Goal: Task Accomplishment & Management: Use online tool/utility

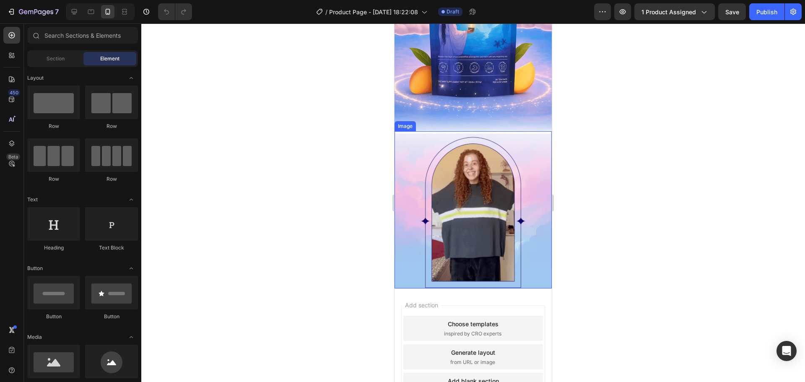
scroll to position [168, 0]
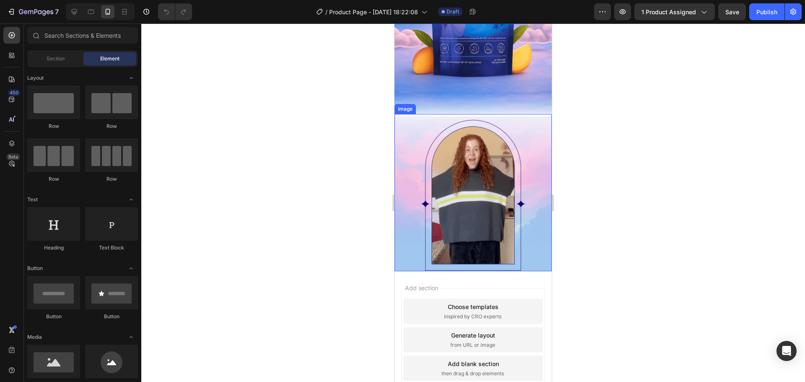
click at [459, 182] on img at bounding box center [473, 192] width 157 height 157
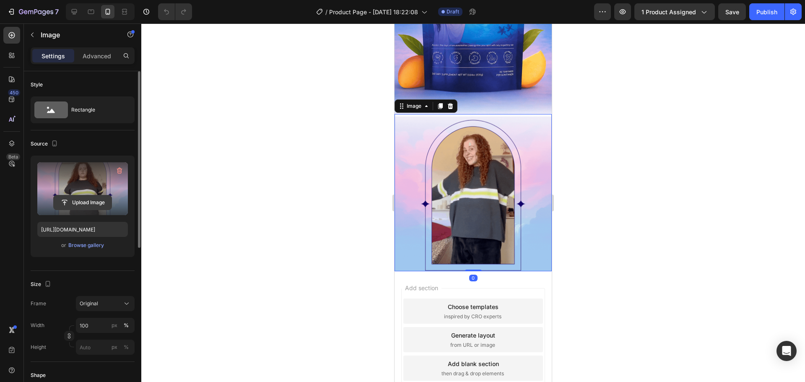
click at [86, 197] on input "file" at bounding box center [83, 202] width 58 height 14
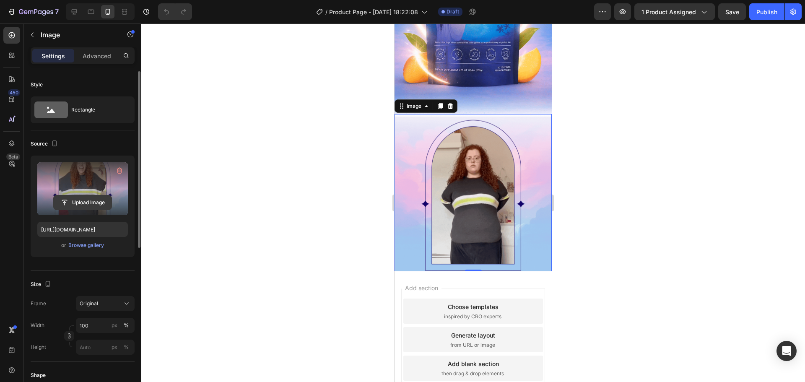
click at [96, 207] on input "file" at bounding box center [83, 202] width 58 height 14
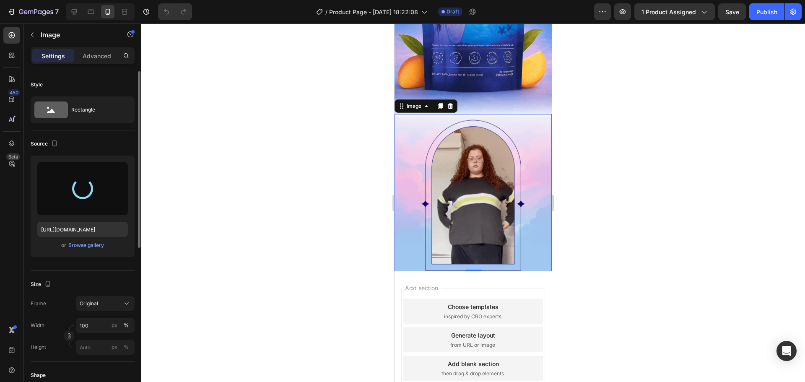
type input "[URL][DOMAIN_NAME]"
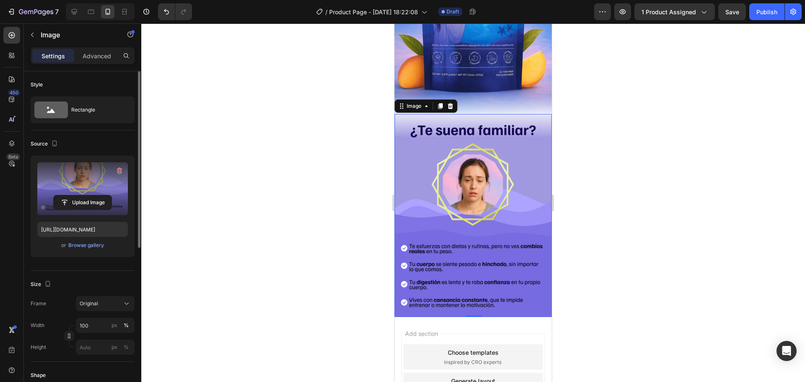
click at [296, 215] on div at bounding box center [473, 202] width 664 height 359
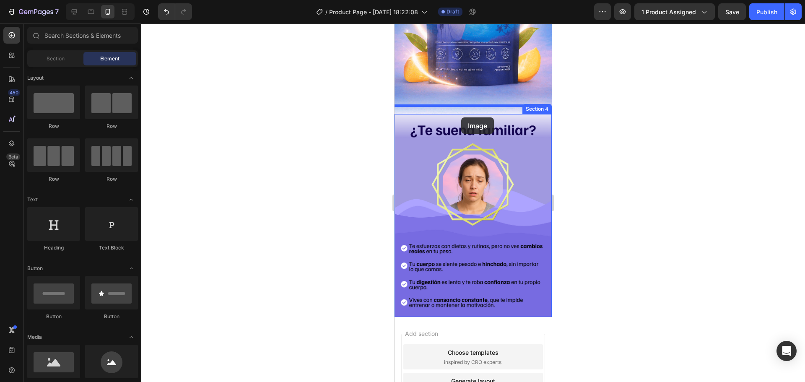
drag, startPoint x: 459, startPoint y: 386, endPoint x: 461, endPoint y: 117, distance: 268.4
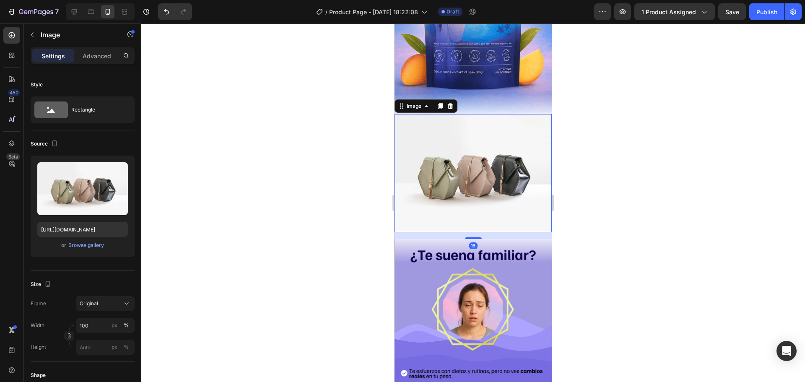
click at [525, 232] on div "16" at bounding box center [473, 235] width 157 height 7
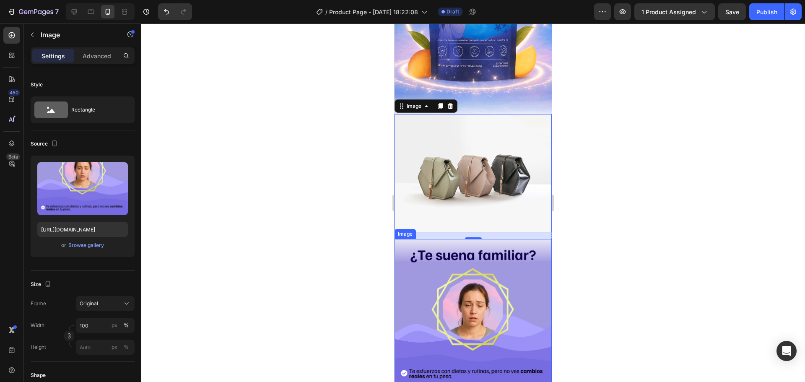
click at [528, 239] on img at bounding box center [473, 340] width 157 height 203
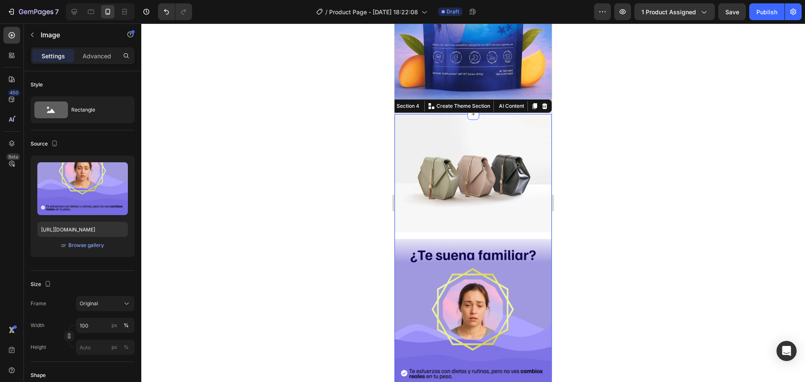
click at [526, 222] on div "Image Image" at bounding box center [473, 278] width 157 height 328
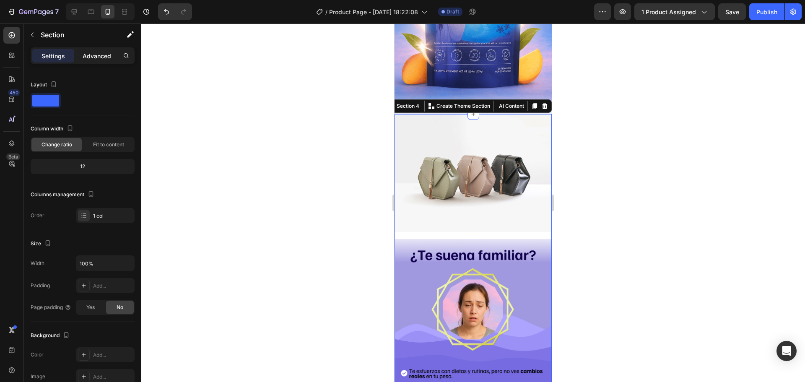
click at [101, 55] on p "Advanced" at bounding box center [97, 56] width 29 height 9
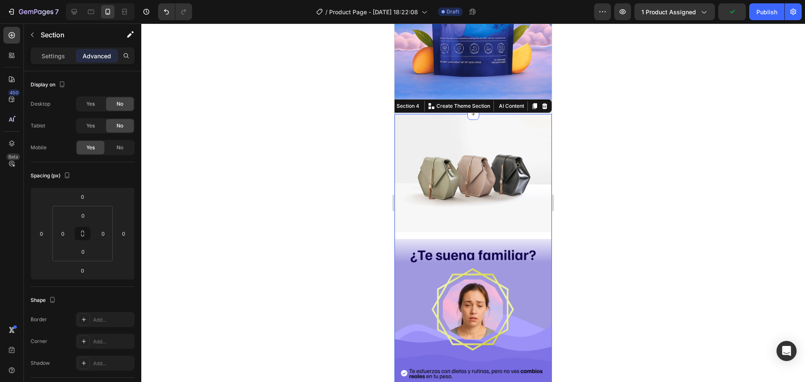
click at [468, 222] on div "Image Image" at bounding box center [473, 278] width 157 height 328
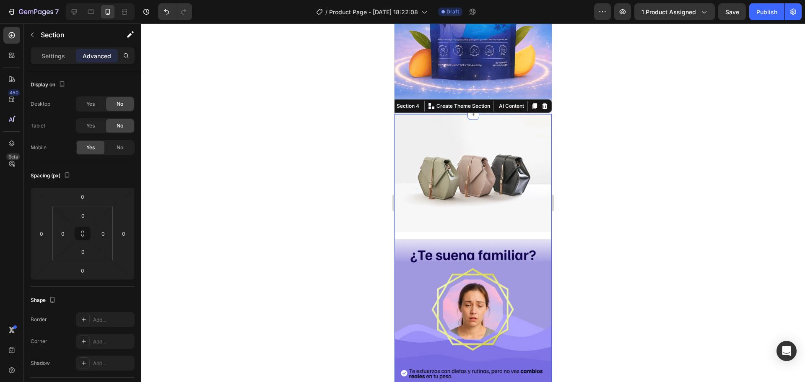
click at [468, 222] on div "Image Image" at bounding box center [473, 278] width 157 height 328
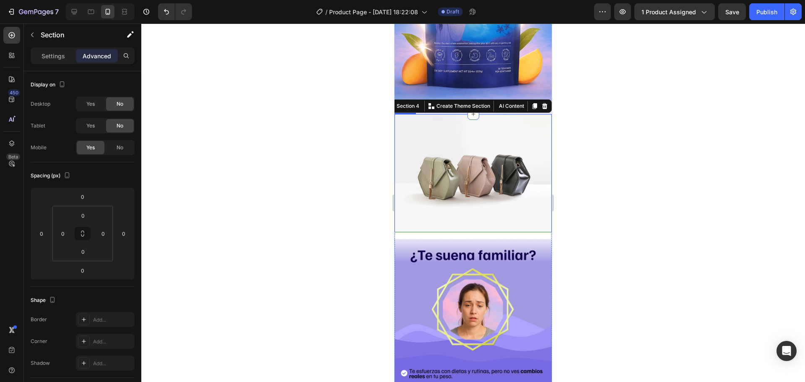
click at [482, 203] on img at bounding box center [473, 173] width 157 height 118
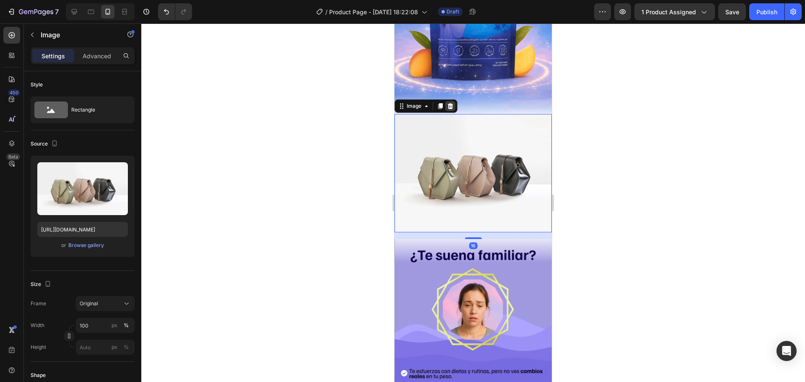
click at [447, 103] on icon at bounding box center [450, 106] width 7 height 7
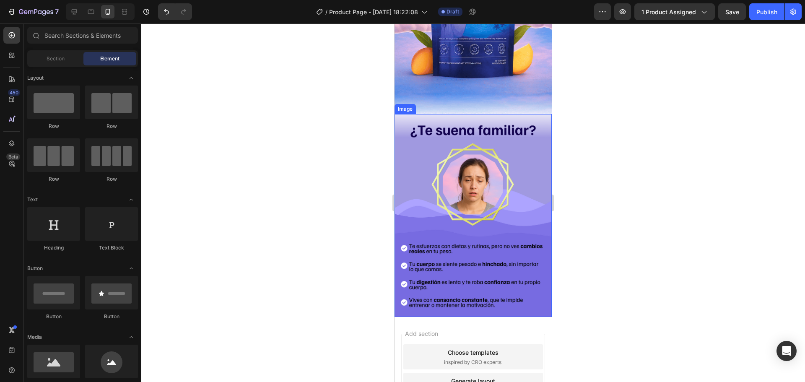
click at [454, 129] on img at bounding box center [473, 215] width 157 height 203
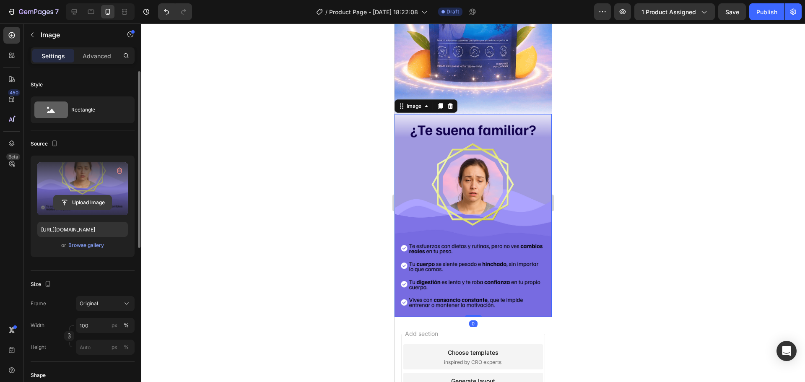
click at [98, 201] on input "file" at bounding box center [83, 202] width 58 height 14
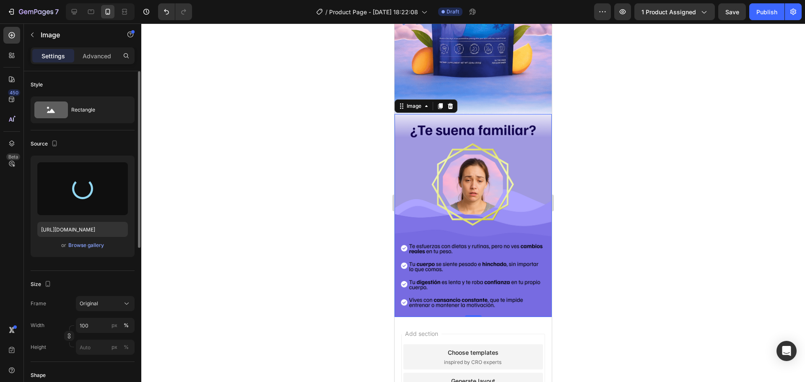
type input "[URL][DOMAIN_NAME]"
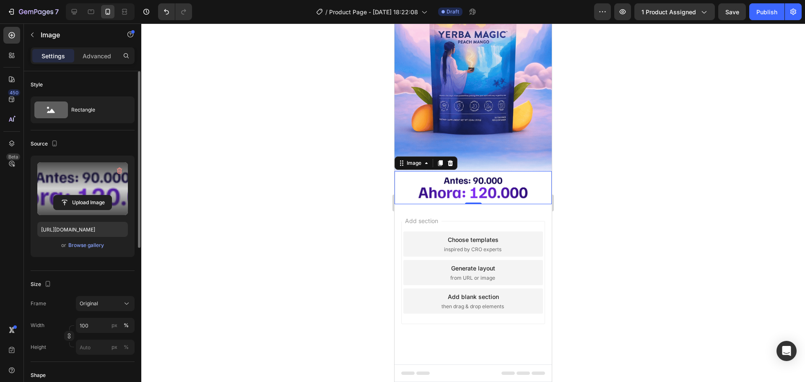
scroll to position [83, 0]
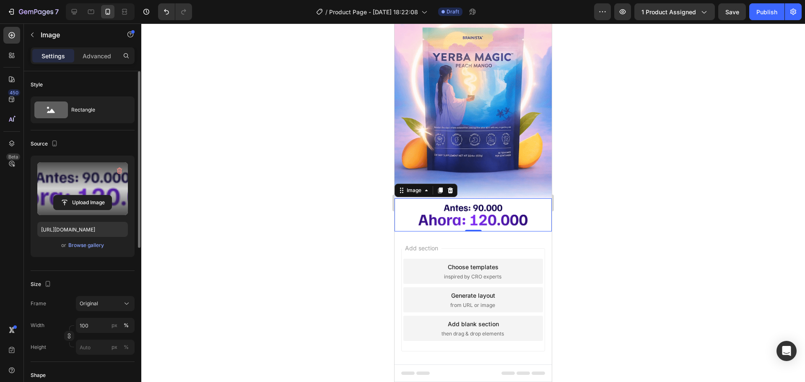
click at [259, 149] on div at bounding box center [473, 202] width 664 height 359
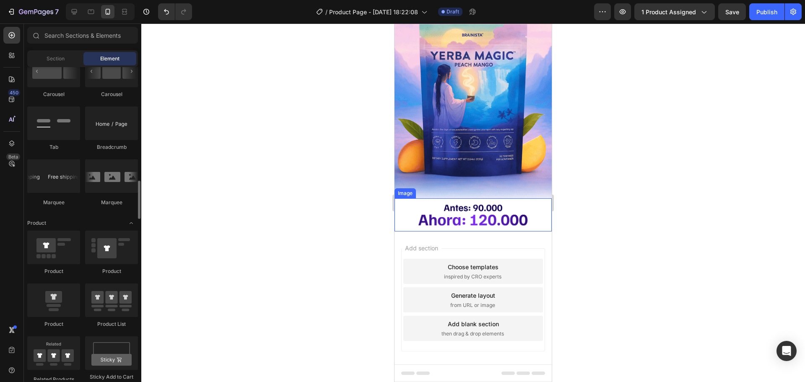
scroll to position [964, 0]
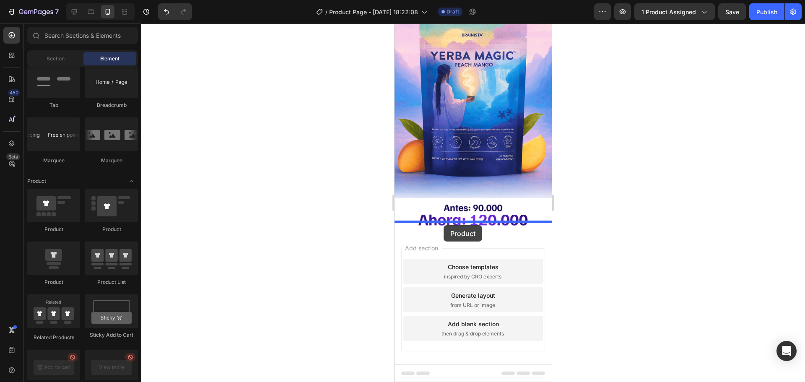
drag, startPoint x: 463, startPoint y: 287, endPoint x: 444, endPoint y: 225, distance: 64.6
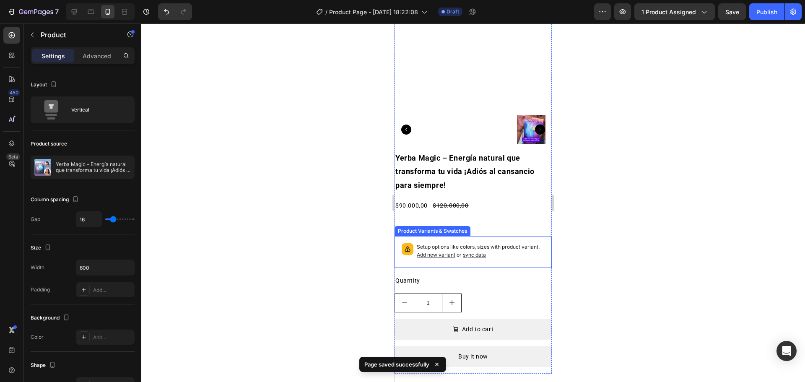
scroll to position [419, 0]
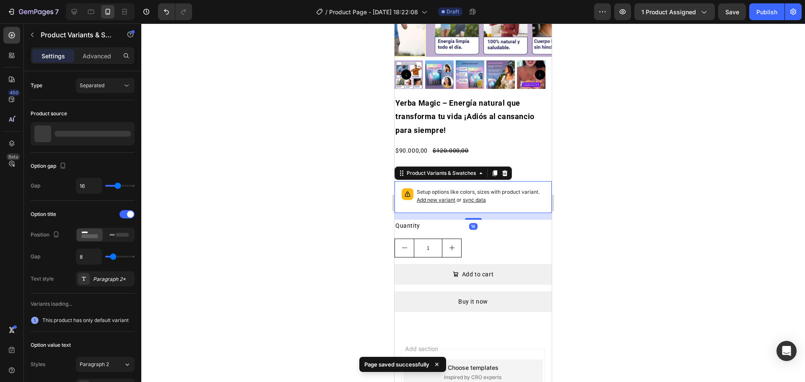
click at [520, 200] on div "Setup options like colors, sizes with product variant. Add new variant or sync …" at bounding box center [473, 197] width 150 height 24
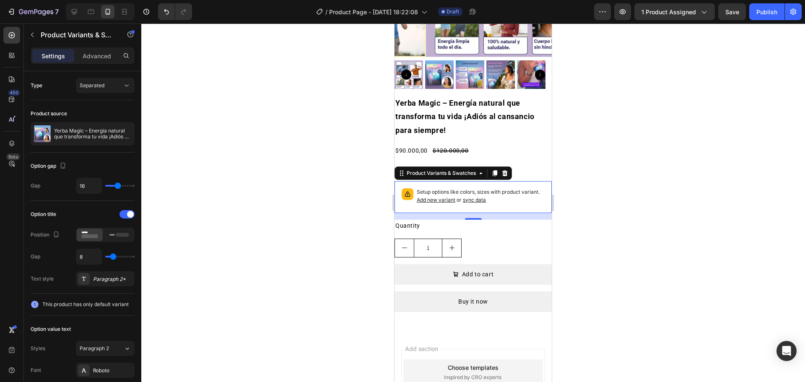
click at [505, 170] on icon at bounding box center [504, 173] width 5 height 6
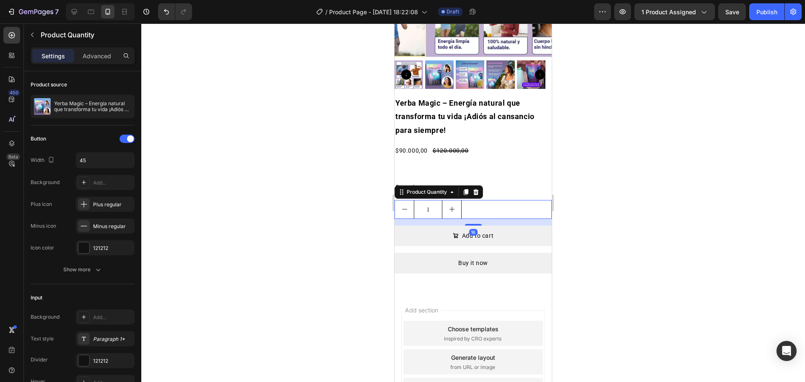
click at [485, 202] on div "1" at bounding box center [473, 209] width 157 height 19
click at [475, 189] on icon at bounding box center [475, 192] width 5 height 6
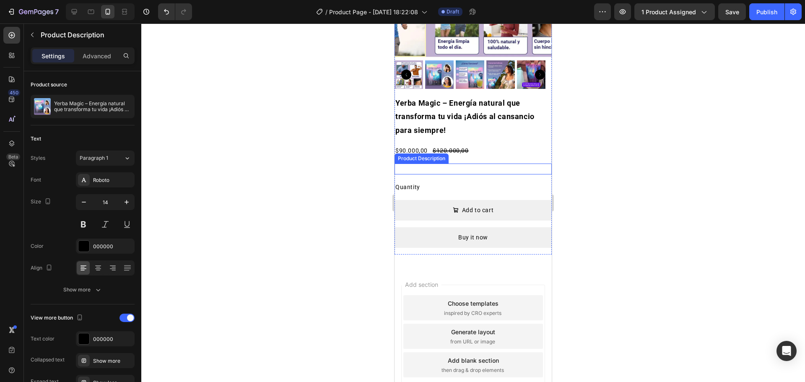
click at [487, 165] on div at bounding box center [473, 169] width 157 height 10
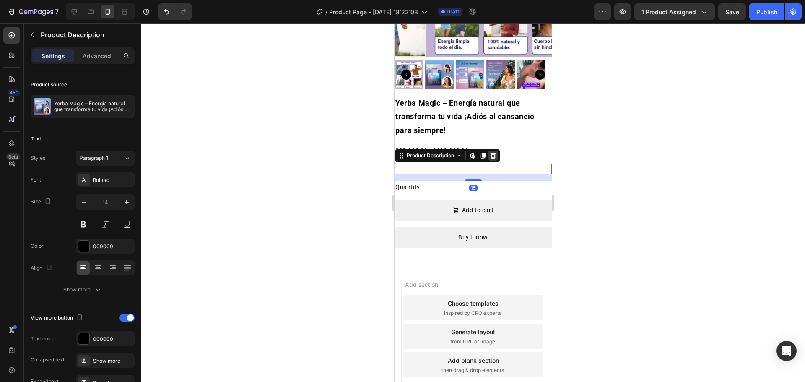
click at [496, 153] on icon at bounding box center [493, 156] width 5 height 6
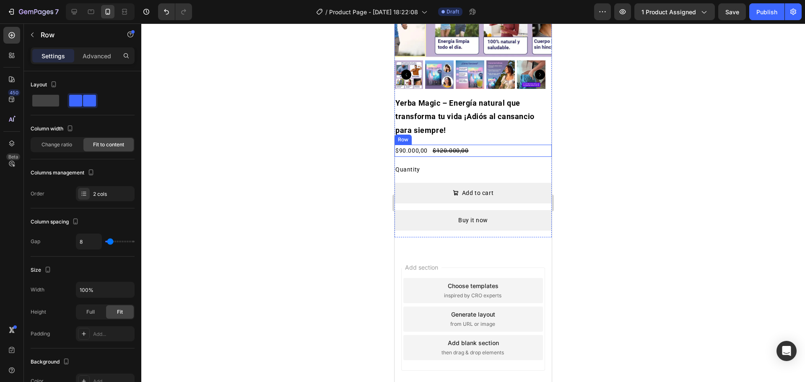
click at [496, 146] on div "$90.000,00 Product Price Product Price $120.000,00 Product Price Product Price …" at bounding box center [473, 151] width 157 height 12
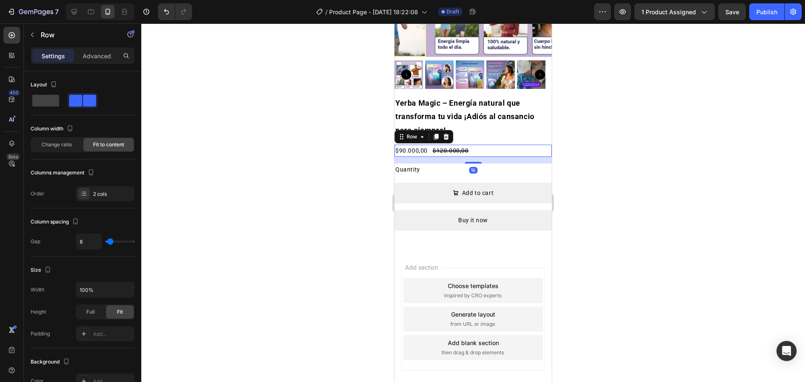
click at [446, 134] on icon at bounding box center [446, 137] width 5 height 6
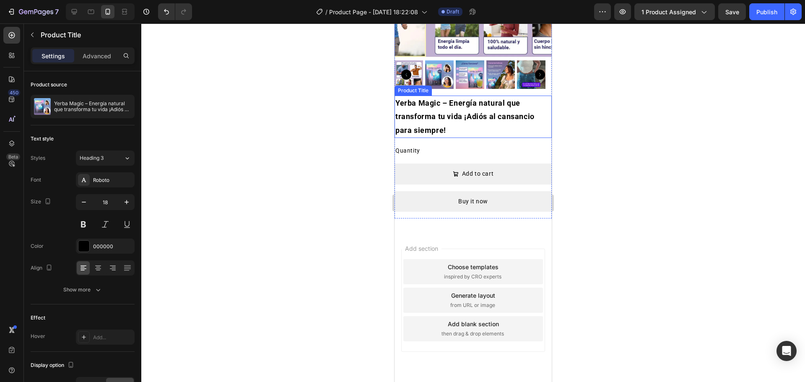
click at [455, 122] on h2 "Yerba Magic – Energía natural que transforma tu vida ¡Adiós al cansancio para s…" at bounding box center [473, 117] width 157 height 42
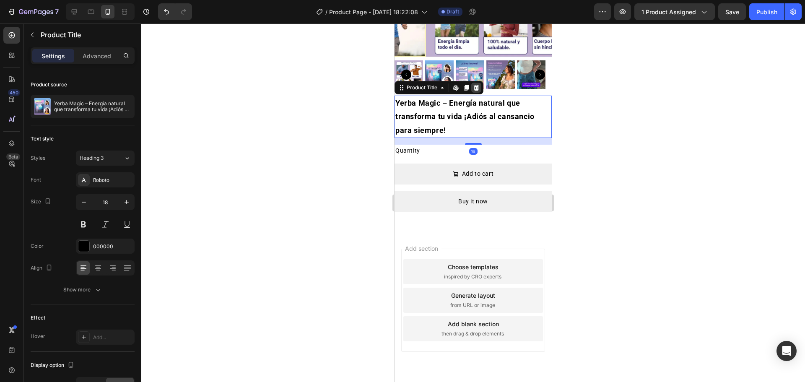
click at [476, 85] on icon at bounding box center [476, 88] width 5 height 6
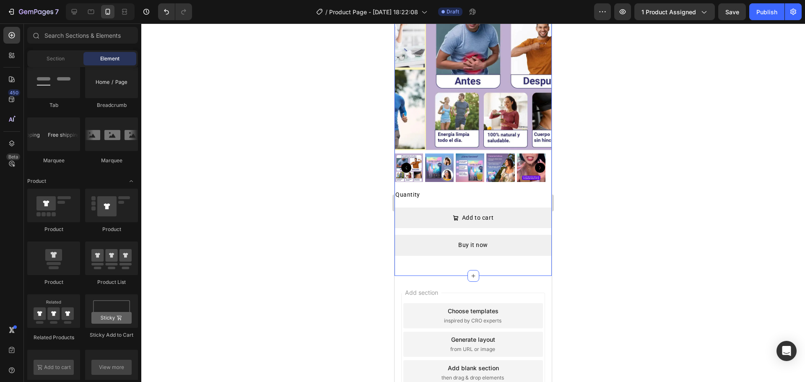
scroll to position [307, 0]
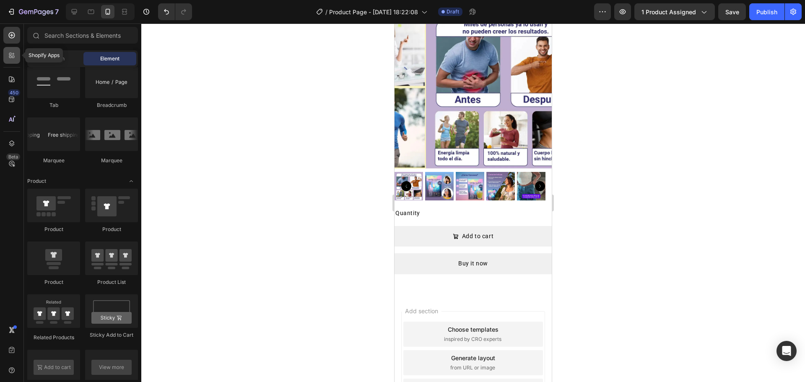
click at [13, 57] on icon at bounding box center [13, 57] width 3 height 3
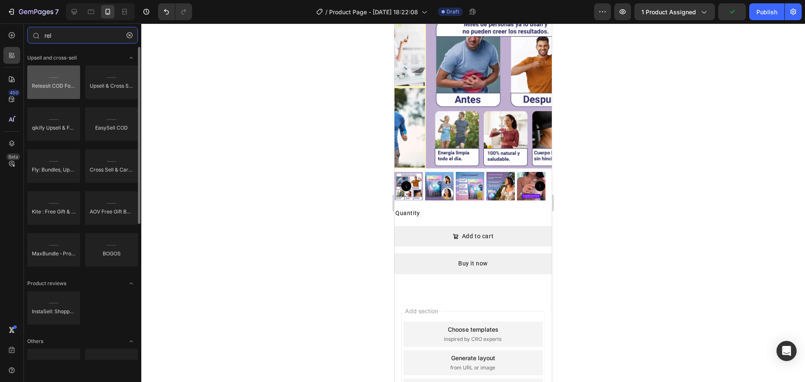
type input "rel"
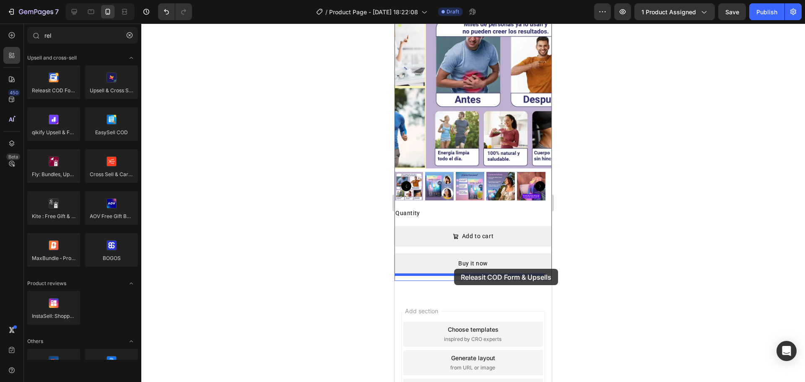
drag, startPoint x: 446, startPoint y: 120, endPoint x: 454, endPoint y: 269, distance: 149.1
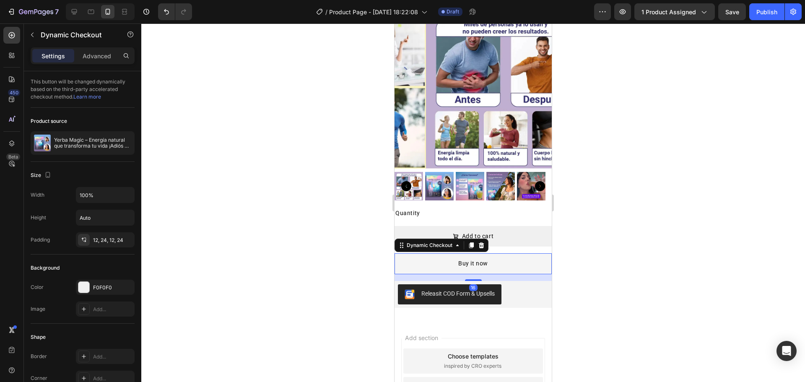
click at [523, 253] on button "Buy it now" at bounding box center [473, 263] width 157 height 21
click at [481, 242] on icon at bounding box center [481, 245] width 5 height 6
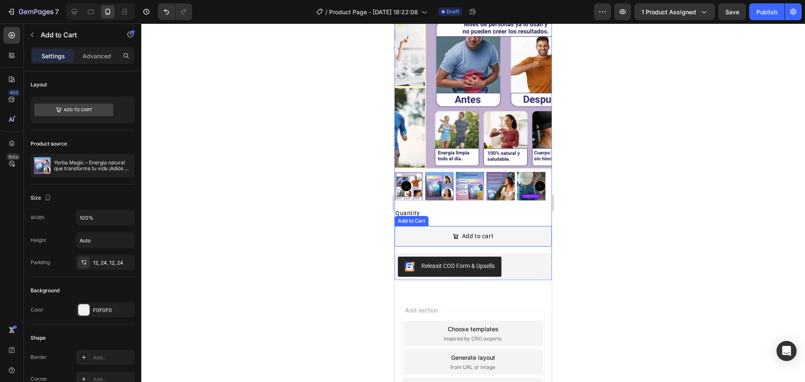
click at [500, 232] on button "Add to cart" at bounding box center [473, 236] width 157 height 21
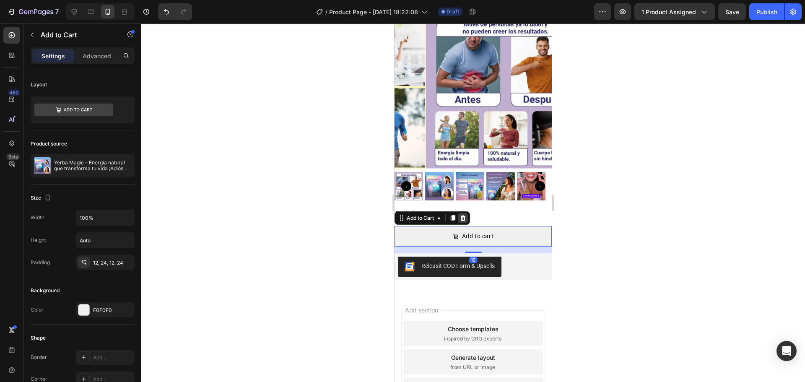
click at [461, 215] on icon at bounding box center [462, 218] width 5 height 6
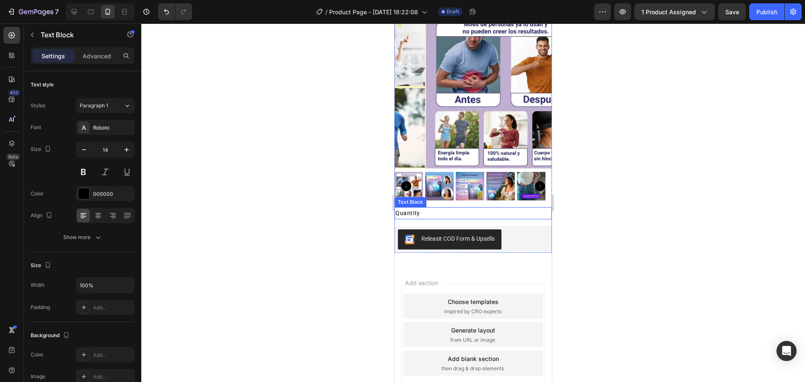
click at [469, 210] on div "Quantity" at bounding box center [473, 213] width 157 height 12
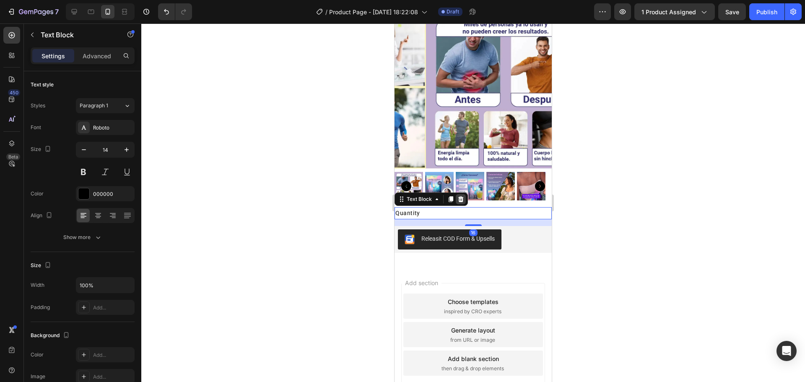
click at [463, 196] on icon at bounding box center [461, 199] width 7 height 7
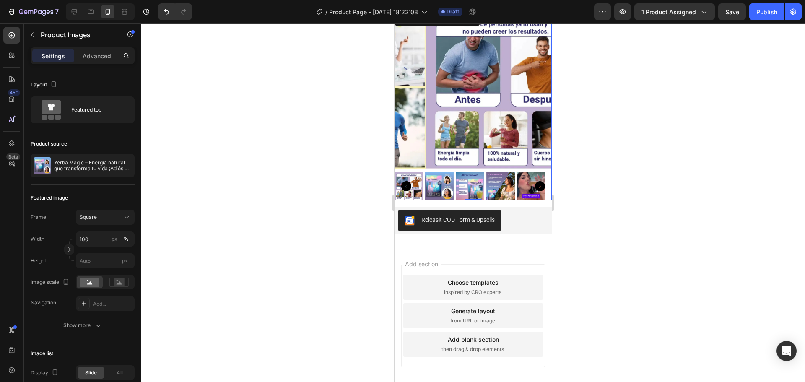
click at [473, 192] on div "Product Images 0" at bounding box center [473, 105] width 157 height 189
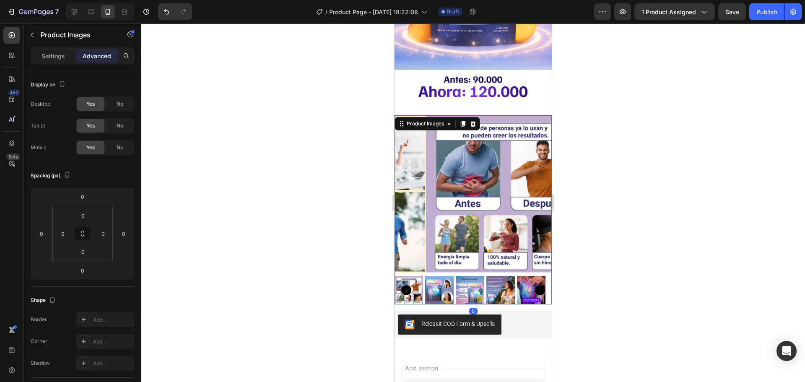
scroll to position [182, 0]
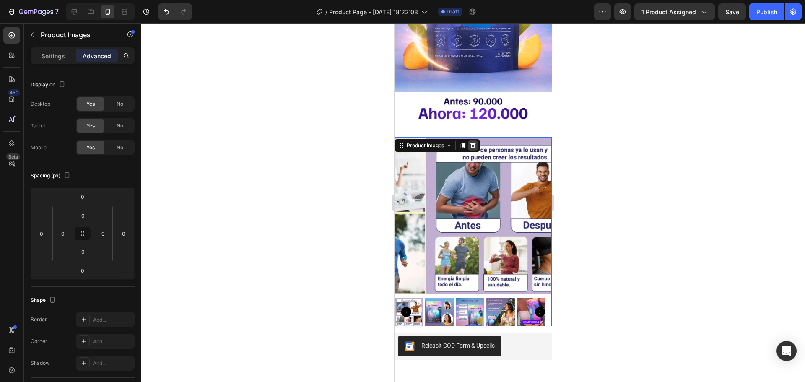
click at [474, 142] on icon at bounding box center [473, 145] width 7 height 7
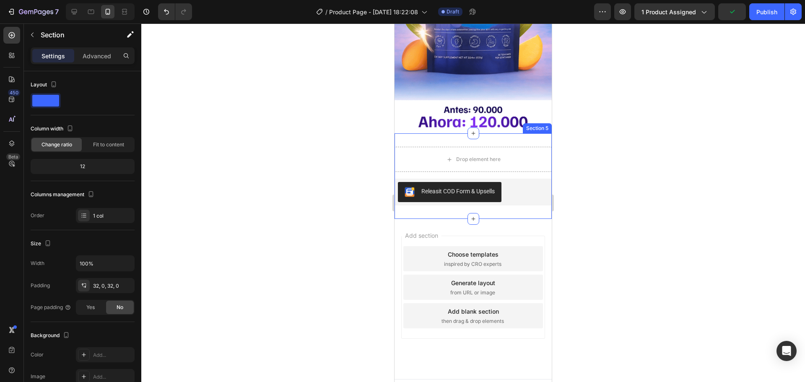
click at [523, 133] on div "Drop element here Releasit COD Form & Upsells Releasit COD Form & Upsells Produ…" at bounding box center [473, 176] width 157 height 86
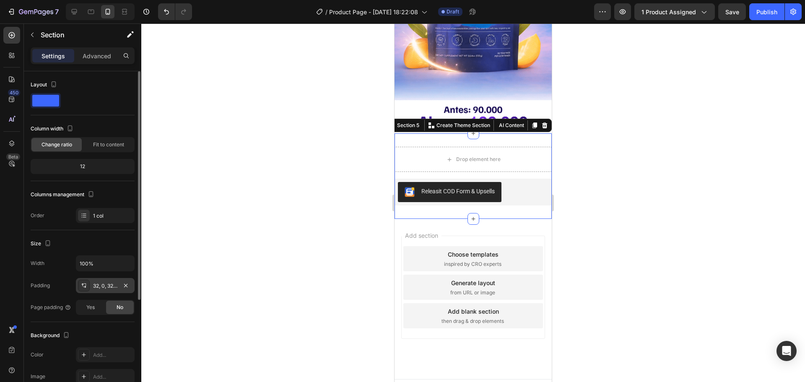
click at [107, 286] on div "32, 0, 32, 0" at bounding box center [105, 286] width 24 height 8
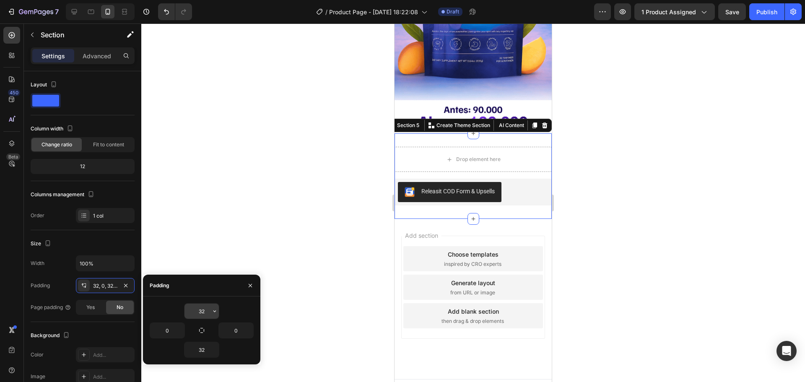
click at [204, 310] on input "32" at bounding box center [202, 311] width 34 height 15
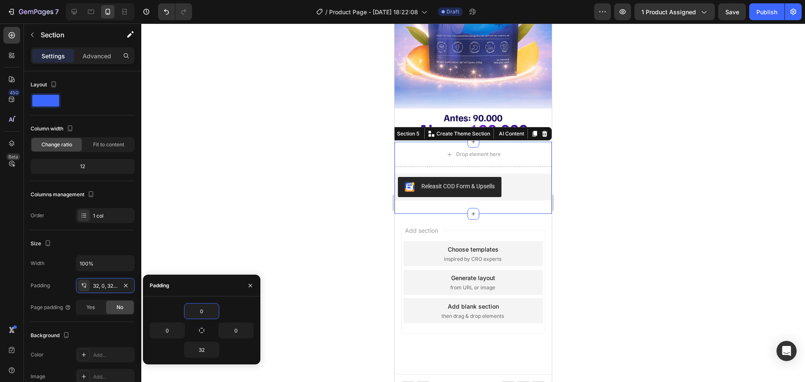
type input "0"
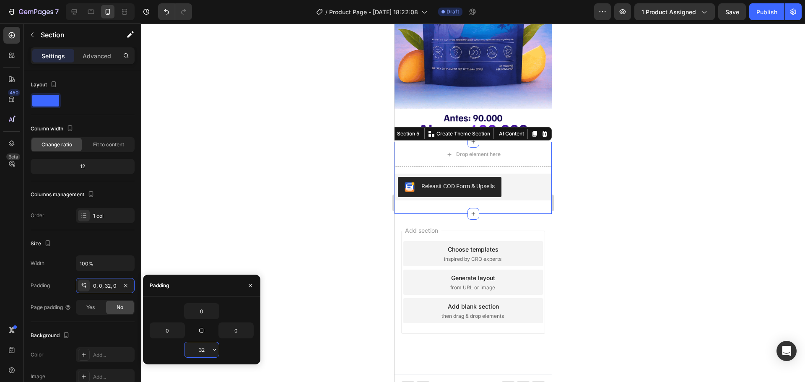
click at [205, 346] on input "32" at bounding box center [202, 349] width 34 height 15
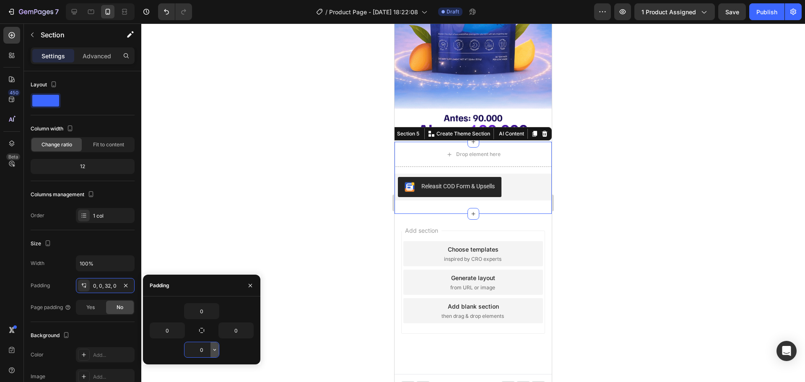
scroll to position [160, 0]
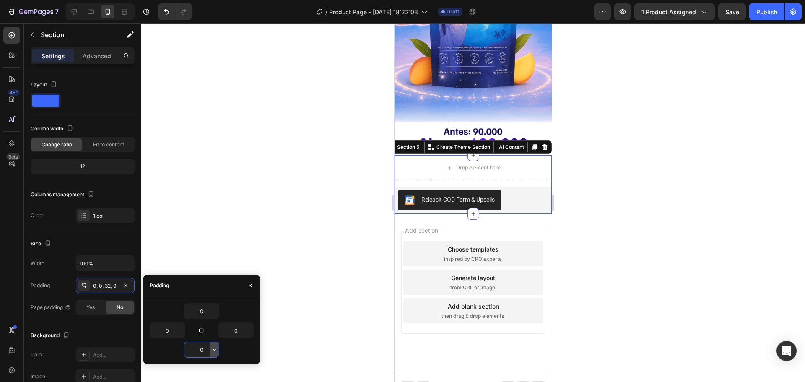
type input "0"
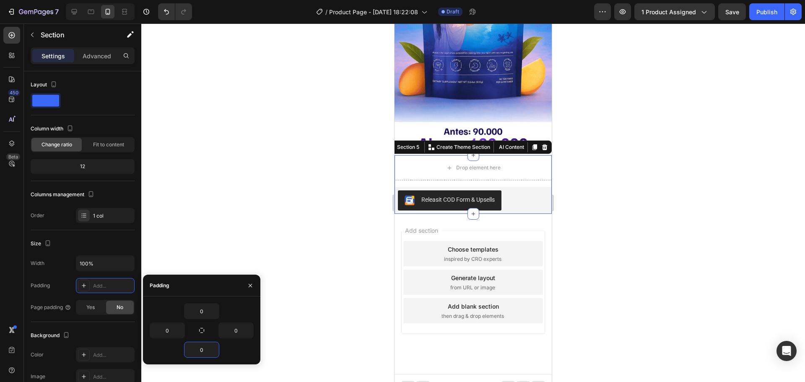
click at [352, 188] on div at bounding box center [473, 202] width 664 height 359
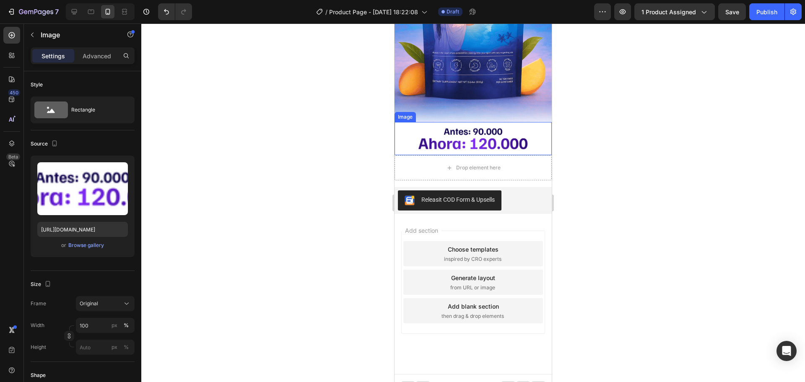
click at [468, 133] on img at bounding box center [473, 138] width 157 height 33
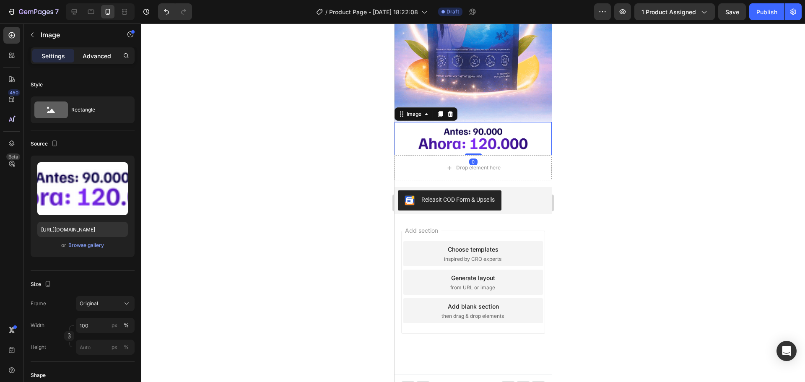
click at [89, 57] on p "Advanced" at bounding box center [97, 56] width 29 height 9
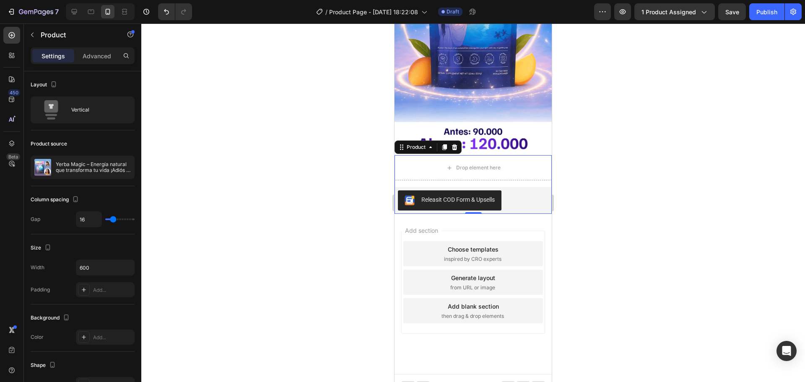
click at [506, 173] on div "Drop element here Releasit COD Form & Upsells Releasit COD Form & Upsells Produ…" at bounding box center [473, 184] width 157 height 59
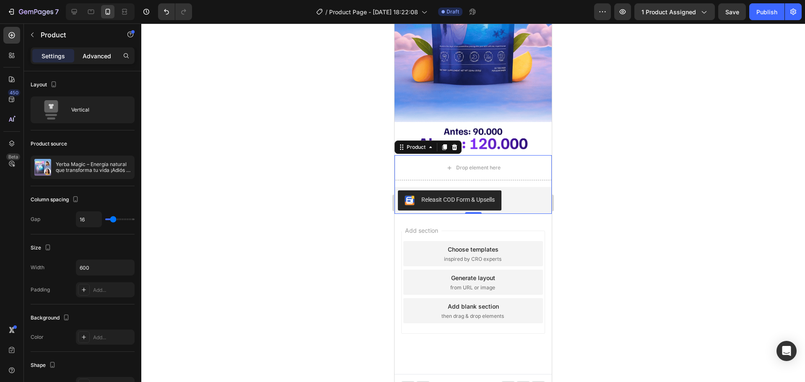
click at [93, 54] on p "Advanced" at bounding box center [97, 56] width 29 height 9
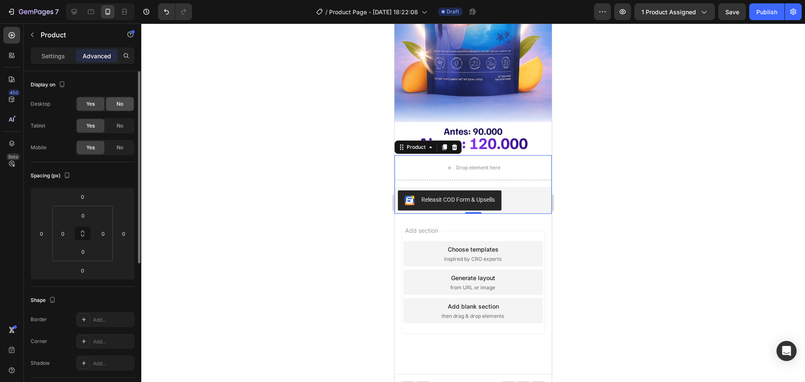
click at [115, 106] on div "No" at bounding box center [120, 103] width 28 height 13
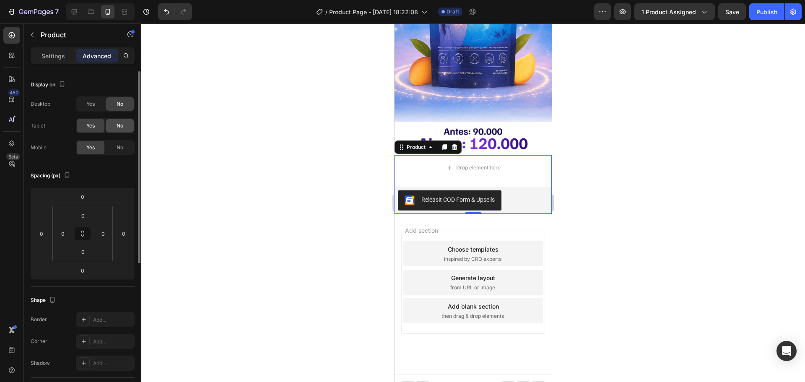
click at [116, 120] on div "No" at bounding box center [120, 125] width 28 height 13
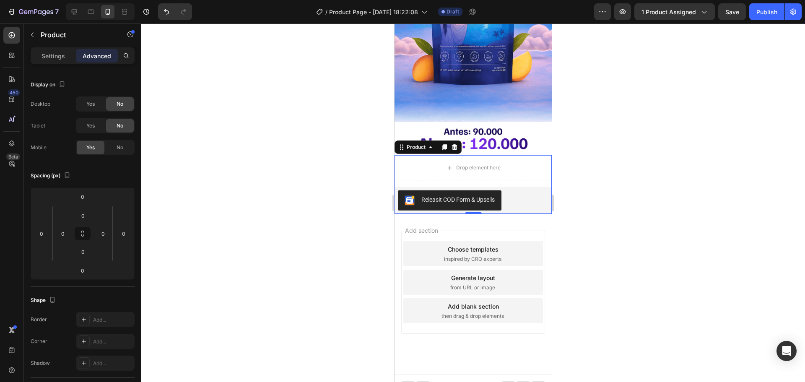
click at [226, 159] on div at bounding box center [473, 202] width 664 height 359
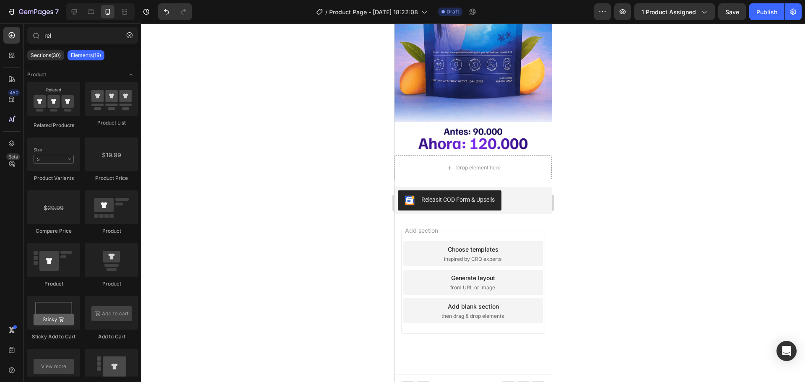
click at [678, 172] on div at bounding box center [473, 202] width 664 height 359
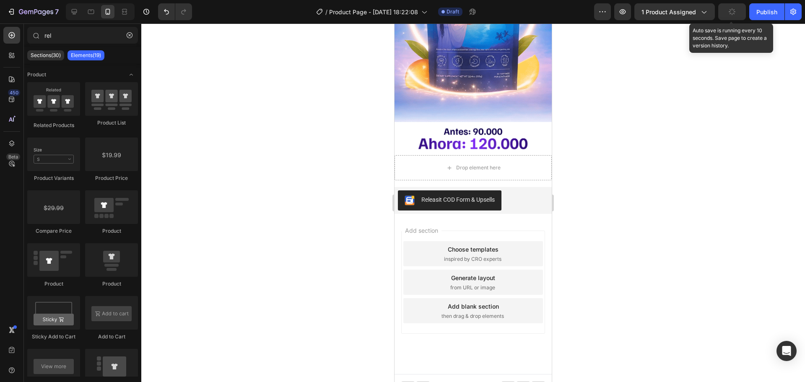
click at [734, 10] on icon "button" at bounding box center [733, 12] width 10 height 10
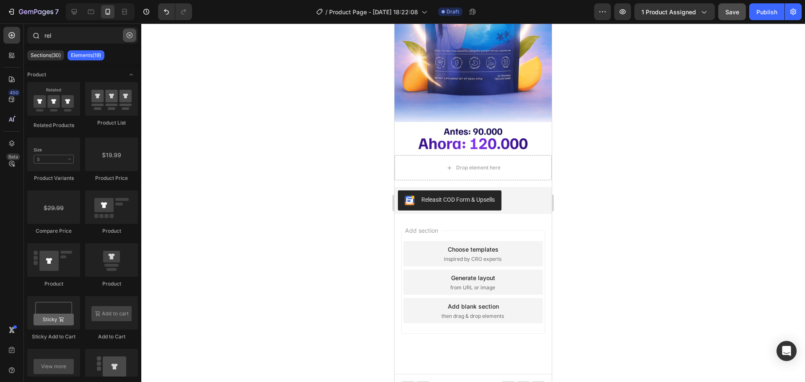
click at [130, 38] on button "button" at bounding box center [129, 35] width 13 height 13
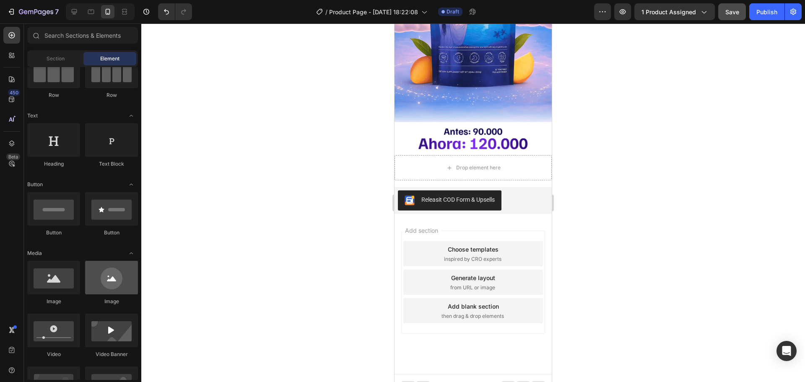
scroll to position [126, 0]
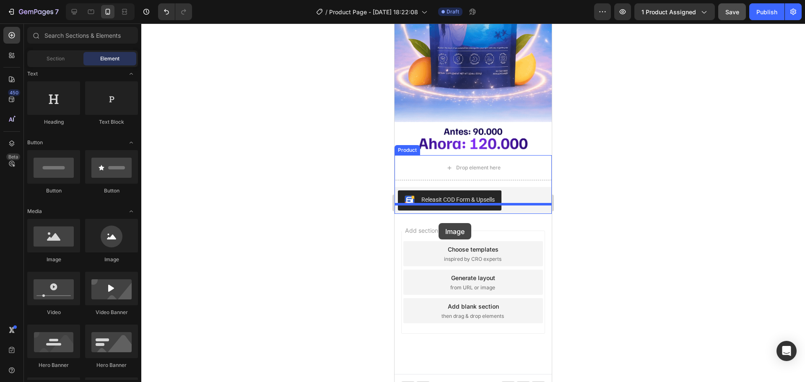
drag, startPoint x: 459, startPoint y: 268, endPoint x: 439, endPoint y: 223, distance: 49.4
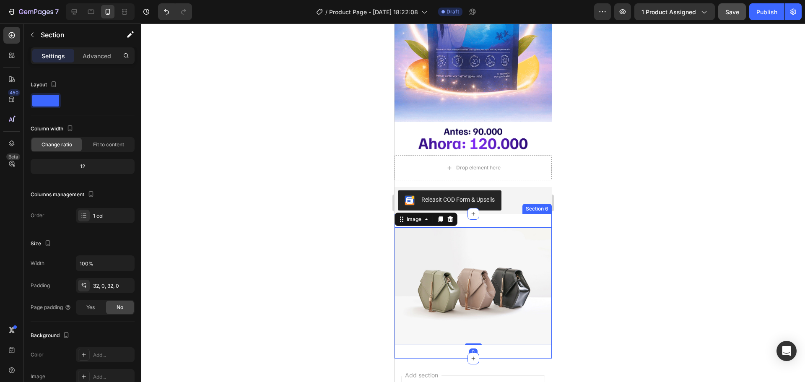
click at [481, 214] on div "Image 0 Section 6" at bounding box center [473, 286] width 157 height 145
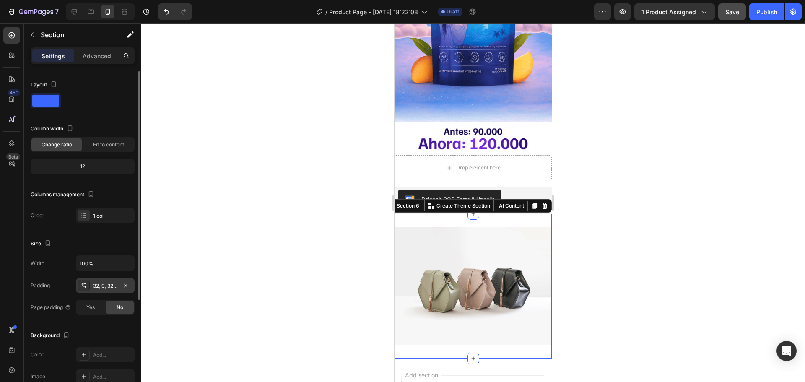
click at [114, 286] on div "32, 0, 32, 0" at bounding box center [105, 286] width 24 height 8
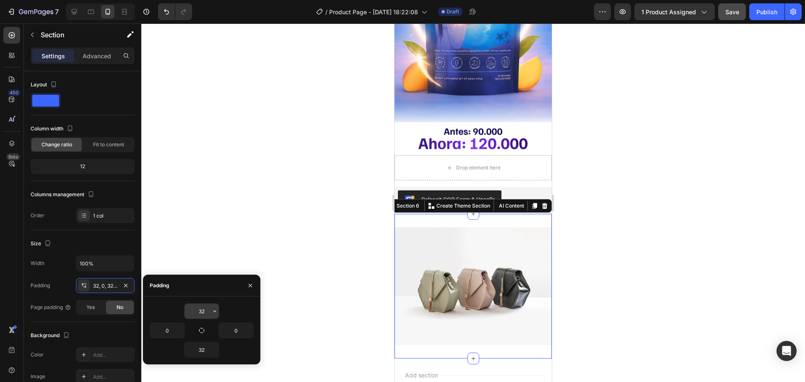
click at [197, 310] on input "32" at bounding box center [202, 311] width 34 height 15
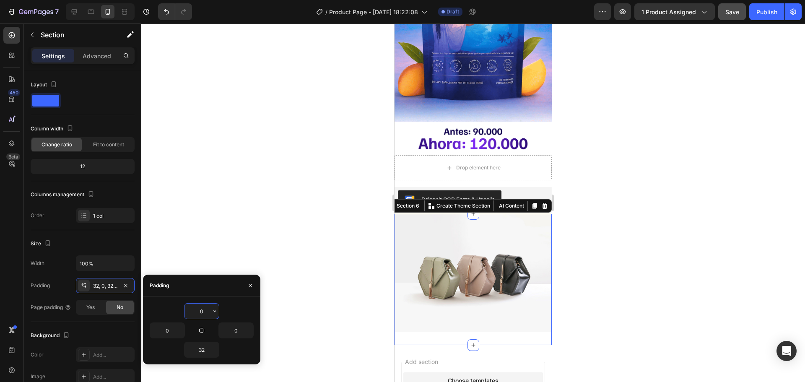
type input "0"
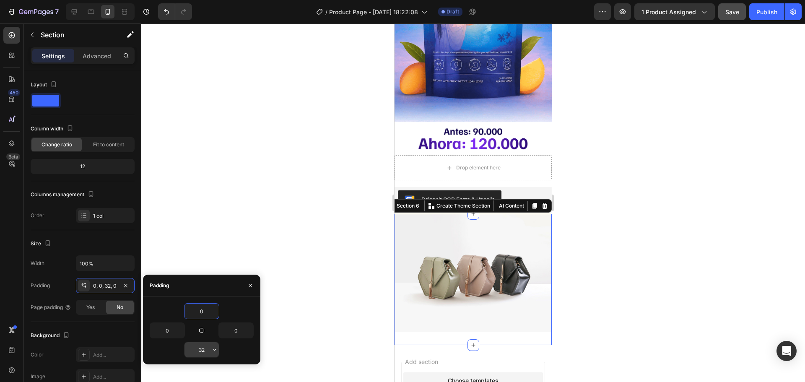
click at [206, 349] on input "32" at bounding box center [202, 349] width 34 height 15
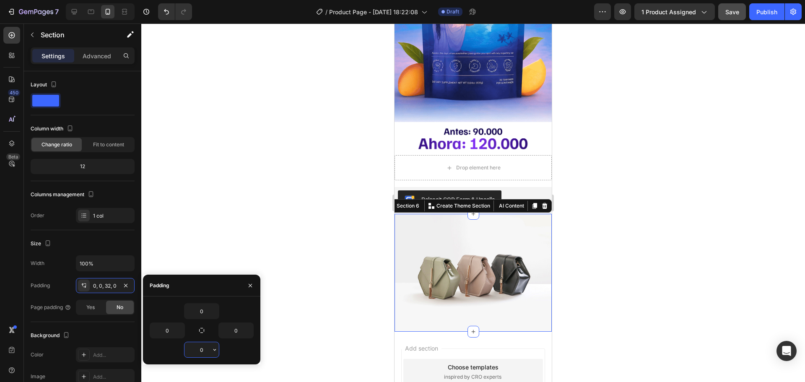
type input "0"
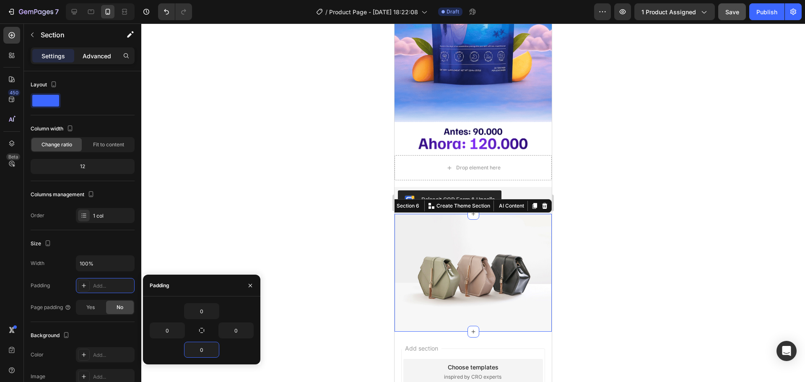
click at [105, 61] on div "Advanced" at bounding box center [97, 55] width 42 height 13
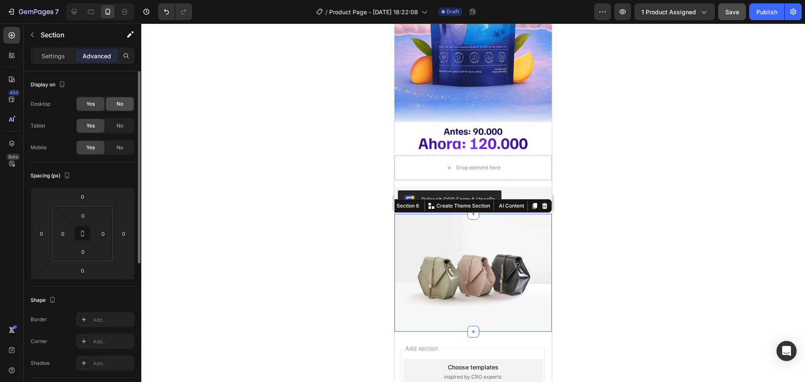
click at [115, 103] on div "No" at bounding box center [120, 103] width 28 height 13
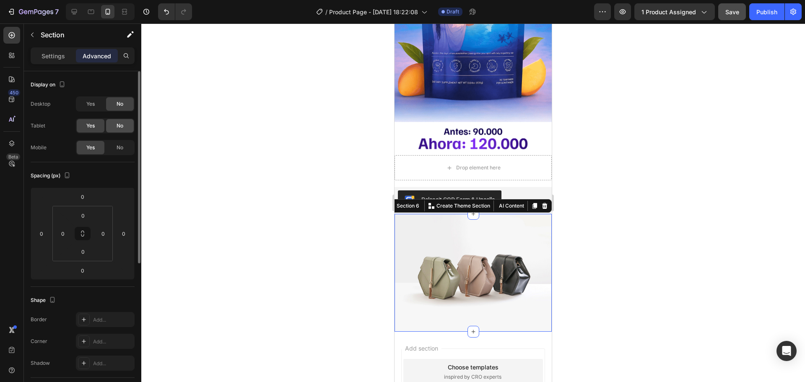
click at [120, 127] on span "No" at bounding box center [120, 126] width 7 height 8
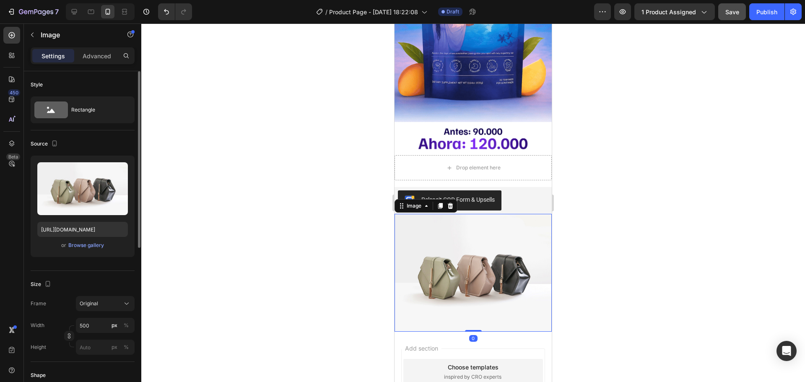
click at [483, 283] on img at bounding box center [473, 273] width 157 height 118
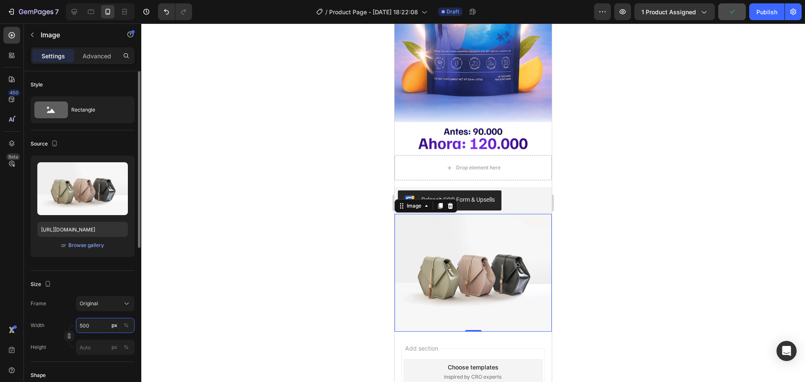
click at [95, 325] on input "500" at bounding box center [105, 325] width 59 height 15
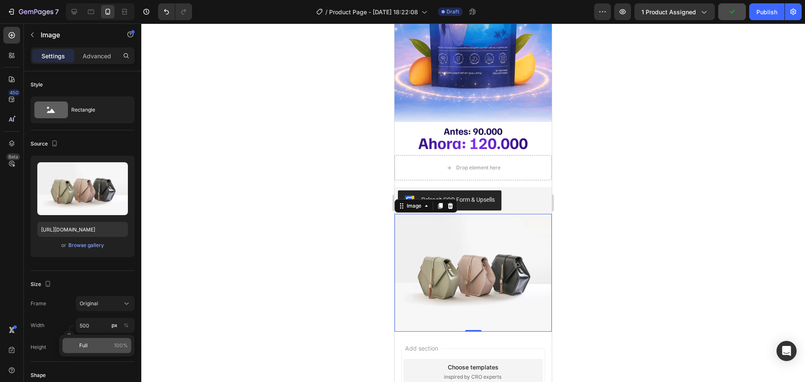
click at [92, 345] on p "Full 100%" at bounding box center [103, 346] width 49 height 8
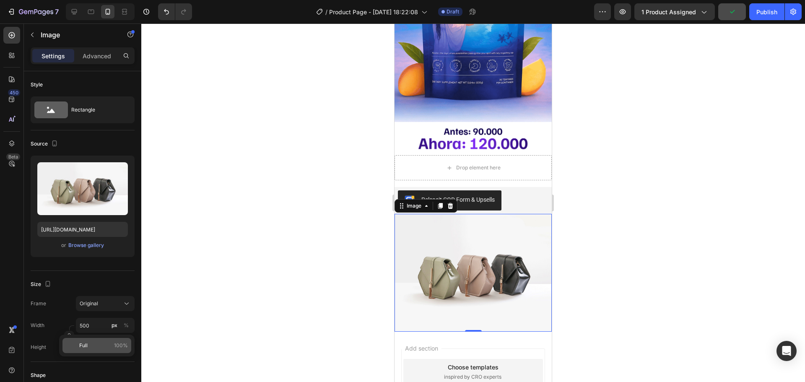
type input "100"
drag, startPoint x: 96, startPoint y: 58, endPoint x: 97, endPoint y: 63, distance: 5.1
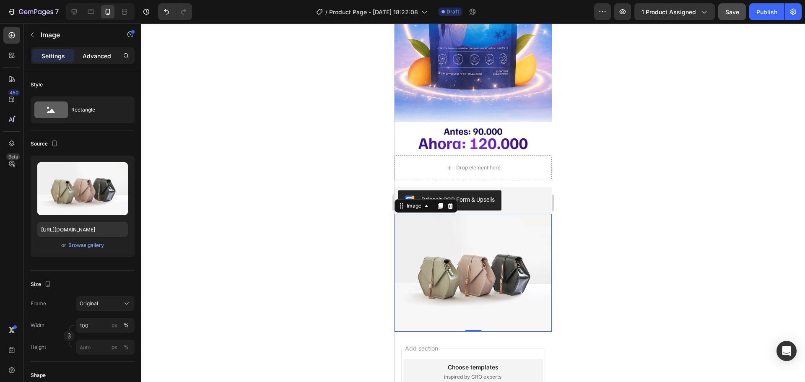
click at [96, 58] on p "Advanced" at bounding box center [97, 56] width 29 height 9
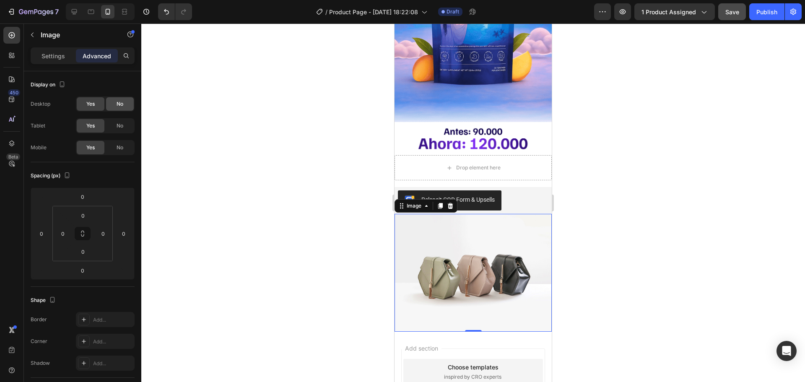
click at [127, 106] on div "No" at bounding box center [120, 103] width 28 height 13
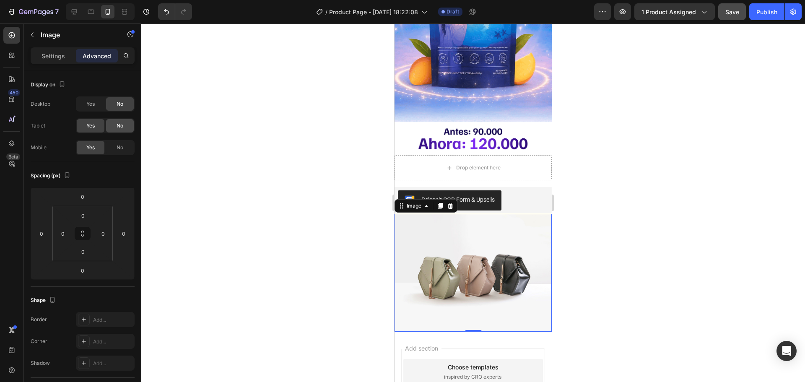
click at [125, 120] on div "No" at bounding box center [120, 125] width 28 height 13
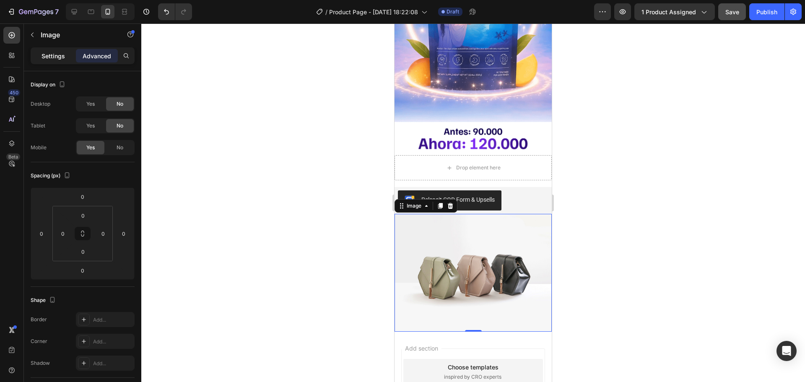
click at [54, 59] on p "Settings" at bounding box center [53, 56] width 23 height 9
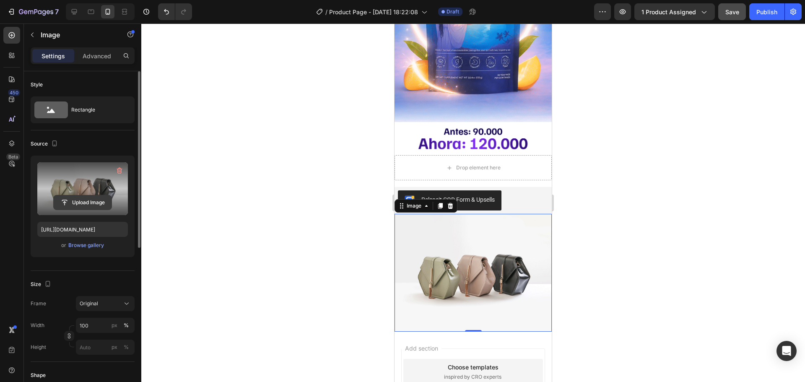
click at [95, 198] on input "file" at bounding box center [83, 202] width 58 height 14
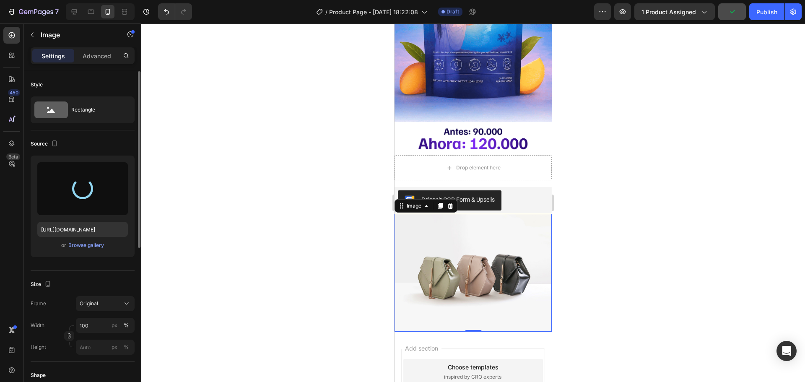
type input "https://cdn.shopify.com/s/files/1/0646/7534/8579/files/gempages_581547001959678…"
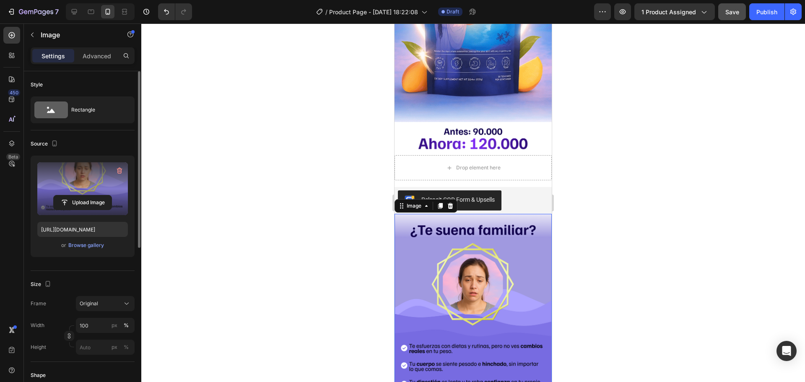
click at [623, 242] on div at bounding box center [473, 202] width 664 height 359
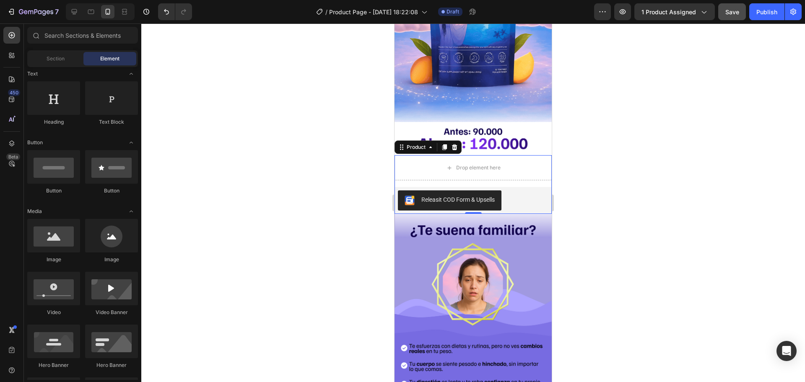
click at [529, 175] on div "Drop element here Releasit COD Form & Upsells Releasit COD Form & Upsells Produ…" at bounding box center [473, 184] width 157 height 59
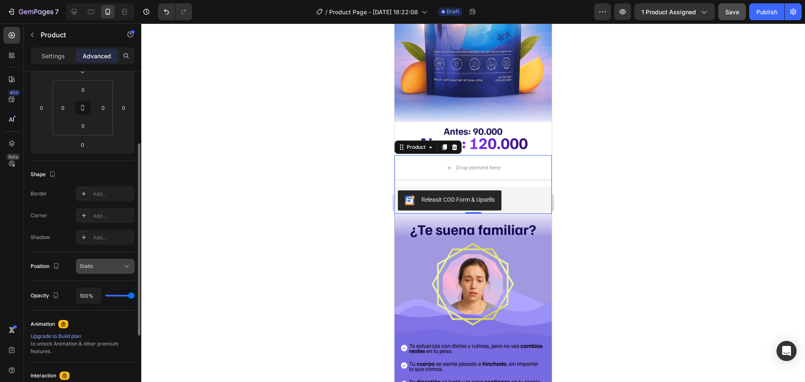
click at [124, 266] on icon at bounding box center [126, 266] width 8 height 8
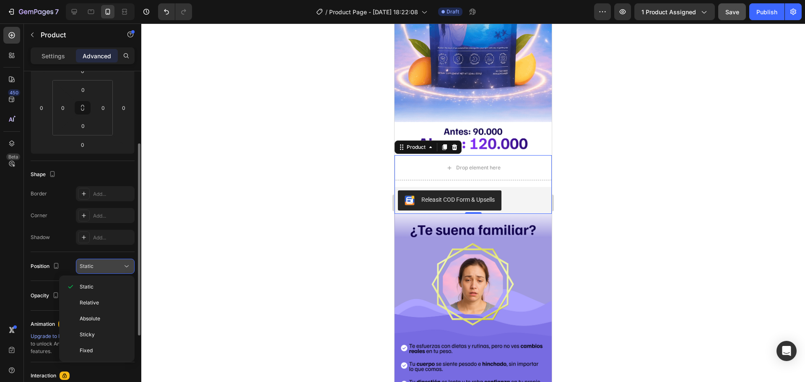
click at [124, 266] on icon at bounding box center [126, 266] width 8 height 8
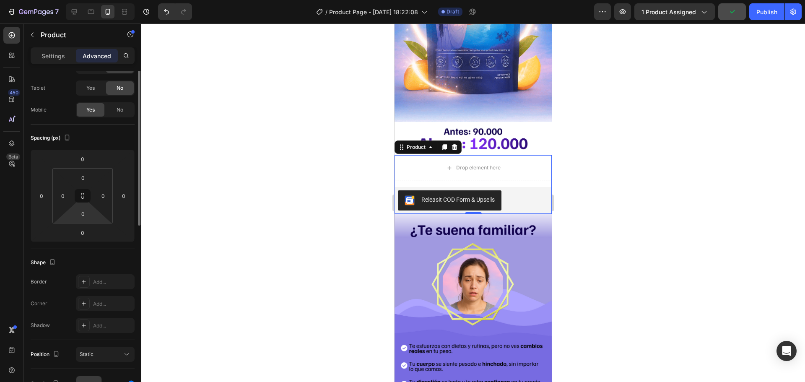
scroll to position [0, 0]
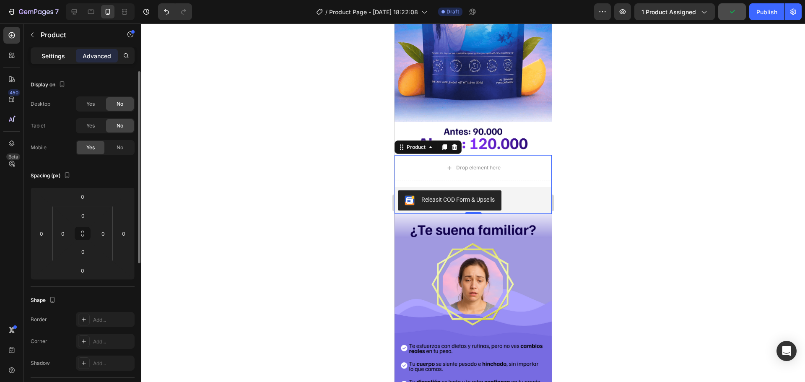
click at [59, 57] on p "Settings" at bounding box center [53, 56] width 23 height 9
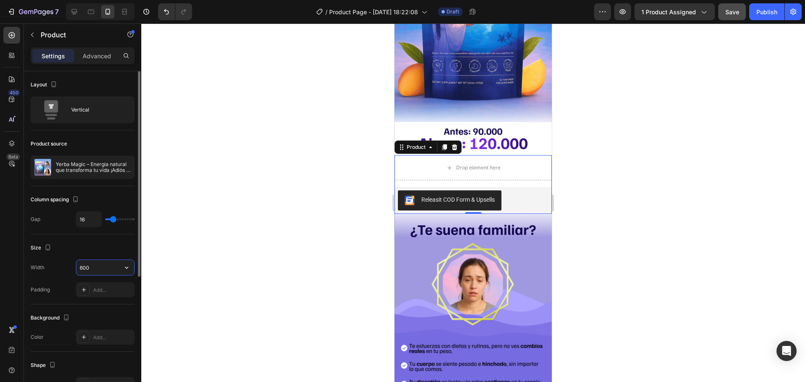
click at [88, 267] on input "600" at bounding box center [105, 267] width 58 height 15
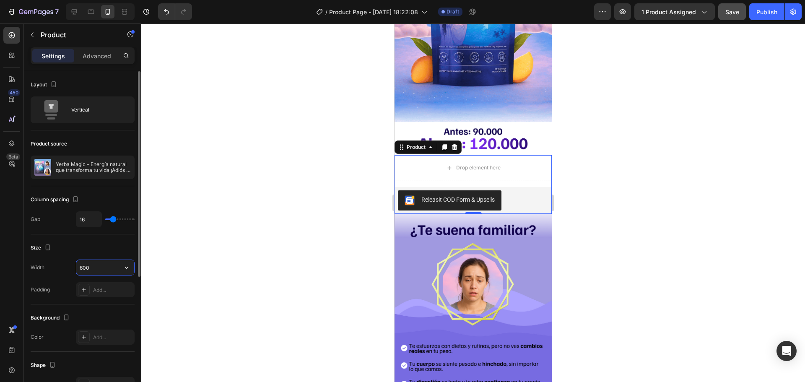
click at [96, 270] on input "600" at bounding box center [105, 267] width 58 height 15
click at [127, 275] on div "600" at bounding box center [105, 268] width 59 height 16
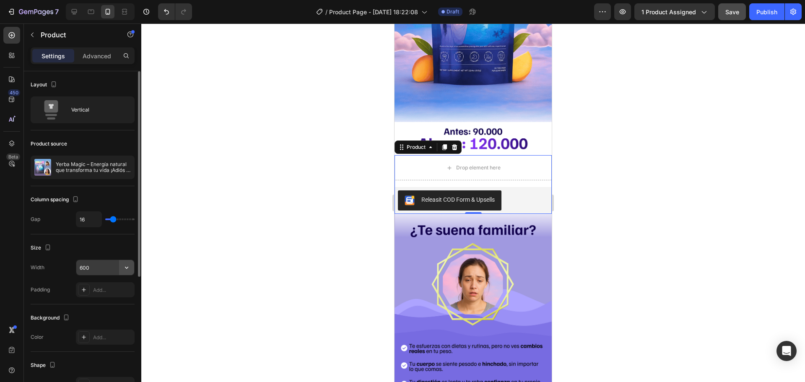
click at [127, 270] on icon "button" at bounding box center [126, 267] width 8 height 8
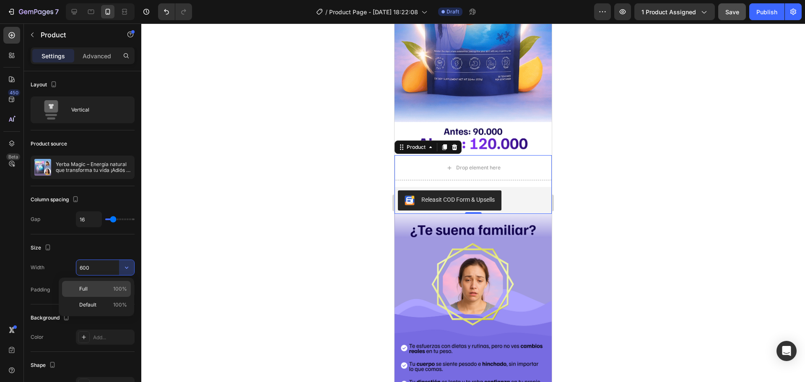
click at [116, 286] on span "100%" at bounding box center [120, 289] width 14 height 8
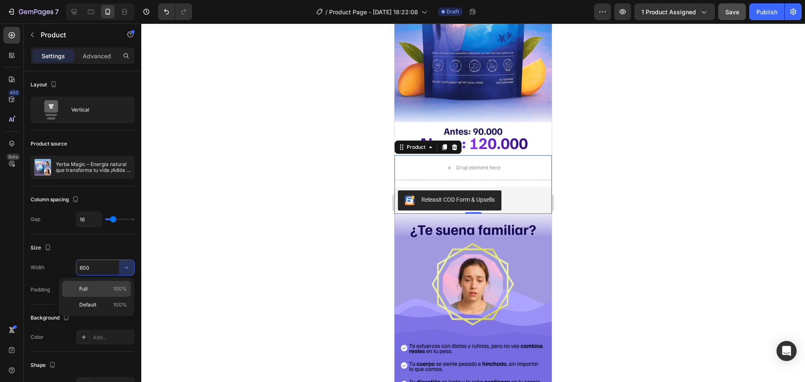
type input "100%"
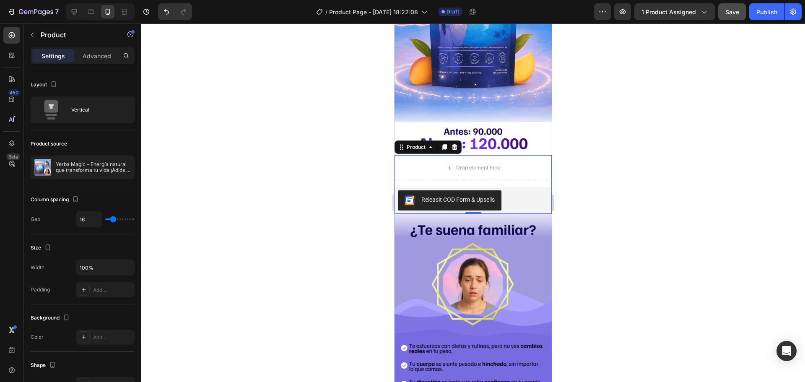
click at [277, 242] on div at bounding box center [473, 202] width 664 height 359
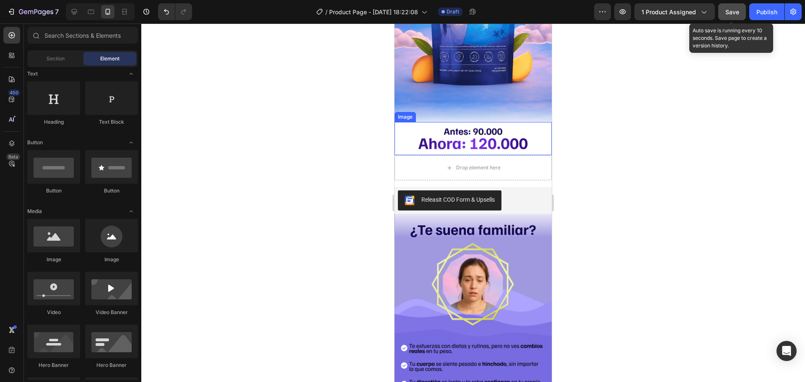
click at [736, 16] on div "Save" at bounding box center [732, 12] width 14 height 9
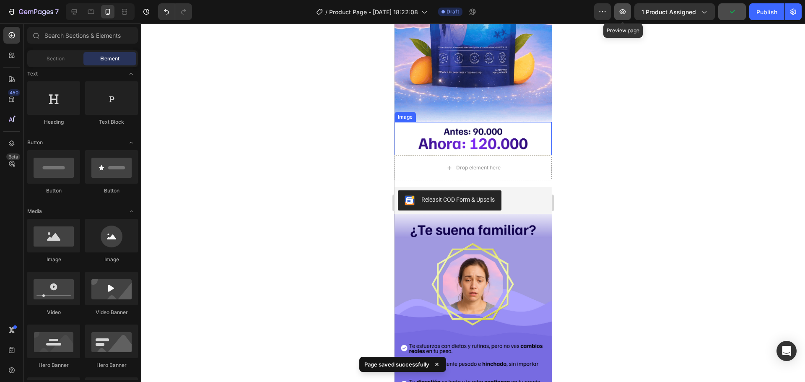
click at [623, 14] on icon "button" at bounding box center [623, 12] width 8 height 8
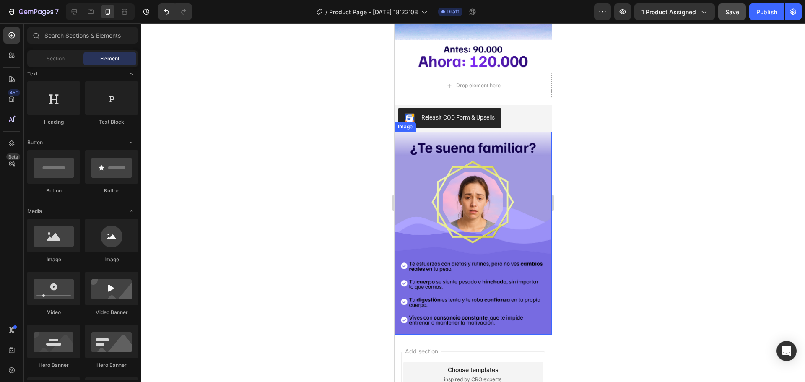
scroll to position [244, 0]
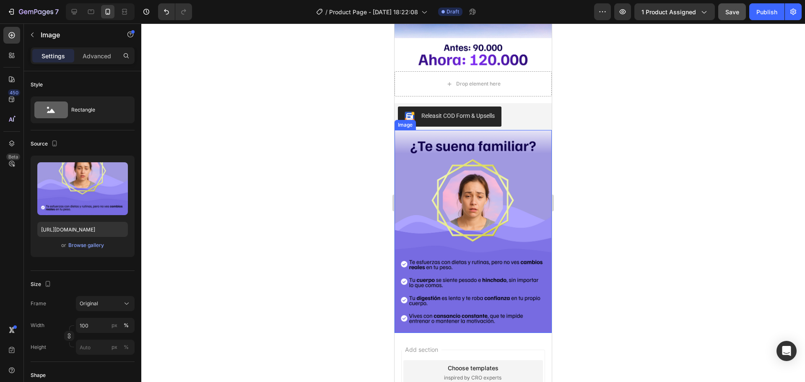
click at [482, 207] on img at bounding box center [473, 231] width 157 height 203
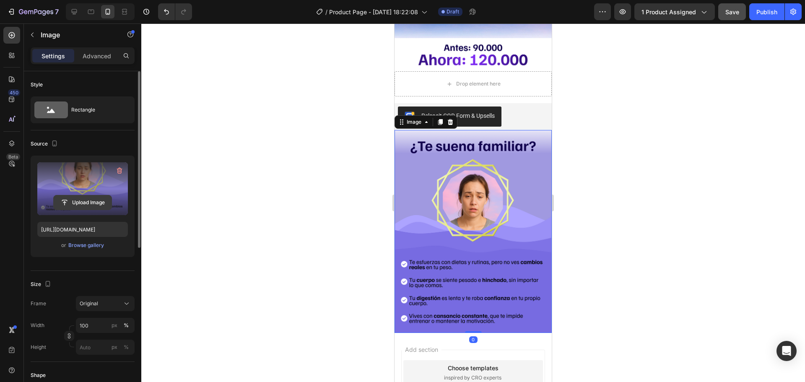
click at [90, 200] on input "file" at bounding box center [83, 202] width 58 height 14
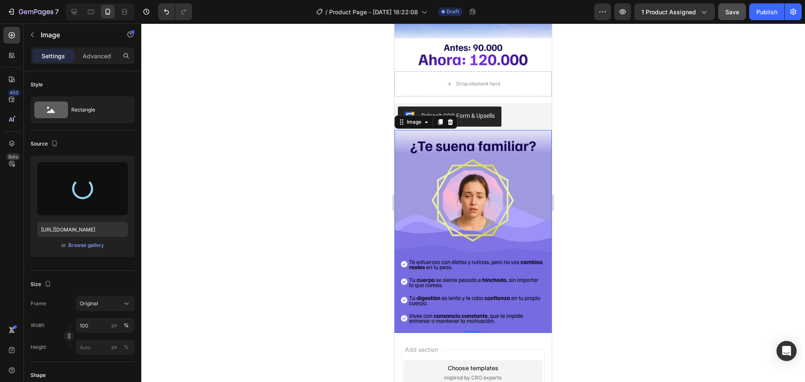
type input "https://cdn.shopify.com/s/files/1/0646/7534/8579/files/gempages_581547001959678…"
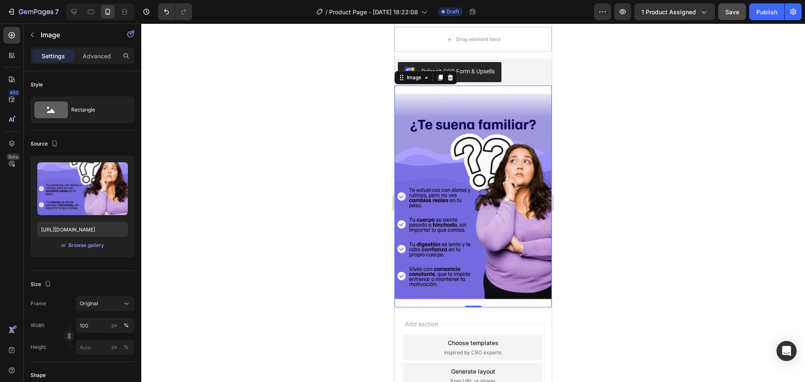
scroll to position [328, 0]
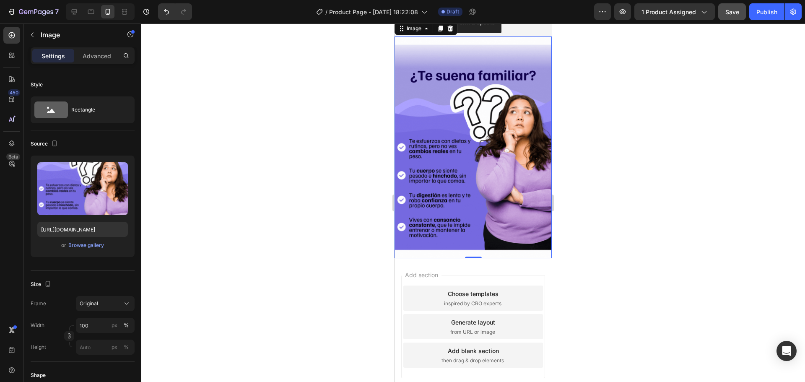
drag, startPoint x: 747, startPoint y: 268, endPoint x: 736, endPoint y: 274, distance: 12.2
click at [747, 269] on div at bounding box center [473, 202] width 664 height 359
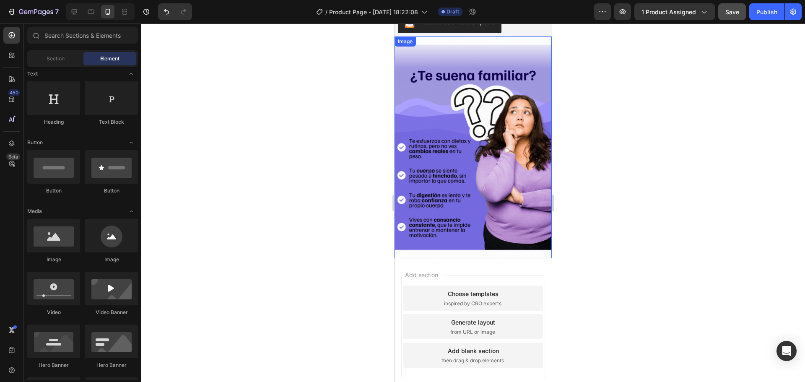
click at [492, 116] on img at bounding box center [473, 147] width 157 height 222
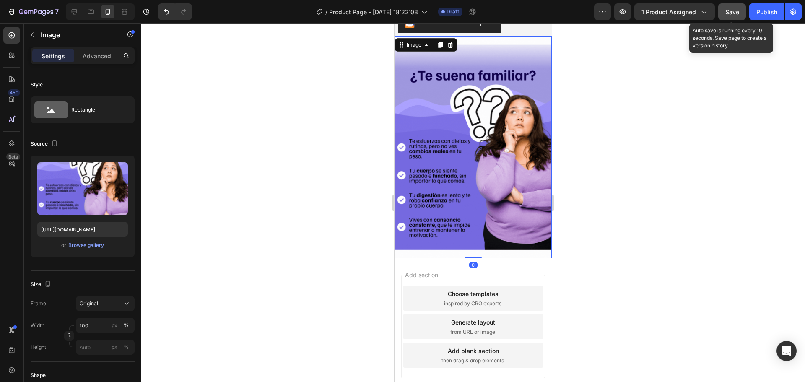
click at [727, 13] on span "Save" at bounding box center [732, 11] width 14 height 7
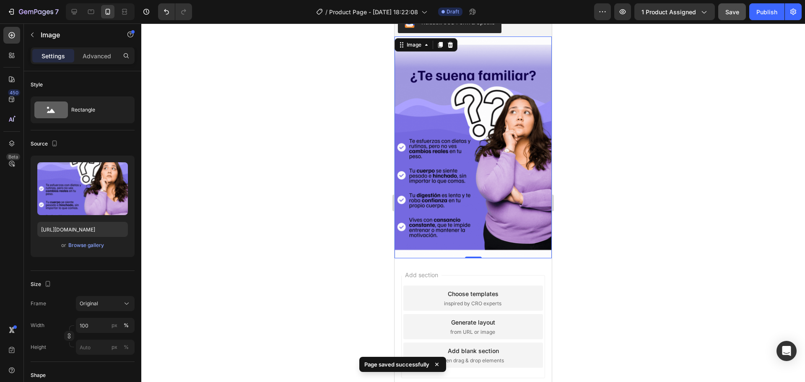
click at [653, 173] on div at bounding box center [473, 202] width 664 height 359
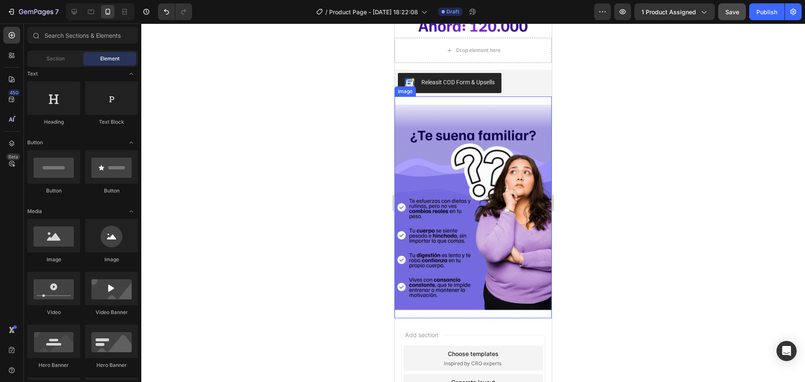
scroll to position [294, 0]
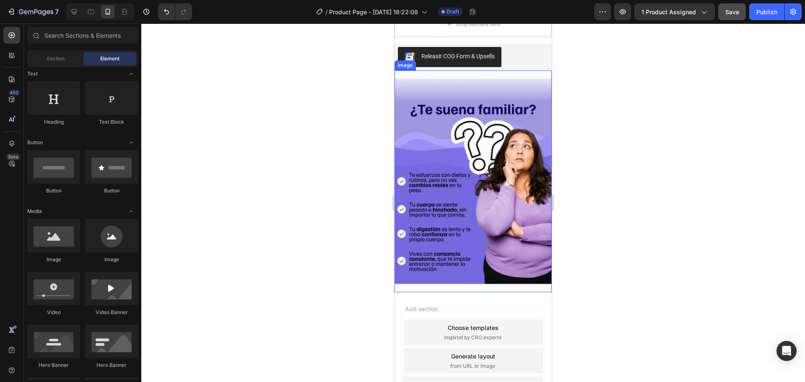
click at [506, 270] on img at bounding box center [473, 181] width 157 height 222
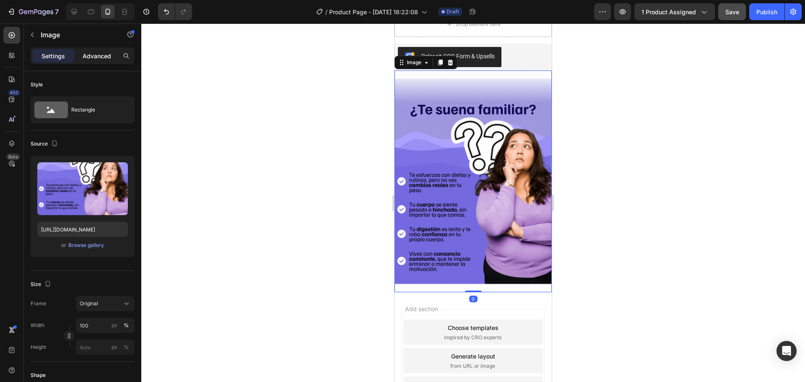
click at [94, 52] on p "Advanced" at bounding box center [97, 56] width 29 height 9
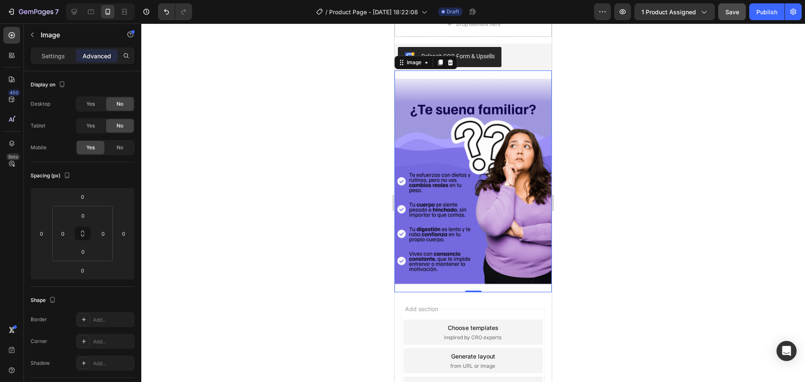
click at [618, 264] on div at bounding box center [473, 202] width 664 height 359
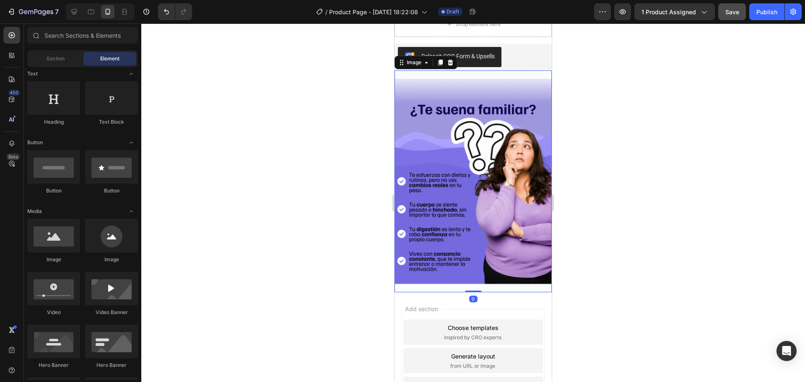
click at [511, 197] on img at bounding box center [473, 181] width 157 height 222
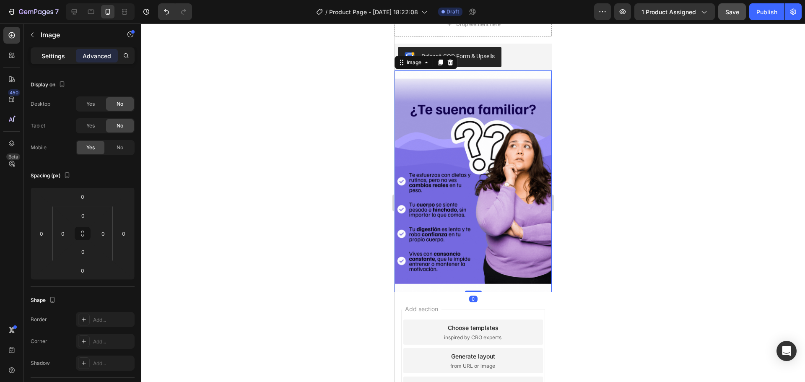
click at [46, 51] on div "Settings" at bounding box center [53, 55] width 42 height 13
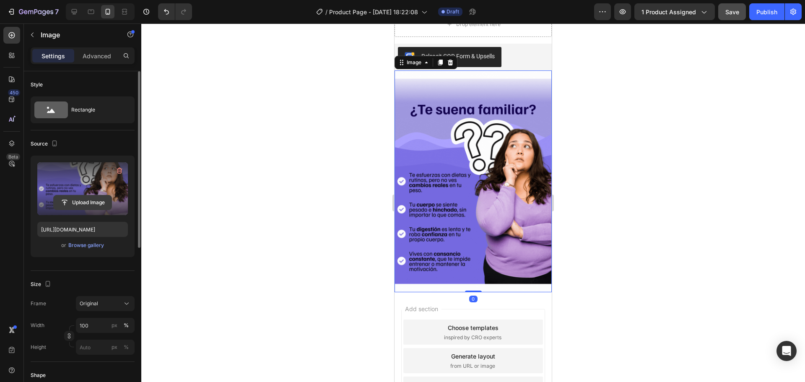
click at [86, 201] on input "file" at bounding box center [83, 202] width 58 height 14
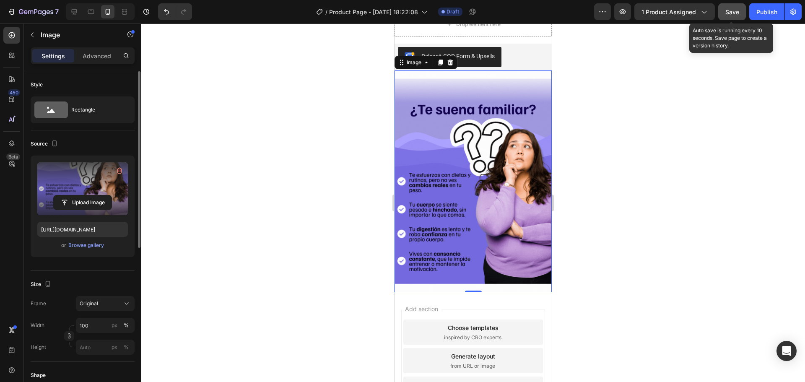
click at [728, 10] on span "Save" at bounding box center [732, 11] width 14 height 7
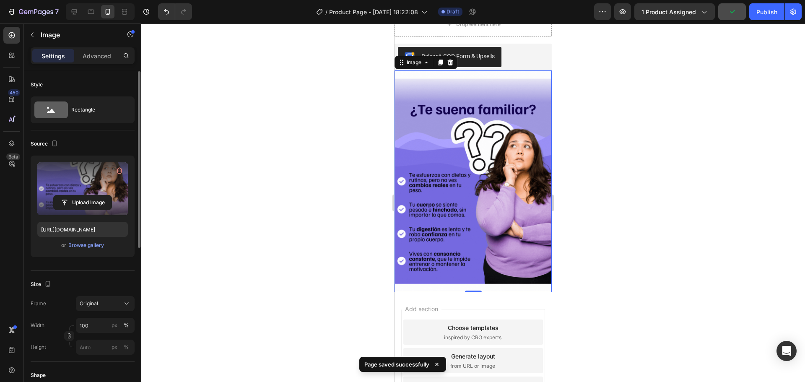
click at [671, 198] on div at bounding box center [473, 202] width 664 height 359
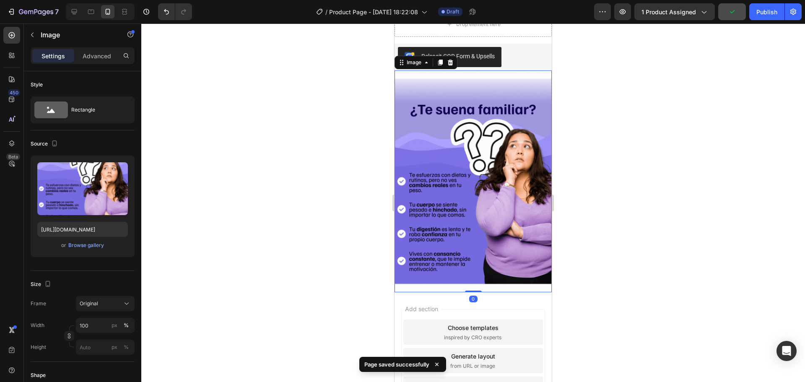
click at [439, 176] on img at bounding box center [473, 181] width 157 height 222
drag, startPoint x: 597, startPoint y: 179, endPoint x: 560, endPoint y: 181, distance: 37.3
click at [597, 179] on div at bounding box center [473, 202] width 664 height 359
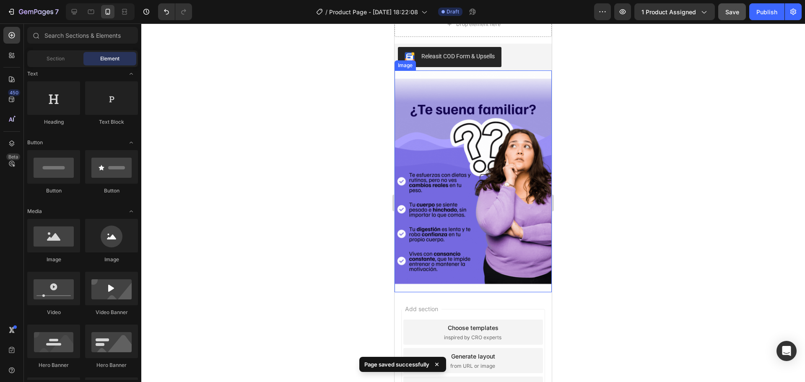
click at [451, 172] on img at bounding box center [473, 181] width 157 height 222
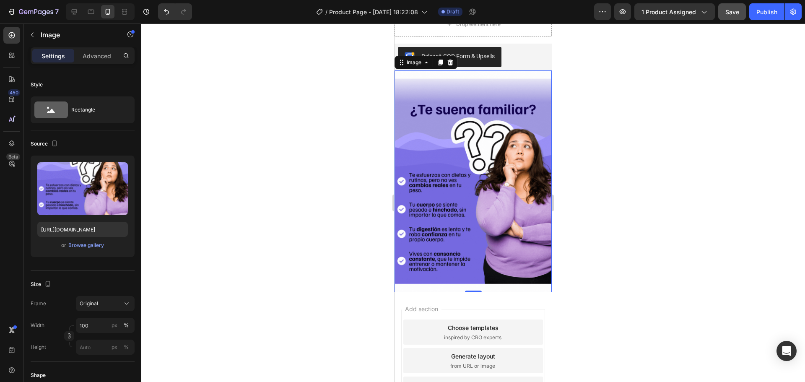
click at [654, 259] on div at bounding box center [473, 202] width 664 height 359
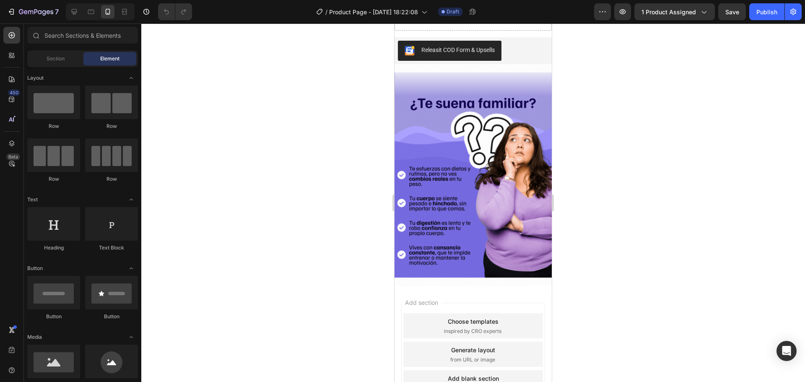
scroll to position [335, 0]
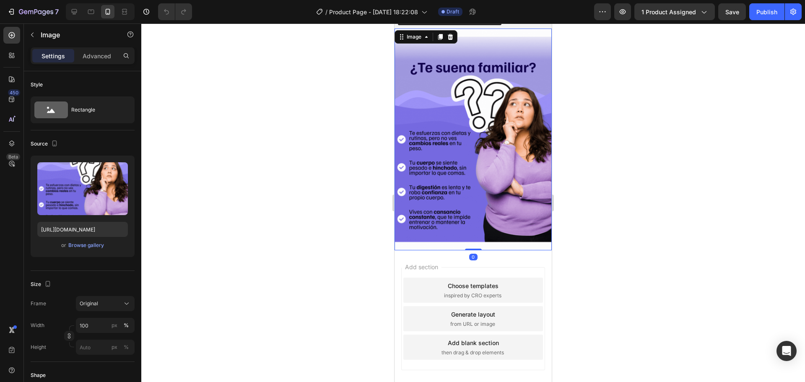
click at [489, 209] on img at bounding box center [473, 140] width 157 height 222
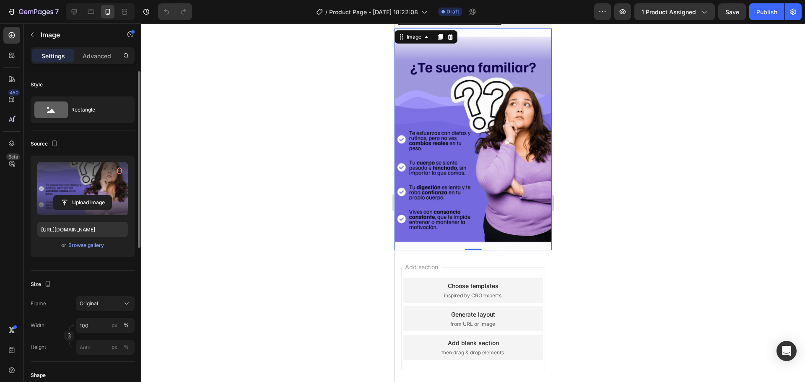
click at [88, 194] on label at bounding box center [82, 188] width 91 height 53
click at [88, 195] on input "file" at bounding box center [83, 202] width 58 height 14
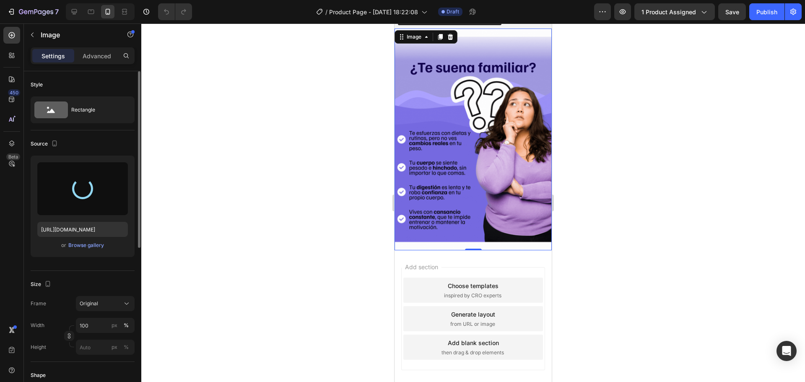
type input "https://cdn.shopify.com/s/files/1/0646/7534/8579/files/gempages_581547001959678…"
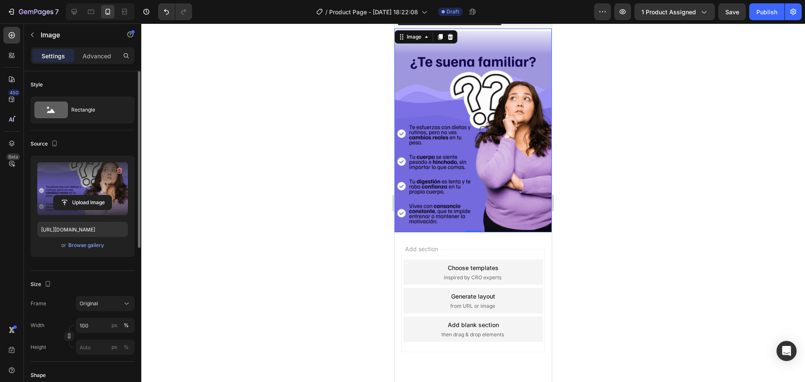
click at [619, 138] on div at bounding box center [473, 202] width 664 height 359
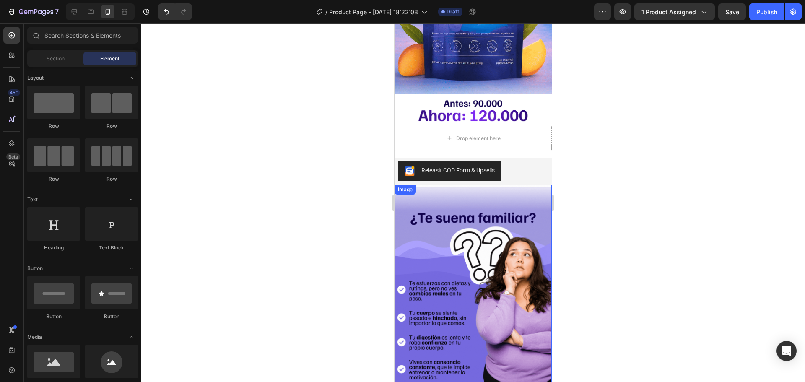
scroll to position [168, 0]
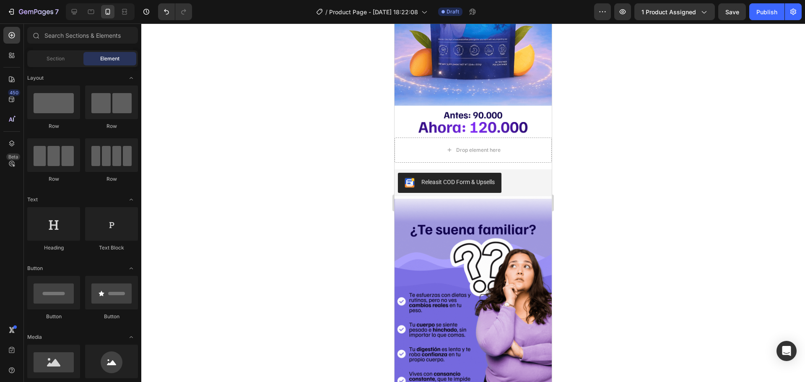
click at [654, 184] on div at bounding box center [473, 202] width 664 height 359
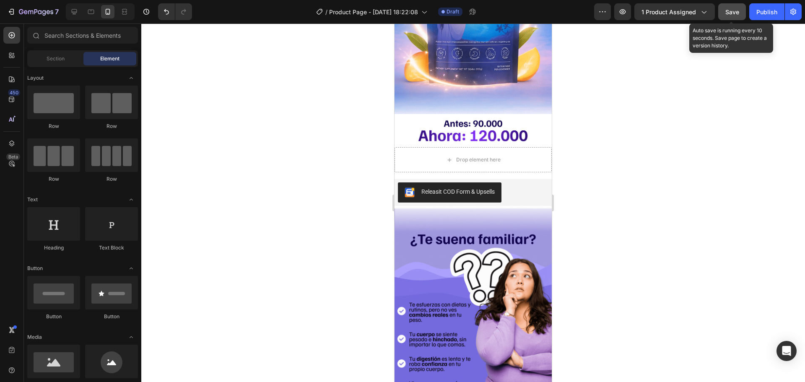
drag, startPoint x: 729, startPoint y: 12, endPoint x: 729, endPoint y: 17, distance: 5.0
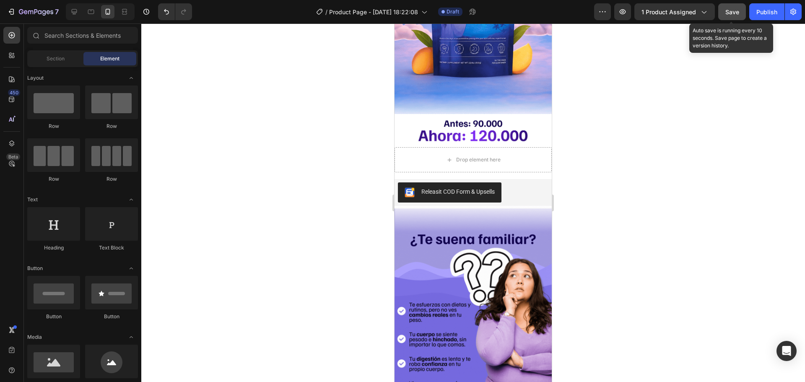
click at [729, 12] on span "Save" at bounding box center [732, 11] width 14 height 7
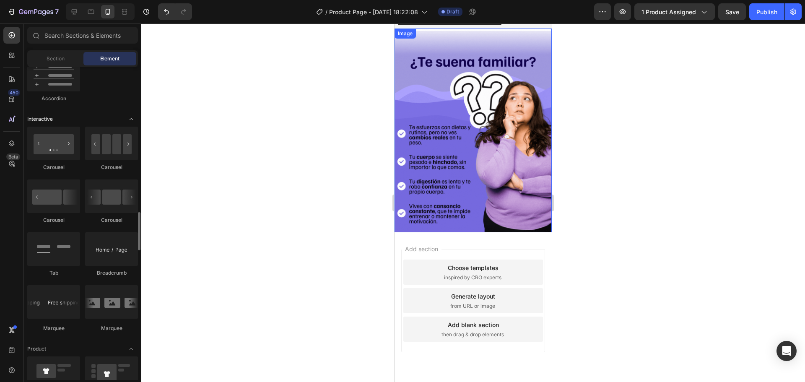
scroll to position [839, 0]
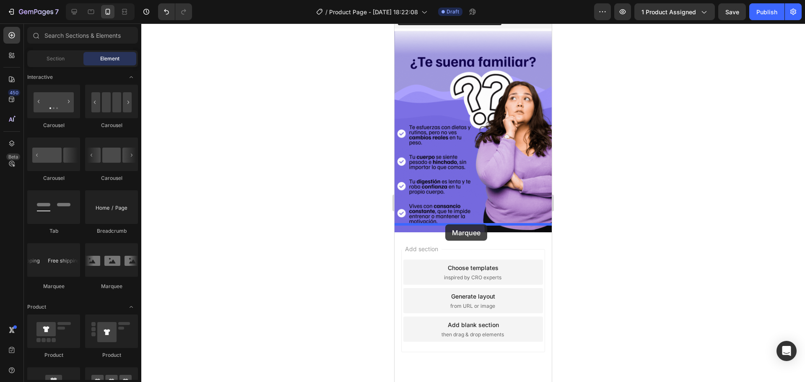
drag, startPoint x: 463, startPoint y: 287, endPoint x: 445, endPoint y: 224, distance: 65.0
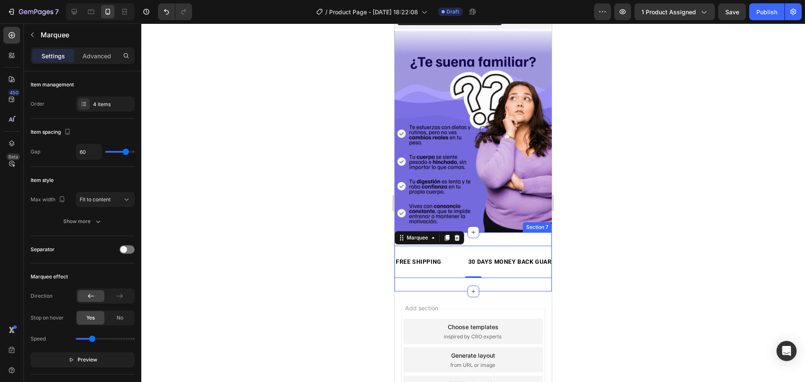
click at [512, 232] on div "FREE SHIPPING Text Block 30 DAYS MONEY BACK GUARANTEE Text Block LIMITED TIME 5…" at bounding box center [473, 261] width 157 height 59
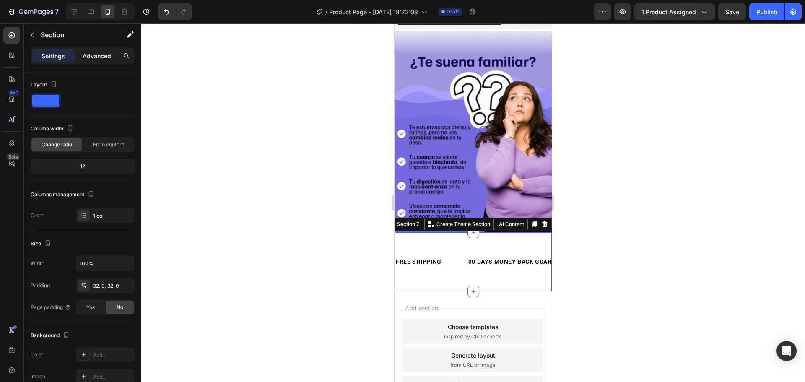
click at [103, 55] on p "Advanced" at bounding box center [97, 56] width 29 height 9
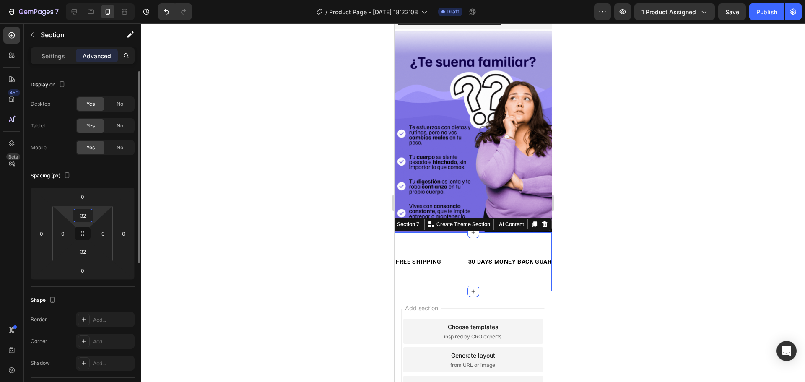
click at [88, 215] on input "32" at bounding box center [83, 215] width 17 height 13
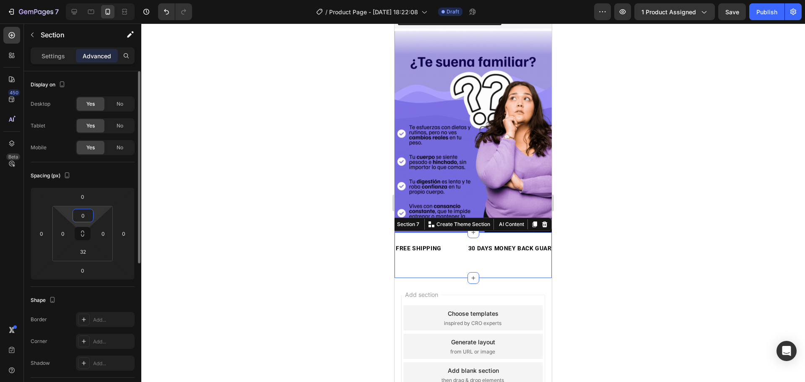
type input "0"
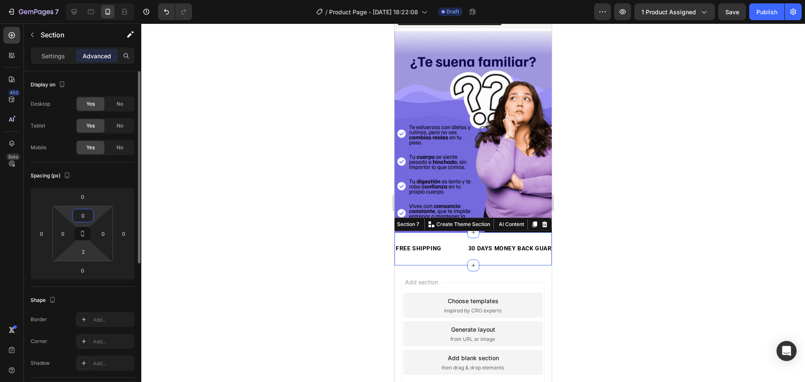
click at [87, 0] on html "7 / Product Page - Sep 25, 18:22:08 Draft Preview 1 product assigned Save Publi…" at bounding box center [402, 0] width 805 height 0
type input "0"
click at [665, 221] on div at bounding box center [473, 202] width 664 height 359
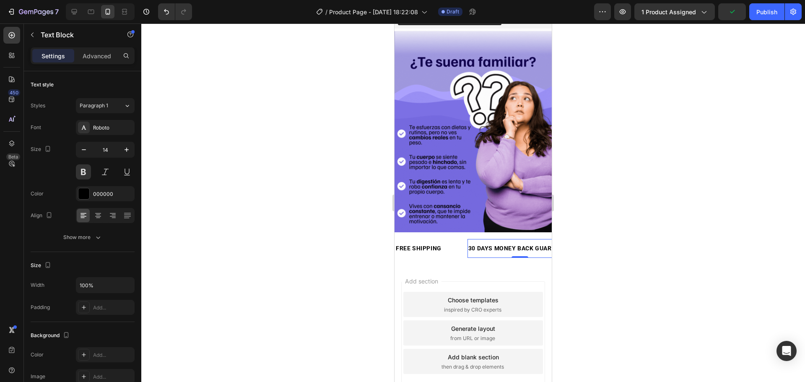
click at [473, 242] on div "30 DAYS MONEY BACK GUARANTEE" at bounding box center [520, 248] width 105 height 12
click at [413, 242] on div "FREE SHIPPING" at bounding box center [418, 248] width 47 height 12
click at [406, 243] on p "FREE SHIPPING" at bounding box center [419, 248] width 46 height 10
drag, startPoint x: 406, startPoint y: 241, endPoint x: 421, endPoint y: 241, distance: 15.1
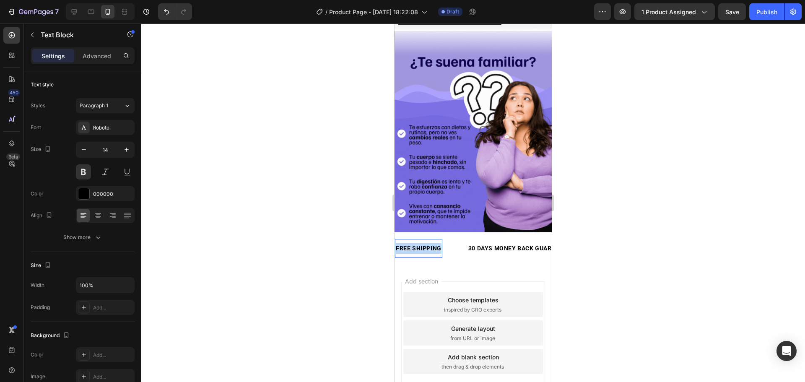
click at [421, 243] on p "FREE SHIPPING" at bounding box center [419, 248] width 46 height 10
click at [400, 245] on strong "Peso" at bounding box center [403, 248] width 14 height 7
click at [347, 238] on div at bounding box center [473, 202] width 664 height 359
click at [418, 243] on p "Baja de peso ⚖️" at bounding box center [418, 248] width 45 height 10
click at [91, 124] on div "Roboto" at bounding box center [105, 127] width 59 height 15
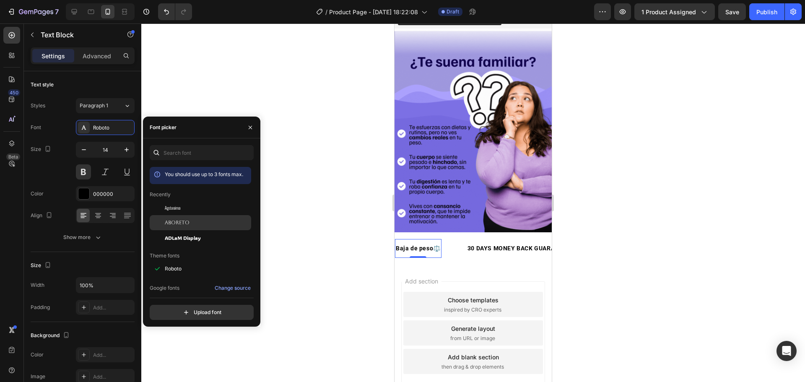
click at [205, 222] on div "Aboreto" at bounding box center [207, 223] width 85 height 8
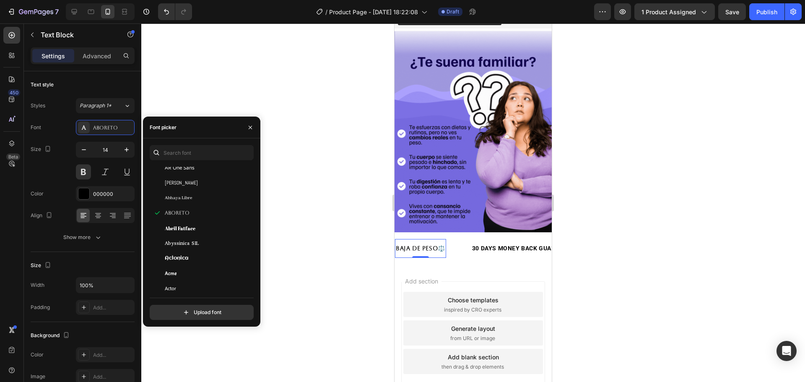
scroll to position [168, 0]
click at [203, 236] on div "Abyssinica SIL" at bounding box center [207, 240] width 85 height 8
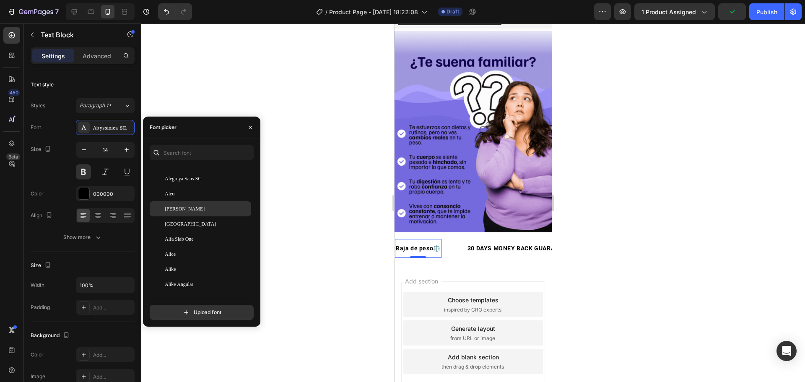
scroll to position [629, 0]
click at [192, 209] on div "Alex Brush" at bounding box center [207, 212] width 85 height 8
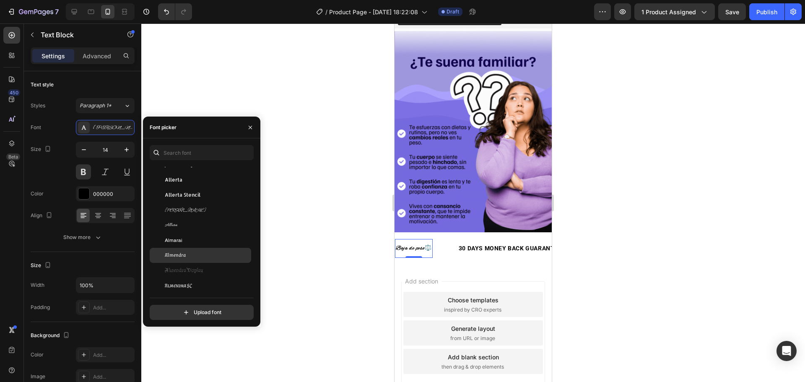
click at [192, 250] on div "Almendra" at bounding box center [200, 255] width 101 height 15
click at [187, 202] on div "Amatic SC" at bounding box center [200, 196] width 101 height 15
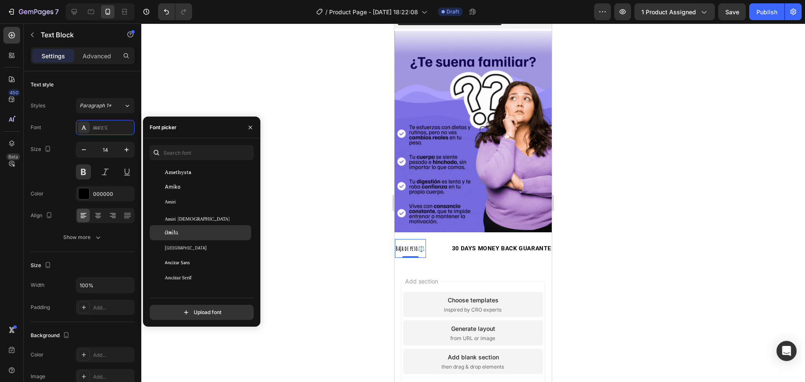
scroll to position [1048, 0]
click at [203, 225] on div "Amita" at bounding box center [200, 230] width 101 height 15
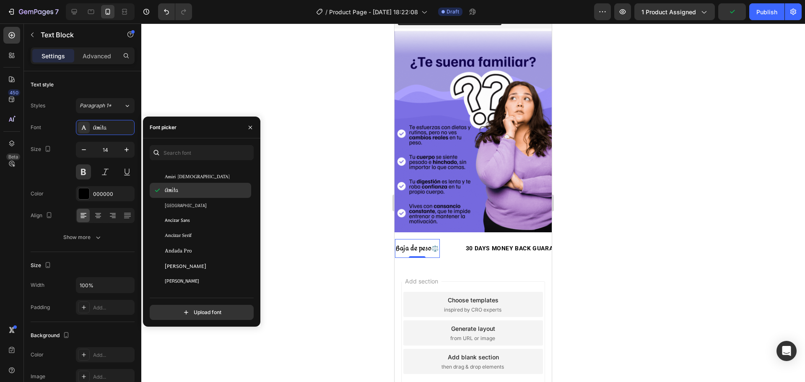
scroll to position [1090, 0]
click at [210, 284] on div "Anek Bangla" at bounding box center [200, 278] width 101 height 15
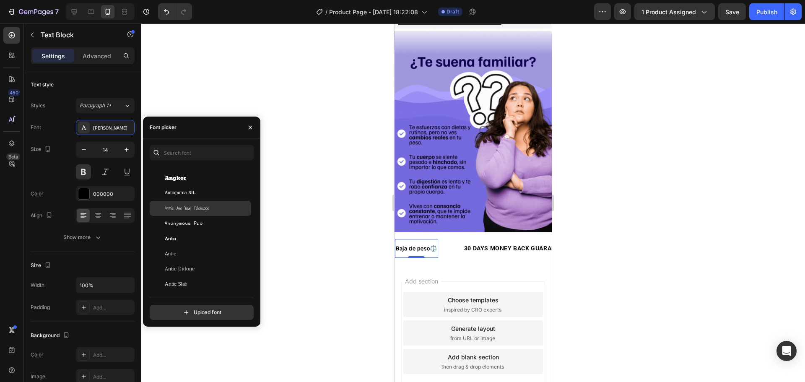
click at [192, 206] on span "Annie Use Your Telescope" at bounding box center [187, 209] width 44 height 8
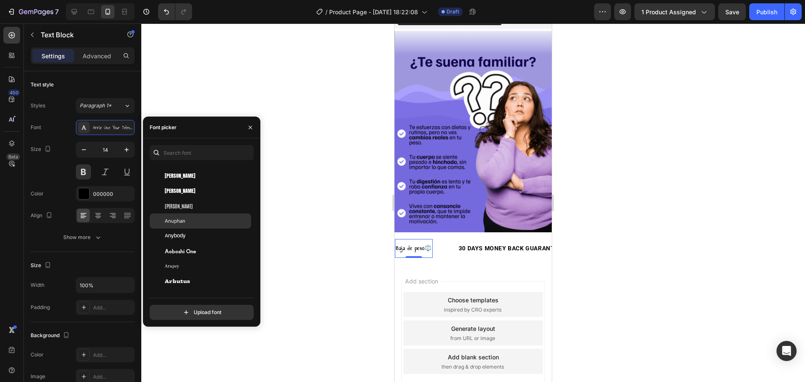
scroll to position [1468, 0]
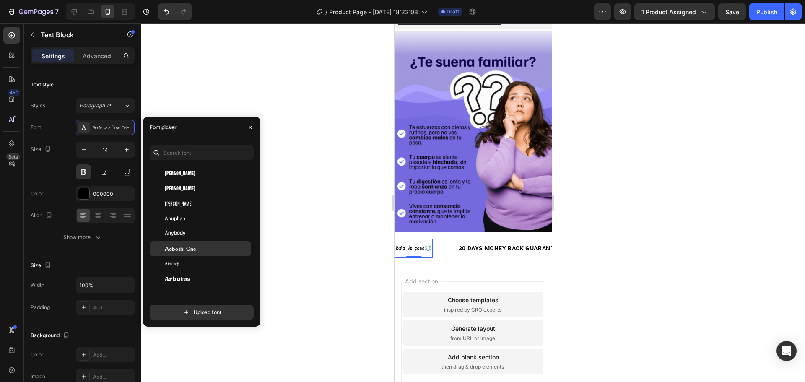
click at [188, 252] on span "Aoboshi One" at bounding box center [180, 249] width 31 height 8
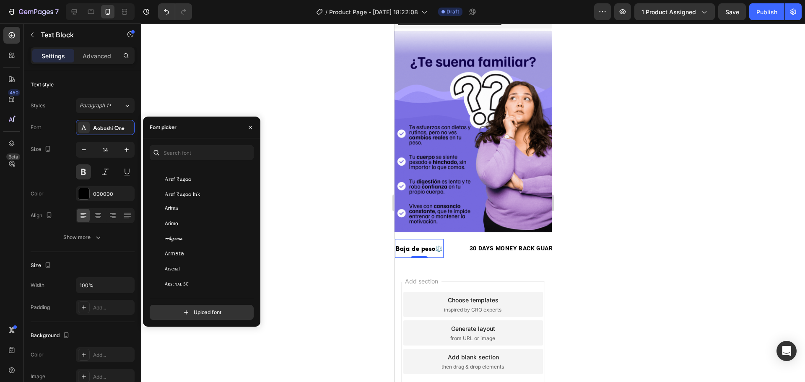
scroll to position [1677, 0]
click at [210, 284] on div "Arsenal SC" at bounding box center [207, 281] width 85 height 8
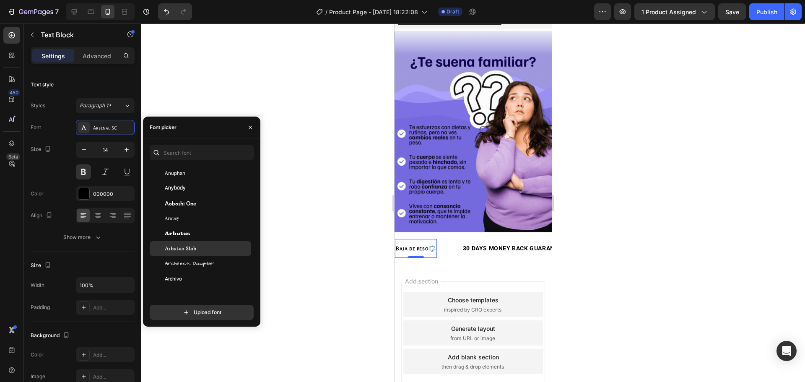
scroll to position [1510, 0]
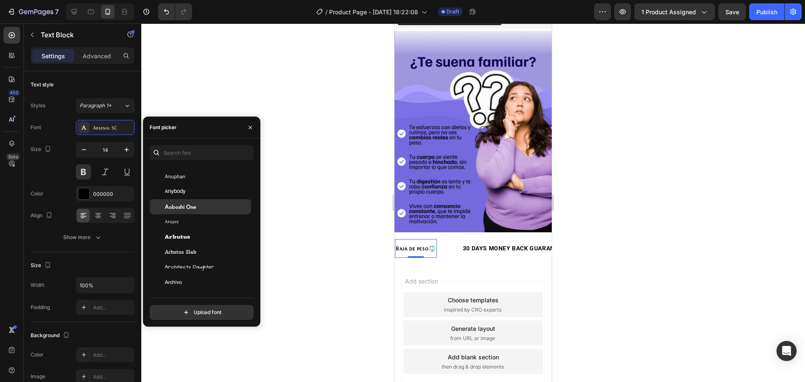
click at [184, 208] on span "Aoboshi One" at bounding box center [180, 207] width 31 height 8
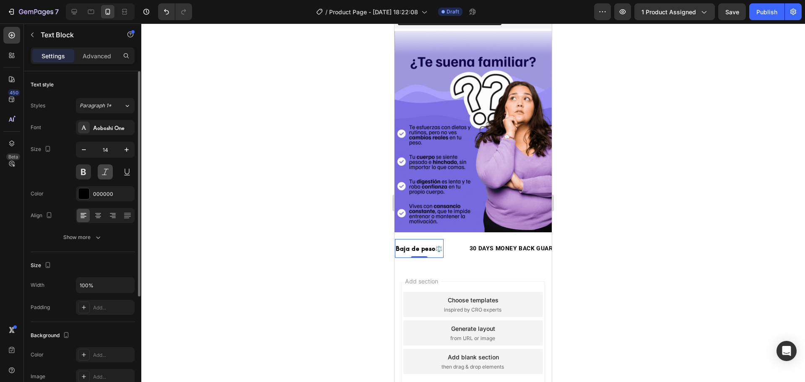
click at [103, 170] on button at bounding box center [105, 171] width 15 height 15
click at [103, 171] on button at bounding box center [105, 171] width 15 height 15
click at [127, 144] on button "button" at bounding box center [126, 149] width 15 height 15
click at [125, 148] on icon "button" at bounding box center [126, 150] width 8 height 8
type input "16"
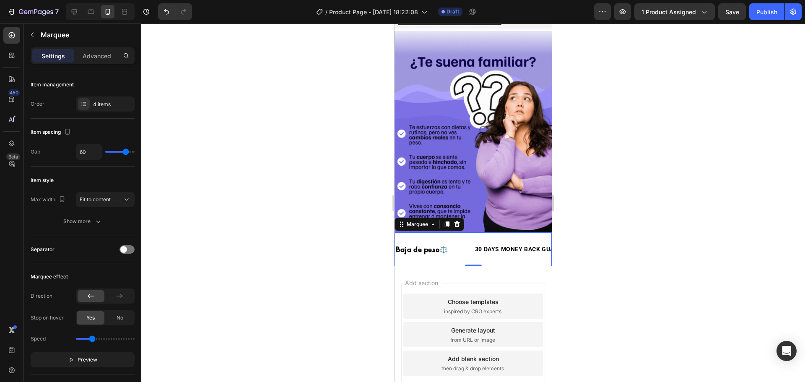
click at [468, 232] on div "Baja de peso ⚖️ Text Block 30 DAYS MONEY BACK GUARANTEE Text Block LIMITED TIME…" at bounding box center [473, 249] width 157 height 34
click at [112, 50] on div "Advanced" at bounding box center [97, 55] width 42 height 13
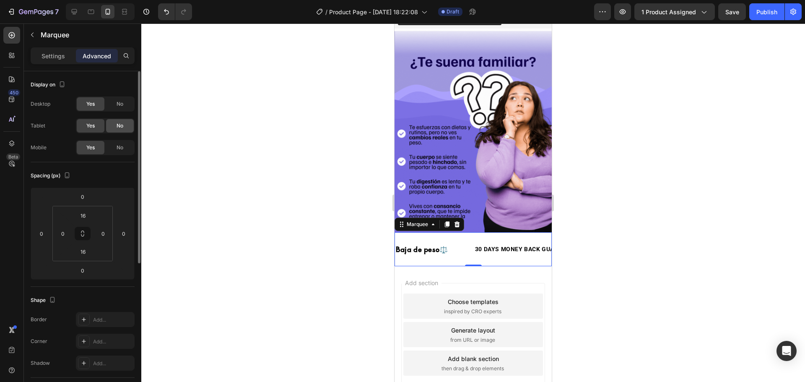
click at [117, 125] on span "No" at bounding box center [120, 126] width 7 height 8
click at [117, 146] on span "No" at bounding box center [120, 148] width 7 height 8
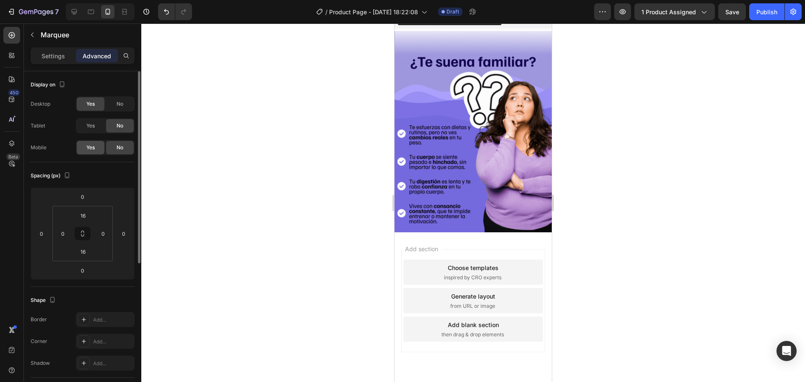
click at [92, 145] on span "Yes" at bounding box center [90, 148] width 8 height 8
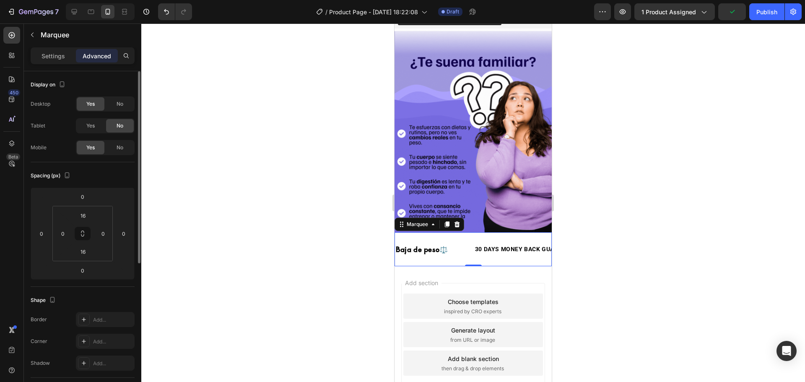
click at [105, 99] on div "Yes No" at bounding box center [105, 103] width 59 height 15
click at [116, 109] on div "No" at bounding box center [120, 103] width 28 height 13
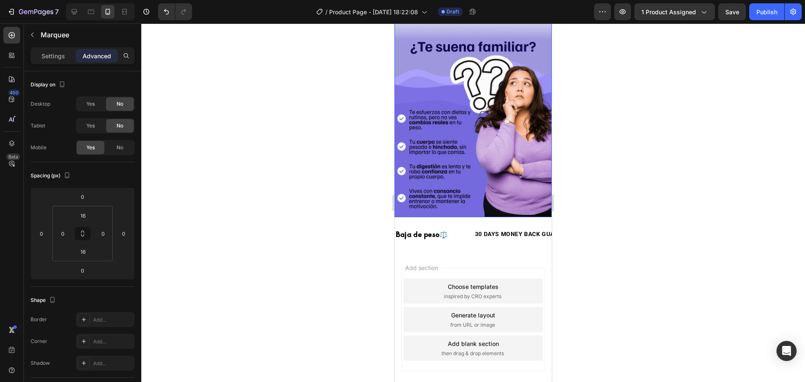
scroll to position [390, 0]
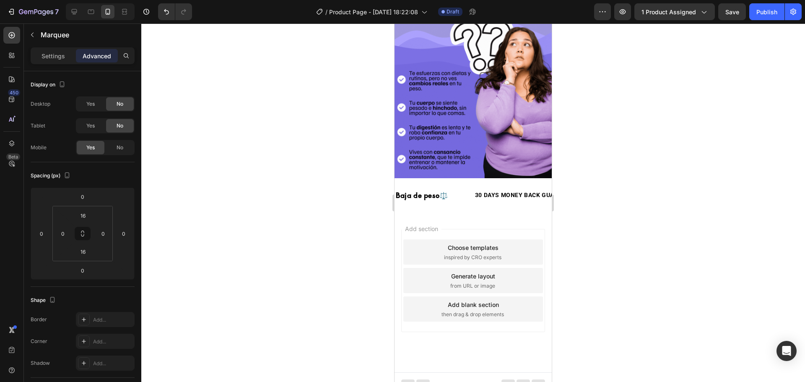
click at [458, 185] on div "Baja de peso ⚖️ Text Block" at bounding box center [434, 195] width 79 height 21
click at [57, 54] on p "Settings" at bounding box center [53, 56] width 23 height 9
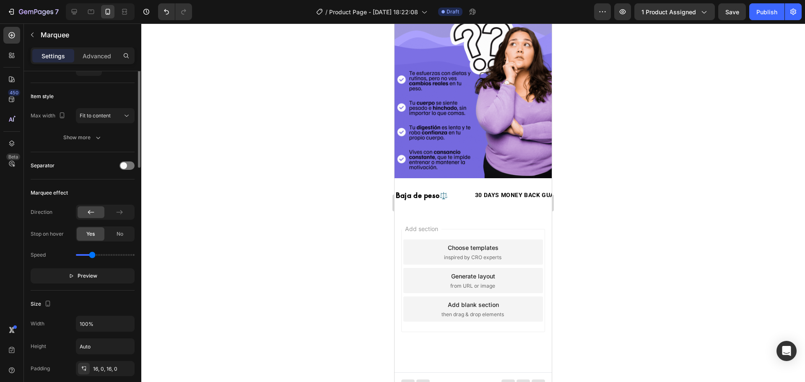
scroll to position [126, 0]
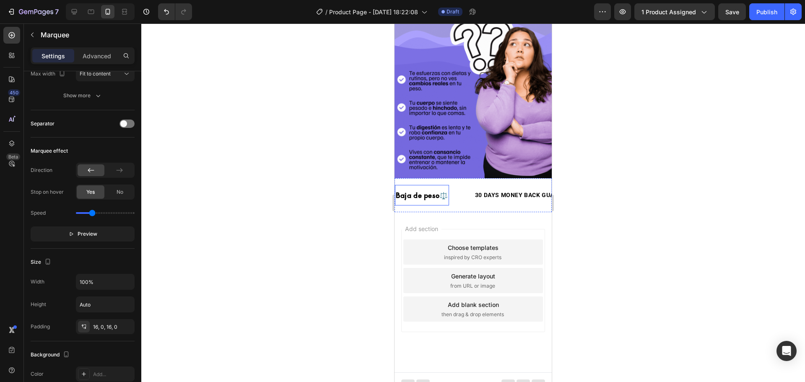
click at [449, 188] on div "Baja de peso ⚖️" at bounding box center [422, 195] width 54 height 14
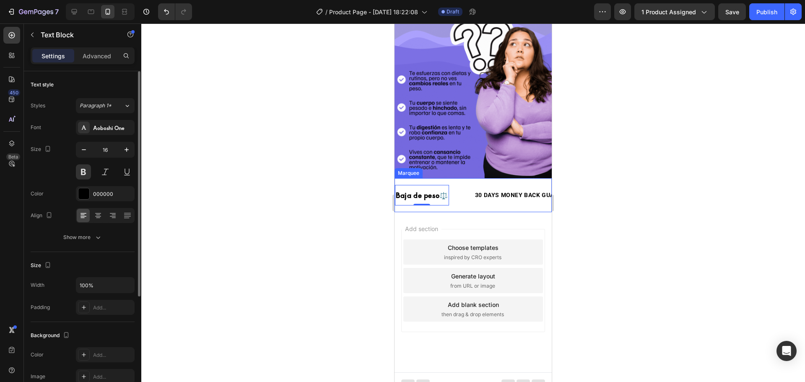
click at [455, 185] on div "Baja de peso ⚖️ Text Block 0" at bounding box center [434, 195] width 79 height 21
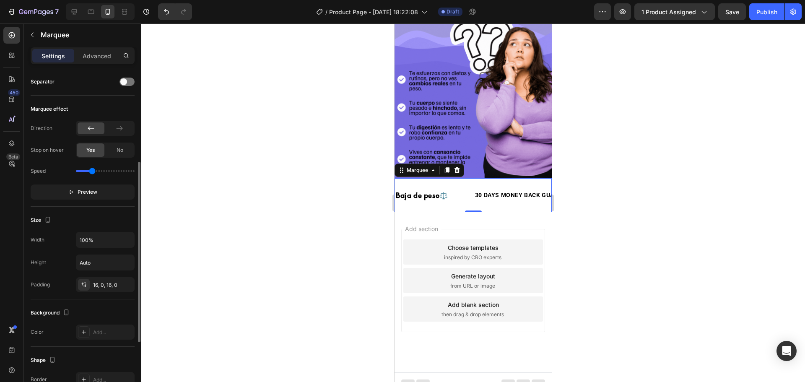
scroll to position [210, 0]
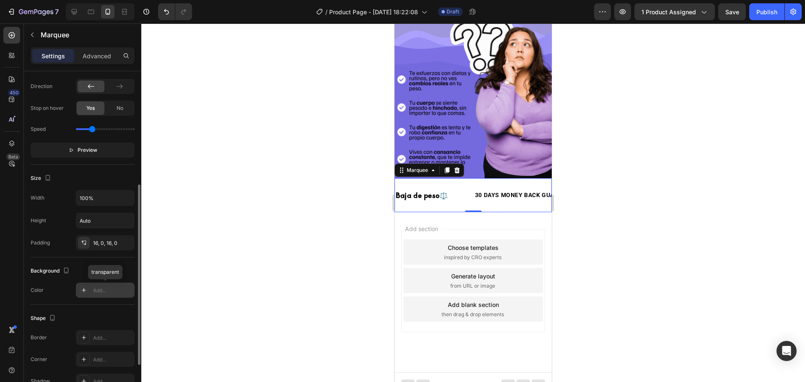
click at [85, 289] on icon at bounding box center [84, 290] width 7 height 7
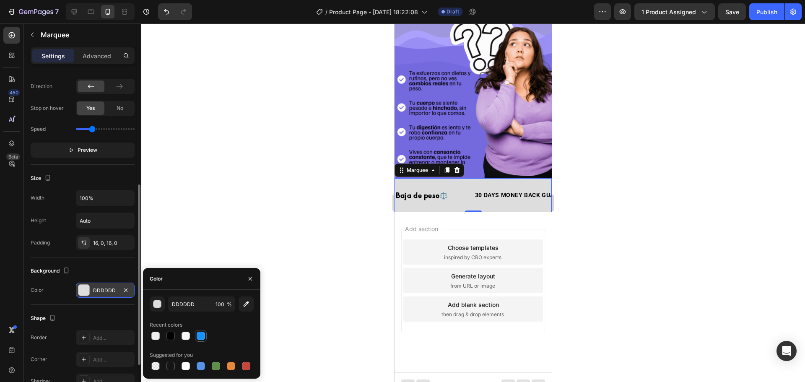
click at [203, 338] on div at bounding box center [201, 336] width 8 height 8
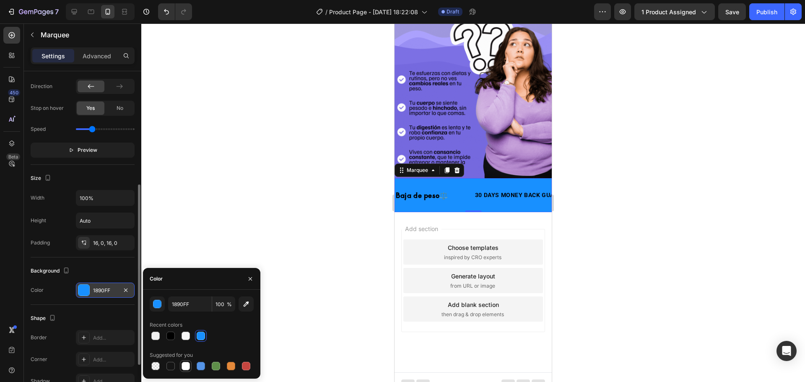
click at [188, 365] on div at bounding box center [186, 366] width 8 height 8
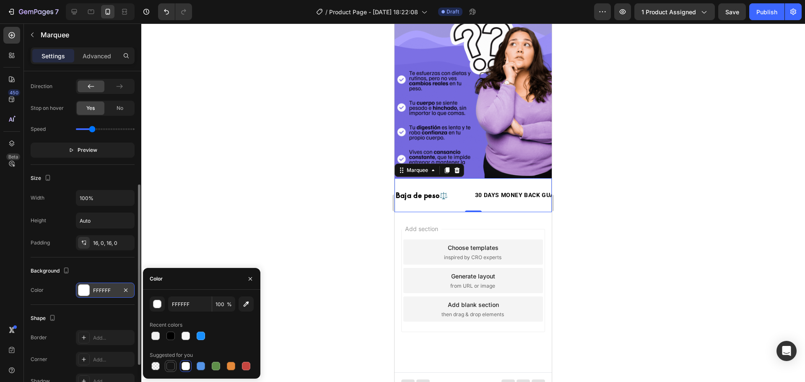
click at [169, 364] on div at bounding box center [170, 366] width 8 height 8
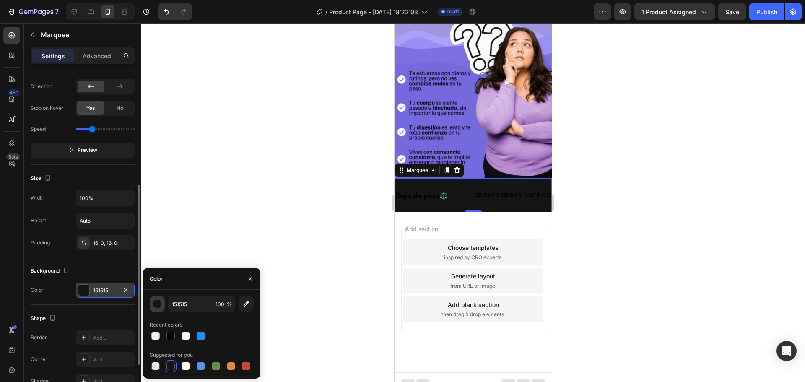
click at [161, 307] on button "button" at bounding box center [157, 303] width 15 height 15
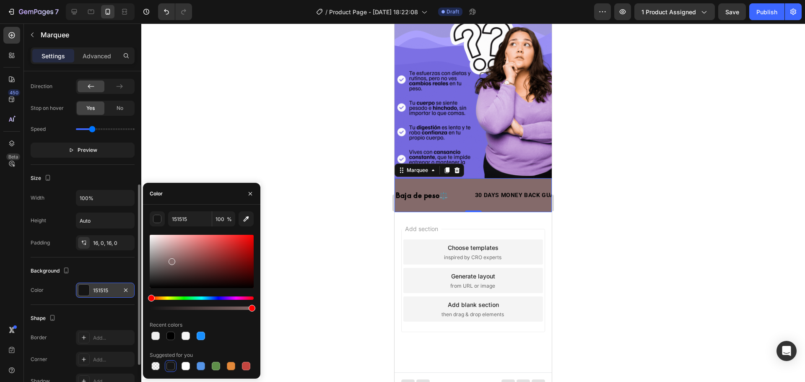
drag, startPoint x: 175, startPoint y: 268, endPoint x: 172, endPoint y: 260, distance: 8.8
click at [172, 260] on div at bounding box center [202, 261] width 104 height 53
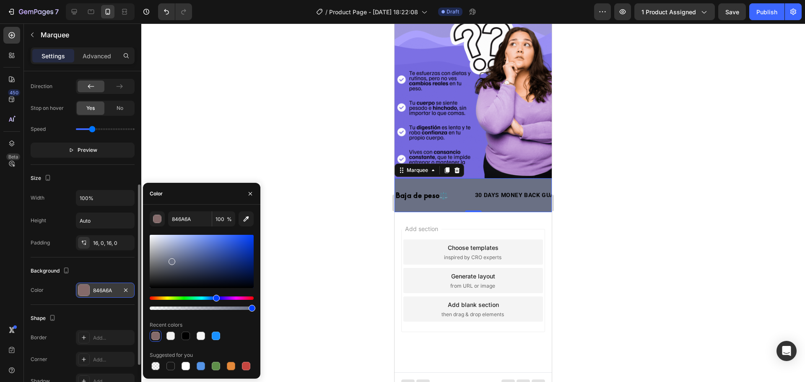
drag, startPoint x: 208, startPoint y: 299, endPoint x: 215, endPoint y: 302, distance: 7.6
click at [215, 302] on div at bounding box center [202, 302] width 104 height 13
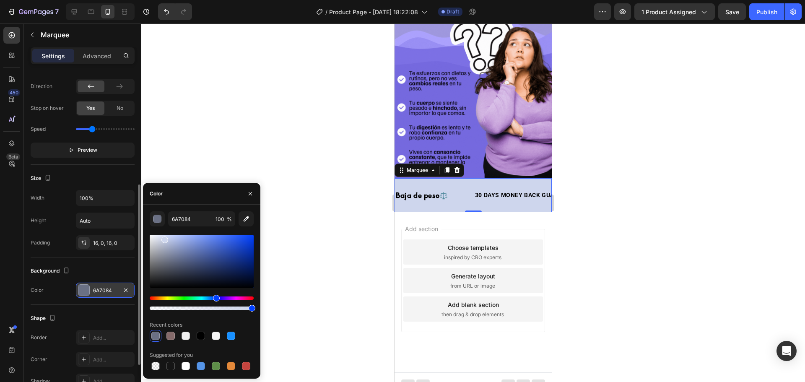
drag, startPoint x: 178, startPoint y: 252, endPoint x: 164, endPoint y: 239, distance: 19.3
click at [164, 239] on div at bounding box center [202, 261] width 104 height 53
click at [209, 301] on div at bounding box center [202, 302] width 104 height 13
click at [208, 299] on div "Hue" at bounding box center [202, 297] width 104 height 3
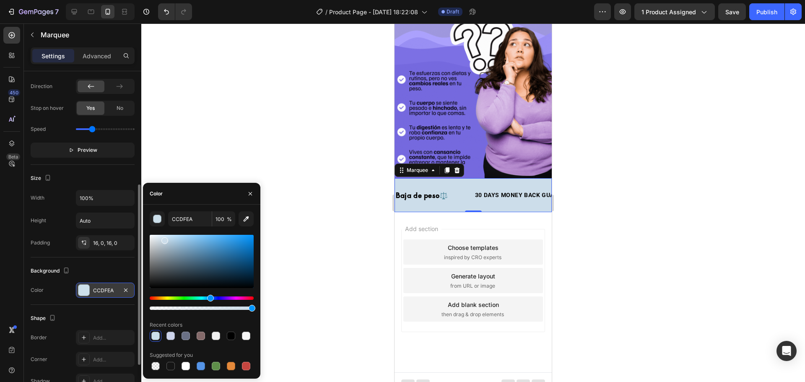
click at [209, 299] on div "Hue" at bounding box center [210, 298] width 7 height 7
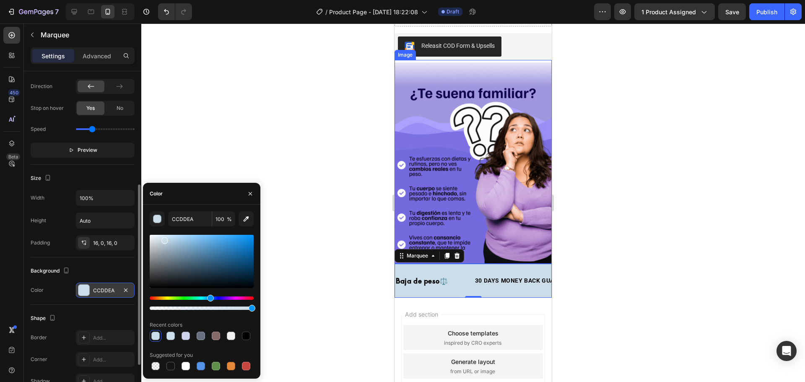
scroll to position [306, 0]
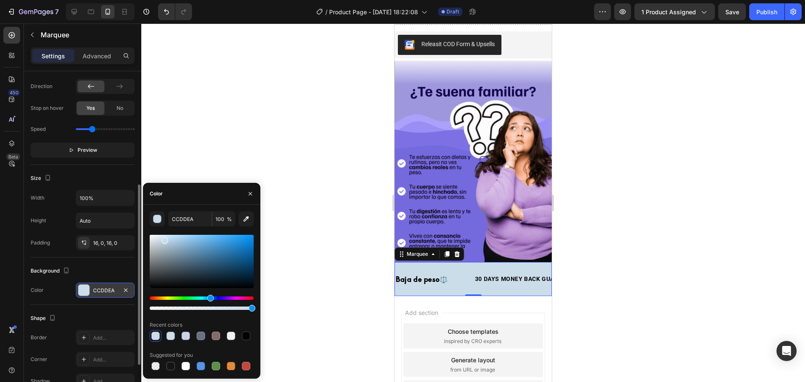
click at [156, 213] on button "button" at bounding box center [157, 218] width 15 height 15
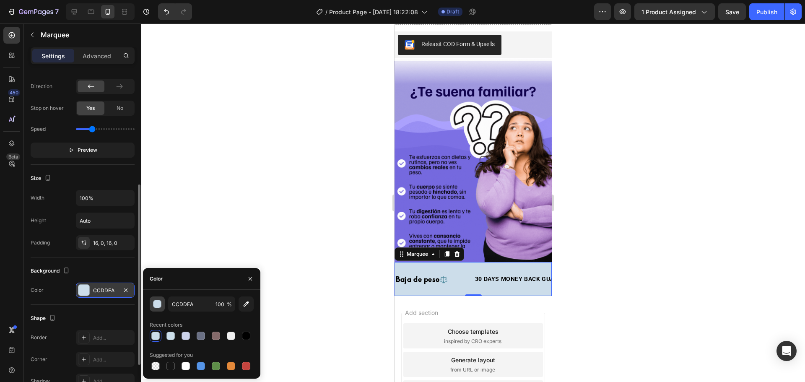
click at [157, 304] on div "button" at bounding box center [157, 304] width 8 height 8
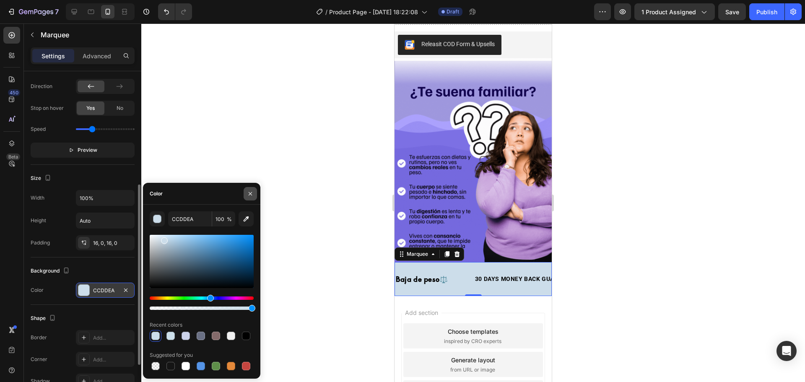
click at [248, 192] on icon "button" at bounding box center [250, 193] width 7 height 7
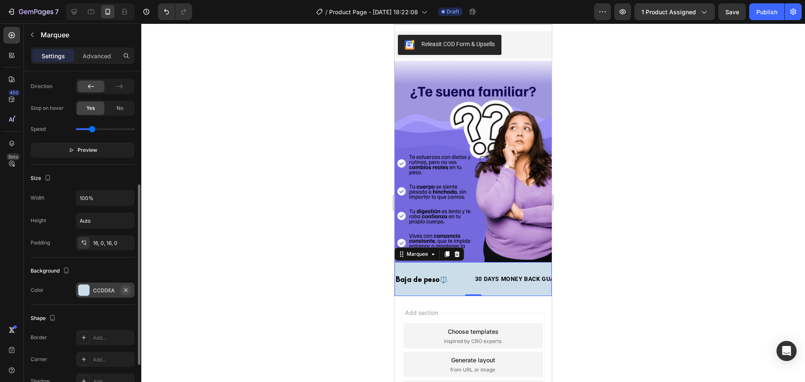
click at [123, 291] on icon "button" at bounding box center [125, 290] width 7 height 7
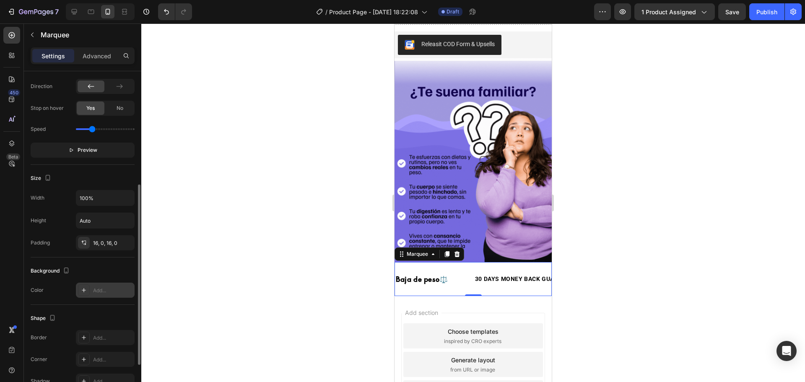
click at [83, 289] on icon at bounding box center [84, 290] width 7 height 7
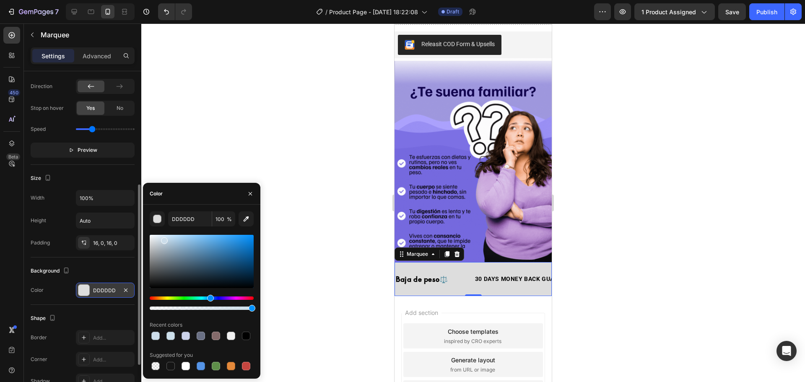
drag, startPoint x: 188, startPoint y: 234, endPoint x: 184, endPoint y: 231, distance: 4.3
click at [185, 231] on div "DDDDDD 100 % Recent colors Suggested for you" at bounding box center [202, 291] width 104 height 161
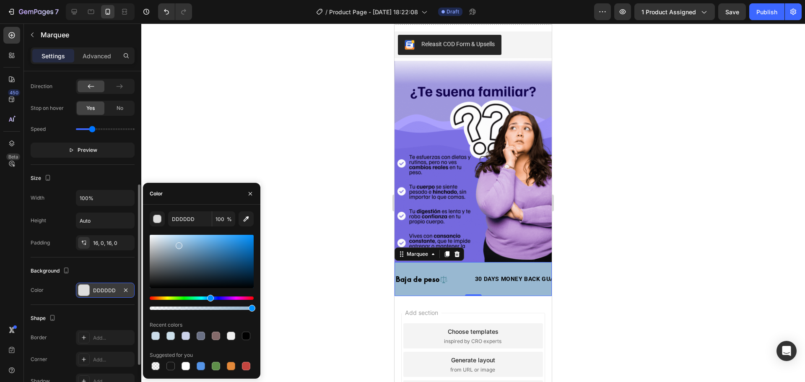
click at [179, 244] on div at bounding box center [202, 261] width 104 height 53
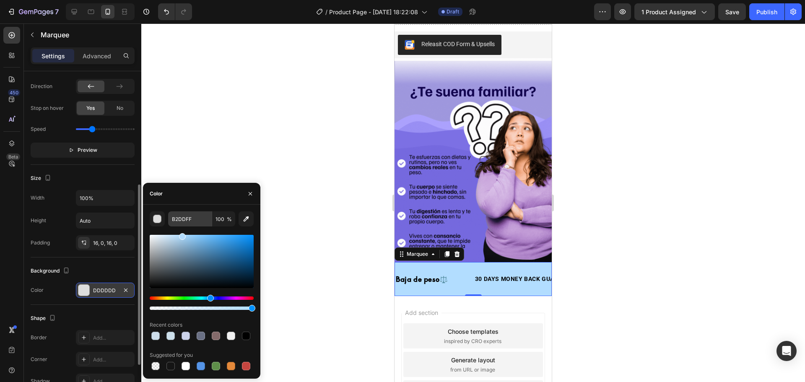
drag, startPoint x: 180, startPoint y: 243, endPoint x: 182, endPoint y: 226, distance: 17.3
click at [182, 226] on div "B2DDFF 100 % Recent colors Suggested for you" at bounding box center [202, 291] width 104 height 161
click at [225, 300] on div at bounding box center [202, 302] width 104 height 13
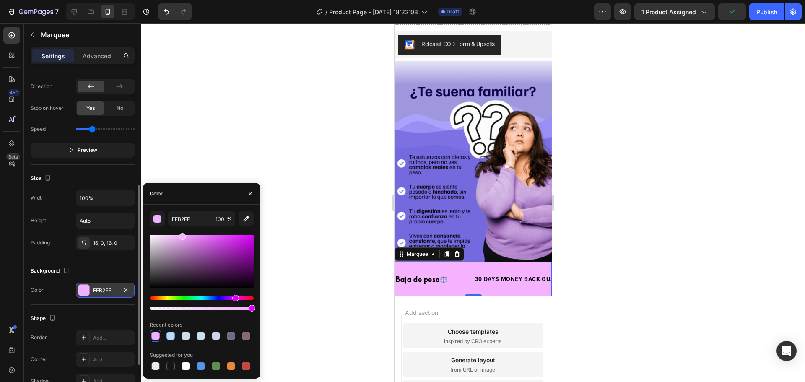
drag, startPoint x: 229, startPoint y: 299, endPoint x: 308, endPoint y: 282, distance: 81.0
click at [234, 299] on div "Hue" at bounding box center [202, 297] width 104 height 3
type input "F4B2FF"
click at [578, 224] on div at bounding box center [473, 202] width 664 height 359
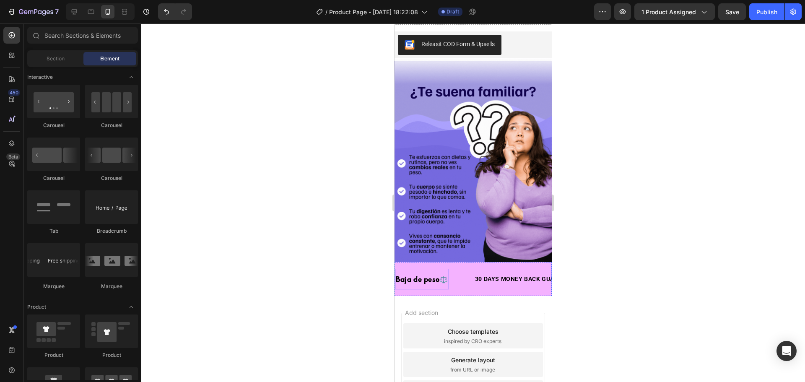
click at [411, 276] on p "Baja de peso ⚖️" at bounding box center [422, 279] width 52 height 12
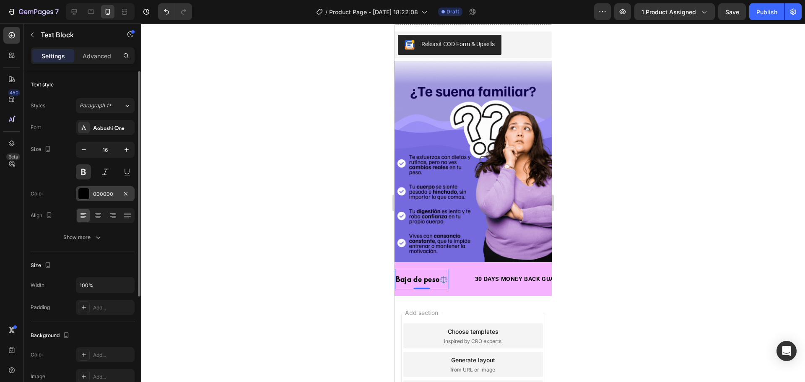
click at [83, 200] on div "000000" at bounding box center [105, 193] width 59 height 15
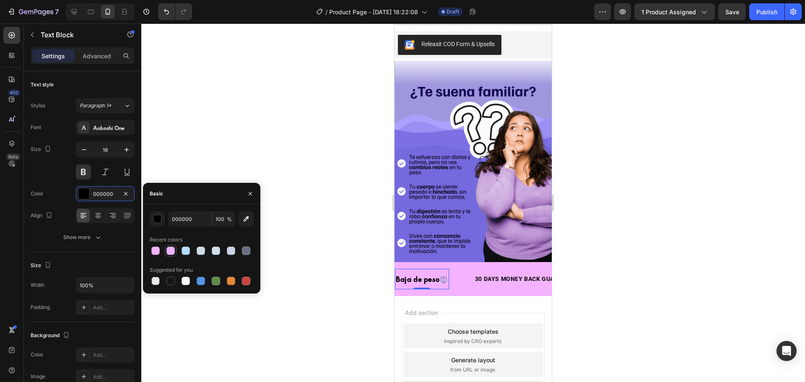
drag, startPoint x: 169, startPoint y: 251, endPoint x: 166, endPoint y: 246, distance: 5.1
click at [168, 251] on div at bounding box center [170, 251] width 8 height 8
click at [161, 224] on button "button" at bounding box center [157, 218] width 15 height 15
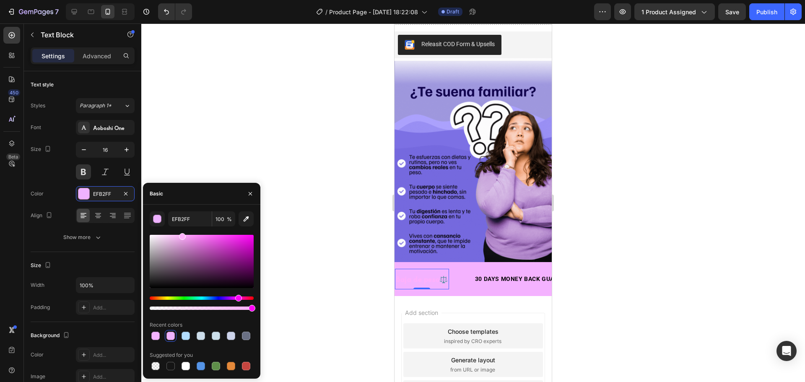
click at [238, 300] on div "Hue" at bounding box center [238, 298] width 7 height 7
drag, startPoint x: 226, startPoint y: 253, endPoint x: 237, endPoint y: 253, distance: 11.3
click at [237, 253] on div at bounding box center [202, 261] width 104 height 53
type input "A81CA1"
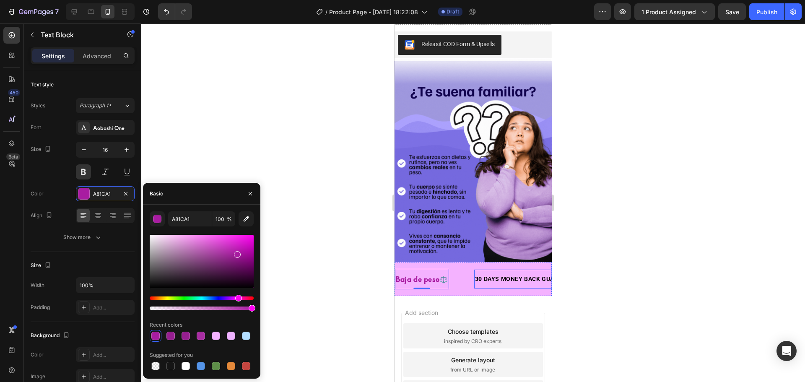
click at [498, 273] on div "30 DAYS MONEY BACK GUARANTEE" at bounding box center [526, 279] width 105 height 12
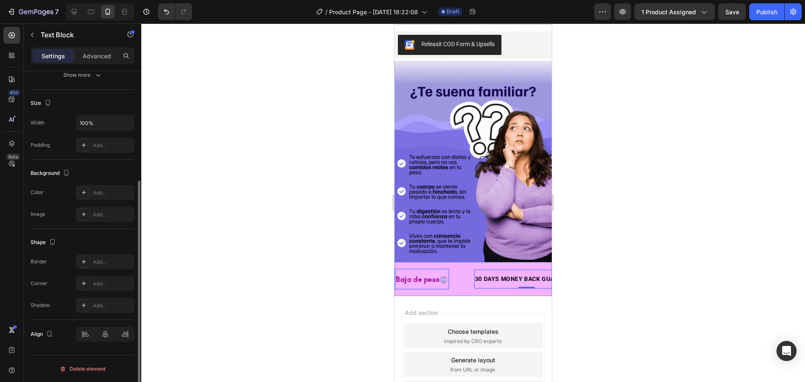
click at [433, 274] on strong "Baja de peso" at bounding box center [418, 279] width 44 height 10
click at [323, 275] on div at bounding box center [473, 202] width 664 height 359
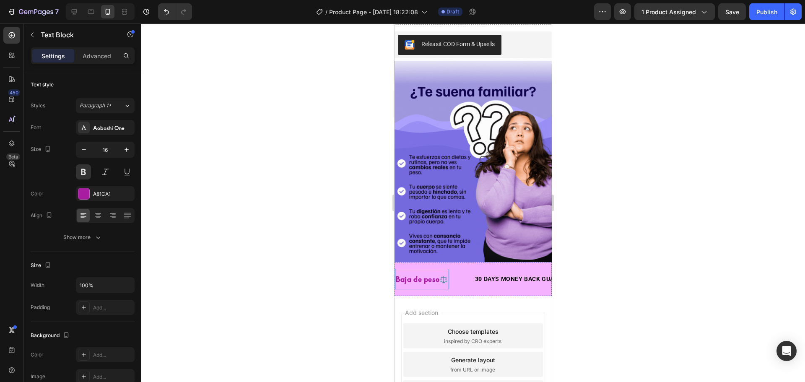
click at [447, 273] on p "Baja de peso ⚖️" at bounding box center [422, 279] width 52 height 12
click at [445, 273] on p "Baja de peso ⚖️" at bounding box center [422, 279] width 52 height 12
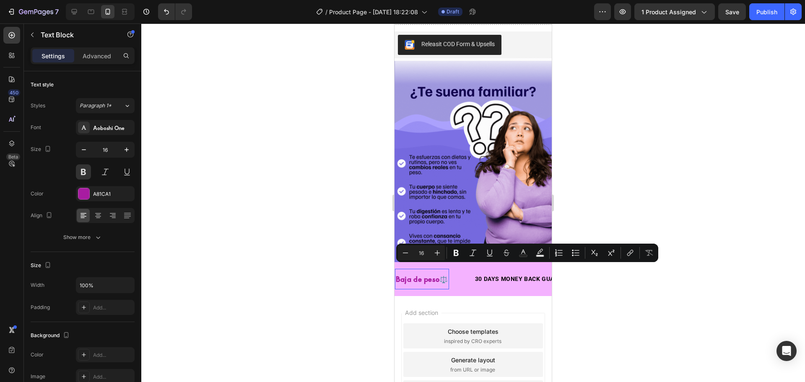
click at [445, 273] on p "Baja de peso ⚖️" at bounding box center [422, 279] width 52 height 12
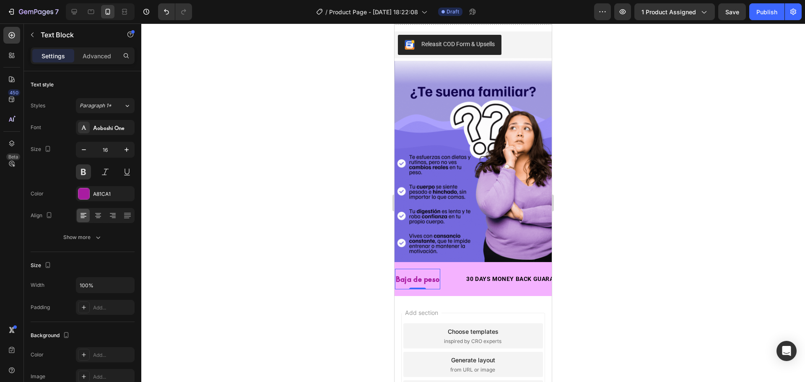
click at [675, 258] on div at bounding box center [473, 202] width 664 height 359
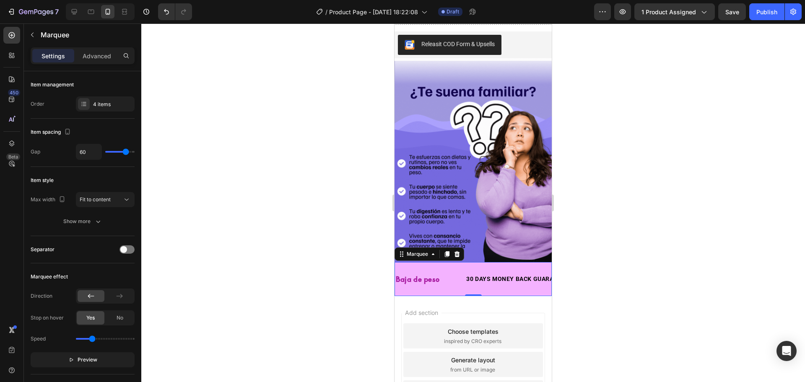
click at [455, 262] on div "Baja de peso Text Block 30 DAYS MONEY BACK GUARANTEE Text Block LIMITED TIME 50…" at bounding box center [473, 279] width 157 height 34
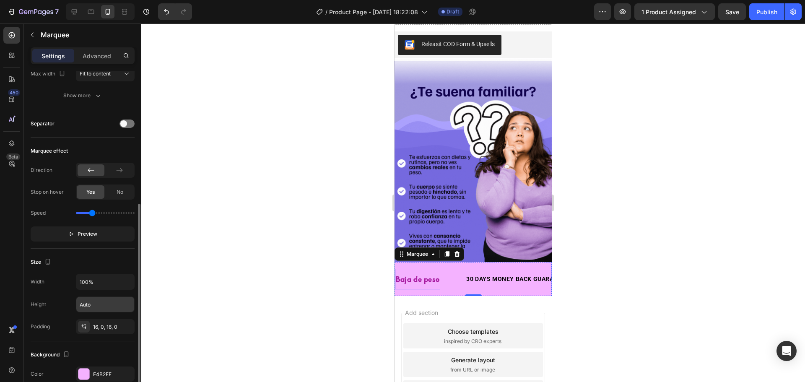
scroll to position [168, 0]
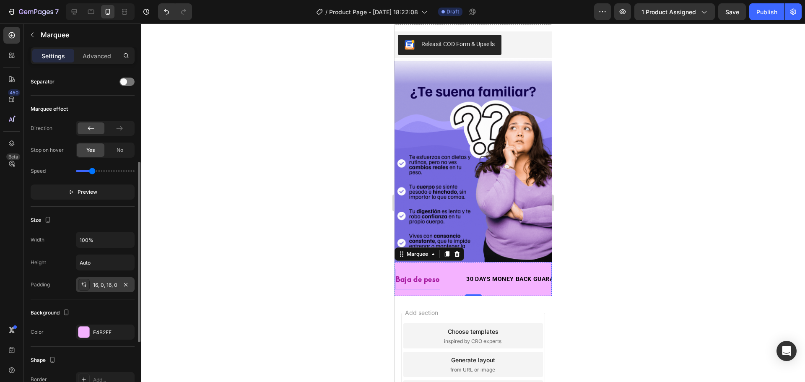
click at [113, 288] on div "16, 0, 16, 0" at bounding box center [105, 285] width 24 height 8
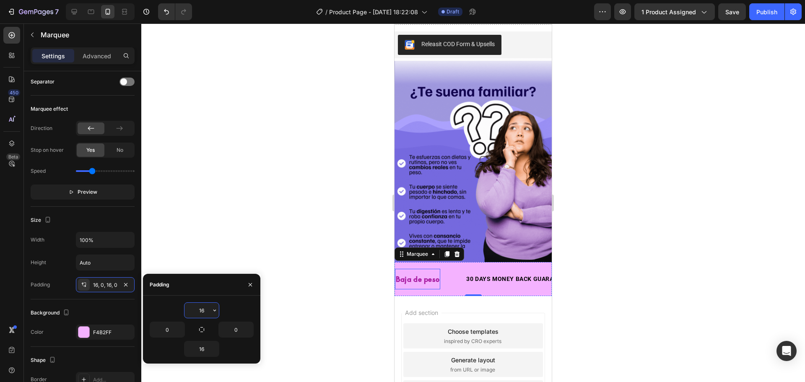
click at [207, 308] on input "16" at bounding box center [202, 310] width 34 height 15
click at [215, 313] on icon "button" at bounding box center [214, 310] width 7 height 7
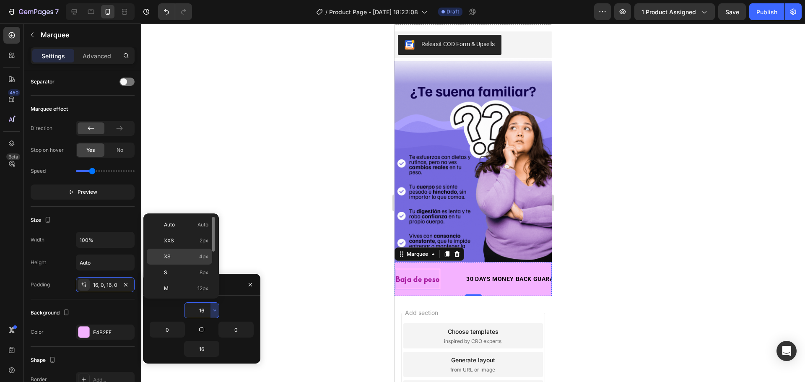
click at [196, 257] on p "XS 4px" at bounding box center [186, 257] width 44 height 8
type input "4"
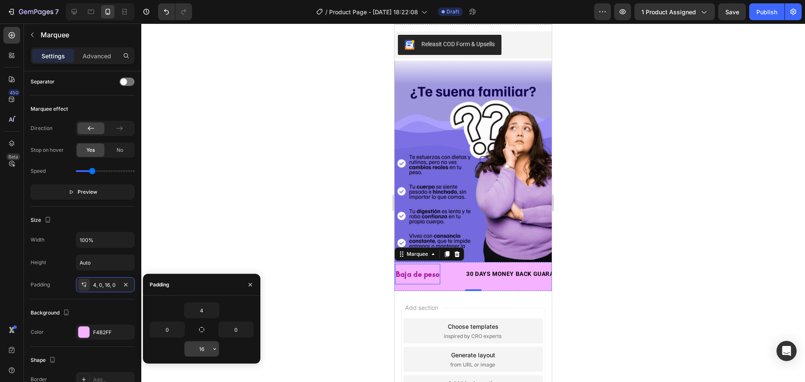
click at [214, 347] on icon "button" at bounding box center [214, 349] width 7 height 7
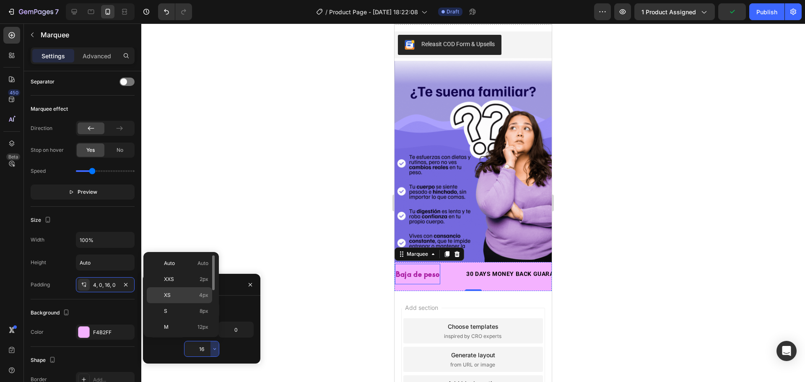
click at [182, 290] on div "XS 4px" at bounding box center [179, 295] width 65 height 16
type input "4"
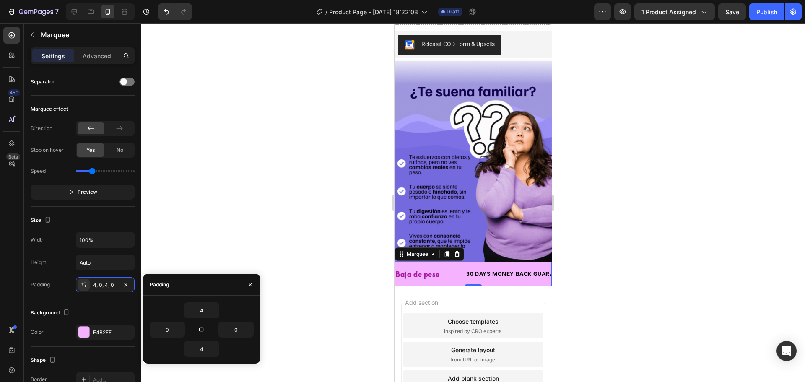
click at [630, 281] on div at bounding box center [473, 202] width 664 height 359
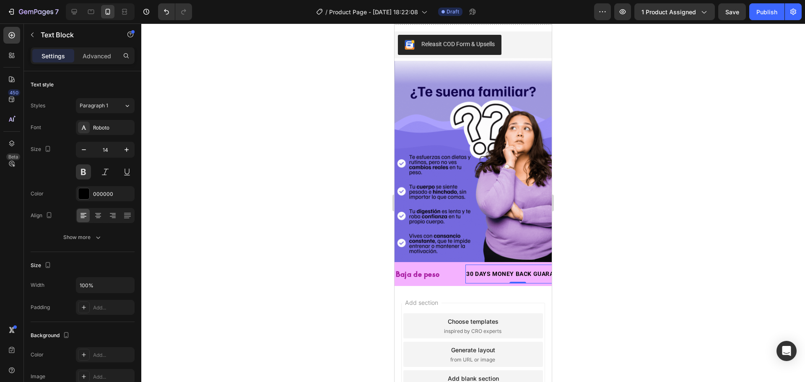
click at [485, 268] on div "30 DAYS MONEY BACK GUARANTEE" at bounding box center [517, 274] width 105 height 12
click at [472, 269] on p "30 DAYS MONEY BACK GUARANTEE" at bounding box center [517, 274] width 103 height 10
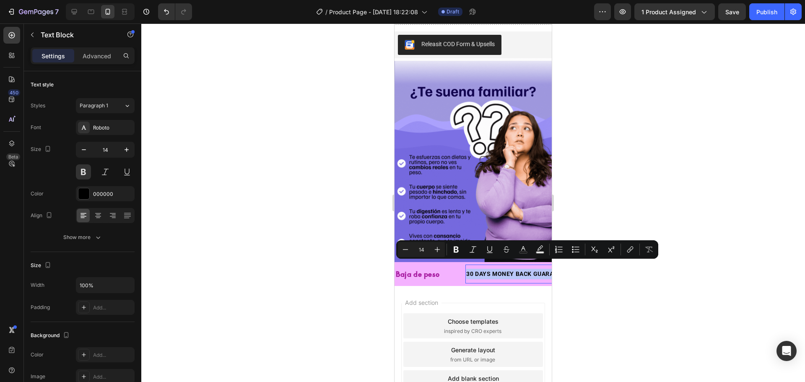
drag, startPoint x: 471, startPoint y: 265, endPoint x: 948, endPoint y: 293, distance: 477.2
click at [552, 268] on html "iPhone 13 Mini ( 375 px) iPhone 13 Mini iPhone 13 Pro iPhone 11 Pro Max iPhone …" at bounding box center [473, 91] width 157 height 746
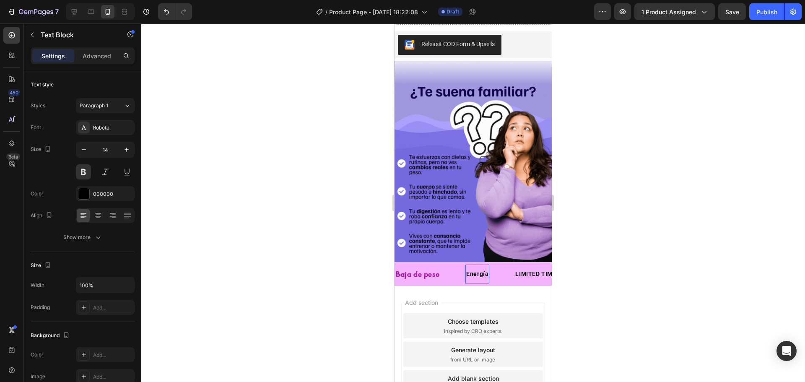
click at [469, 269] on p "Energía" at bounding box center [477, 274] width 22 height 10
click at [588, 256] on div at bounding box center [473, 202] width 664 height 359
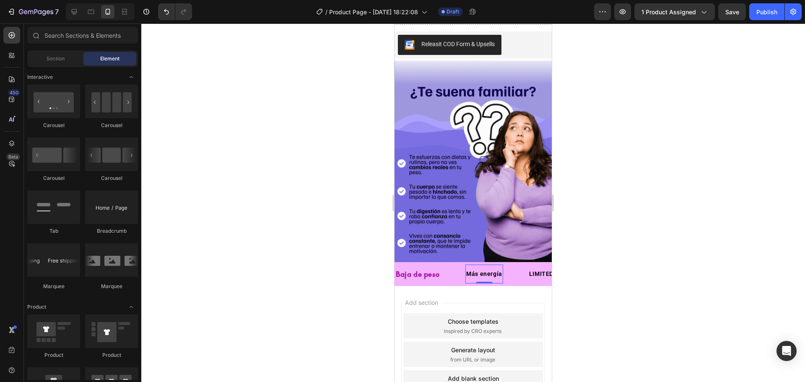
click at [485, 269] on p "Más energía" at bounding box center [484, 274] width 36 height 10
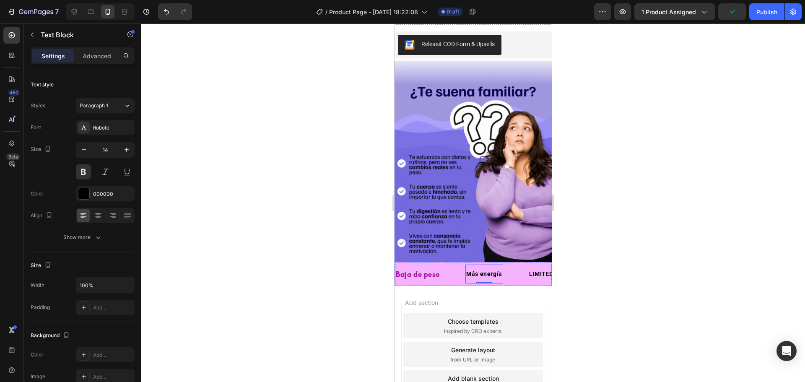
click at [425, 269] on strong "Baja de peso" at bounding box center [418, 274] width 44 height 10
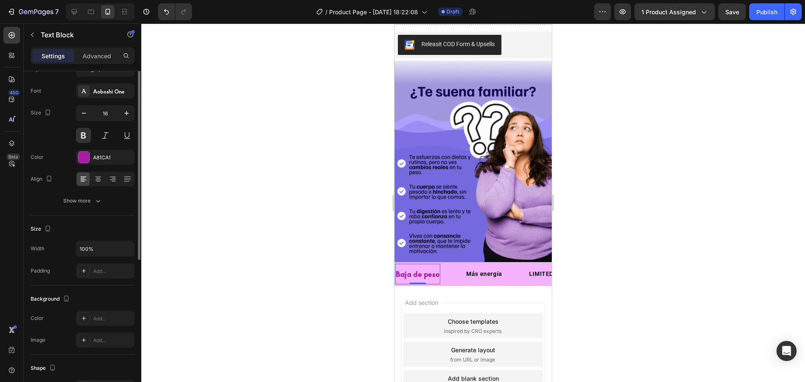
scroll to position [0, 0]
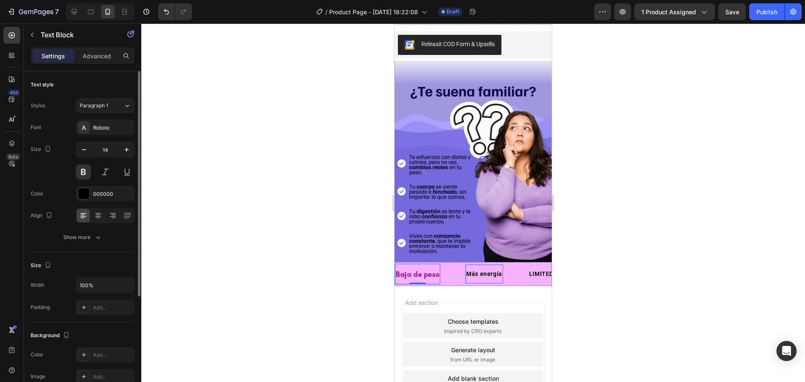
click at [472, 269] on p "Más energía" at bounding box center [484, 274] width 36 height 10
click at [128, 149] on icon "button" at bounding box center [126, 150] width 8 height 8
type input "16"
click at [409, 269] on strong "Baja de peso" at bounding box center [418, 274] width 44 height 10
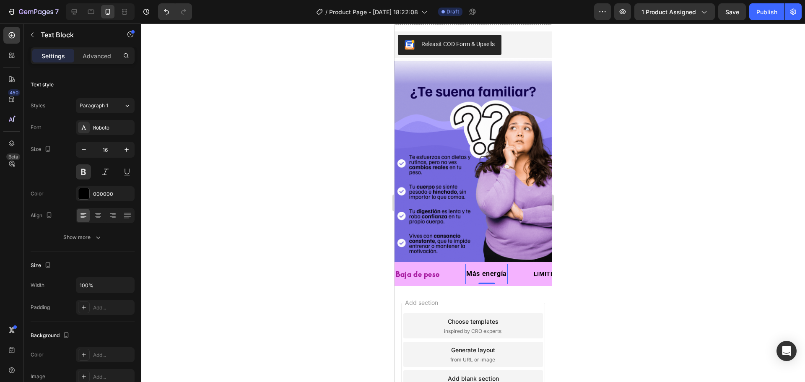
click at [482, 268] on p "Más energía" at bounding box center [486, 274] width 41 height 12
click at [83, 125] on icon at bounding box center [84, 127] width 7 height 7
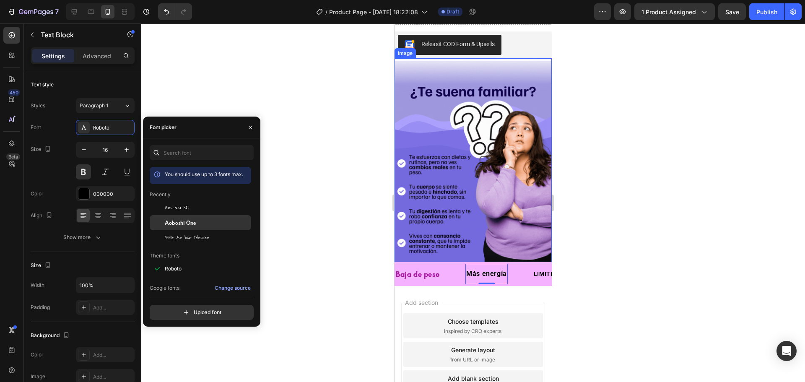
click at [196, 221] on span "Aoboshi One" at bounding box center [180, 223] width 31 height 8
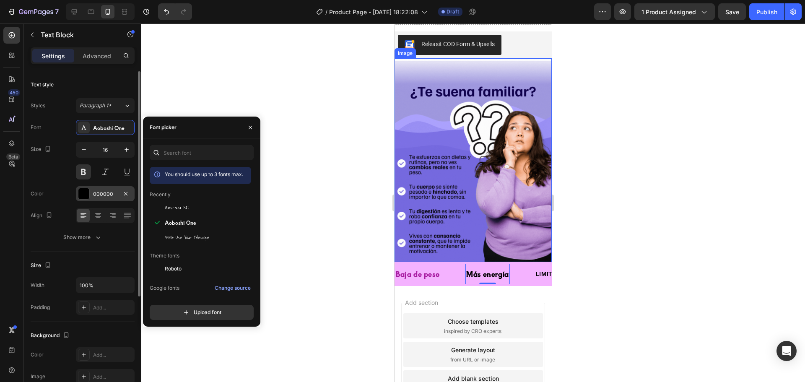
click at [86, 191] on div at bounding box center [83, 193] width 11 height 11
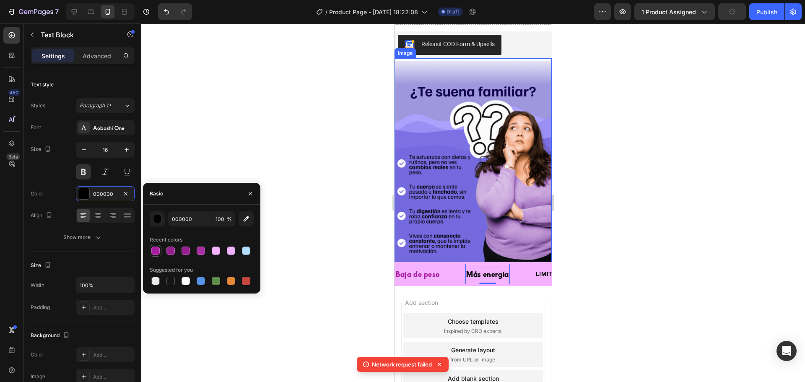
click at [153, 246] on div at bounding box center [156, 251] width 10 height 10
type input "A81CA1"
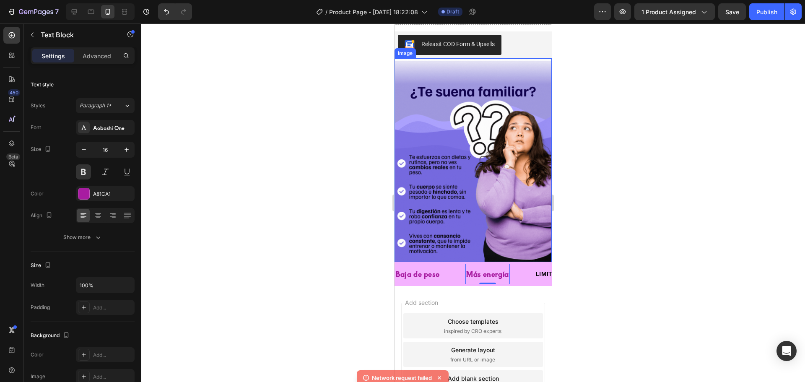
click at [328, 255] on div at bounding box center [473, 202] width 664 height 359
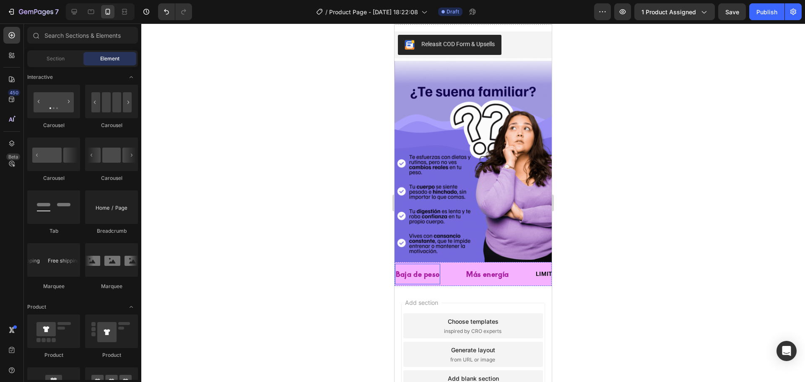
click at [437, 271] on p "Baja de peso" at bounding box center [418, 274] width 44 height 12
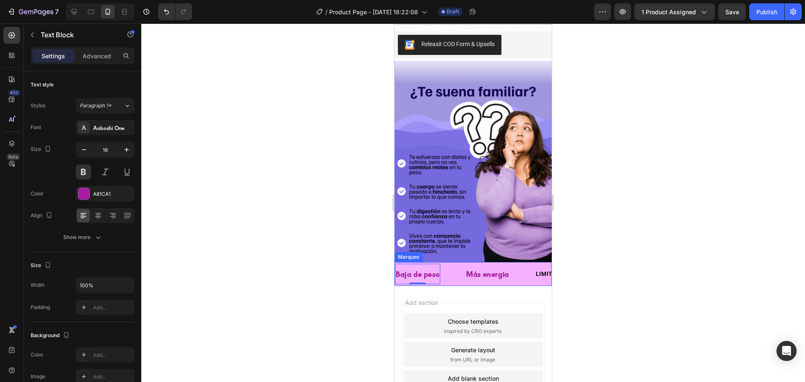
click at [455, 271] on div "Baja de peso Text Block 0" at bounding box center [430, 274] width 70 height 21
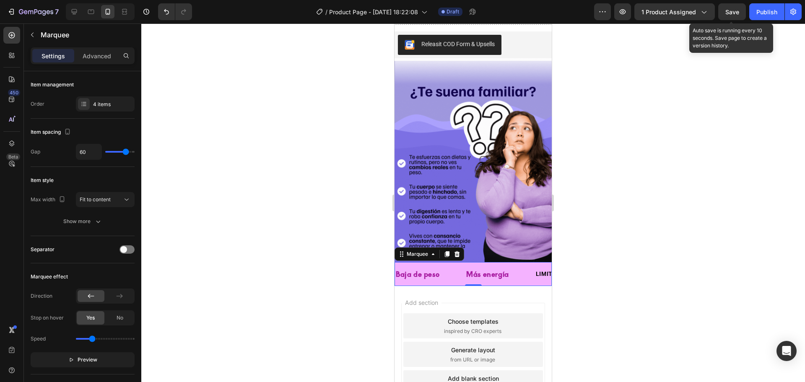
drag, startPoint x: 739, startPoint y: 8, endPoint x: 729, endPoint y: 31, distance: 25.4
click at [739, 8] on div "Save" at bounding box center [732, 12] width 14 height 9
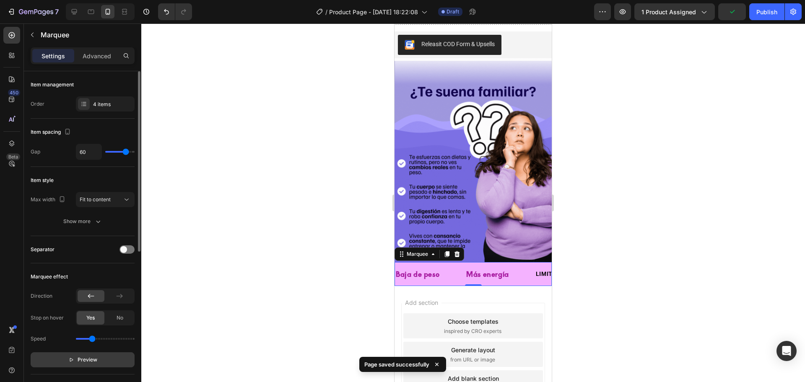
click at [101, 354] on button "Preview" at bounding box center [83, 359] width 104 height 15
click at [86, 339] on input "range" at bounding box center [105, 339] width 59 height 2
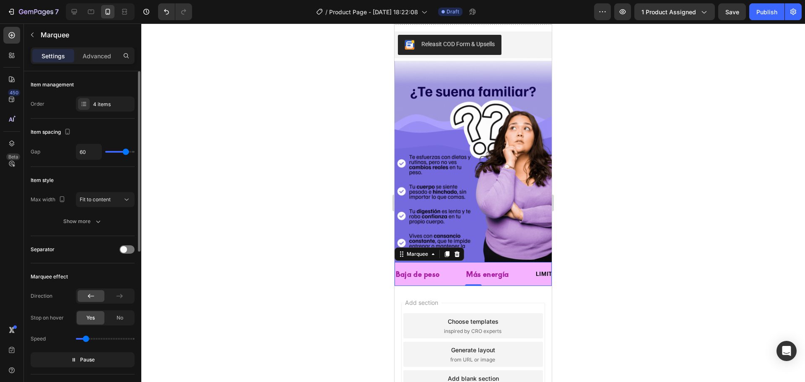
click at [81, 338] on div "Speed" at bounding box center [83, 338] width 104 height 13
click at [80, 338] on input "range" at bounding box center [105, 339] width 59 height 2
click at [81, 338] on input "range" at bounding box center [105, 339] width 59 height 2
type input "0.2"
click at [82, 338] on input "range" at bounding box center [105, 339] width 59 height 2
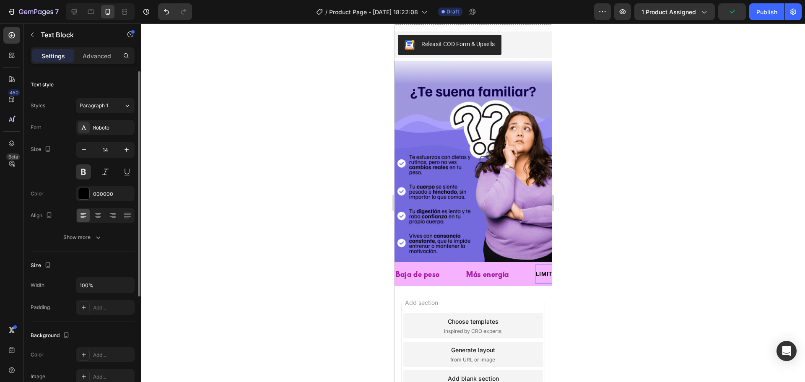
click at [535, 268] on div "LIMITED TIME 50% OFF SALE" at bounding box center [578, 274] width 86 height 12
click at [526, 269] on p "LIMITED TIME 50% OFF SALE" at bounding box center [568, 274] width 84 height 10
click at [536, 269] on p "LIMITED TIME 50% OFF SALE" at bounding box center [578, 274] width 84 height 10
drag, startPoint x: 442, startPoint y: 263, endPoint x: 509, endPoint y: 270, distance: 67.5
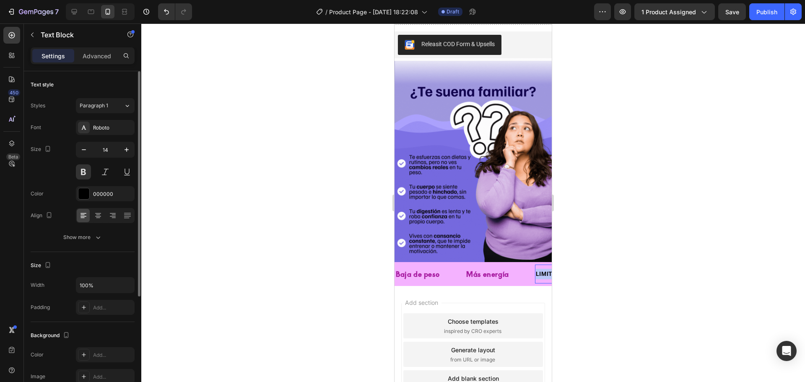
click at [535, 270] on p "LIMITED TIME 50% OFF SALE" at bounding box center [577, 274] width 84 height 10
click at [536, 269] on p "Digestión" at bounding box center [550, 274] width 28 height 10
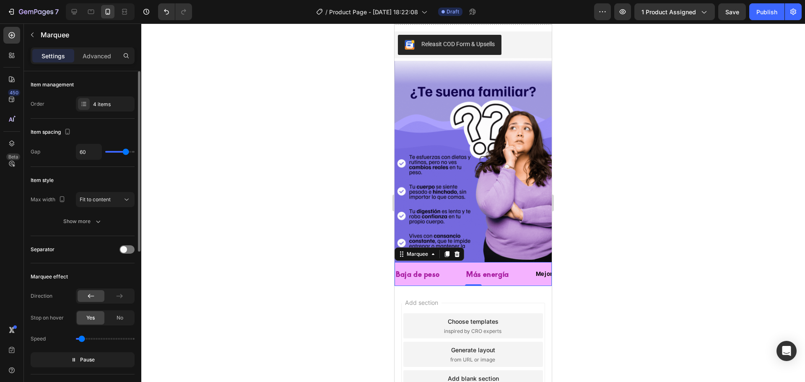
click at [533, 265] on div "Mejor digestión Text Block" at bounding box center [569, 274] width 73 height 19
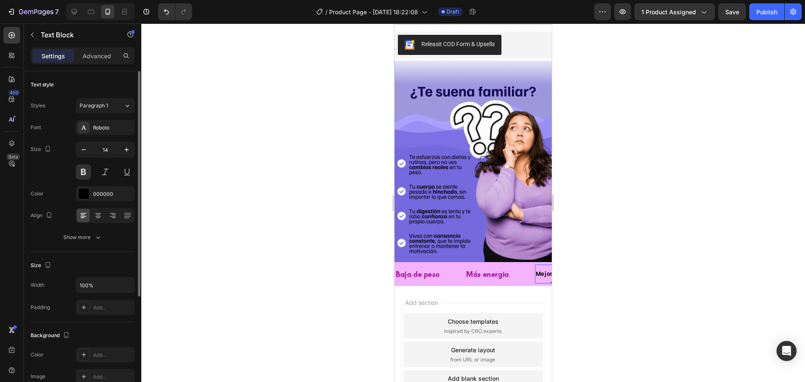
click at [536, 269] on p "Mejor digestión" at bounding box center [559, 274] width 46 height 10
click at [81, 198] on div at bounding box center [83, 193] width 11 height 11
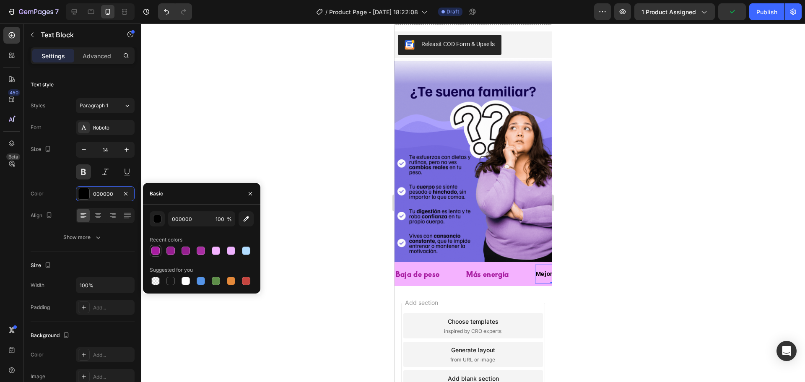
click at [157, 254] on div at bounding box center [155, 251] width 8 height 8
type input "A81CA1"
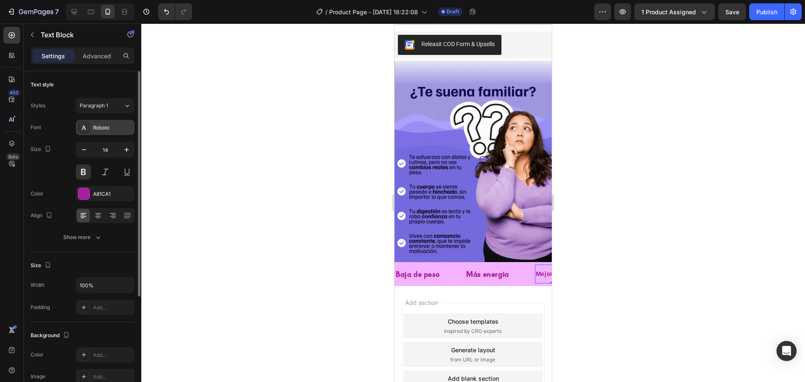
click at [84, 129] on icon at bounding box center [84, 127] width 7 height 7
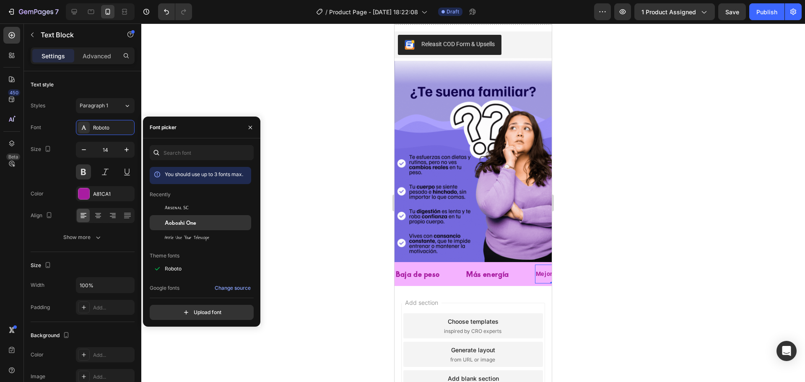
click at [189, 222] on span "Aoboshi One" at bounding box center [180, 223] width 31 height 8
click at [125, 151] on icon "button" at bounding box center [126, 150] width 8 height 8
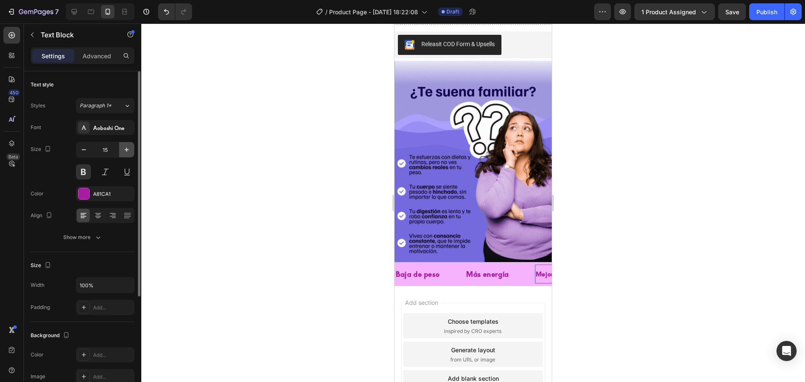
click at [125, 151] on icon "button" at bounding box center [126, 150] width 8 height 8
type input "16"
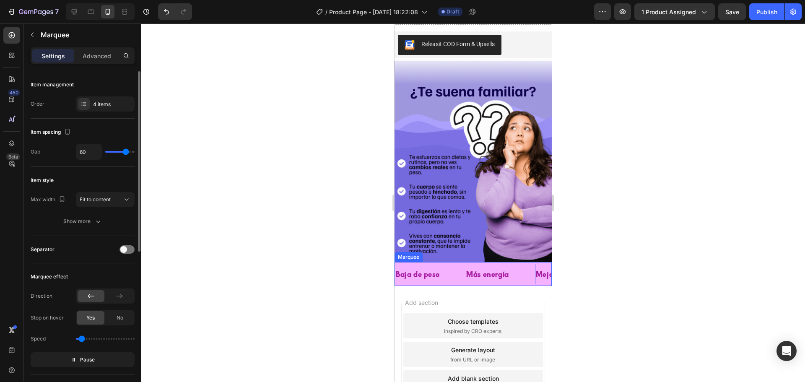
click at [616, 265] on div "LIFE TIME WARRANTY Text Block" at bounding box center [661, 274] width 91 height 19
click at [83, 101] on icon at bounding box center [84, 104] width 7 height 7
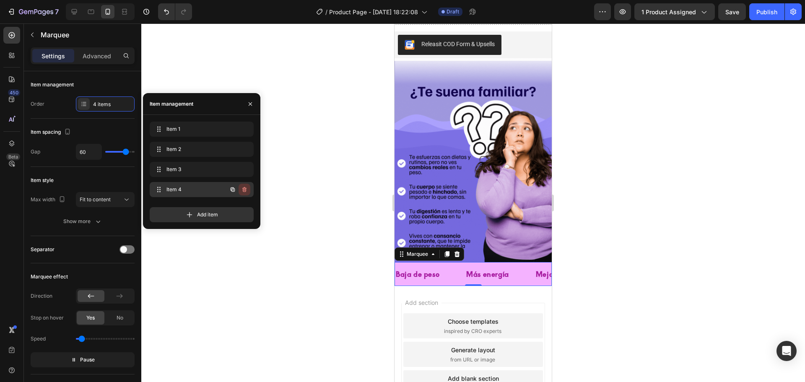
click at [243, 192] on icon "button" at bounding box center [244, 189] width 7 height 7
click at [244, 192] on div "Delete" at bounding box center [239, 190] width 16 height 8
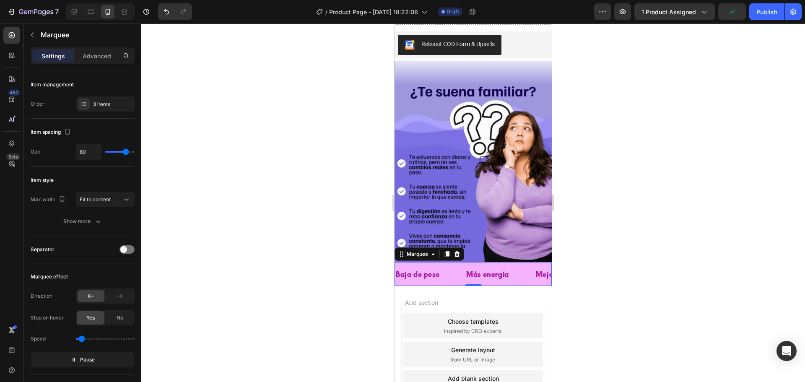
click at [286, 214] on div at bounding box center [473, 202] width 664 height 359
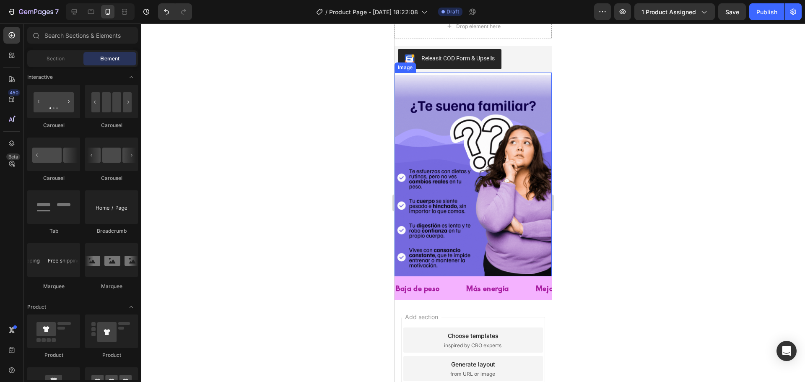
scroll to position [294, 0]
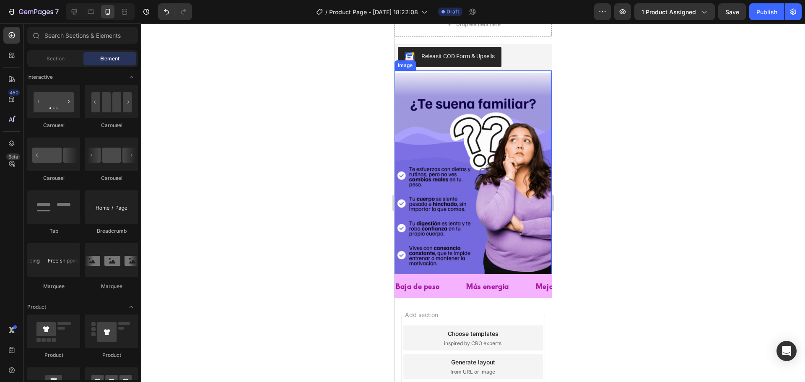
click at [495, 211] on img at bounding box center [473, 172] width 157 height 204
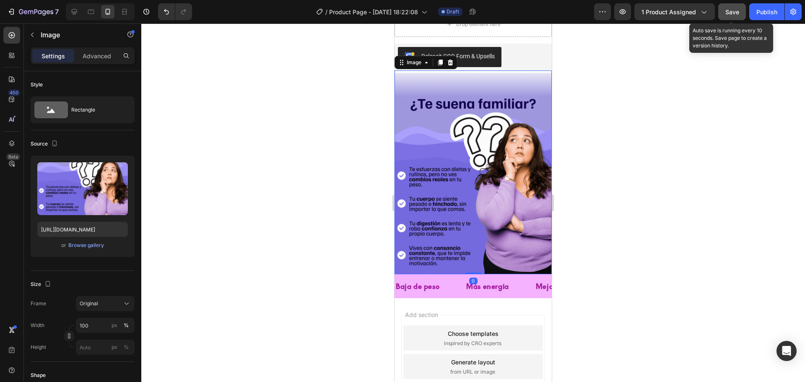
click at [731, 14] on span "Save" at bounding box center [732, 11] width 14 height 7
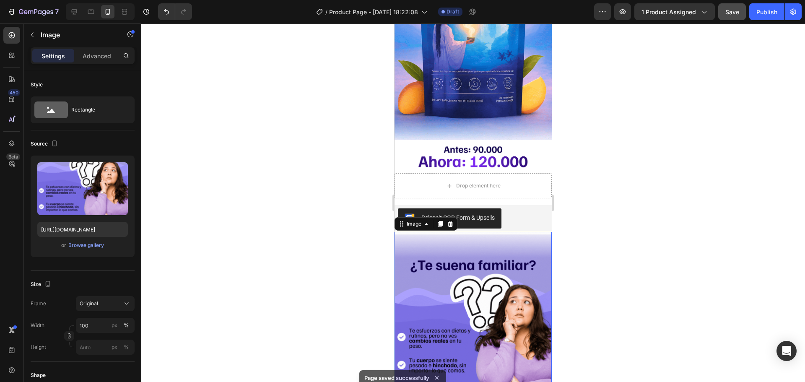
scroll to position [168, 0]
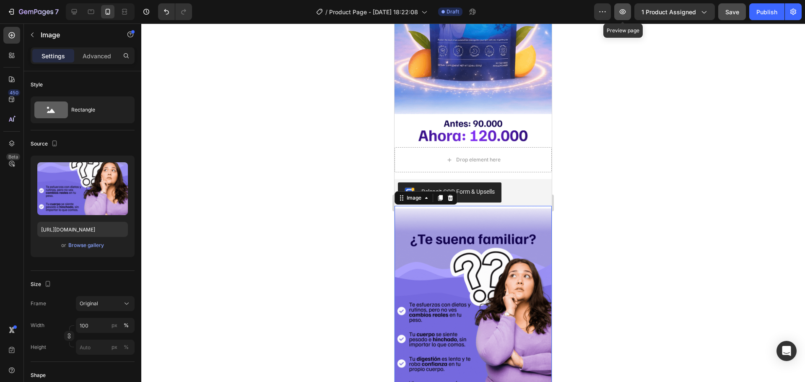
click at [627, 11] on icon "button" at bounding box center [623, 12] width 8 height 8
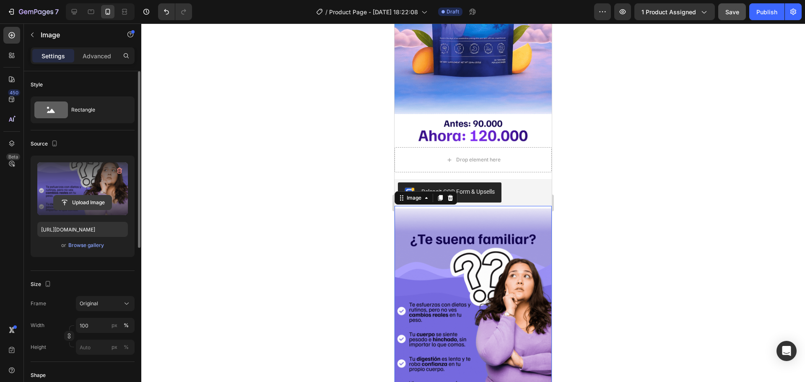
click at [83, 200] on input "file" at bounding box center [83, 202] width 58 height 14
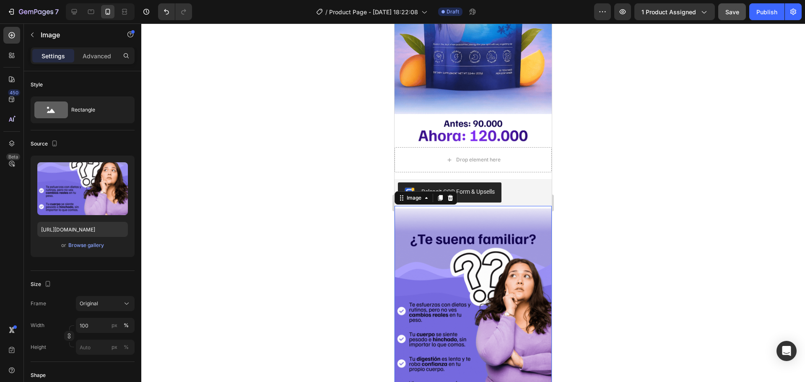
click at [598, 240] on div at bounding box center [473, 202] width 664 height 359
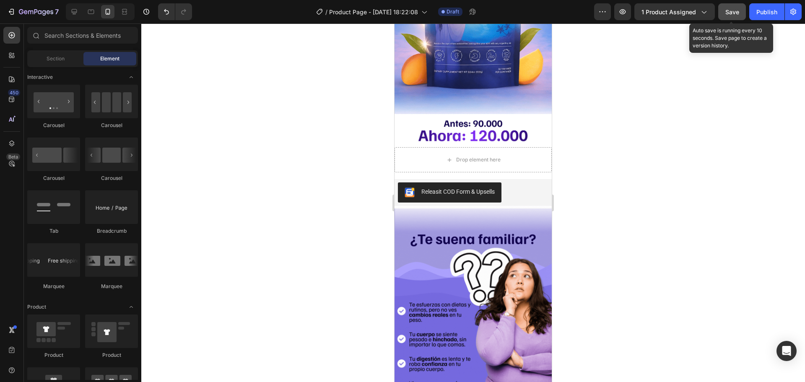
click at [727, 10] on span "Save" at bounding box center [732, 11] width 14 height 7
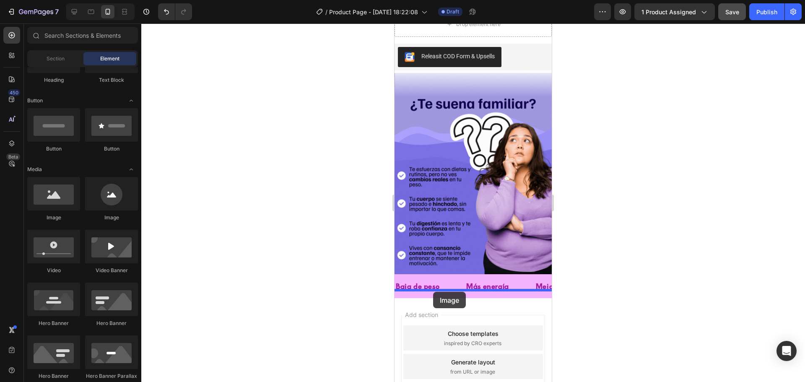
drag, startPoint x: 453, startPoint y: 213, endPoint x: 433, endPoint y: 292, distance: 81.8
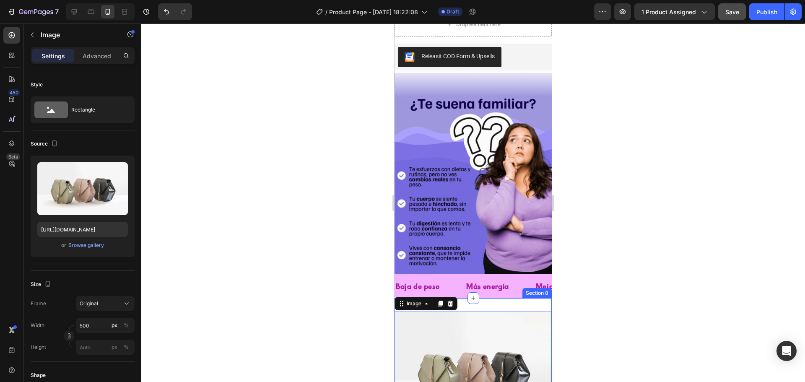
click at [503, 298] on div "Image 0 Section 8" at bounding box center [473, 370] width 157 height 145
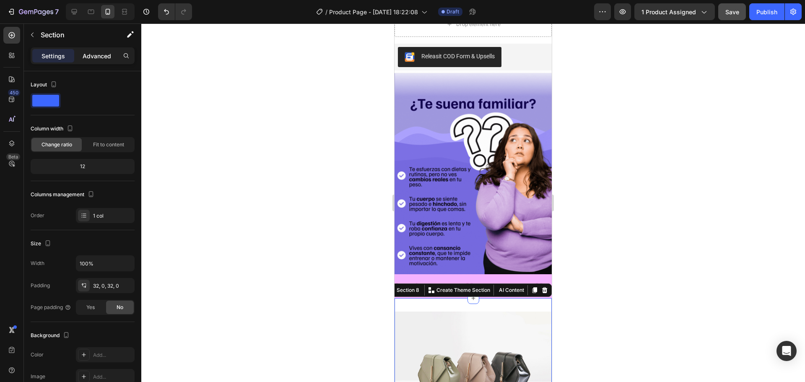
click at [94, 57] on p "Advanced" at bounding box center [97, 56] width 29 height 9
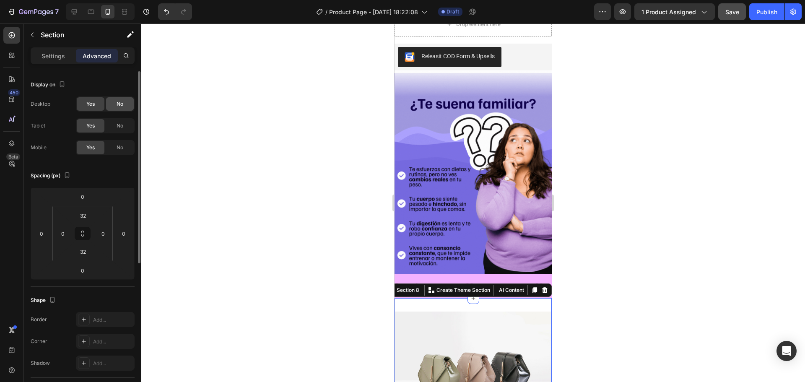
click at [120, 106] on span "No" at bounding box center [120, 104] width 7 height 8
click at [122, 122] on span "No" at bounding box center [120, 126] width 7 height 8
click at [56, 57] on p "Settings" at bounding box center [53, 56] width 23 height 9
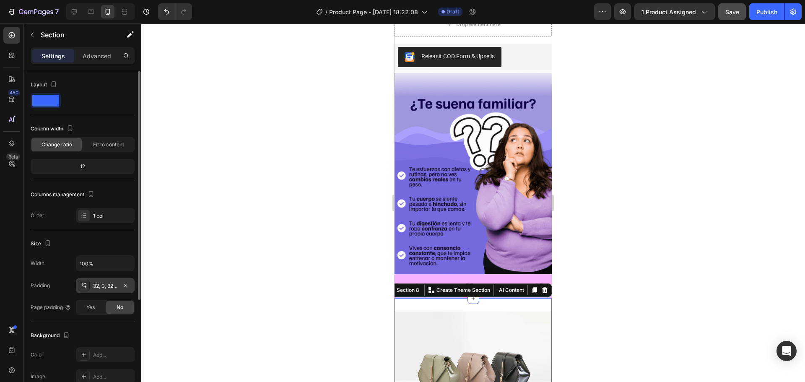
click at [110, 289] on div "32, 0, 32, 0" at bounding box center [105, 286] width 24 height 8
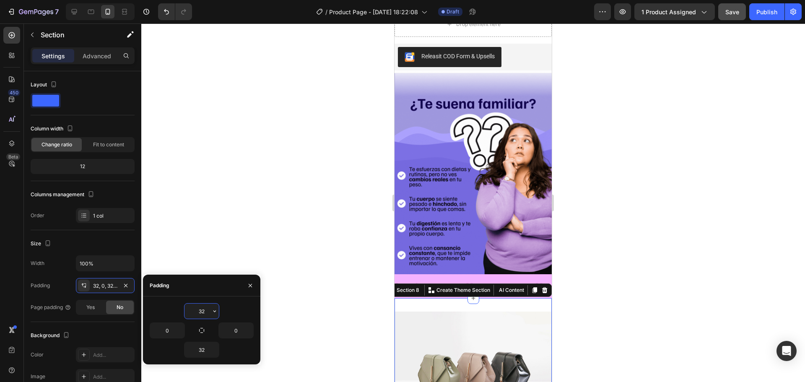
click at [201, 309] on input "32" at bounding box center [202, 311] width 34 height 15
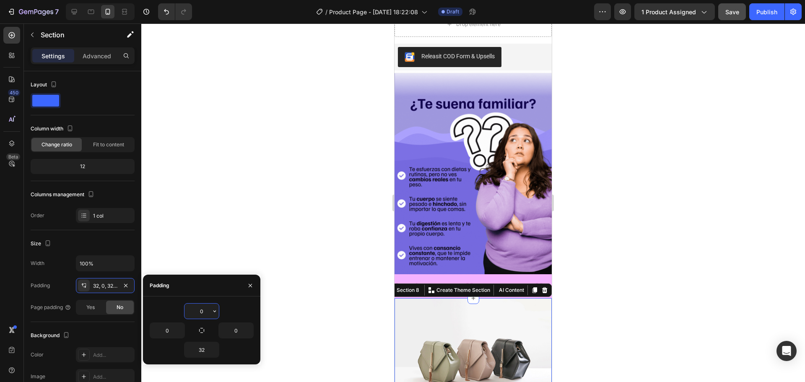
type input "0"
click at [205, 346] on input "32" at bounding box center [202, 349] width 34 height 15
type input "0"
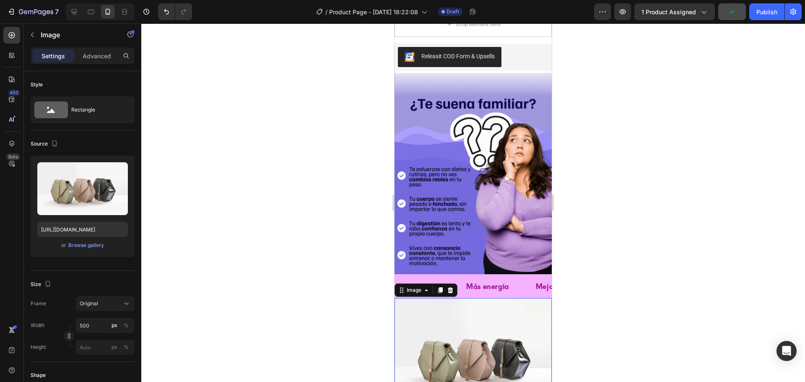
click at [442, 318] on img at bounding box center [473, 357] width 157 height 118
click at [115, 325] on div "px" at bounding box center [115, 326] width 6 height 8
click at [73, 326] on div at bounding box center [71, 327] width 5 height 5
click at [80, 328] on input "500" at bounding box center [105, 325] width 59 height 15
click at [89, 343] on p "Full 100%" at bounding box center [103, 346] width 49 height 8
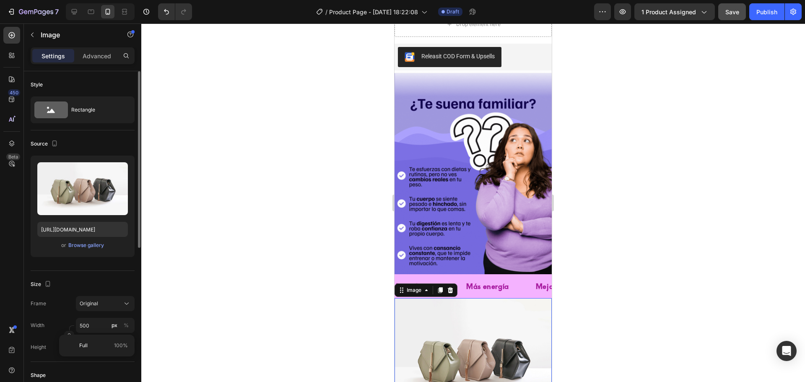
type input "100"
click at [104, 57] on p "Advanced" at bounding box center [97, 56] width 29 height 9
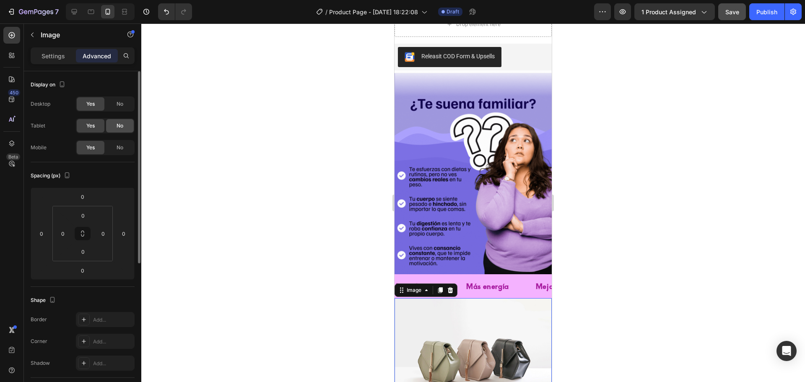
click at [118, 124] on span "No" at bounding box center [120, 126] width 7 height 8
click at [120, 106] on span "No" at bounding box center [120, 104] width 7 height 8
click at [59, 56] on p "Settings" at bounding box center [53, 56] width 23 height 9
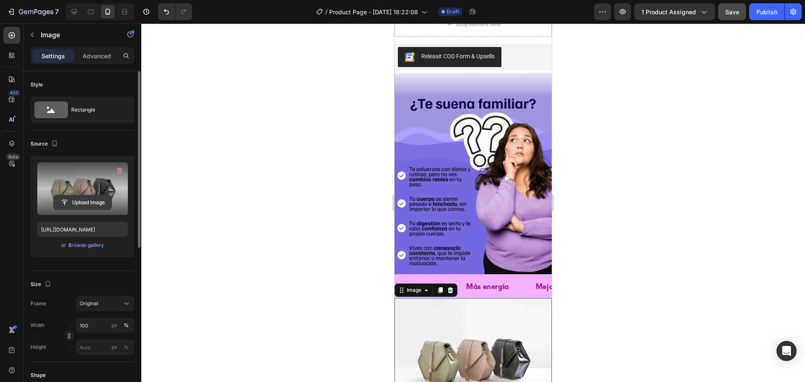
click at [88, 204] on input "file" at bounding box center [83, 202] width 58 height 14
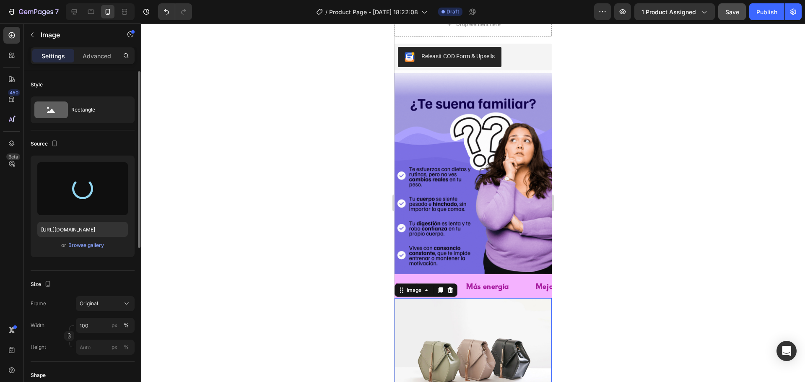
type input "https://cdn.shopify.com/s/files/1/0646/7534/8579/files/gempages_581547001959678…"
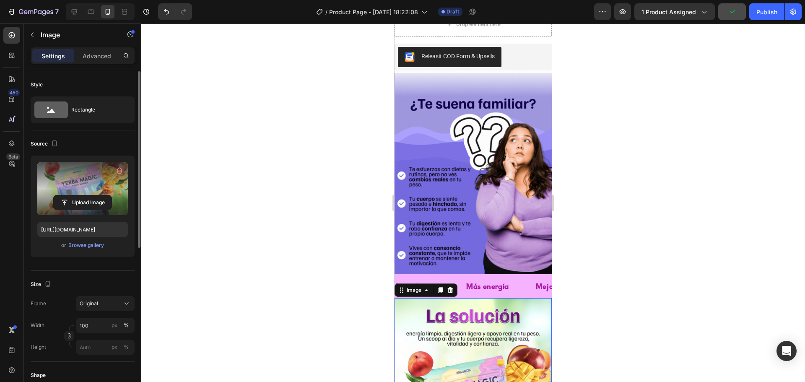
click at [577, 226] on div at bounding box center [473, 202] width 664 height 359
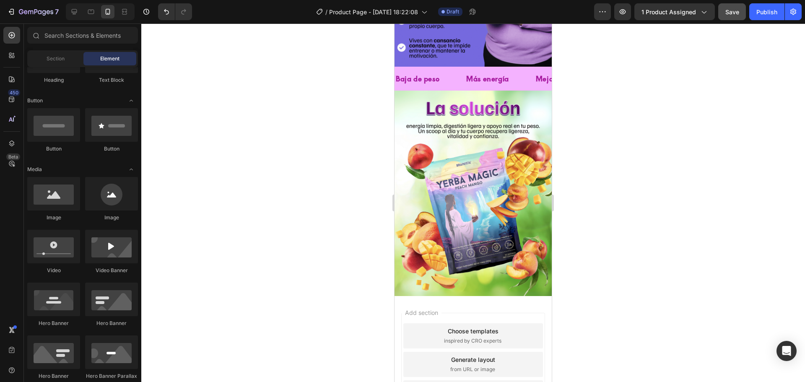
scroll to position [503, 0]
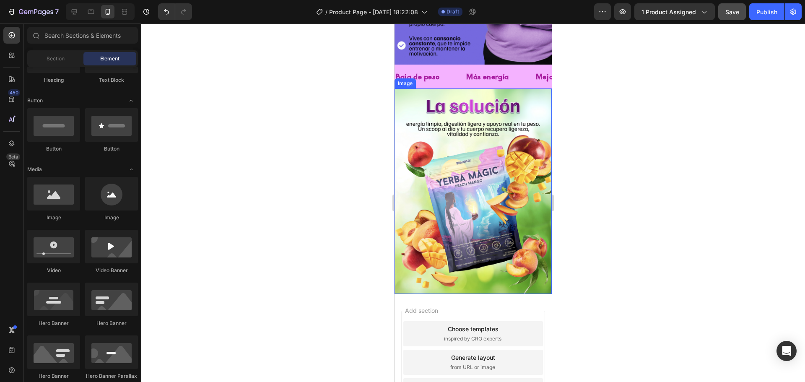
click at [455, 172] on img at bounding box center [473, 190] width 157 height 205
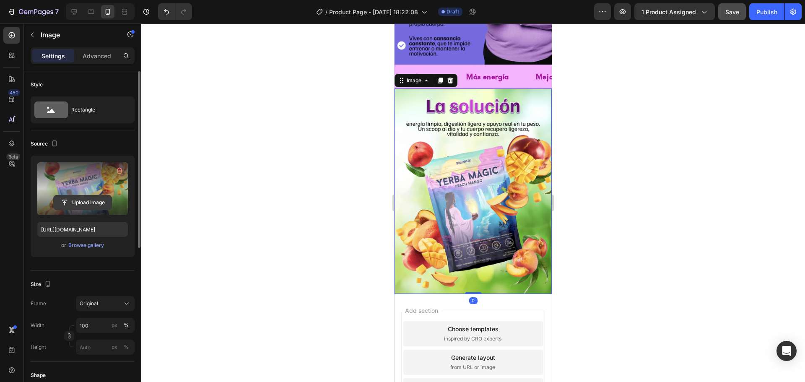
click at [78, 205] on input "file" at bounding box center [83, 202] width 58 height 14
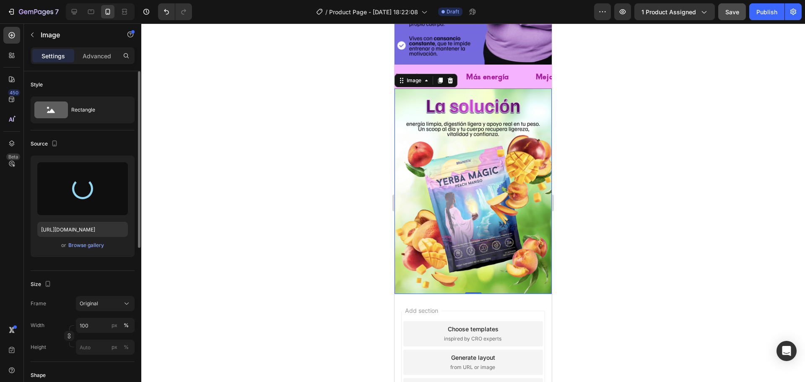
type input "https://cdn.shopify.com/s/files/1/0646/7534/8579/files/gempages_581547001959678…"
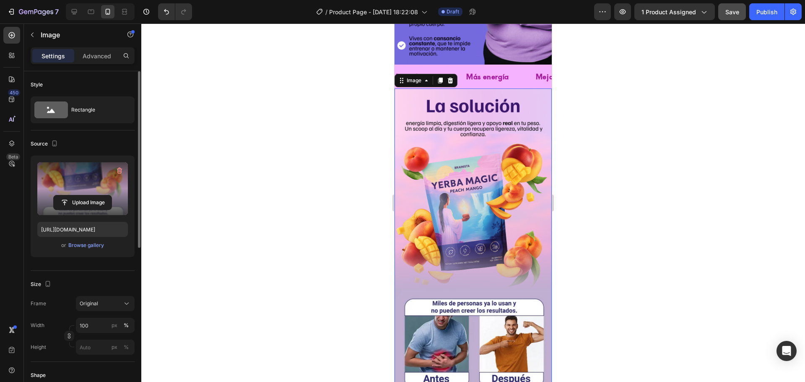
click at [314, 117] on div at bounding box center [473, 202] width 664 height 359
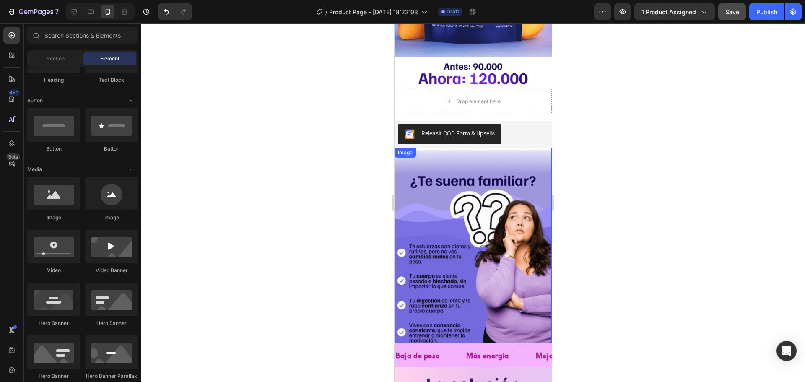
scroll to position [206, 0]
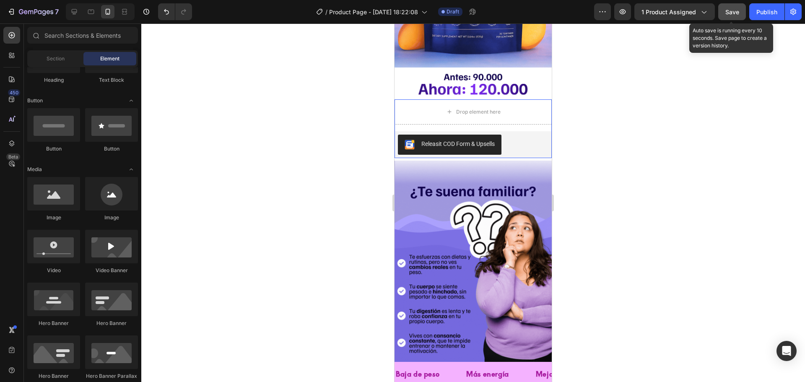
click at [736, 10] on span "Save" at bounding box center [732, 11] width 14 height 7
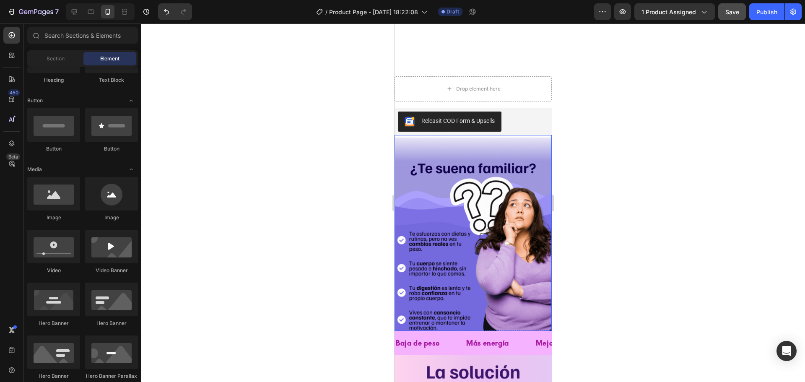
scroll to position [210, 0]
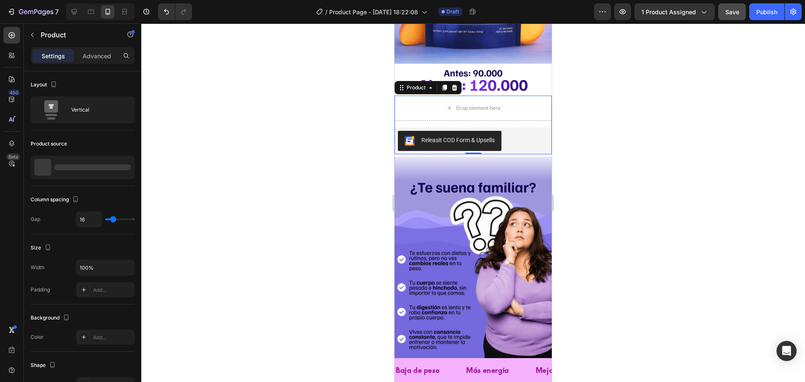
click at [511, 124] on div "Drop element here Releasit COD Form & Upsells Releasit COD Form & Upsells Produ…" at bounding box center [473, 125] width 157 height 59
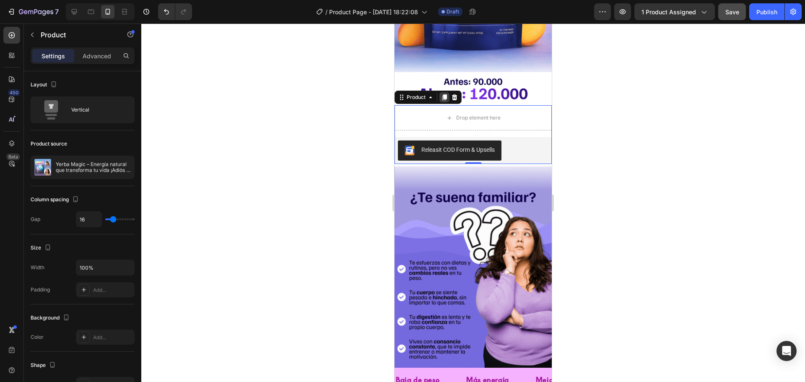
click at [444, 94] on icon at bounding box center [444, 97] width 5 height 6
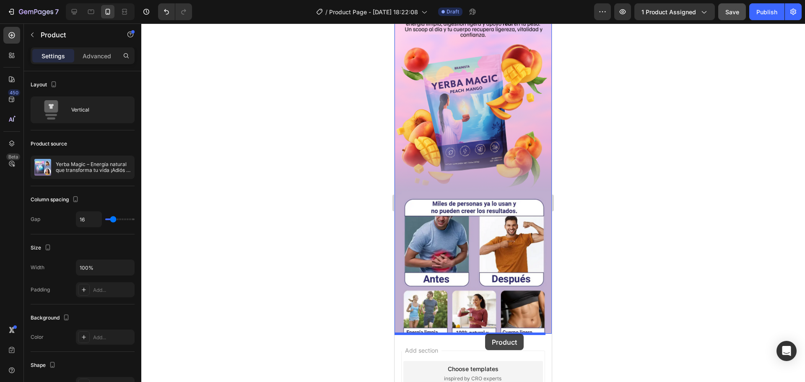
scroll to position [713, 0]
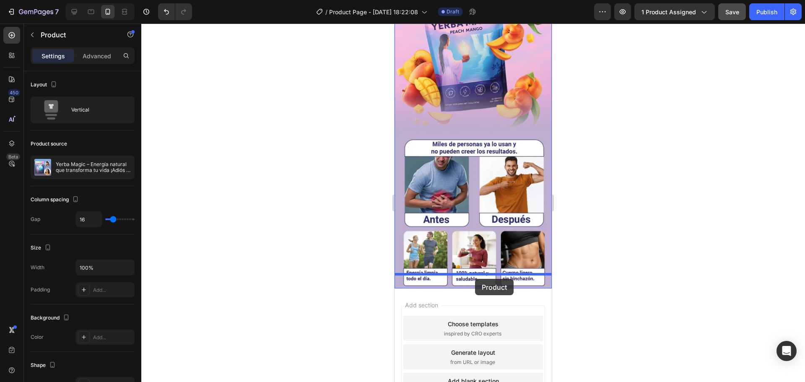
drag, startPoint x: 485, startPoint y: 184, endPoint x: 475, endPoint y: 279, distance: 95.7
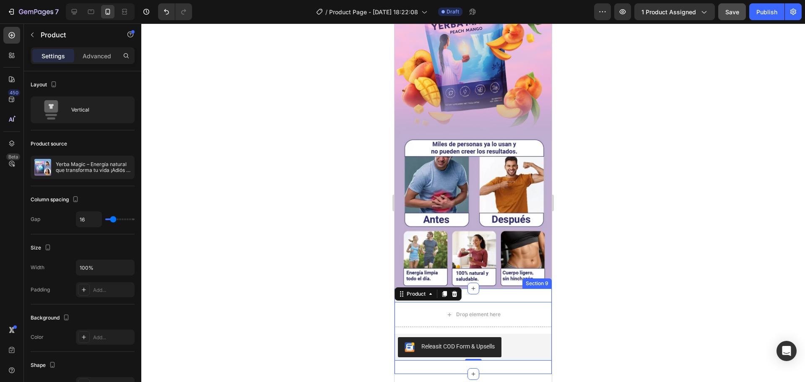
click at [502, 289] on div "Drop element here Releasit COD Form & Upsells Releasit COD Form & Upsells Produ…" at bounding box center [473, 332] width 157 height 86
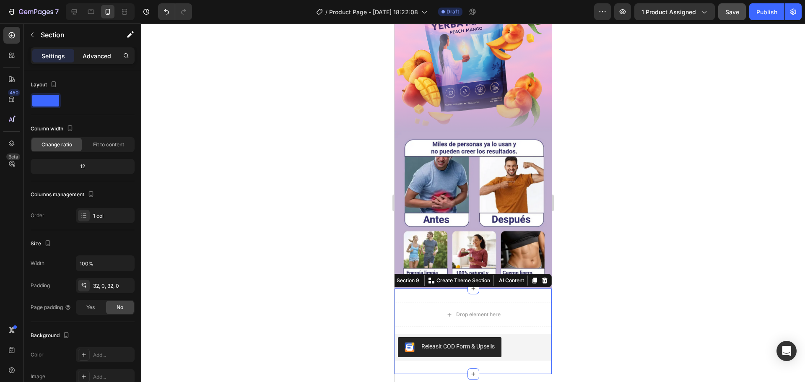
click at [102, 57] on p "Advanced" at bounding box center [97, 56] width 29 height 9
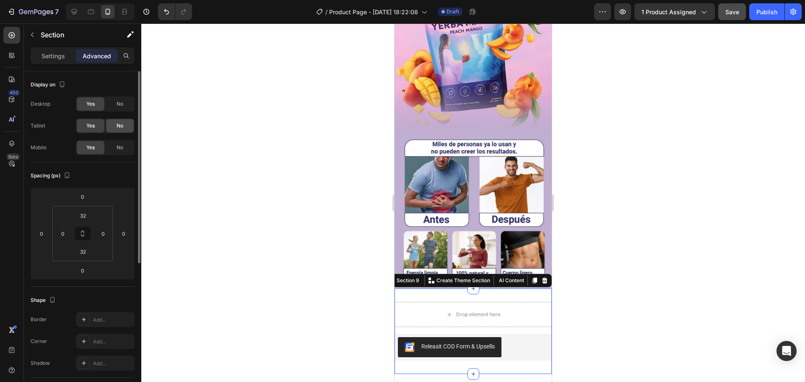
click at [120, 122] on span "No" at bounding box center [120, 126] width 7 height 8
click at [122, 104] on span "No" at bounding box center [120, 104] width 7 height 8
click at [89, 213] on input "32" at bounding box center [83, 215] width 17 height 13
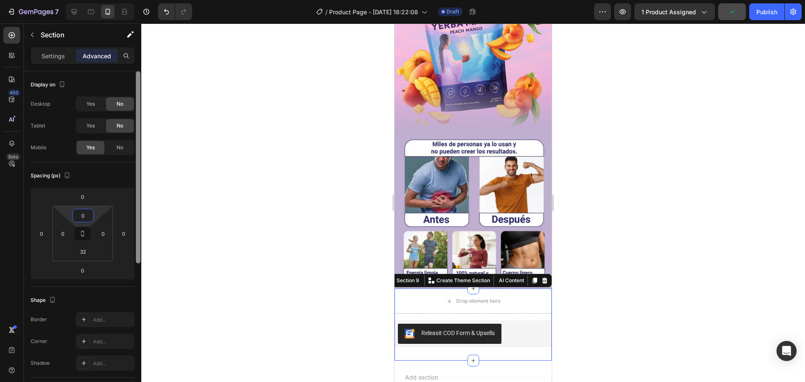
type input "0"
click at [87, 253] on input "32" at bounding box center [83, 251] width 17 height 13
type input "0"
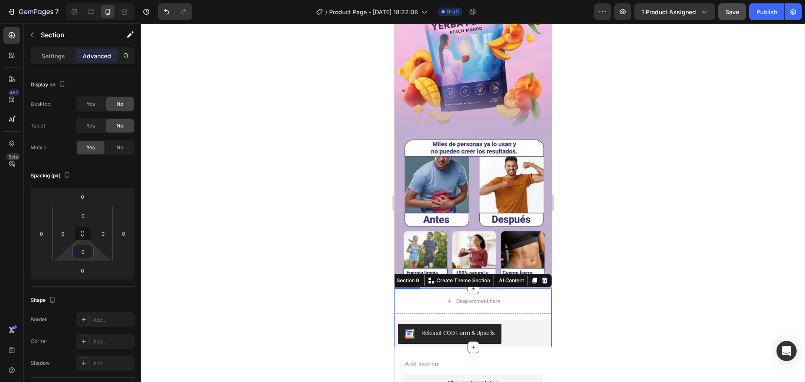
click at [530, 301] on div "Drop element here Releasit COD Form & Upsells Releasit COD Form & Upsells Produ…" at bounding box center [473, 318] width 157 height 59
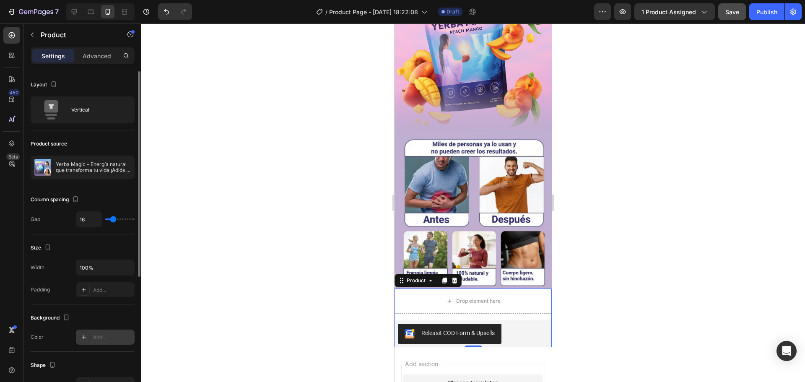
drag, startPoint x: 82, startPoint y: 338, endPoint x: 90, endPoint y: 342, distance: 8.8
click at [82, 338] on icon at bounding box center [84, 337] width 7 height 7
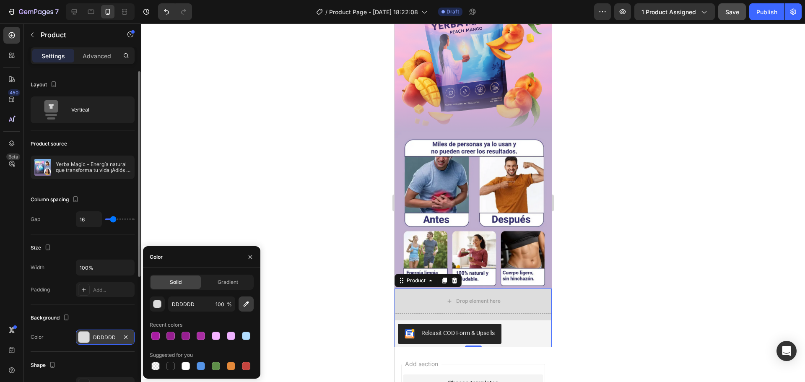
click at [242, 306] on icon "button" at bounding box center [246, 304] width 8 height 8
type input "C0AFD0"
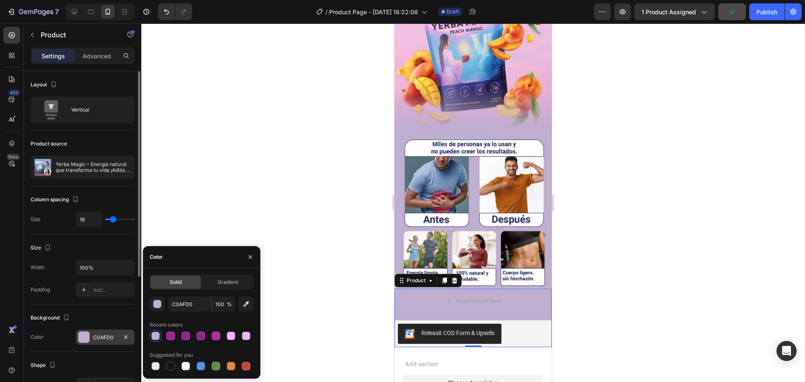
click at [359, 251] on div at bounding box center [473, 202] width 664 height 359
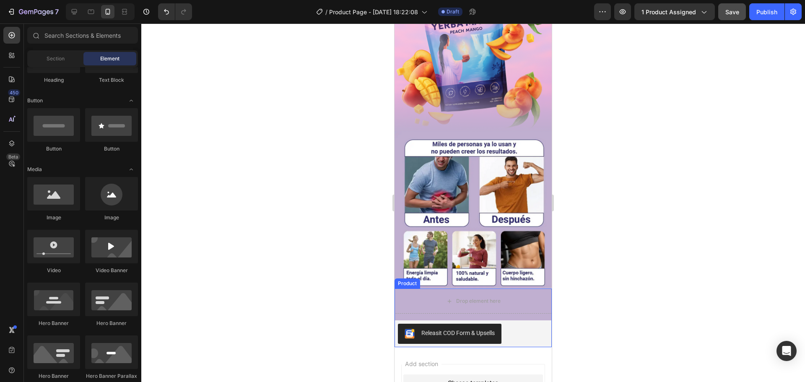
click at [499, 302] on div "Drop element here Releasit COD Form & Upsells Releasit COD Form & Upsells Produ…" at bounding box center [473, 318] width 157 height 59
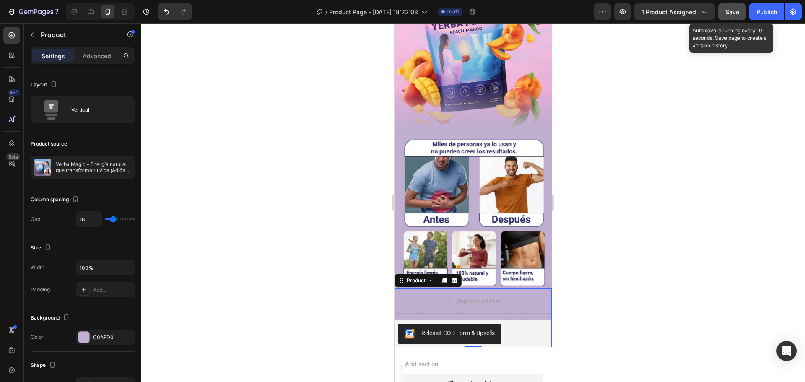
click at [731, 11] on span "Save" at bounding box center [732, 11] width 14 height 7
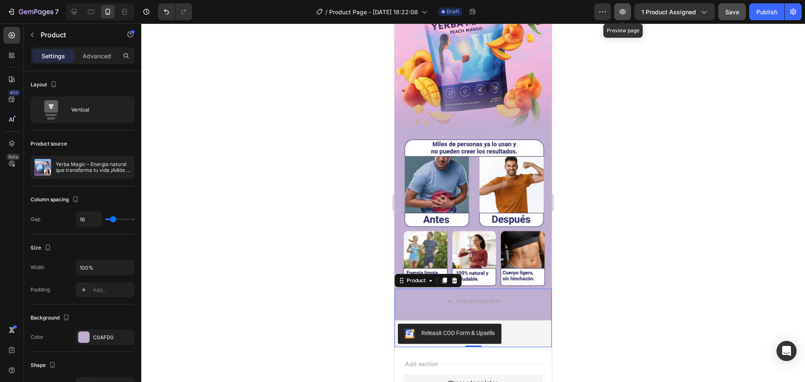
click at [627, 9] on icon "button" at bounding box center [623, 12] width 8 height 8
click at [502, 220] on img at bounding box center [473, 109] width 157 height 359
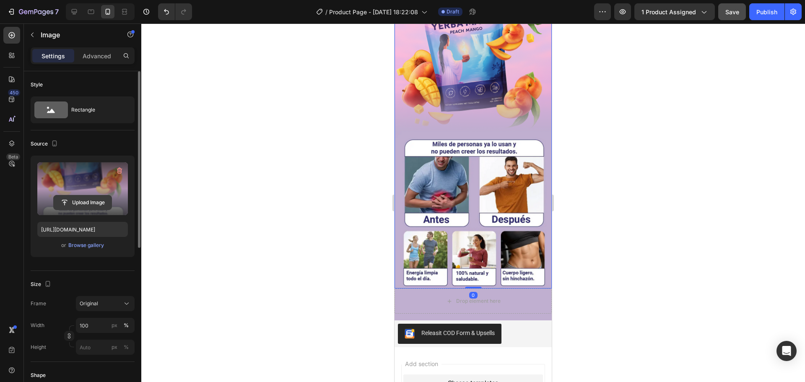
click at [90, 200] on input "file" at bounding box center [83, 202] width 58 height 14
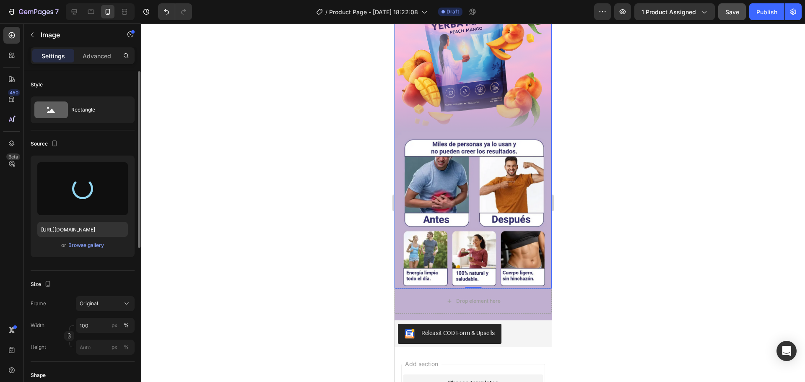
type input "https://cdn.shopify.com/s/files/1/0646/7534/8579/files/gempages_581547001959678…"
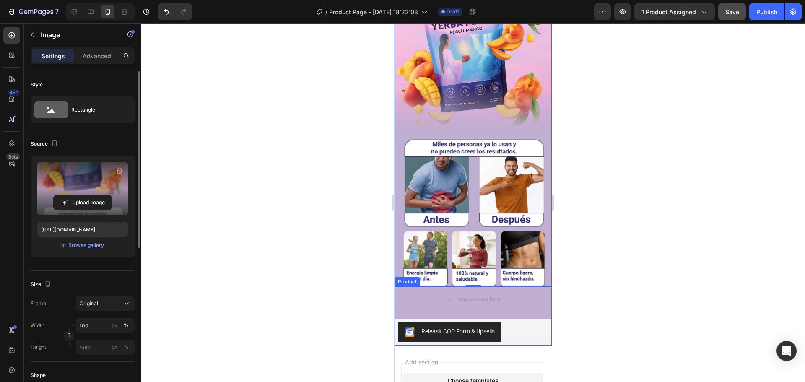
click at [689, 276] on div at bounding box center [473, 202] width 664 height 359
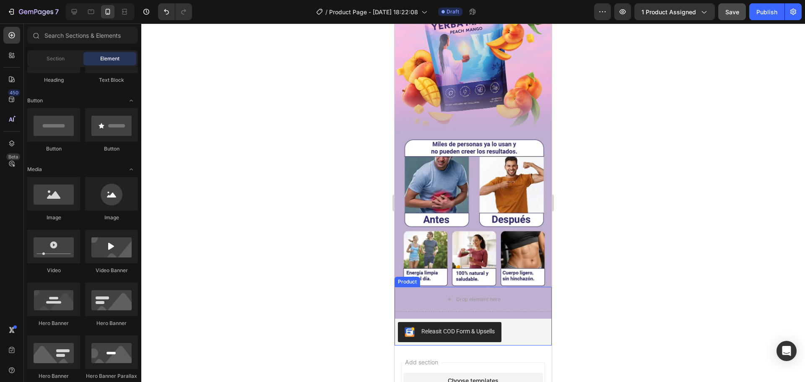
click at [512, 299] on div "Drop element here Releasit COD Form & Upsells Releasit COD Form & Upsells Produ…" at bounding box center [473, 316] width 157 height 59
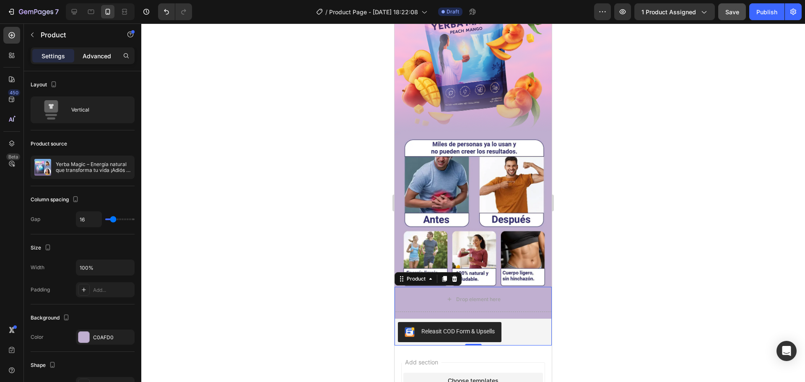
click at [101, 55] on p "Advanced" at bounding box center [97, 56] width 29 height 9
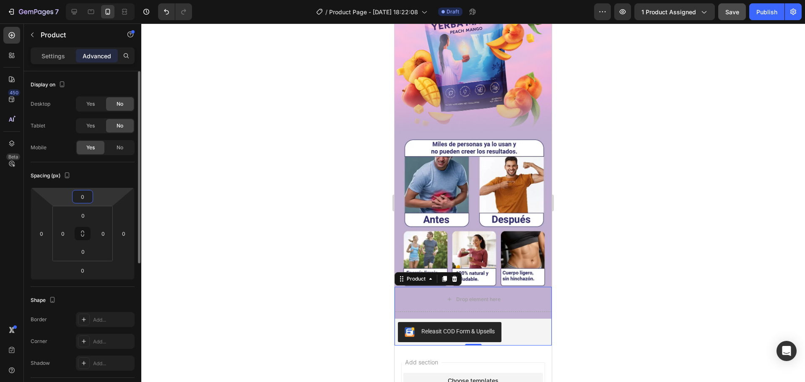
click at [84, 198] on input "0" at bounding box center [82, 196] width 17 height 13
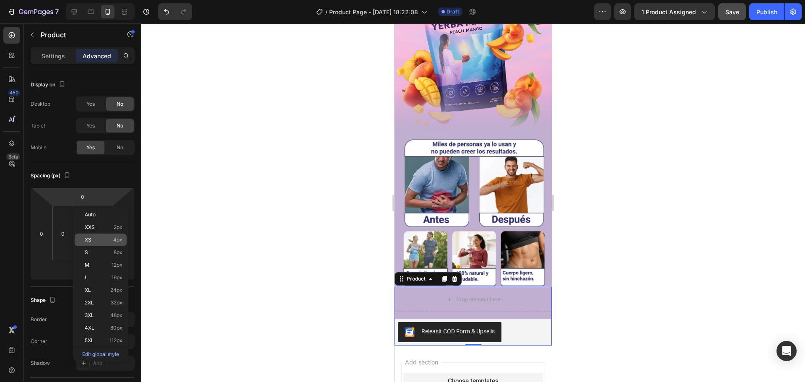
click at [101, 239] on p "XS 4px" at bounding box center [104, 240] width 38 height 6
type input "4"
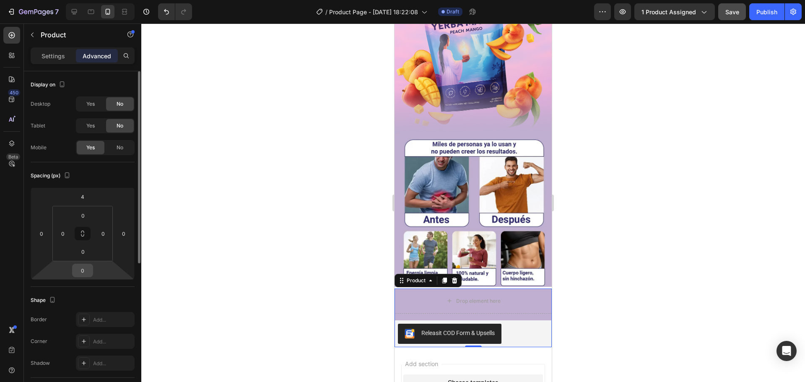
click at [86, 267] on input "0" at bounding box center [82, 270] width 17 height 13
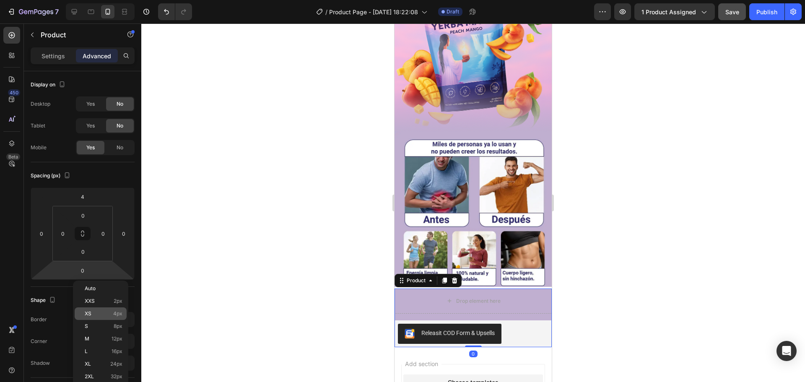
click at [99, 310] on div "XS 4px" at bounding box center [101, 313] width 52 height 13
type input "4"
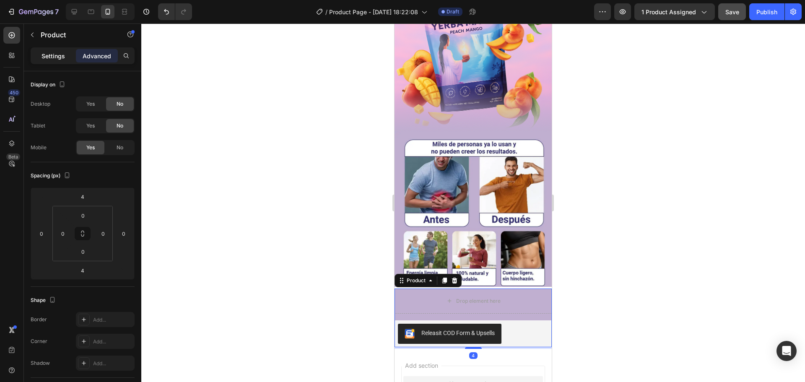
click at [52, 59] on p "Settings" at bounding box center [53, 56] width 23 height 9
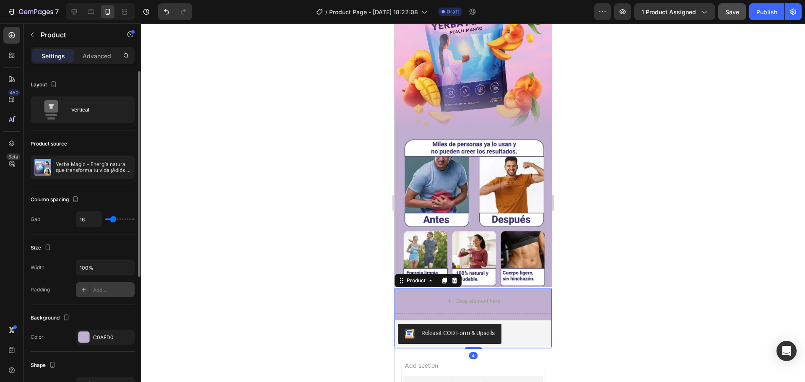
scroll to position [84, 0]
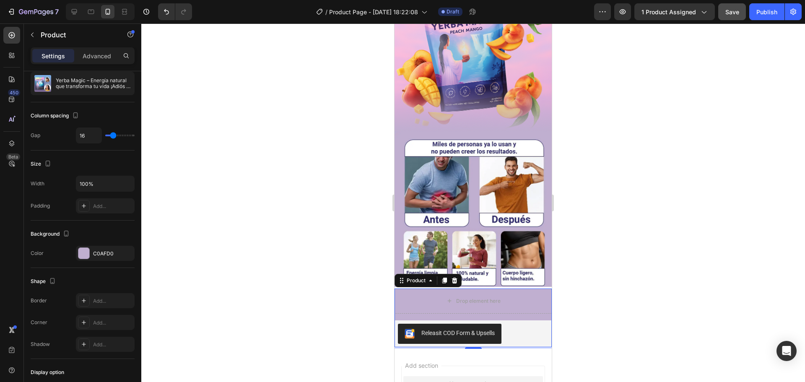
click at [585, 278] on div at bounding box center [473, 202] width 664 height 359
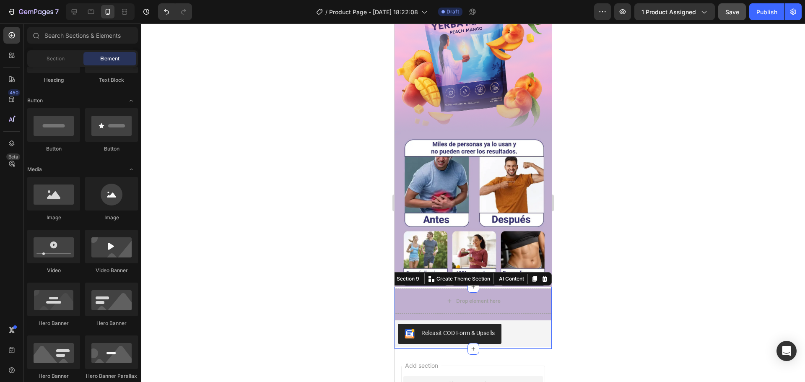
click at [530, 287] on div "Drop element here Releasit COD Form & Upsells Releasit COD Form & Upsells Produ…" at bounding box center [473, 318] width 157 height 62
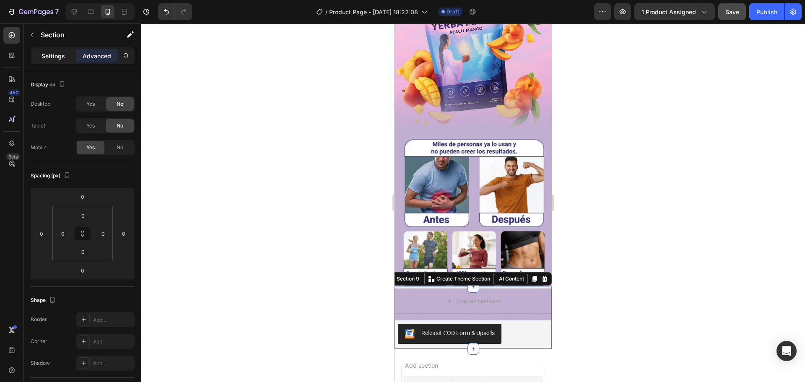
click at [50, 52] on p "Settings" at bounding box center [53, 56] width 23 height 9
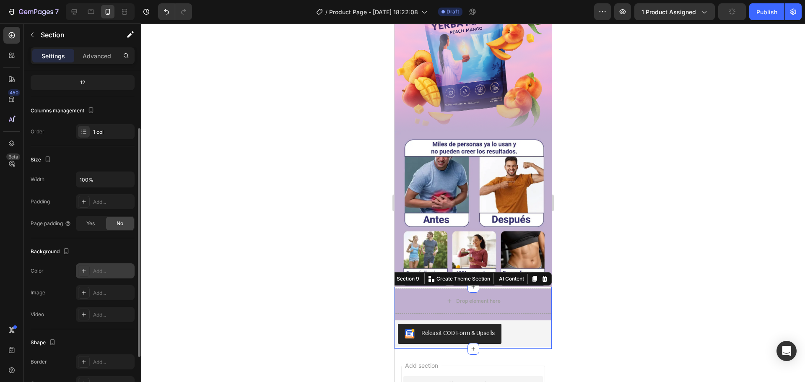
click at [83, 271] on icon at bounding box center [84, 271] width 7 height 7
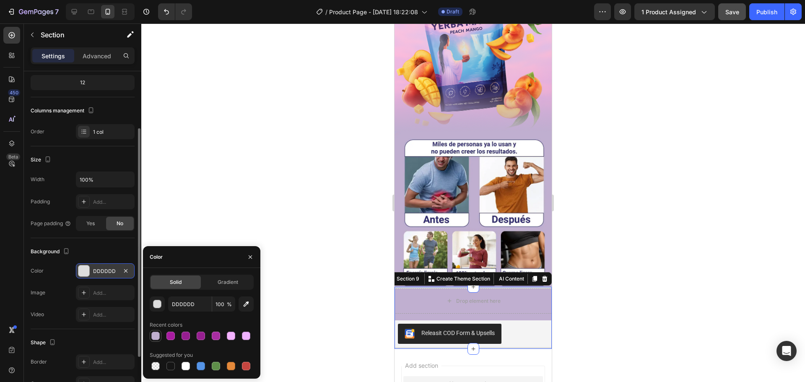
click at [156, 335] on div at bounding box center [155, 336] width 8 height 8
type input "C0AFD0"
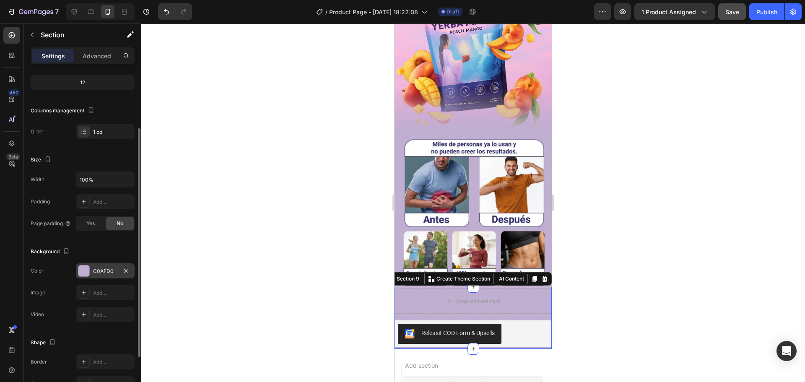
click at [260, 149] on div at bounding box center [473, 202] width 664 height 359
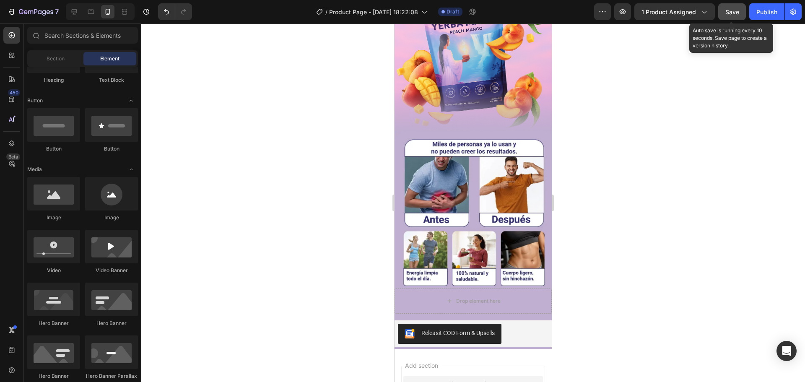
click at [741, 11] on button "Save" at bounding box center [732, 11] width 28 height 17
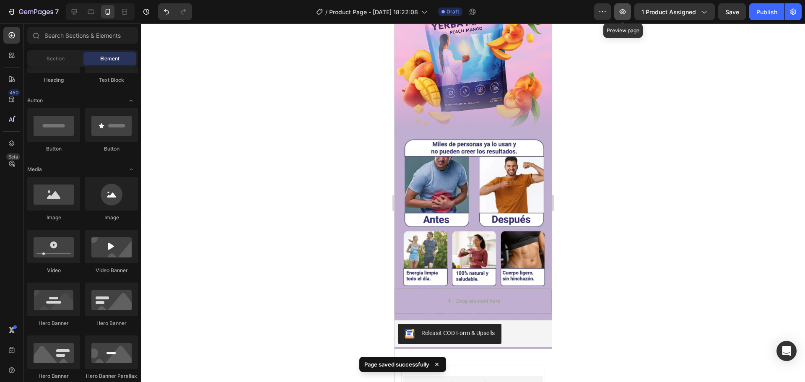
click at [624, 8] on icon "button" at bounding box center [623, 12] width 8 height 8
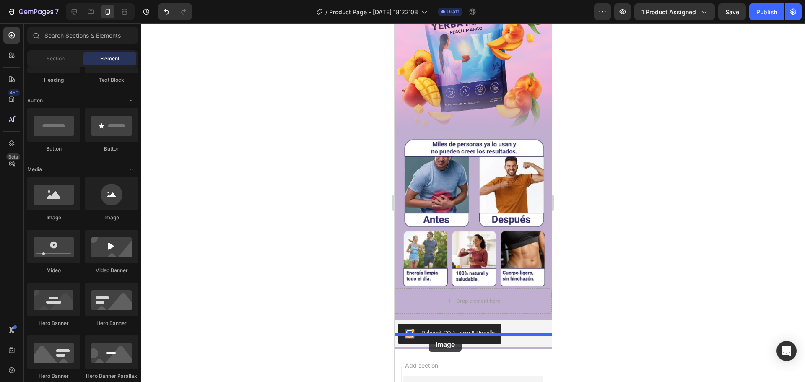
drag, startPoint x: 447, startPoint y: 229, endPoint x: 429, endPoint y: 336, distance: 108.8
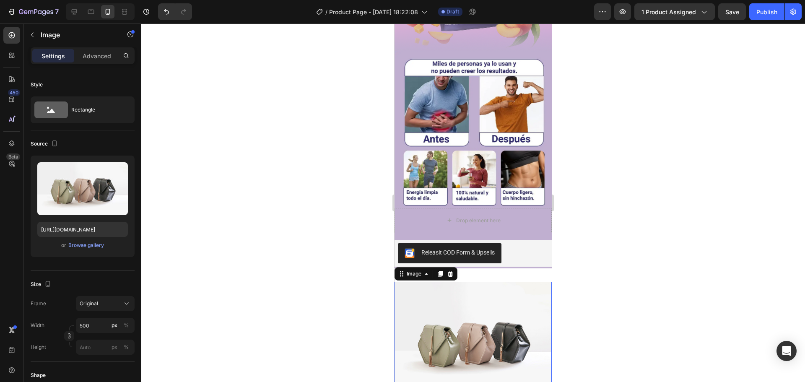
scroll to position [797, 0]
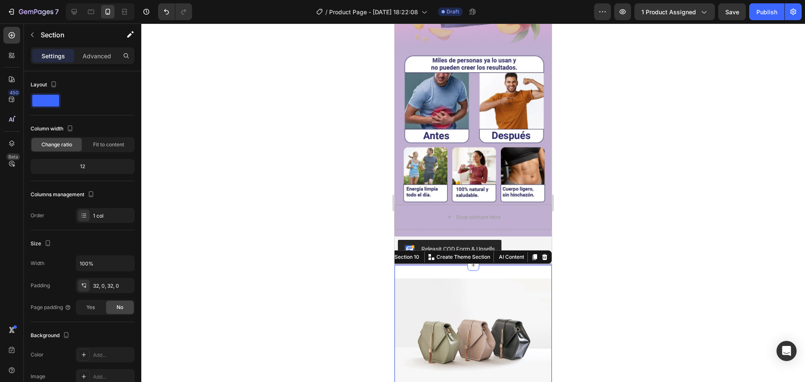
click at [508, 265] on div "Image Section 10 You can create reusable sections Create Theme Section AI Conte…" at bounding box center [473, 337] width 157 height 145
click at [94, 52] on p "Advanced" at bounding box center [97, 56] width 29 height 9
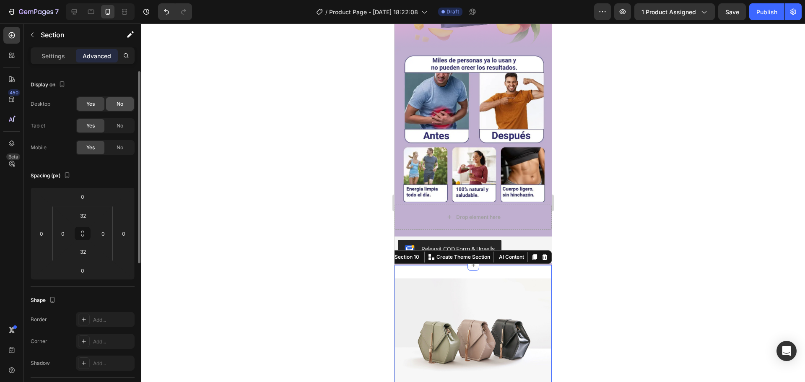
click at [122, 107] on span "No" at bounding box center [120, 104] width 7 height 8
click at [125, 124] on div "No" at bounding box center [120, 125] width 28 height 13
click at [87, 216] on input "32" at bounding box center [83, 215] width 17 height 13
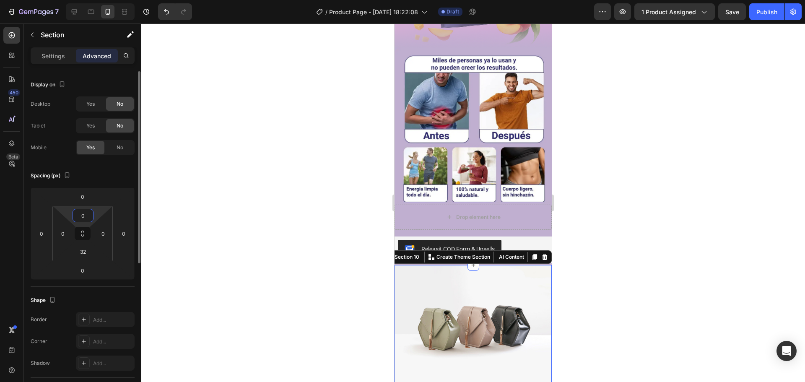
type input "0"
click at [82, 254] on input "32" at bounding box center [83, 251] width 17 height 13
type input "0"
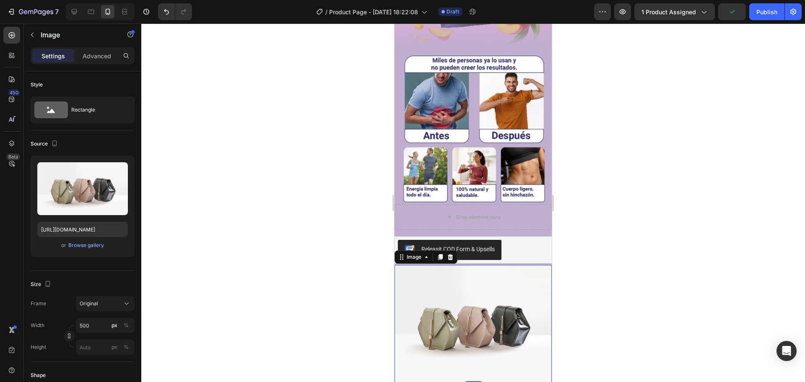
click at [500, 285] on img at bounding box center [473, 324] width 157 height 118
click at [84, 326] on input "500" at bounding box center [105, 325] width 59 height 15
click at [92, 341] on div "Full 100%" at bounding box center [96, 345] width 69 height 15
type input "100"
click at [96, 59] on p "Advanced" at bounding box center [97, 56] width 29 height 9
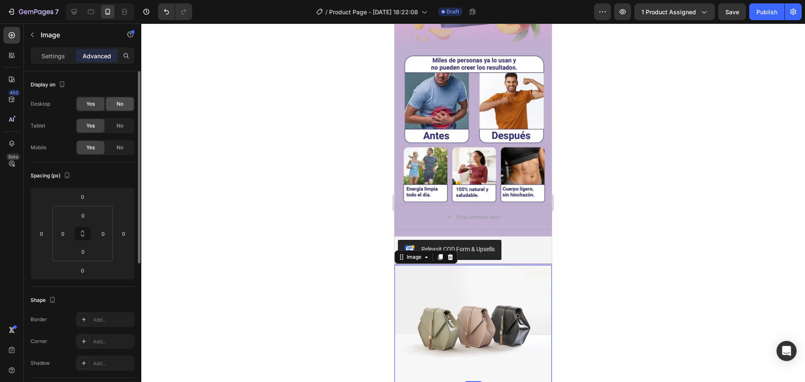
click at [115, 106] on div "No" at bounding box center [120, 103] width 28 height 13
click at [119, 125] on span "No" at bounding box center [120, 126] width 7 height 8
click at [52, 55] on p "Settings" at bounding box center [53, 56] width 23 height 9
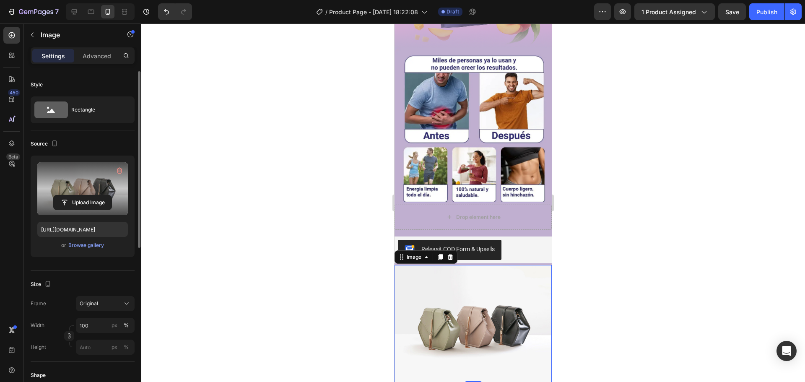
click at [92, 211] on label at bounding box center [82, 188] width 91 height 53
click at [92, 210] on input "file" at bounding box center [83, 202] width 58 height 14
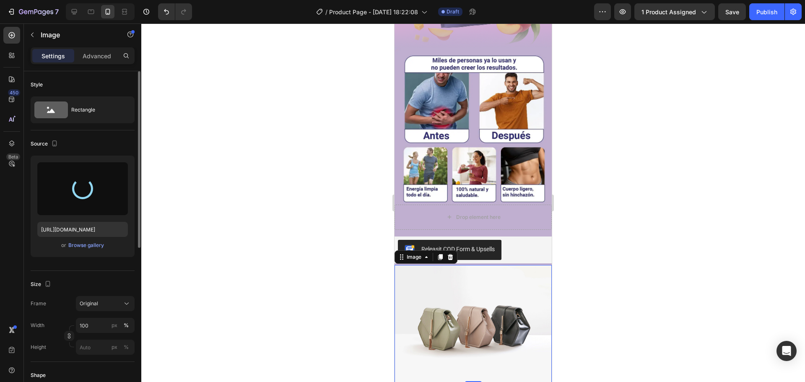
type input "https://cdn.shopify.com/s/files/1/0646/7534/8579/files/gempages_581547001959678…"
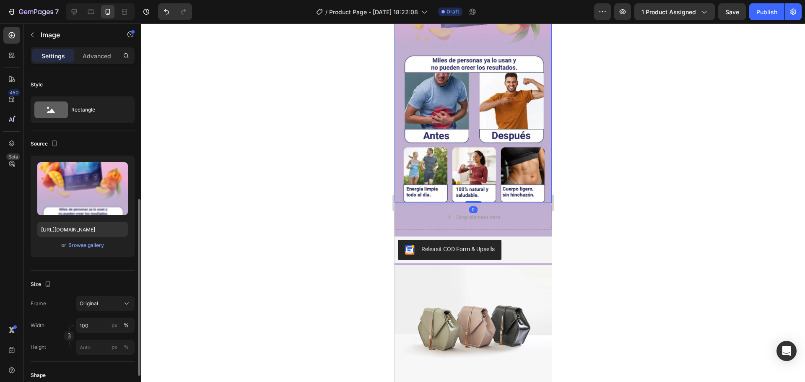
scroll to position [84, 0]
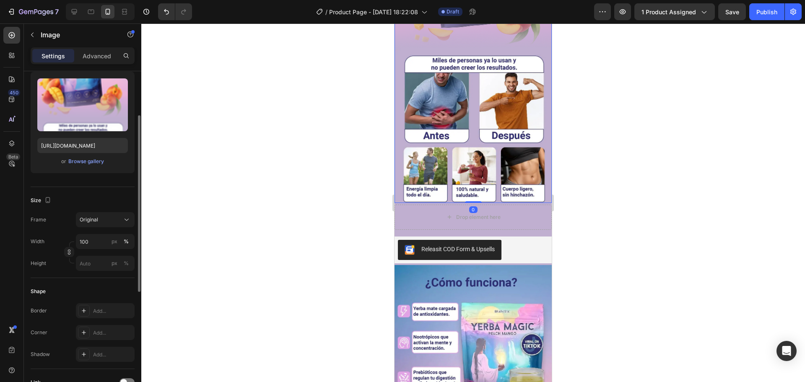
click at [397, 117] on img at bounding box center [473, 24] width 157 height 357
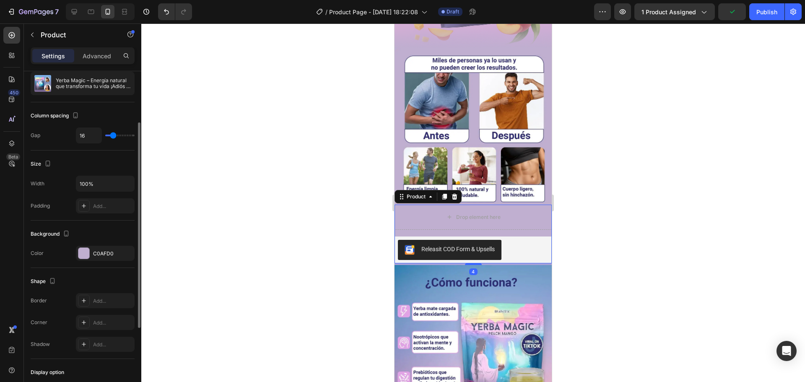
click at [425, 217] on div "Drop element here Releasit COD Form & Upsells Releasit COD Form & Upsells Produ…" at bounding box center [473, 234] width 157 height 59
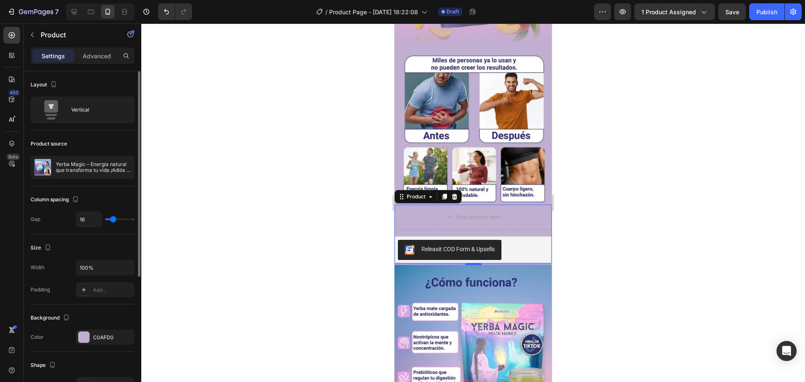
click at [485, 263] on div "4" at bounding box center [473, 264] width 157 height 2
click at [528, 219] on div "Drop element here Releasit COD Form & Upsells Releasit COD Form & Upsells Produ…" at bounding box center [473, 234] width 157 height 59
click at [543, 203] on div "Drop element here Releasit COD Form & Upsells Releasit COD Form & Upsells Produ…" at bounding box center [473, 234] width 157 height 62
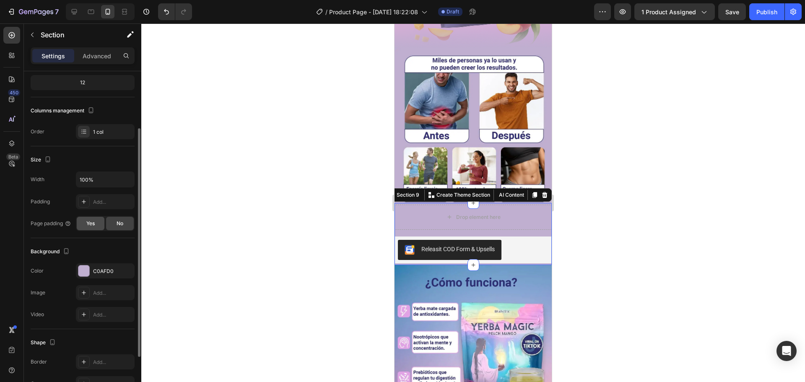
scroll to position [126, 0]
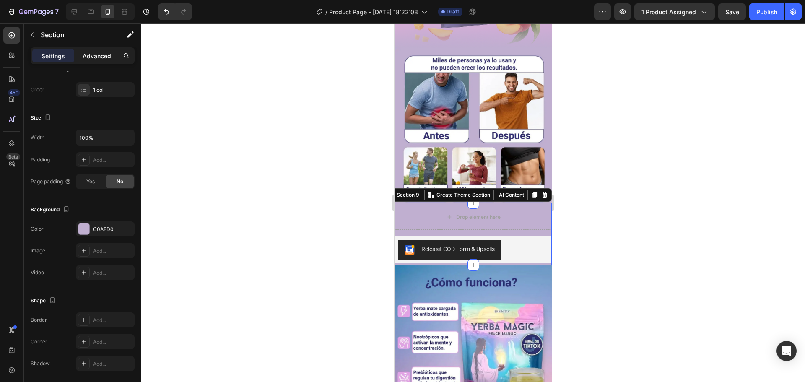
click at [101, 52] on p "Advanced" at bounding box center [97, 56] width 29 height 9
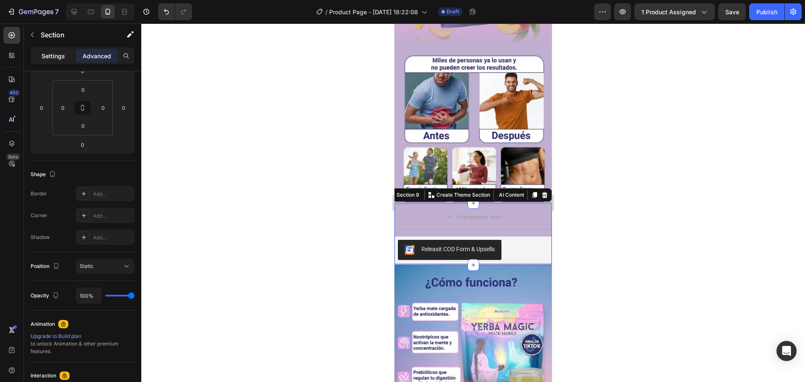
click at [52, 54] on p "Settings" at bounding box center [53, 56] width 23 height 9
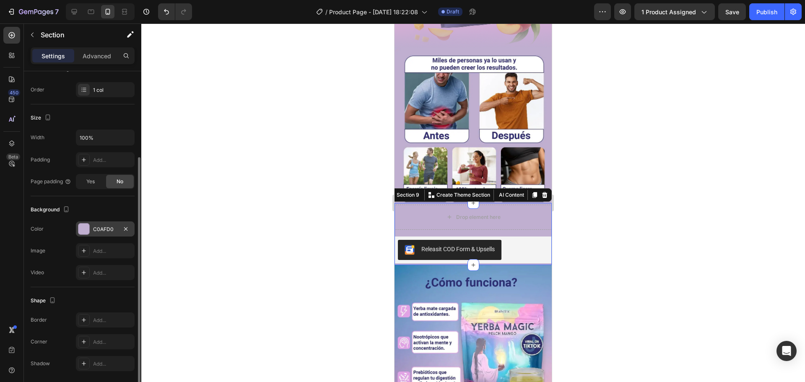
click at [86, 232] on div at bounding box center [83, 229] width 11 height 11
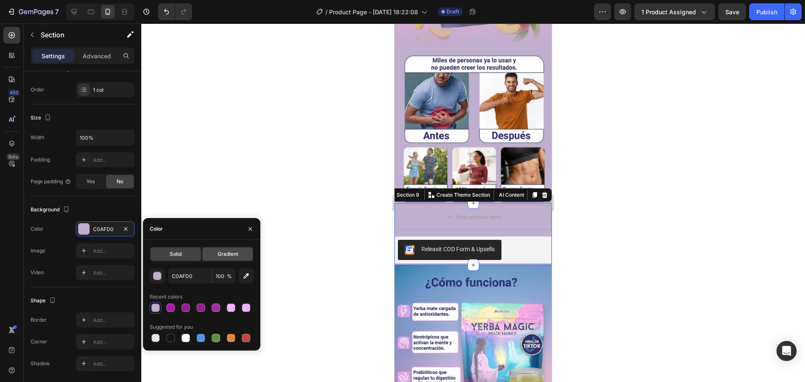
click at [222, 253] on span "Gradient" at bounding box center [228, 254] width 21 height 8
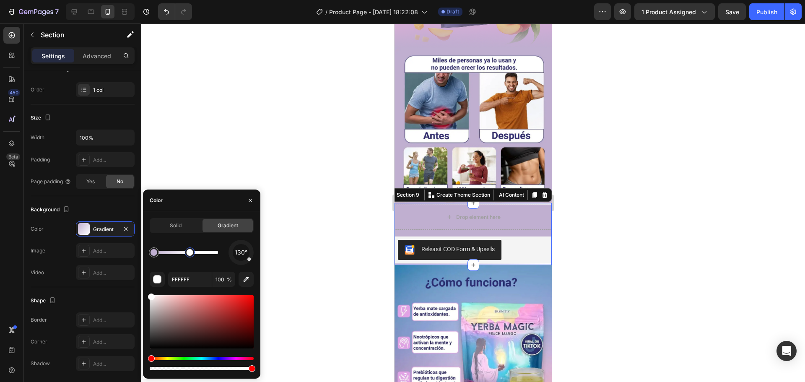
drag, startPoint x: 220, startPoint y: 255, endPoint x: 180, endPoint y: 263, distance: 40.2
click at [182, 265] on div "130° FFFFFF 100 %" at bounding box center [202, 306] width 104 height 132
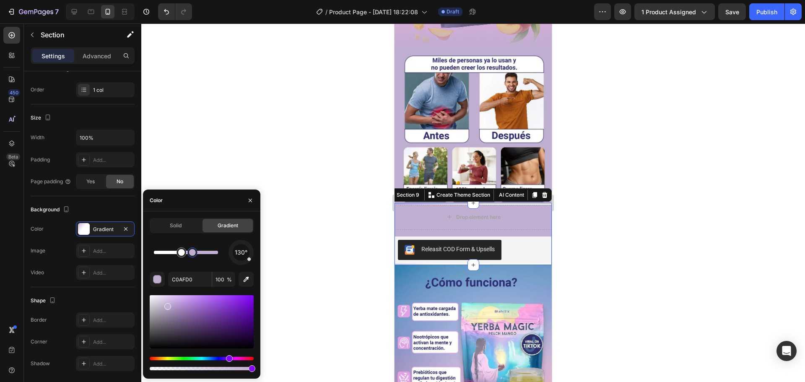
drag, startPoint x: 155, startPoint y: 252, endPoint x: 246, endPoint y: 252, distance: 91.4
click at [247, 253] on div "130°" at bounding box center [202, 252] width 104 height 25
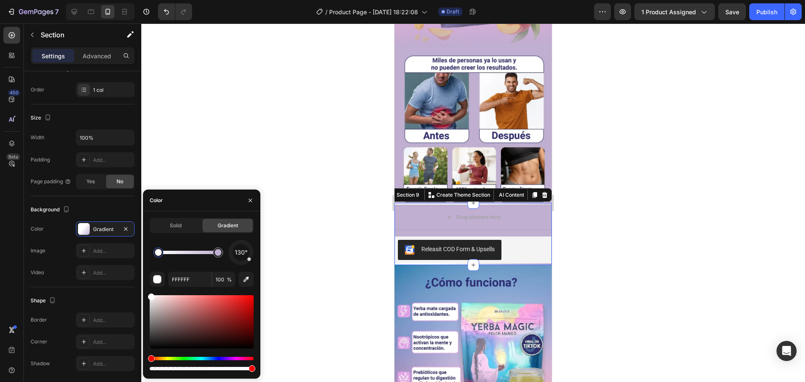
drag, startPoint x: 183, startPoint y: 256, endPoint x: 152, endPoint y: 256, distance: 31.5
click at [153, 256] on div at bounding box center [158, 252] width 10 height 10
click at [158, 276] on div "button" at bounding box center [157, 280] width 8 height 8
click at [157, 282] on div "button" at bounding box center [157, 280] width 8 height 8
click at [159, 282] on div "button" at bounding box center [157, 280] width 8 height 8
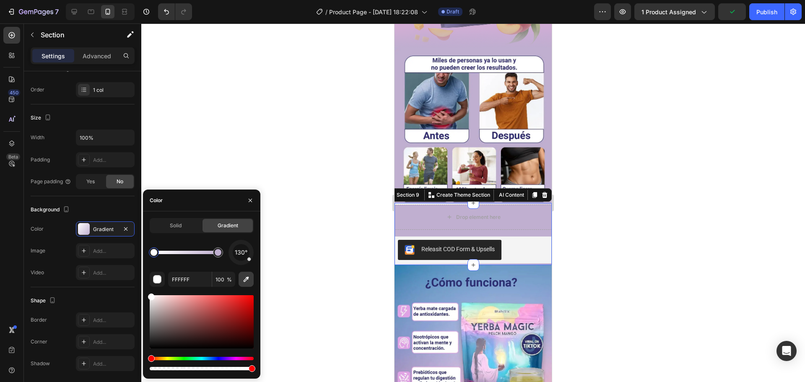
click at [244, 282] on icon "button" at bounding box center [246, 279] width 8 height 8
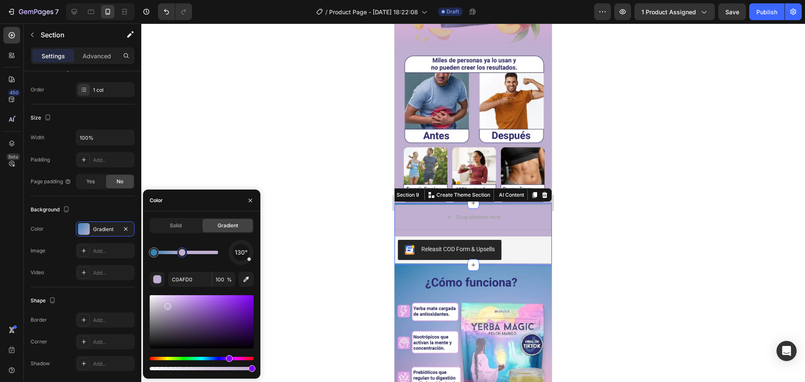
drag, startPoint x: 219, startPoint y: 254, endPoint x: 182, endPoint y: 261, distance: 38.4
click at [182, 261] on div "130°" at bounding box center [202, 252] width 104 height 25
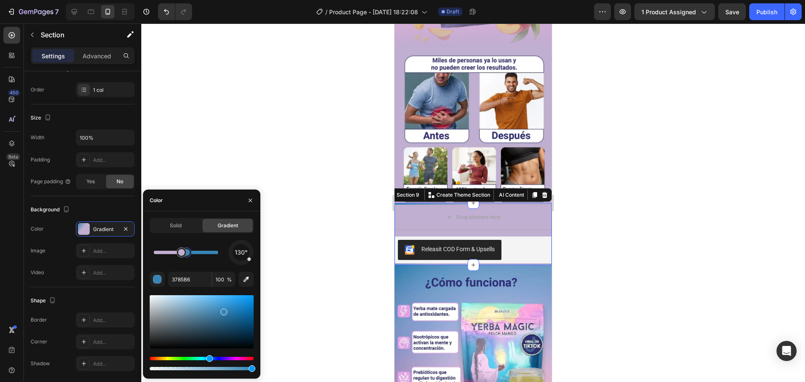
drag, startPoint x: 158, startPoint y: 257, endPoint x: 238, endPoint y: 255, distance: 79.7
click at [238, 255] on div "130°" at bounding box center [202, 252] width 104 height 25
type input "C0AFD0"
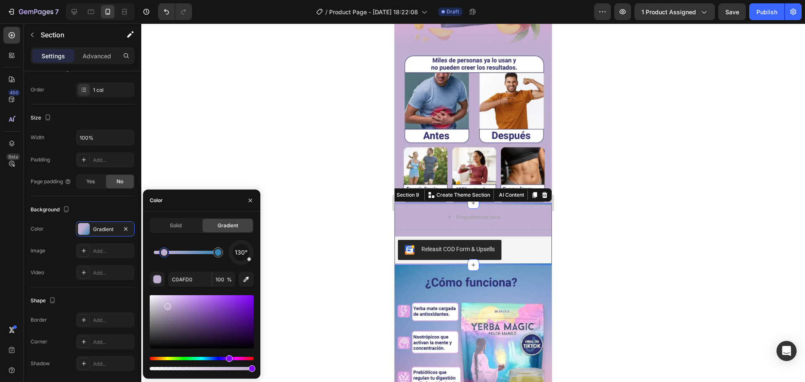
drag, startPoint x: 165, startPoint y: 256, endPoint x: 146, endPoint y: 258, distance: 19.4
click at [146, 258] on div "Solid Gradient 130° C0AFD0 100 %" at bounding box center [201, 295] width 117 height 154
click at [240, 262] on div at bounding box center [241, 252] width 29 height 29
click at [243, 264] on div at bounding box center [241, 253] width 28 height 28
click at [499, 220] on div "Drop element here Releasit COD Form & Upsells Releasit COD Form & Upsells Produ…" at bounding box center [473, 234] width 157 height 59
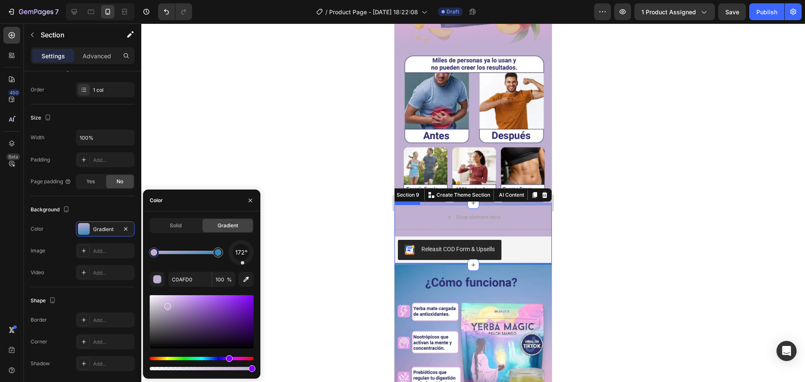
scroll to position [0, 0]
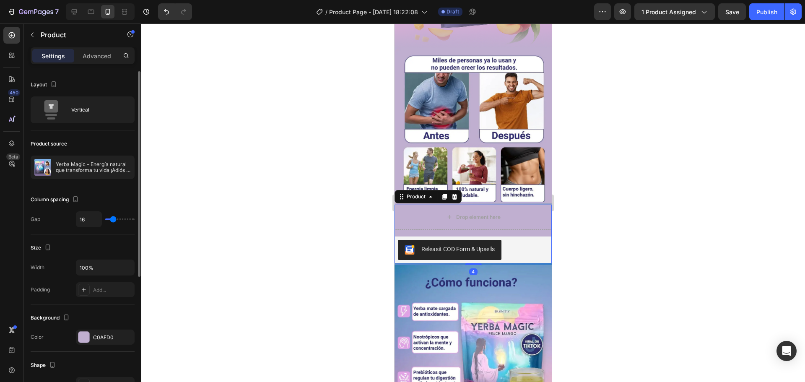
click at [572, 244] on div at bounding box center [473, 202] width 664 height 359
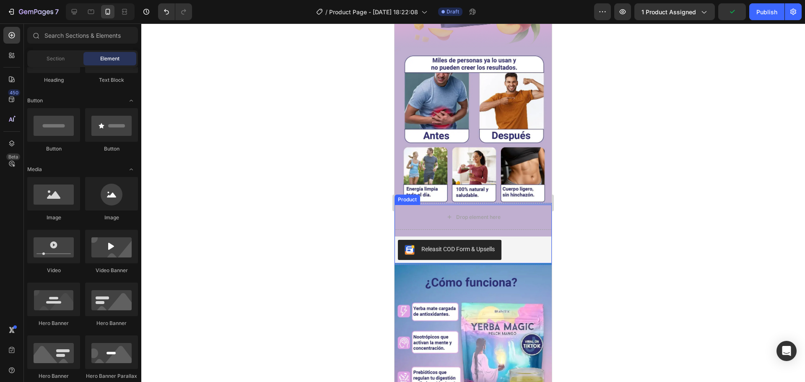
click at [522, 218] on div "Drop element here Releasit COD Form & Upsells Releasit COD Form & Upsells Produ…" at bounding box center [473, 234] width 157 height 59
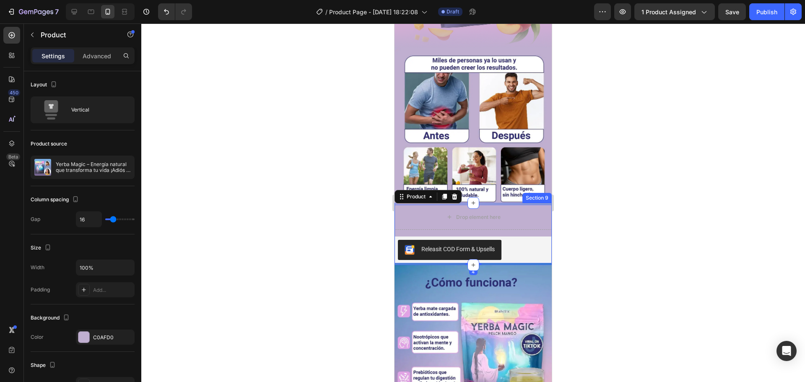
click at [521, 203] on div "Drop element here Releasit COD Form & Upsells Releasit COD Form & Upsells Produ…" at bounding box center [473, 234] width 157 height 62
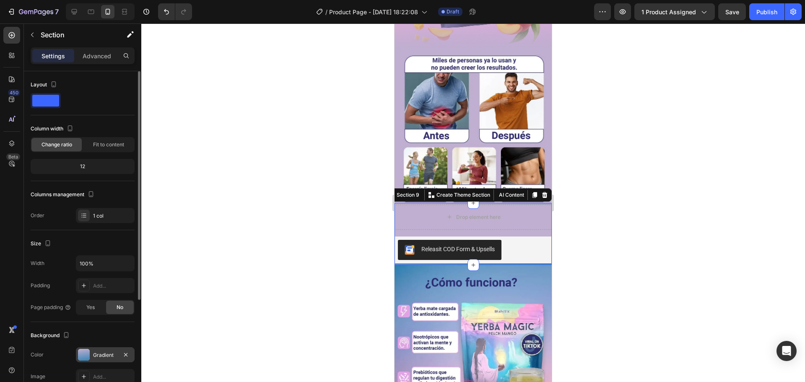
click at [83, 356] on div at bounding box center [84, 355] width 12 height 12
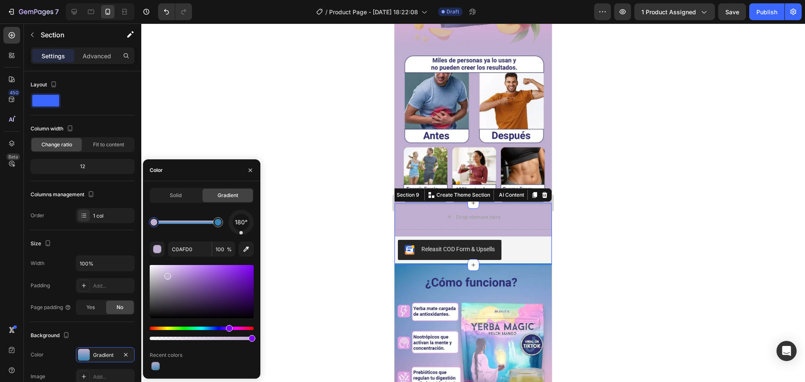
click at [241, 234] on div at bounding box center [241, 222] width 25 height 25
click at [357, 278] on div at bounding box center [473, 202] width 664 height 359
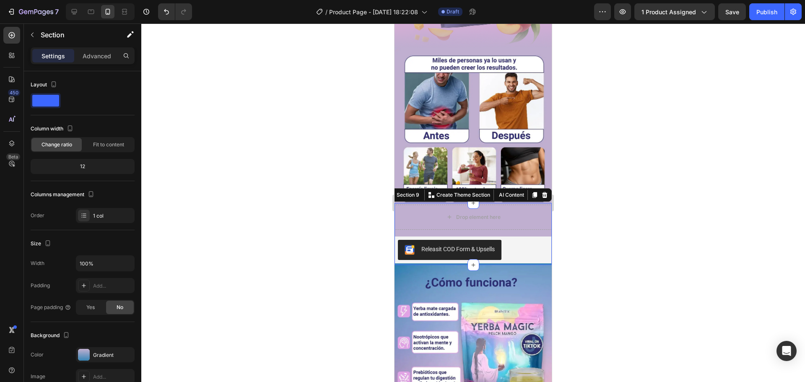
click at [476, 250] on div "Drop element here Releasit COD Form & Upsells Releasit COD Form & Upsells Produ…" at bounding box center [473, 234] width 157 height 62
click at [86, 354] on div at bounding box center [84, 355] width 12 height 12
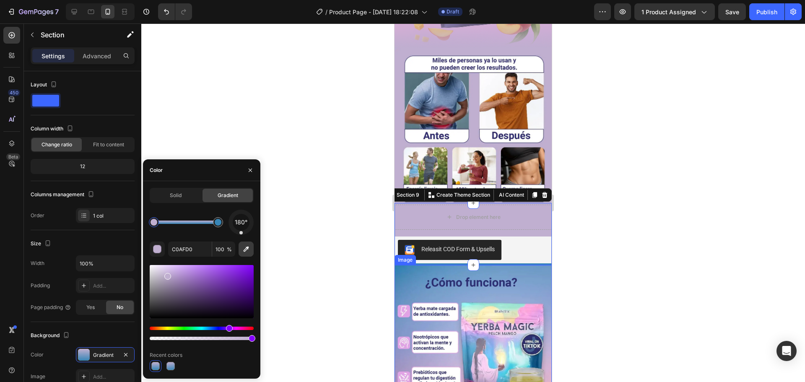
click at [247, 251] on icon "button" at bounding box center [246, 249] width 8 height 8
type input "5993C2"
click at [221, 224] on div at bounding box center [218, 222] width 7 height 7
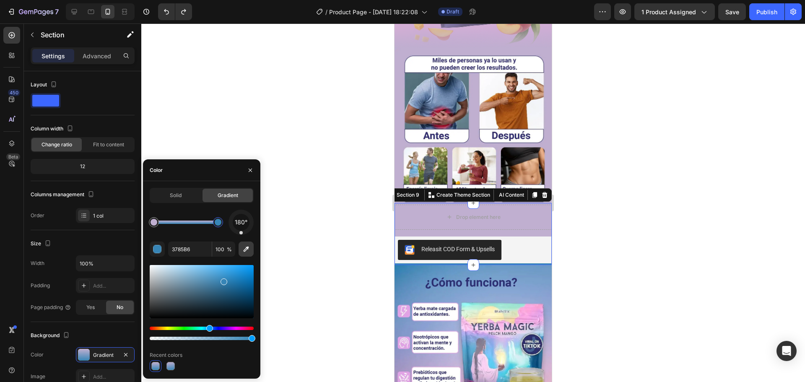
click at [247, 243] on button "button" at bounding box center [246, 249] width 15 height 15
type input "5592BF"
click at [670, 255] on div at bounding box center [473, 202] width 664 height 359
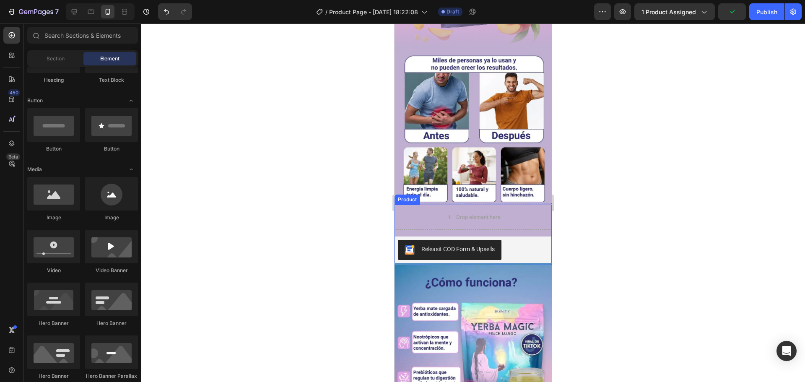
click at [479, 217] on div "Drop element here Releasit COD Form & Upsells Releasit COD Form & Upsells Produ…" at bounding box center [473, 234] width 157 height 59
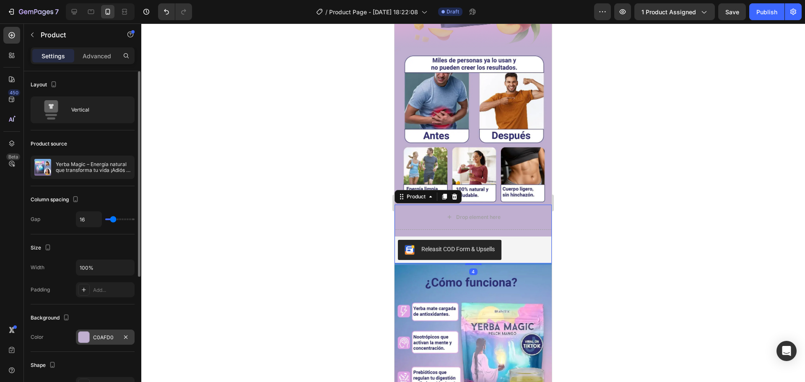
click at [80, 338] on div at bounding box center [83, 337] width 11 height 11
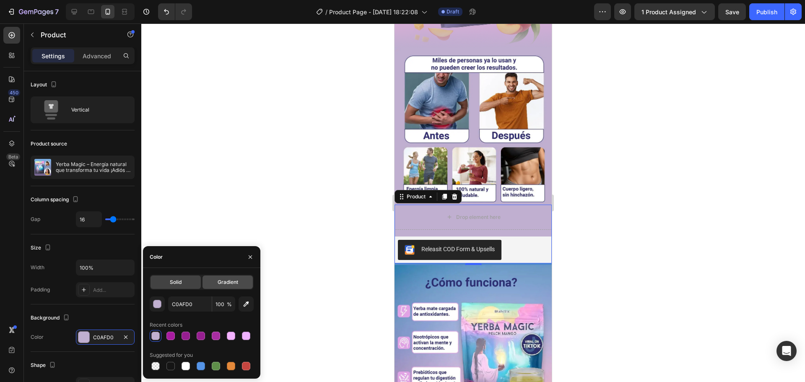
click at [234, 281] on span "Gradient" at bounding box center [228, 282] width 21 height 8
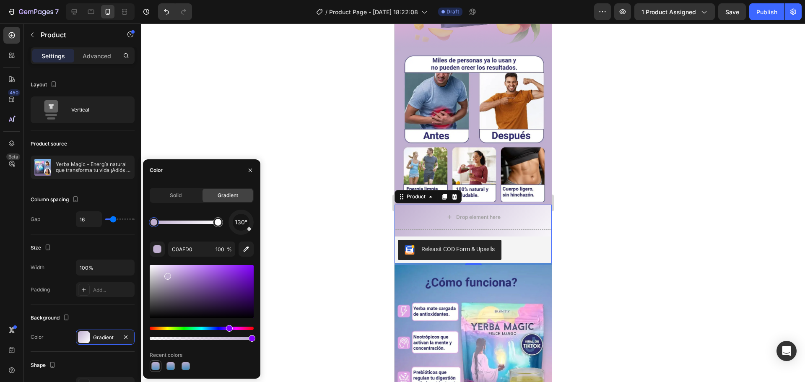
click at [155, 366] on div at bounding box center [155, 366] width 8 height 8
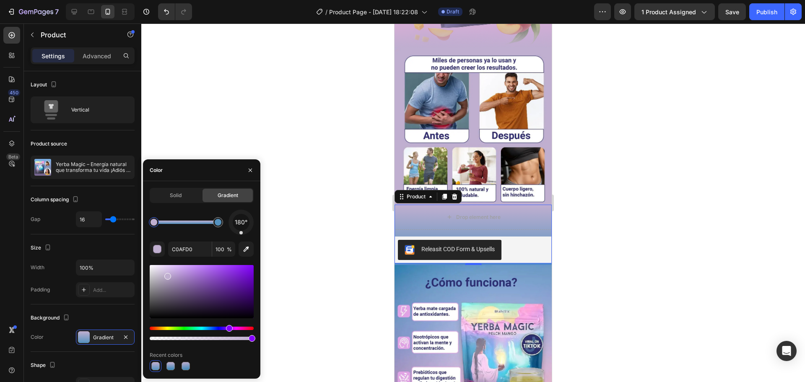
click at [724, 213] on div at bounding box center [473, 202] width 664 height 359
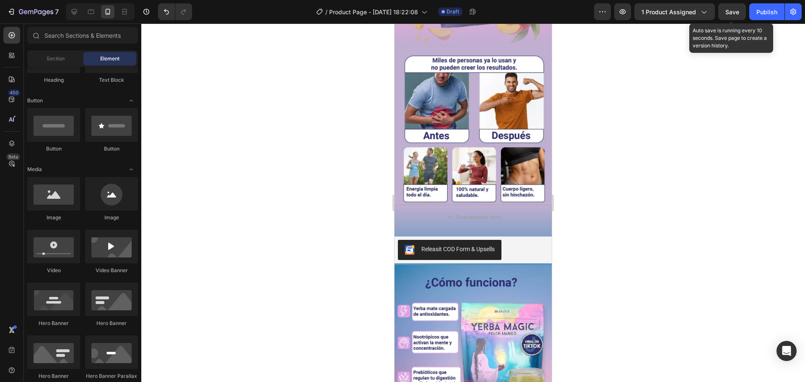
click at [731, 14] on span "Save" at bounding box center [732, 11] width 14 height 7
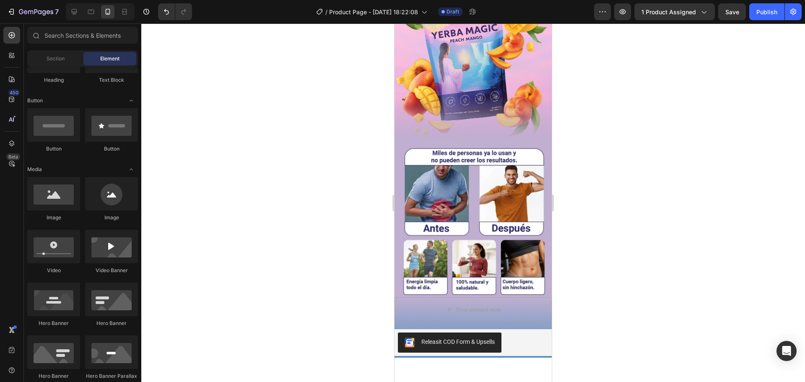
scroll to position [503, 0]
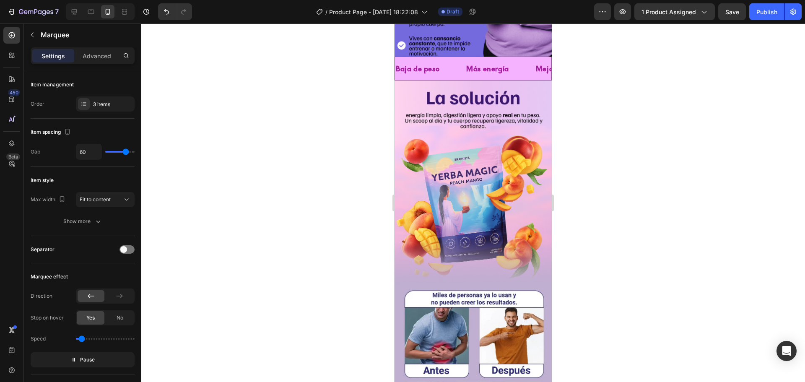
click at [462, 62] on div "Baja de peso Text Block" at bounding box center [430, 68] width 70 height 21
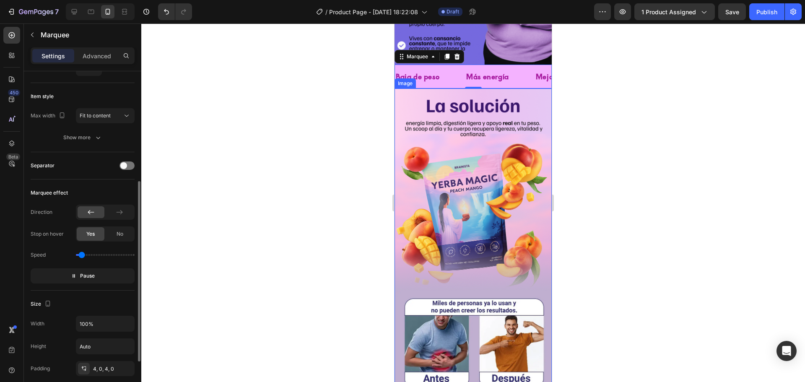
scroll to position [126, 0]
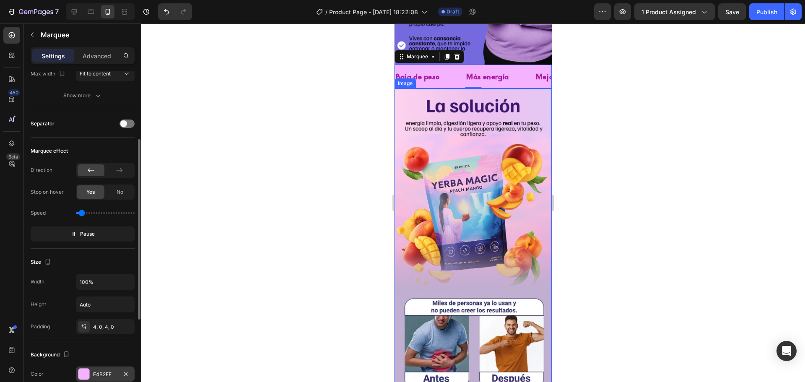
click at [82, 377] on div at bounding box center [83, 374] width 11 height 11
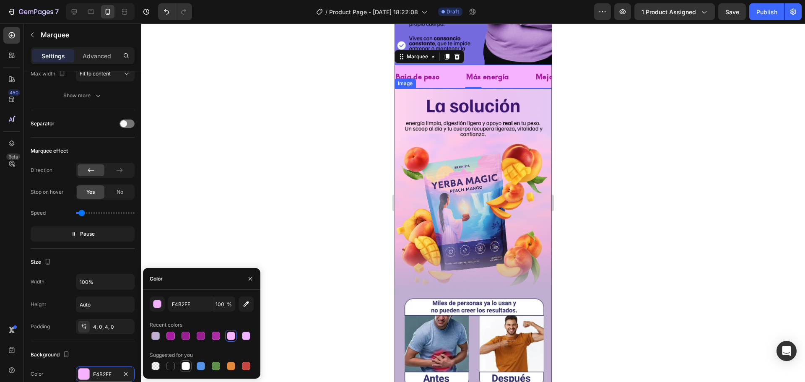
click at [183, 368] on div at bounding box center [186, 366] width 8 height 8
type input "FFFFFF"
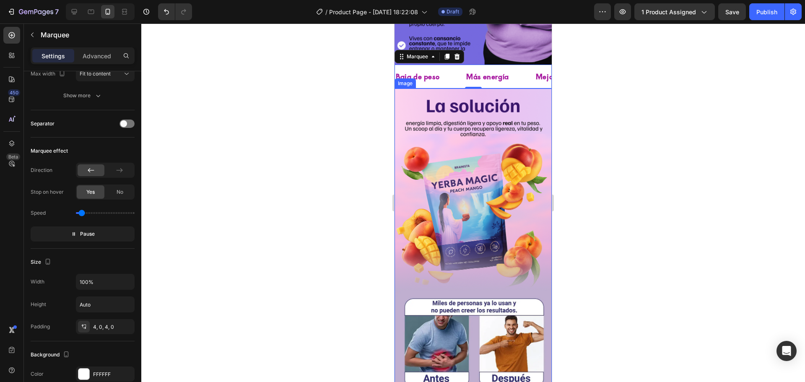
click at [281, 199] on div at bounding box center [473, 202] width 664 height 359
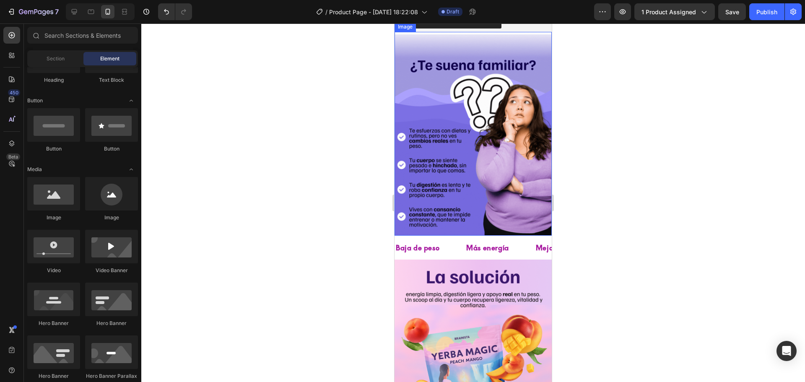
scroll to position [335, 0]
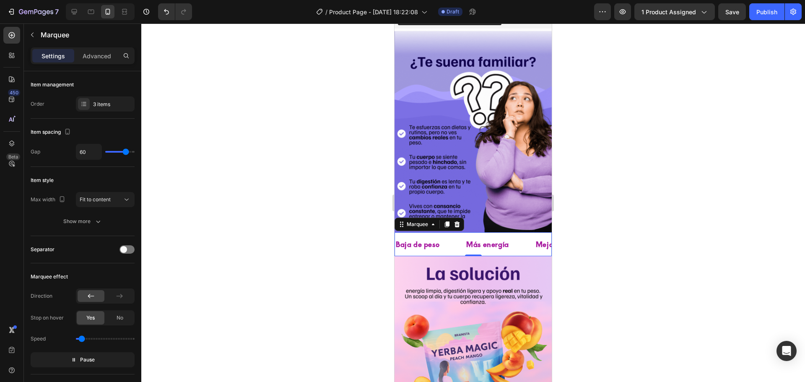
click at [521, 234] on div "Más energía Text Block" at bounding box center [500, 244] width 70 height 21
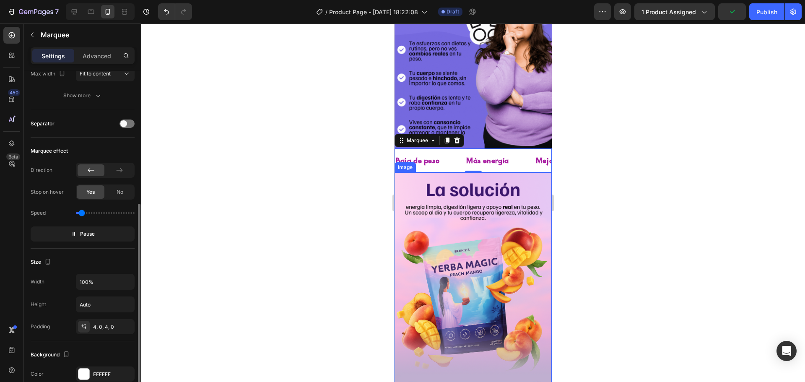
scroll to position [168, 0]
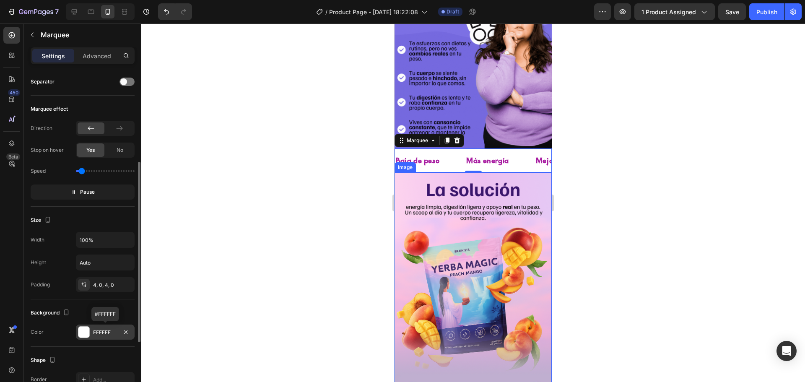
click at [81, 332] on div at bounding box center [83, 332] width 11 height 11
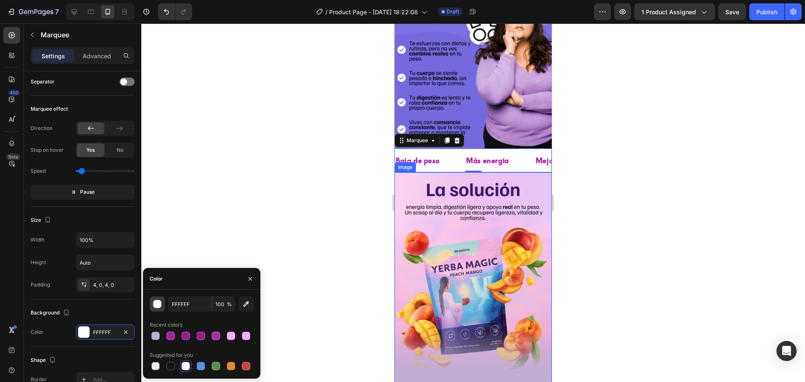
click at [160, 304] on div "button" at bounding box center [157, 304] width 8 height 8
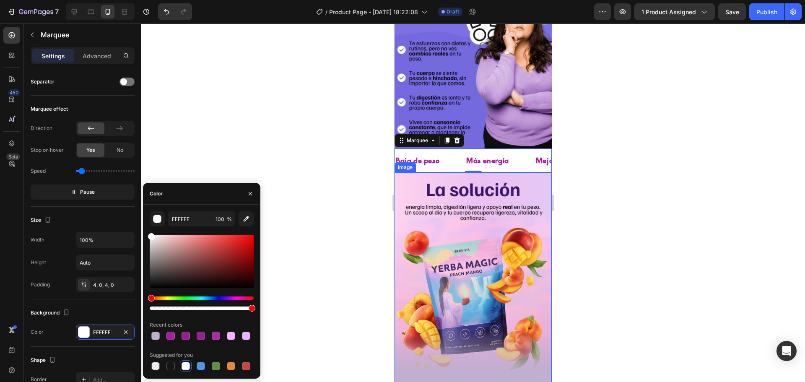
click at [161, 298] on div "Hue" at bounding box center [202, 297] width 104 height 3
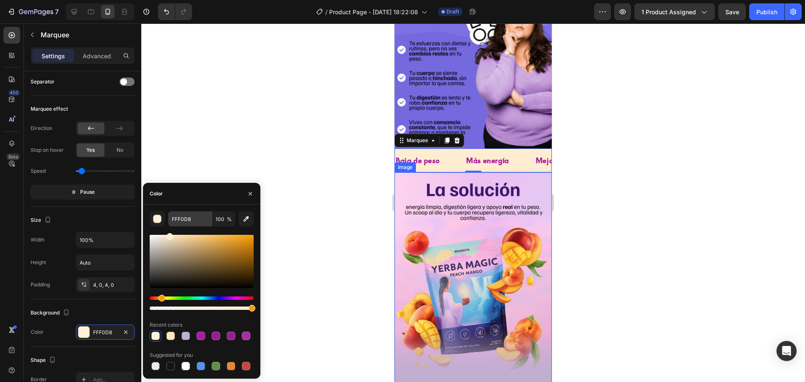
drag, startPoint x: 166, startPoint y: 254, endPoint x: 169, endPoint y: 223, distance: 31.2
click at [169, 223] on div "FFF0D8 100 % Recent colors Suggested for you" at bounding box center [202, 291] width 104 height 161
type input "FFEDD1"
click at [331, 200] on div at bounding box center [473, 202] width 664 height 359
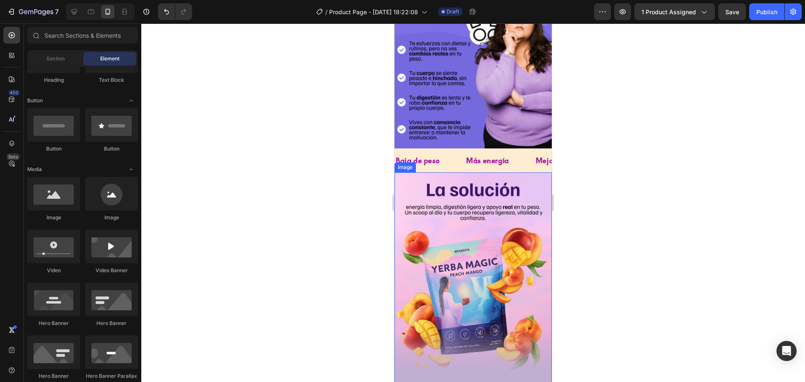
click at [332, 200] on div at bounding box center [473, 202] width 664 height 359
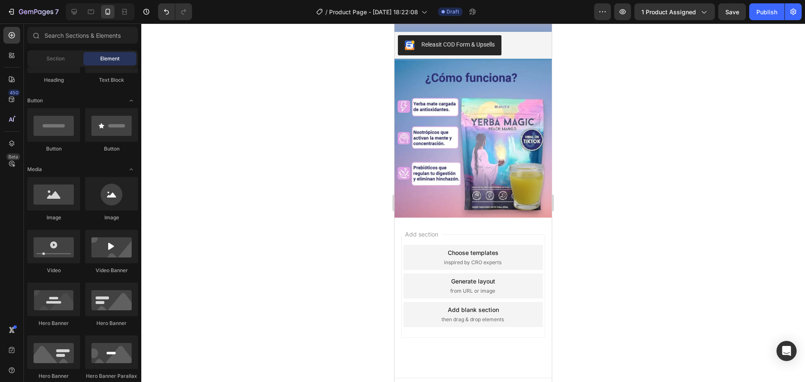
scroll to position [936, 0]
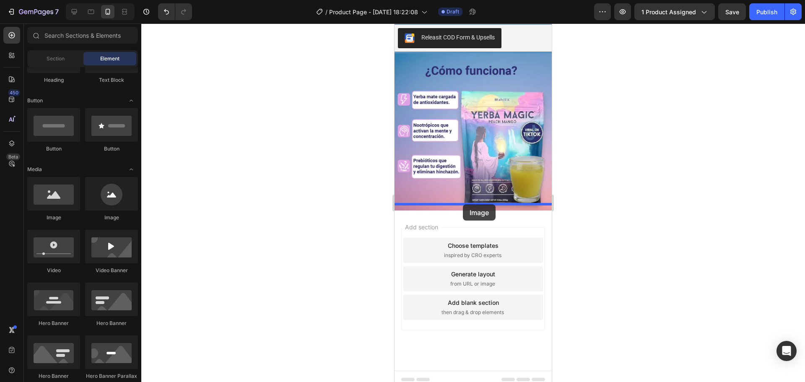
drag, startPoint x: 463, startPoint y: 225, endPoint x: 463, endPoint y: 202, distance: 23.1
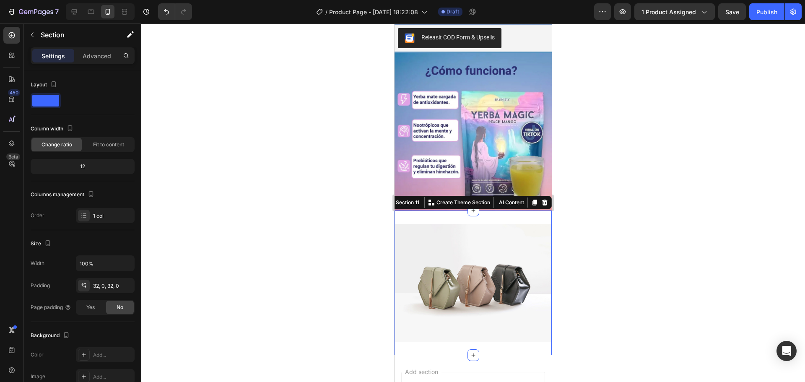
click at [484, 211] on div "Image Section 11 You can create reusable sections Create Theme Section AI Conte…" at bounding box center [473, 283] width 157 height 145
click at [103, 289] on div "32, 0, 32, 0" at bounding box center [105, 286] width 24 height 8
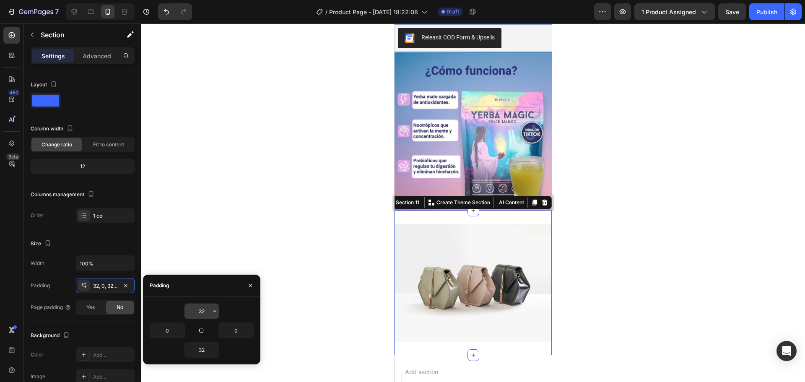
click at [205, 306] on input "32" at bounding box center [202, 311] width 34 height 15
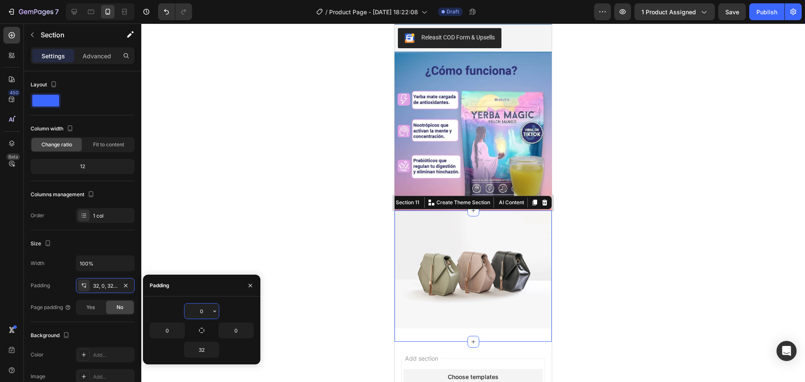
type input "0"
click at [201, 351] on input "32" at bounding box center [202, 349] width 34 height 15
type input "0"
click at [101, 55] on p "Advanced" at bounding box center [97, 56] width 29 height 9
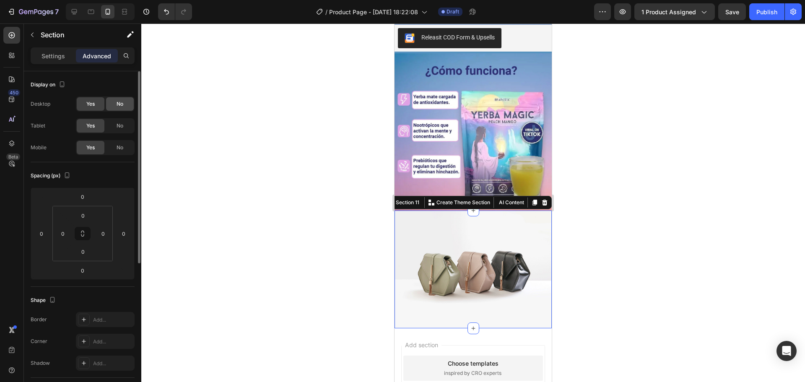
drag, startPoint x: 116, startPoint y: 107, endPoint x: 120, endPoint y: 121, distance: 15.2
click at [116, 107] on div "No" at bounding box center [120, 103] width 28 height 13
click at [120, 122] on span "No" at bounding box center [120, 126] width 7 height 8
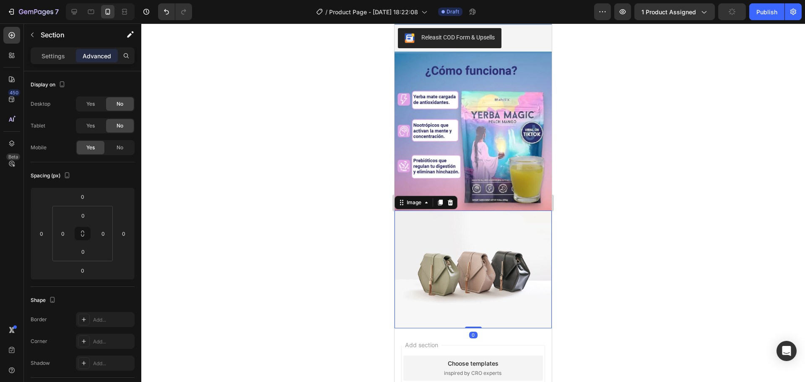
click at [485, 275] on img at bounding box center [473, 270] width 157 height 118
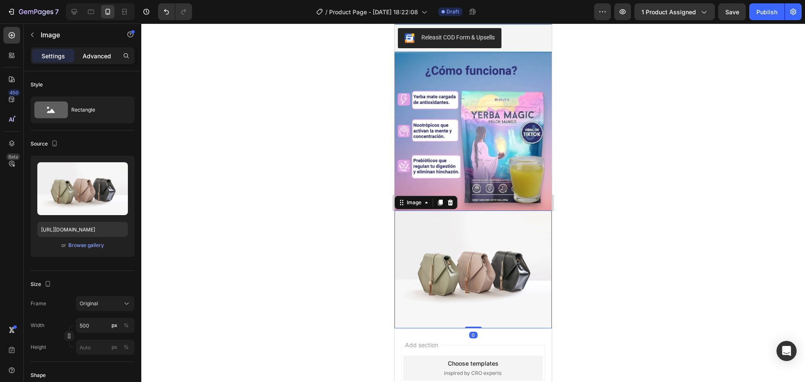
click at [91, 56] on p "Advanced" at bounding box center [97, 56] width 29 height 9
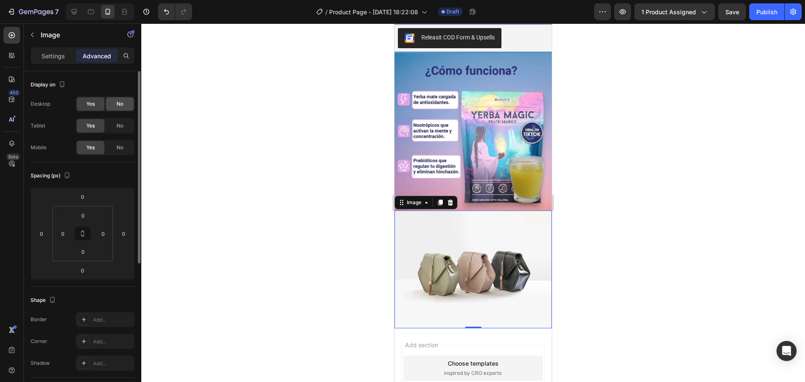
click at [117, 108] on div "No" at bounding box center [120, 103] width 28 height 13
click at [118, 118] on div "Desktop Yes No Tablet Yes No Mobile Yes No" at bounding box center [83, 125] width 104 height 59
click at [124, 131] on div "No" at bounding box center [120, 125] width 28 height 13
click at [45, 52] on p "Settings" at bounding box center [53, 56] width 23 height 9
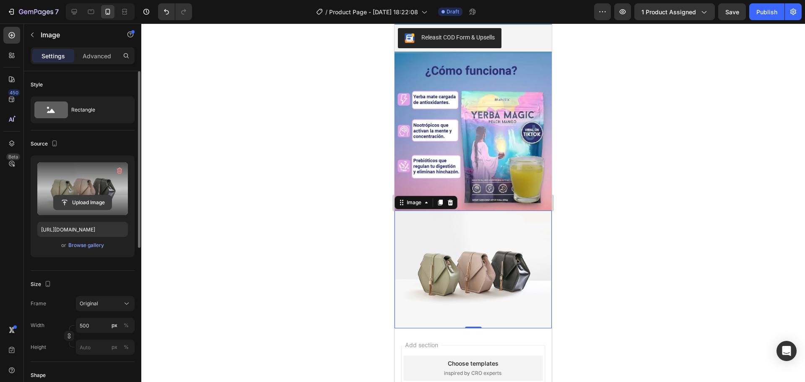
click at [78, 202] on input "file" at bounding box center [83, 202] width 58 height 14
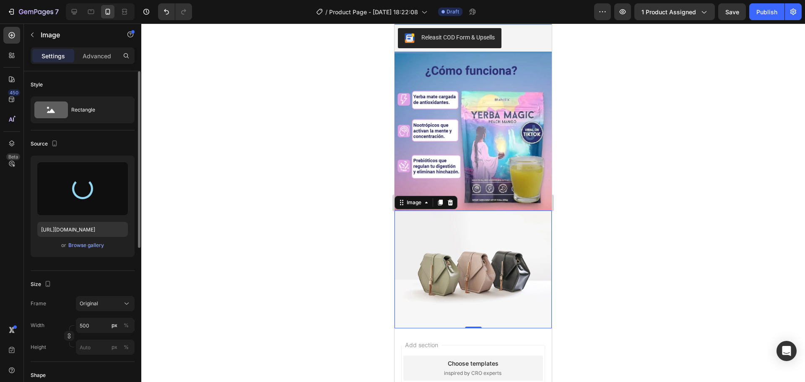
type input "https://cdn.shopify.com/s/files/1/0646/7534/8579/files/gempages_581547001959678…"
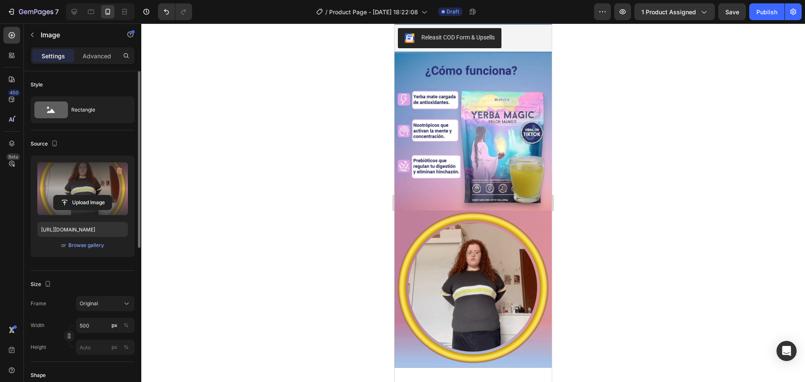
click at [640, 229] on div at bounding box center [473, 202] width 664 height 359
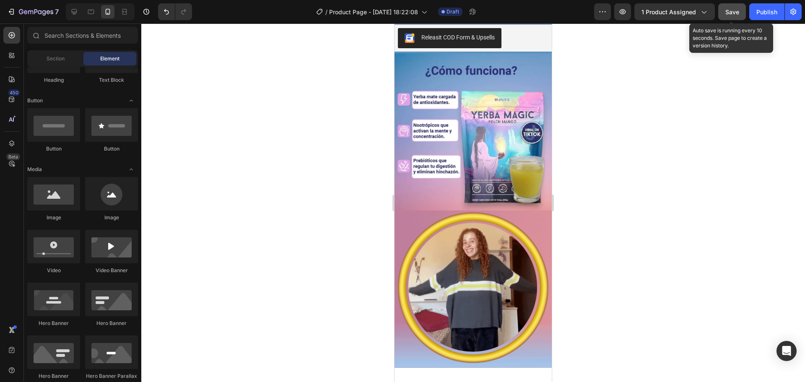
click at [731, 17] on button "Save" at bounding box center [732, 11] width 28 height 17
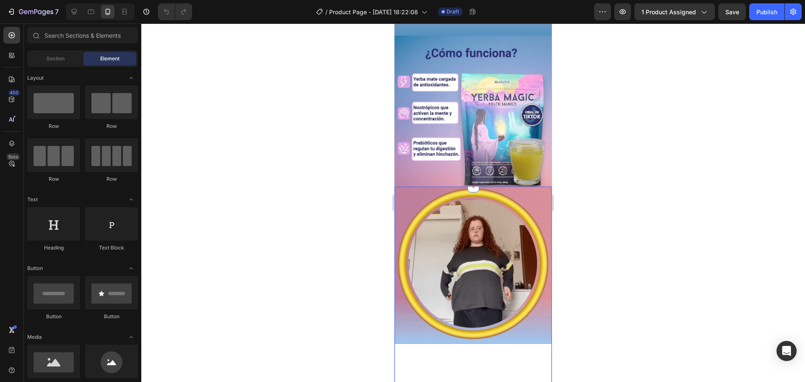
scroll to position [1006, 0]
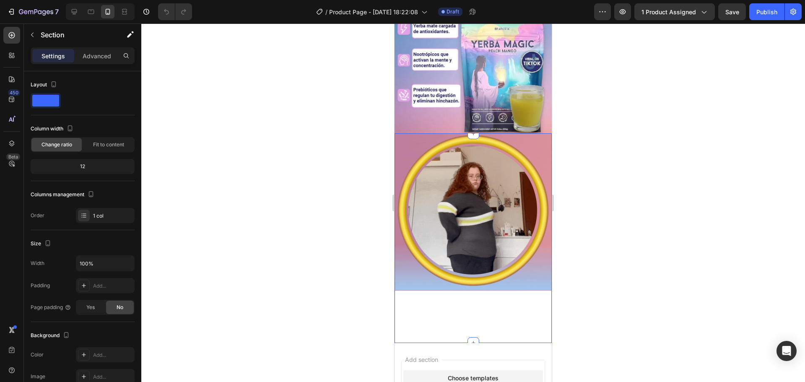
click at [469, 224] on div "Image" at bounding box center [473, 238] width 157 height 210
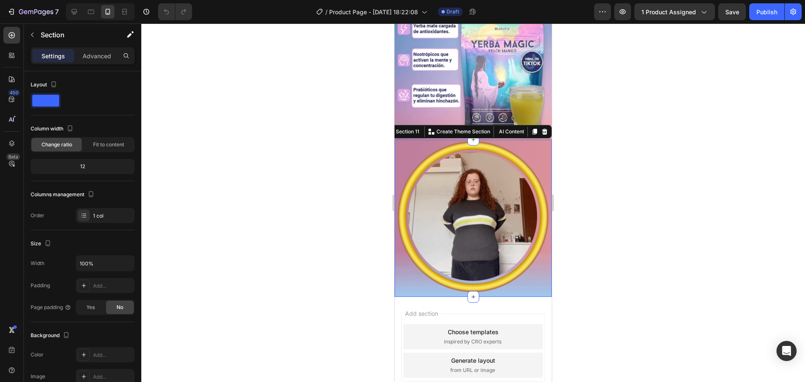
click at [716, 149] on div at bounding box center [473, 202] width 664 height 359
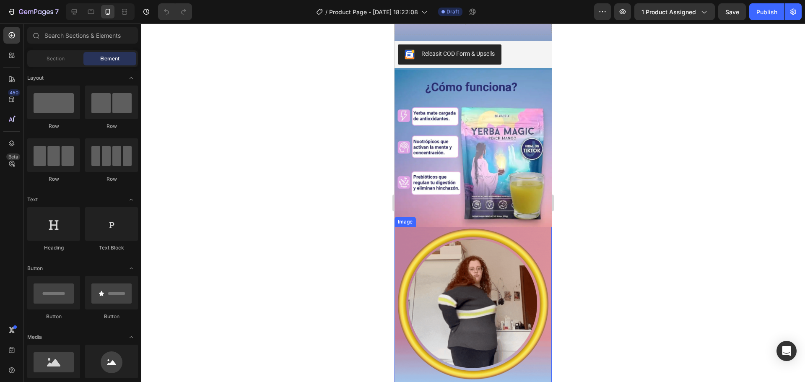
scroll to position [923, 0]
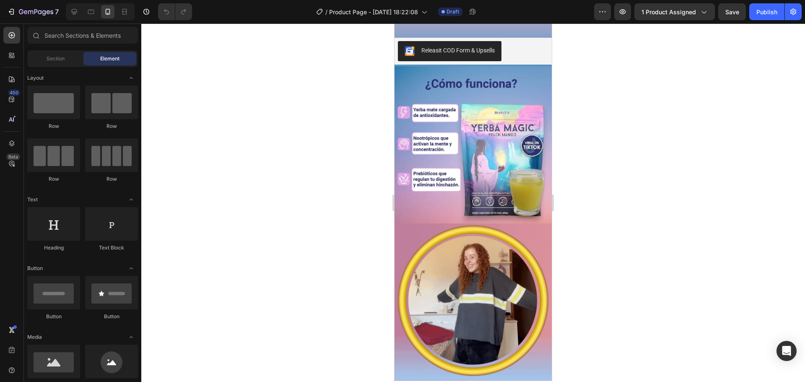
click at [590, 242] on div at bounding box center [473, 202] width 664 height 359
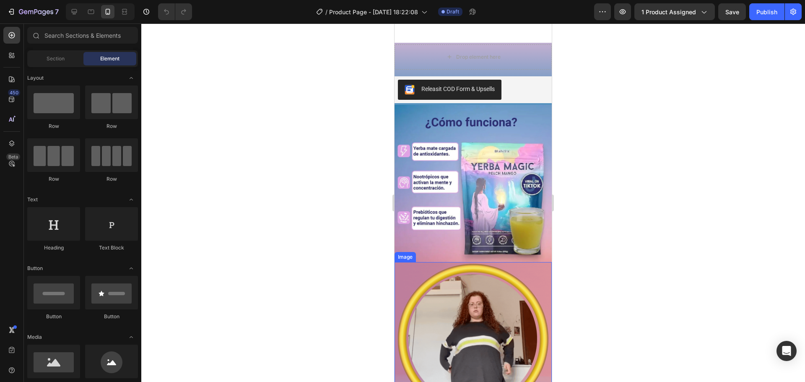
scroll to position [881, 0]
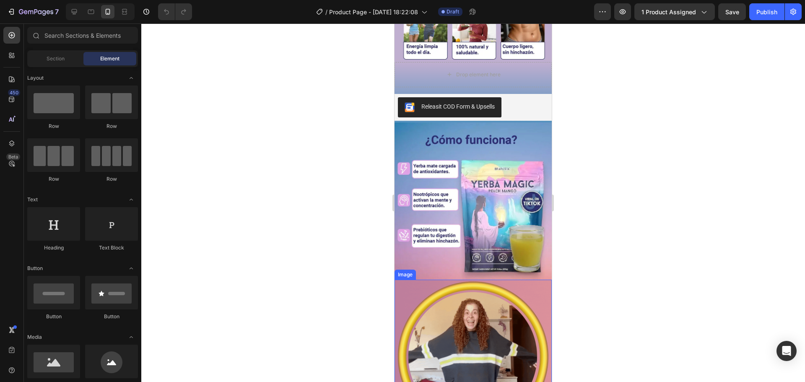
click at [711, 276] on div at bounding box center [473, 202] width 664 height 359
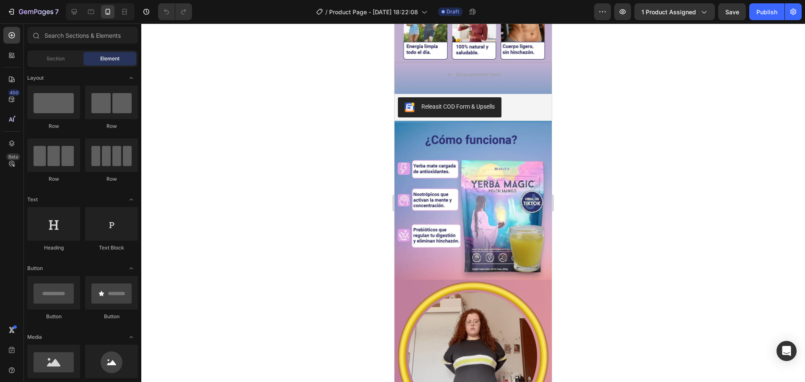
click at [582, 270] on div at bounding box center [473, 202] width 664 height 359
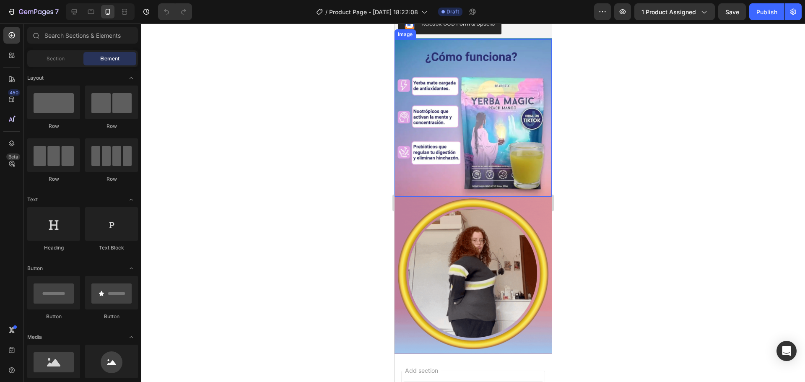
scroll to position [964, 0]
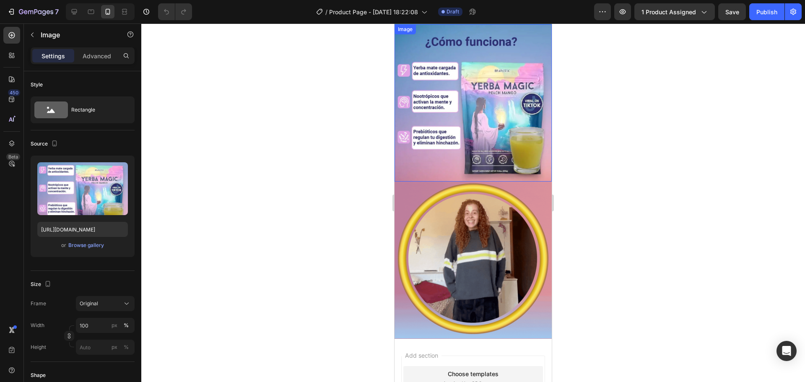
click at [458, 68] on img at bounding box center [473, 102] width 157 height 157
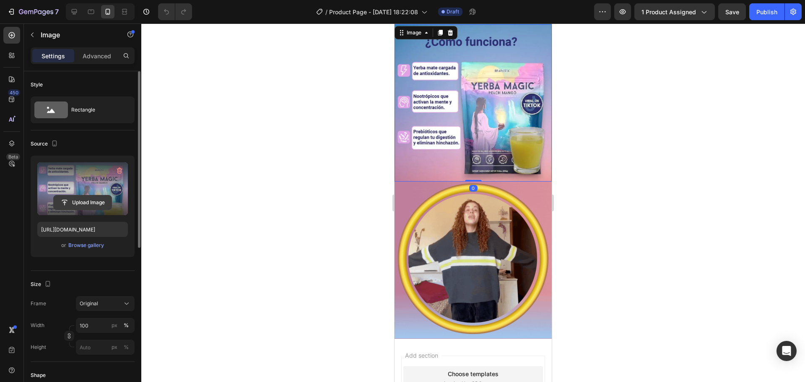
click at [98, 205] on input "file" at bounding box center [83, 202] width 58 height 14
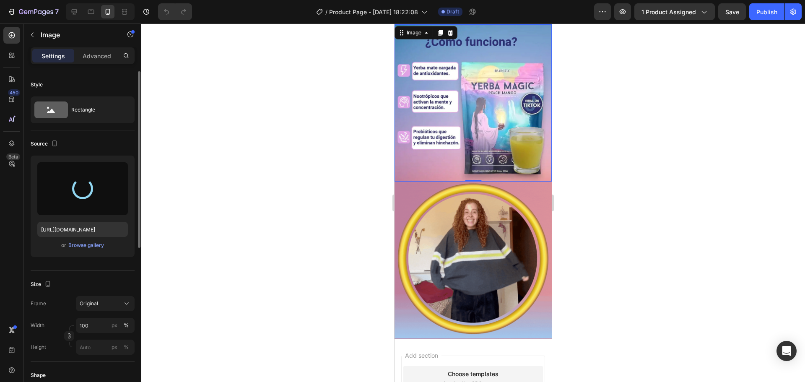
type input "https://cdn.shopify.com/s/files/1/0646/7534/8579/files/gempages_581547001959678…"
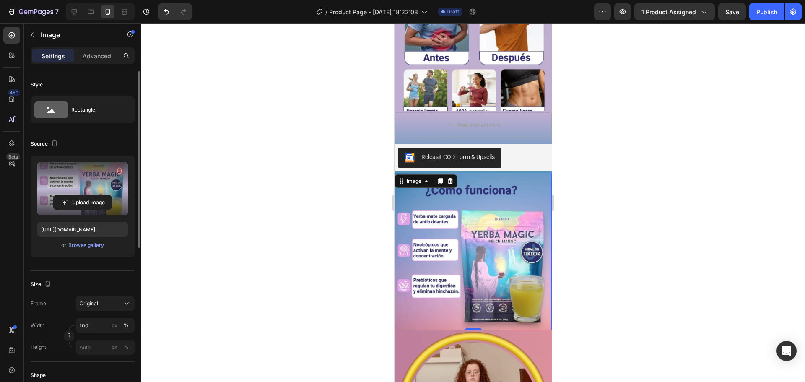
scroll to position [797, 0]
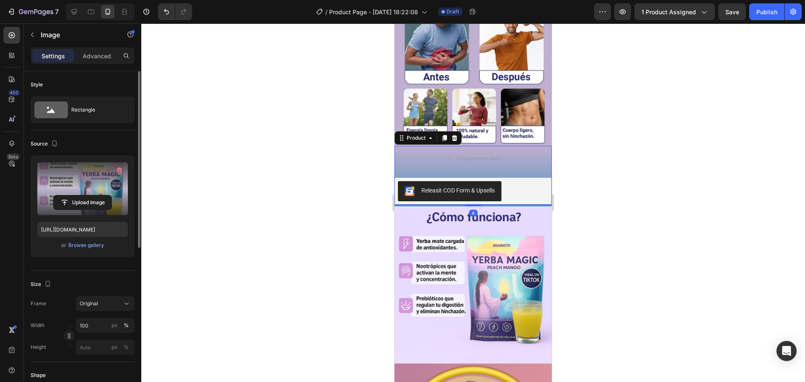
click at [518, 160] on div "Drop element here Releasit COD Form & Upsells Releasit COD Form & Upsells Produ…" at bounding box center [473, 175] width 157 height 59
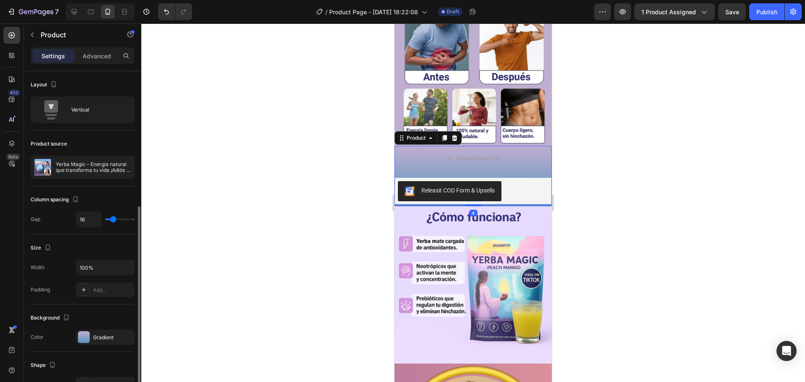
scroll to position [84, 0]
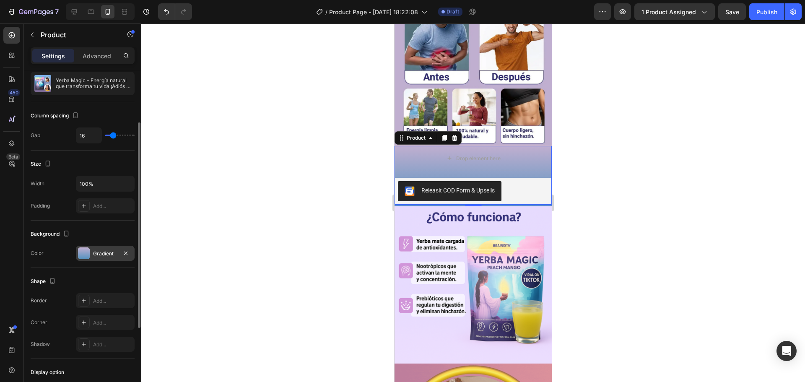
click at [81, 252] on div at bounding box center [84, 253] width 12 height 12
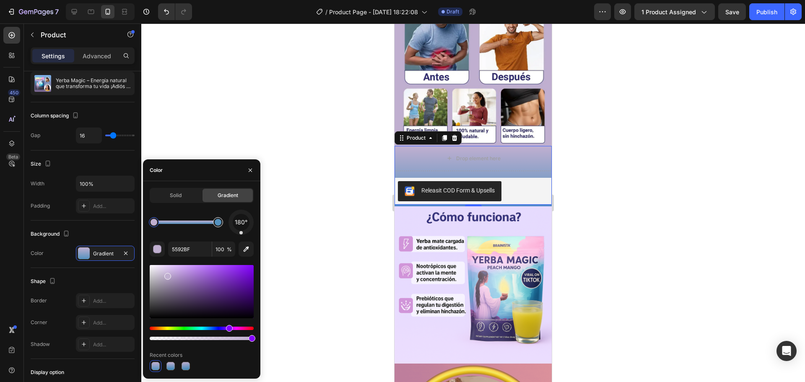
click at [219, 226] on div at bounding box center [218, 222] width 10 height 10
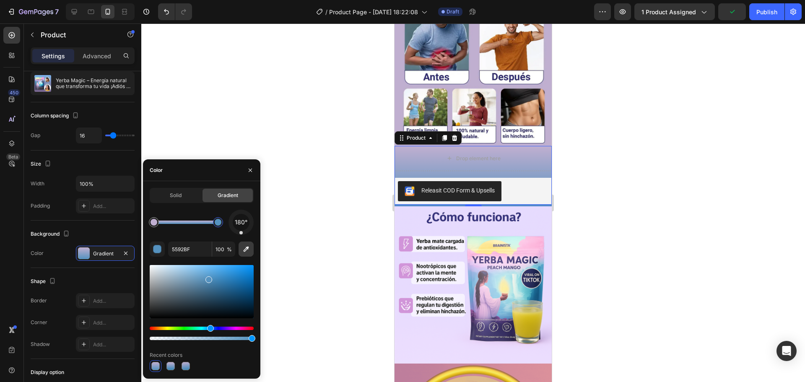
click at [242, 250] on icon "button" at bounding box center [246, 249] width 8 height 8
type input "E8DBFF"
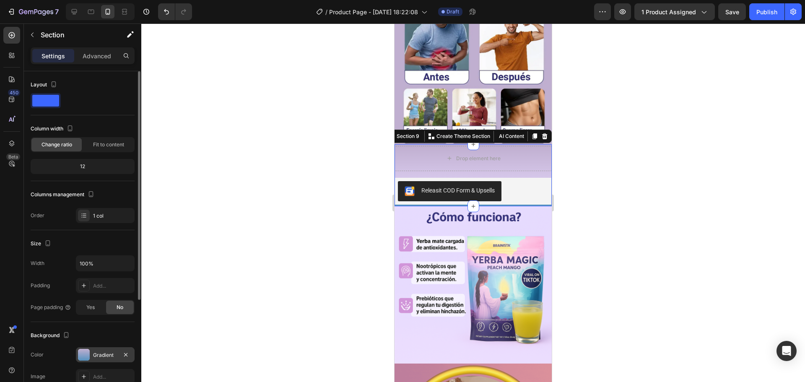
click at [81, 353] on div at bounding box center [84, 355] width 12 height 12
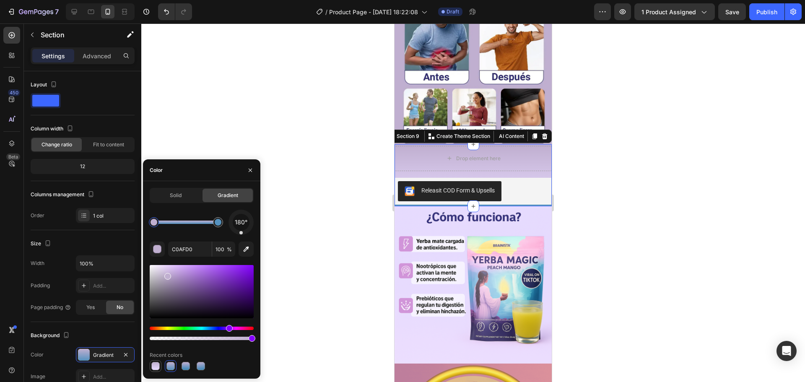
click at [158, 364] on div at bounding box center [155, 366] width 8 height 8
click at [575, 249] on div at bounding box center [473, 202] width 664 height 359
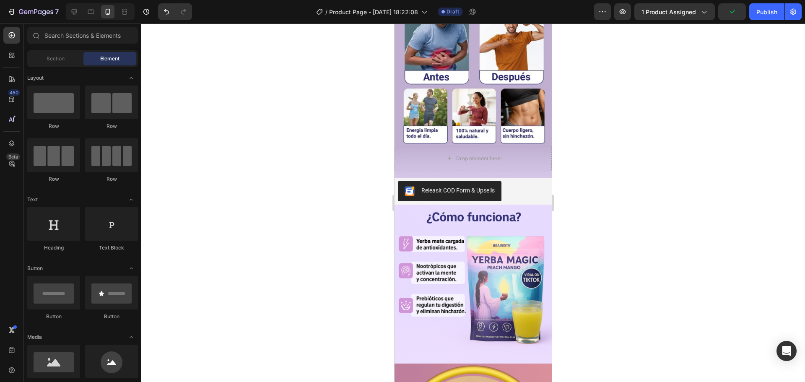
click at [576, 249] on div at bounding box center [473, 202] width 664 height 359
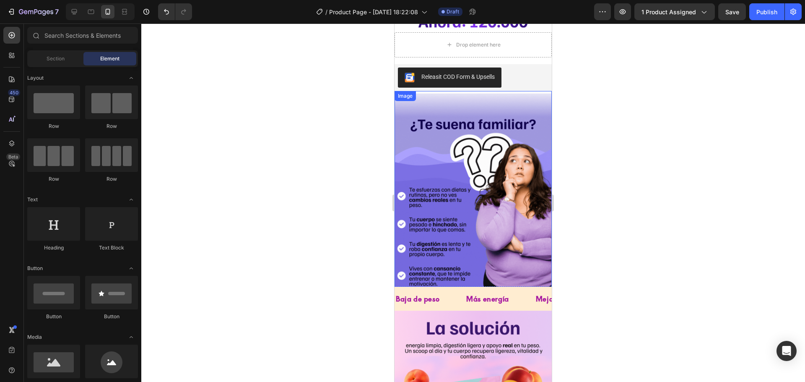
scroll to position [252, 0]
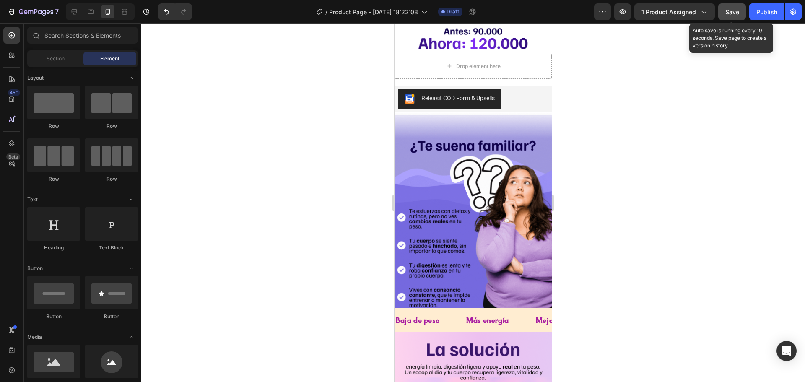
click at [734, 16] on div "Save" at bounding box center [732, 12] width 14 height 9
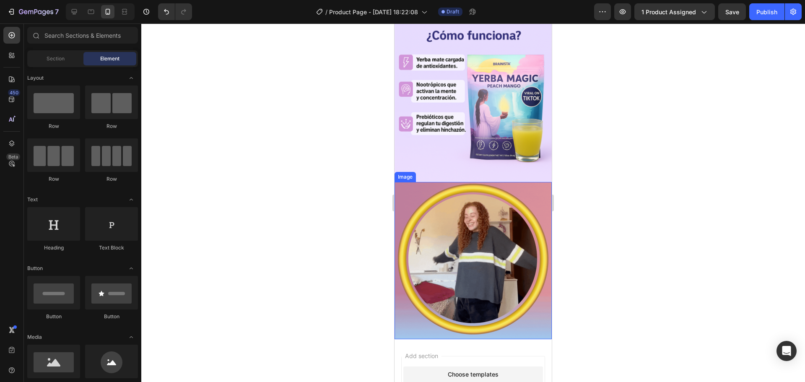
scroll to position [964, 0]
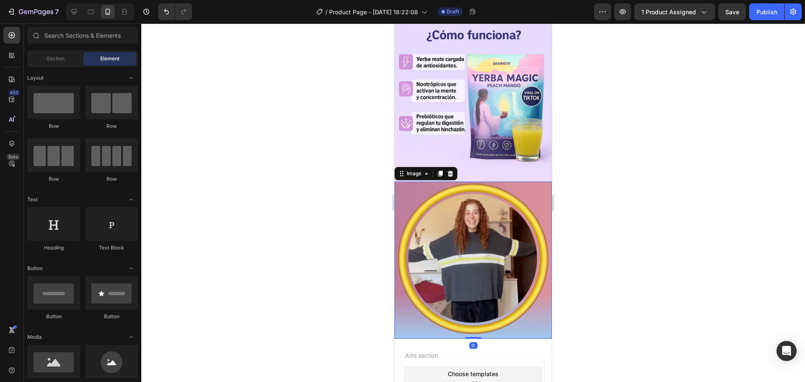
click at [502, 258] on img at bounding box center [473, 260] width 157 height 157
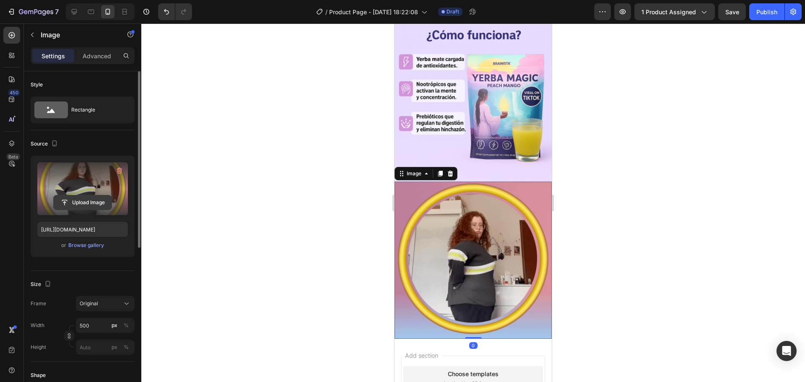
click at [97, 202] on input "file" at bounding box center [83, 202] width 58 height 14
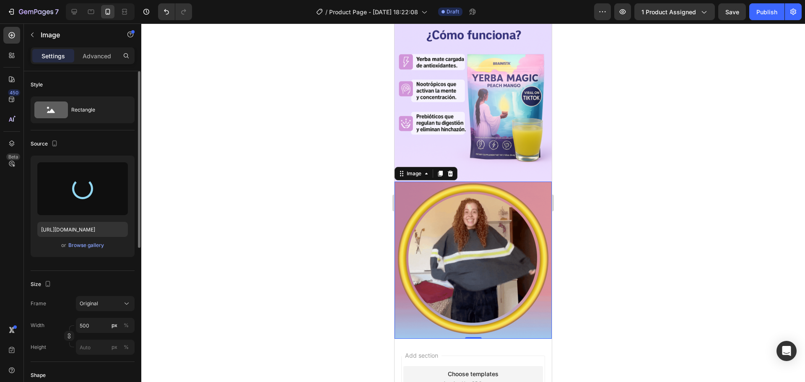
type input "https://cdn.shopify.com/s/files/1/0646/7534/8579/files/gempages_581547001959678…"
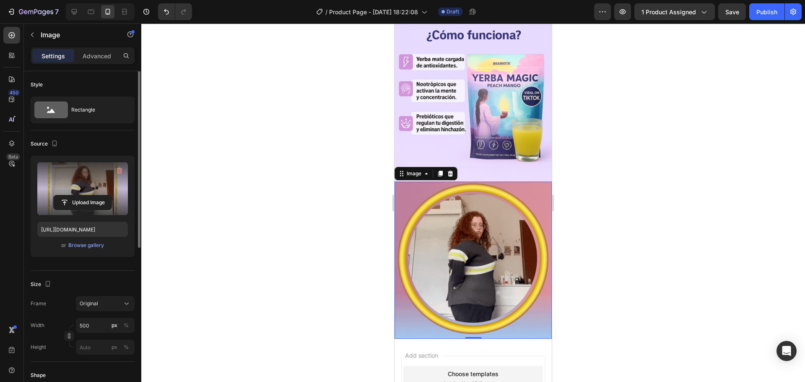
click at [617, 198] on div at bounding box center [473, 202] width 664 height 359
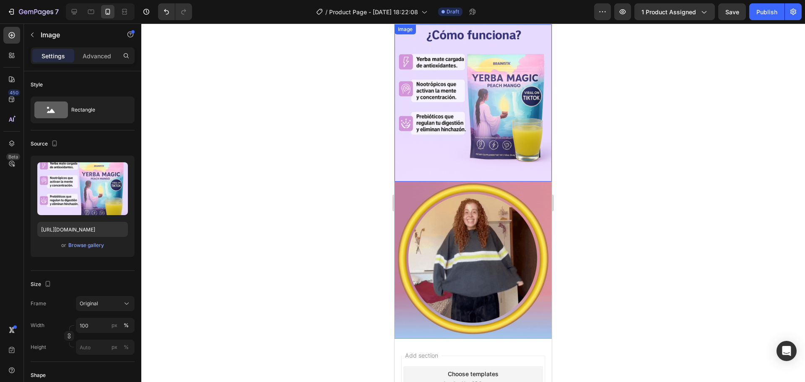
click at [446, 154] on img at bounding box center [473, 102] width 157 height 157
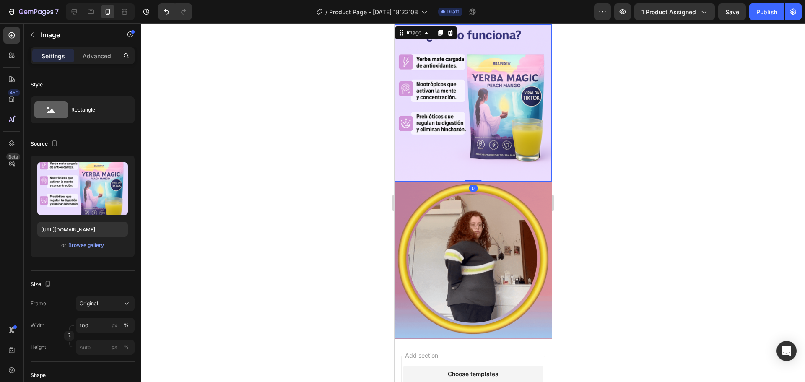
click at [442, 160] on img at bounding box center [473, 102] width 157 height 157
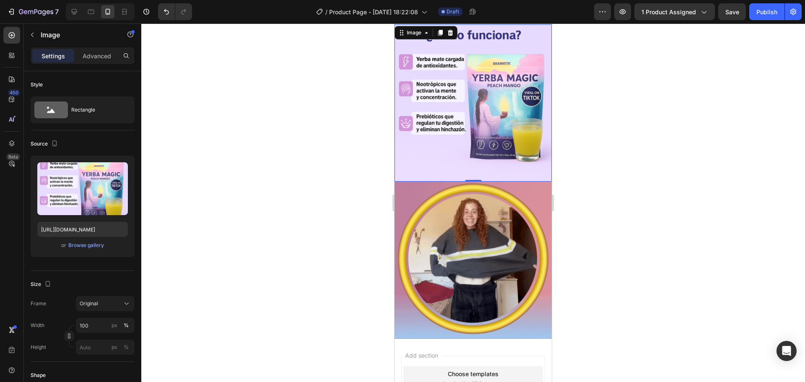
click at [586, 166] on div at bounding box center [473, 202] width 664 height 359
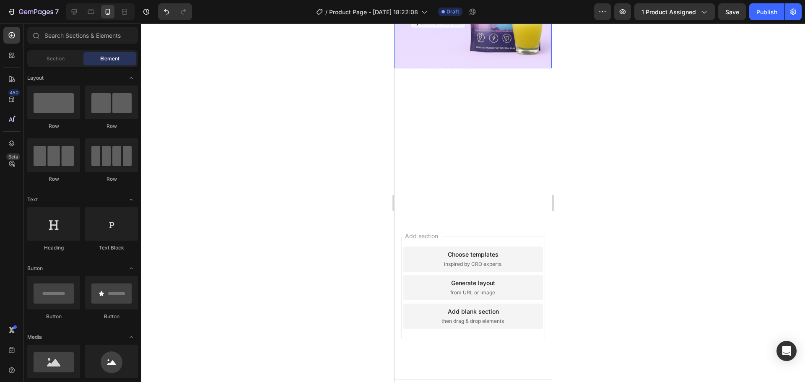
scroll to position [1087, 0]
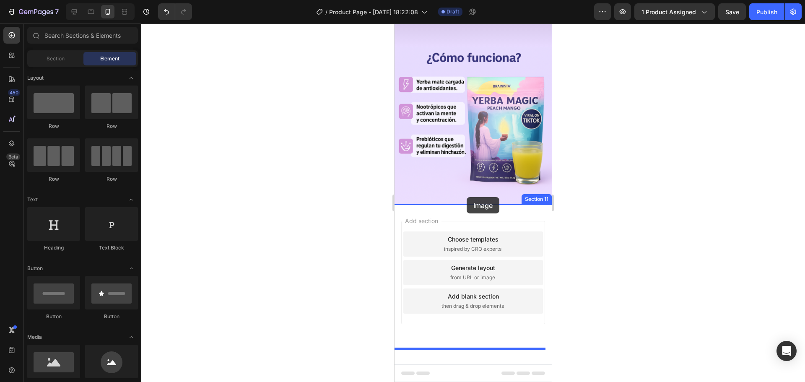
drag, startPoint x: 461, startPoint y: 385, endPoint x: 467, endPoint y: 197, distance: 188.4
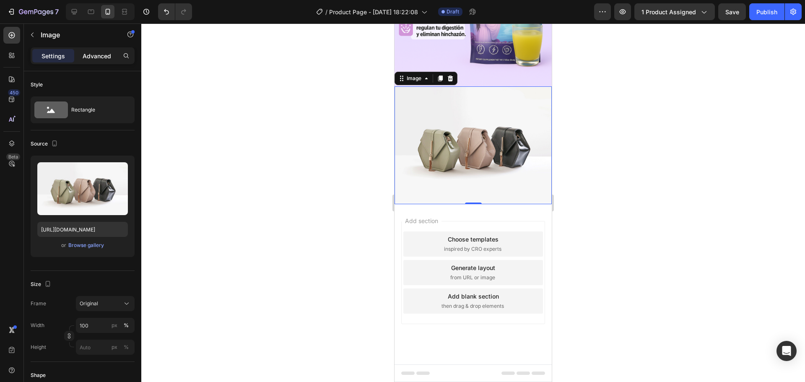
click at [103, 55] on p "Advanced" at bounding box center [97, 56] width 29 height 9
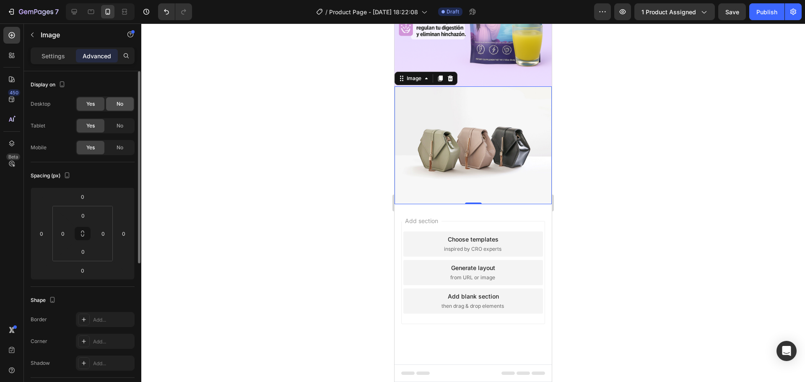
click at [114, 101] on div "No" at bounding box center [120, 103] width 28 height 13
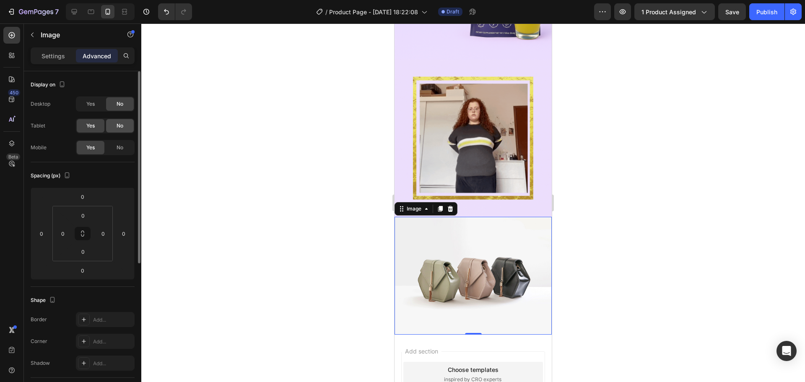
click at [117, 123] on span "No" at bounding box center [120, 126] width 7 height 8
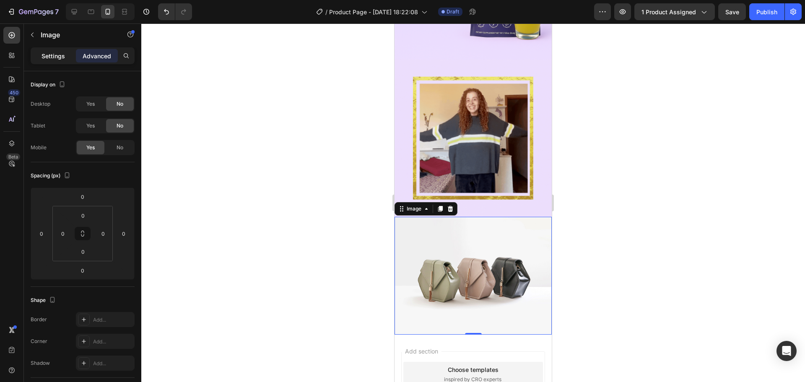
click at [67, 55] on div "Settings" at bounding box center [53, 55] width 42 height 13
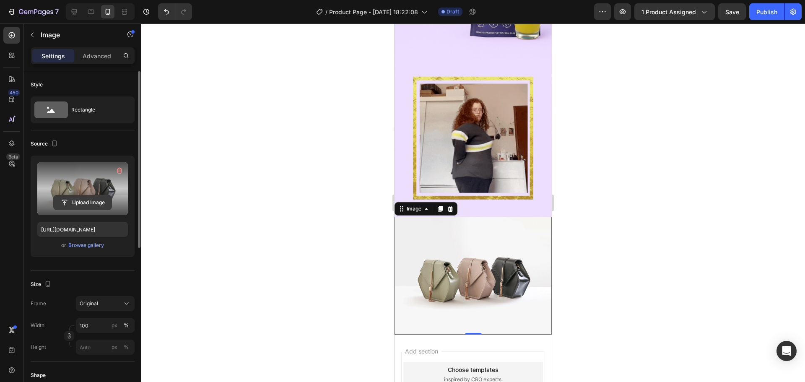
click at [95, 204] on input "file" at bounding box center [83, 202] width 58 height 14
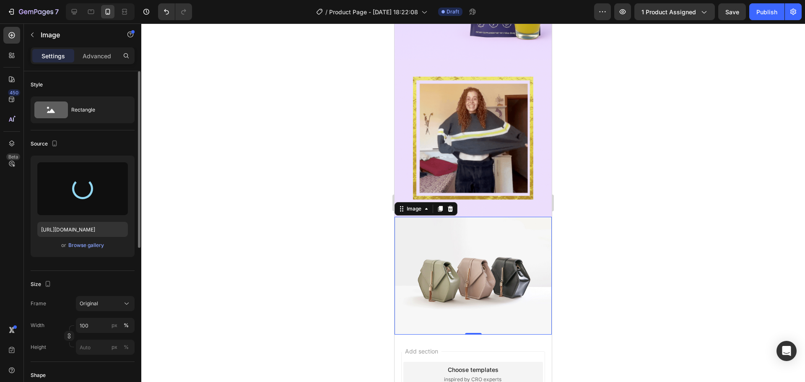
type input "https://cdn.shopify.com/s/files/1/0646/7534/8579/files/gempages_581547001959678…"
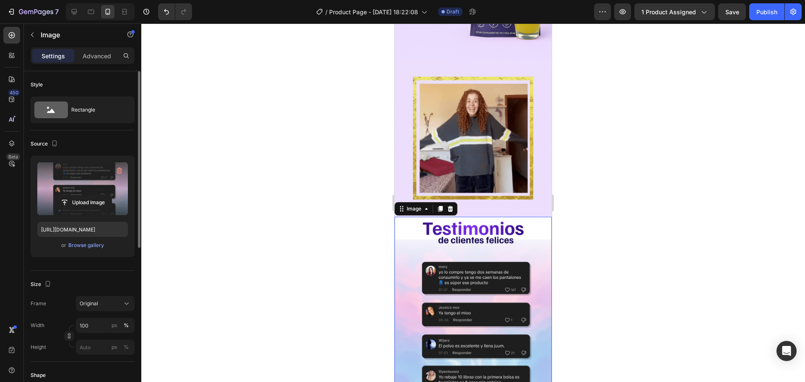
click at [625, 211] on div at bounding box center [473, 202] width 664 height 359
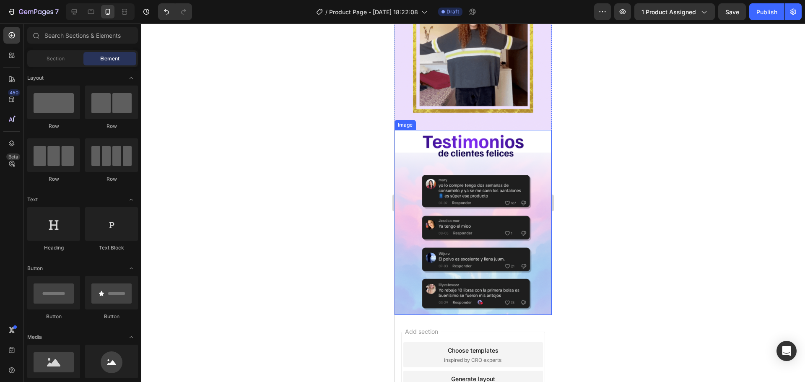
scroll to position [1170, 0]
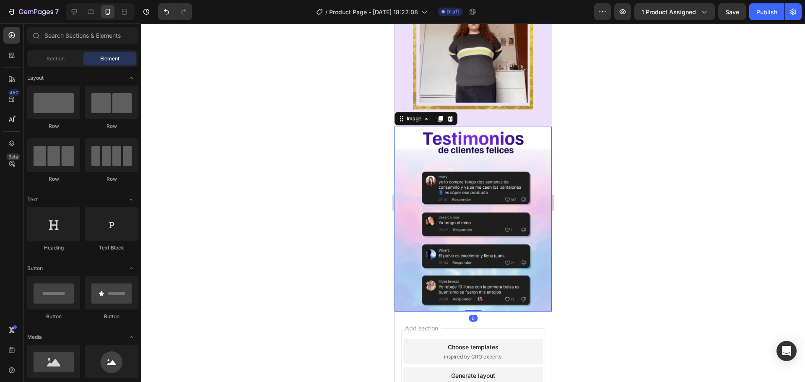
click at [424, 239] on img at bounding box center [473, 219] width 157 height 185
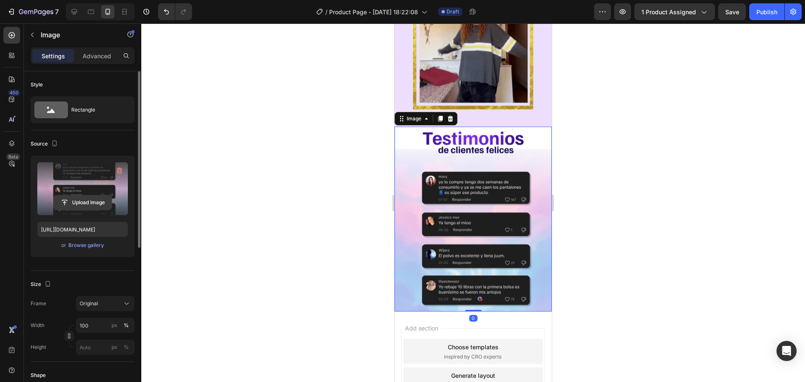
click at [99, 203] on input "file" at bounding box center [83, 202] width 58 height 14
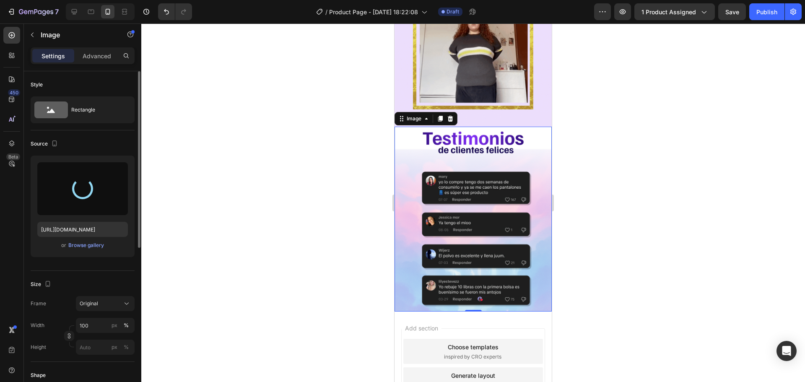
type input "https://cdn.shopify.com/s/files/1/0646/7534/8579/files/gempages_581547001959678…"
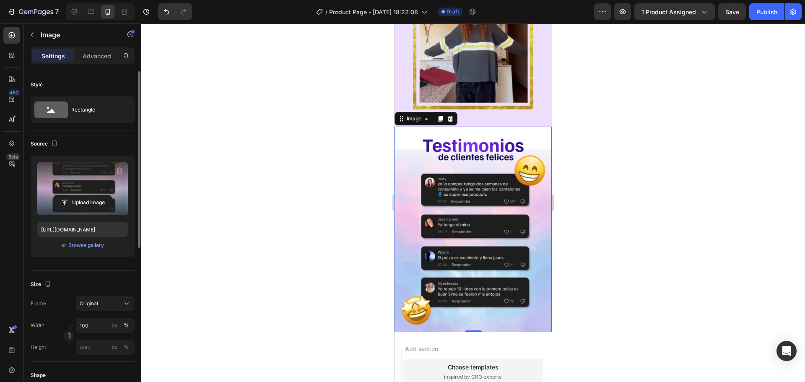
click at [319, 177] on div at bounding box center [473, 202] width 664 height 359
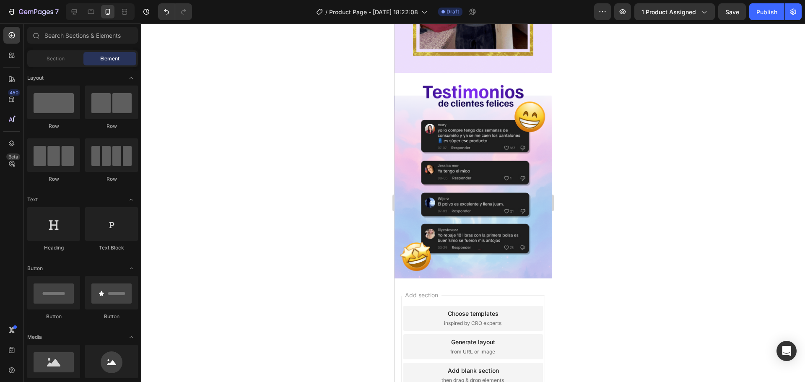
scroll to position [1258, 0]
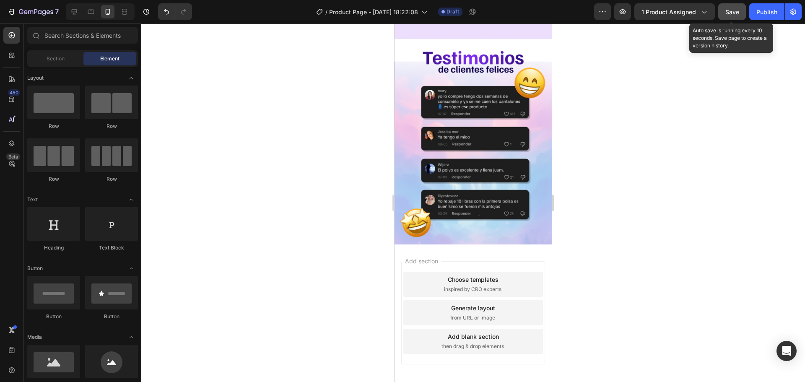
click at [738, 10] on span "Save" at bounding box center [732, 11] width 14 height 7
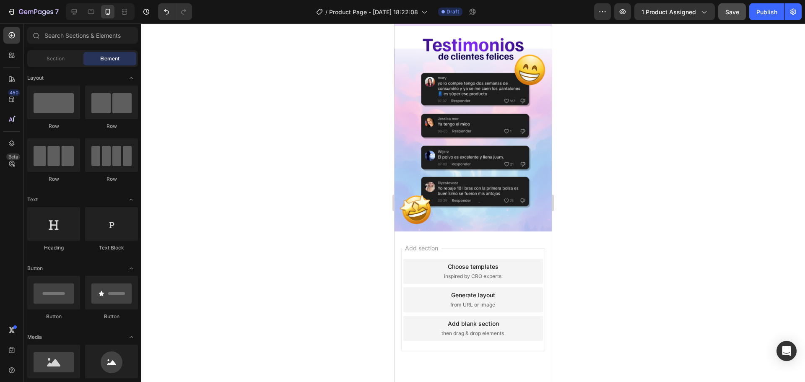
scroll to position [1284, 0]
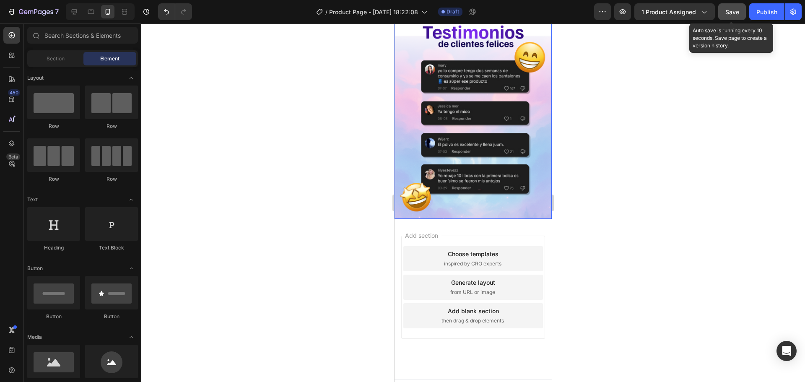
click at [724, 10] on button "Save" at bounding box center [732, 11] width 28 height 17
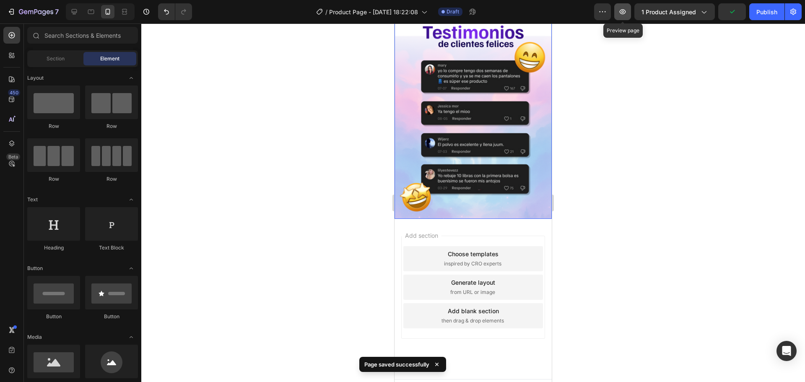
click at [631, 13] on button "button" at bounding box center [622, 11] width 17 height 17
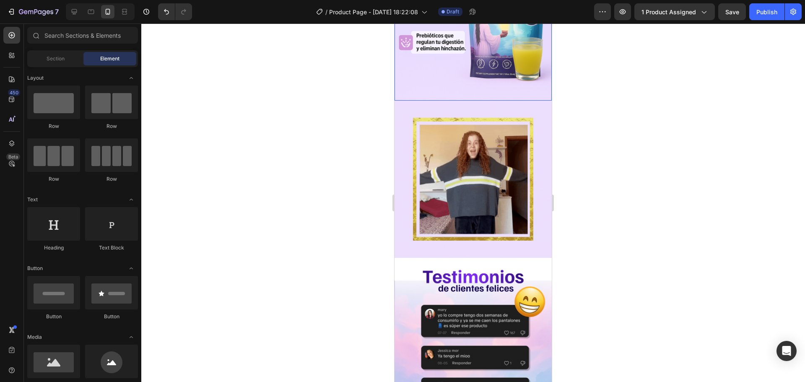
scroll to position [1048, 0]
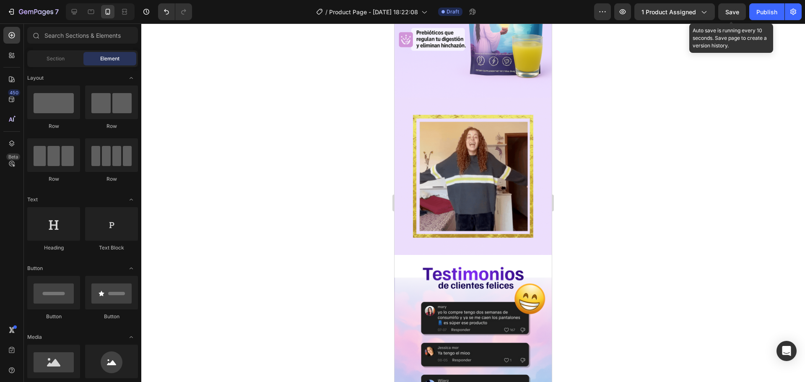
click at [728, 11] on span "Save" at bounding box center [732, 11] width 14 height 7
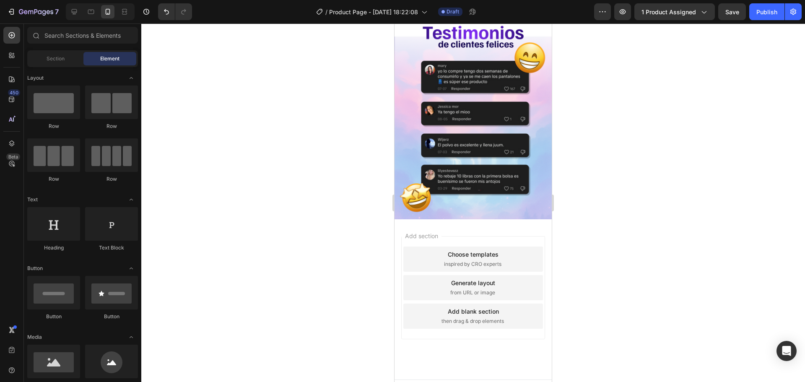
scroll to position [1284, 0]
drag, startPoint x: 461, startPoint y: 380, endPoint x: 433, endPoint y: 201, distance: 181.3
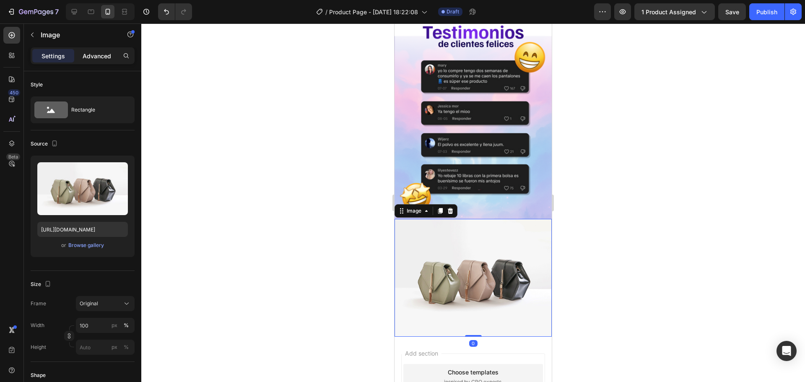
click at [91, 55] on p "Advanced" at bounding box center [97, 56] width 29 height 9
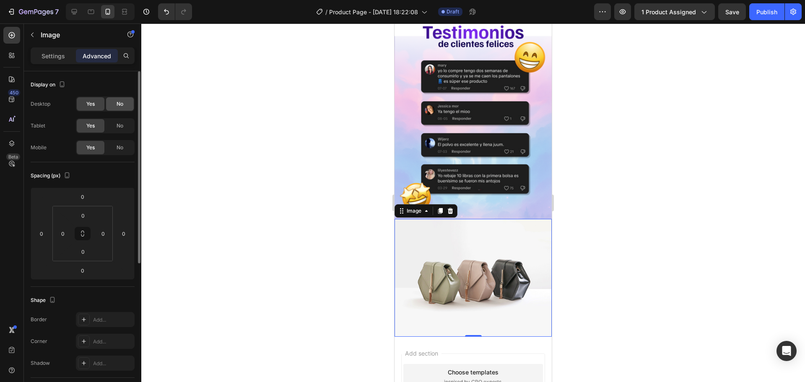
click at [123, 106] on span "No" at bounding box center [120, 104] width 7 height 8
click at [121, 124] on span "No" at bounding box center [120, 126] width 7 height 8
click at [58, 53] on p "Settings" at bounding box center [53, 56] width 23 height 9
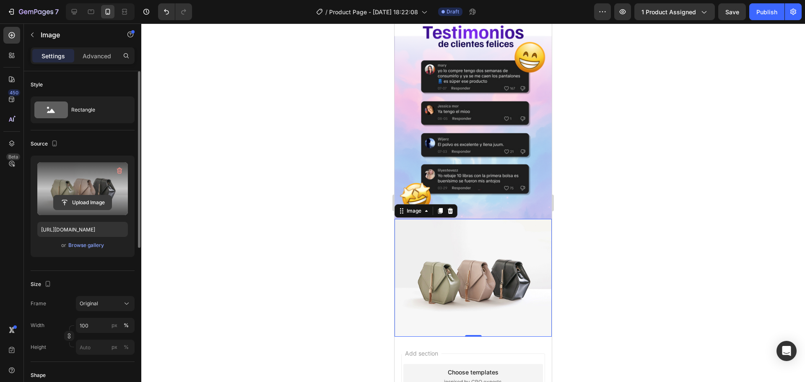
click at [83, 195] on input "file" at bounding box center [83, 202] width 58 height 14
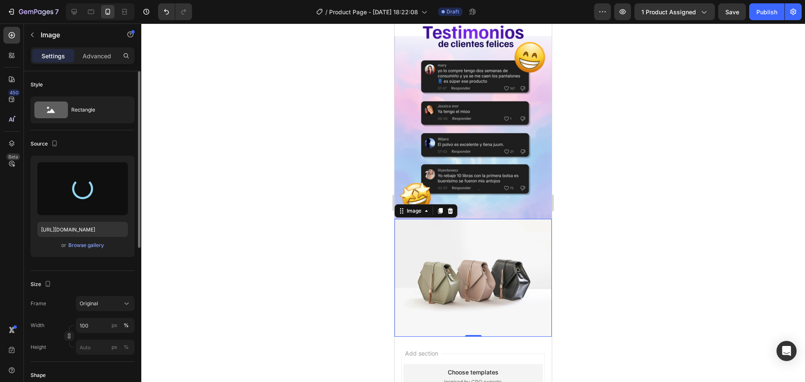
type input "https://cdn.shopify.com/s/files/1/0646/7534/8579/files/gempages_581547001959678…"
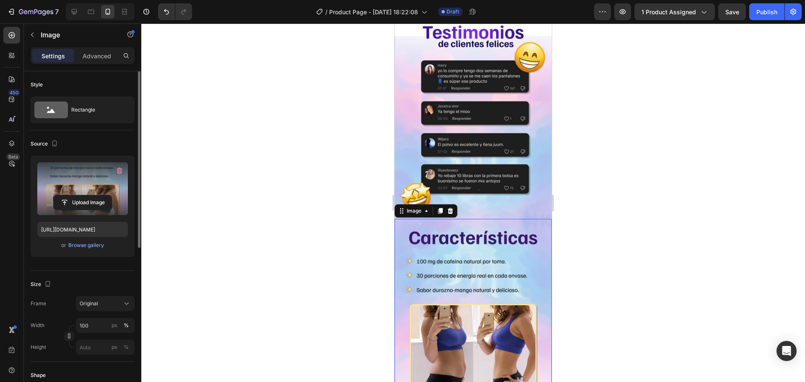
click at [561, 174] on div at bounding box center [473, 202] width 664 height 359
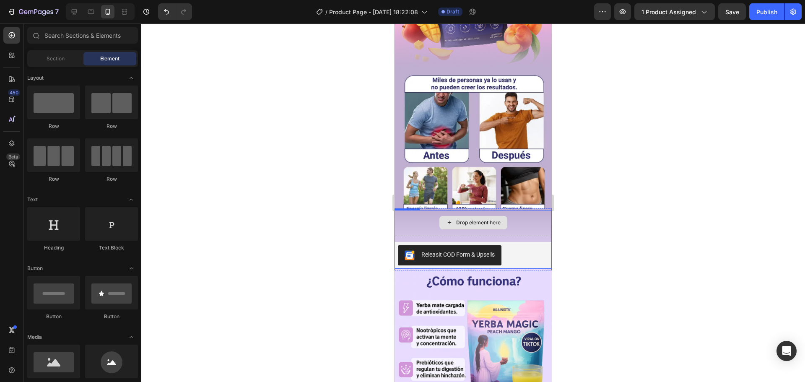
scroll to position [697, 0]
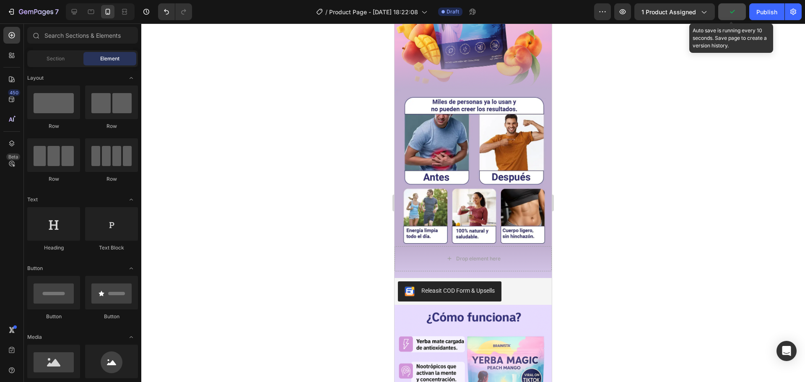
click at [735, 8] on icon "button" at bounding box center [732, 12] width 8 height 8
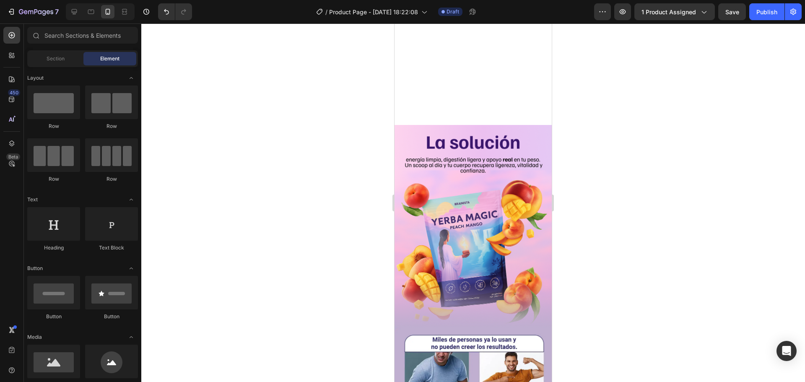
scroll to position [0, 0]
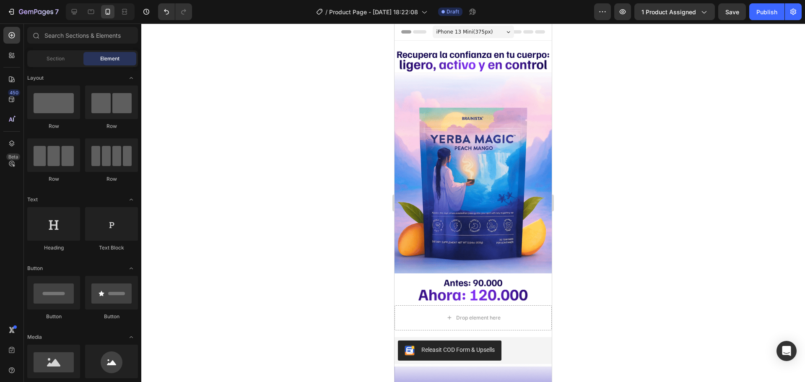
drag, startPoint x: 550, startPoint y: 204, endPoint x: 986, endPoint y: 75, distance: 454.4
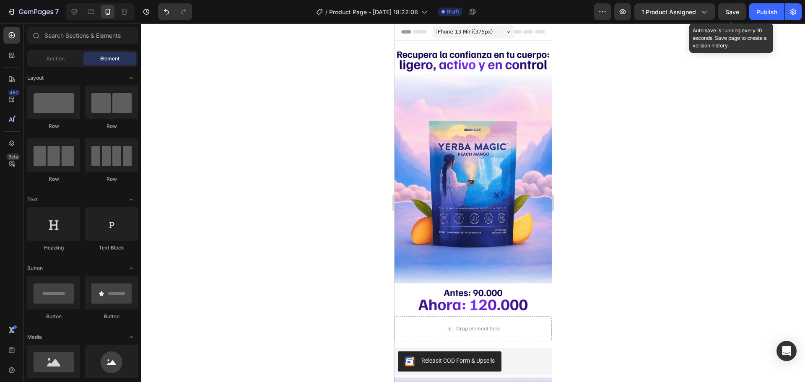
click at [736, 8] on div "Save" at bounding box center [732, 12] width 14 height 9
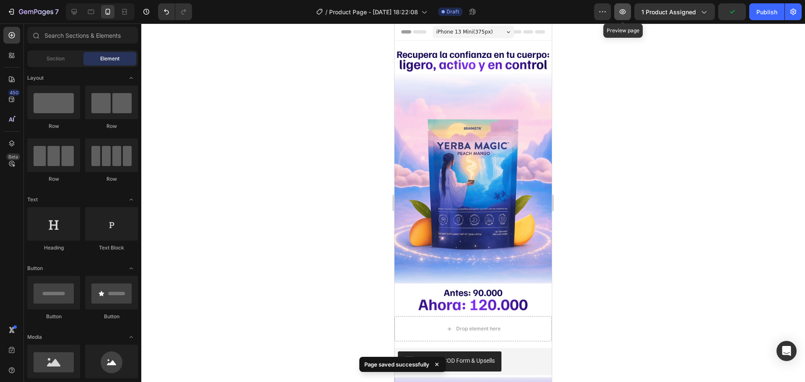
click at [627, 10] on icon "button" at bounding box center [623, 12] width 8 height 8
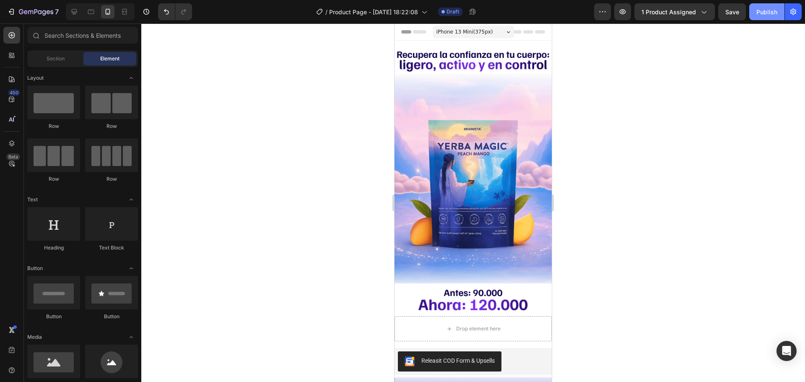
click at [766, 10] on div "Publish" at bounding box center [766, 12] width 21 height 9
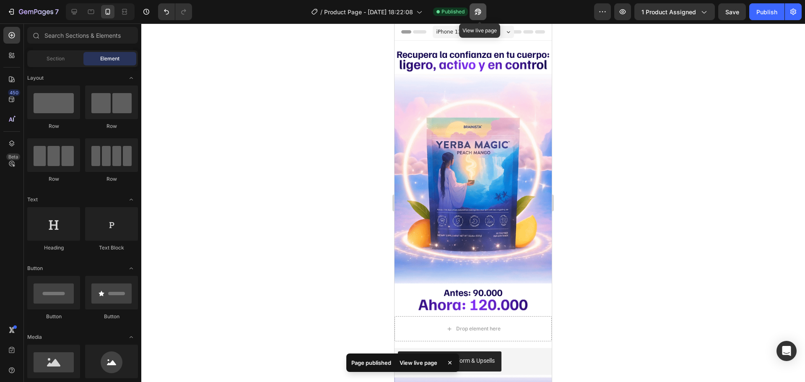
click at [481, 10] on icon "button" at bounding box center [478, 12] width 6 height 6
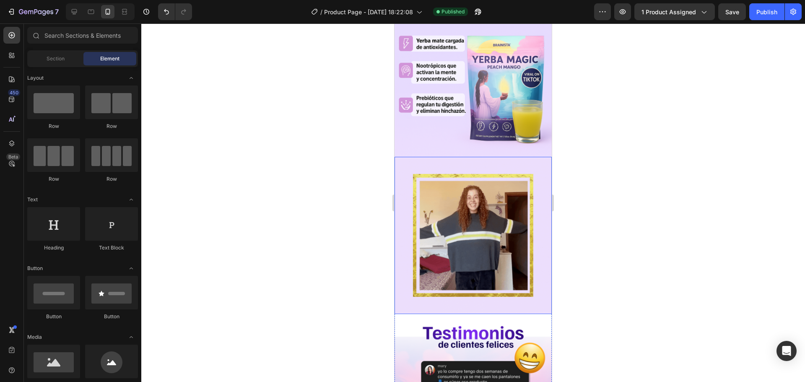
scroll to position [964, 0]
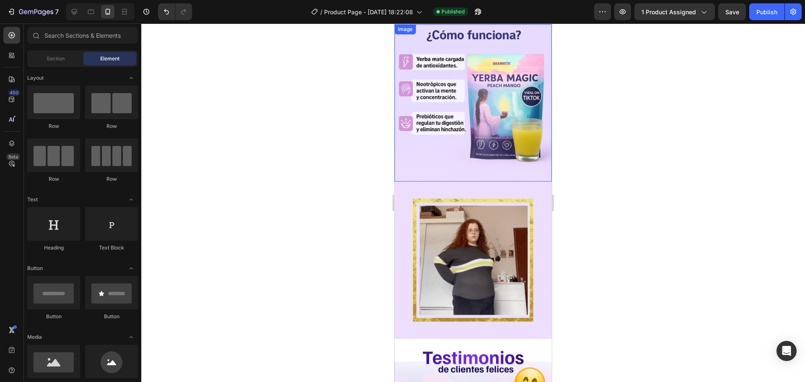
click at [469, 109] on img at bounding box center [473, 102] width 157 height 157
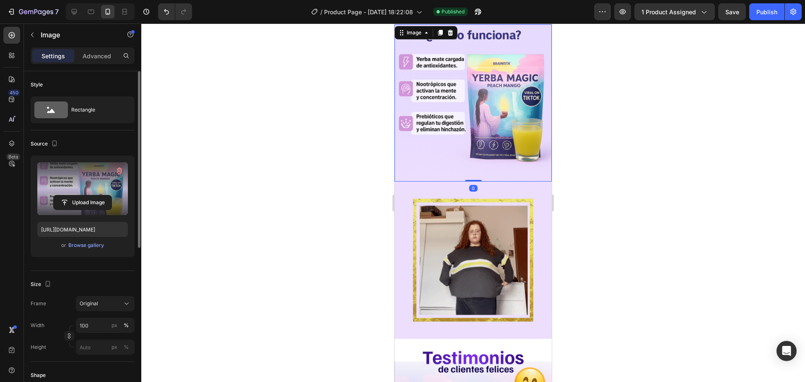
click at [99, 194] on label at bounding box center [82, 188] width 91 height 53
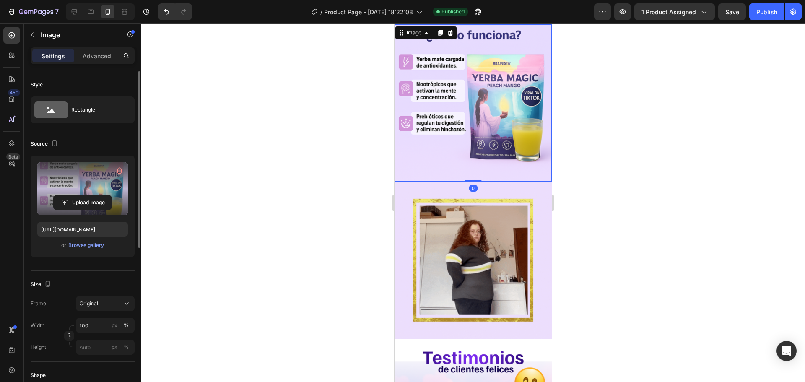
click at [99, 195] on input "file" at bounding box center [83, 202] width 58 height 14
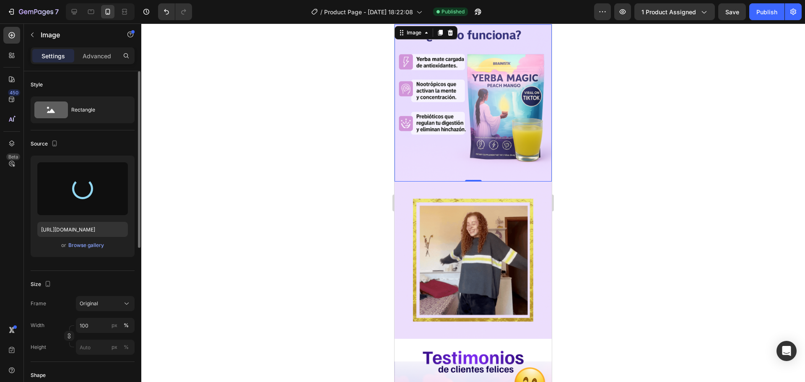
type input "https://cdn.shopify.com/s/files/1/0646/7534/8579/files/gempages_581547001959678…"
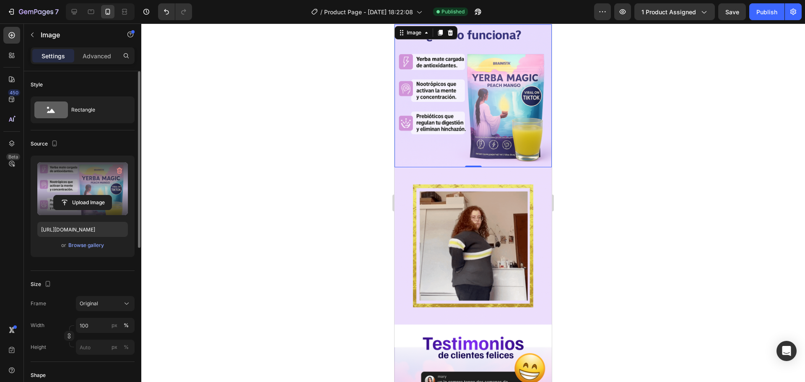
click at [661, 143] on div at bounding box center [473, 202] width 664 height 359
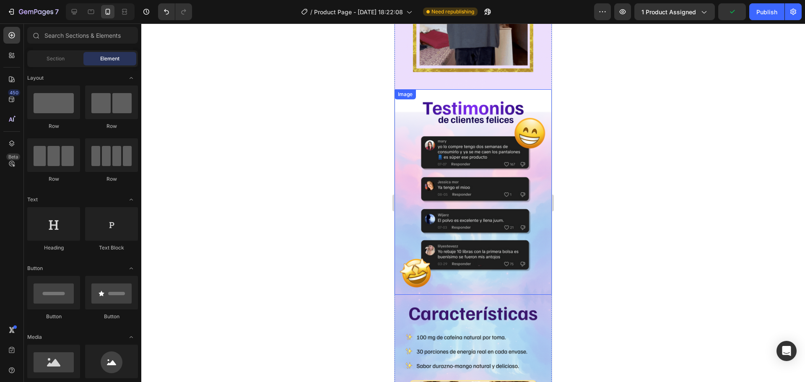
scroll to position [1216, 0]
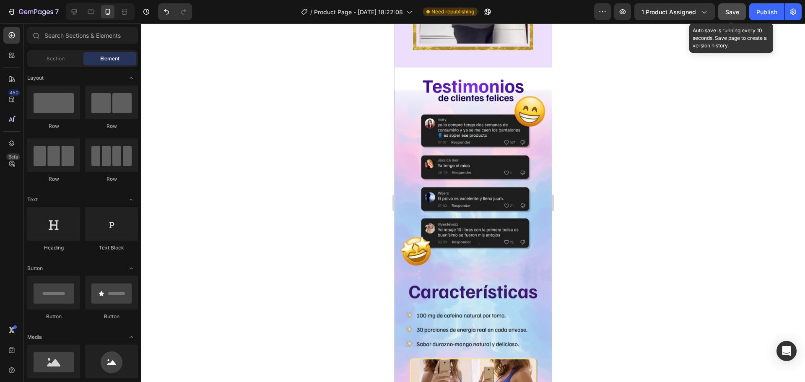
click at [731, 11] on span "Save" at bounding box center [732, 11] width 14 height 7
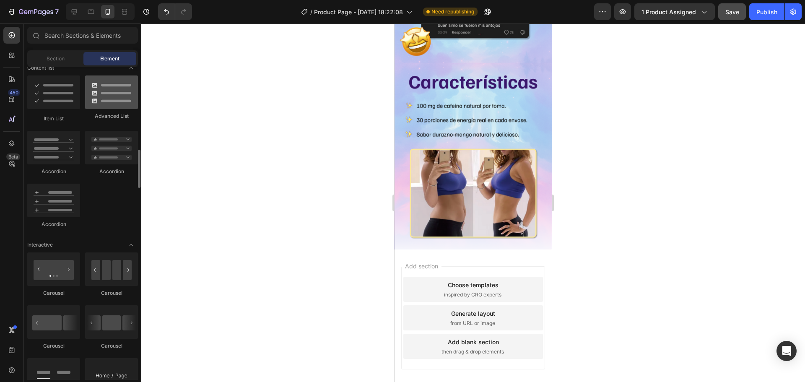
scroll to position [629, 0]
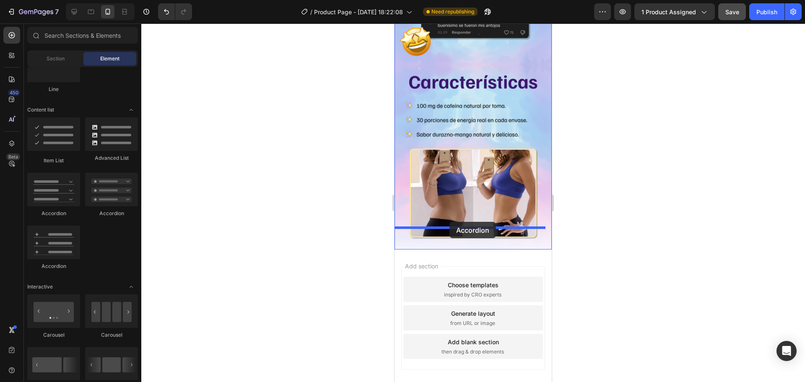
drag, startPoint x: 522, startPoint y: 222, endPoint x: 450, endPoint y: 221, distance: 72.1
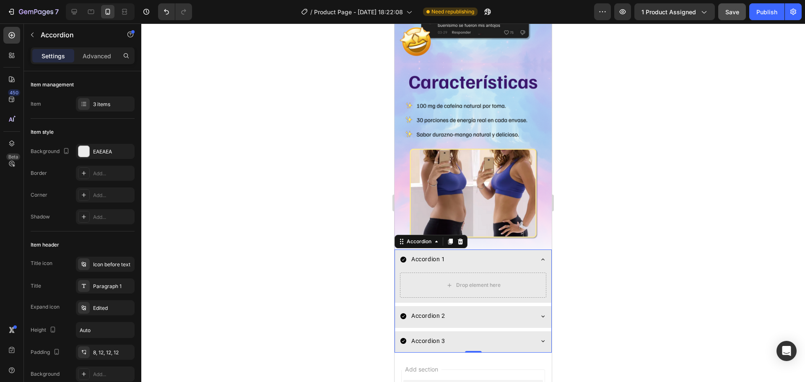
click at [438, 253] on div "Accordion 1" at bounding box center [428, 259] width 36 height 13
click at [438, 254] on p "Accordion 1" at bounding box center [428, 259] width 34 height 10
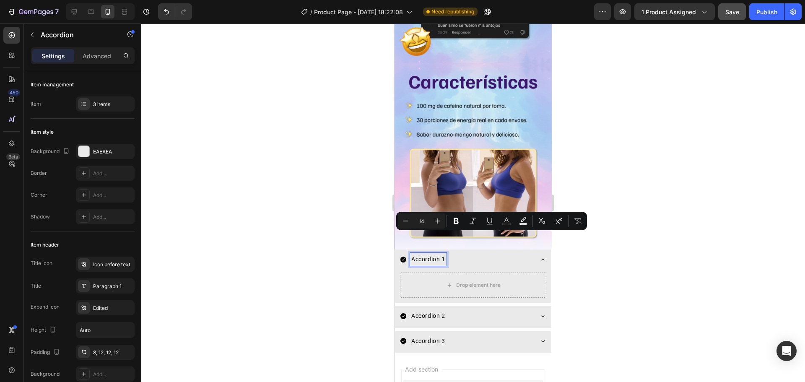
click at [430, 254] on p "Accordion 1" at bounding box center [428, 259] width 34 height 10
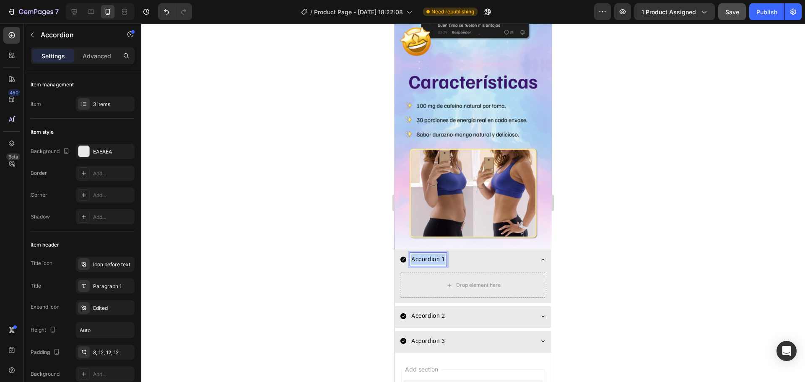
drag, startPoint x: 430, startPoint y: 237, endPoint x: 445, endPoint y: 239, distance: 15.2
click at [445, 254] on p "Accordion 1" at bounding box center [428, 259] width 34 height 10
click at [585, 227] on div at bounding box center [473, 202] width 664 height 359
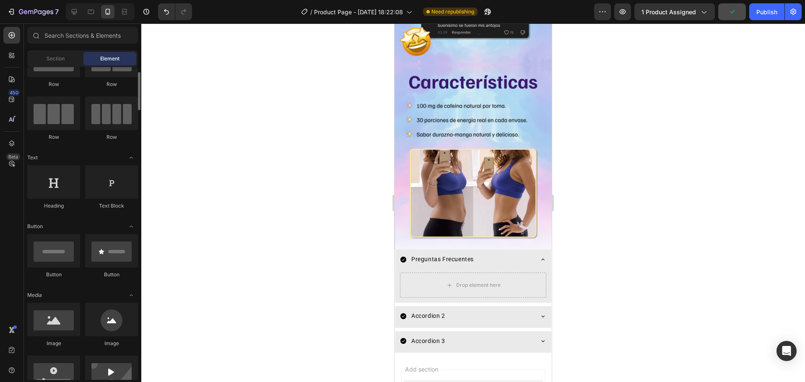
scroll to position [0, 0]
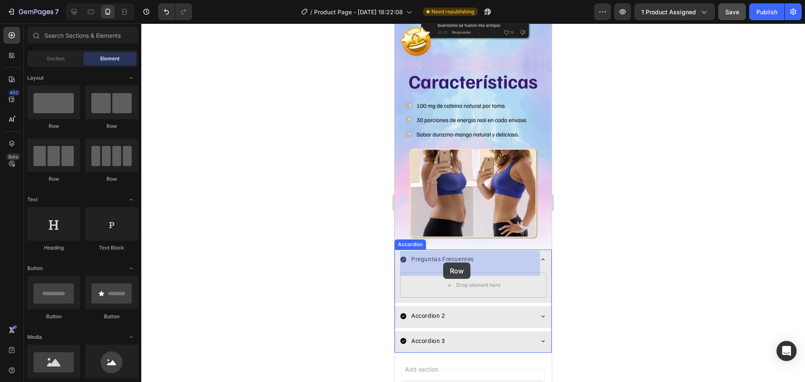
drag, startPoint x: 527, startPoint y: 142, endPoint x: 443, endPoint y: 263, distance: 146.5
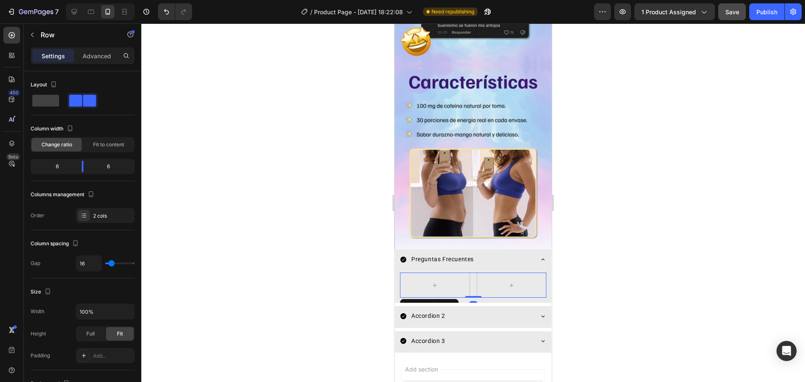
click at [365, 270] on div at bounding box center [473, 202] width 664 height 359
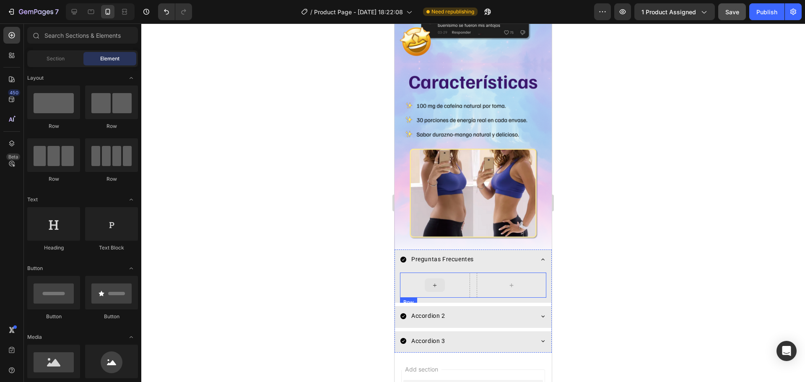
click at [428, 278] on div at bounding box center [435, 284] width 20 height 13
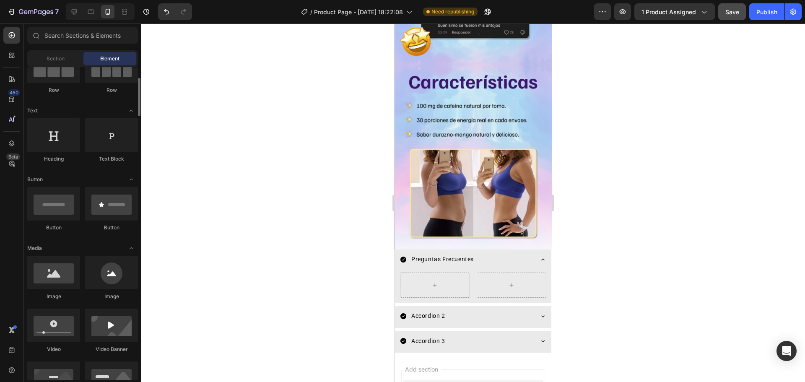
scroll to position [5, 0]
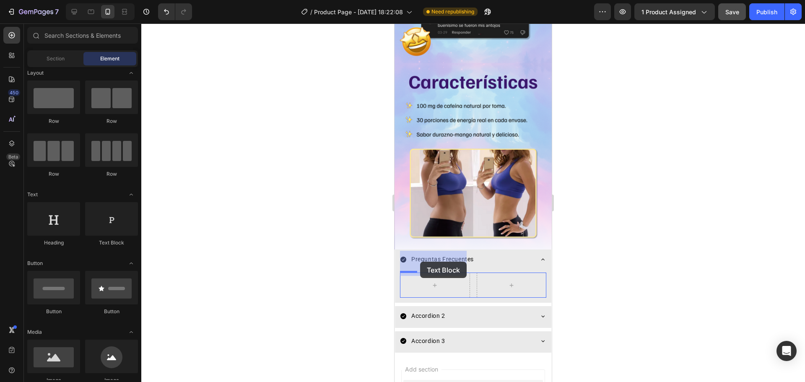
drag, startPoint x: 518, startPoint y: 242, endPoint x: 420, endPoint y: 260, distance: 99.4
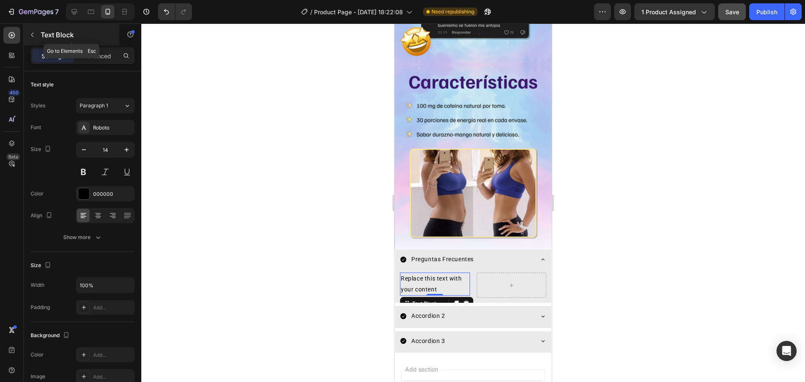
click at [37, 34] on button "button" at bounding box center [32, 34] width 13 height 13
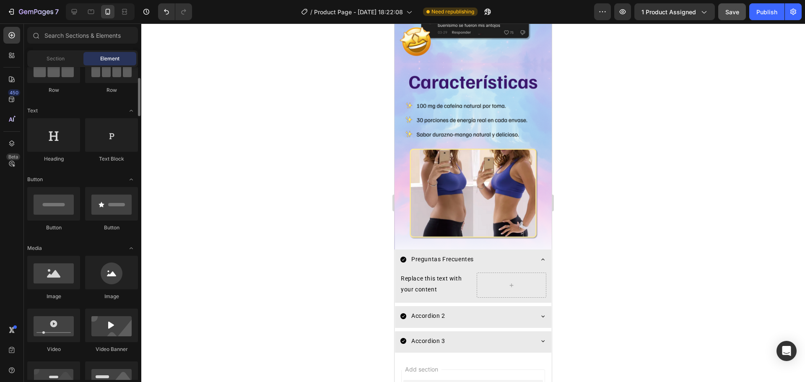
scroll to position [131, 0]
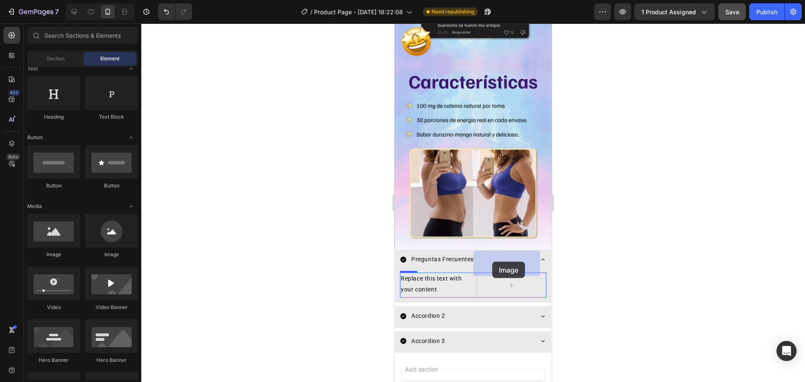
drag, startPoint x: 464, startPoint y: 267, endPoint x: 492, endPoint y: 261, distance: 29.1
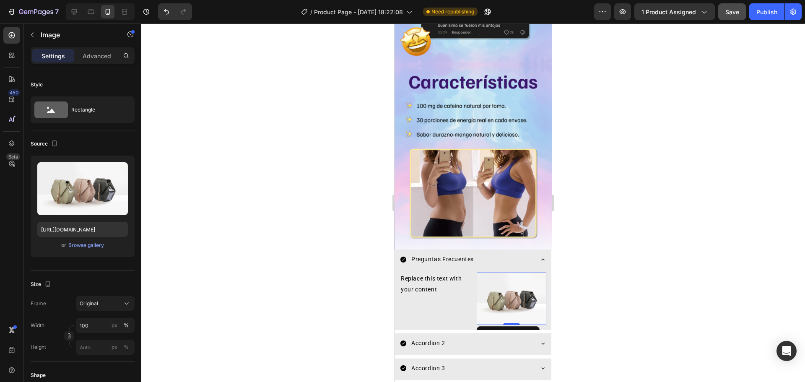
click at [626, 239] on div at bounding box center [473, 202] width 664 height 359
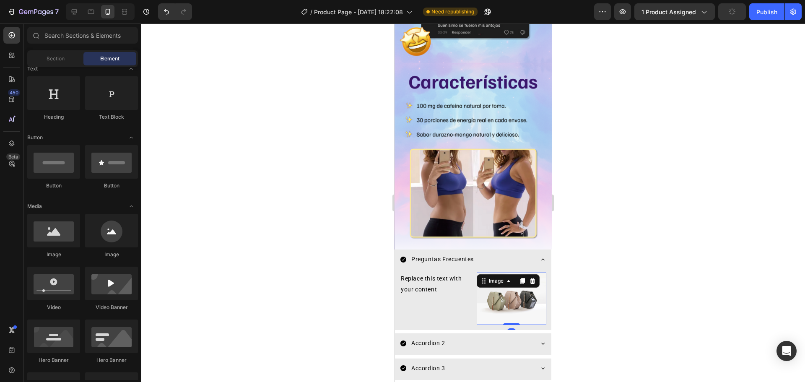
click at [501, 276] on img at bounding box center [512, 299] width 70 height 52
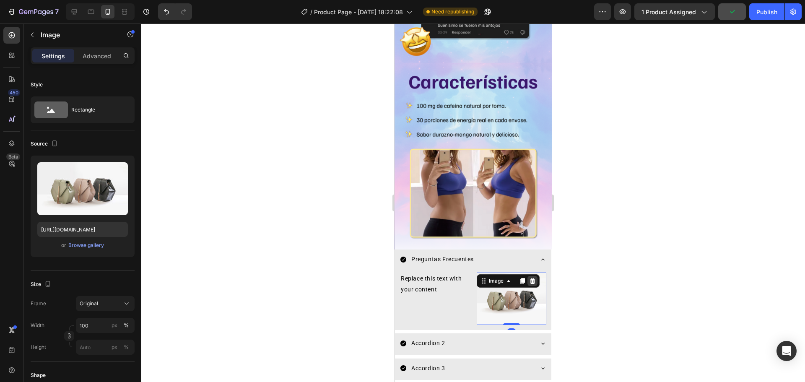
click at [531, 278] on icon at bounding box center [532, 281] width 5 height 6
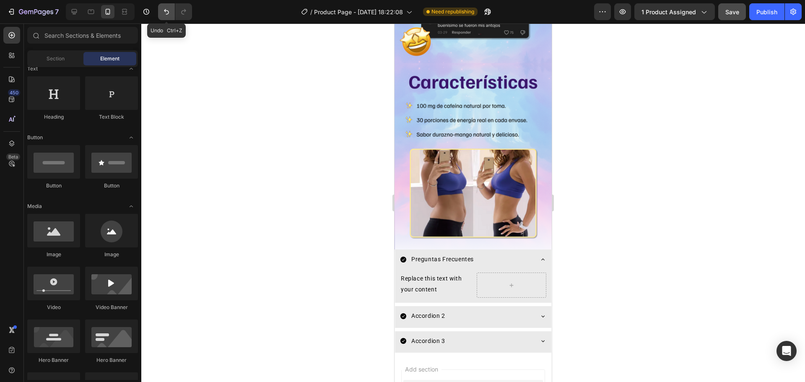
click at [168, 11] on icon "Undo/Redo" at bounding box center [166, 12] width 8 height 8
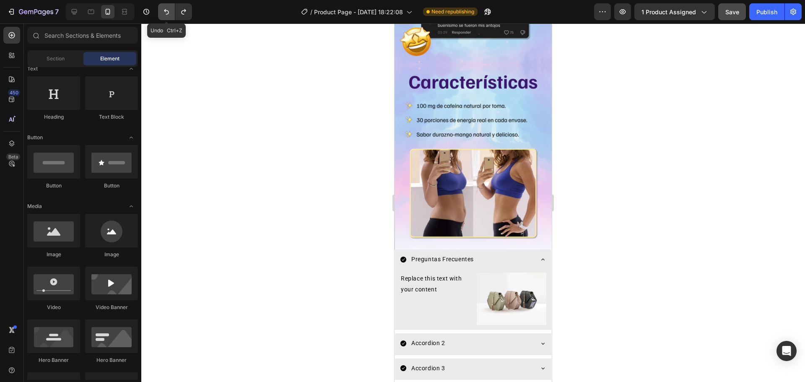
click at [168, 11] on icon "Undo/Redo" at bounding box center [166, 12] width 8 height 8
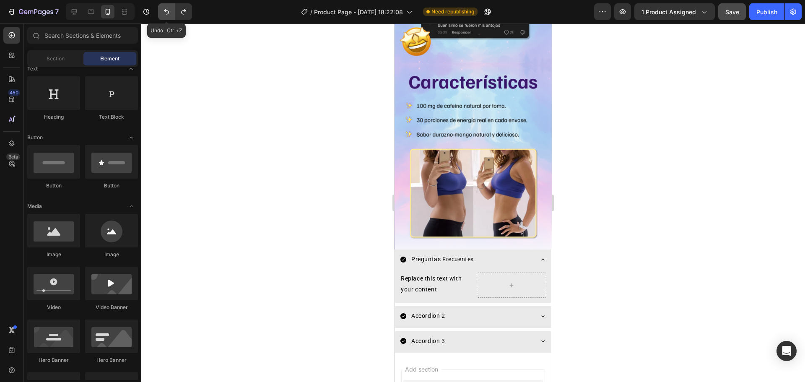
click at [168, 11] on icon "Undo/Redo" at bounding box center [166, 11] width 5 height 5
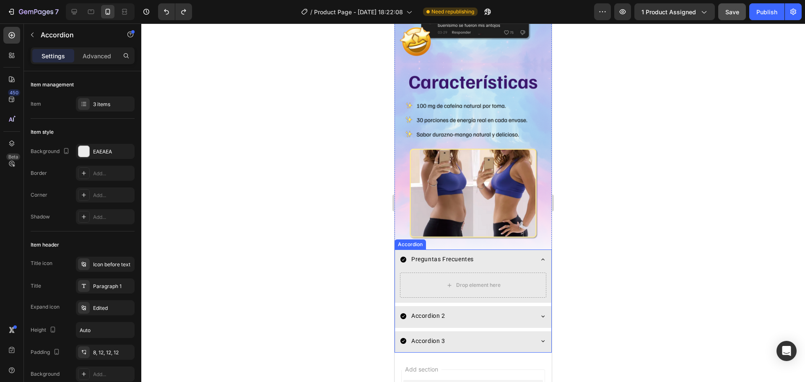
click at [517, 250] on div "Preguntas Frecuentes" at bounding box center [473, 260] width 156 height 21
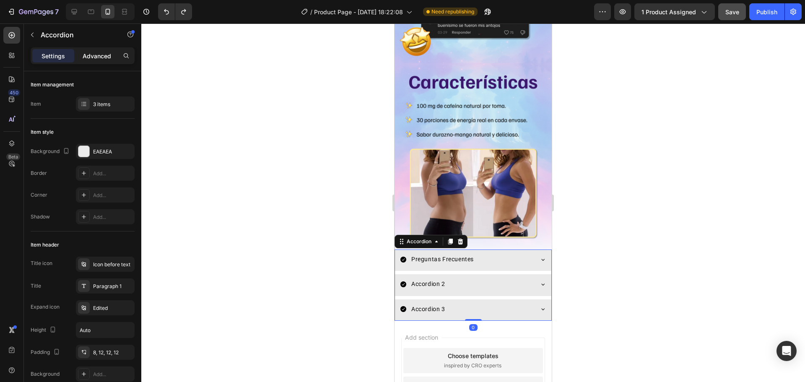
click at [104, 57] on p "Advanced" at bounding box center [97, 56] width 29 height 9
type input "100%"
type input "100"
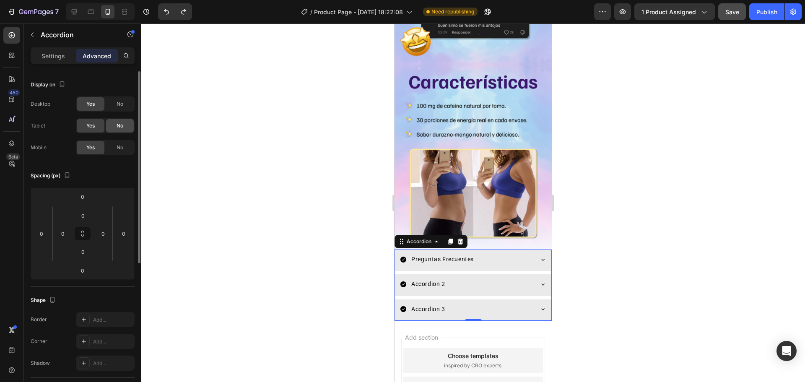
click at [116, 126] on div "No" at bounding box center [120, 125] width 28 height 13
click at [117, 102] on span "No" at bounding box center [120, 104] width 7 height 8
click at [57, 57] on p "Settings" at bounding box center [53, 56] width 23 height 9
type input "8"
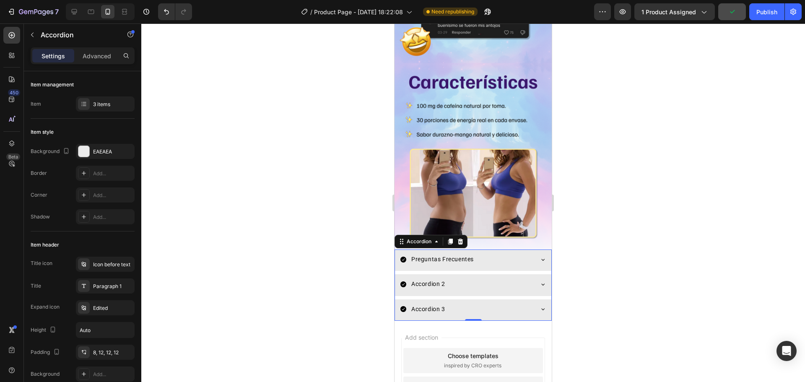
click at [540, 256] on icon at bounding box center [543, 259] width 7 height 7
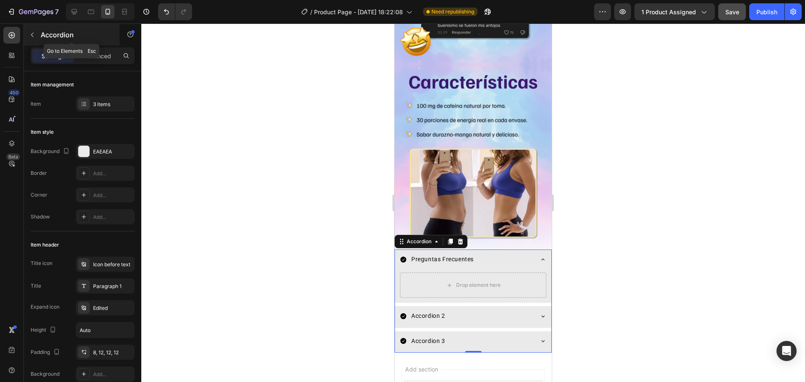
click at [32, 36] on icon "button" at bounding box center [32, 34] width 7 height 7
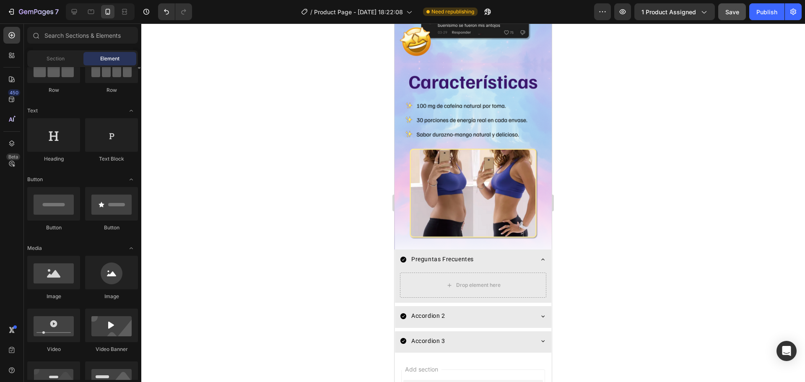
scroll to position [47, 0]
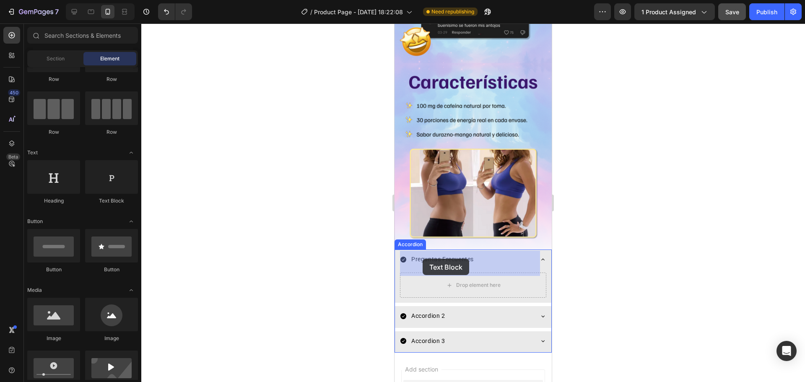
drag, startPoint x: 506, startPoint y: 207, endPoint x: 424, endPoint y: 259, distance: 97.6
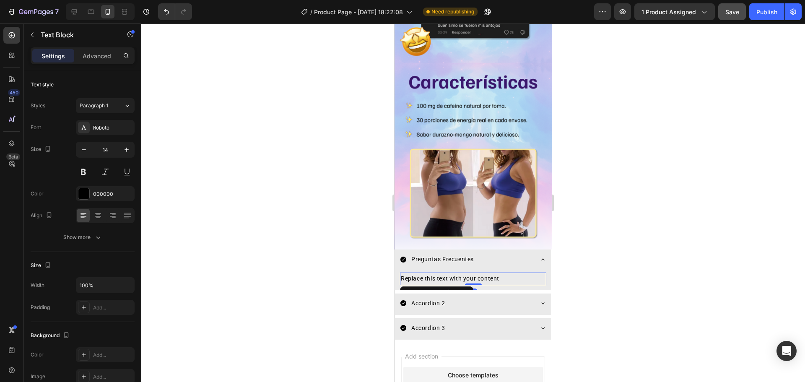
click at [621, 233] on div at bounding box center [473, 202] width 664 height 359
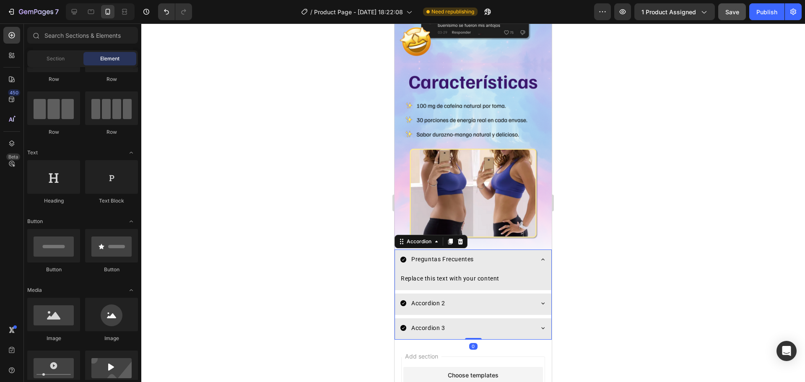
click at [404, 256] on icon at bounding box center [403, 259] width 7 height 7
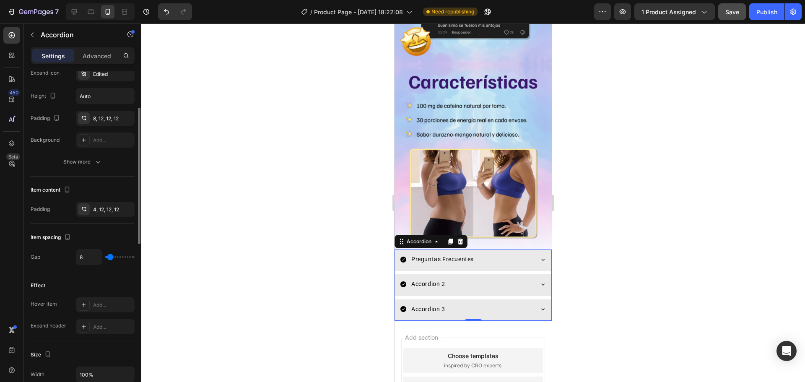
scroll to position [150, 0]
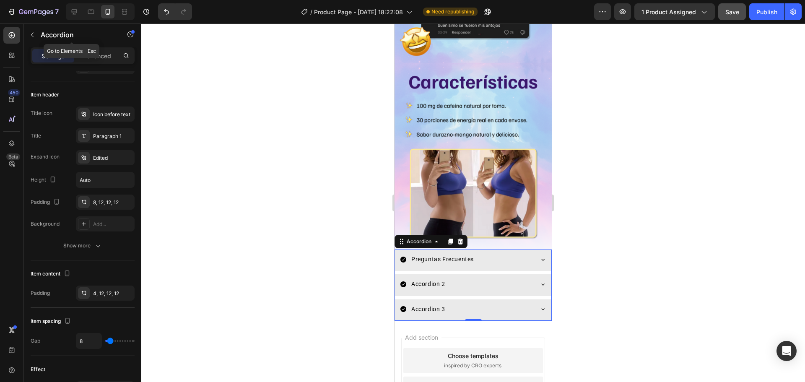
click at [36, 34] on button "button" at bounding box center [32, 34] width 13 height 13
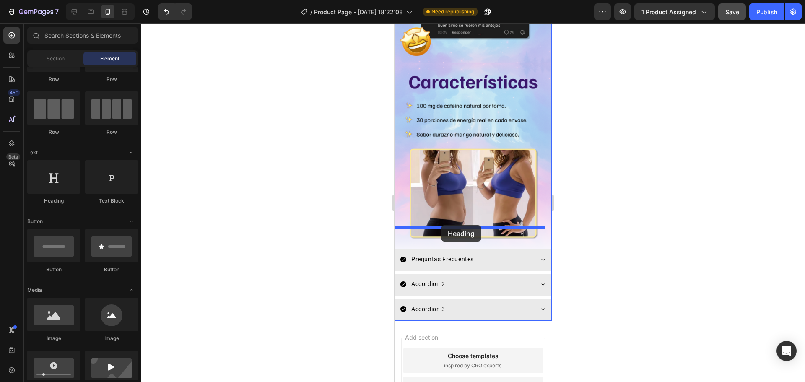
drag, startPoint x: 458, startPoint y: 203, endPoint x: 441, endPoint y: 225, distance: 28.4
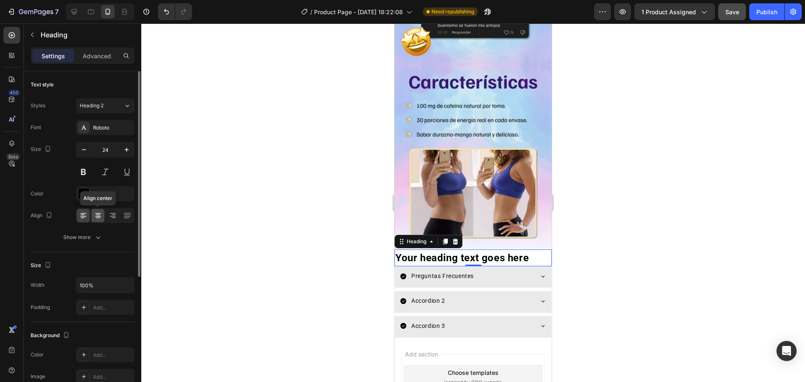
click at [99, 219] on icon at bounding box center [98, 215] width 8 height 8
click at [81, 121] on div "Roboto" at bounding box center [105, 127] width 59 height 15
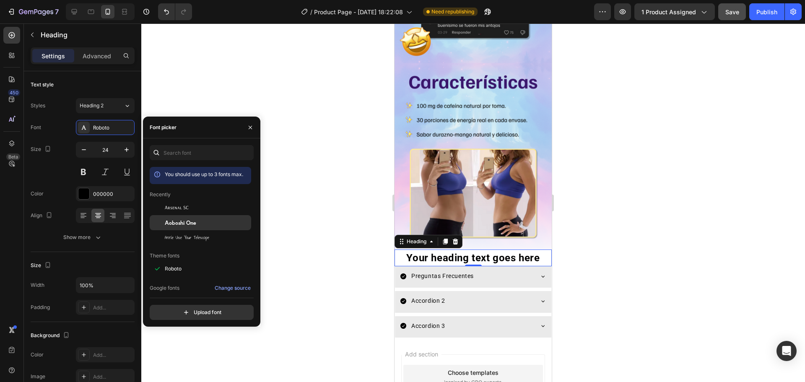
click at [185, 218] on div "Aoboshi One" at bounding box center [200, 222] width 101 height 15
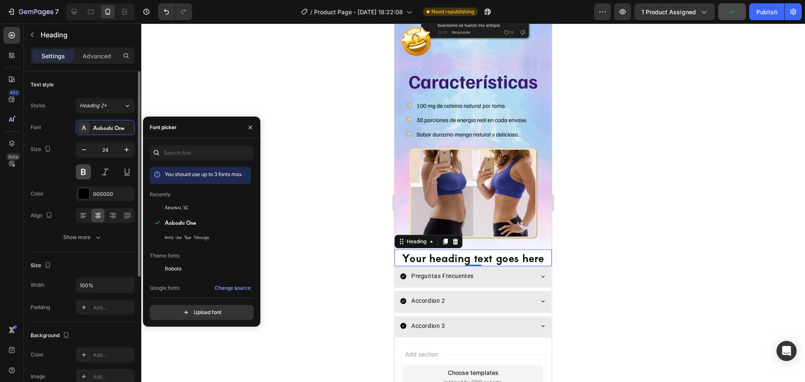
click at [82, 173] on button at bounding box center [83, 171] width 15 height 15
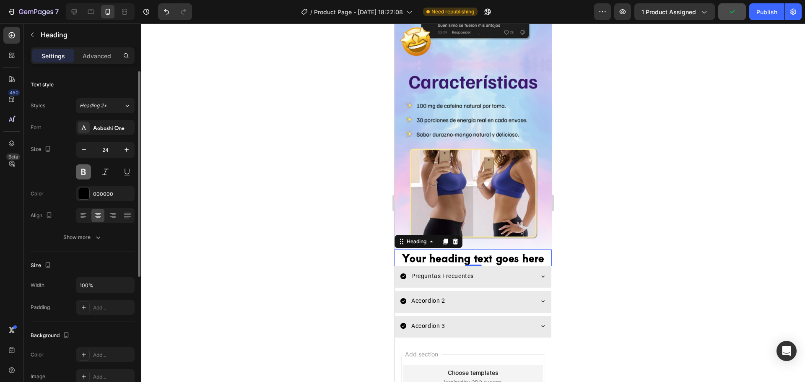
click at [83, 174] on button at bounding box center [83, 171] width 15 height 15
click at [85, 127] on icon at bounding box center [84, 127] width 5 height 4
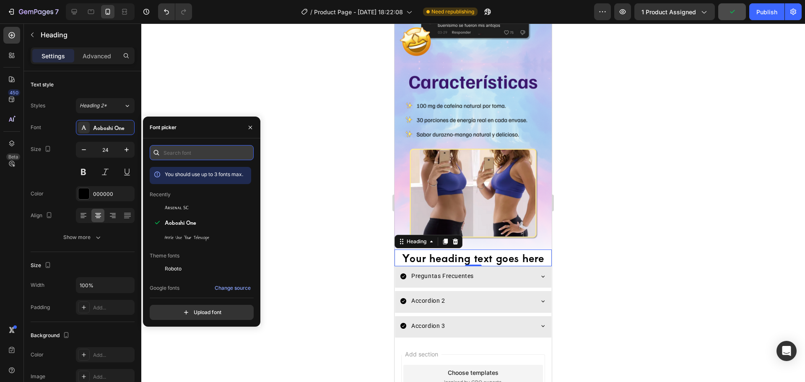
click at [199, 154] on input "text" at bounding box center [202, 152] width 104 height 15
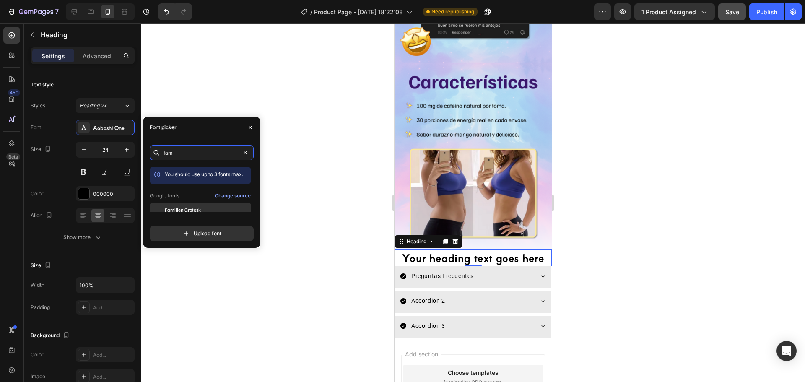
type input "fam"
click at [213, 209] on div "Familjen Grotesk" at bounding box center [207, 210] width 85 height 8
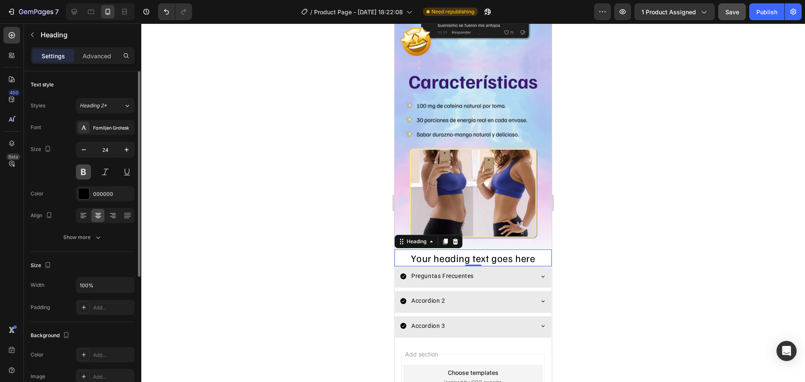
click at [83, 173] on button at bounding box center [83, 171] width 15 height 15
click at [104, 172] on button at bounding box center [105, 171] width 15 height 15
click at [426, 250] on h2 "Your heading text goes here" at bounding box center [473, 258] width 157 height 17
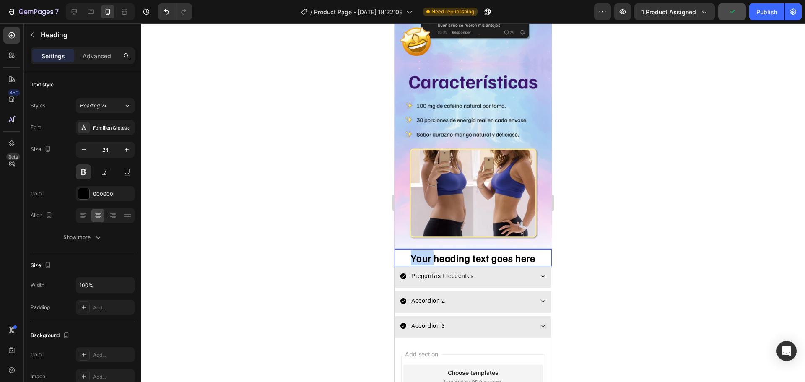
click at [426, 250] on p "Your heading text goes here" at bounding box center [473, 257] width 156 height 15
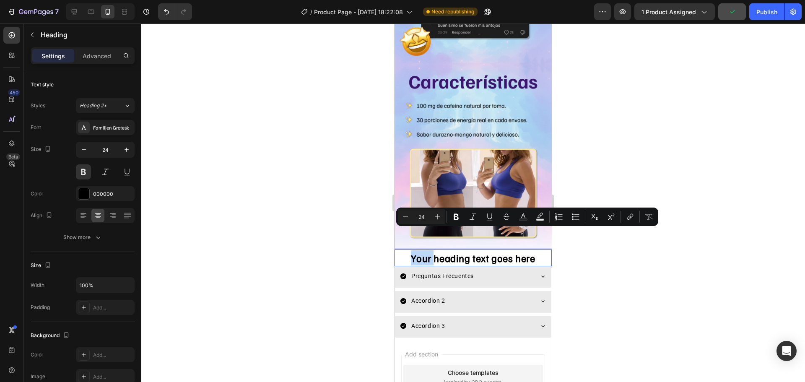
click at [422, 250] on p "Your heading text goes here" at bounding box center [473, 257] width 156 height 15
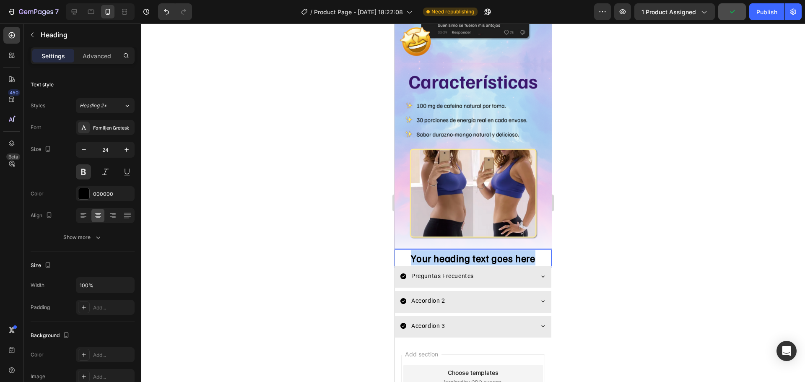
drag, startPoint x: 422, startPoint y: 236, endPoint x: 526, endPoint y: 228, distance: 103.9
click at [526, 250] on h2 "Your heading text goes here" at bounding box center [473, 258] width 157 height 17
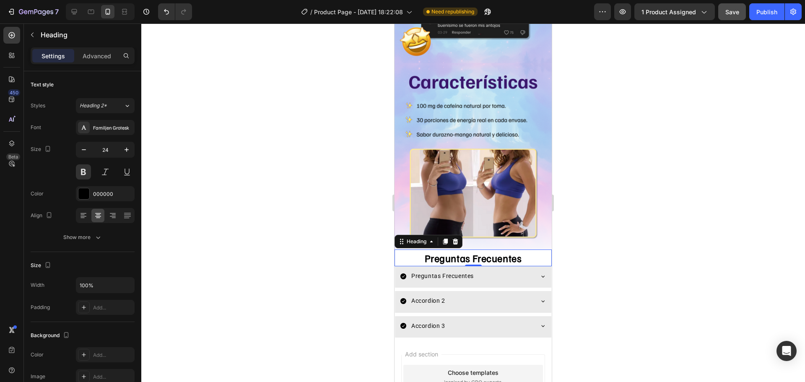
click at [574, 247] on div at bounding box center [473, 202] width 664 height 359
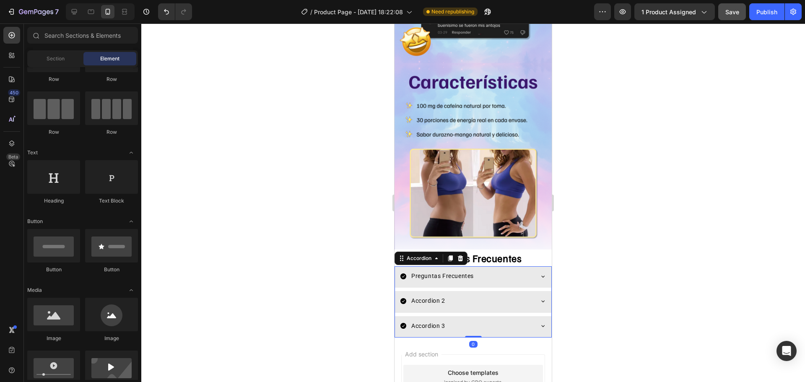
click at [410, 270] on div "Preguntas Frecuentes" at bounding box center [466, 276] width 133 height 13
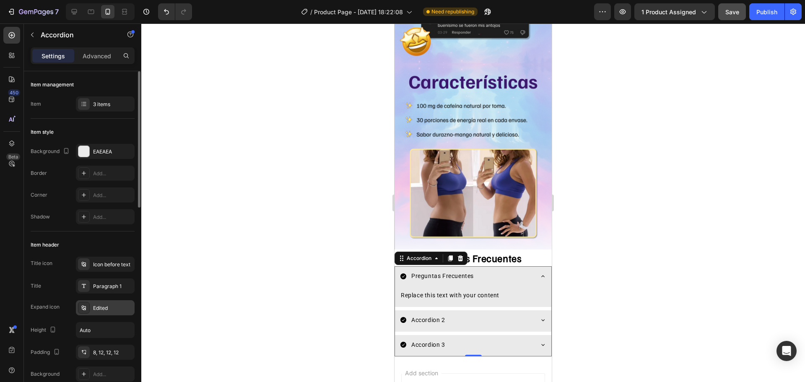
click at [82, 309] on icon at bounding box center [83, 307] width 4 height 5
click at [86, 267] on icon at bounding box center [84, 264] width 7 height 7
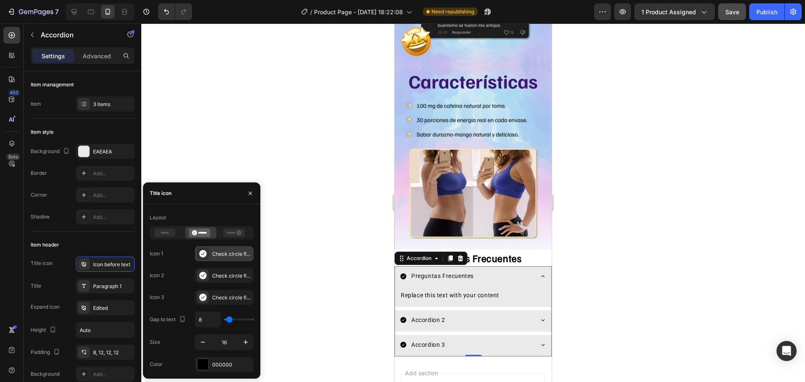
click at [206, 257] on icon at bounding box center [203, 254] width 8 height 8
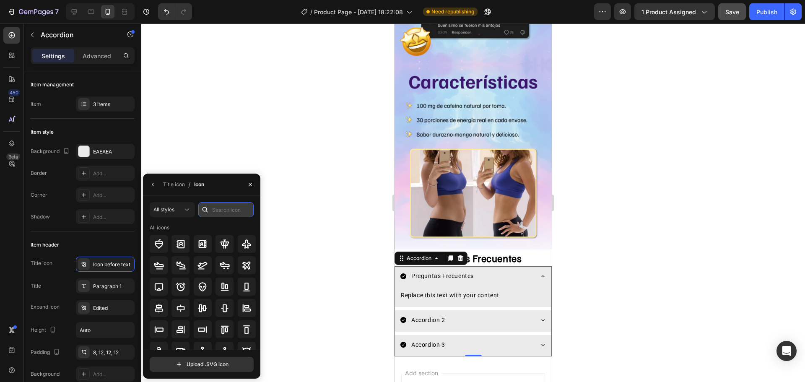
click at [223, 215] on input "text" at bounding box center [225, 209] width 55 height 15
type input "star"
click at [187, 213] on icon at bounding box center [187, 209] width 8 height 8
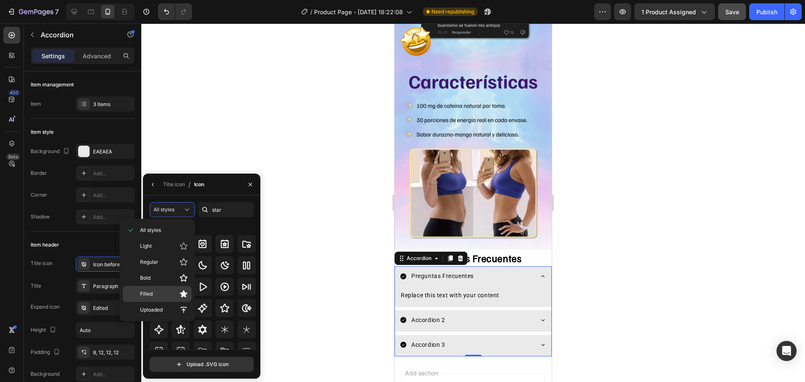
click at [166, 292] on p "Filled" at bounding box center [164, 294] width 48 height 8
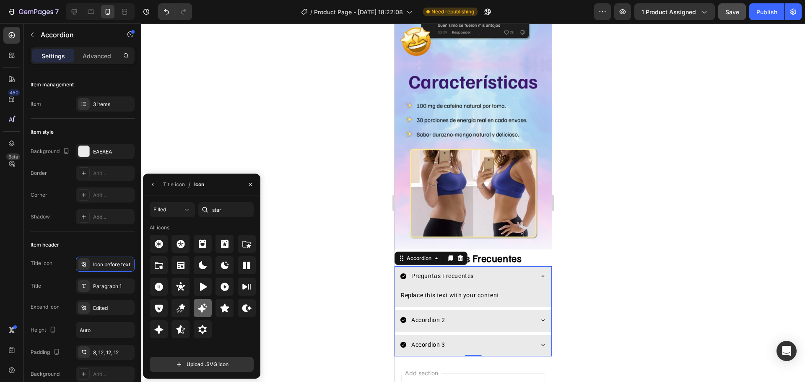
click at [202, 308] on icon at bounding box center [202, 307] width 9 height 9
click at [161, 326] on icon at bounding box center [159, 330] width 10 height 10
click at [151, 184] on icon "button" at bounding box center [153, 184] width 7 height 7
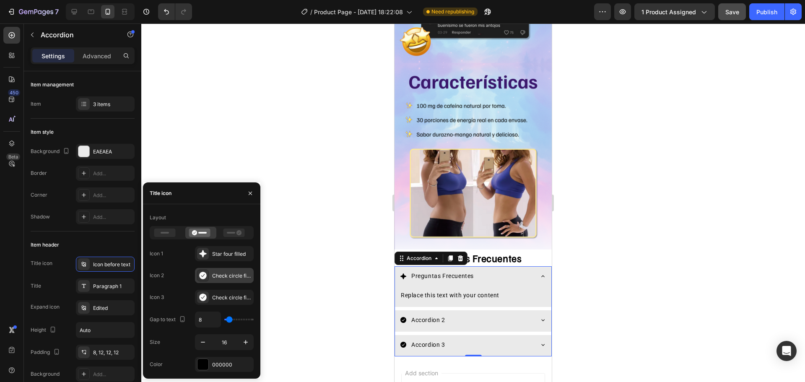
click at [204, 274] on icon at bounding box center [202, 276] width 7 height 8
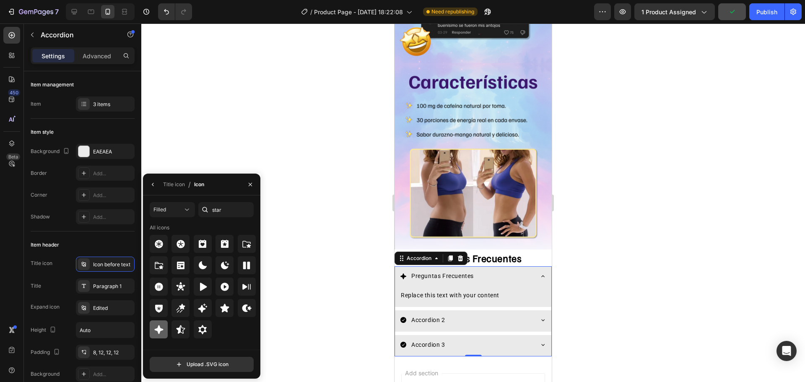
click at [159, 332] on icon at bounding box center [158, 329] width 9 height 9
click at [155, 184] on icon "button" at bounding box center [153, 184] width 7 height 7
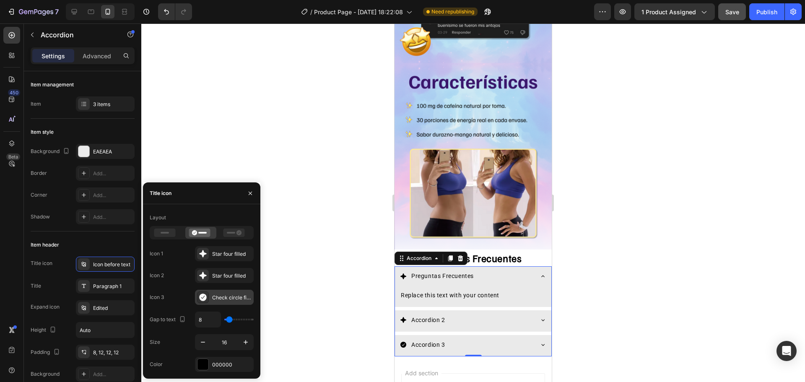
click at [202, 299] on icon at bounding box center [202, 298] width 7 height 8
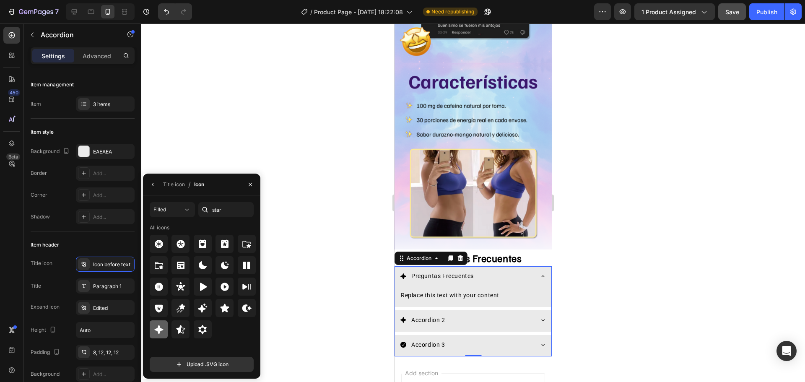
click at [154, 328] on icon at bounding box center [159, 330] width 10 height 10
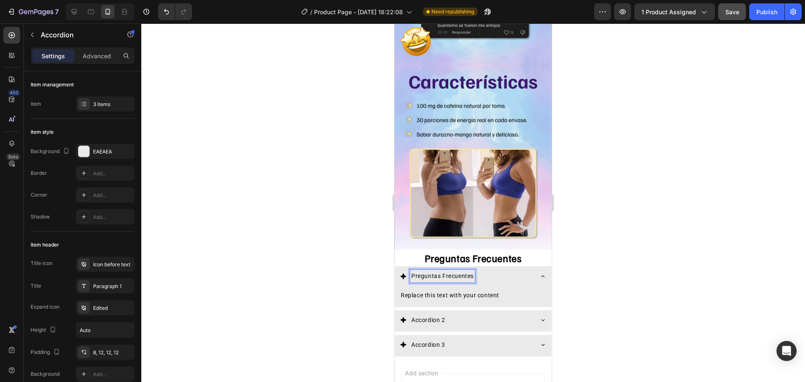
click at [497, 266] on div "Preguntas Frecuentes" at bounding box center [473, 276] width 156 height 21
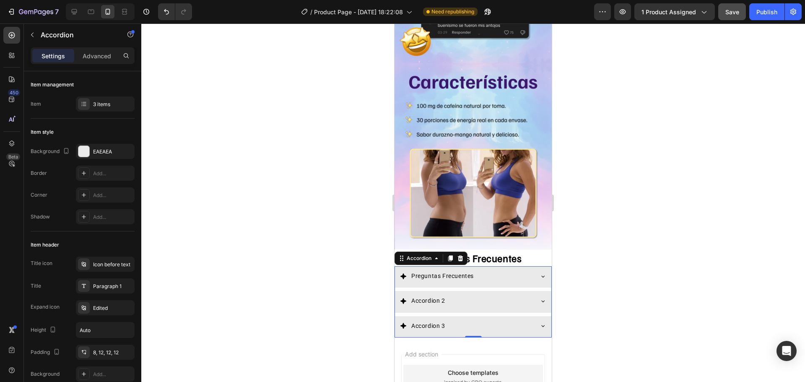
click at [498, 270] on div "Preguntas Frecuentes" at bounding box center [466, 276] width 133 height 13
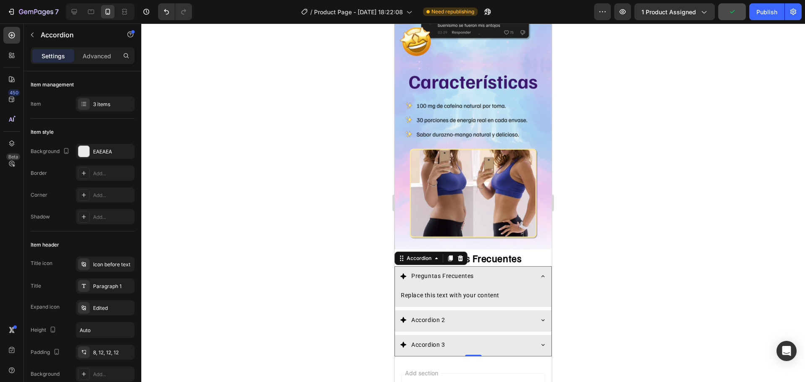
click at [429, 271] on p "Preguntas Frecuentes" at bounding box center [442, 276] width 62 height 10
click at [436, 271] on p "Preguntas Frecuentes" at bounding box center [442, 276] width 62 height 10
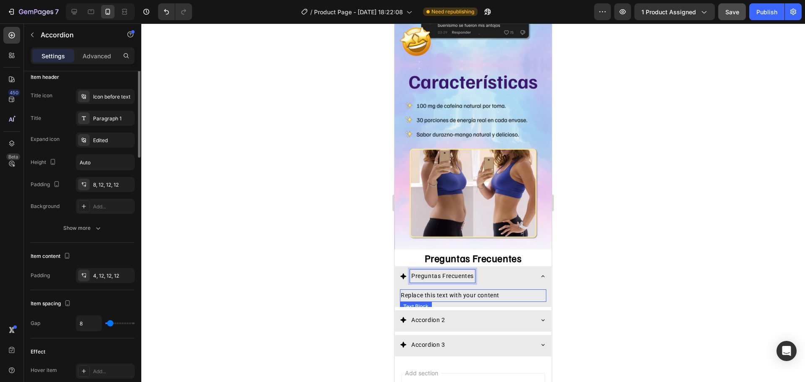
scroll to position [0, 0]
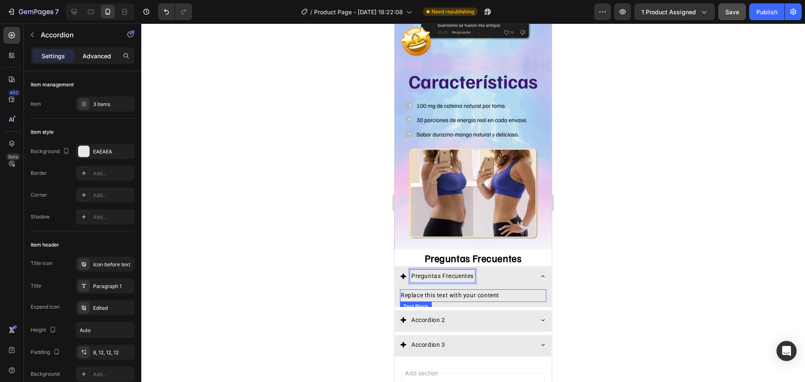
click at [104, 55] on p "Advanced" at bounding box center [97, 56] width 29 height 9
type input "100%"
type input "100"
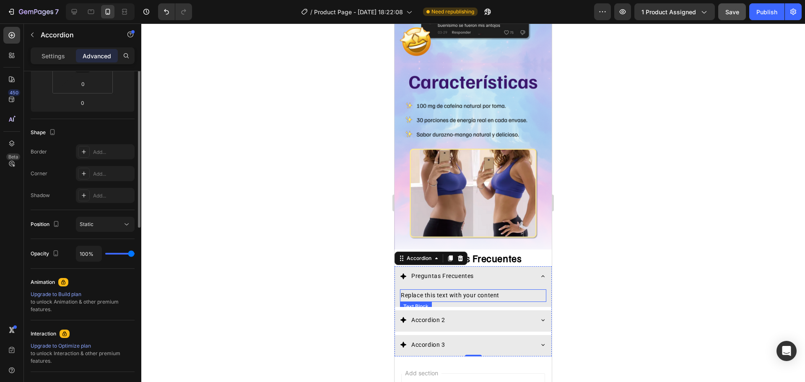
scroll to position [210, 0]
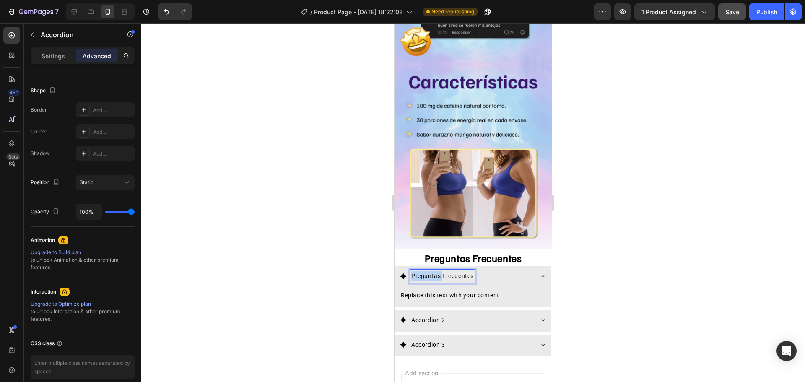
click at [426, 271] on p "Preguntas Frecuentes" at bounding box center [442, 276] width 62 height 10
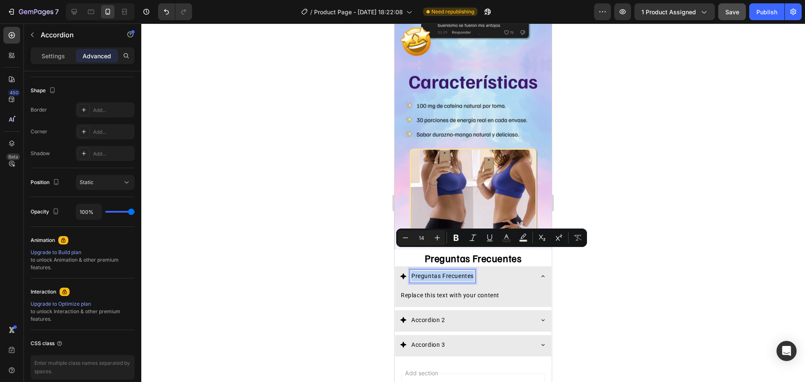
click at [427, 271] on p "Preguntas Frecuentes" at bounding box center [442, 276] width 62 height 10
click at [454, 237] on icon "Editor contextual toolbar" at bounding box center [456, 238] width 8 height 8
click at [510, 239] on icon "Editor contextual toolbar" at bounding box center [506, 238] width 8 height 8
type input "000000"
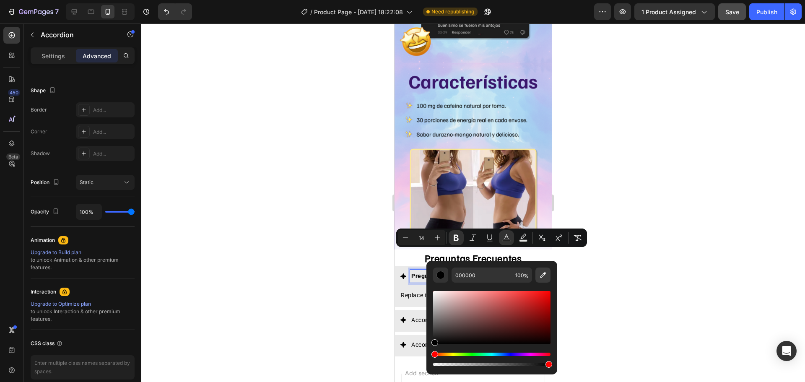
click at [542, 279] on button "Editor contextual toolbar" at bounding box center [543, 275] width 15 height 15
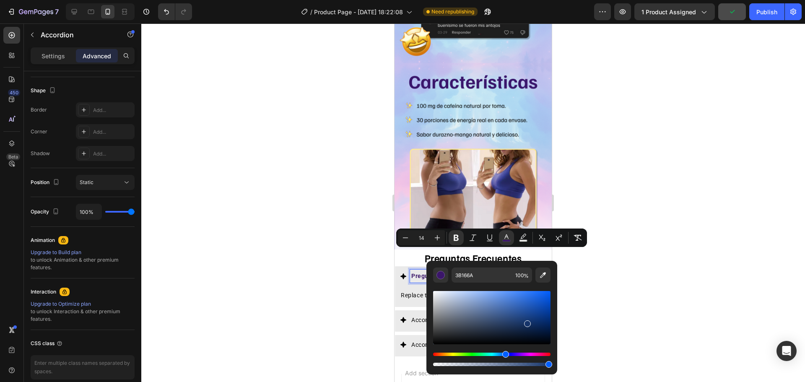
drag, startPoint x: 516, startPoint y: 354, endPoint x: 504, endPoint y: 356, distance: 11.9
click at [504, 356] on div "Hue" at bounding box center [491, 354] width 117 height 3
drag, startPoint x: 506, startPoint y: 357, endPoint x: 500, endPoint y: 356, distance: 5.9
click at [500, 356] on div "Hue" at bounding box center [501, 354] width 7 height 7
click at [504, 355] on div "Hue" at bounding box center [501, 354] width 7 height 7
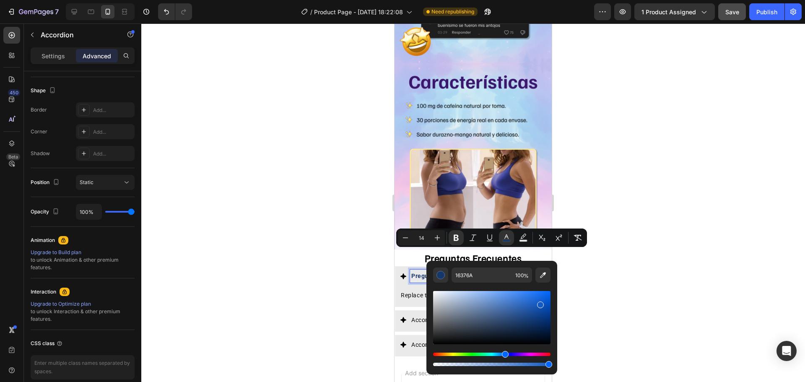
drag, startPoint x: 533, startPoint y: 309, endPoint x: 551, endPoint y: 302, distance: 18.8
click at [551, 302] on div "Editor contextual toolbar" at bounding box center [491, 317] width 117 height 53
type input "0043A8"
click at [551, 309] on div "Editor contextual toolbar" at bounding box center [549, 310] width 7 height 7
click at [469, 276] on input "0043A8" at bounding box center [482, 275] width 60 height 15
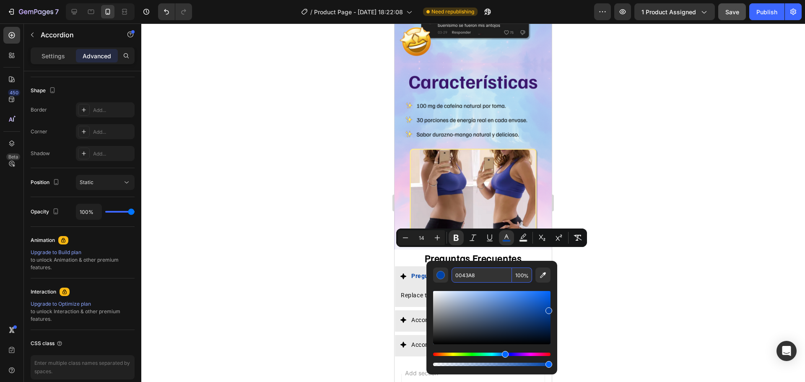
click at [403, 273] on icon at bounding box center [403, 276] width 6 height 6
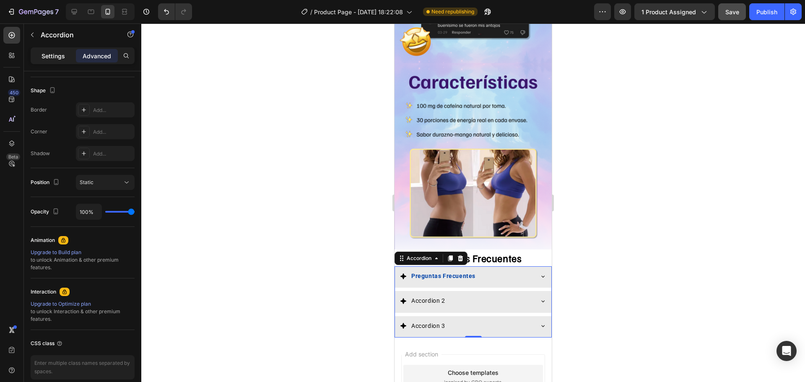
click at [55, 55] on p "Settings" at bounding box center [53, 56] width 23 height 9
type input "8"
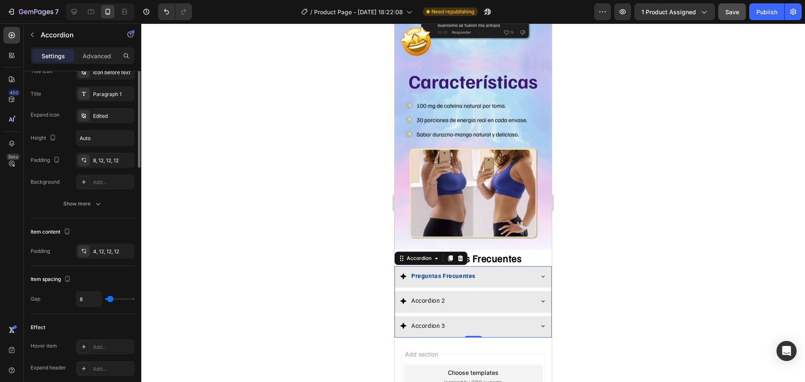
scroll to position [66, 0]
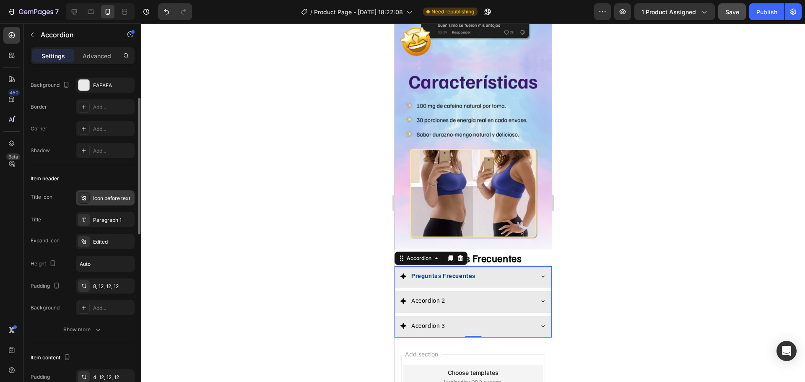
click at [86, 200] on icon at bounding box center [84, 198] width 7 height 7
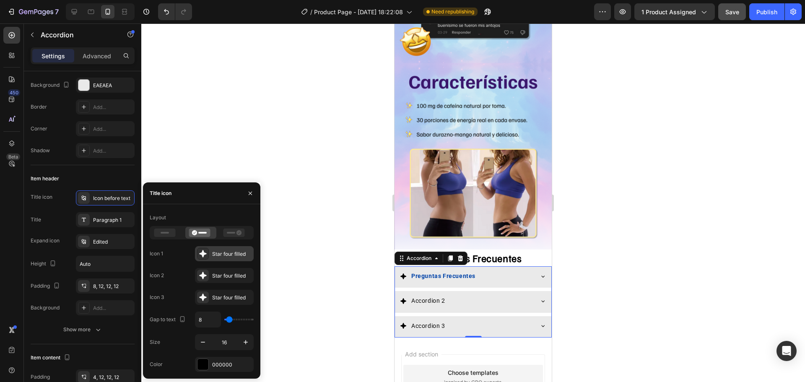
click at [203, 254] on icon at bounding box center [202, 253] width 7 height 7
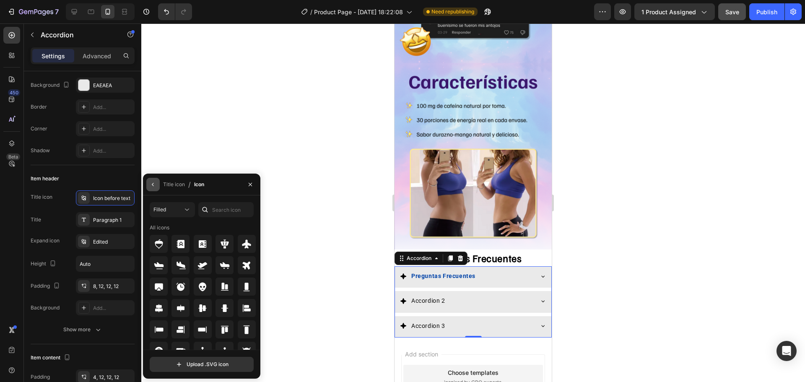
click at [154, 186] on icon "button" at bounding box center [153, 184] width 7 height 7
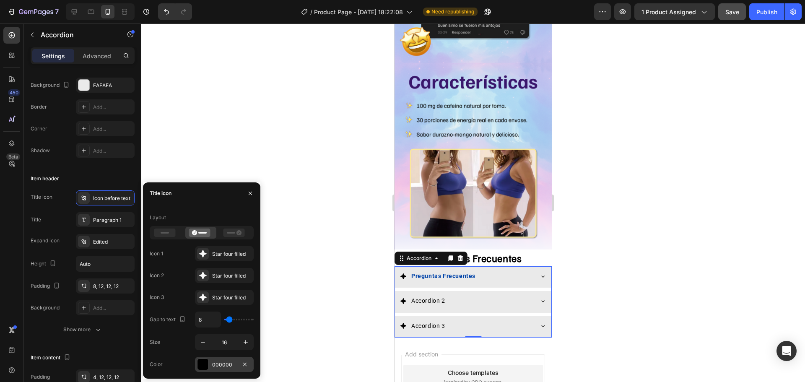
click at [201, 363] on div at bounding box center [203, 364] width 11 height 11
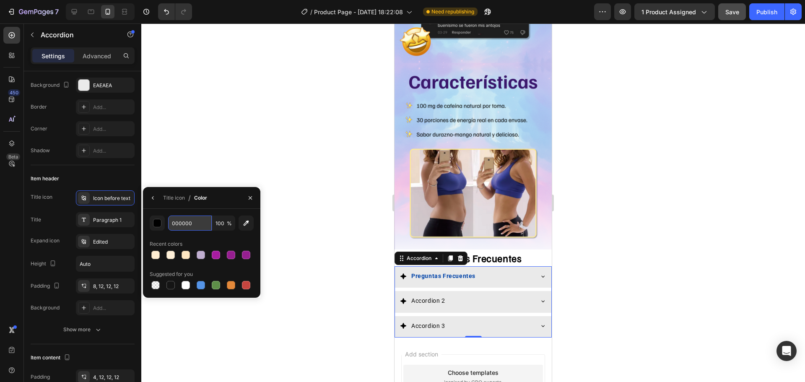
click at [187, 219] on input "000000" at bounding box center [190, 223] width 44 height 15
paste input "43A8"
type input "0043A8"
click at [451, 291] on div "Accordion 2" at bounding box center [473, 301] width 156 height 21
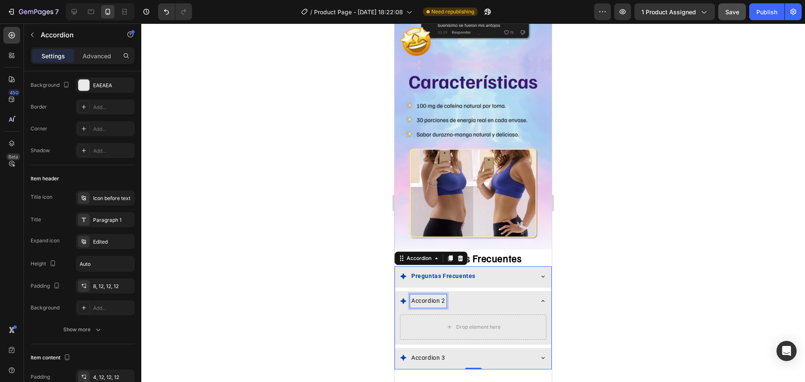
click at [445, 296] on p "Accordion 2" at bounding box center [428, 301] width 34 height 10
click at [424, 296] on p "Accordion 2" at bounding box center [428, 301] width 34 height 10
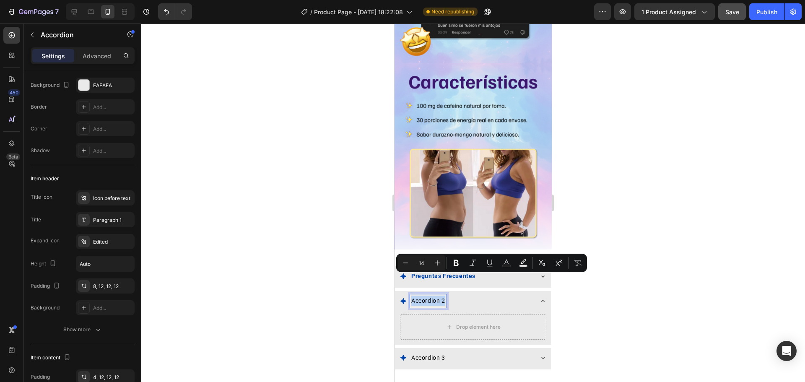
drag, startPoint x: 424, startPoint y: 277, endPoint x: 445, endPoint y: 280, distance: 20.3
click at [445, 296] on p "Accordion 2" at bounding box center [428, 301] width 34 height 10
click at [458, 262] on icon "Editor contextual toolbar" at bounding box center [456, 263] width 5 height 6
click at [510, 265] on rect "Editor contextual toolbar" at bounding box center [507, 266] width 8 height 2
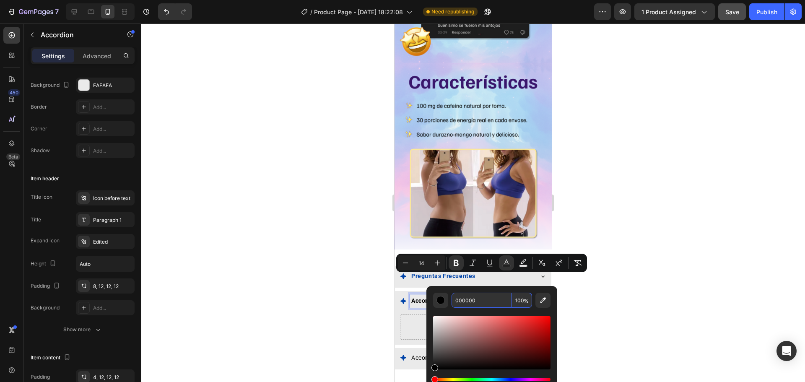
click at [464, 299] on input "000000" at bounding box center [482, 300] width 60 height 15
paste input "43A8"
type input "0043A8"
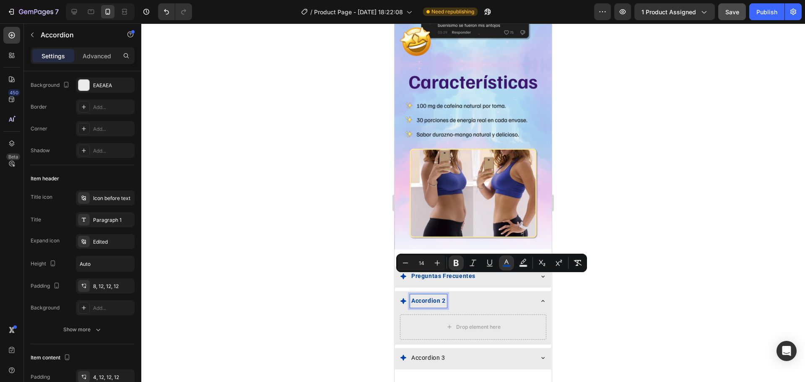
click at [620, 295] on div at bounding box center [473, 202] width 664 height 359
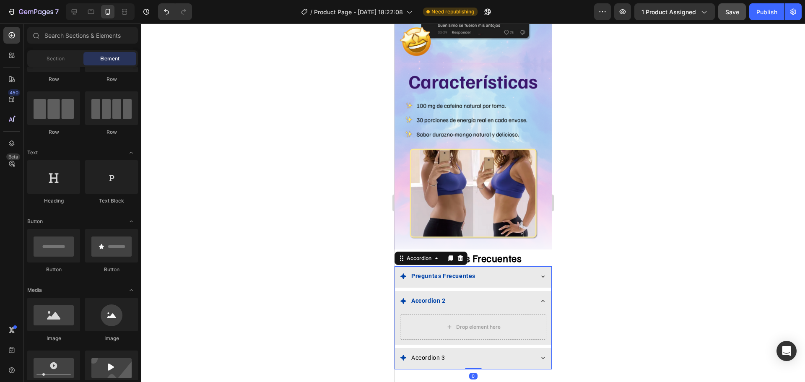
click at [471, 348] on div "Accordion 3" at bounding box center [473, 358] width 156 height 21
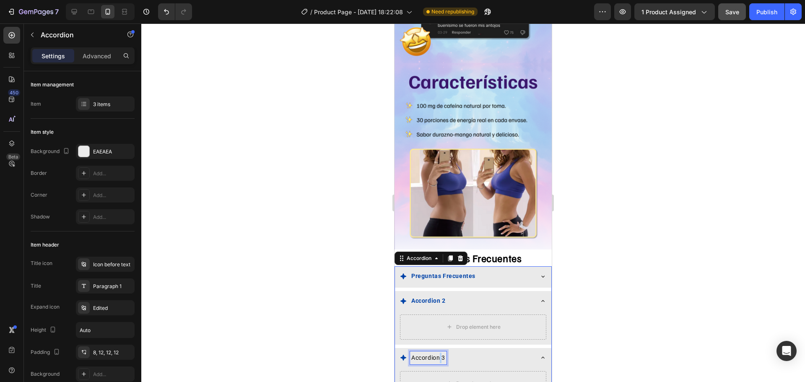
click at [439, 353] on p "Accordion 3" at bounding box center [428, 358] width 34 height 10
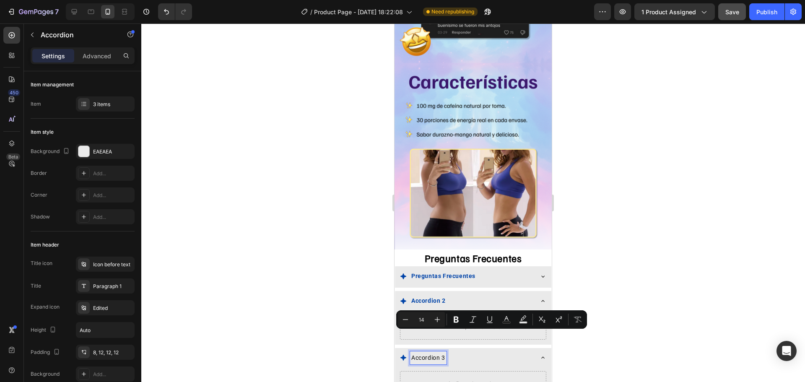
click at [421, 353] on p "Accordion 3" at bounding box center [428, 358] width 34 height 10
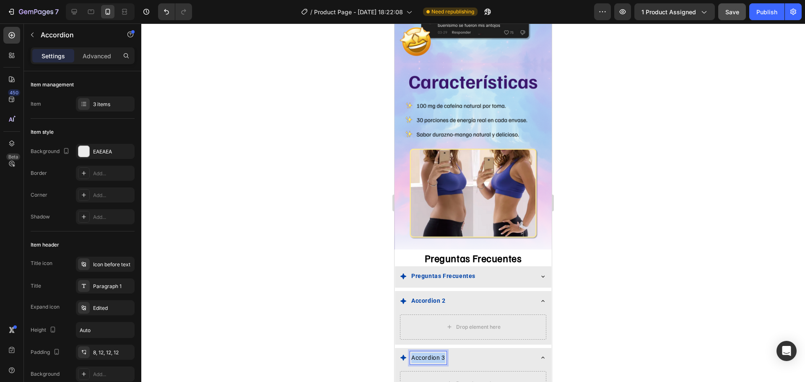
drag, startPoint x: 421, startPoint y: 338, endPoint x: 447, endPoint y: 335, distance: 27.0
click at [447, 351] on div "Accordion 3" at bounding box center [466, 357] width 133 height 13
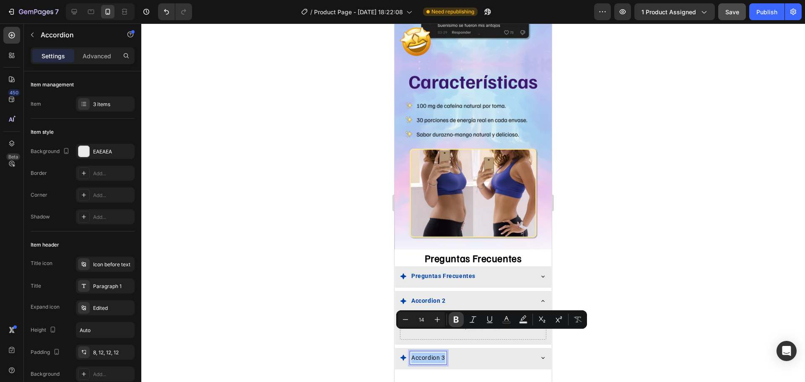
click at [455, 325] on button "Bold" at bounding box center [456, 319] width 15 height 15
click at [507, 321] on icon "Editor contextual toolbar" at bounding box center [506, 319] width 8 height 8
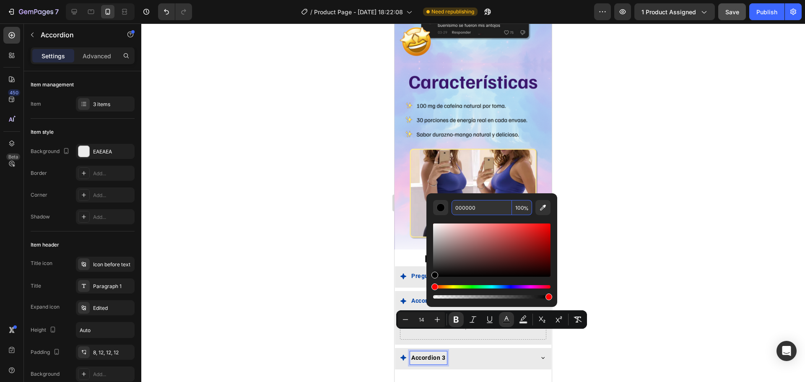
click at [469, 209] on input "000000" at bounding box center [482, 207] width 60 height 15
paste input "43A8"
type input "0043A8"
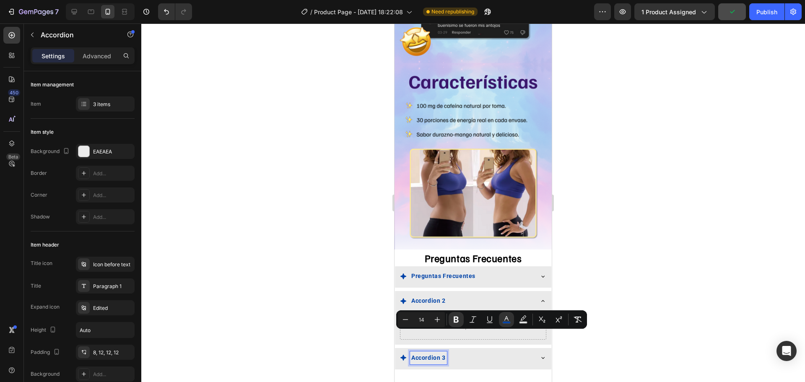
click at [654, 255] on div at bounding box center [473, 202] width 664 height 359
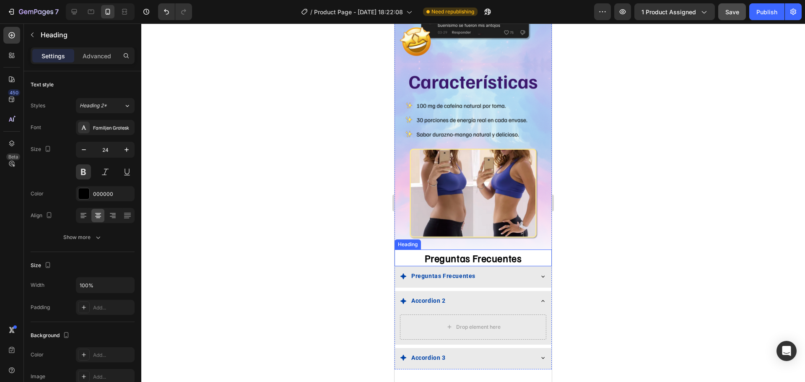
click at [474, 250] on p "Preguntas Frecuentes" at bounding box center [473, 257] width 156 height 15
click at [123, 144] on button "button" at bounding box center [126, 149] width 15 height 15
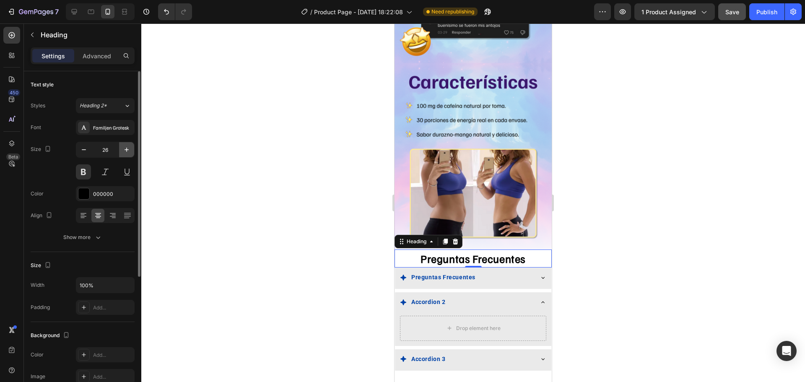
click at [123, 144] on button "button" at bounding box center [126, 149] width 15 height 15
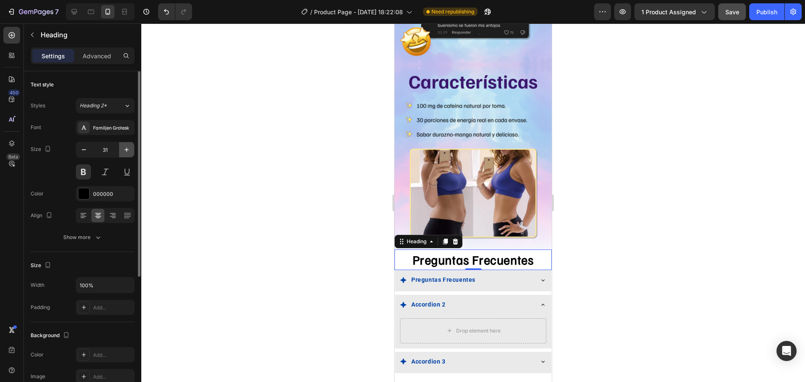
click at [123, 145] on button "button" at bounding box center [126, 149] width 15 height 15
type input "32"
click at [86, 191] on div at bounding box center [83, 193] width 11 height 11
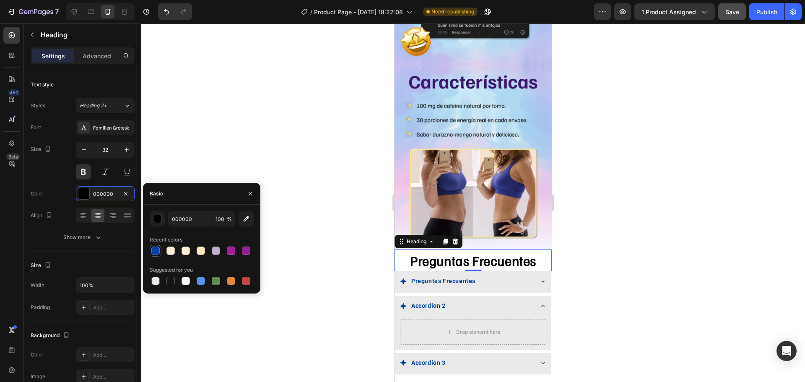
click at [155, 252] on div at bounding box center [155, 251] width 8 height 8
click at [156, 218] on div "button" at bounding box center [157, 219] width 8 height 8
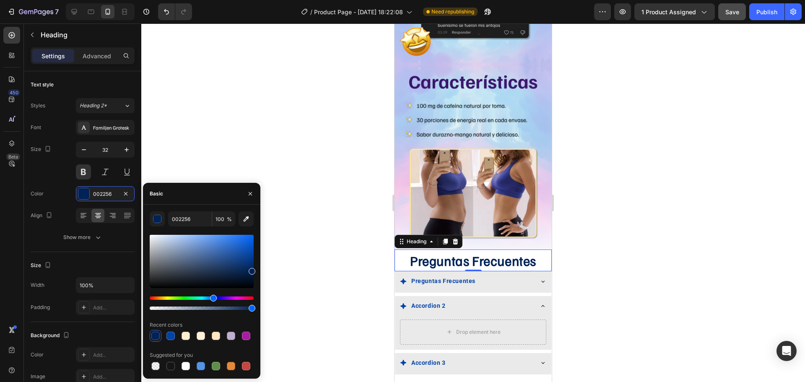
drag, startPoint x: 248, startPoint y: 268, endPoint x: 257, endPoint y: 270, distance: 8.5
click at [257, 270] on div "002256 100 % Recent colors Suggested for you" at bounding box center [201, 291] width 117 height 161
click at [166, 339] on div at bounding box center [170, 336] width 8 height 8
click at [153, 334] on div at bounding box center [155, 336] width 8 height 8
type input "002256"
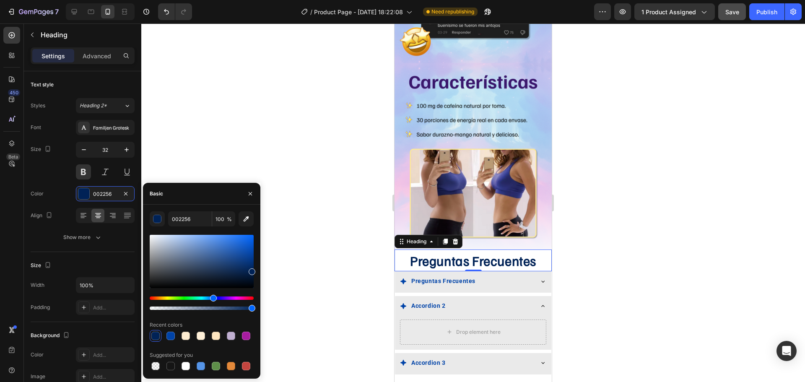
click at [286, 306] on div at bounding box center [473, 202] width 664 height 359
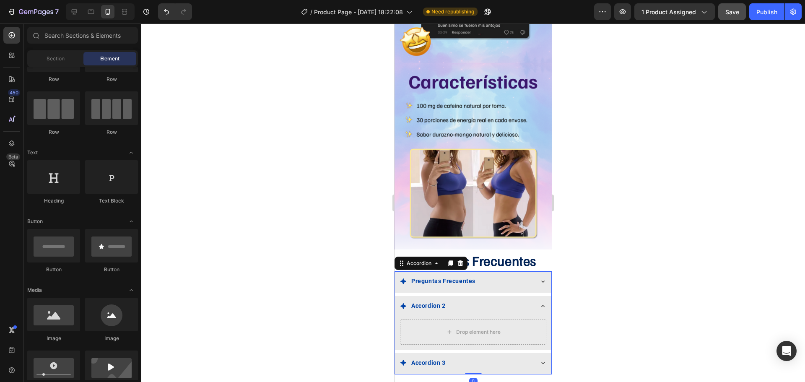
click at [431, 278] on strong "Preguntas Frecuentes" at bounding box center [443, 281] width 64 height 7
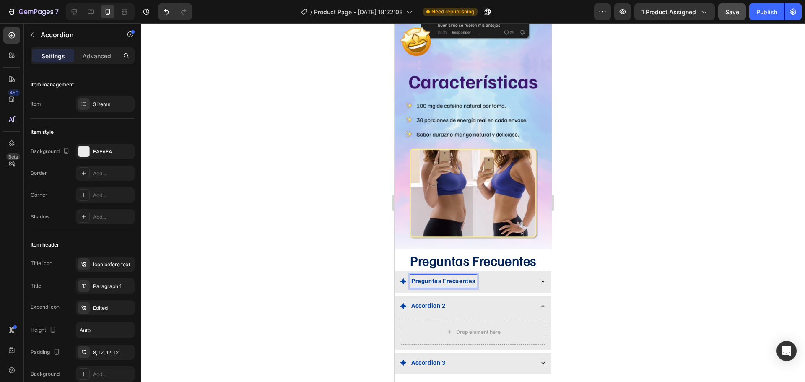
click at [429, 278] on strong "Preguntas Frecuentes" at bounding box center [443, 281] width 64 height 7
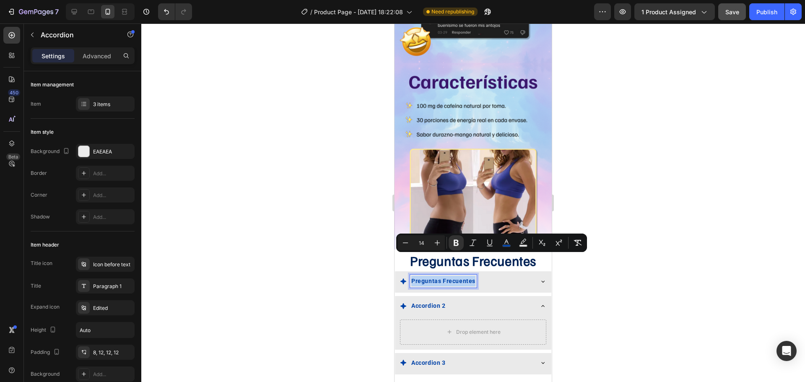
drag, startPoint x: 429, startPoint y: 260, endPoint x: 450, endPoint y: 264, distance: 21.8
click at [450, 276] on p "Preguntas Frecuentes" at bounding box center [443, 281] width 64 height 10
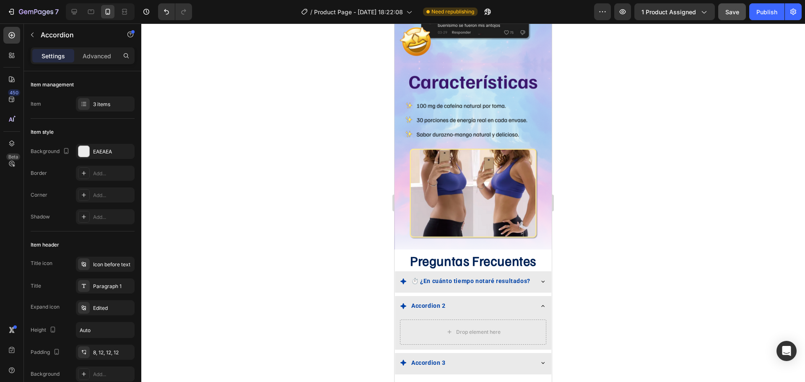
click at [591, 277] on div at bounding box center [473, 202] width 664 height 359
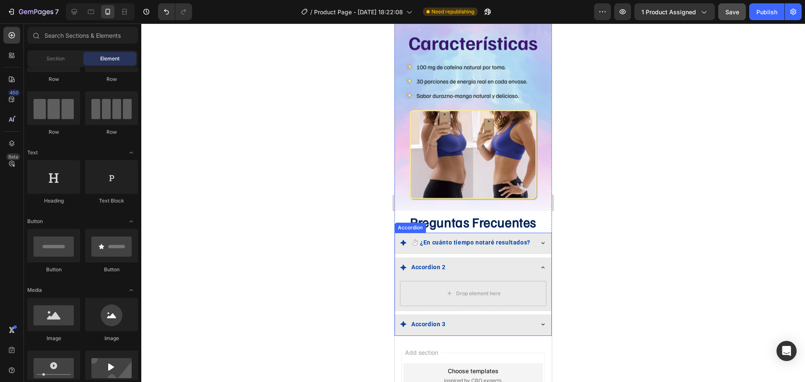
scroll to position [1468, 0]
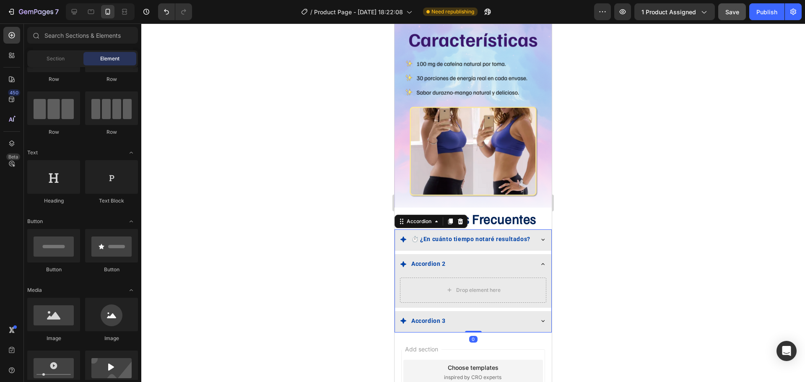
click at [426, 260] on strong "Accordion 2" at bounding box center [428, 263] width 34 height 7
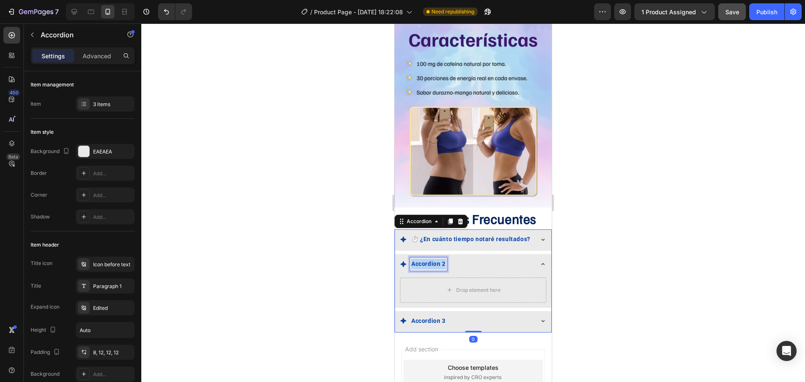
click at [426, 260] on strong "Accordion 2" at bounding box center [428, 263] width 34 height 7
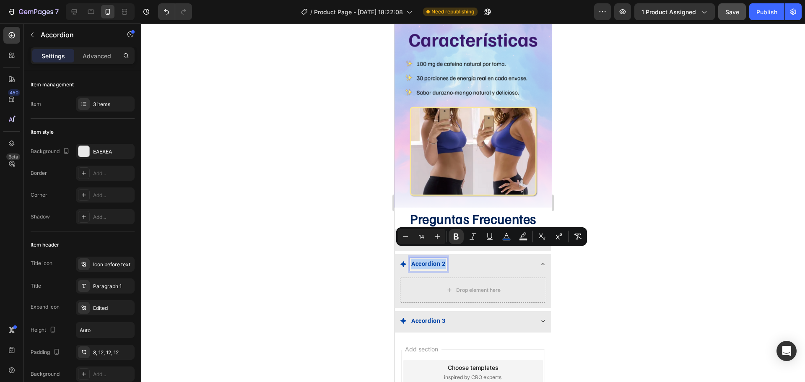
drag, startPoint x: 426, startPoint y: 252, endPoint x: 432, endPoint y: 254, distance: 6.0
click at [432, 260] on strong "Accordion 2" at bounding box center [428, 263] width 34 height 7
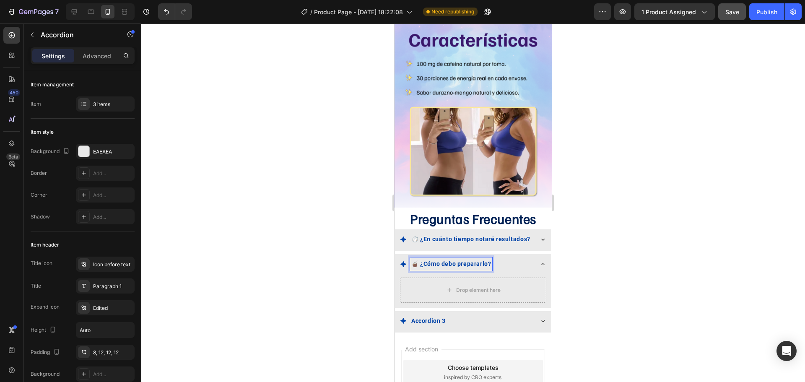
click at [540, 261] on icon at bounding box center [543, 264] width 7 height 7
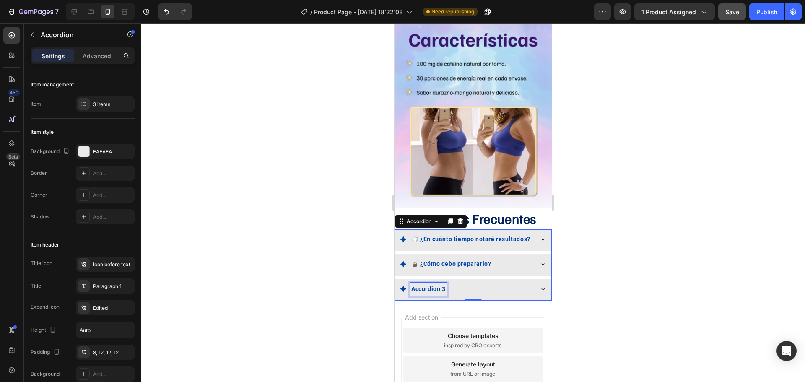
click at [434, 286] on strong "Accordion 3" at bounding box center [428, 289] width 34 height 7
drag, startPoint x: 434, startPoint y: 277, endPoint x: 442, endPoint y: 278, distance: 7.7
click at [442, 286] on strong "Accordion 3" at bounding box center [428, 289] width 34 height 7
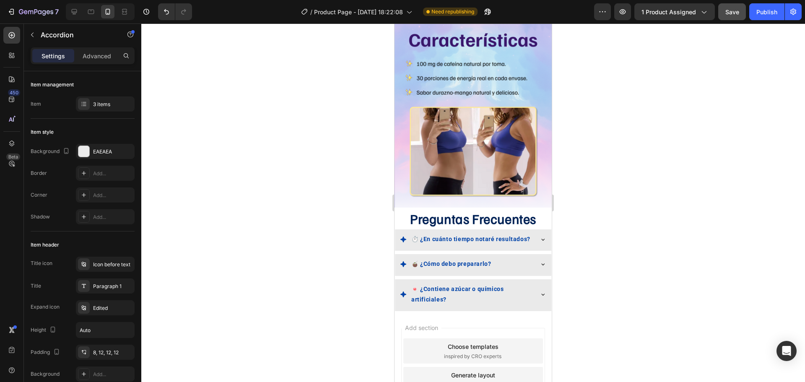
click at [625, 266] on div at bounding box center [473, 202] width 664 height 359
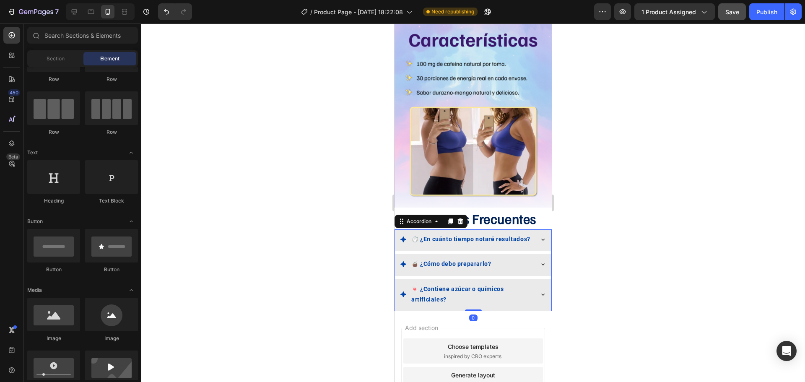
click at [540, 236] on icon at bounding box center [543, 239] width 7 height 7
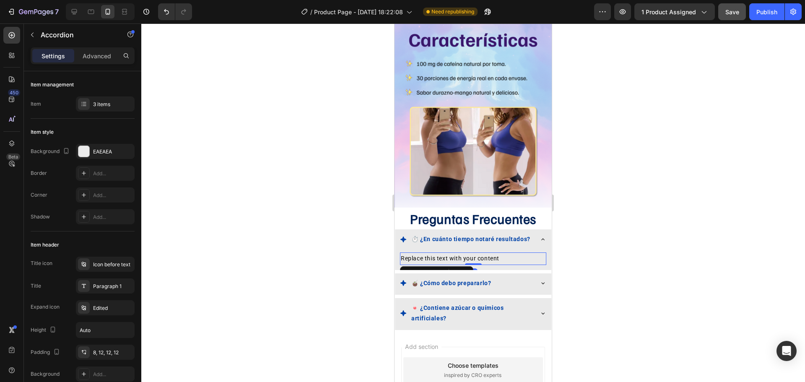
click at [425, 252] on div "Replace this text with your content" at bounding box center [473, 258] width 146 height 12
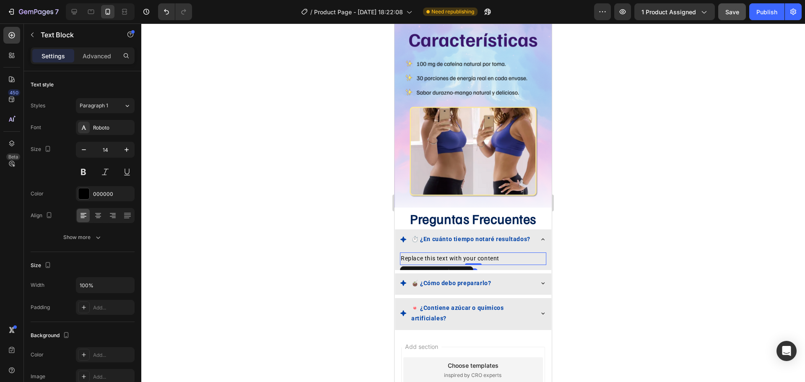
click at [425, 252] on div "Replace this text with your content" at bounding box center [473, 258] width 146 height 12
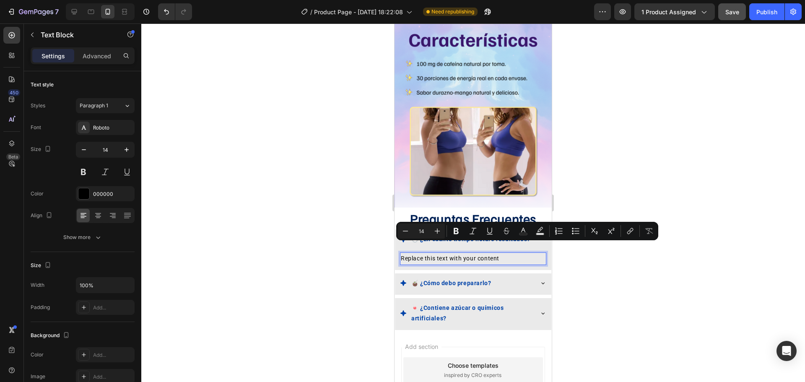
click at [417, 253] on p "Replace this text with your content" at bounding box center [473, 258] width 145 height 10
drag, startPoint x: 417, startPoint y: 244, endPoint x: 499, endPoint y: 255, distance: 82.4
click at [500, 254] on div "Replace this text with your content Text Block 0" at bounding box center [473, 260] width 156 height 19
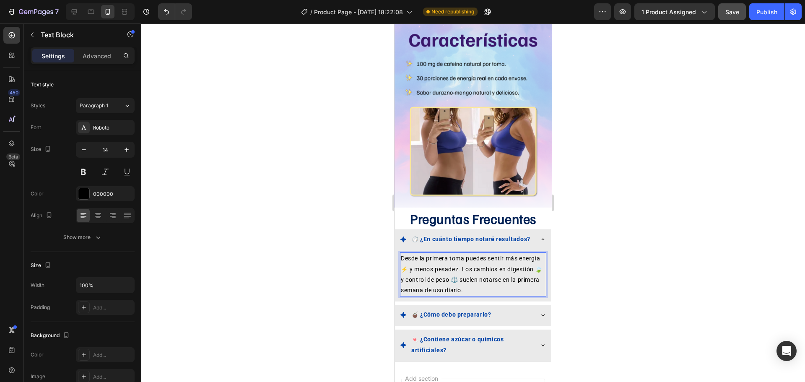
click at [486, 261] on p "Desde la primera toma puedes sentir más energía ⚡ y menos pesadez. Los cambios …" at bounding box center [473, 274] width 145 height 42
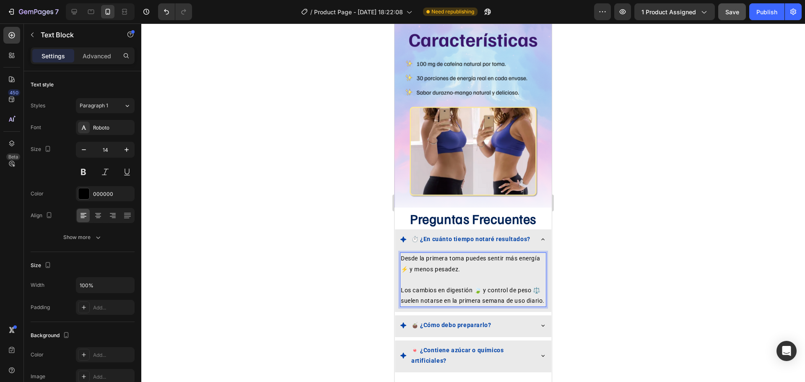
click at [483, 285] on p "Los cambios en digestión 🍃 y control de peso ⚖️ suelen notarse en la primera se…" at bounding box center [473, 295] width 145 height 21
click at [530, 285] on p "Los cambios en digestión y control de peso ⚖️ suelen notarse en la primera sema…" at bounding box center [473, 295] width 145 height 21
click at [534, 285] on p "Los cambios en digestión y control de peso ⚖️ suelen notarse en la primera sema…" at bounding box center [473, 295] width 145 height 21
click at [633, 211] on div at bounding box center [473, 202] width 664 height 359
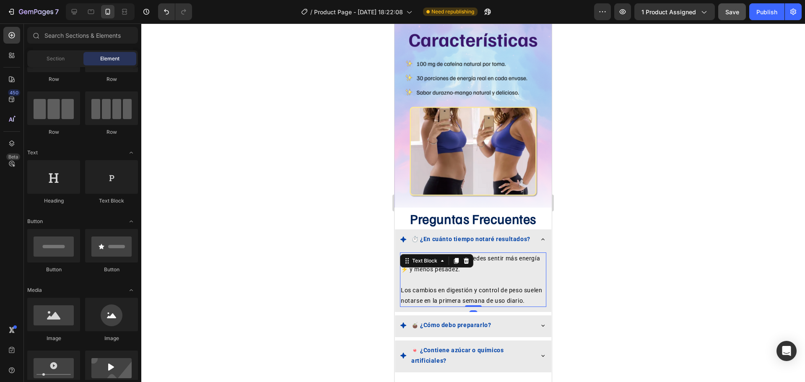
click at [439, 275] on p "Rich Text Editor. Editing area: main" at bounding box center [473, 280] width 145 height 10
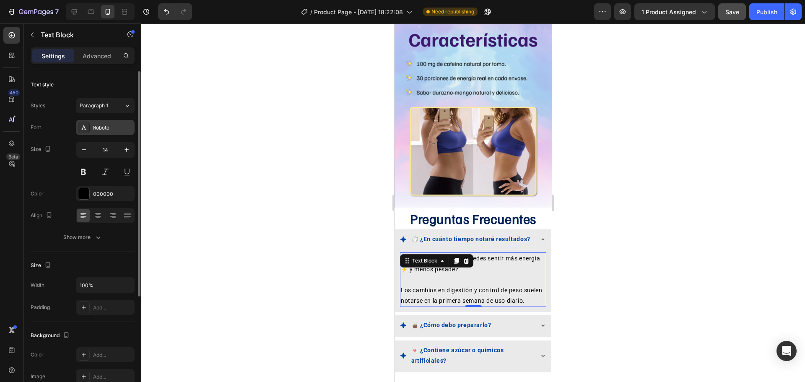
click at [83, 124] on div at bounding box center [84, 128] width 12 height 12
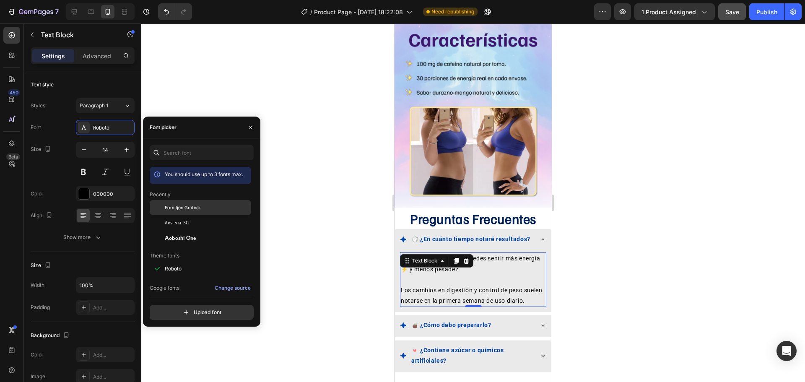
click at [179, 211] on div "Familjen Grotesk" at bounding box center [200, 207] width 101 height 15
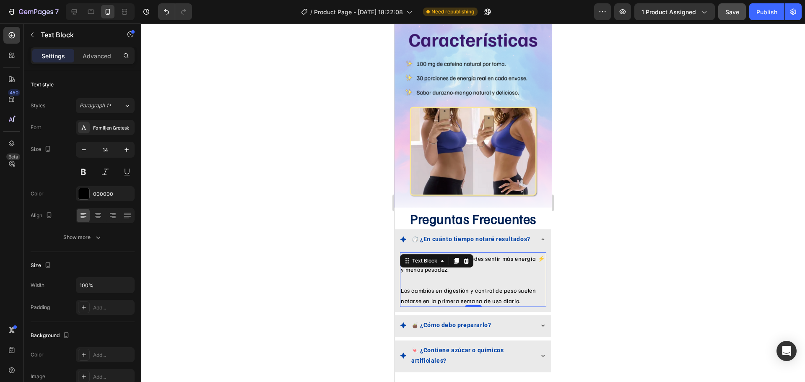
click at [312, 261] on div at bounding box center [473, 202] width 664 height 359
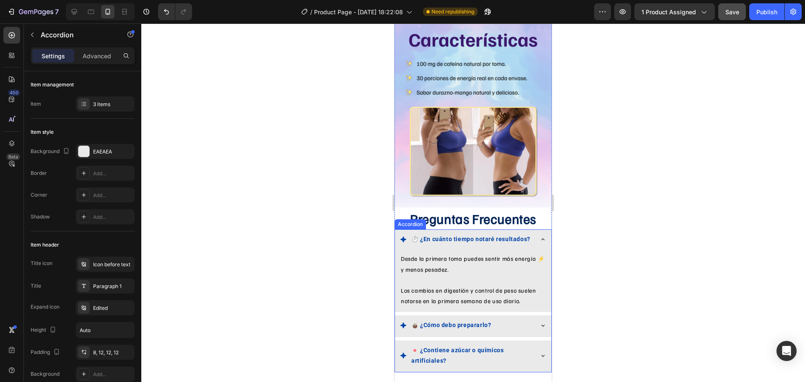
click at [458, 234] on p "⏱️ ¿En cuánto tiempo notaré resultados?" at bounding box center [470, 239] width 119 height 10
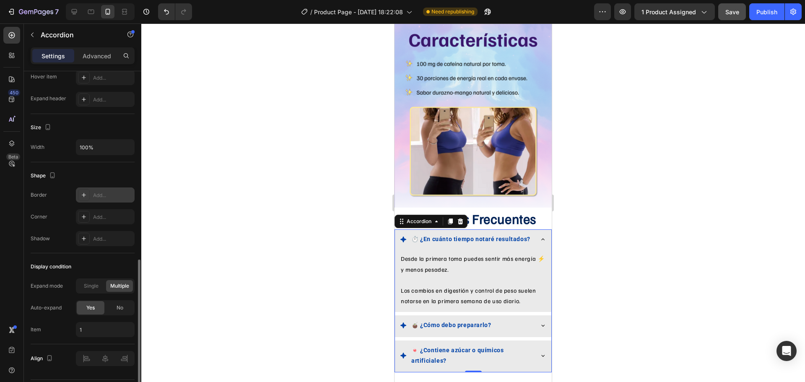
scroll to position [486, 0]
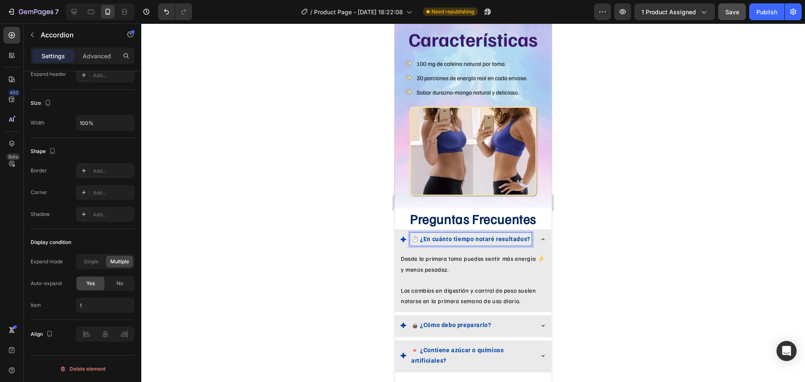
click at [421, 234] on p "⏱️ ¿En cuánto tiempo notaré resultados?" at bounding box center [470, 239] width 119 height 10
click at [454, 234] on p "⏱️ ¿En cuánto tiempo notaré resultados?" at bounding box center [470, 239] width 119 height 10
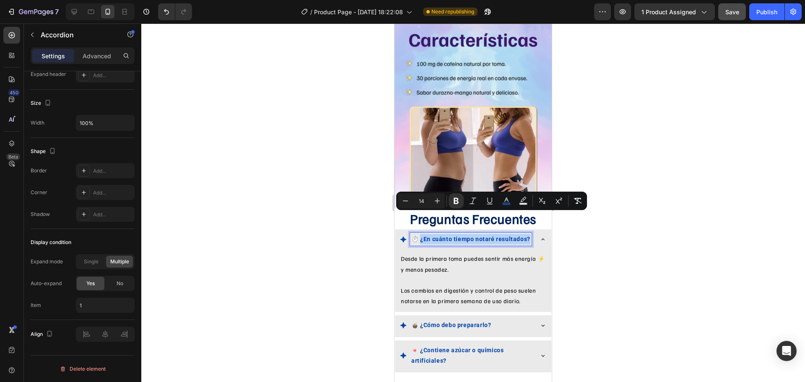
drag, startPoint x: 456, startPoint y: 228, endPoint x: 422, endPoint y: 218, distance: 35.3
click at [422, 234] on p "⏱️ ¿En cuánto tiempo notaré resultados?" at bounding box center [470, 239] width 119 height 10
click at [575, 202] on icon "Editor contextual toolbar" at bounding box center [578, 201] width 8 height 8
type input "16"
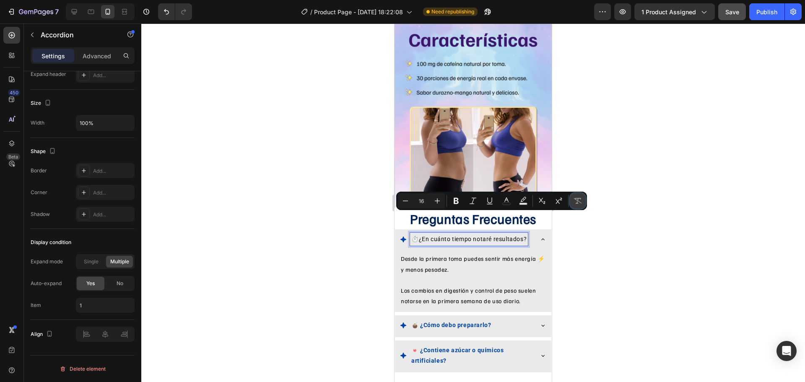
click at [580, 200] on icon "Editor contextual toolbar" at bounding box center [578, 201] width 8 height 8
click at [617, 191] on div at bounding box center [473, 202] width 664 height 359
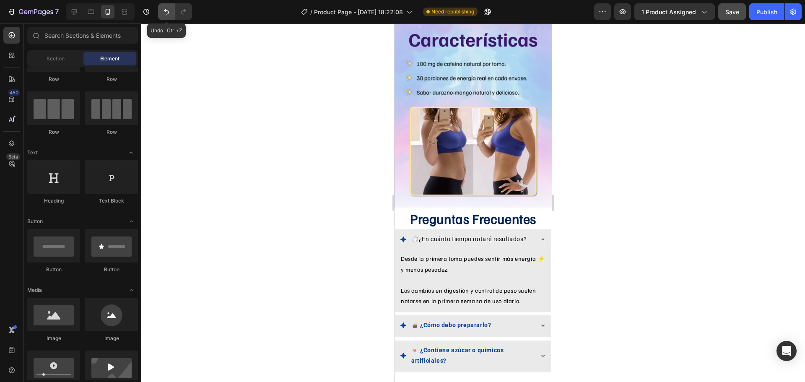
click at [169, 15] on icon "Undo/Redo" at bounding box center [166, 12] width 8 height 8
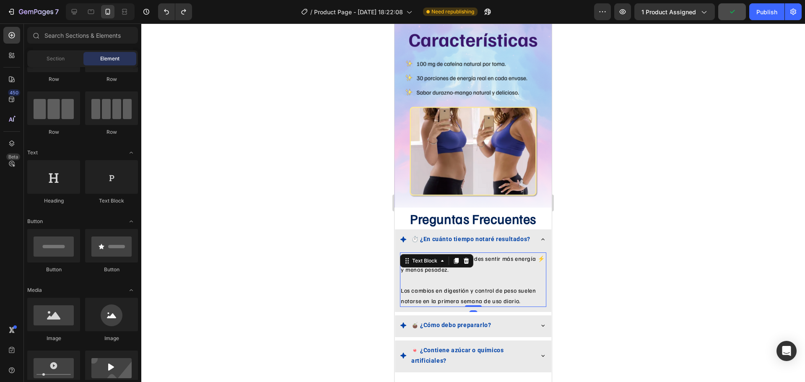
click at [438, 252] on div "Desde la primera toma puedes sentir más energía ⚡ y menos pesadez. Los cambios …" at bounding box center [473, 279] width 146 height 55
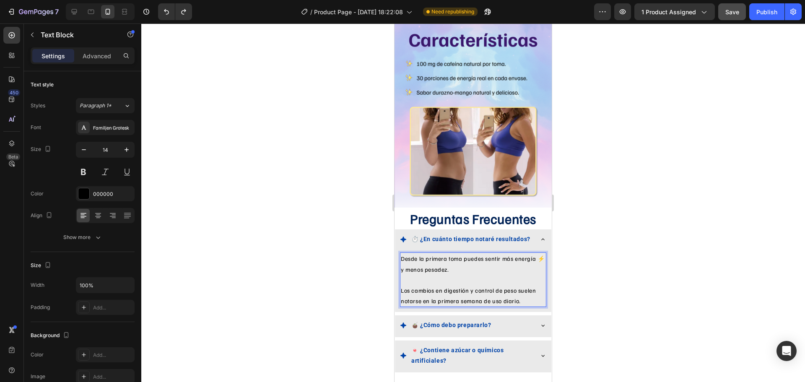
click at [475, 275] on p "Rich Text Editor. Editing area: main" at bounding box center [473, 280] width 145 height 10
drag, startPoint x: 475, startPoint y: 268, endPoint x: 470, endPoint y: 265, distance: 6.4
click at [474, 275] on p "Rich Text Editor. Editing area: main" at bounding box center [473, 280] width 145 height 10
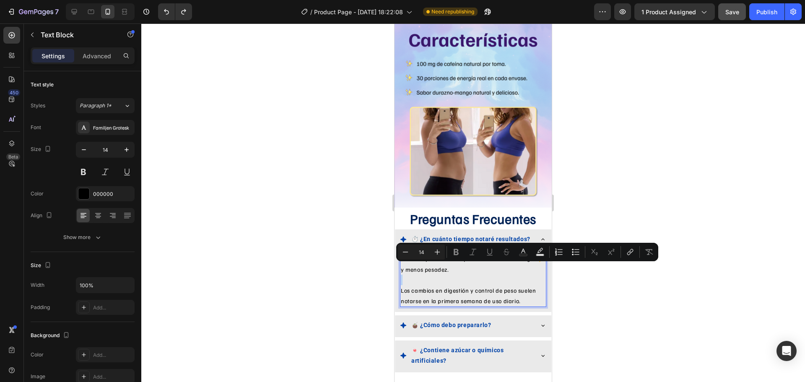
click at [444, 275] on p "Rich Text Editor. Editing area: main" at bounding box center [473, 280] width 145 height 10
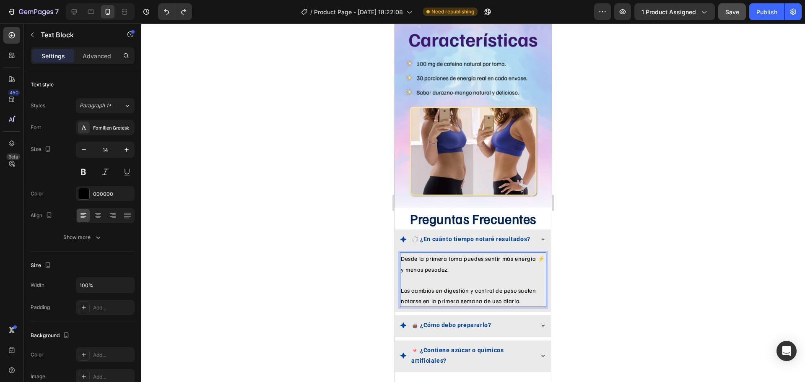
click at [406, 253] on p "Desde la primera toma puedes sentir más energía ⚡ y menos pesadez." at bounding box center [473, 263] width 145 height 21
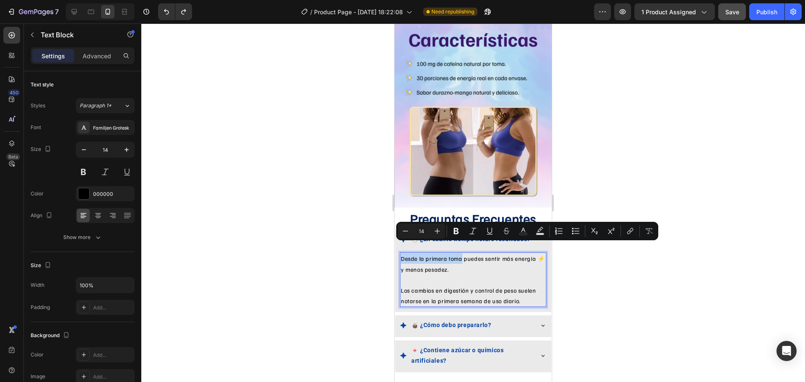
drag, startPoint x: 406, startPoint y: 247, endPoint x: 460, endPoint y: 248, distance: 54.5
click at [460, 253] on p "Desde la primera toma puedes sentir más energía ⚡ y menos pesadez." at bounding box center [473, 263] width 145 height 21
click at [455, 230] on icon "Editor contextual toolbar" at bounding box center [456, 231] width 5 height 6
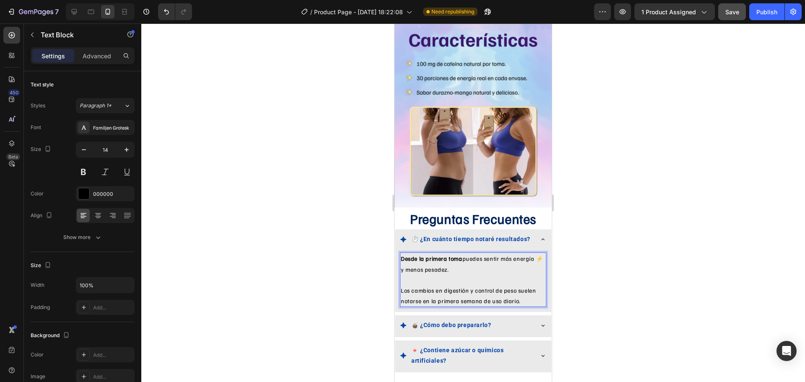
click at [657, 254] on div at bounding box center [473, 202] width 664 height 359
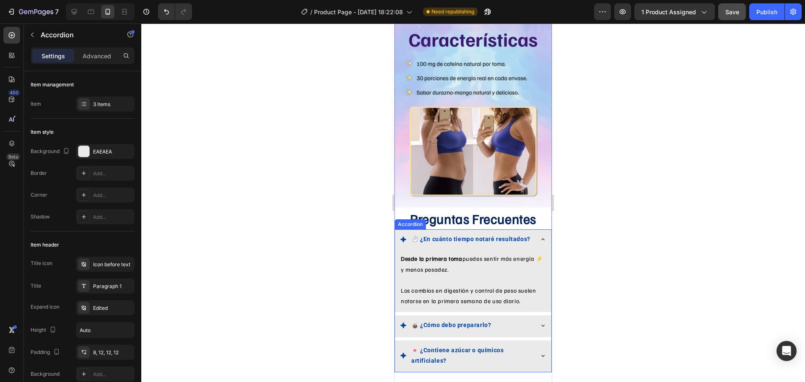
click at [541, 238] on icon at bounding box center [542, 239] width 3 height 2
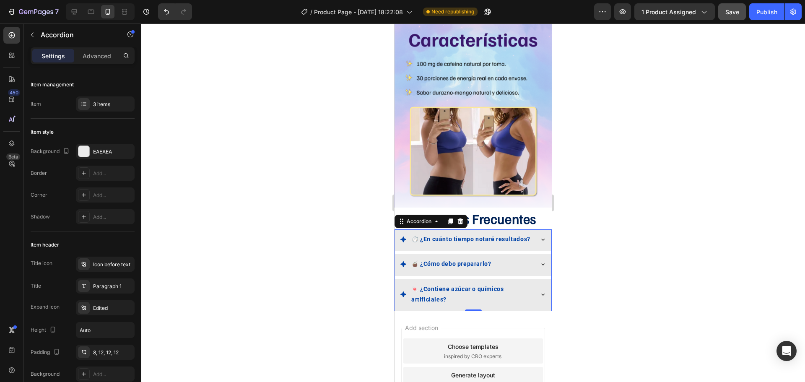
click at [540, 261] on icon at bounding box center [543, 264] width 7 height 7
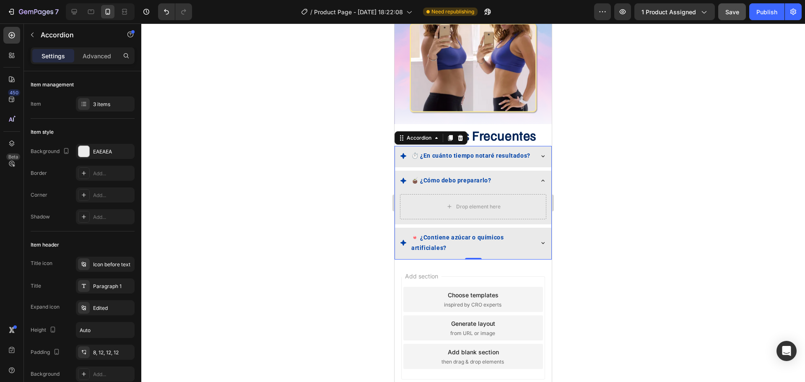
scroll to position [1552, 0]
click at [34, 35] on icon "button" at bounding box center [32, 34] width 7 height 7
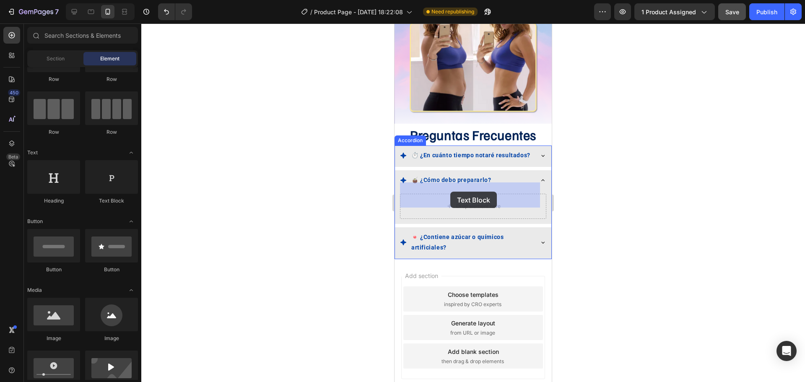
drag, startPoint x: 538, startPoint y: 210, endPoint x: 452, endPoint y: 195, distance: 88.0
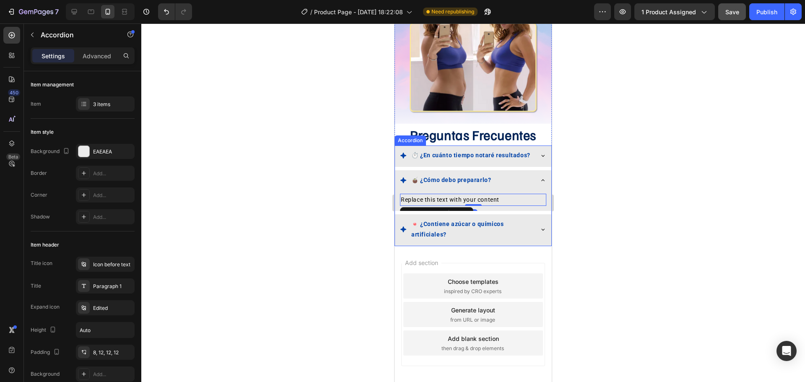
click at [540, 226] on icon at bounding box center [543, 229] width 7 height 7
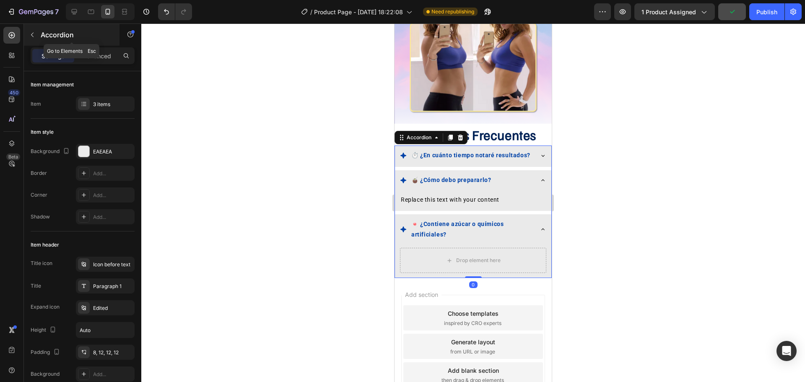
click at [36, 34] on button "button" at bounding box center [32, 34] width 13 height 13
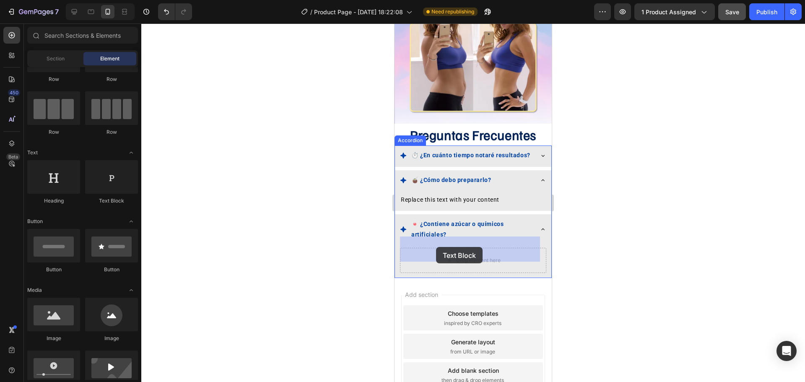
drag, startPoint x: 503, startPoint y: 208, endPoint x: 435, endPoint y: 246, distance: 77.9
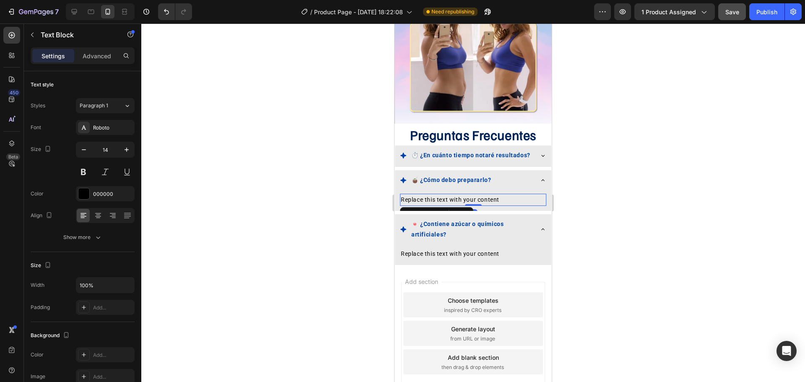
scroll to position [162, 0]
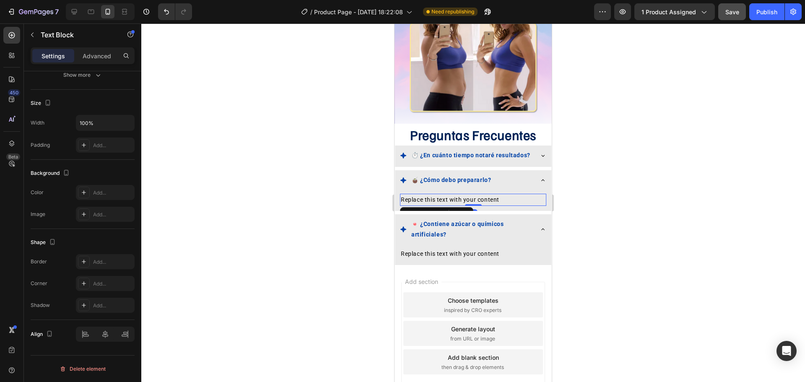
click at [494, 194] on div "Replace this text with your content" at bounding box center [473, 200] width 146 height 12
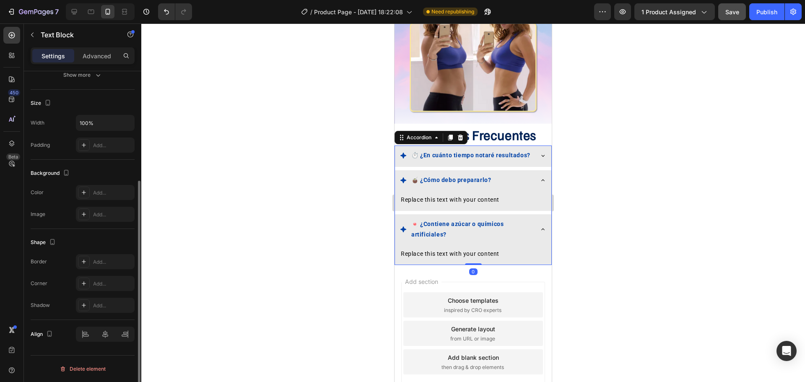
click at [513, 195] on div "Replace this text with your content Text Block" at bounding box center [473, 201] width 156 height 19
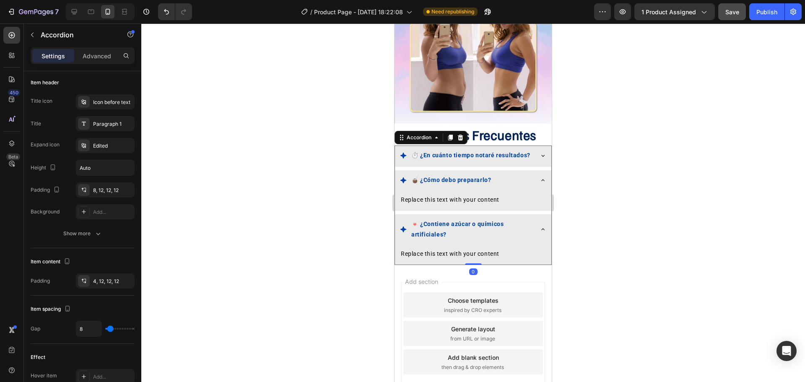
scroll to position [0, 0]
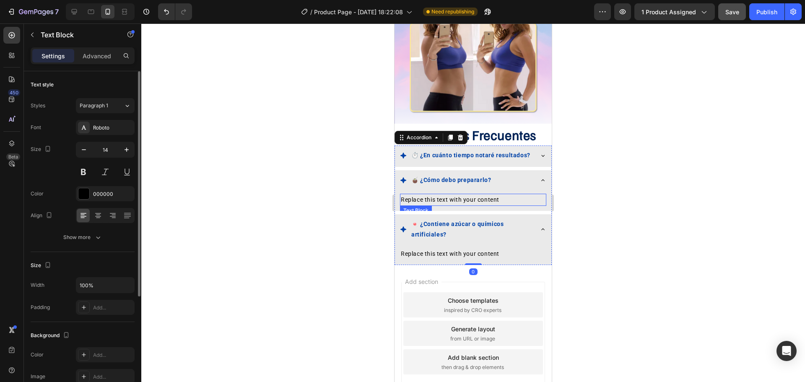
click at [491, 194] on div "Replace this text with your content" at bounding box center [473, 200] width 146 height 12
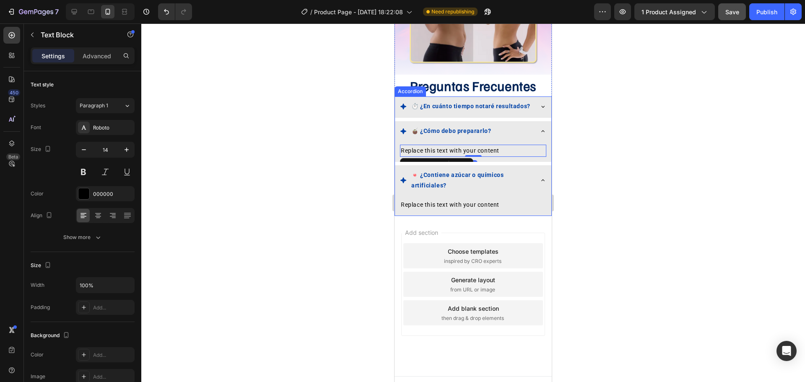
scroll to position [1601, 0]
click at [88, 127] on div at bounding box center [84, 128] width 12 height 12
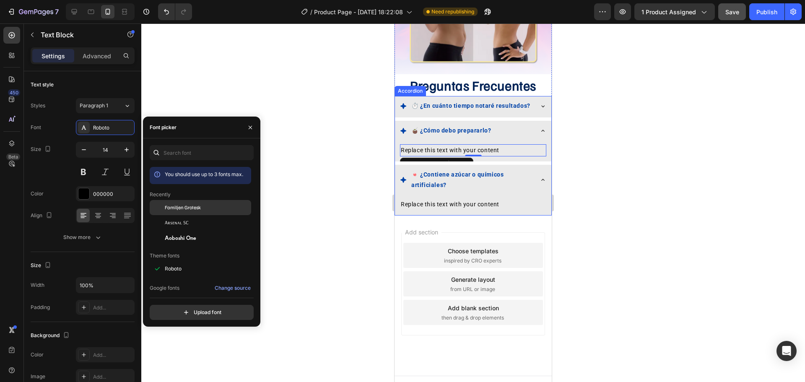
click at [200, 208] on div "Familjen Grotesk" at bounding box center [207, 208] width 85 height 8
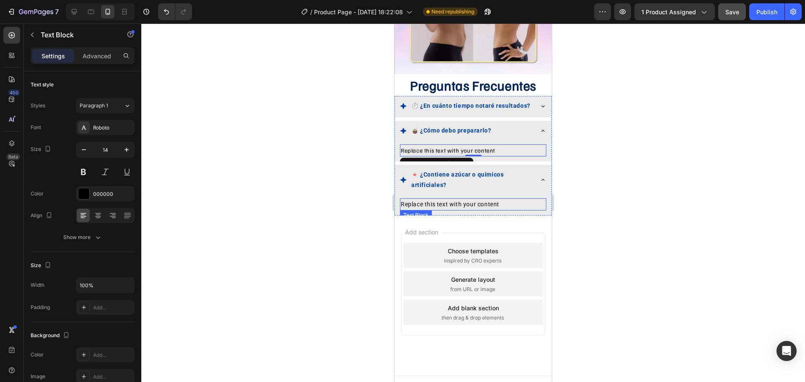
click at [500, 198] on div "Replace this text with your content" at bounding box center [473, 204] width 146 height 12
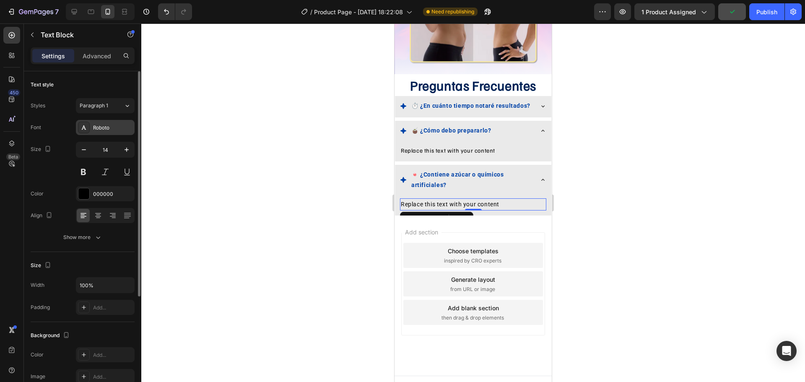
click at [86, 126] on icon at bounding box center [84, 127] width 7 height 7
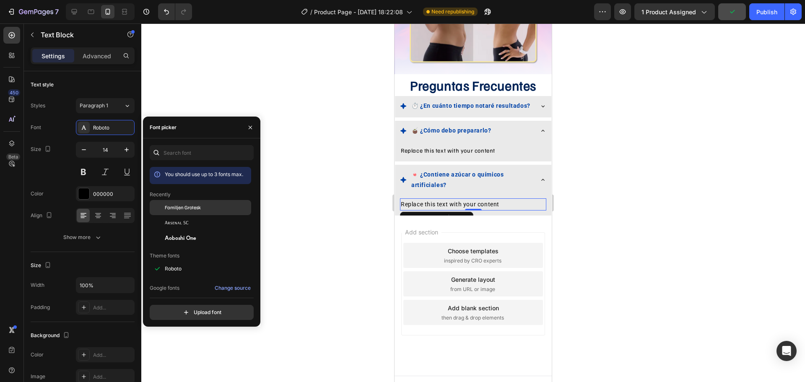
click at [180, 208] on span "Familjen Grotesk" at bounding box center [183, 208] width 36 height 8
click at [648, 199] on div at bounding box center [473, 202] width 664 height 359
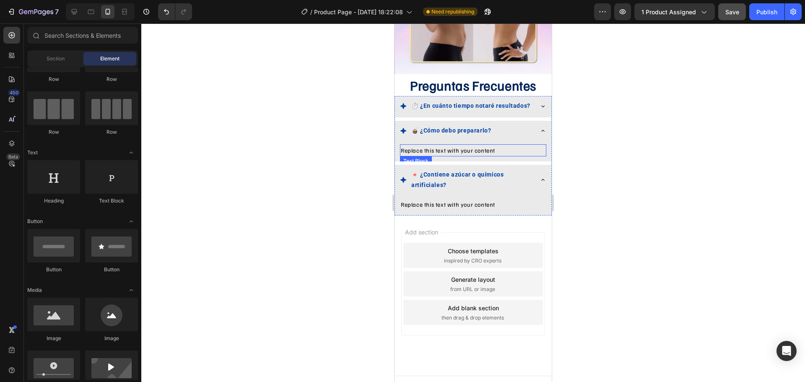
click at [414, 144] on div "Replace this text with your content" at bounding box center [473, 150] width 146 height 12
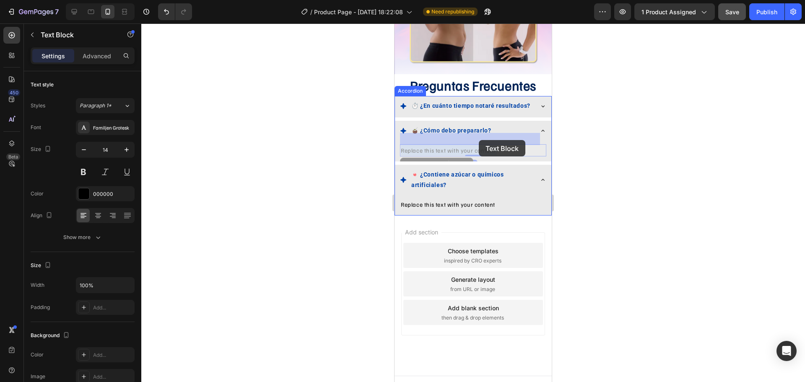
drag, startPoint x: 414, startPoint y: 138, endPoint x: 479, endPoint y: 140, distance: 65.0
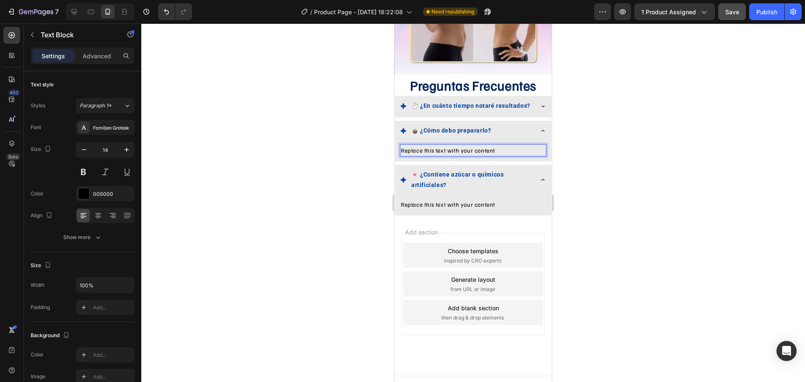
click at [486, 145] on p "Replace this text with your content" at bounding box center [473, 150] width 145 height 10
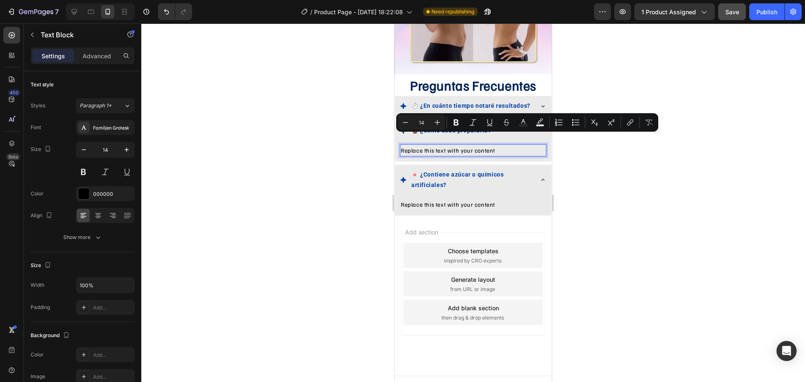
click at [486, 145] on p "Replace this text with your content" at bounding box center [473, 150] width 145 height 10
drag, startPoint x: 486, startPoint y: 141, endPoint x: 408, endPoint y: 143, distance: 78.5
click at [408, 145] on p "Replace this text with your content" at bounding box center [473, 150] width 145 height 10
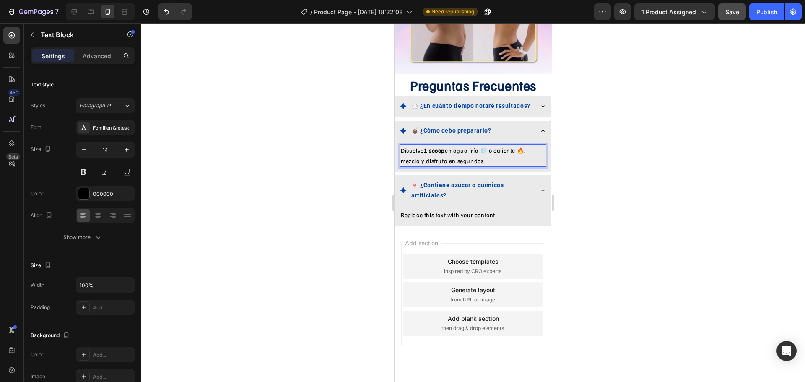
click at [356, 154] on div at bounding box center [473, 202] width 664 height 359
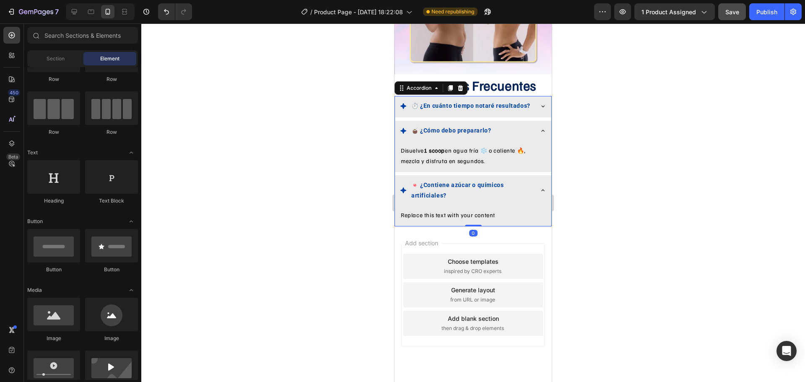
click at [540, 103] on icon at bounding box center [543, 106] width 7 height 7
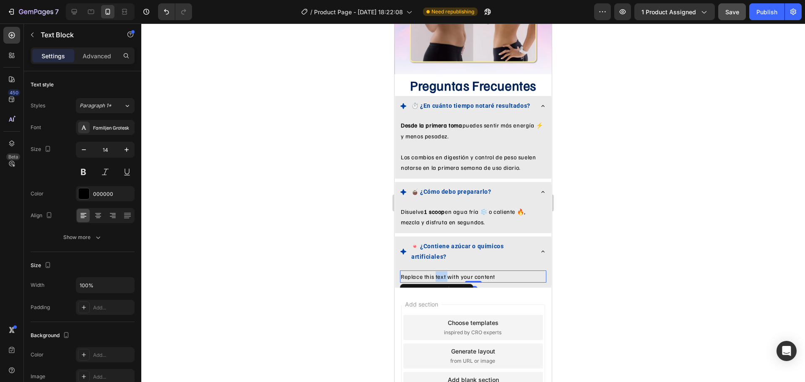
click at [444, 270] on div "Replace this text with your content" at bounding box center [473, 276] width 146 height 12
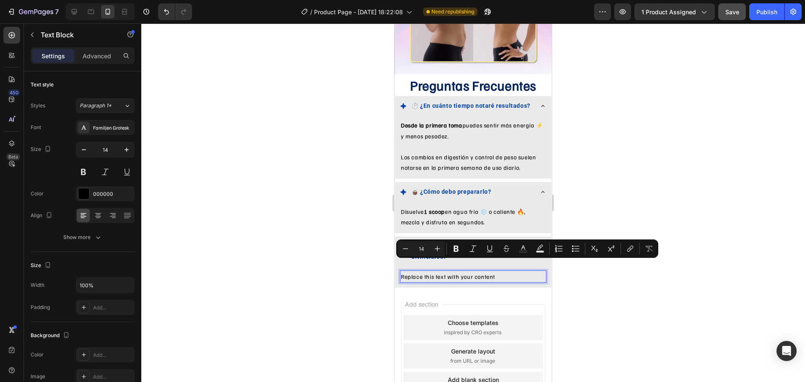
click at [484, 271] on p "Replace this text with your content" at bounding box center [473, 276] width 145 height 10
drag, startPoint x: 484, startPoint y: 265, endPoint x: 408, endPoint y: 267, distance: 75.5
click at [408, 271] on p "Replace this text with your content" at bounding box center [473, 276] width 145 height 10
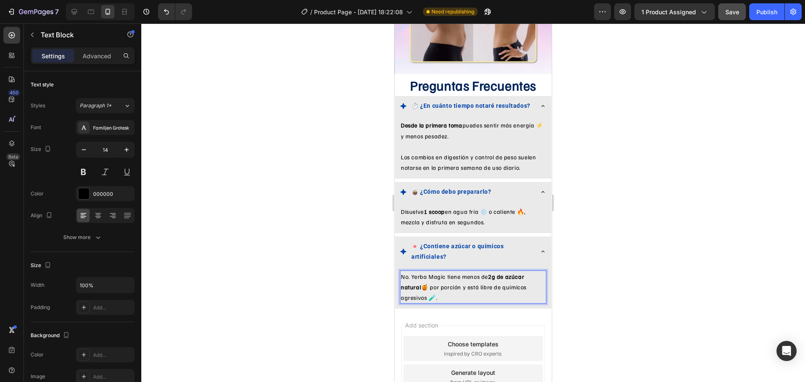
click at [436, 284] on p "No. Yerba Magic tiene menos de 2g de azúcar natural 🍯 por porción y está libre …" at bounding box center [473, 287] width 145 height 32
click at [428, 273] on p "No. Yerba Magic tiene menos de 2g de azúcar natural 🍯 por porción y está libre …" at bounding box center [473, 287] width 145 height 32
click at [600, 240] on div at bounding box center [473, 202] width 664 height 359
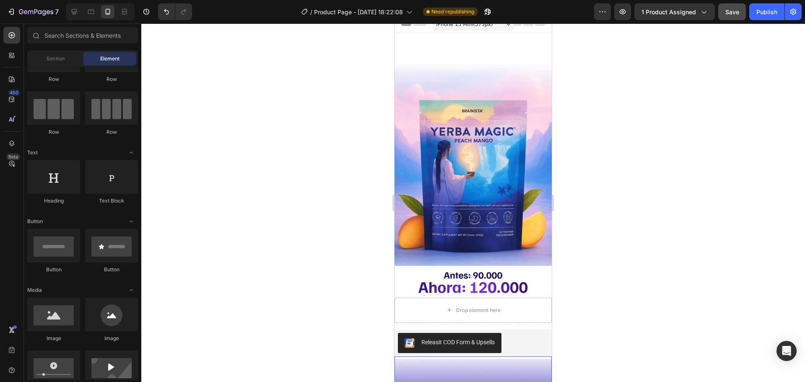
scroll to position [0, 0]
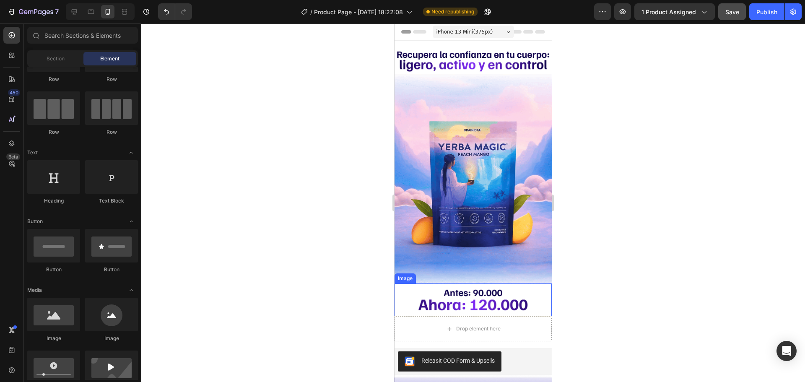
click at [514, 289] on img at bounding box center [473, 299] width 157 height 33
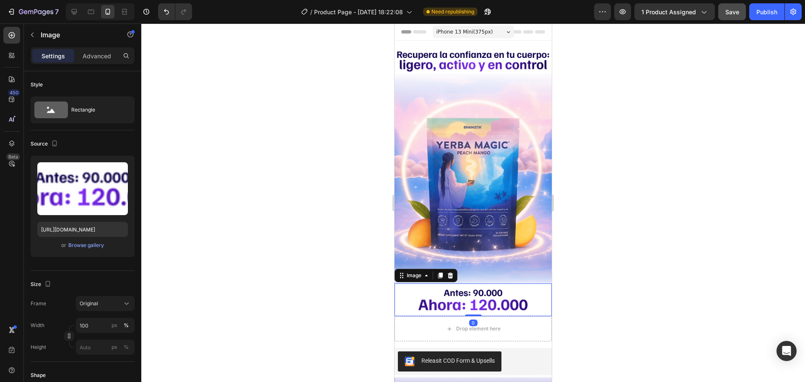
click at [495, 288] on img at bounding box center [473, 299] width 157 height 33
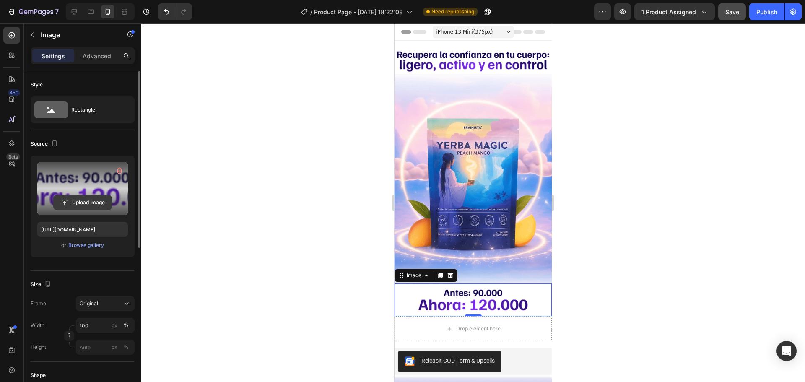
click at [71, 198] on input "file" at bounding box center [83, 202] width 58 height 14
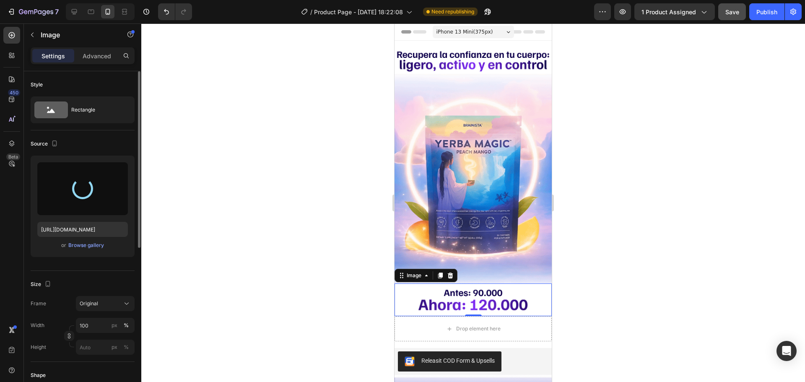
type input "https://cdn.shopify.com/s/files/1/0646/7534/8579/files/gempages_581547001959678…"
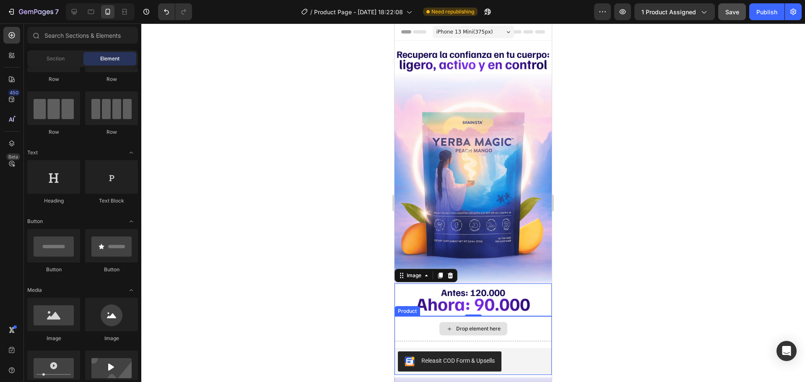
click at [502, 322] on div "Drop element here" at bounding box center [473, 328] width 68 height 13
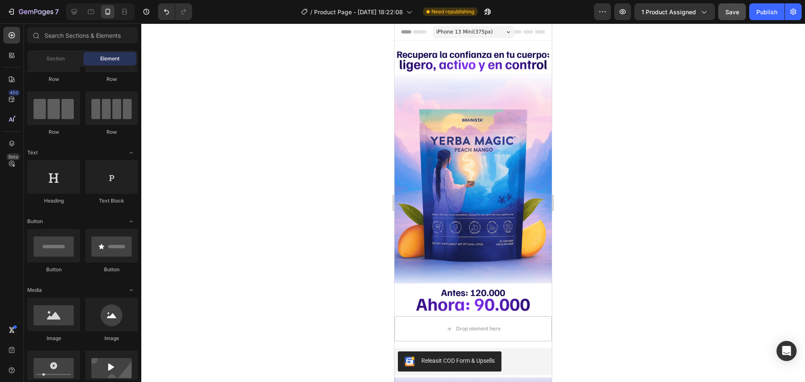
click at [621, 254] on div at bounding box center [473, 202] width 664 height 359
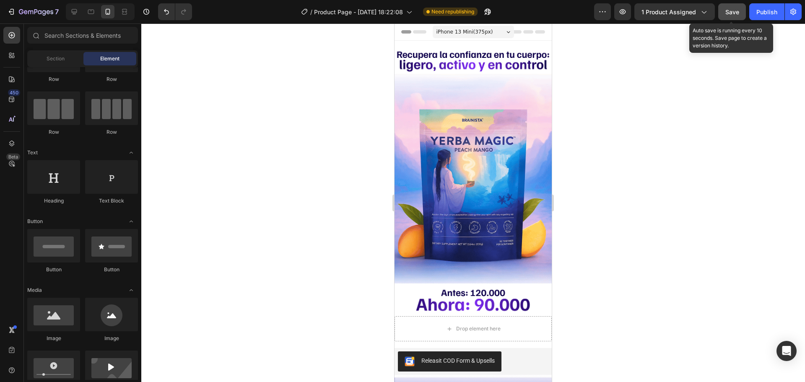
click at [731, 7] on button "Save" at bounding box center [732, 11] width 28 height 17
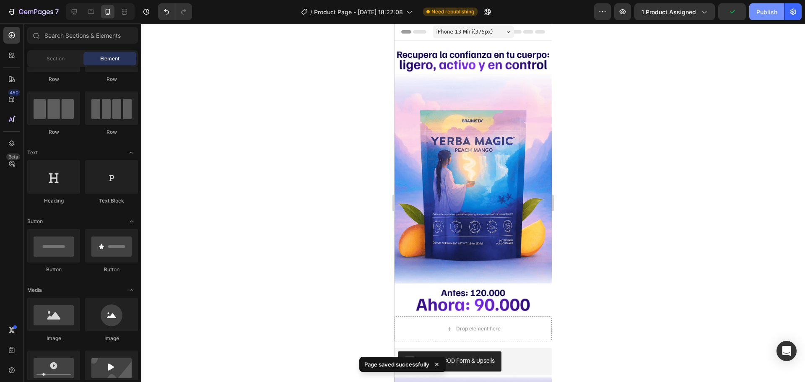
click at [763, 14] on div "Publish" at bounding box center [766, 12] width 21 height 9
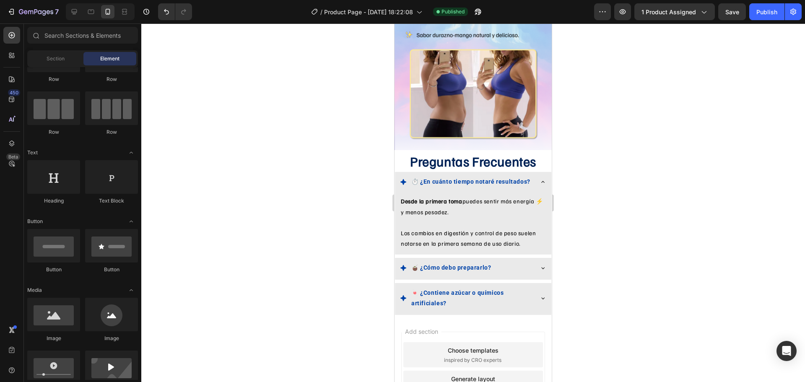
scroll to position [1528, 0]
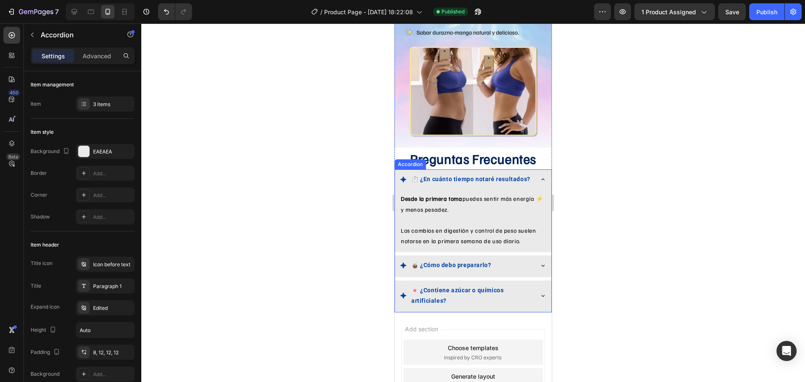
click at [540, 176] on icon at bounding box center [543, 179] width 7 height 7
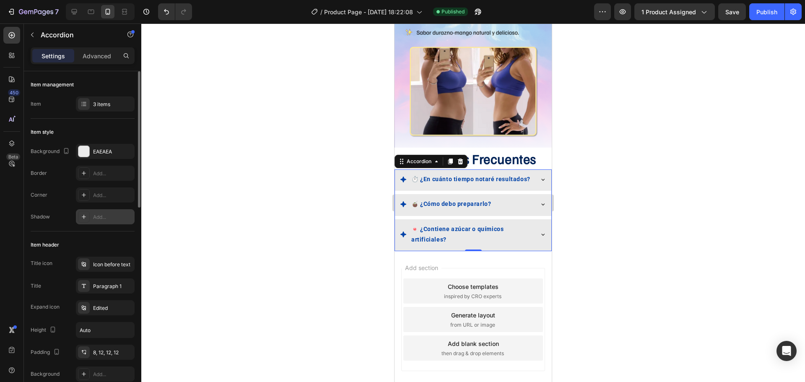
click at [81, 215] on icon at bounding box center [84, 216] width 7 height 7
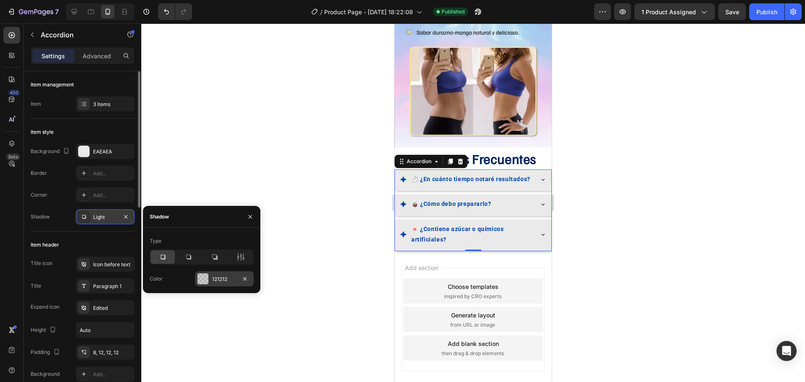
click at [201, 283] on div at bounding box center [203, 278] width 11 height 11
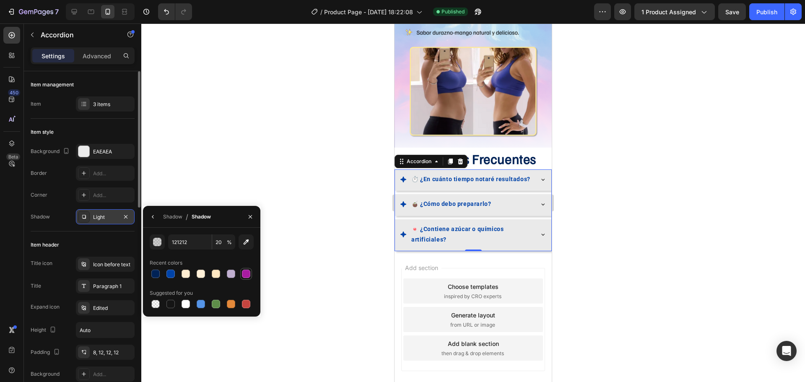
click at [242, 277] on div at bounding box center [246, 274] width 8 height 8
type input "A81CA1"
type input "100"
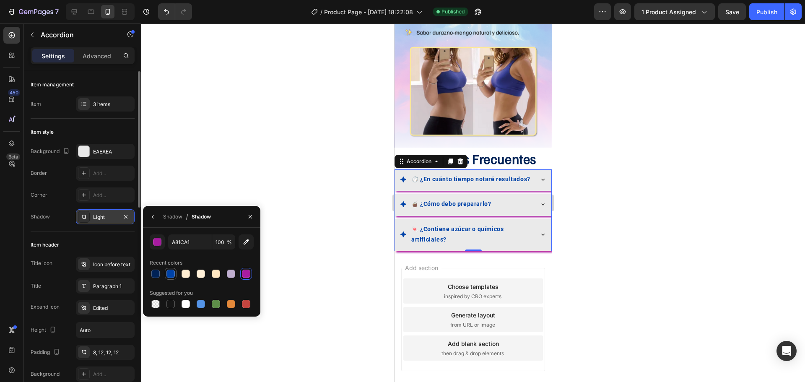
click at [169, 273] on div at bounding box center [170, 274] width 8 height 8
type input "0043A8"
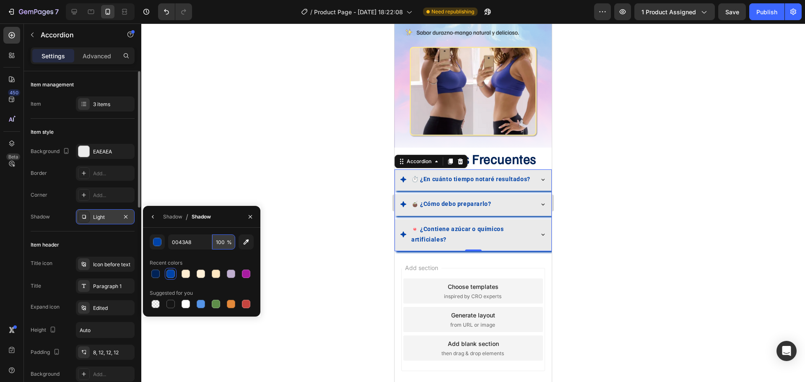
click at [223, 244] on input "100" at bounding box center [223, 241] width 23 height 15
click at [198, 242] on input "0043A8" at bounding box center [190, 241] width 44 height 15
click at [223, 239] on input "100" at bounding box center [223, 241] width 23 height 15
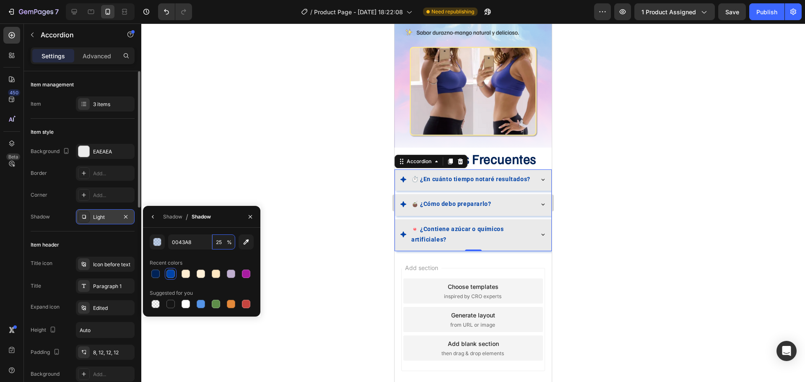
type input "25"
click at [80, 190] on div at bounding box center [84, 195] width 12 height 12
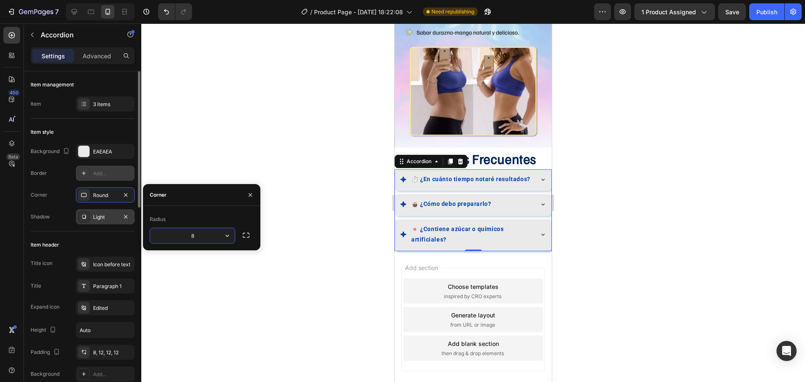
click at [82, 174] on icon at bounding box center [84, 173] width 7 height 7
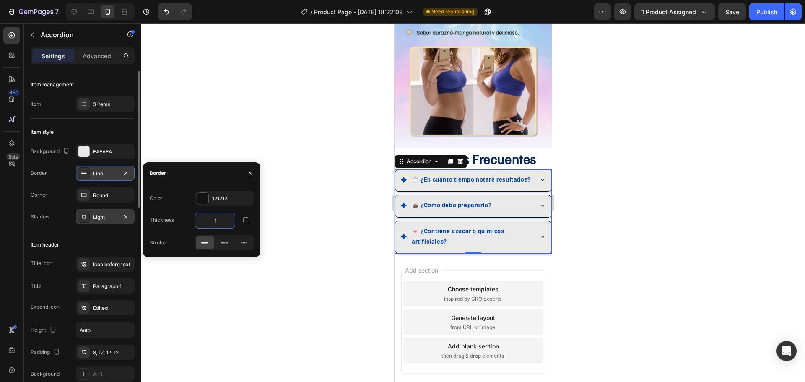
click at [211, 219] on input "1" at bounding box center [214, 220] width 39 height 15
click at [243, 221] on icon "button" at bounding box center [246, 220] width 7 height 7
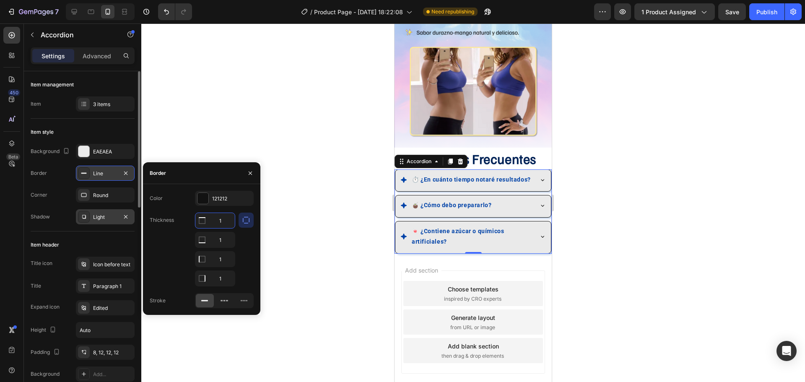
click at [228, 224] on input "1" at bounding box center [214, 220] width 39 height 15
type input "0"
click at [227, 257] on input "1" at bounding box center [214, 259] width 39 height 15
type input "0"
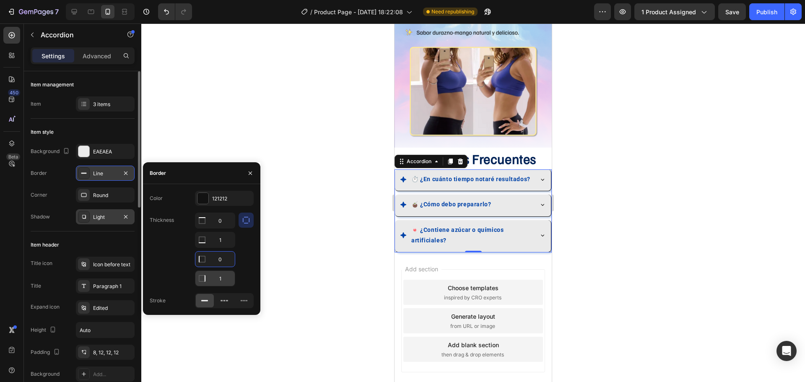
click at [227, 275] on input "1" at bounding box center [214, 278] width 39 height 15
type input "1"
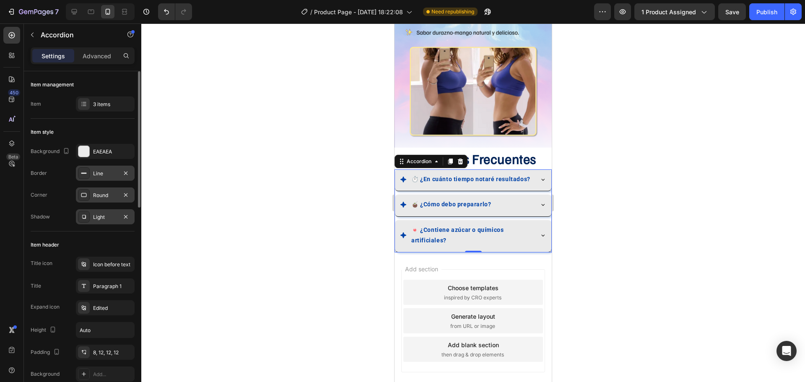
click at [113, 197] on div "Round" at bounding box center [105, 196] width 24 height 8
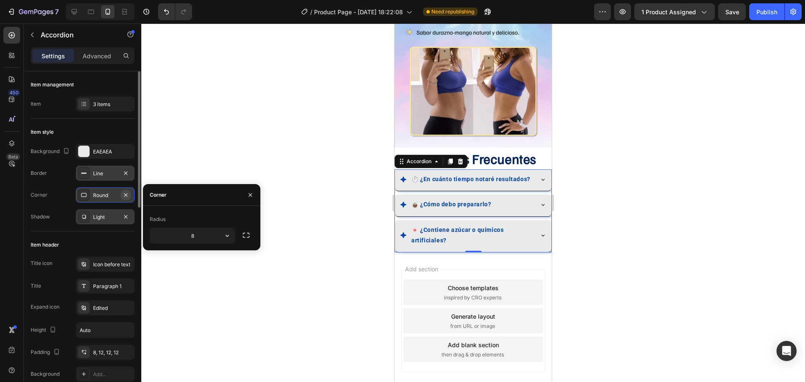
click at [124, 194] on icon "button" at bounding box center [125, 195] width 7 height 7
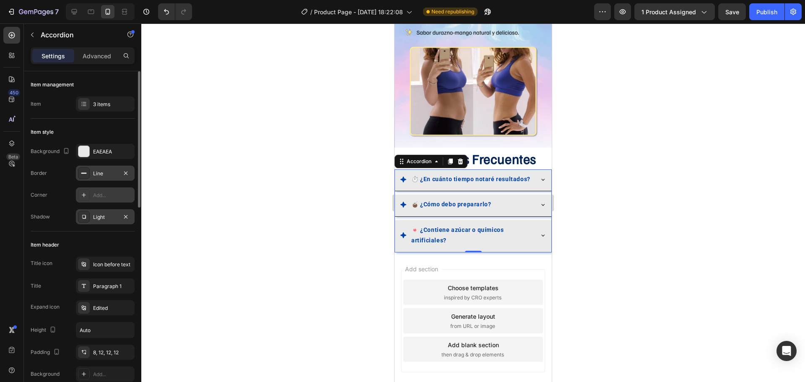
click at [83, 176] on icon at bounding box center [84, 173] width 7 height 7
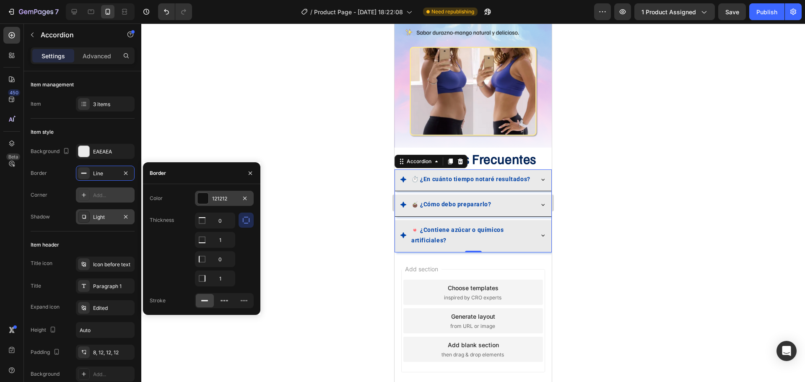
click at [203, 198] on div at bounding box center [203, 198] width 11 height 11
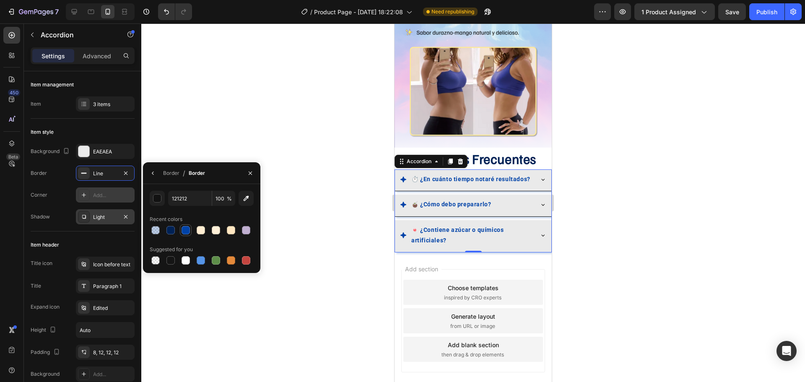
click at [187, 227] on div at bounding box center [186, 230] width 8 height 8
type input "0043A8"
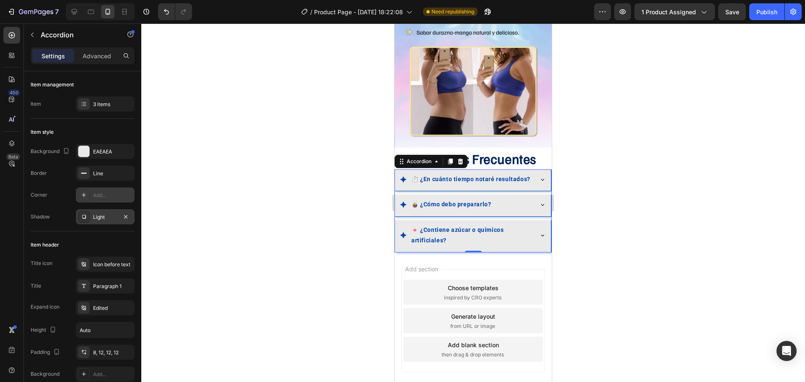
click at [95, 218] on div "Light" at bounding box center [105, 217] width 24 height 8
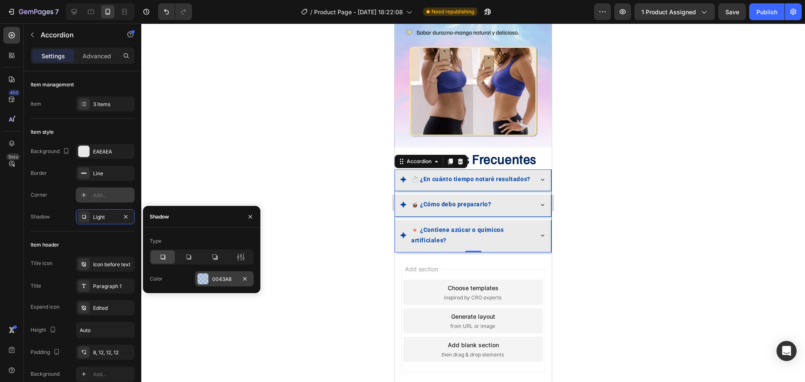
click at [206, 281] on div at bounding box center [203, 278] width 11 height 11
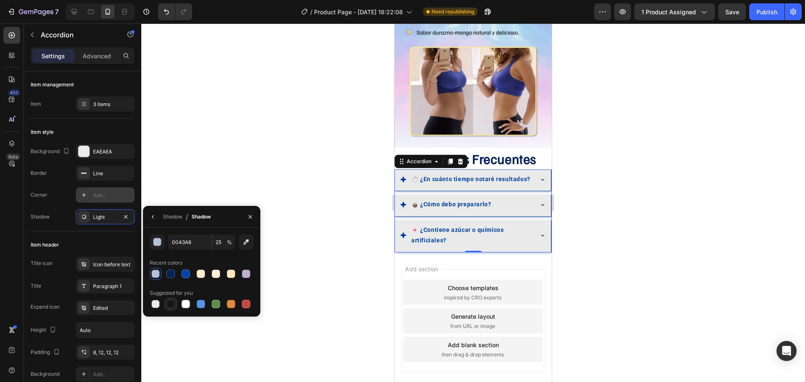
click at [171, 306] on div at bounding box center [170, 304] width 8 height 8
type input "151515"
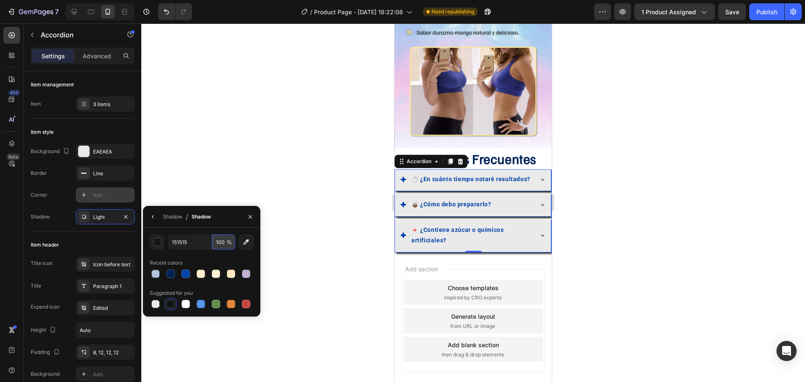
click at [221, 242] on input "100" at bounding box center [223, 241] width 23 height 15
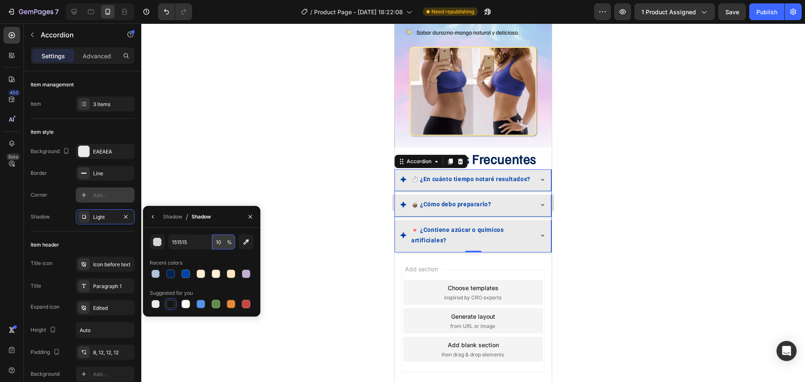
type input "10"
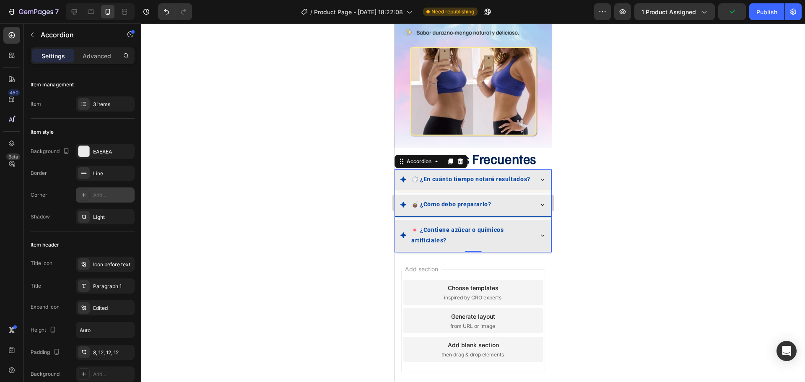
click at [320, 204] on div at bounding box center [473, 202] width 664 height 359
click at [489, 195] on div "🧉 ¿Cómo debo prepararlo?" at bounding box center [473, 205] width 156 height 21
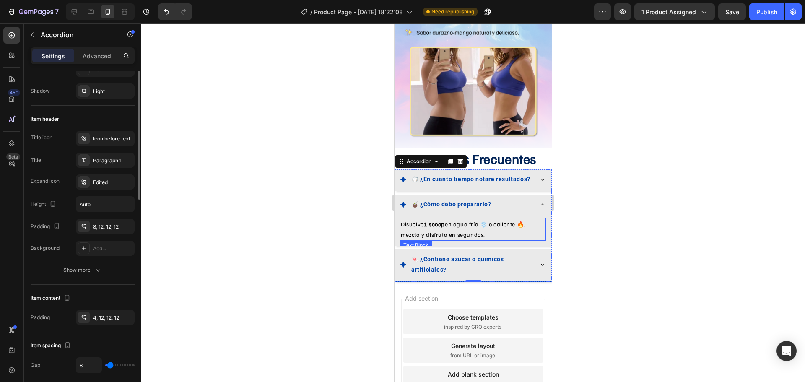
scroll to position [84, 0]
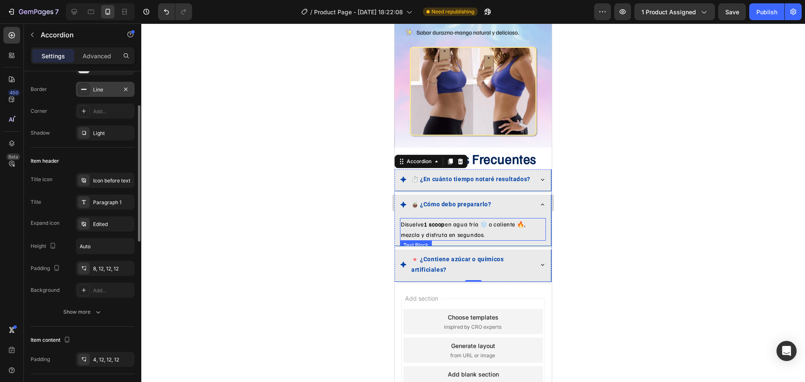
click at [85, 91] on icon at bounding box center [84, 89] width 7 height 7
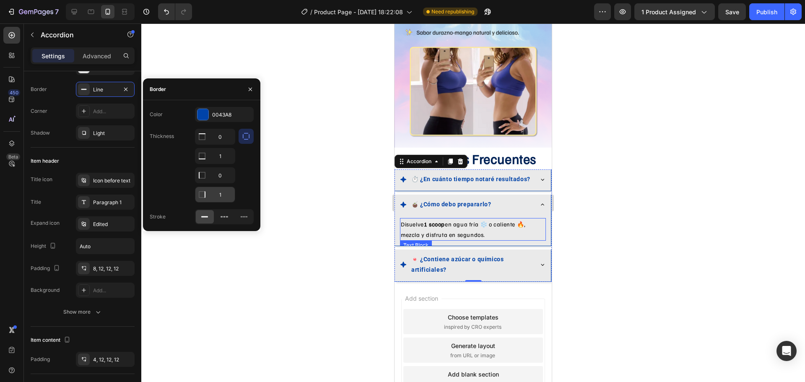
click at [227, 196] on input "1" at bounding box center [214, 194] width 39 height 15
type input "0"
click at [595, 218] on div at bounding box center [473, 202] width 664 height 359
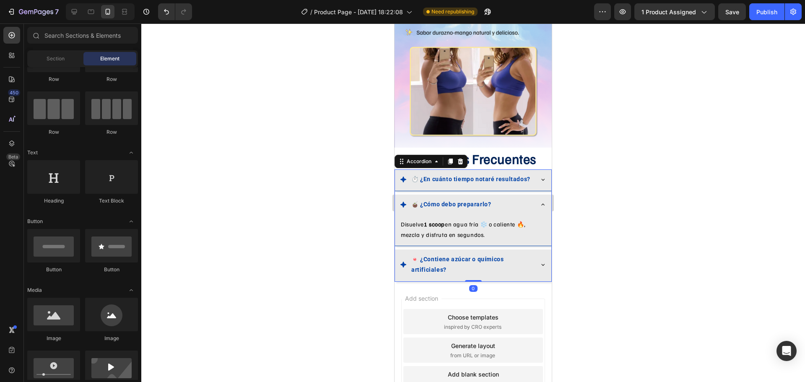
click at [529, 178] on div "⏱️ ¿En cuánto tiempo notaré resultados?" at bounding box center [473, 179] width 156 height 21
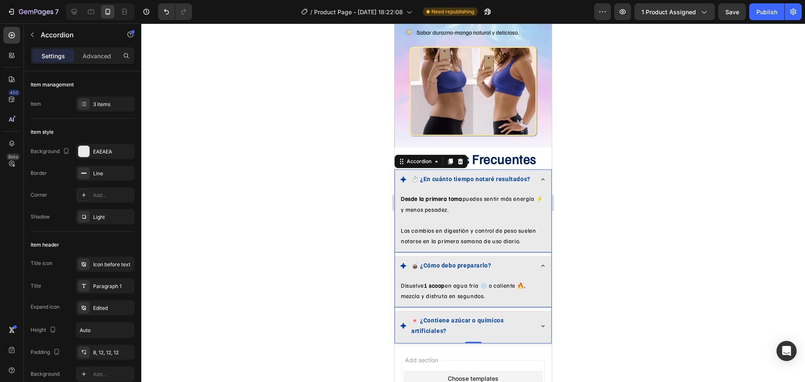
click at [536, 311] on div "🍬 ¿Contiene azúcar o químicos artificiales?" at bounding box center [473, 327] width 156 height 32
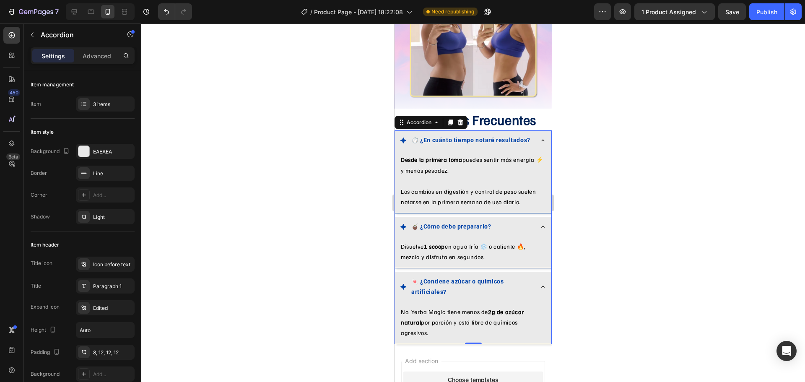
scroll to position [1570, 0]
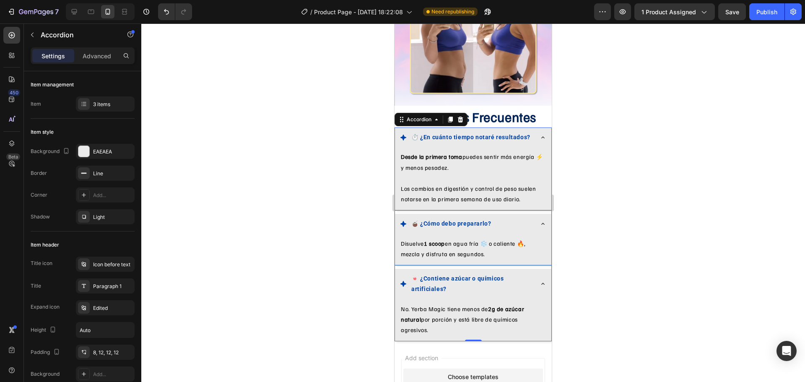
click at [607, 216] on div at bounding box center [473, 202] width 664 height 359
click at [520, 127] on div "⏱️ ¿En cuánto tiempo notaré resultados?" at bounding box center [473, 137] width 156 height 21
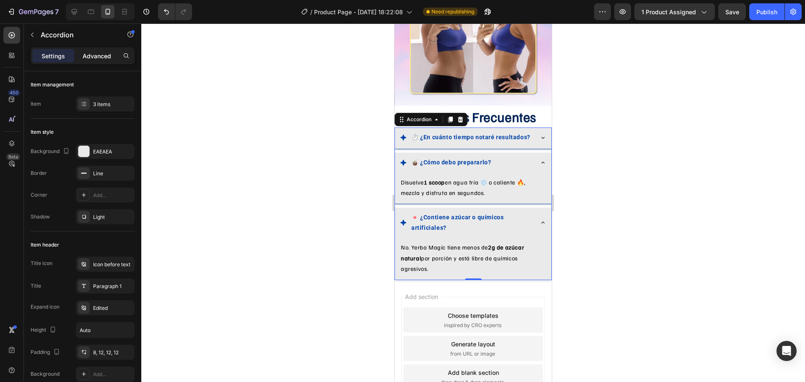
click at [108, 57] on p "Advanced" at bounding box center [97, 56] width 29 height 9
type input "100%"
type input "100"
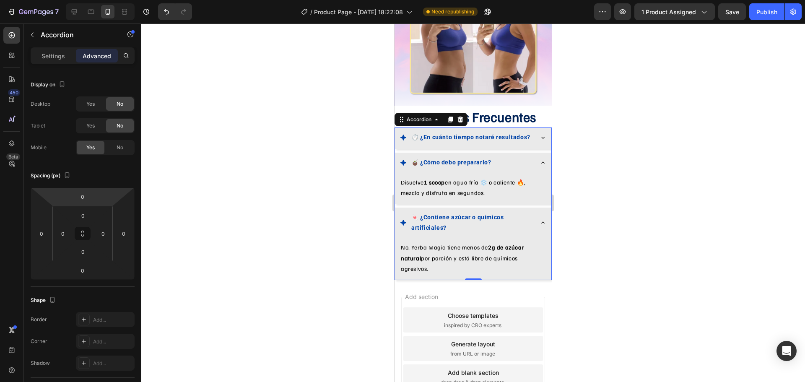
click at [93, 0] on html "7 / Product Page - Sep 25, 18:22:08 Need republishing Preview 1 product assigne…" at bounding box center [402, 0] width 805 height 0
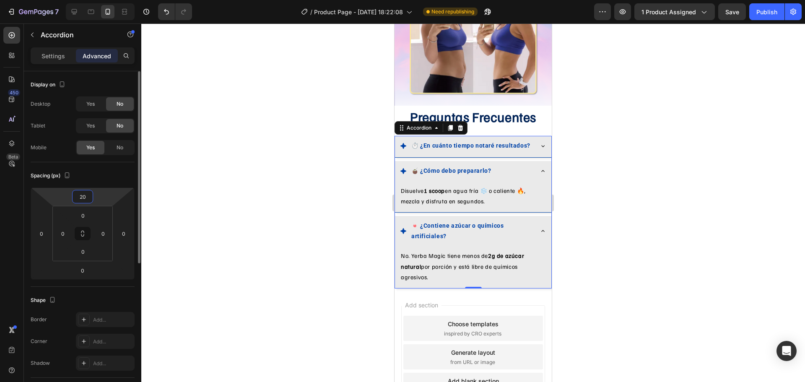
type input "2"
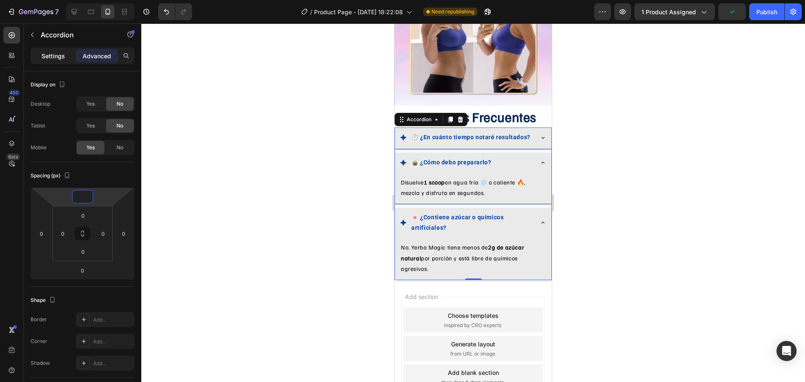
type input "0"
click at [55, 59] on p "Settings" at bounding box center [53, 56] width 23 height 9
type input "8"
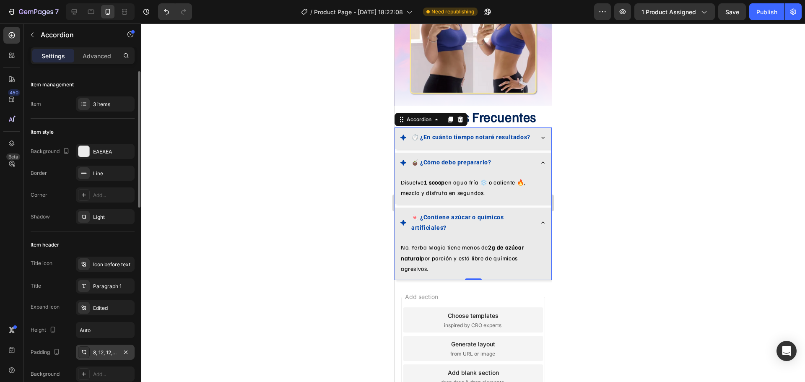
click at [82, 348] on div at bounding box center [84, 352] width 12 height 12
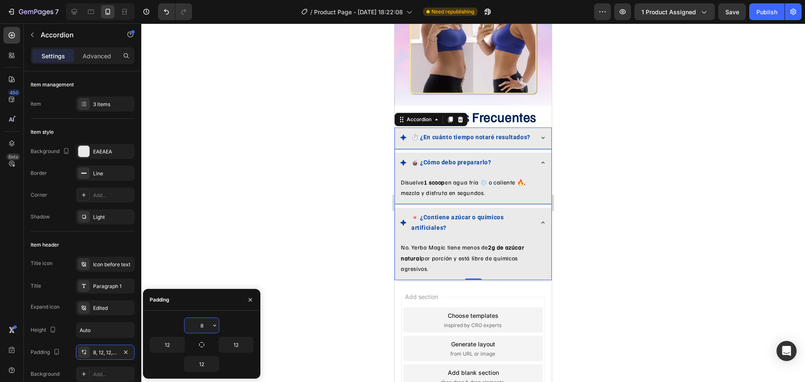
click at [198, 322] on input "8" at bounding box center [202, 325] width 34 height 15
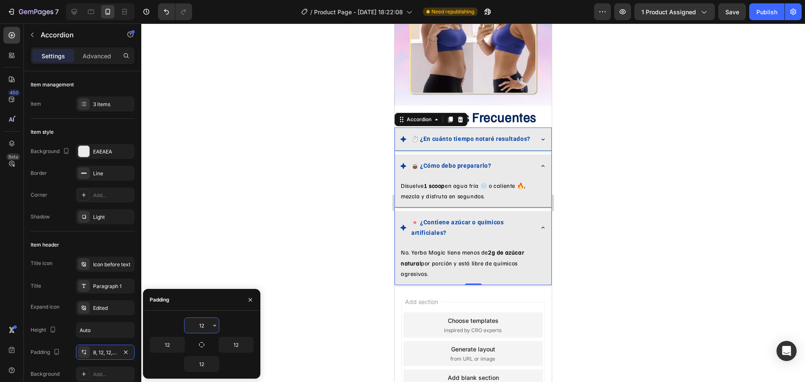
type input "12"
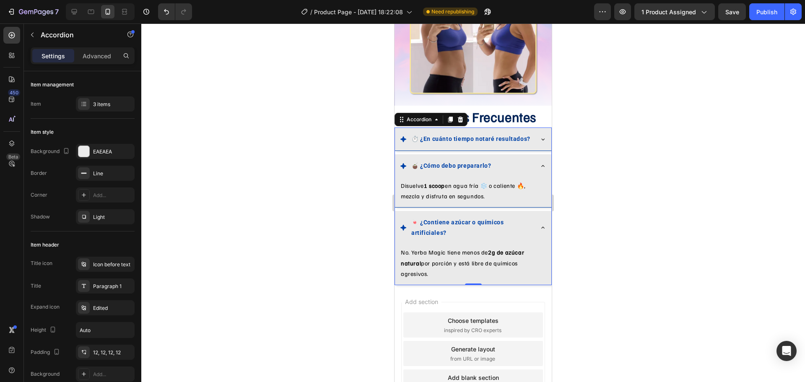
click at [323, 263] on div at bounding box center [473, 202] width 664 height 359
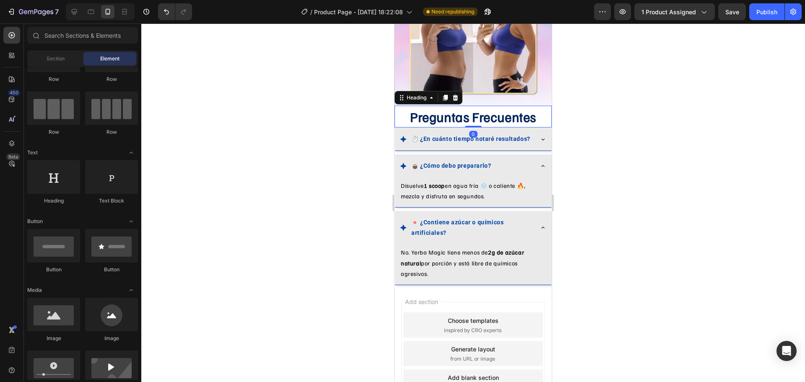
click at [467, 106] on h2 "Preguntas Frecuentes" at bounding box center [473, 117] width 157 height 22
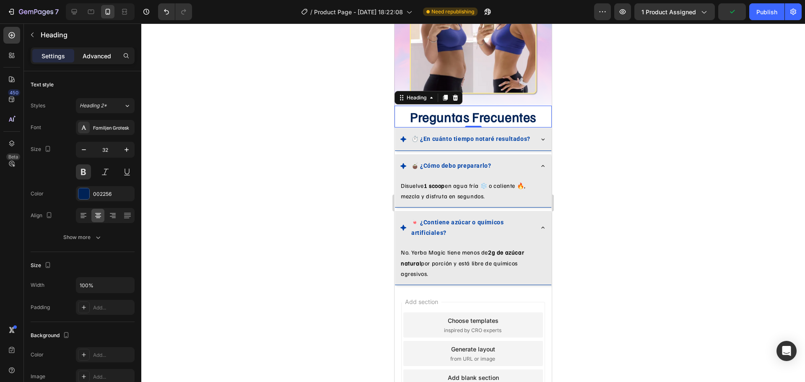
click at [92, 55] on p "Advanced" at bounding box center [97, 56] width 29 height 9
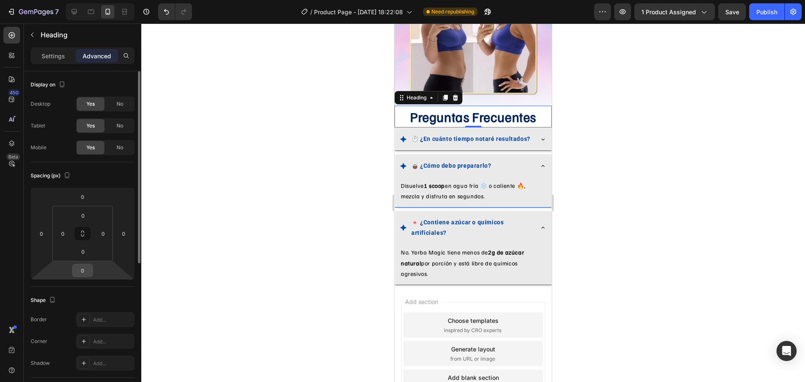
click at [87, 270] on input "0" at bounding box center [82, 270] width 17 height 13
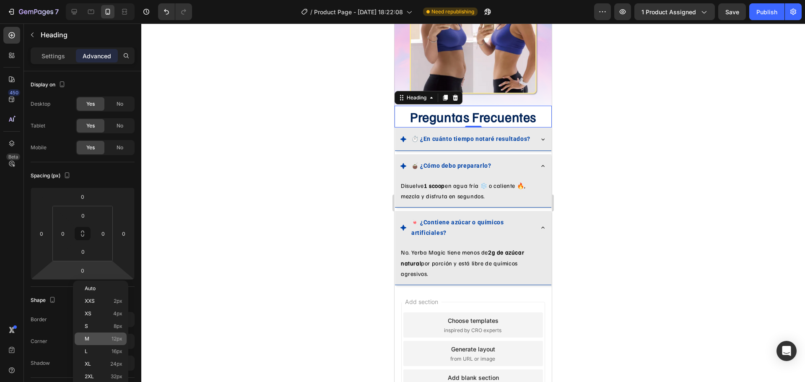
click at [92, 341] on p "M 12px" at bounding box center [104, 339] width 38 height 6
type input "12"
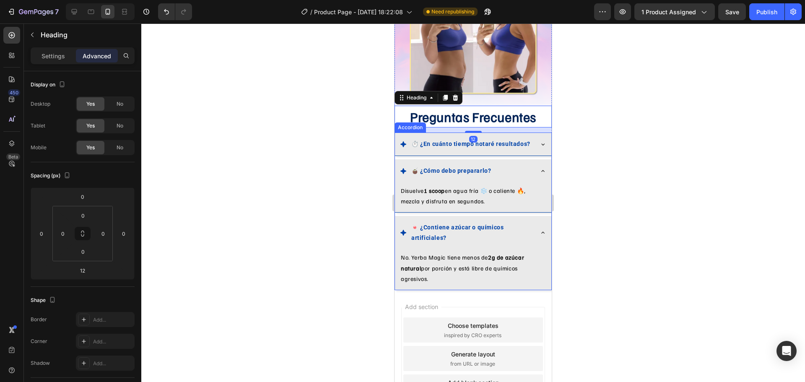
click at [667, 179] on div at bounding box center [473, 202] width 664 height 359
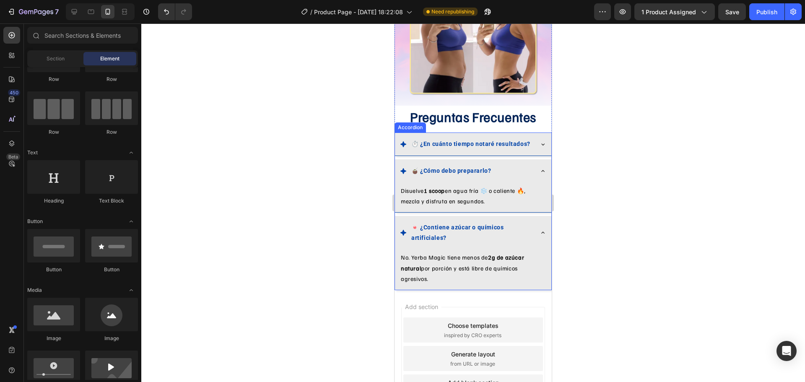
click at [654, 177] on div at bounding box center [473, 202] width 664 height 359
click at [582, 161] on div at bounding box center [473, 202] width 664 height 359
drag, startPoint x: 587, startPoint y: 108, endPoint x: 587, endPoint y: 115, distance: 7.5
click at [587, 108] on div at bounding box center [473, 202] width 664 height 359
click at [491, 141] on div "⏱️ ¿En cuánto tiempo notaré resultados?" at bounding box center [473, 144] width 156 height 23
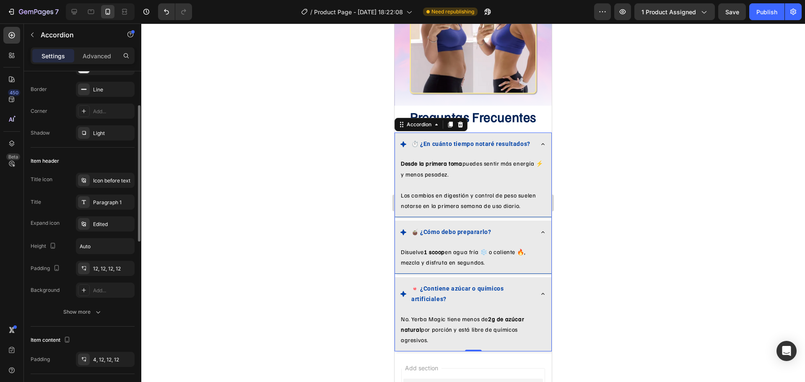
scroll to position [0, 0]
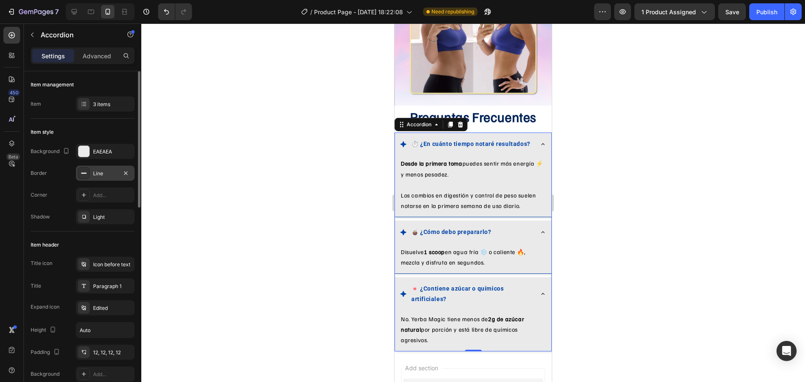
click at [86, 177] on div at bounding box center [84, 173] width 12 height 12
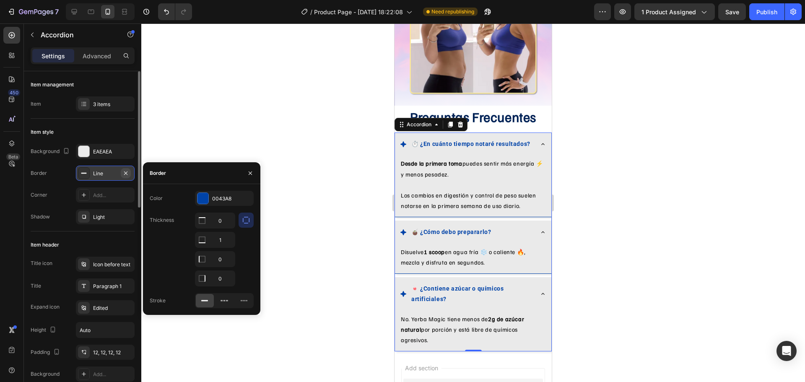
click at [126, 172] on icon "button" at bounding box center [125, 173] width 7 height 7
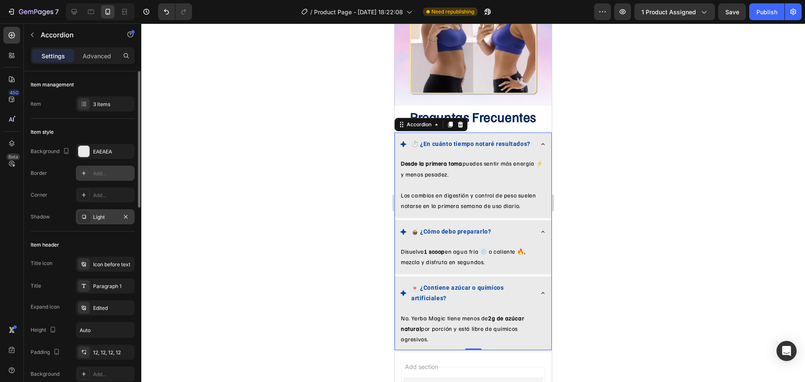
click at [86, 213] on div at bounding box center [84, 217] width 12 height 12
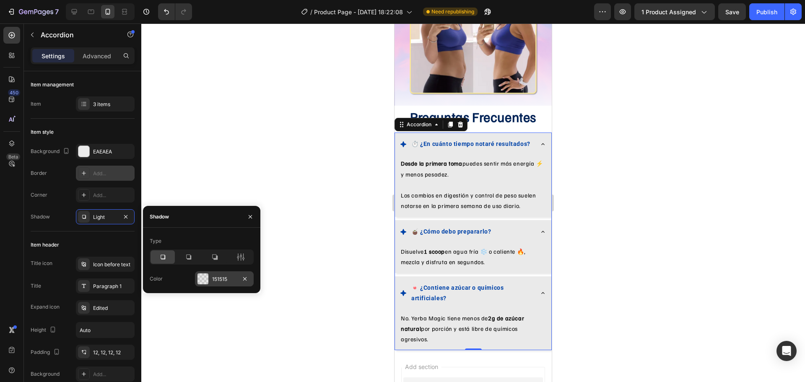
click at [203, 276] on div at bounding box center [203, 278] width 11 height 11
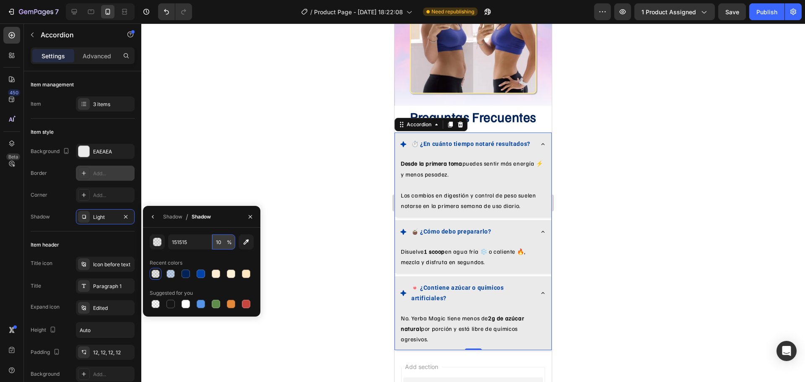
click at [220, 243] on input "10" at bounding box center [223, 241] width 23 height 15
click at [216, 245] on input "20" at bounding box center [223, 241] width 23 height 15
click at [218, 244] on input "20" at bounding box center [223, 241] width 23 height 15
type input "30"
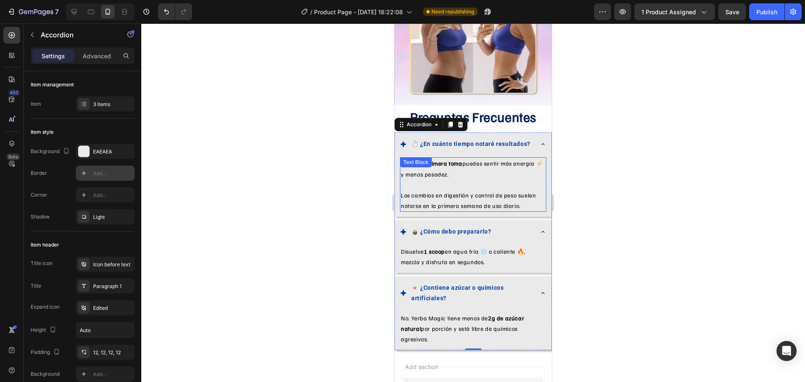
click at [675, 186] on div at bounding box center [473, 202] width 664 height 359
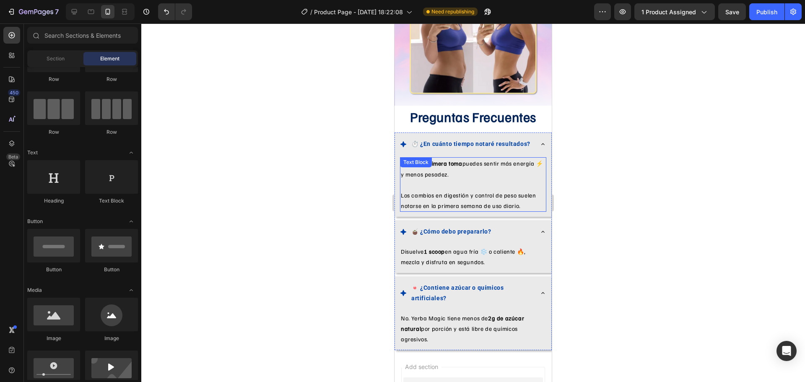
click at [675, 186] on div at bounding box center [473, 202] width 664 height 359
click at [618, 204] on div at bounding box center [473, 202] width 664 height 359
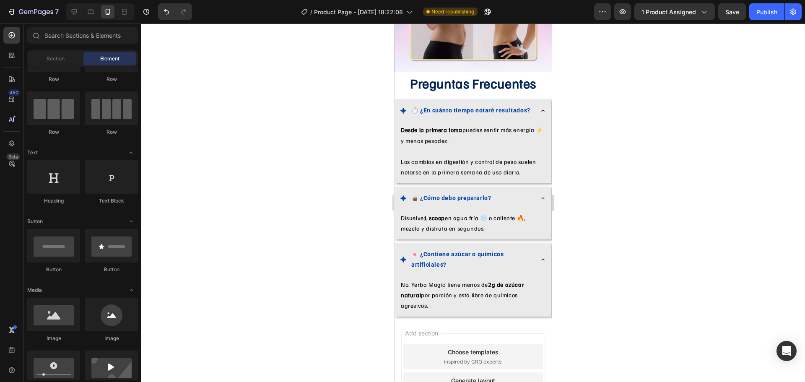
scroll to position [1606, 0]
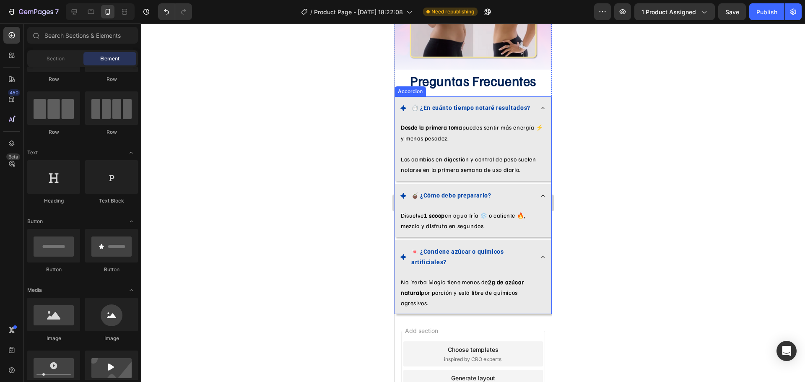
click at [510, 166] on div "Desde la primera toma puedes sentir más energía ⚡ y menos pesadez. Los cambios …" at bounding box center [473, 150] width 156 height 61
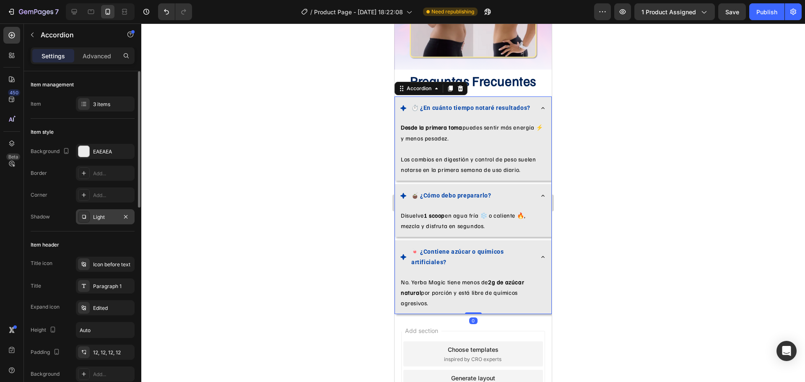
click at [108, 217] on div "Light" at bounding box center [105, 217] width 24 height 8
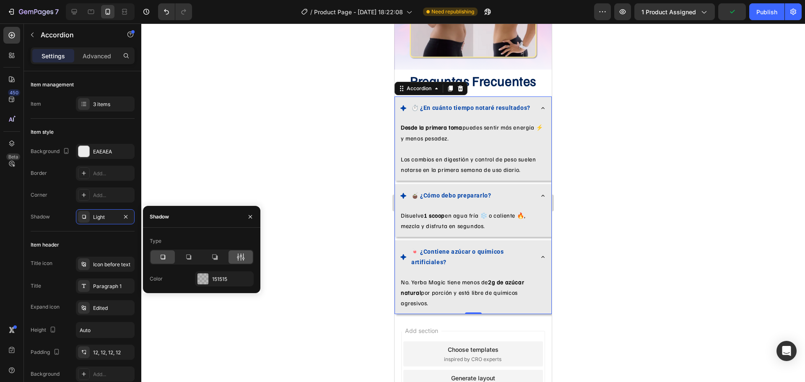
click at [242, 258] on icon at bounding box center [241, 257] width 8 height 8
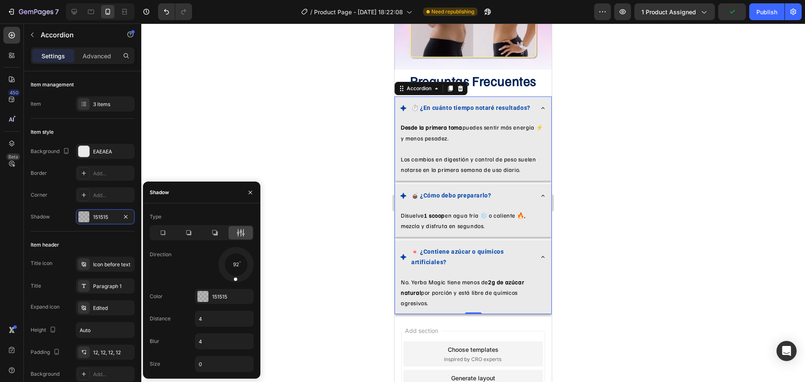
drag, startPoint x: 244, startPoint y: 275, endPoint x: 234, endPoint y: 281, distance: 12.1
click at [234, 281] on div at bounding box center [236, 273] width 6 height 19
click at [232, 268] on div at bounding box center [235, 264] width 37 height 37
click at [237, 264] on div at bounding box center [235, 264] width 37 height 37
drag, startPoint x: 237, startPoint y: 264, endPoint x: 234, endPoint y: 311, distance: 46.6
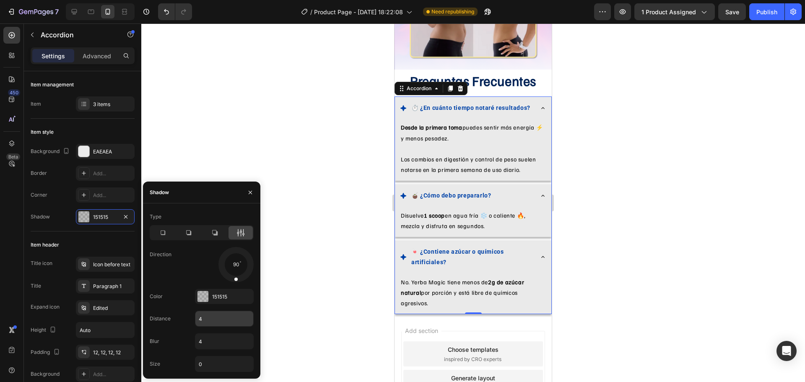
click at [234, 311] on div "Type Direction 90 Color 151515 Distance 4 Blur 4 Size 0" at bounding box center [201, 291] width 117 height 162
click at [296, 282] on div at bounding box center [473, 202] width 664 height 359
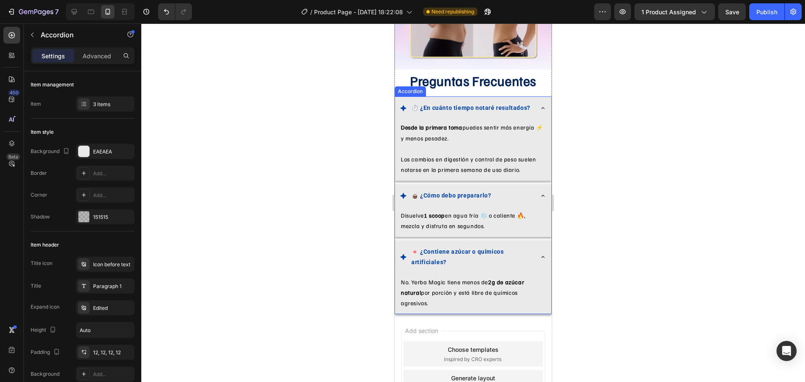
click at [541, 107] on icon at bounding box center [542, 108] width 3 height 2
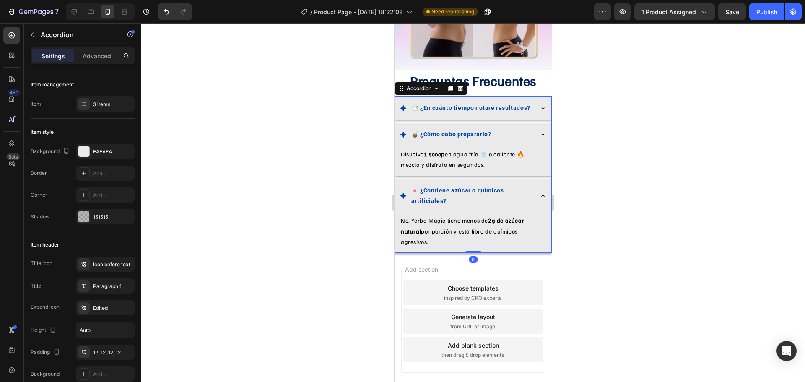
click at [540, 131] on icon at bounding box center [543, 134] width 7 height 7
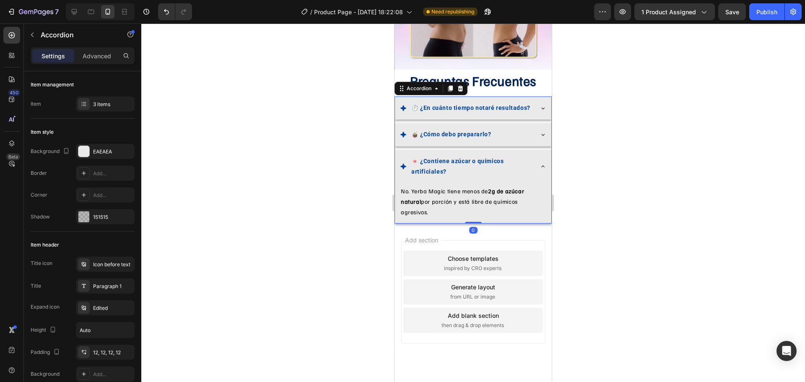
click at [540, 163] on icon at bounding box center [543, 166] width 7 height 7
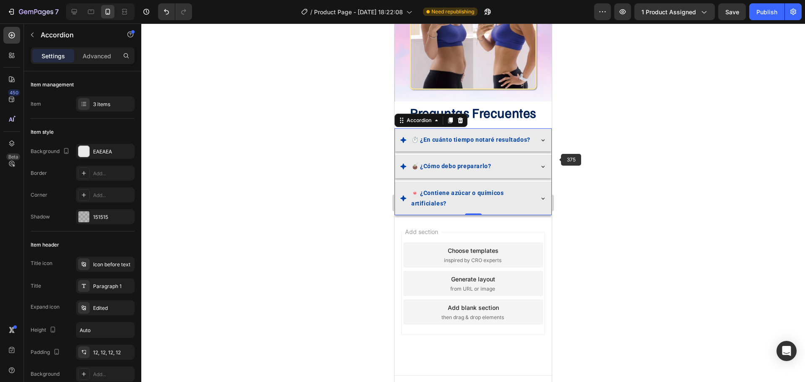
scroll to position [1573, 0]
click at [621, 194] on div at bounding box center [473, 202] width 664 height 359
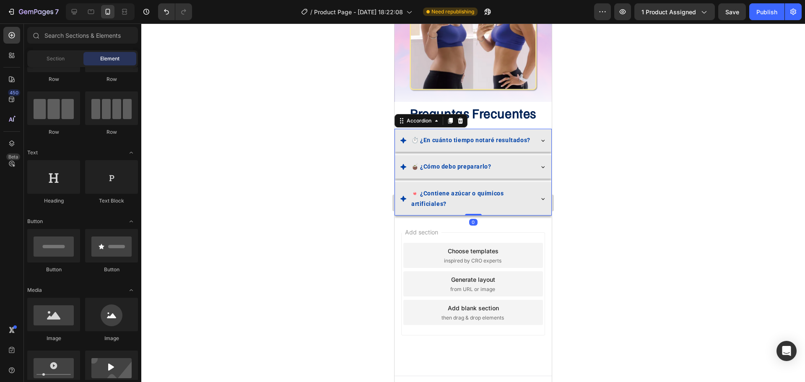
click at [521, 138] on div "⏱️ ¿En cuánto tiempo notaré resultados?" at bounding box center [473, 140] width 156 height 23
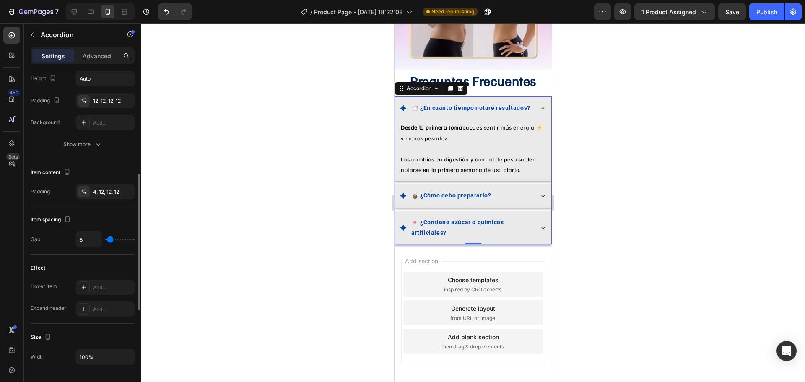
scroll to position [335, 0]
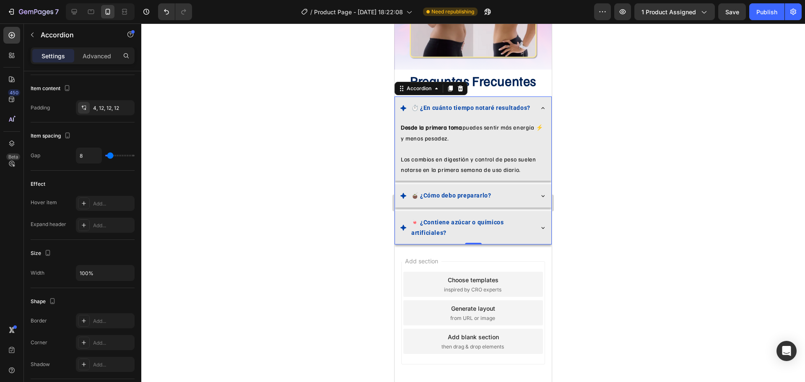
click at [530, 101] on div "⏱️ ¿En cuánto tiempo notaré resultados?" at bounding box center [473, 107] width 156 height 23
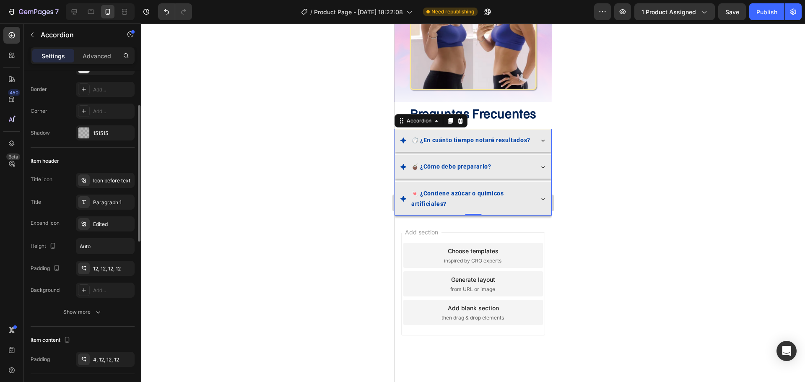
scroll to position [42, 0]
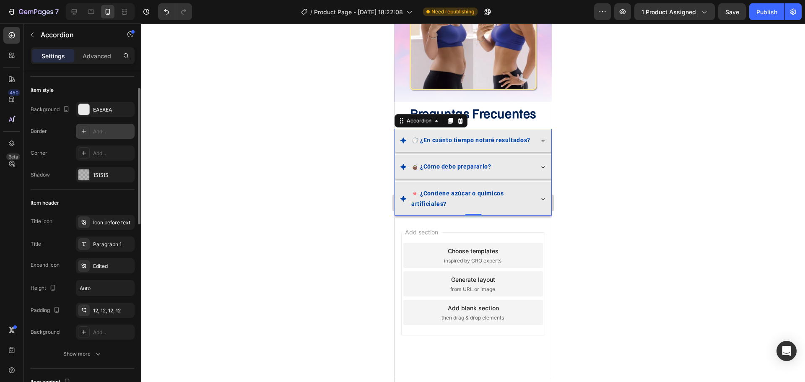
click at [79, 130] on div at bounding box center [84, 131] width 12 height 12
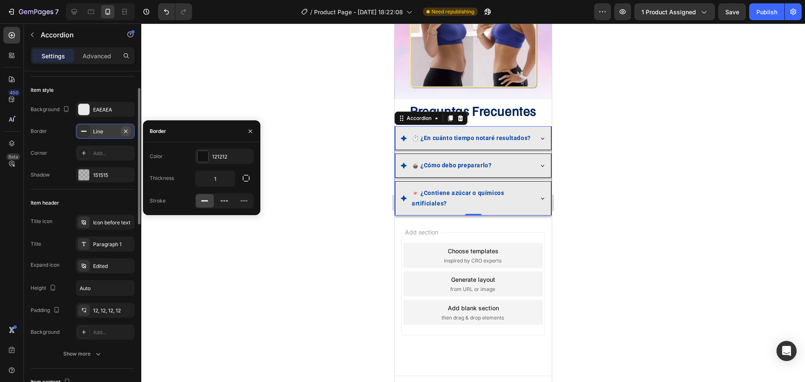
click at [128, 133] on icon "button" at bounding box center [125, 131] width 7 height 7
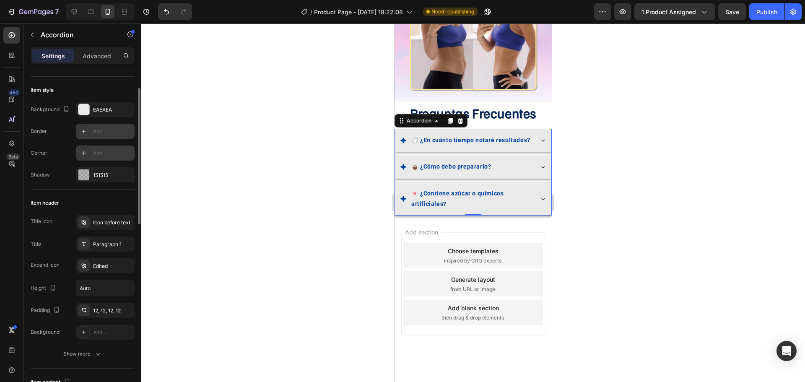
click at [81, 153] on icon at bounding box center [84, 153] width 7 height 7
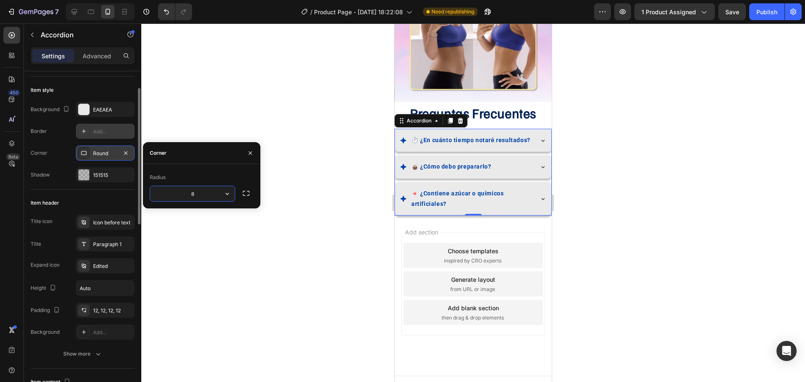
click at [252, 223] on div at bounding box center [473, 202] width 664 height 359
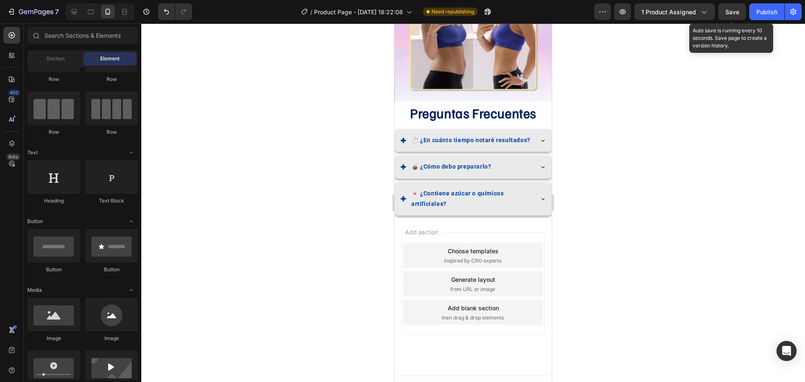
click at [728, 8] on div "Save" at bounding box center [732, 12] width 14 height 9
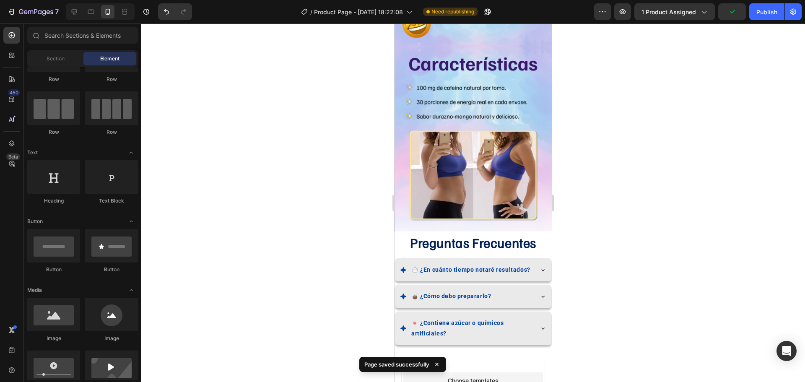
scroll to position [1406, 0]
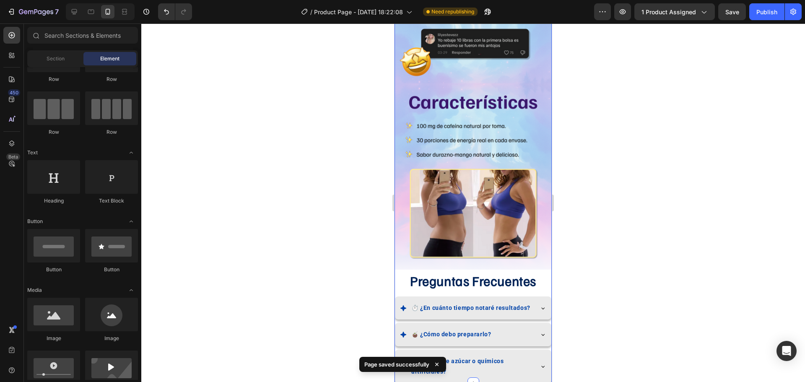
click at [489, 270] on div "Image Image Image Preguntas Frecuentes Heading ⏱️ ¿En cuánto tiempo notaré resu…" at bounding box center [473, 52] width 157 height 663
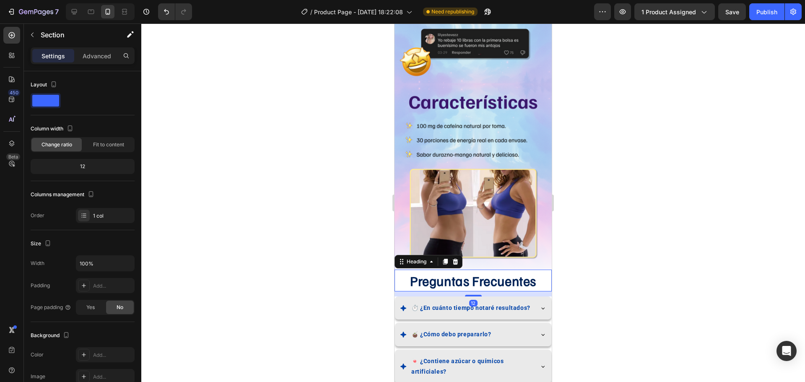
click at [488, 270] on h2 "Preguntas Frecuentes" at bounding box center [473, 281] width 157 height 22
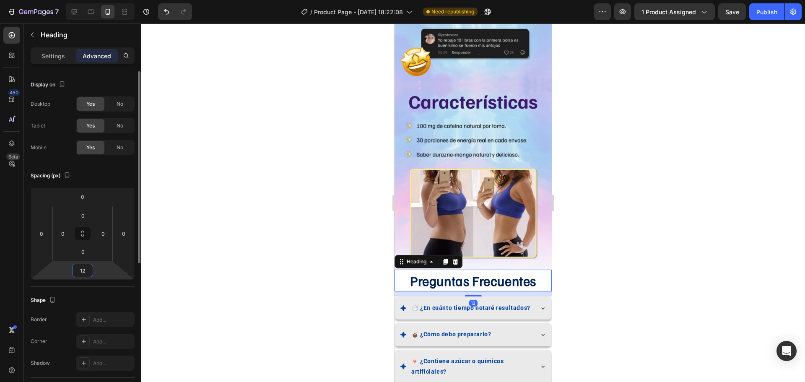
click at [81, 270] on input "12" at bounding box center [82, 270] width 17 height 13
type input "24"
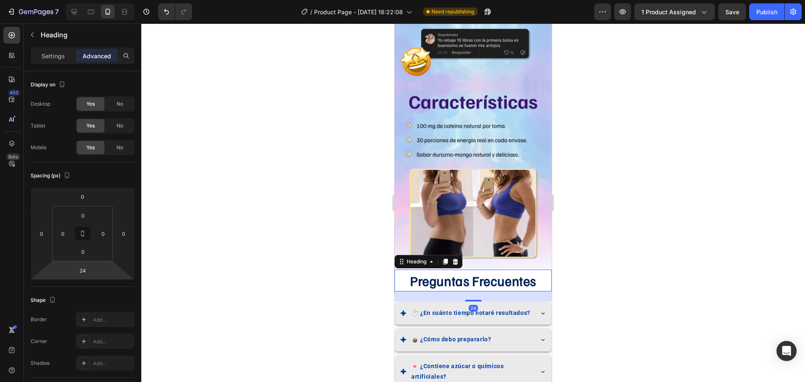
click at [277, 286] on div at bounding box center [473, 202] width 664 height 359
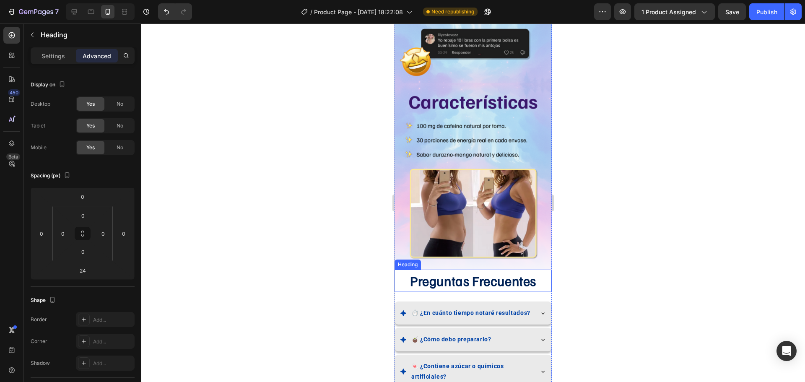
click at [494, 270] on h2 "Preguntas Frecuentes" at bounding box center [473, 281] width 157 height 22
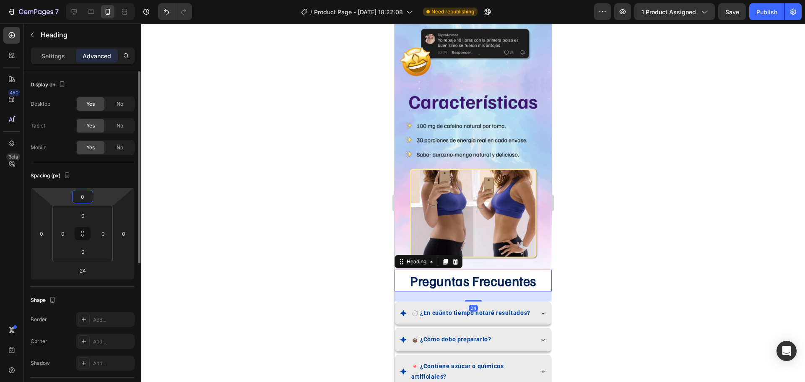
click at [86, 198] on input "0" at bounding box center [82, 196] width 17 height 13
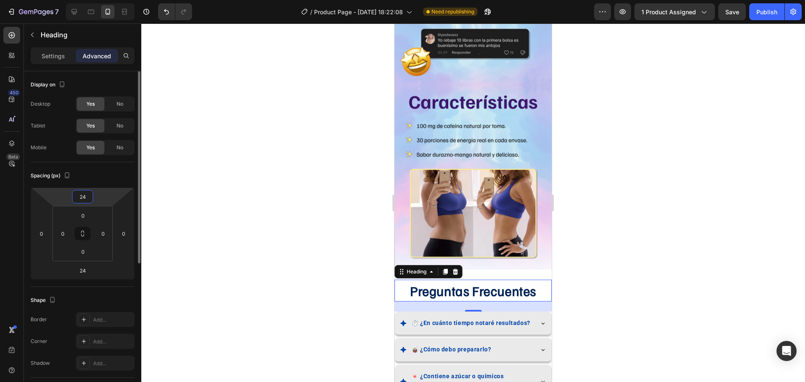
type input "24"
click at [319, 283] on div at bounding box center [473, 202] width 664 height 359
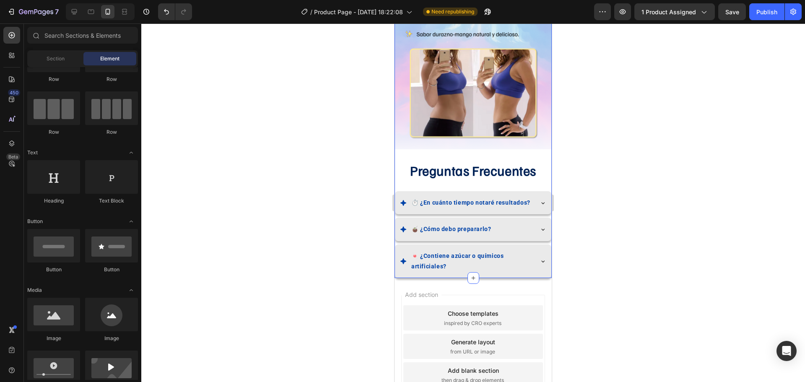
scroll to position [1531, 0]
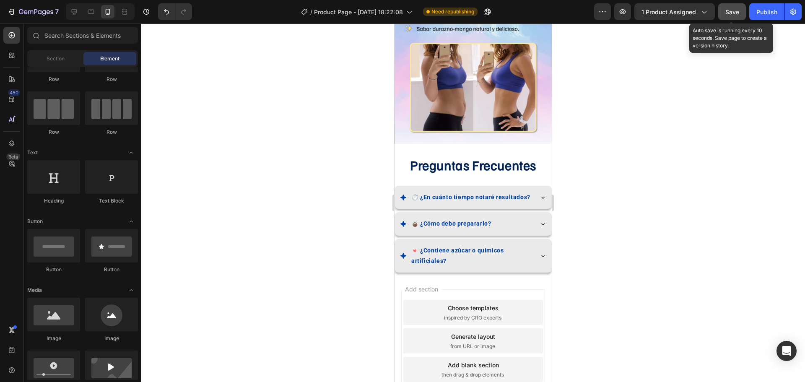
click at [733, 6] on button "Save" at bounding box center [732, 11] width 28 height 17
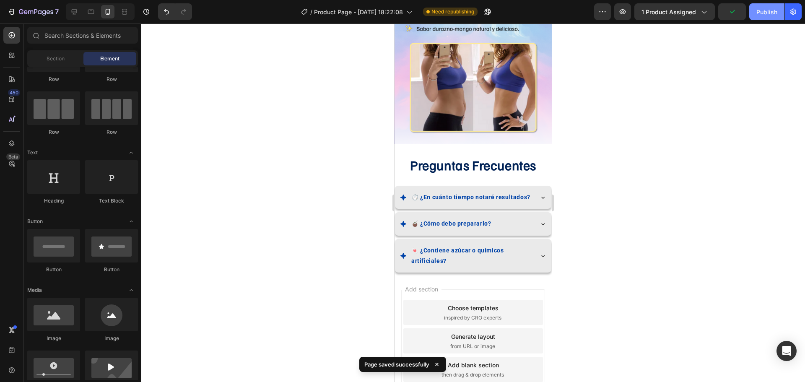
click at [754, 15] on button "Publish" at bounding box center [766, 11] width 35 height 17
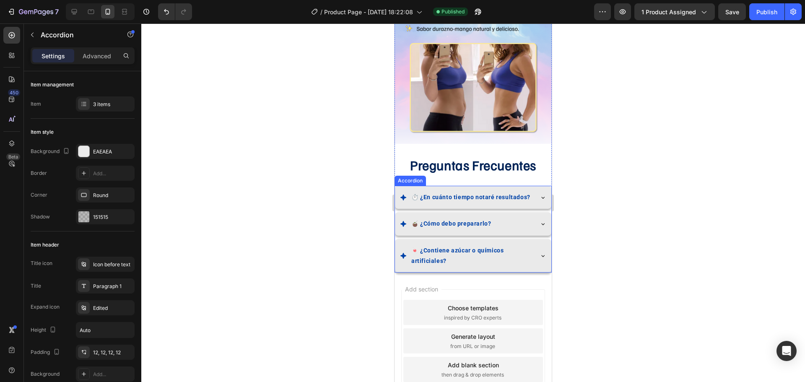
click at [494, 186] on div "⏱️ ¿En cuánto tiempo notaré resultados?" at bounding box center [473, 197] width 156 height 23
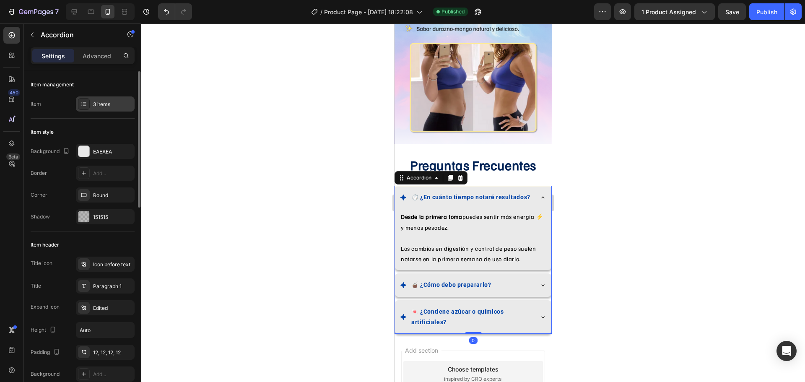
click at [87, 107] on icon at bounding box center [84, 104] width 7 height 7
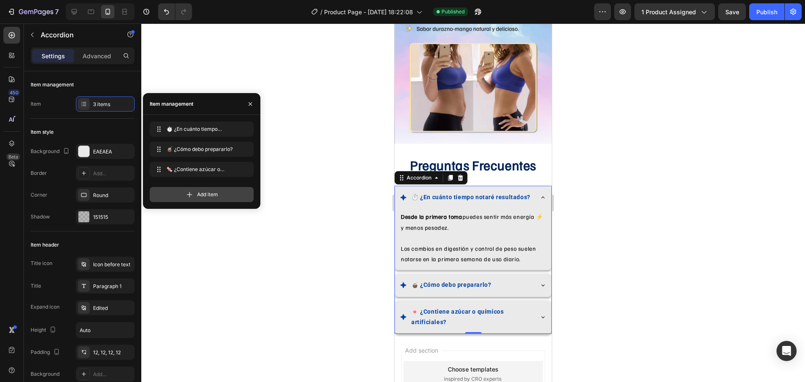
click at [195, 199] on div "Add item" at bounding box center [202, 194] width 104 height 15
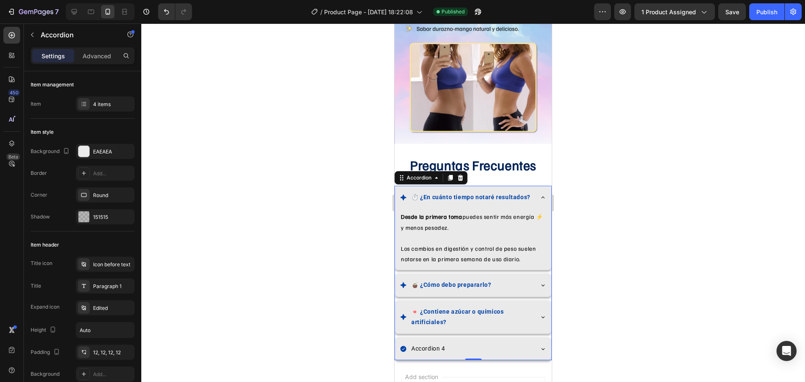
click at [403, 346] on icon at bounding box center [403, 349] width 7 height 7
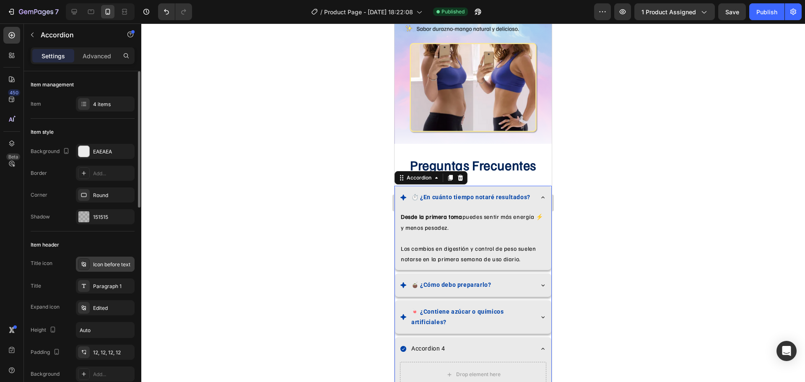
click at [83, 268] on div at bounding box center [84, 264] width 12 height 12
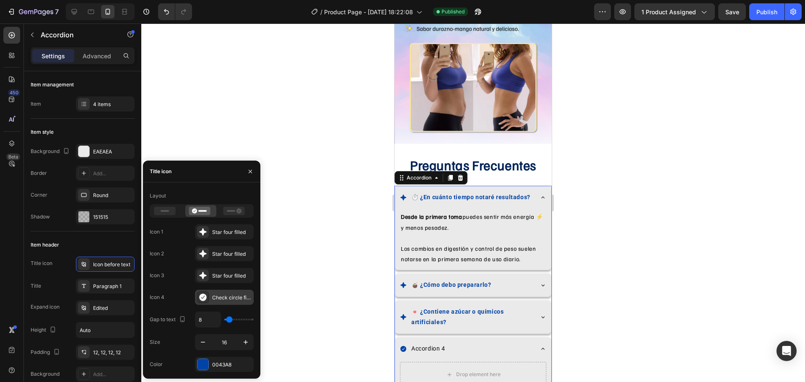
click at [204, 300] on icon at bounding box center [202, 298] width 7 height 8
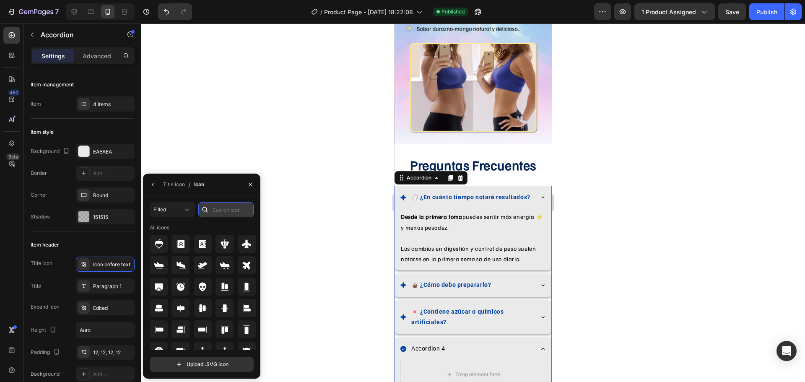
click at [217, 207] on input "text" at bounding box center [225, 209] width 55 height 15
type input "star"
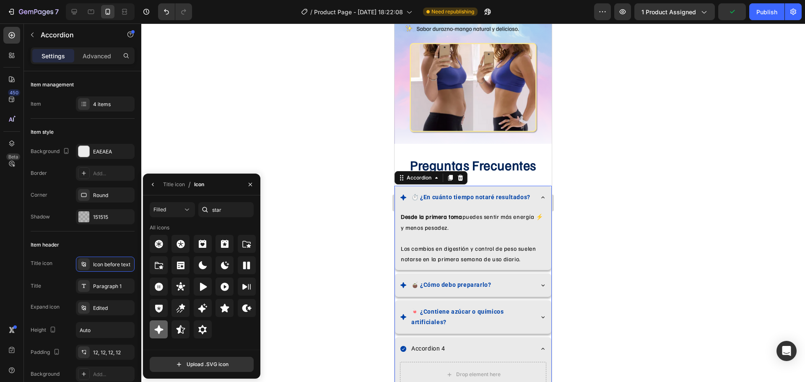
click at [153, 330] on div "Filled star All icons Upload .SVG icon" at bounding box center [201, 287] width 117 height 170
click at [153, 330] on div at bounding box center [159, 329] width 18 height 18
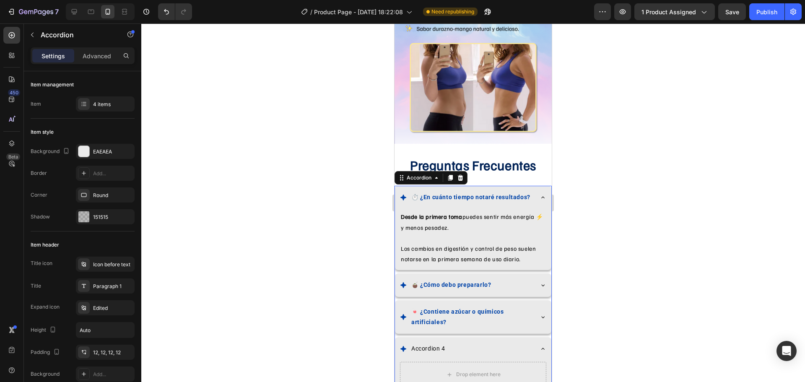
click at [437, 342] on div "Accordion 4" at bounding box center [428, 348] width 36 height 13
click at [429, 343] on p "Accordion 4" at bounding box center [428, 348] width 34 height 10
drag, startPoint x: 429, startPoint y: 337, endPoint x: 442, endPoint y: 337, distance: 13.4
click at [442, 343] on p "Accordion 4" at bounding box center [428, 348] width 34 height 10
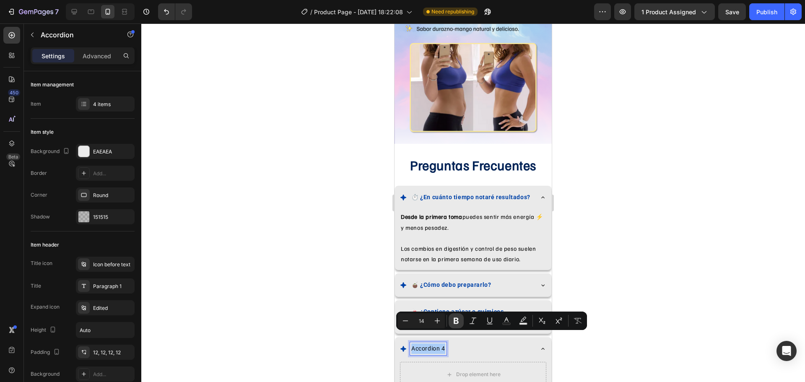
click at [457, 320] on icon "Editor contextual toolbar" at bounding box center [456, 321] width 8 height 8
click at [506, 319] on icon "Editor contextual toolbar" at bounding box center [506, 321] width 8 height 8
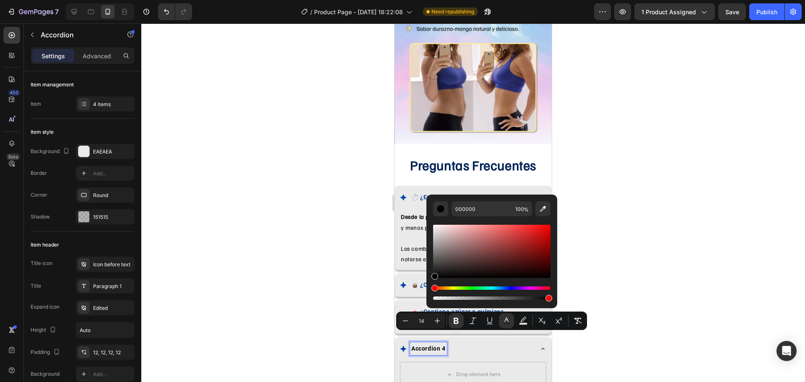
click at [420, 307] on p "🍬 ¿Contiene azúcar o químicos artificiales?" at bounding box center [471, 317] width 120 height 21
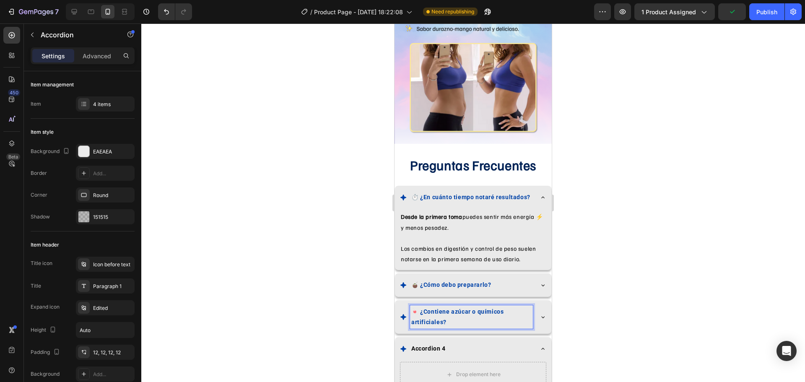
click at [424, 308] on strong "🍬 ¿Contiene azúcar o químicos artificiales?" at bounding box center [457, 316] width 92 height 17
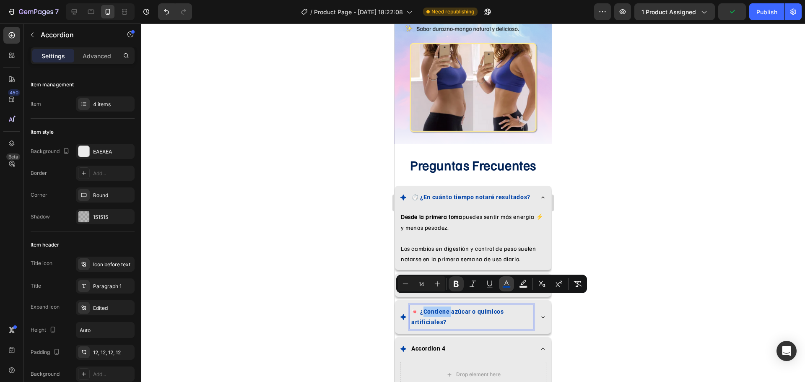
click at [509, 286] on rect "Editor contextual toolbar" at bounding box center [507, 287] width 8 height 2
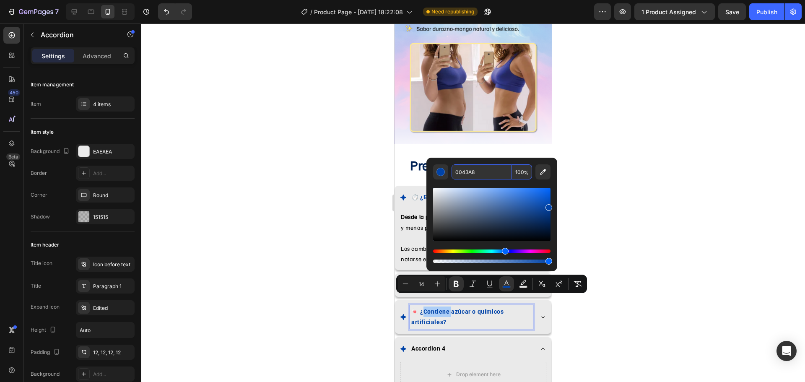
click at [465, 168] on input "0043A8" at bounding box center [482, 171] width 60 height 15
click at [438, 343] on p "Accordion 4" at bounding box center [428, 348] width 34 height 10
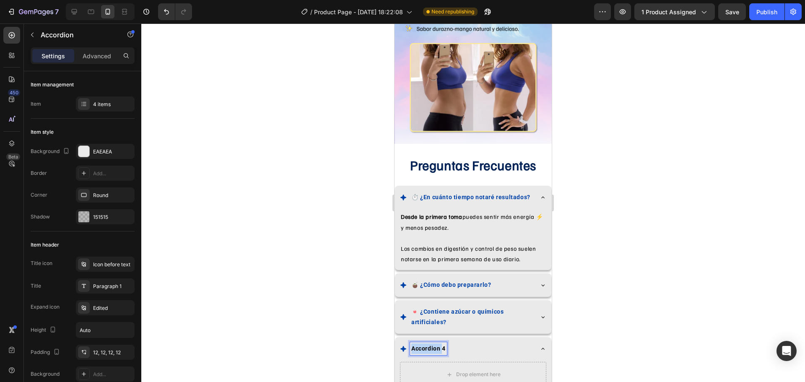
click at [438, 343] on p "Accordion 4" at bounding box center [428, 348] width 34 height 10
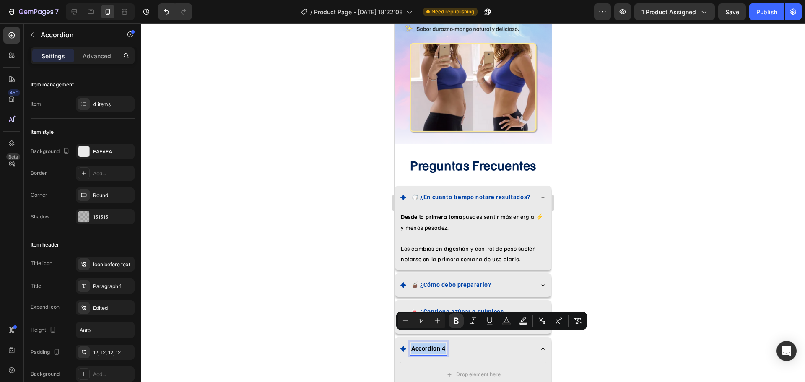
click at [439, 343] on p "Accordion 4" at bounding box center [428, 348] width 34 height 10
click at [504, 322] on icon "Editor contextual toolbar" at bounding box center [506, 321] width 8 height 8
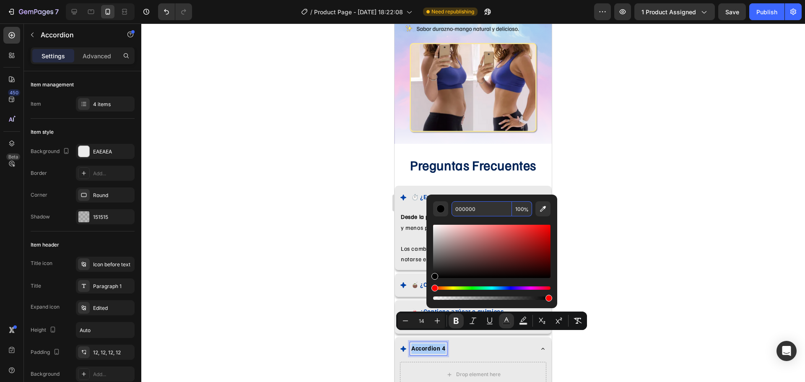
click at [465, 210] on input "000000" at bounding box center [482, 208] width 60 height 15
paste input "43A8"
type input "0043A8"
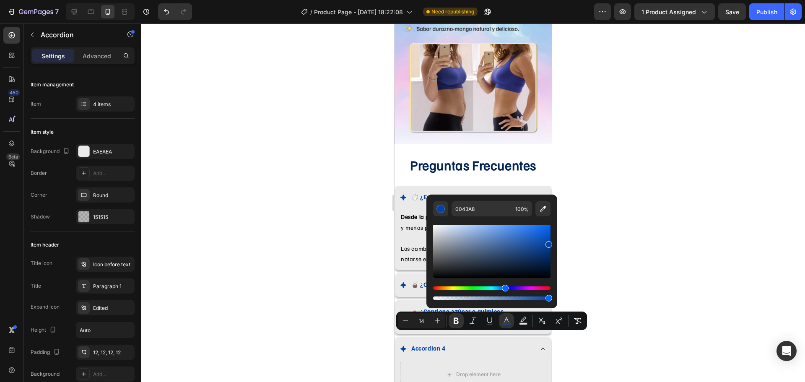
click at [597, 246] on div at bounding box center [473, 202] width 664 height 359
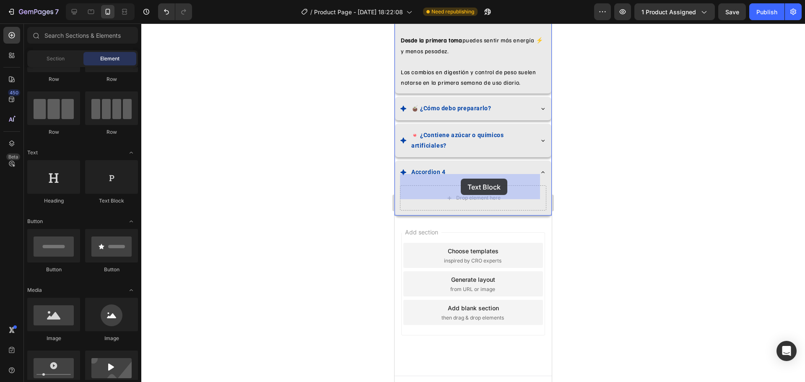
drag, startPoint x: 507, startPoint y: 207, endPoint x: 461, endPoint y: 179, distance: 53.9
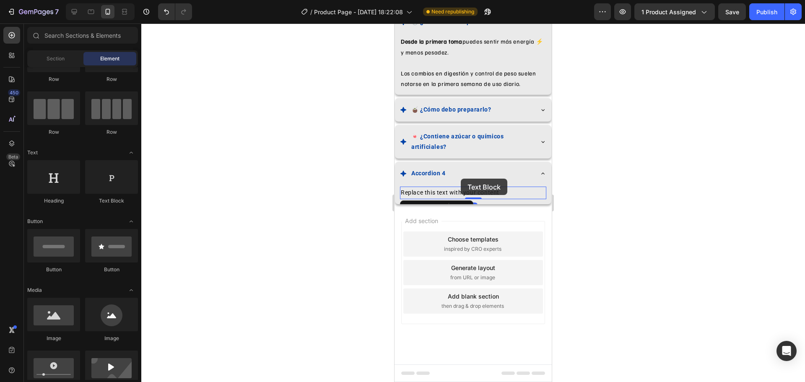
scroll to position [1695, 0]
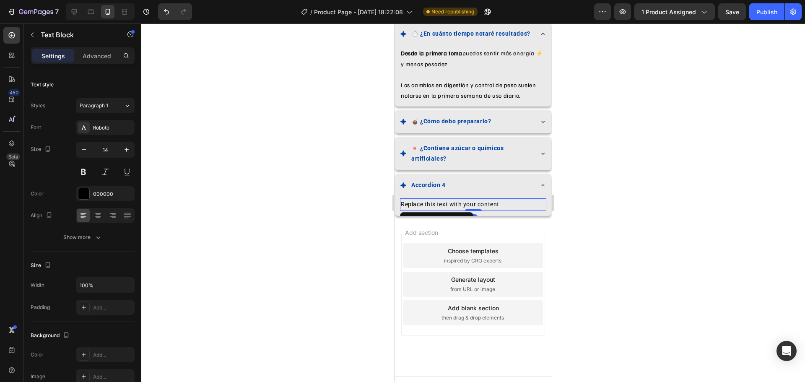
click at [592, 186] on div at bounding box center [473, 202] width 664 height 359
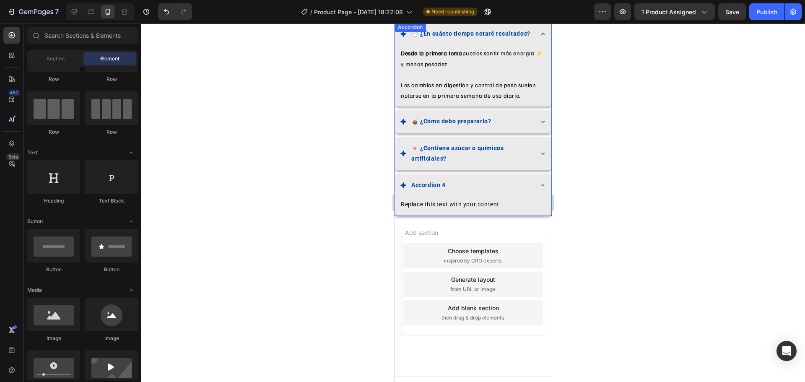
click at [434, 182] on strong "Accordion 4" at bounding box center [428, 185] width 34 height 7
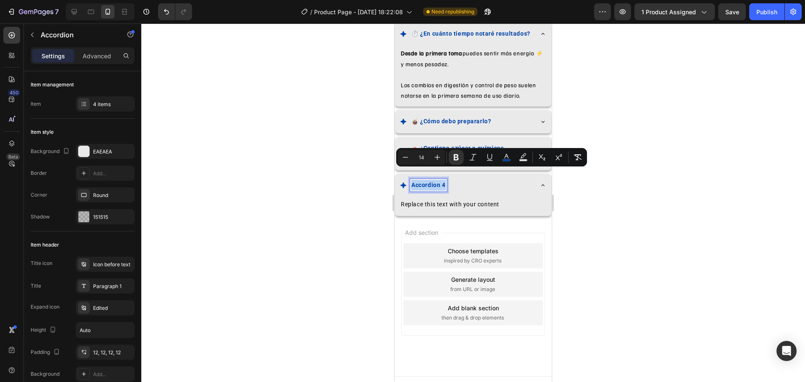
click at [434, 182] on strong "Accordion 4" at bounding box center [428, 185] width 34 height 7
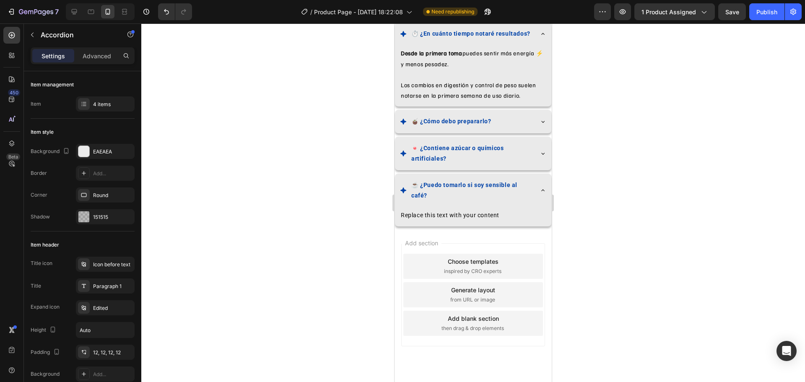
click at [594, 204] on div at bounding box center [473, 202] width 664 height 359
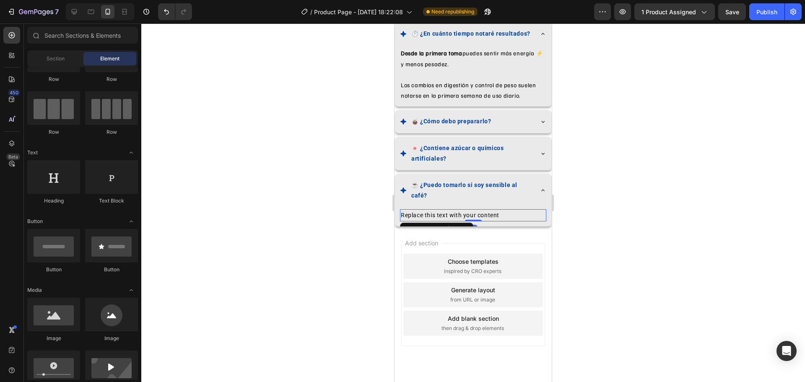
click at [427, 209] on div "Replace this text with your content" at bounding box center [473, 215] width 146 height 12
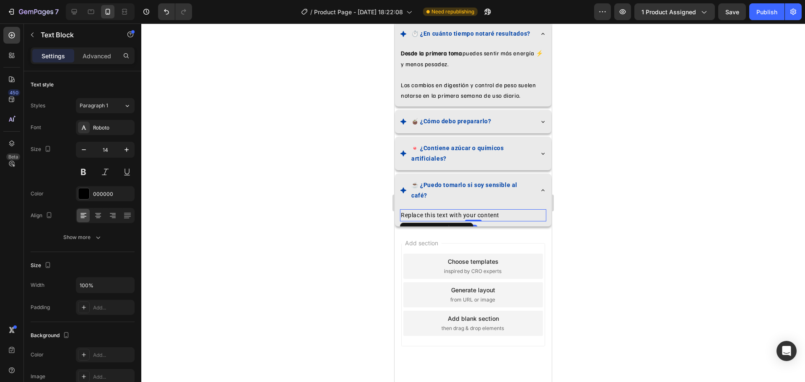
click at [427, 209] on div "Replace this text with your content" at bounding box center [473, 215] width 146 height 12
click at [416, 210] on p "Replace this text with your content" at bounding box center [473, 215] width 145 height 10
drag, startPoint x: 416, startPoint y: 202, endPoint x: 494, endPoint y: 203, distance: 77.6
click at [494, 210] on p "Replace this text with your content" at bounding box center [473, 215] width 145 height 10
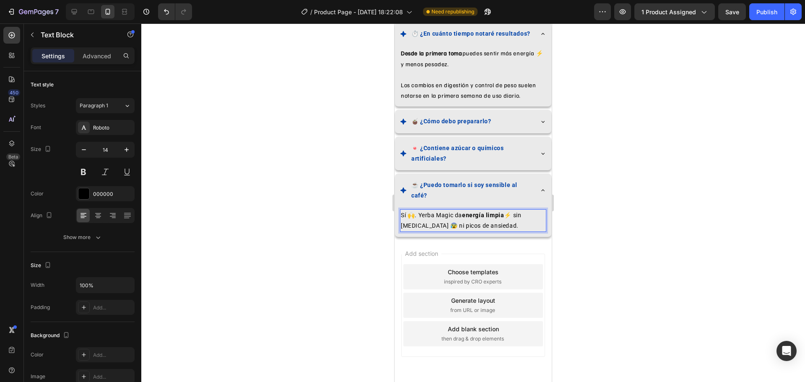
click at [414, 210] on p "Sí 🙌. Yerba Magic da energía limpia ⚡ sin nerviosismo 😰 ni picos de ansiedad." at bounding box center [473, 220] width 145 height 21
click at [503, 210] on p "Sí. Yerba Magic da energía limpia ⚡ sin nerviosismo 😰 ni picos de ansiedad." at bounding box center [473, 220] width 145 height 21
click at [448, 213] on p "Sí. Yerba Magic da energía limpia sin nerviosismo 😰 ni picos de ansiedad." at bounding box center [473, 220] width 145 height 21
click at [324, 227] on div at bounding box center [473, 202] width 664 height 359
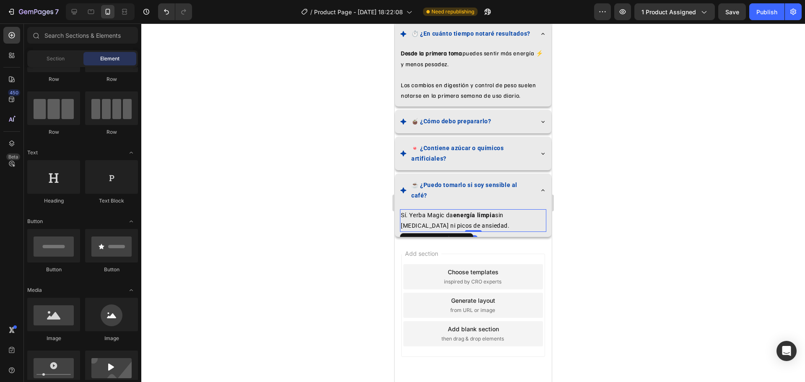
click at [418, 210] on p "Sí. Yerba Magic da energía limpia sin nerviosismo ni picos de ansiedad." at bounding box center [473, 220] width 145 height 21
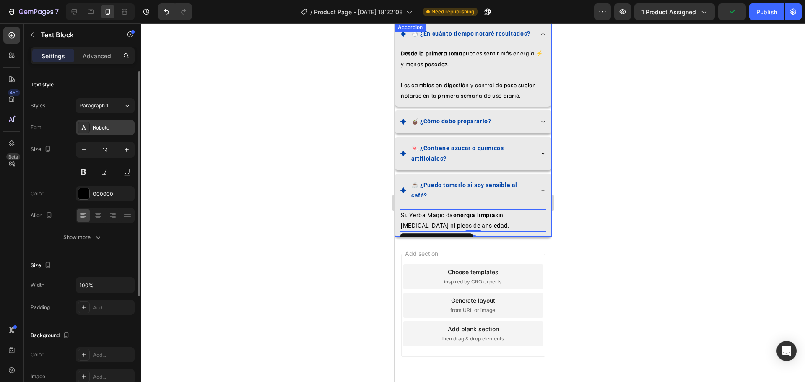
click at [84, 127] on icon at bounding box center [84, 127] width 5 height 4
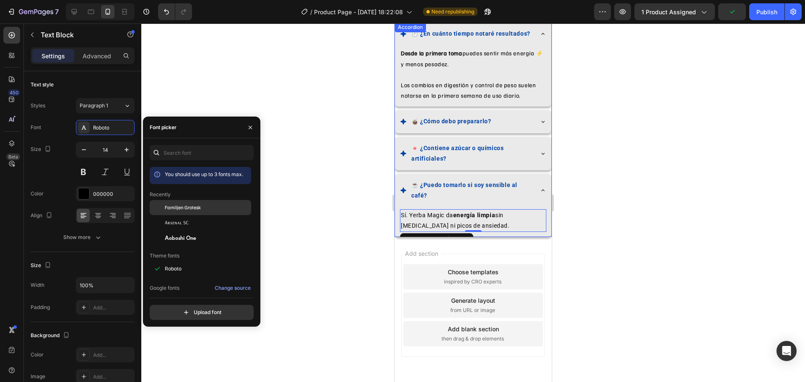
click at [170, 211] on span "Familjen Grotesk" at bounding box center [183, 208] width 36 height 8
click at [341, 236] on div at bounding box center [473, 202] width 664 height 359
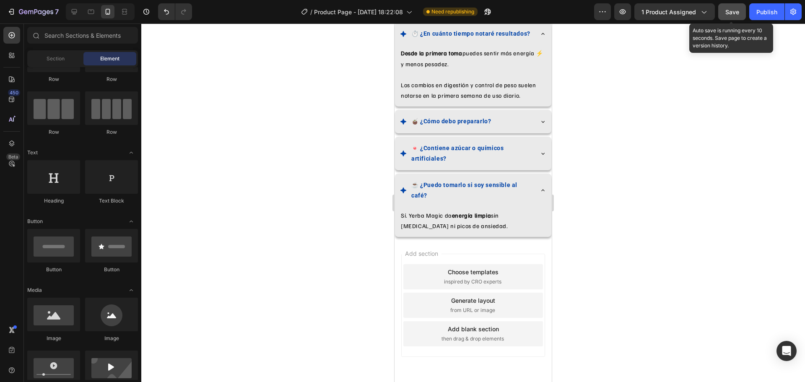
click at [731, 17] on button "Save" at bounding box center [732, 11] width 28 height 17
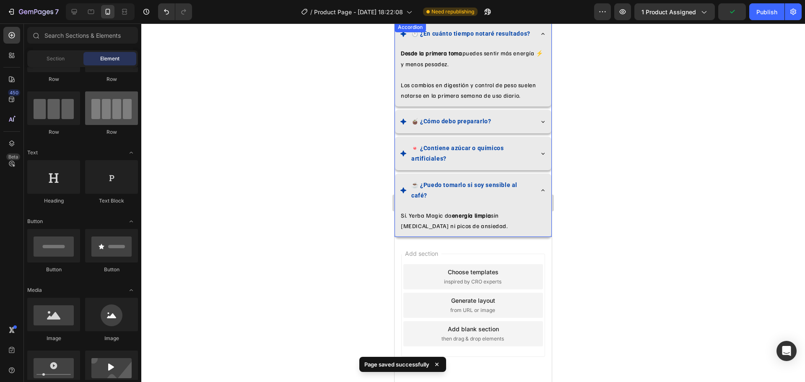
scroll to position [0, 0]
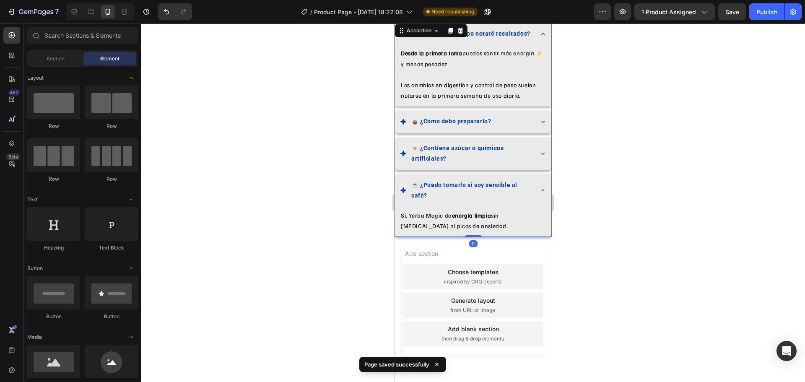
click at [421, 174] on div "☕ ¿Puedo tomarlo si soy sensible al café?" at bounding box center [473, 191] width 156 height 34
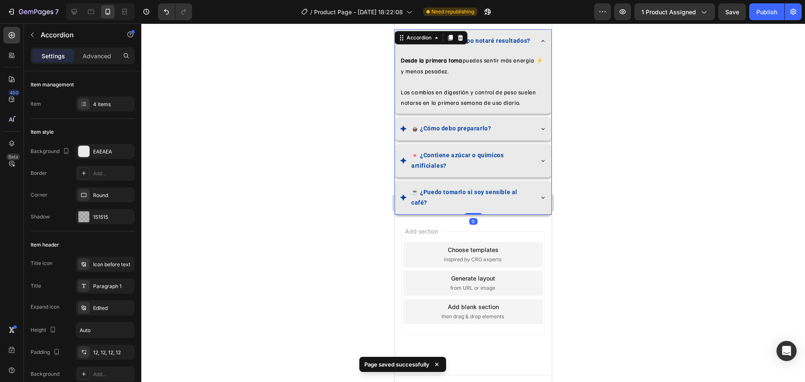
scroll to position [1687, 0]
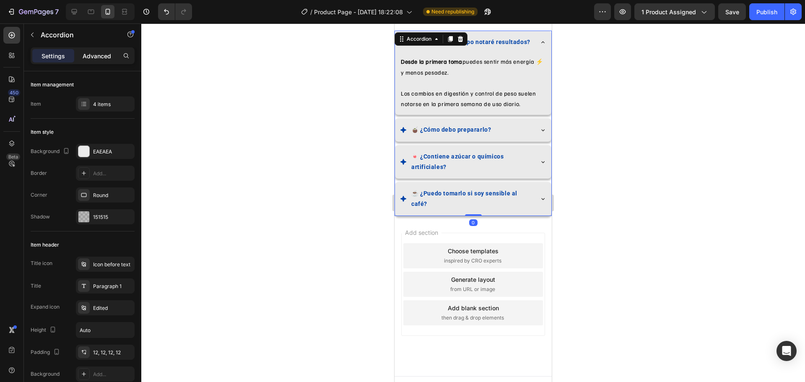
click at [91, 57] on p "Advanced" at bounding box center [97, 56] width 29 height 9
type input "100%"
type input "100"
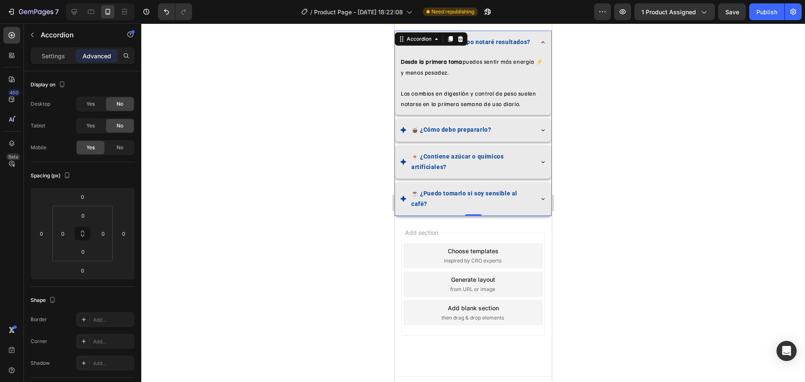
click at [298, 218] on div at bounding box center [473, 202] width 664 height 359
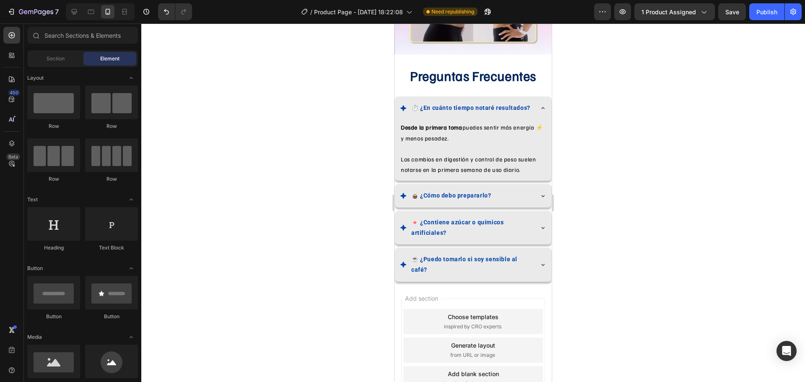
scroll to position [1603, 0]
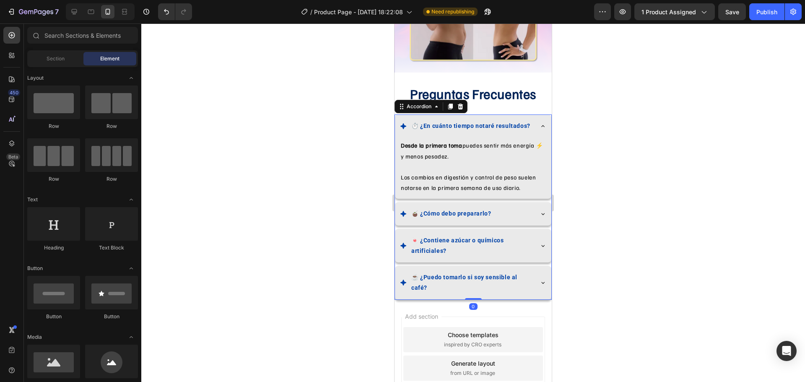
click at [540, 123] on icon at bounding box center [543, 126] width 7 height 7
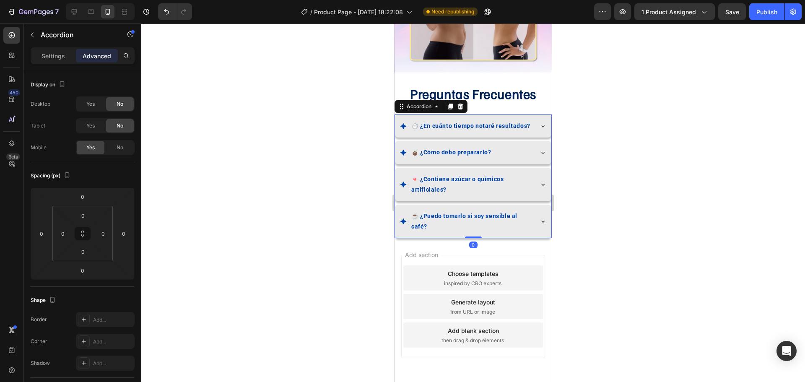
click at [591, 192] on div at bounding box center [473, 202] width 664 height 359
click at [500, 114] on div "⏱️ ¿En cuánto tiempo notaré resultados?" at bounding box center [473, 125] width 156 height 23
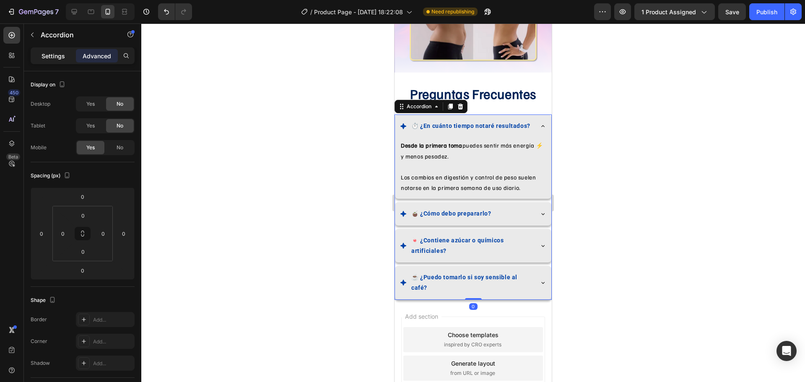
click at [58, 49] on div "Settings" at bounding box center [53, 55] width 42 height 13
type input "8"
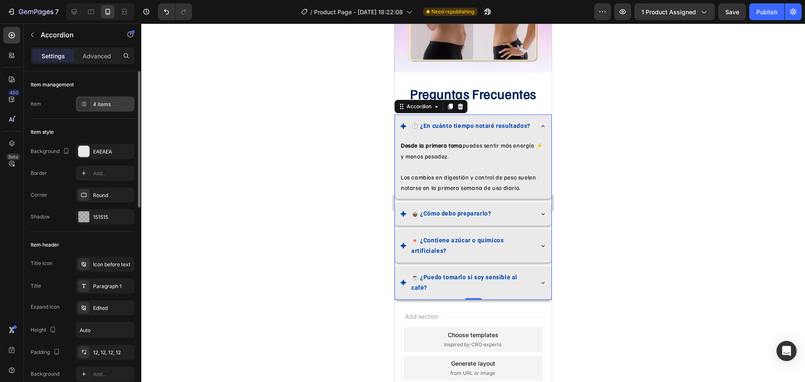
click at [85, 104] on icon at bounding box center [84, 104] width 7 height 7
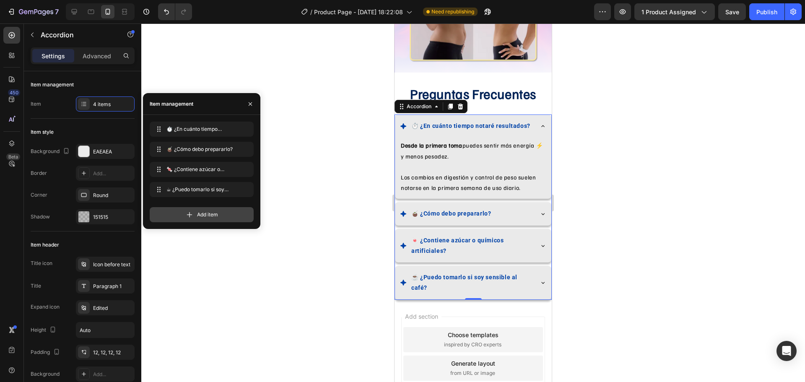
click at [157, 208] on div "Add item" at bounding box center [202, 214] width 104 height 15
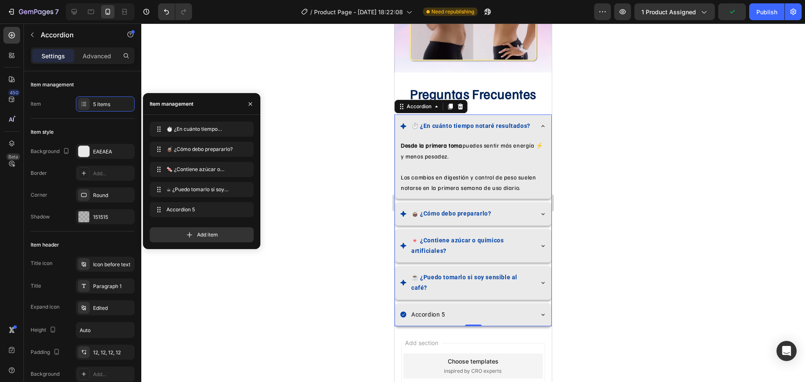
click at [425, 308] on div "Accordion 5" at bounding box center [428, 314] width 36 height 13
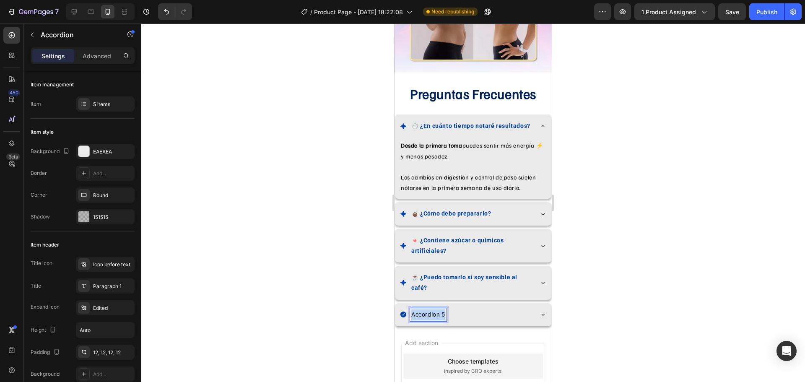
drag, startPoint x: 425, startPoint y: 302, endPoint x: 443, endPoint y: 304, distance: 18.2
click at [443, 309] on p "Accordion 5" at bounding box center [428, 314] width 34 height 10
click at [580, 298] on div at bounding box center [473, 202] width 664 height 359
click at [540, 123] on icon at bounding box center [543, 126] width 7 height 7
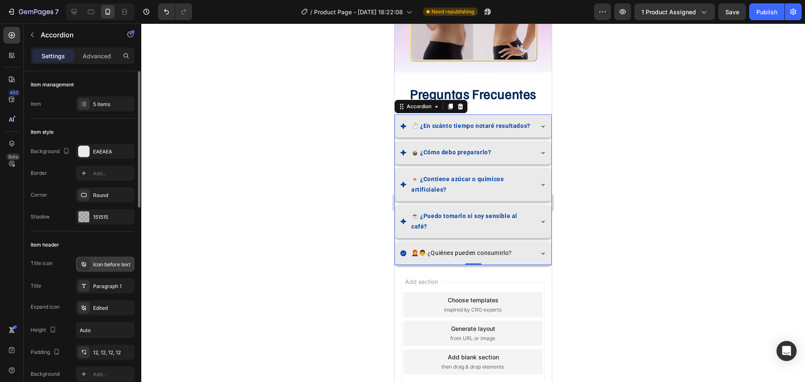
click at [81, 262] on icon at bounding box center [84, 264] width 7 height 7
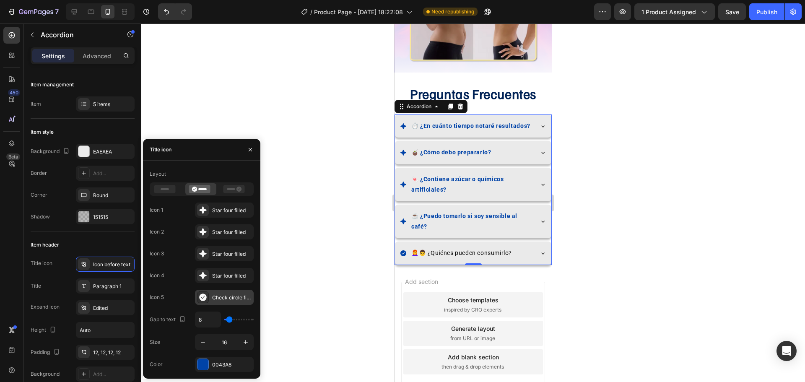
click at [202, 296] on icon at bounding box center [202, 298] width 7 height 8
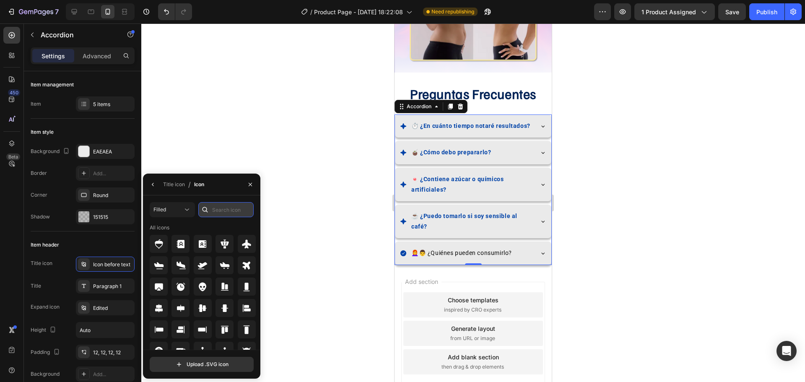
click at [215, 211] on input "text" at bounding box center [225, 209] width 55 height 15
type input "star"
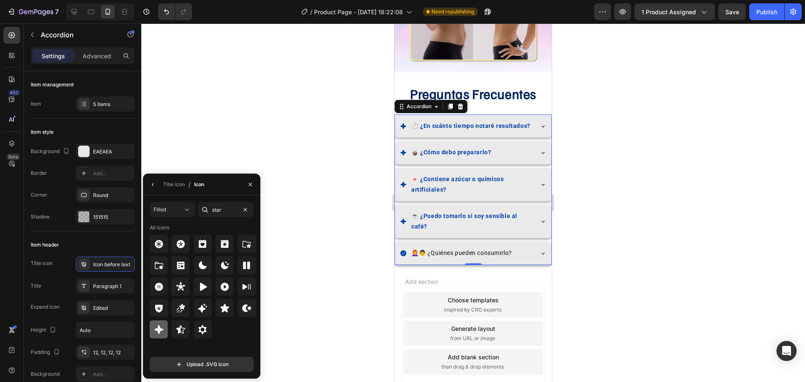
click at [159, 330] on icon at bounding box center [158, 329] width 9 height 9
click at [348, 281] on div at bounding box center [473, 202] width 664 height 359
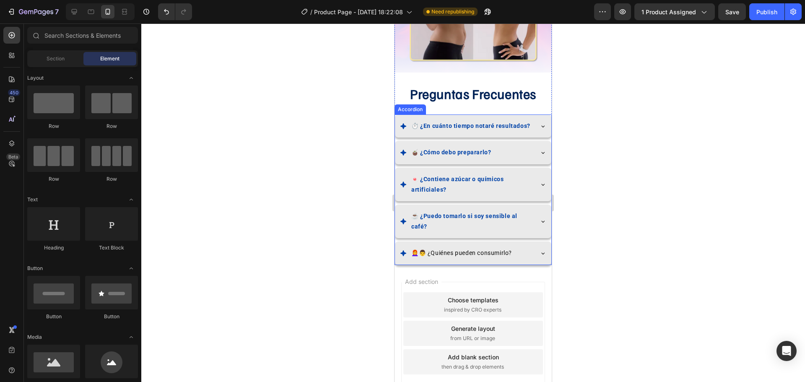
click at [617, 200] on div at bounding box center [473, 202] width 664 height 359
click at [575, 247] on div at bounding box center [473, 202] width 664 height 359
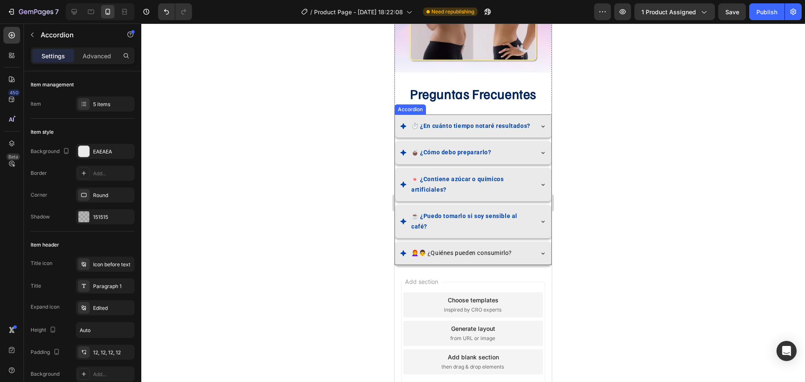
click at [540, 250] on icon at bounding box center [543, 253] width 7 height 7
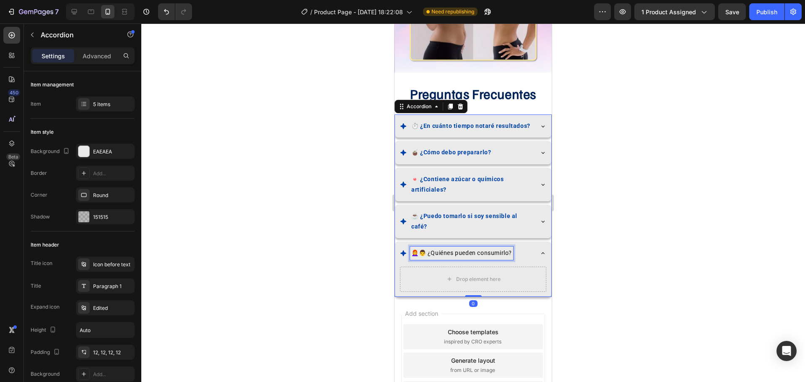
click at [438, 248] on p "👩‍🦰👨 ¿Quiénes pueden consumirlo?" at bounding box center [461, 253] width 101 height 10
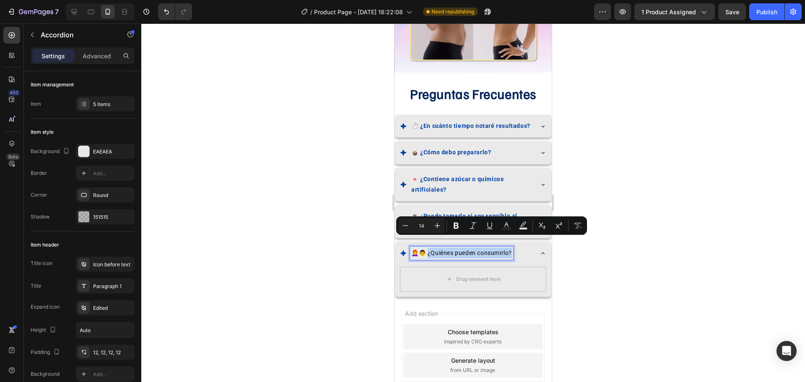
drag, startPoint x: 429, startPoint y: 242, endPoint x: 542, endPoint y: 249, distance: 112.6
click at [542, 249] on div "👩‍🦰👨 ¿Quiénes pueden consumirlo?" at bounding box center [473, 253] width 156 height 23
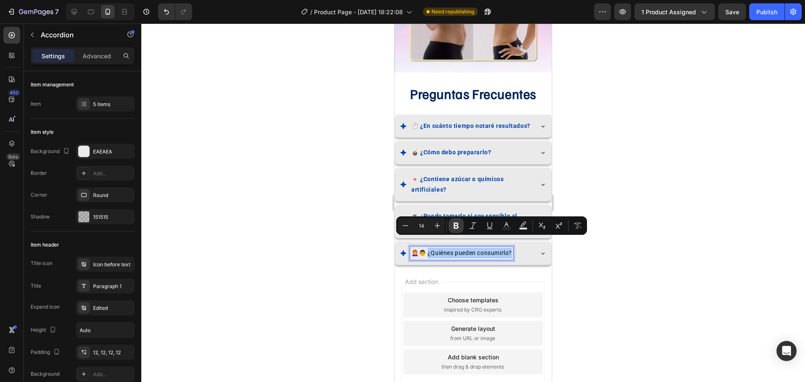
click at [455, 223] on icon "Editor contextual toolbar" at bounding box center [456, 226] width 5 height 6
click at [510, 226] on icon "Editor contextual toolbar" at bounding box center [506, 225] width 8 height 8
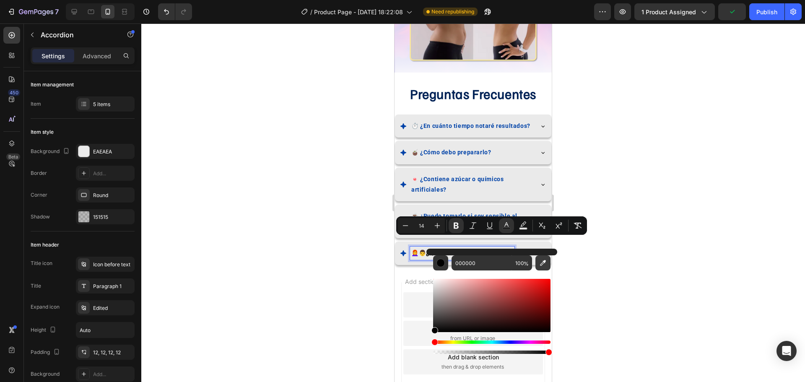
click at [541, 266] on icon "Editor contextual toolbar" at bounding box center [543, 263] width 8 height 8
type input "0043A8"
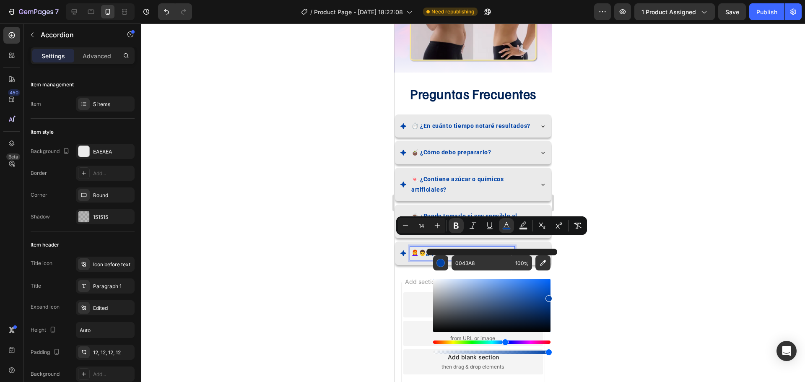
click at [356, 257] on div at bounding box center [473, 202] width 664 height 359
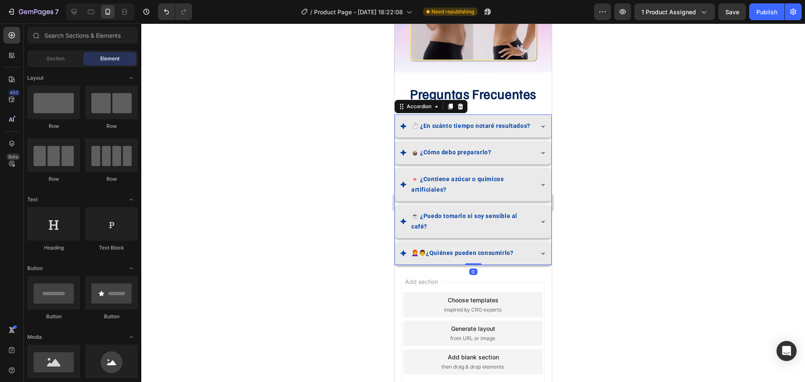
click at [540, 250] on icon at bounding box center [543, 253] width 7 height 7
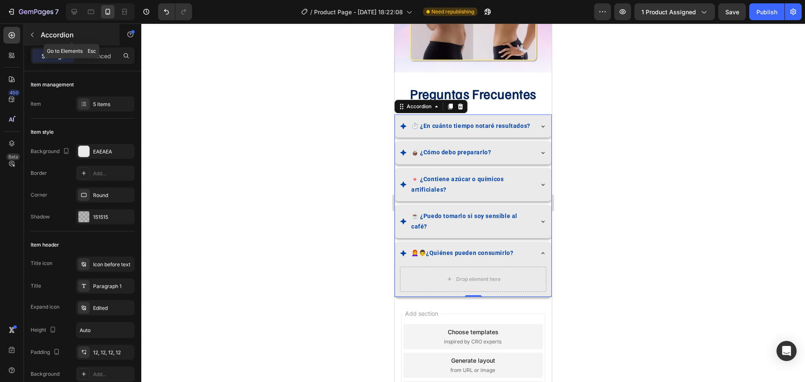
click at [36, 33] on button "button" at bounding box center [32, 34] width 13 height 13
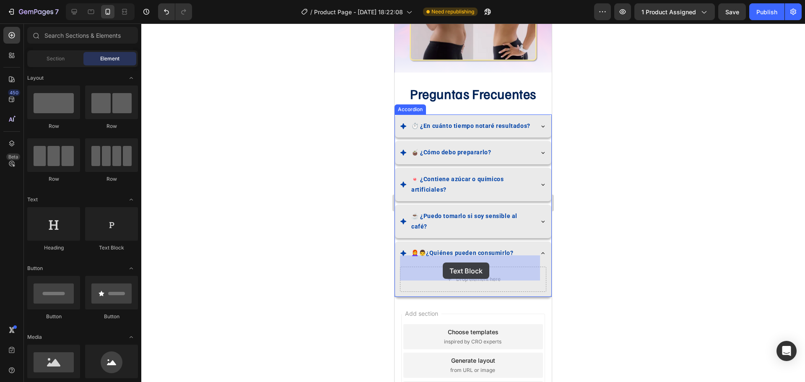
drag, startPoint x: 654, startPoint y: 289, endPoint x: 443, endPoint y: 263, distance: 213.0
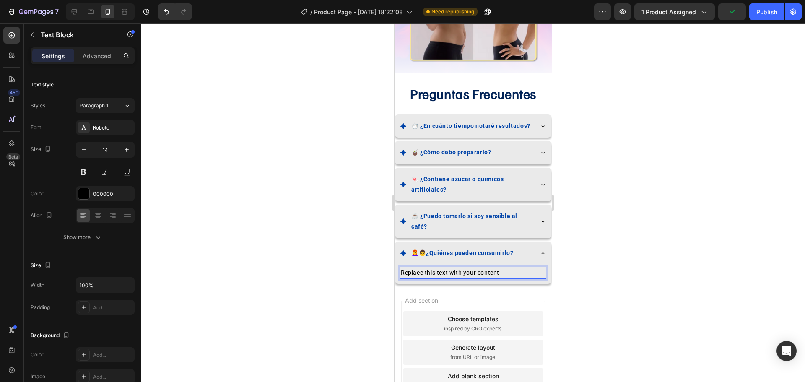
click at [410, 267] on div "Replace this text with your content" at bounding box center [473, 273] width 146 height 12
click at [409, 268] on p "Replace this text with your content" at bounding box center [473, 273] width 145 height 10
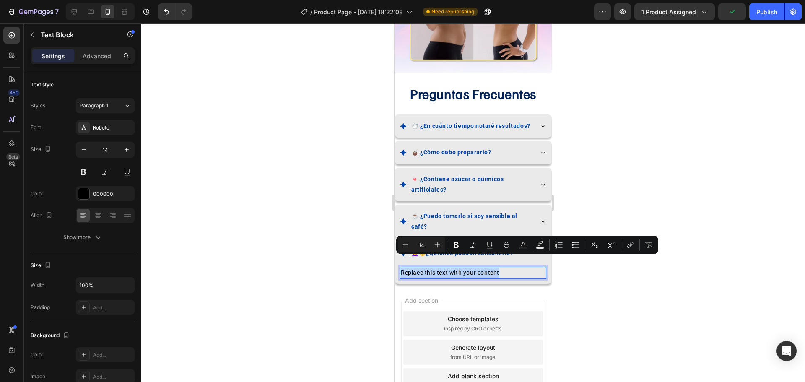
drag, startPoint x: 409, startPoint y: 262, endPoint x: 458, endPoint y: 265, distance: 48.3
click at [458, 268] on p "Replace this text with your content" at bounding box center [473, 273] width 145 height 10
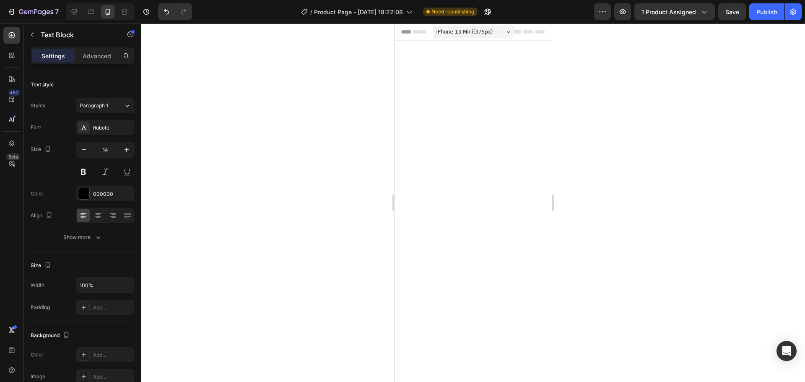
scroll to position [1603, 0]
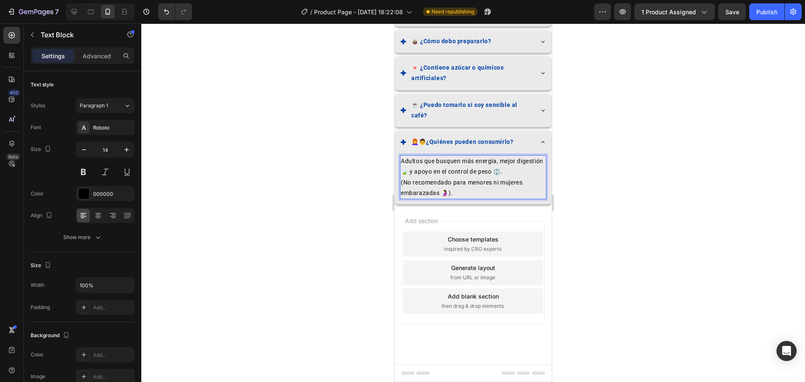
click at [437, 198] on p "Adultos que busquen más energía, mejor digestión 🍃 y apoyo en el control de pes…" at bounding box center [473, 177] width 145 height 42
click at [520, 198] on p "Adultos que busquen más energía, mejor digestión y apoyo en el control de peso …" at bounding box center [473, 177] width 145 height 42
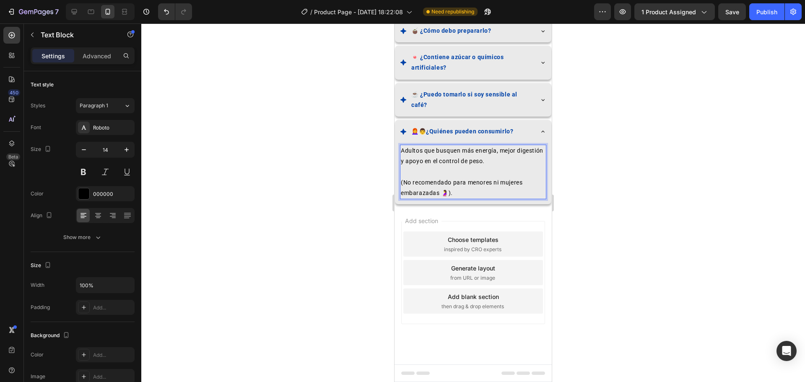
click at [449, 199] on p "⁠⁠⁠⁠⁠⁠⁠ (No recomendado para menores ni mujeres embarazadas 🤰)." at bounding box center [473, 183] width 145 height 32
click at [710, 182] on div at bounding box center [473, 202] width 664 height 359
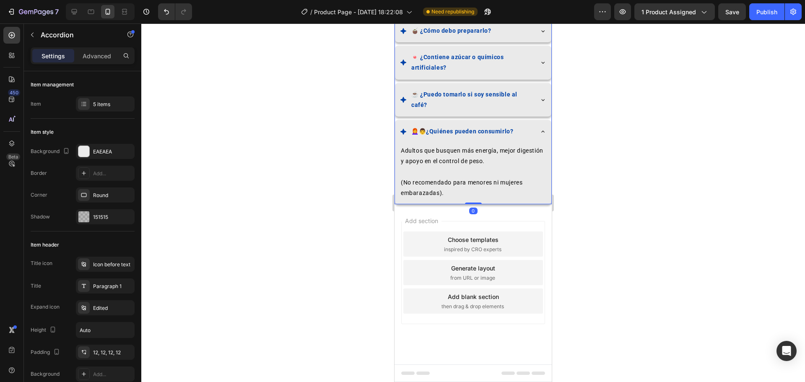
click at [540, 135] on icon at bounding box center [543, 131] width 7 height 7
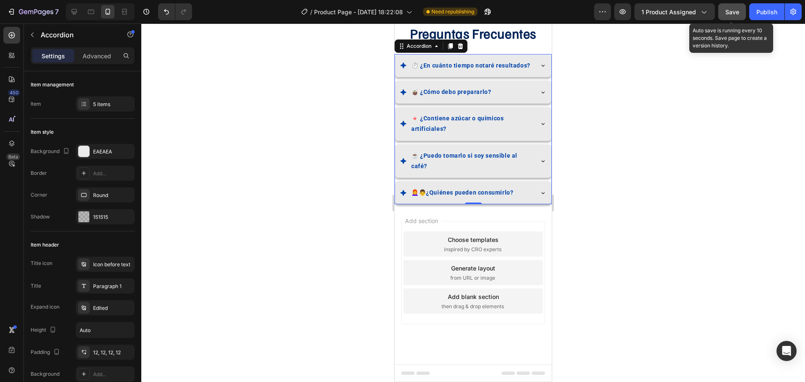
click at [724, 15] on button "Save" at bounding box center [732, 11] width 28 height 17
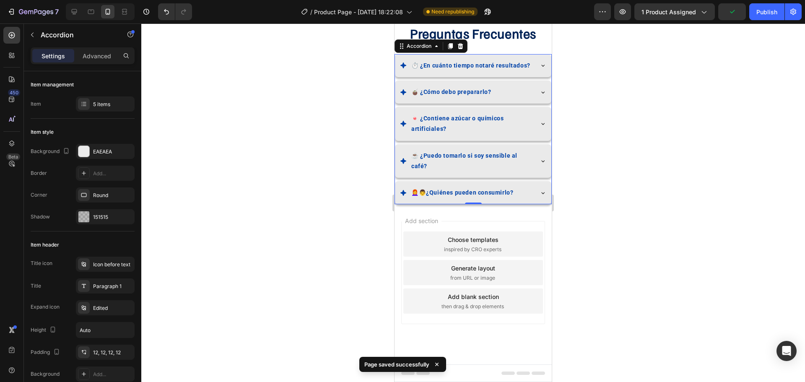
click at [769, 15] on div "Publish" at bounding box center [766, 12] width 21 height 9
click at [578, 263] on div at bounding box center [473, 202] width 664 height 359
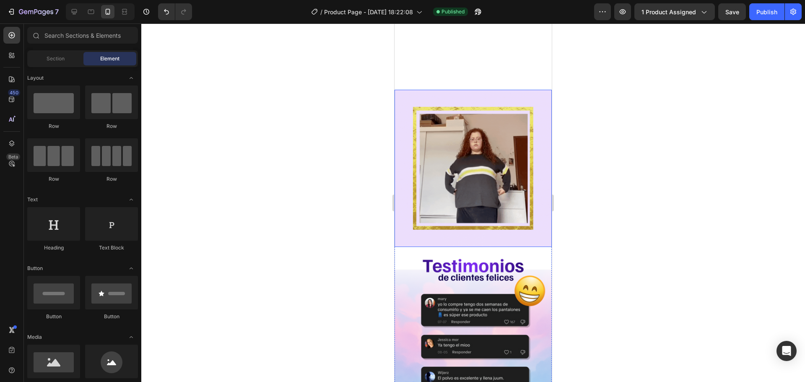
scroll to position [1054, 0]
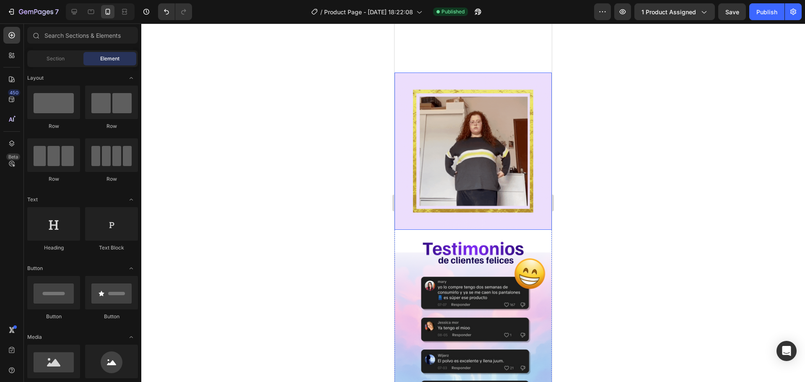
click at [482, 175] on img at bounding box center [473, 151] width 157 height 157
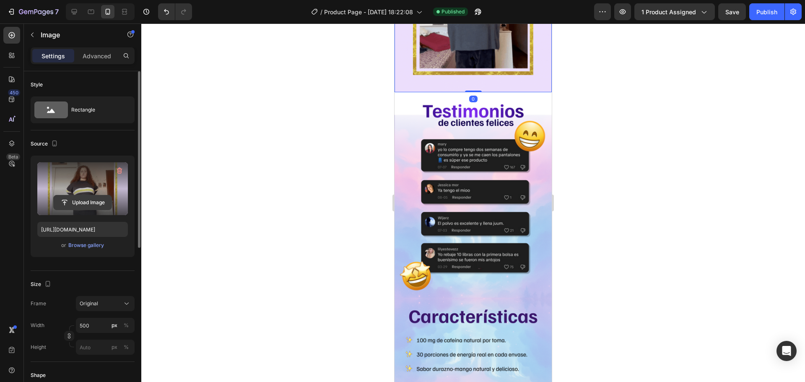
click at [84, 198] on input "file" at bounding box center [83, 202] width 58 height 14
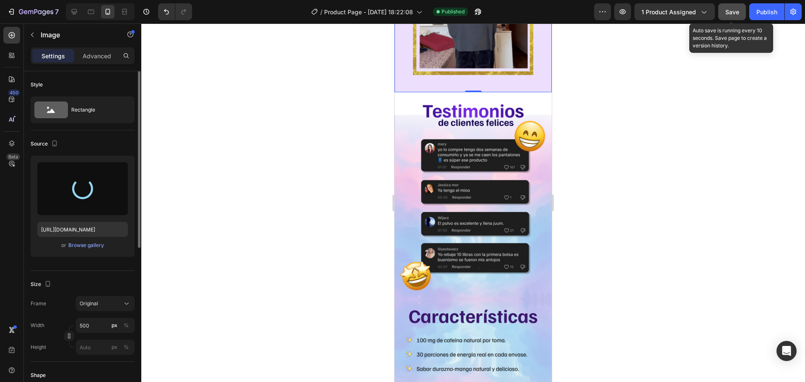
type input "https://cdn.shopify.com/s/files/1/0646/7534/8579/files/gempages_581547001959678…"
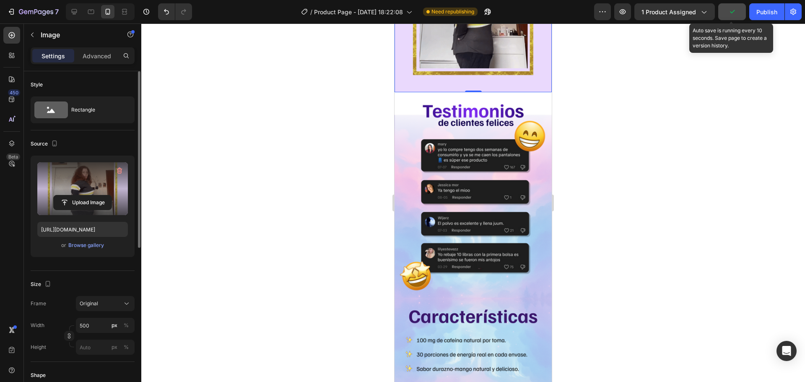
click at [731, 18] on button "button" at bounding box center [732, 11] width 28 height 17
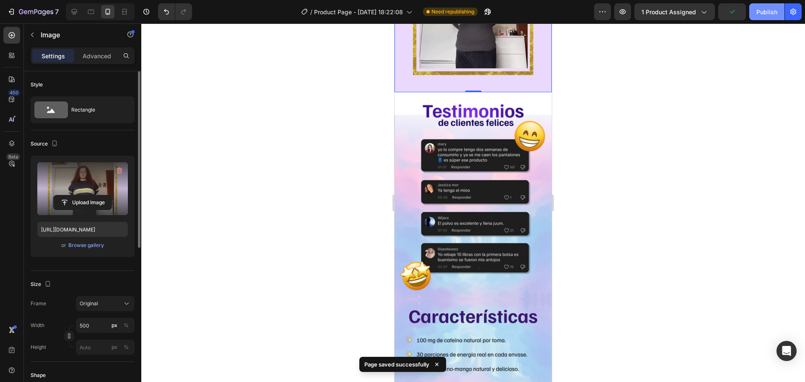
click at [774, 14] on div "Publish" at bounding box center [766, 12] width 21 height 9
click at [692, 220] on div at bounding box center [473, 202] width 664 height 359
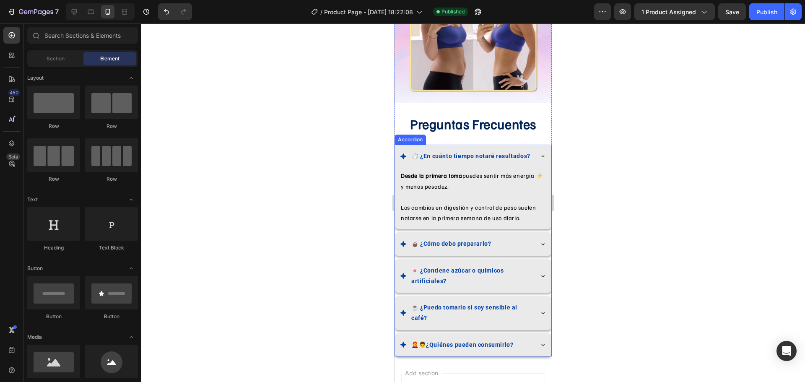
scroll to position [1595, 0]
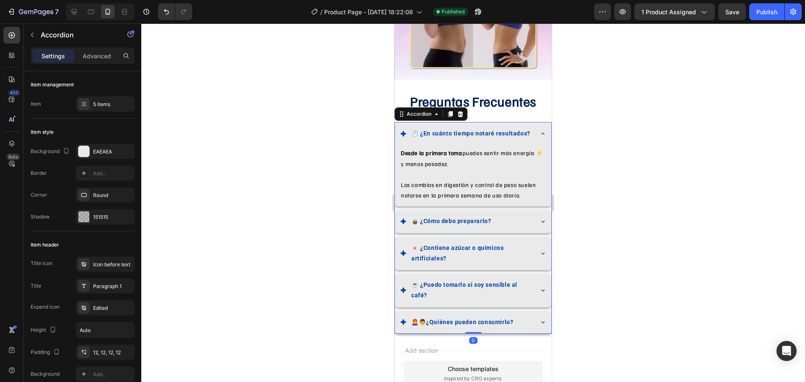
click at [541, 133] on icon at bounding box center [542, 134] width 3 height 2
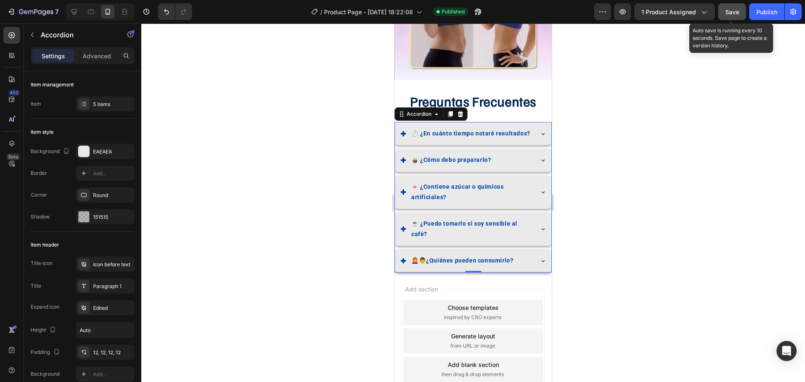
click at [741, 17] on button "Save" at bounding box center [732, 11] width 28 height 17
click at [469, 130] on strong "⏱️ ¿En cuánto tiempo notaré resultados?" at bounding box center [470, 133] width 119 height 7
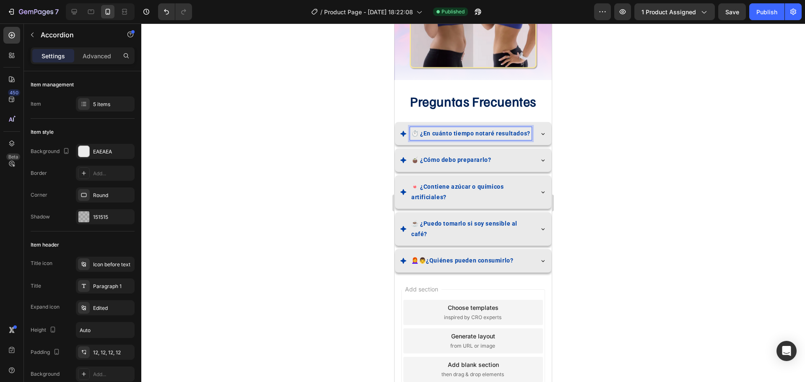
click at [471, 128] on p "⏱️ ¿En cuánto tiempo notaré resultados?" at bounding box center [470, 133] width 119 height 10
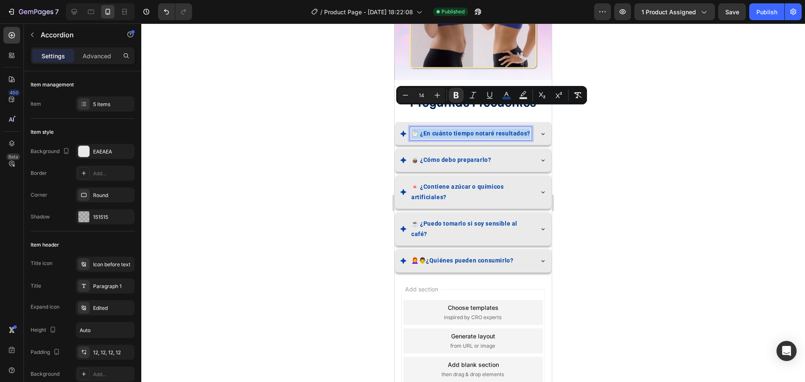
drag, startPoint x: 470, startPoint y: 122, endPoint x: 410, endPoint y: 112, distance: 60.7
click at [410, 127] on div "⏱️ ¿En cuánto tiempo notaré resultados?" at bounding box center [471, 133] width 122 height 13
click at [733, 187] on div at bounding box center [473, 202] width 664 height 359
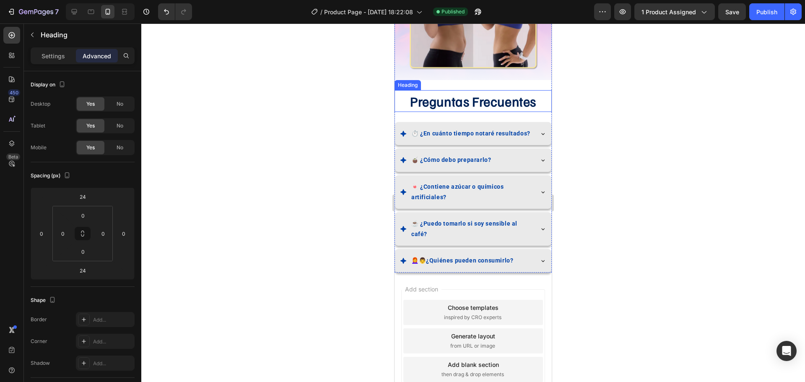
click at [486, 90] on h2 "Preguntas Frecuentes" at bounding box center [473, 101] width 157 height 22
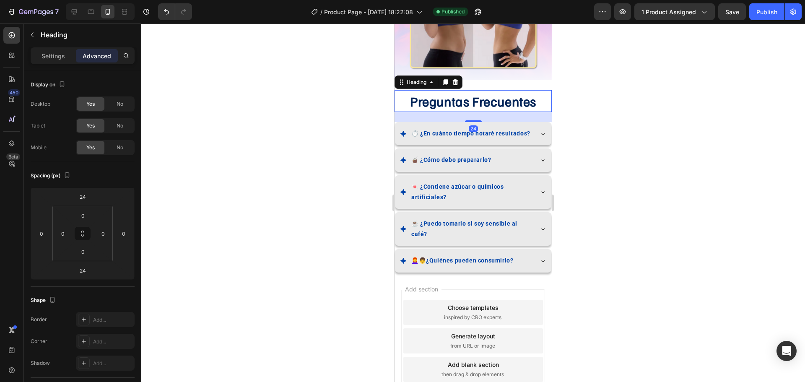
click at [422, 90] on h2 "Preguntas Frecuentes" at bounding box center [473, 101] width 157 height 22
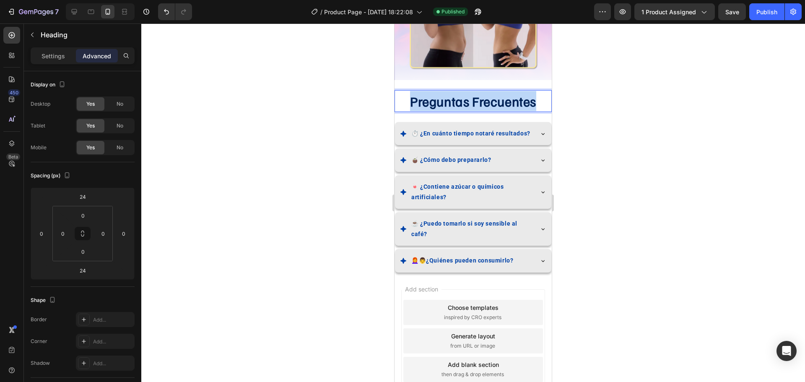
drag, startPoint x: 422, startPoint y: 84, endPoint x: 494, endPoint y: 84, distance: 72.1
click at [494, 91] on p "Preguntas Frecuentes" at bounding box center [473, 101] width 156 height 20
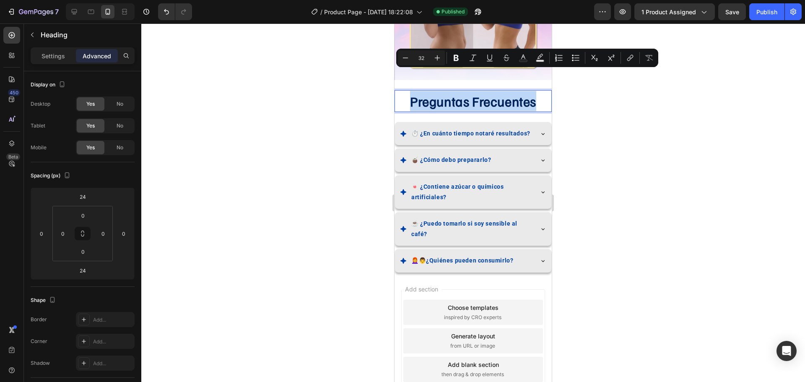
click at [506, 91] on p "Preguntas Frecuentes" at bounding box center [473, 101] width 156 height 20
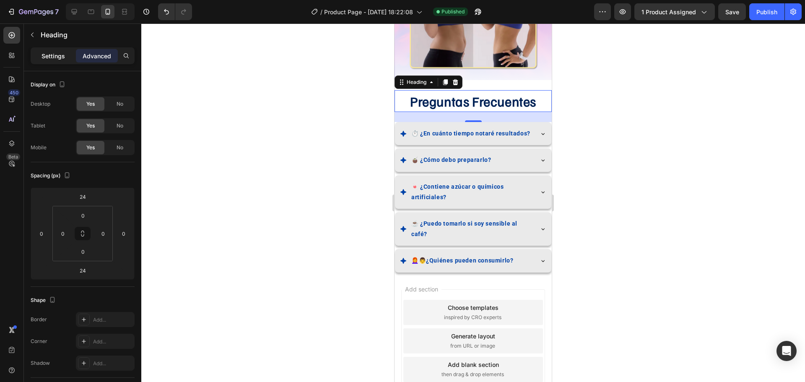
click at [62, 57] on p "Settings" at bounding box center [53, 56] width 23 height 9
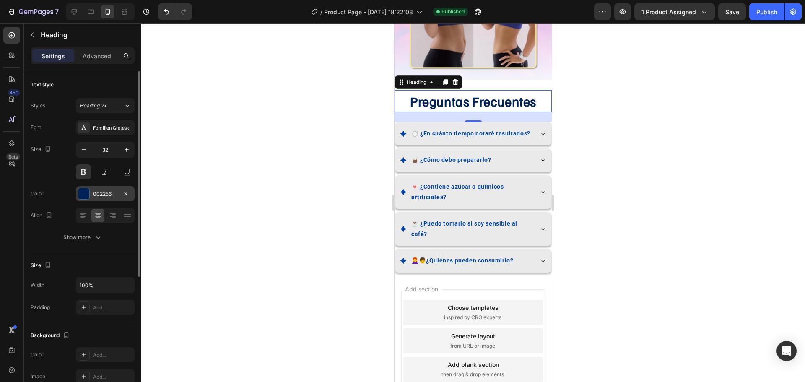
click at [87, 195] on div at bounding box center [83, 193] width 11 height 11
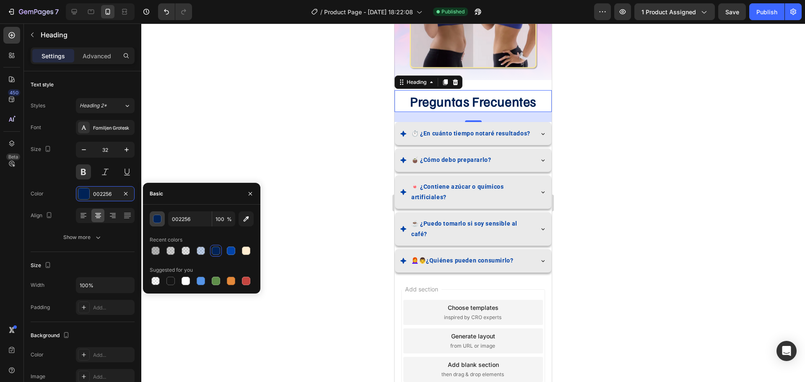
click at [157, 218] on div "button" at bounding box center [157, 219] width 8 height 8
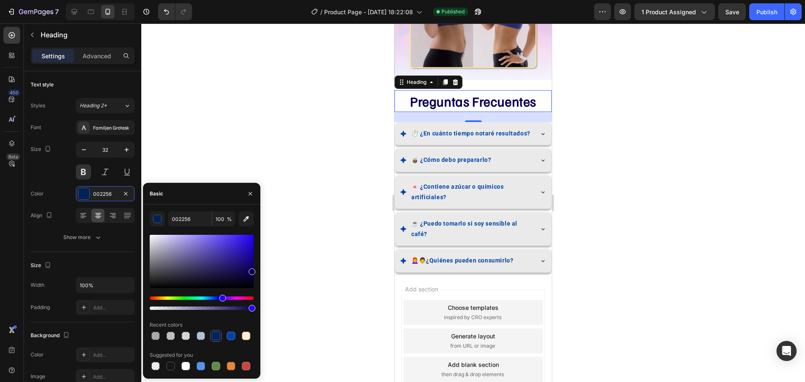
click at [222, 297] on div "Hue" at bounding box center [202, 297] width 104 height 3
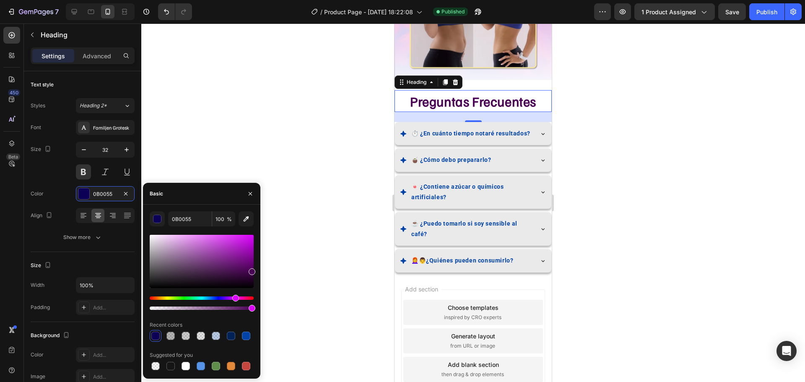
click at [234, 299] on div "Hue" at bounding box center [202, 297] width 104 height 3
type input "470055"
click at [183, 218] on input "470055" at bounding box center [190, 218] width 44 height 15
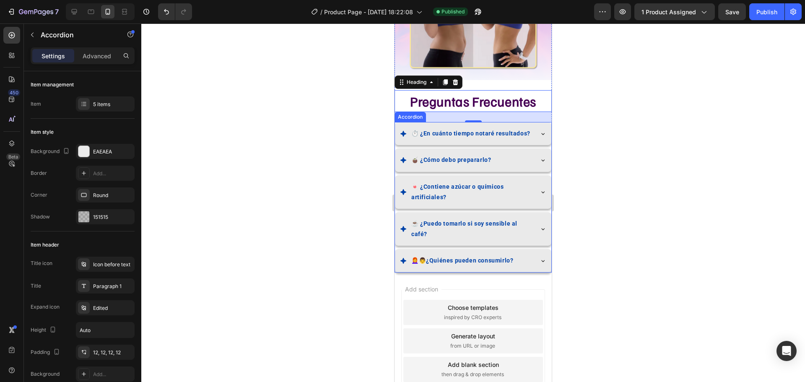
click at [430, 130] on strong "⏱️ ¿En cuánto tiempo notaré resultados?" at bounding box center [470, 133] width 119 height 7
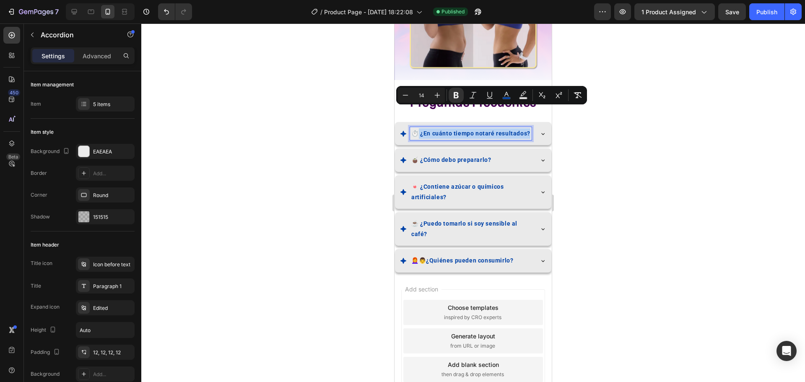
drag, startPoint x: 448, startPoint y: 125, endPoint x: 420, endPoint y: 113, distance: 30.2
click at [420, 128] on p "⏱️ ¿En cuánto tiempo notaré resultados?" at bounding box center [470, 133] width 119 height 10
click at [499, 99] on button "color" at bounding box center [506, 95] width 15 height 15
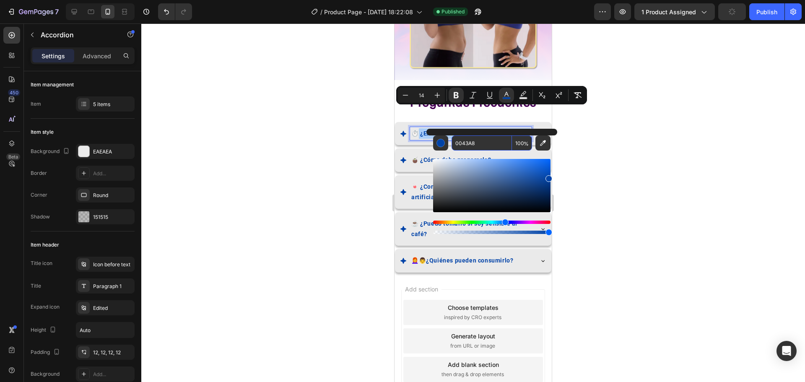
click at [470, 140] on input "0043A8" at bounding box center [482, 142] width 60 height 15
paste input "470055"
type input "470055"
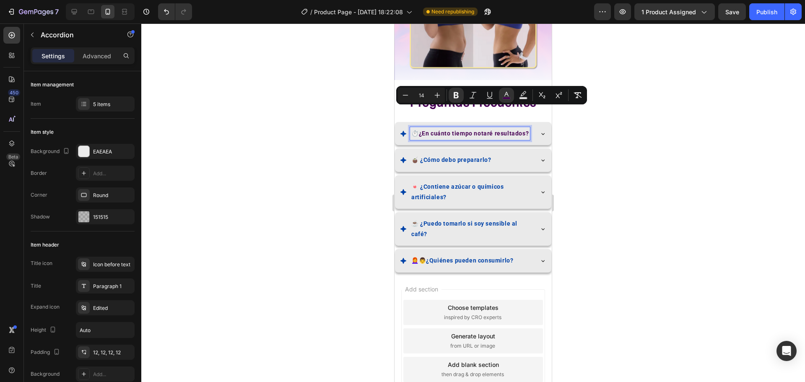
click at [487, 155] on p "🧉 ¿Cómo debo prepararlo?" at bounding box center [451, 160] width 80 height 10
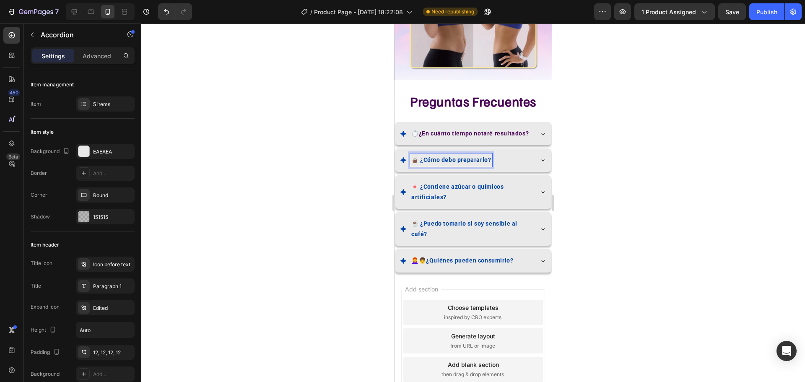
click at [421, 156] on strong "🧉 ¿Cómo debo prepararlo?" at bounding box center [451, 159] width 80 height 7
drag, startPoint x: 422, startPoint y: 147, endPoint x: 491, endPoint y: 146, distance: 69.6
click at [491, 156] on strong "🧉 ¿Cómo debo prepararlo?" at bounding box center [451, 159] width 80 height 7
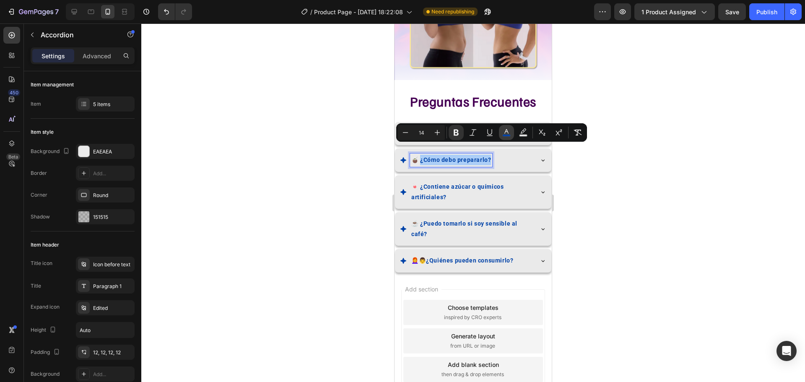
click at [505, 133] on icon "Editor contextual toolbar" at bounding box center [506, 131] width 4 height 5
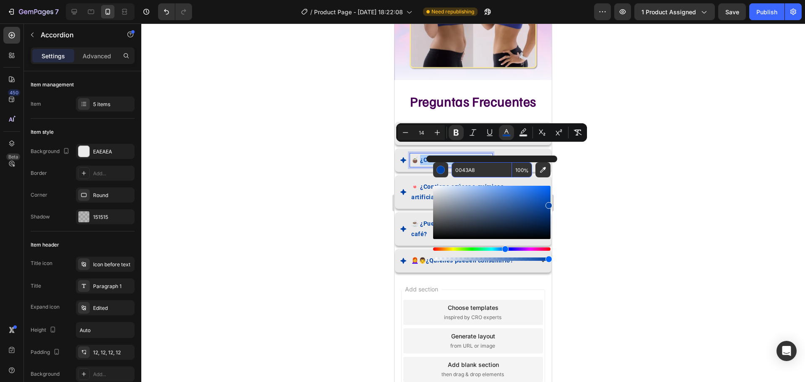
click at [472, 167] on input "0043A8" at bounding box center [482, 169] width 60 height 15
paste input "470055"
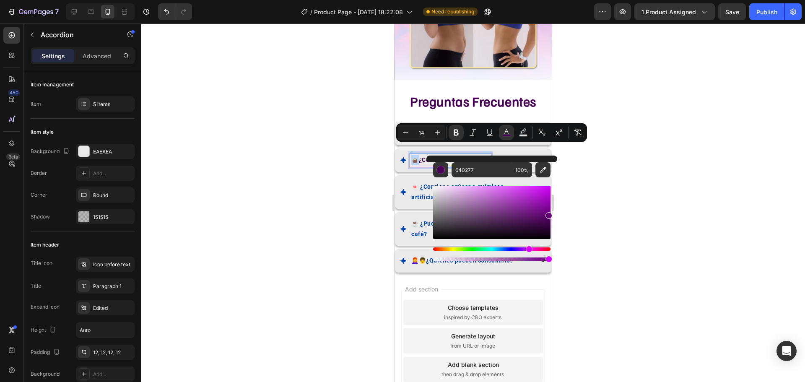
click at [549, 214] on div "Editor contextual toolbar" at bounding box center [491, 212] width 117 height 53
drag, startPoint x: 537, startPoint y: 215, endPoint x: 541, endPoint y: 204, distance: 11.8
click at [541, 204] on div "Editor contextual toolbar" at bounding box center [491, 212] width 117 height 53
type input "8E0FA8"
click at [459, 171] on input "8E0FA8" at bounding box center [482, 169] width 60 height 15
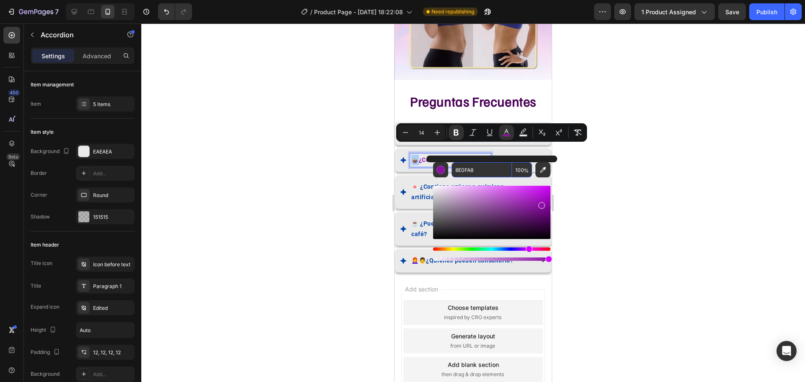
click at [459, 171] on input "8E0FA8" at bounding box center [482, 169] width 60 height 15
click at [498, 153] on div "🧉 ¿Cómo debo prepararlo?" at bounding box center [466, 159] width 133 height 13
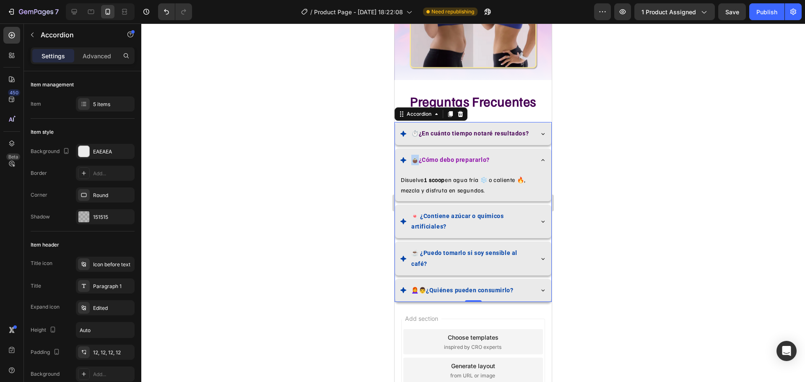
click at [510, 153] on div "🧉 ¿Cómo debo prepararlo?" at bounding box center [466, 159] width 133 height 13
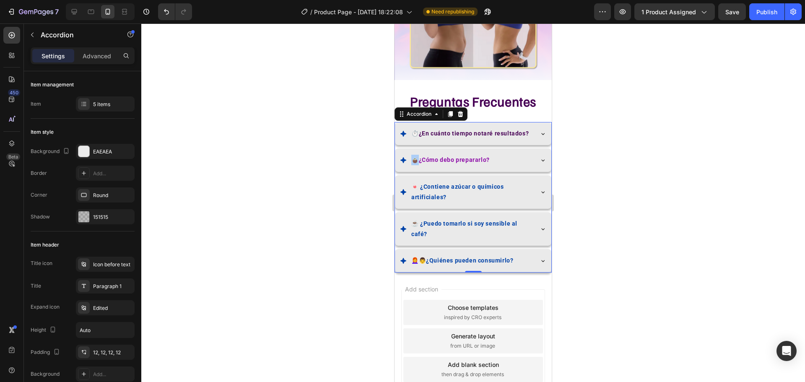
click at [666, 146] on div at bounding box center [473, 202] width 664 height 359
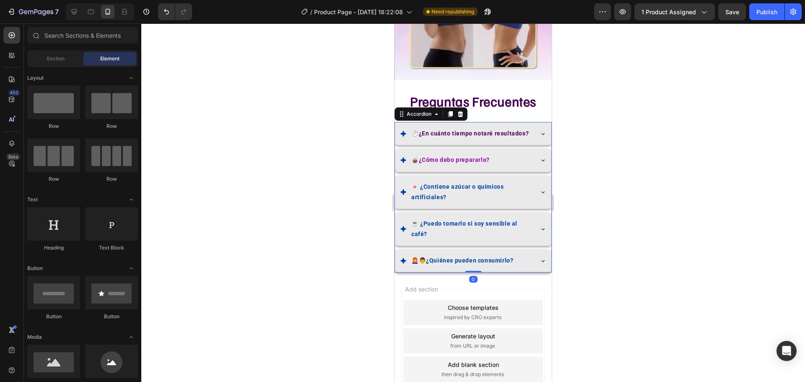
click at [446, 128] on p "⏱️ ¿En cuánto tiempo notaré resultados?" at bounding box center [469, 133] width 117 height 10
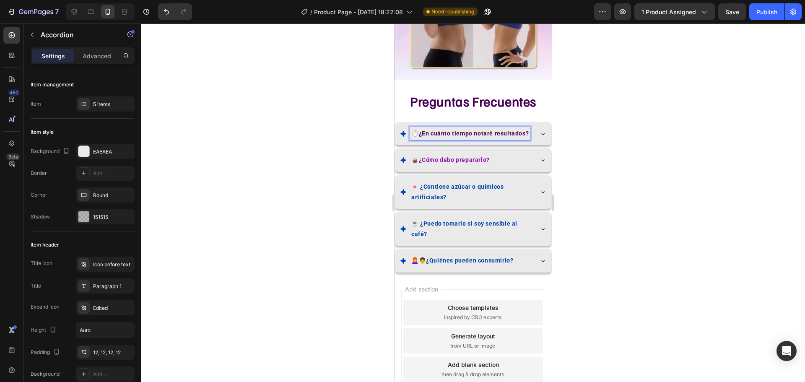
drag, startPoint x: 422, startPoint y: 111, endPoint x: 449, endPoint y: 124, distance: 30.0
click at [449, 128] on p "⏱️ ¿En cuánto tiempo notaré resultados?" at bounding box center [469, 133] width 117 height 10
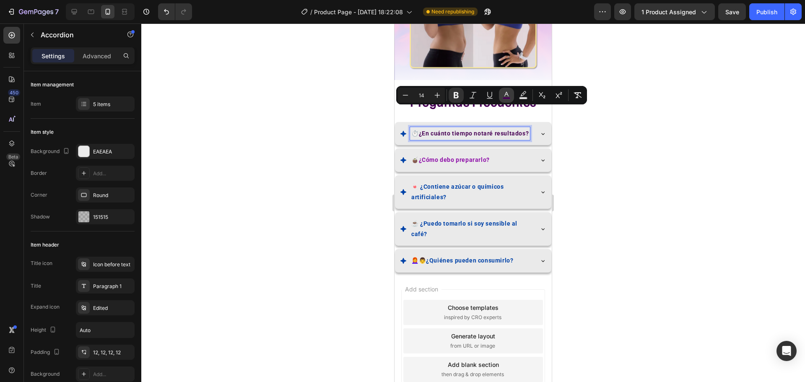
click at [506, 94] on icon "Editor contextual toolbar" at bounding box center [506, 95] width 8 height 8
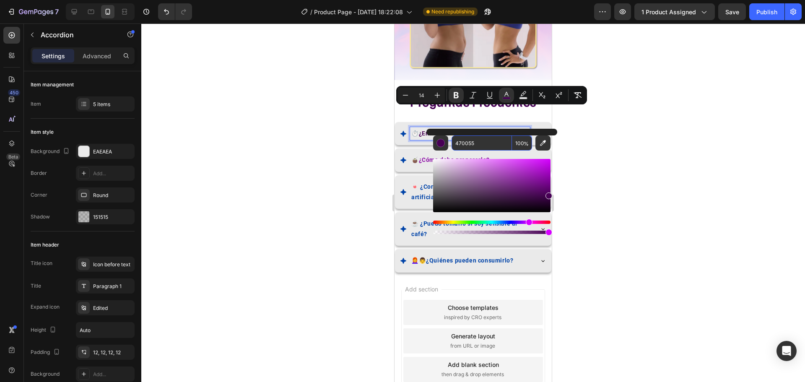
paste input "8E0FA8"
type input "8E0FA8"
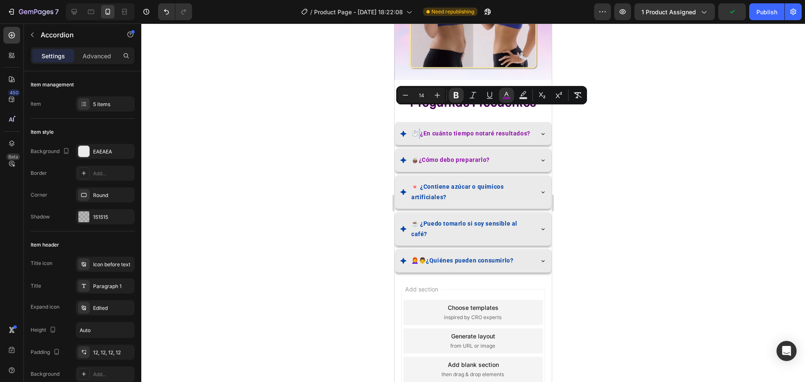
click at [560, 164] on div at bounding box center [473, 202] width 664 height 359
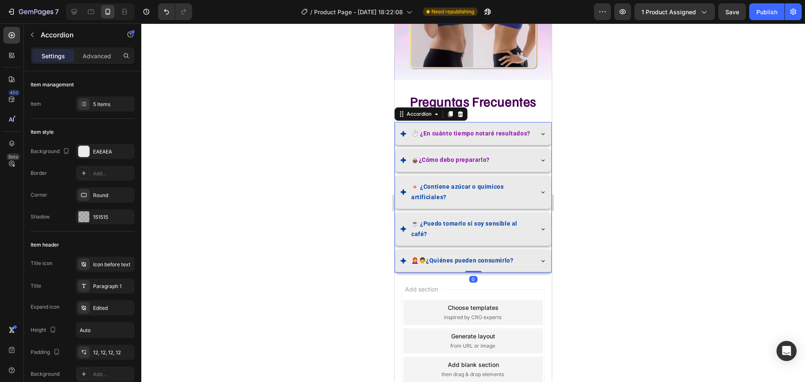
click at [533, 183] on div "🍬 ¿Contiene azúcar o químicos artificiales?" at bounding box center [473, 192] width 156 height 34
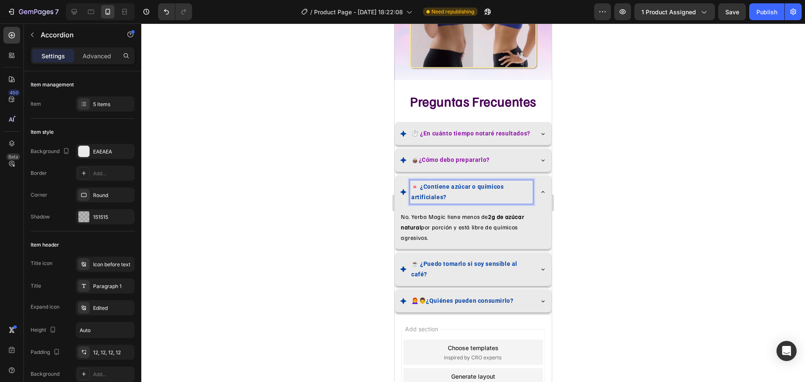
click at [426, 182] on p "🍬 ¿Contiene azúcar o químicos artificiales?" at bounding box center [471, 192] width 120 height 21
drag, startPoint x: 422, startPoint y: 176, endPoint x: 450, endPoint y: 188, distance: 30.4
click at [450, 188] on p "🍬 ¿Contiene azúcar o químicos artificiales?" at bounding box center [471, 192] width 120 height 21
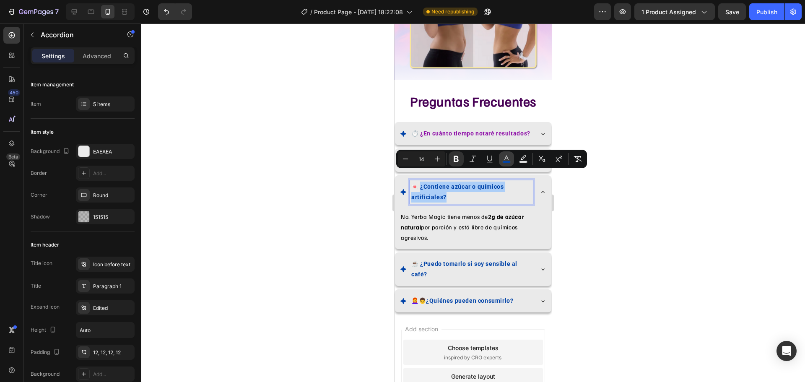
click at [509, 155] on icon "Editor contextual toolbar" at bounding box center [506, 159] width 8 height 8
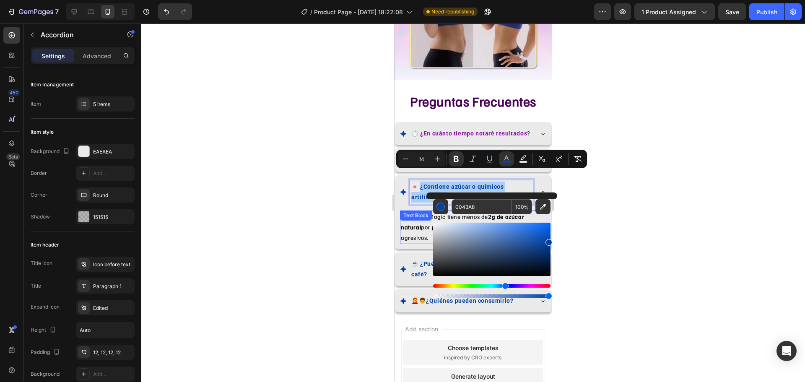
paste input "8E0F"
type input "8E0FA8"
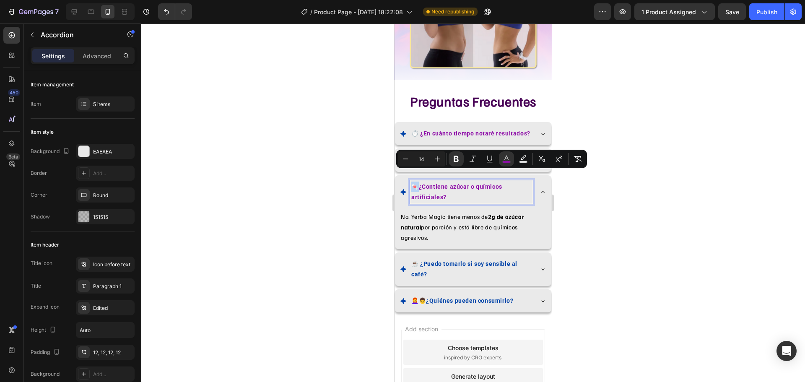
click at [540, 189] on icon at bounding box center [543, 192] width 7 height 7
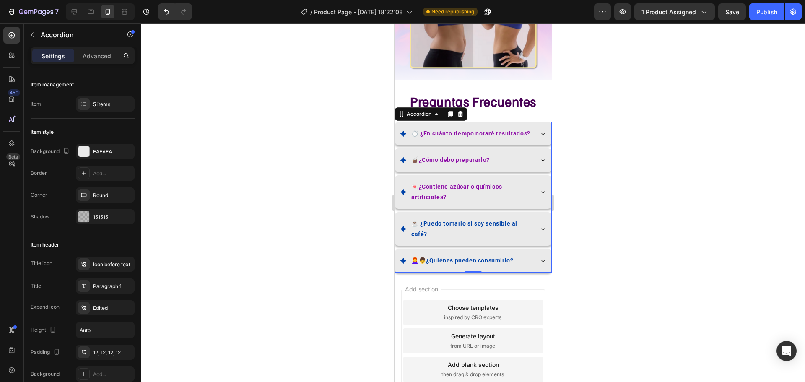
click at [460, 226] on p "☕ ¿Puedo tomarlo si soy sensible al café?" at bounding box center [471, 228] width 120 height 21
click at [540, 218] on div "☕ ¿Puedo tomarlo si soy sensible al café?" at bounding box center [473, 229] width 156 height 34
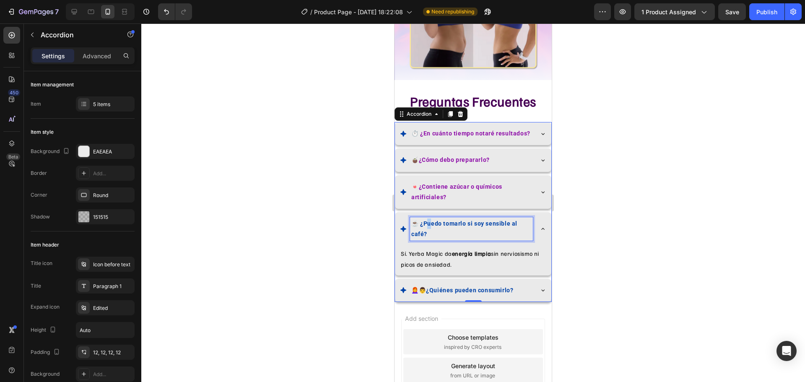
click at [431, 220] on strong "☕ ¿Puedo tomarlo si soy sensible al café?" at bounding box center [464, 228] width 106 height 17
drag, startPoint x: 423, startPoint y: 211, endPoint x: 430, endPoint y: 224, distance: 14.7
click at [430, 224] on p "☕ ¿Puedo tomarlo si soy sensible al café?" at bounding box center [471, 228] width 120 height 21
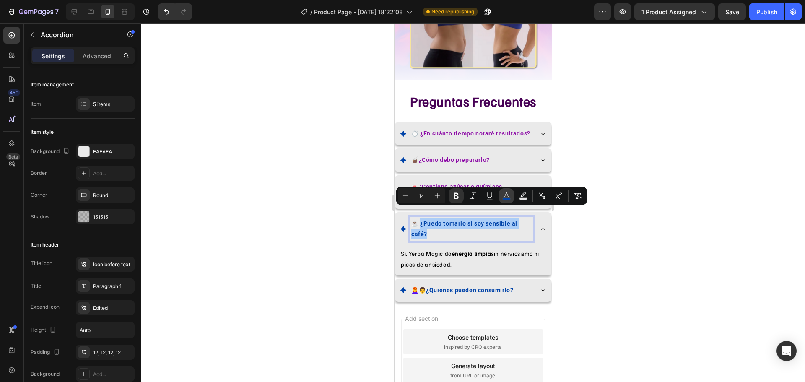
click at [504, 199] on rect "Editor contextual toolbar" at bounding box center [507, 199] width 8 height 2
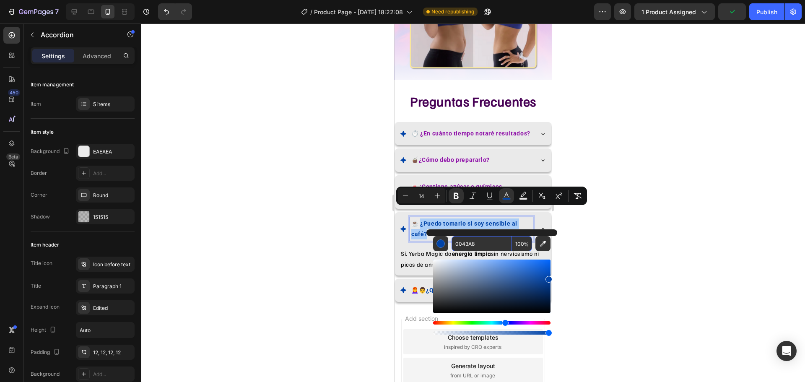
paste input "8E0F"
type input "8E0FA8"
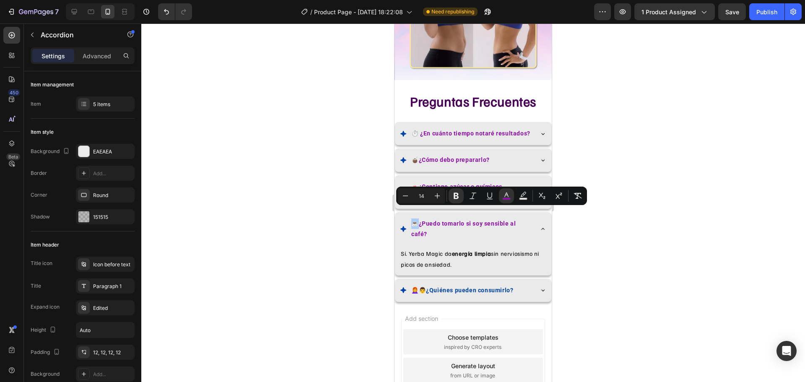
click at [562, 231] on div at bounding box center [473, 202] width 664 height 359
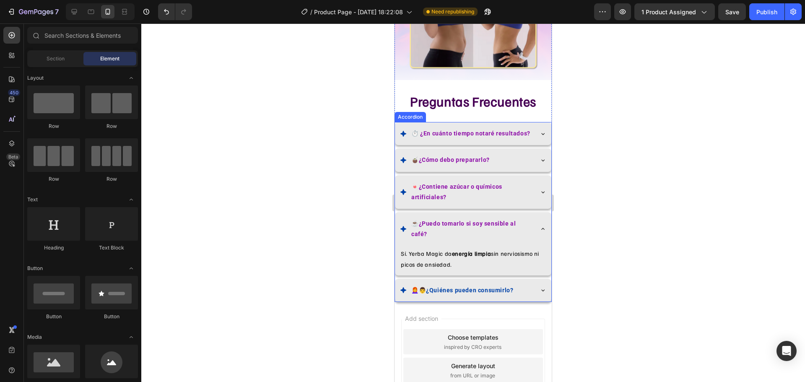
click at [540, 226] on icon at bounding box center [543, 229] width 7 height 7
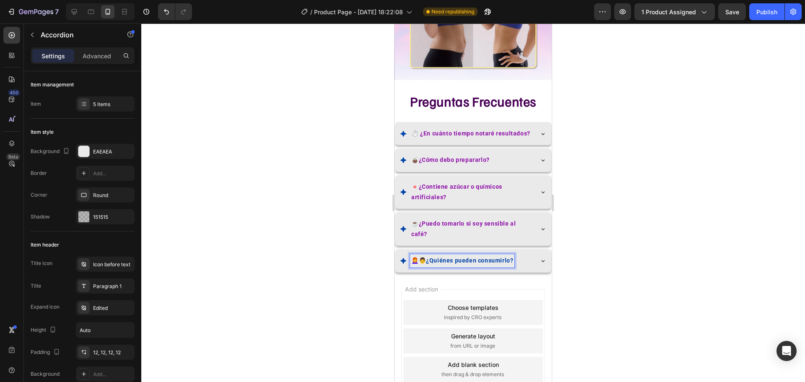
click at [513, 257] on strong "¿Quiénes pueden consumirlo?" at bounding box center [469, 260] width 87 height 7
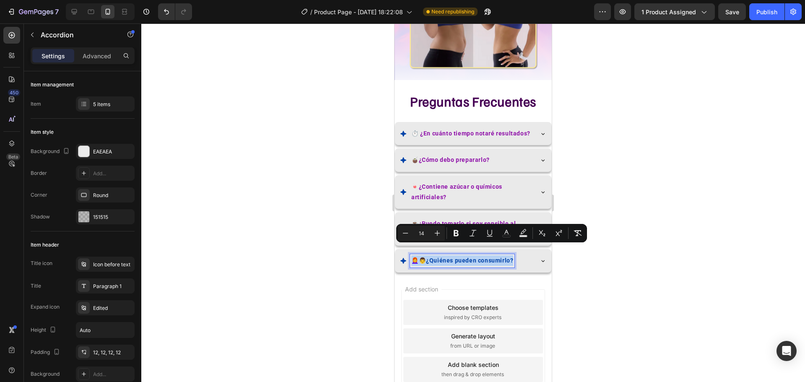
click at [513, 257] on strong "¿Quiénes pueden consumirlo?" at bounding box center [469, 260] width 87 height 7
click at [510, 236] on icon "Editor contextual toolbar" at bounding box center [506, 233] width 8 height 8
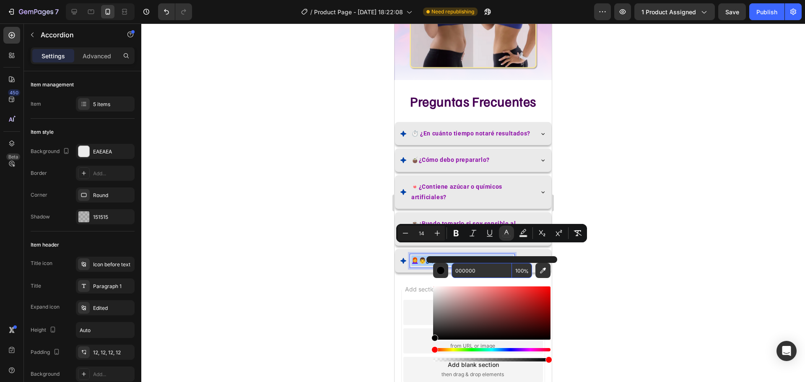
click at [481, 273] on input "000000" at bounding box center [482, 270] width 60 height 15
paste input "8E0FA8"
type input "8E0FA8"
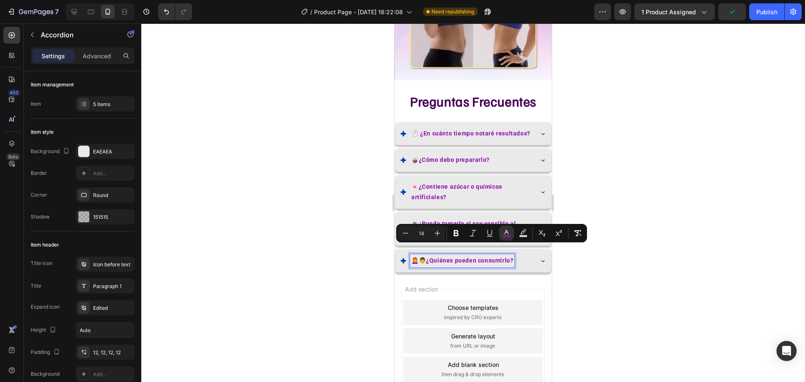
click at [540, 257] on icon at bounding box center [543, 260] width 7 height 7
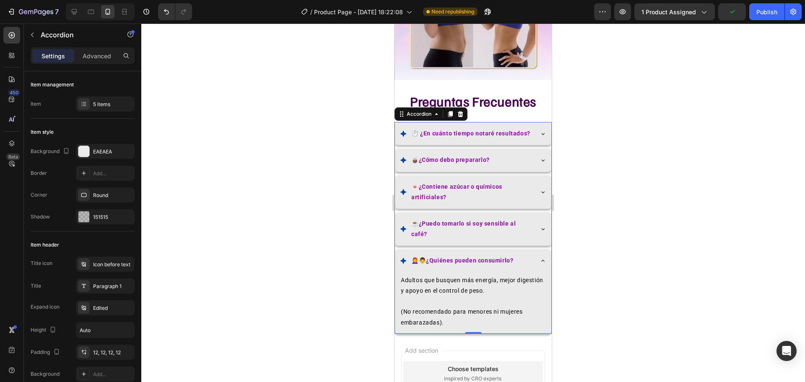
click at [637, 257] on div at bounding box center [473, 202] width 664 height 359
click at [540, 257] on icon at bounding box center [543, 260] width 7 height 7
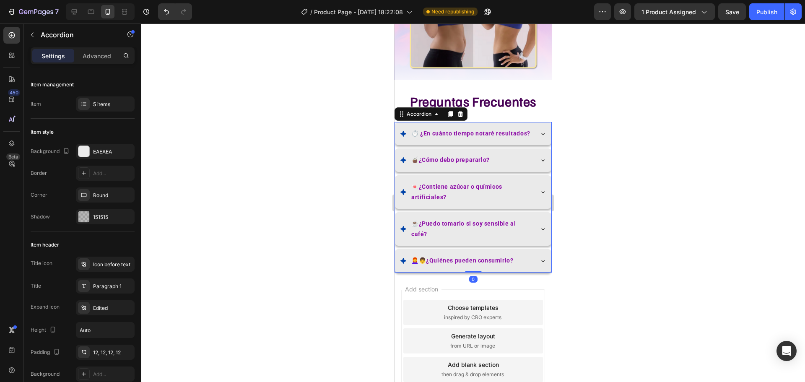
click at [597, 174] on div at bounding box center [473, 202] width 664 height 359
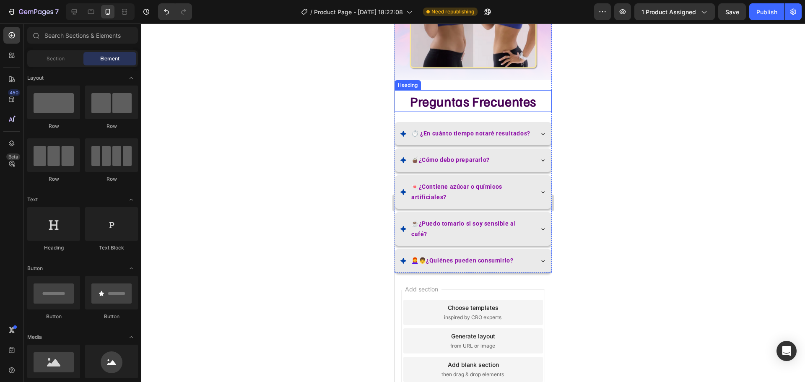
click at [497, 91] on p "Preguntas Frecuentes" at bounding box center [473, 101] width 156 height 20
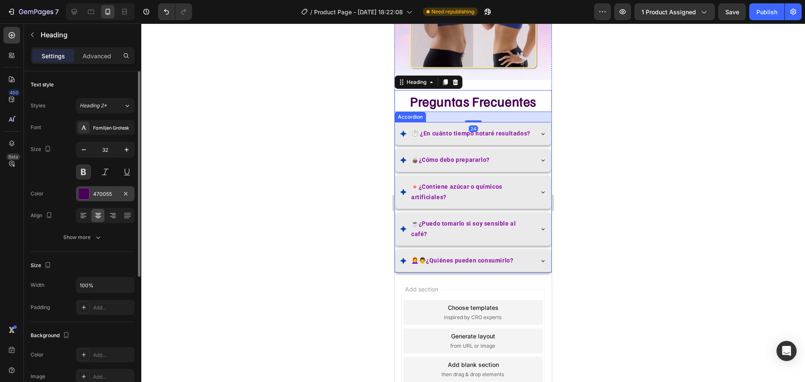
click at [97, 192] on div "470055" at bounding box center [105, 194] width 24 height 8
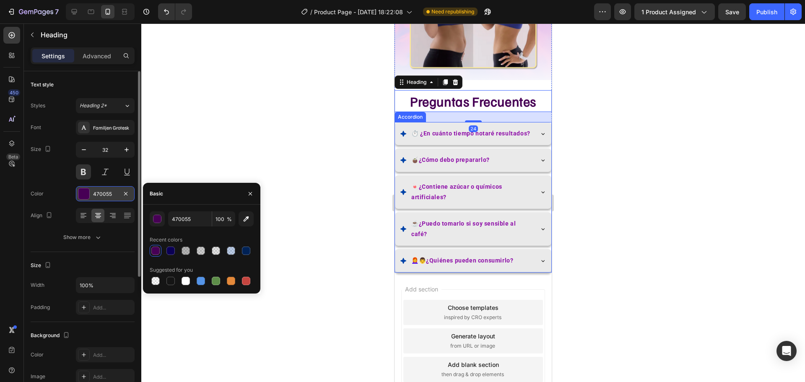
click at [98, 192] on div "470055" at bounding box center [105, 194] width 24 height 8
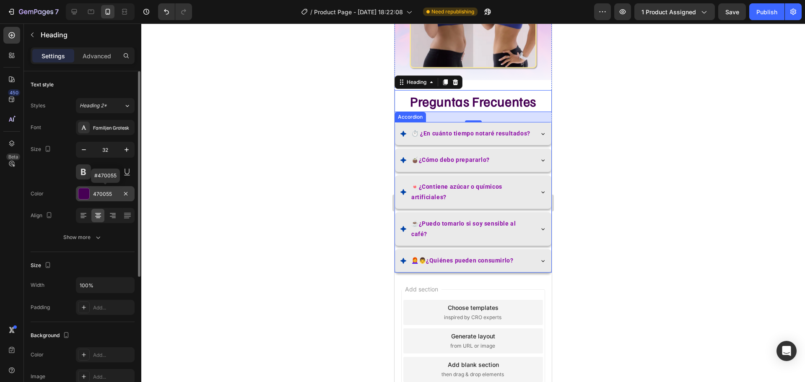
click at [99, 192] on div "470055" at bounding box center [105, 194] width 24 height 8
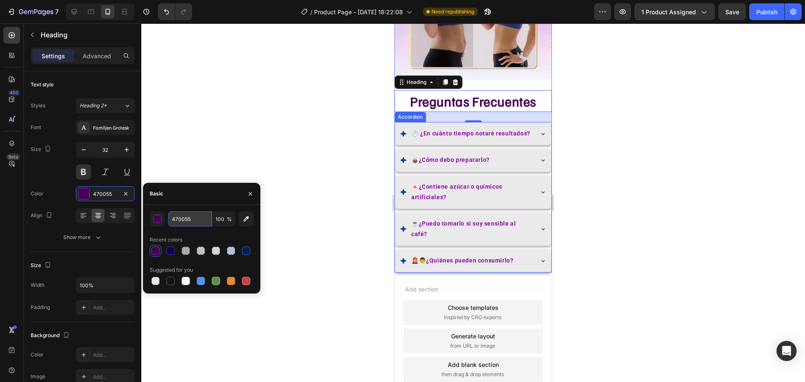
click at [179, 220] on input "470055" at bounding box center [190, 218] width 44 height 15
click at [405, 130] on icon at bounding box center [403, 133] width 7 height 7
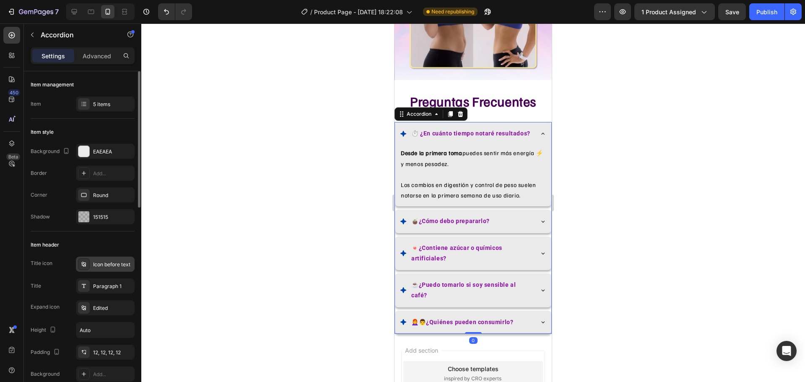
click at [86, 270] on div at bounding box center [84, 264] width 12 height 12
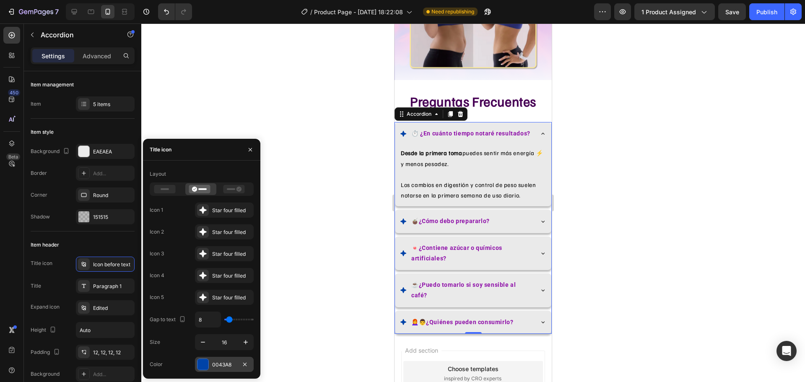
click at [226, 360] on div "0043A8" at bounding box center [224, 364] width 59 height 15
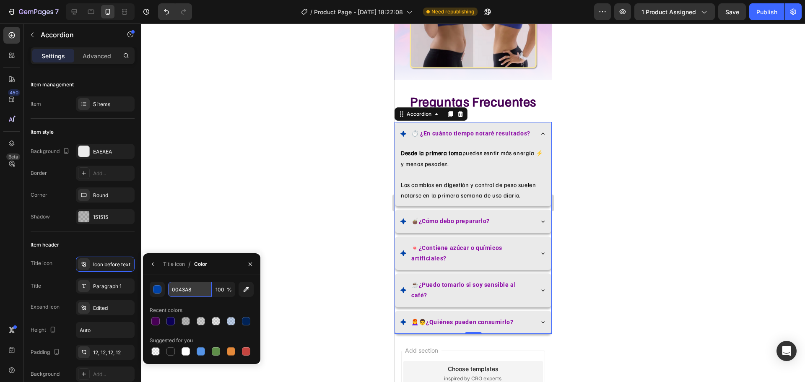
click at [184, 294] on input "0043A8" at bounding box center [190, 289] width 44 height 15
paste input "470055"
type input "470055"
click at [294, 152] on div at bounding box center [473, 202] width 664 height 359
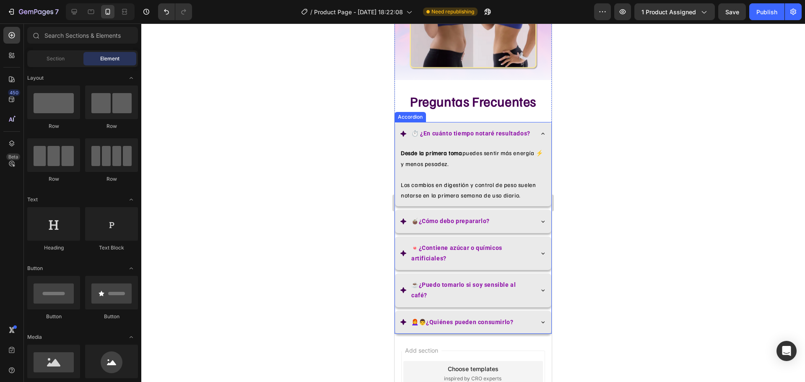
click at [540, 130] on icon at bounding box center [543, 133] width 7 height 7
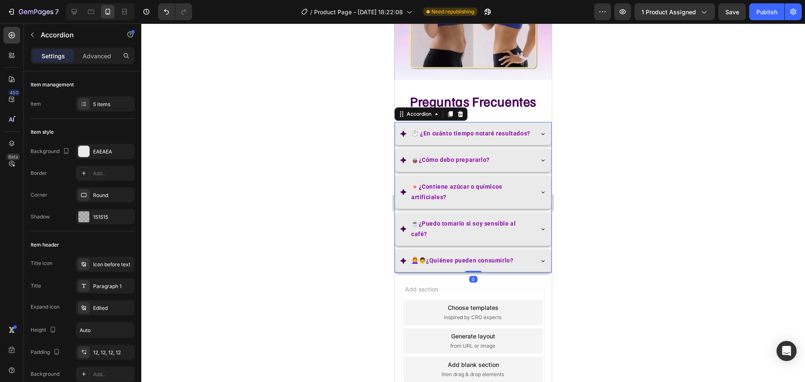
click at [693, 107] on div at bounding box center [473, 202] width 664 height 359
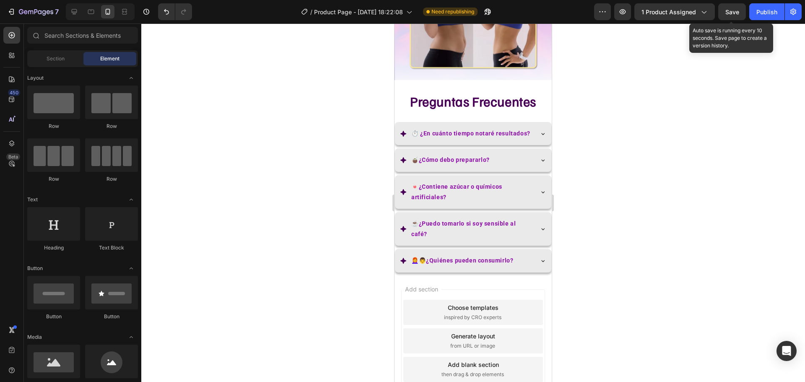
click at [733, 10] on span "Save" at bounding box center [732, 11] width 14 height 7
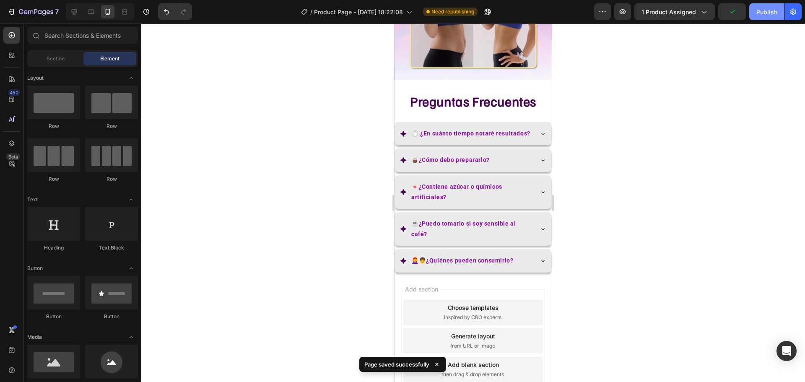
click at [765, 18] on button "Publish" at bounding box center [766, 11] width 35 height 17
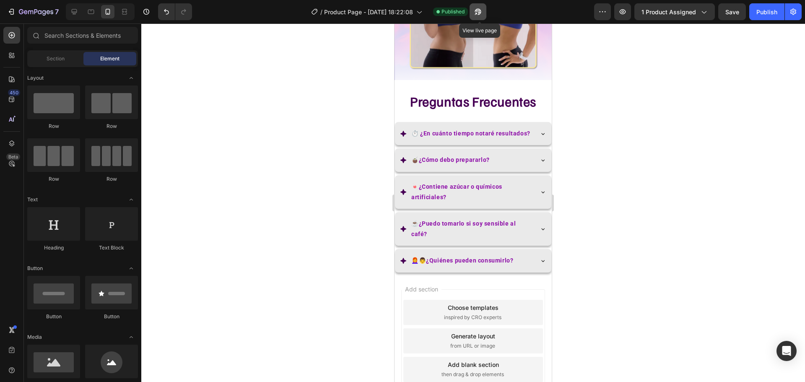
click at [481, 13] on icon "button" at bounding box center [478, 12] width 6 height 6
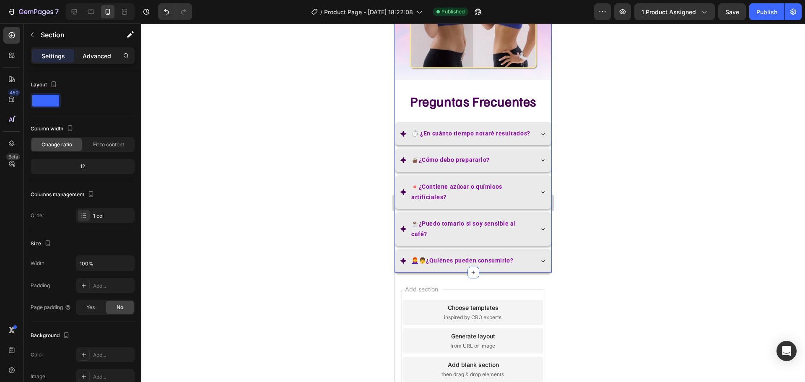
click at [99, 54] on p "Advanced" at bounding box center [97, 56] width 29 height 9
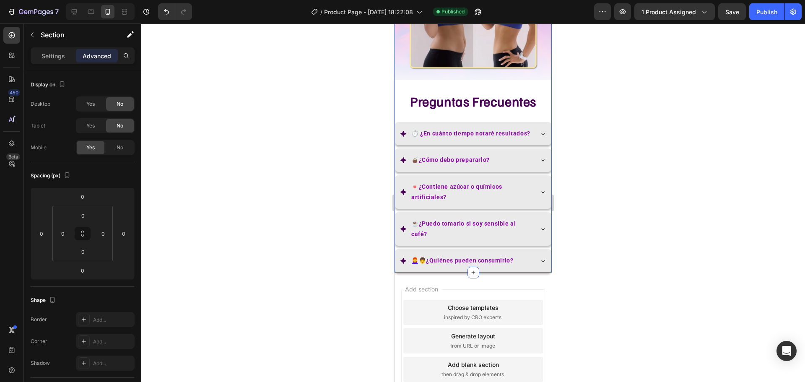
click at [265, 182] on div at bounding box center [473, 202] width 664 height 359
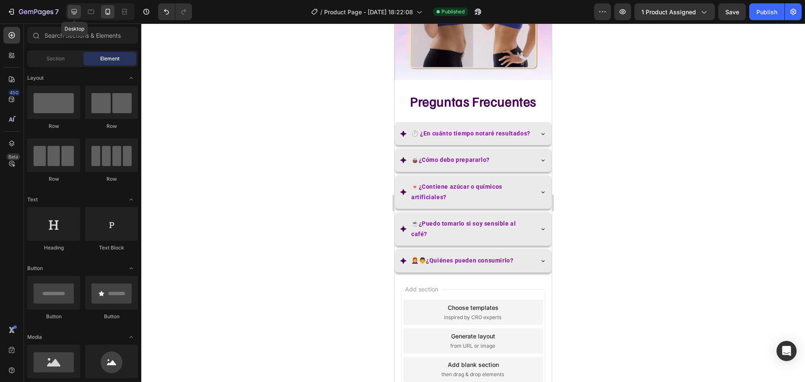
click at [74, 16] on icon at bounding box center [74, 12] width 8 height 8
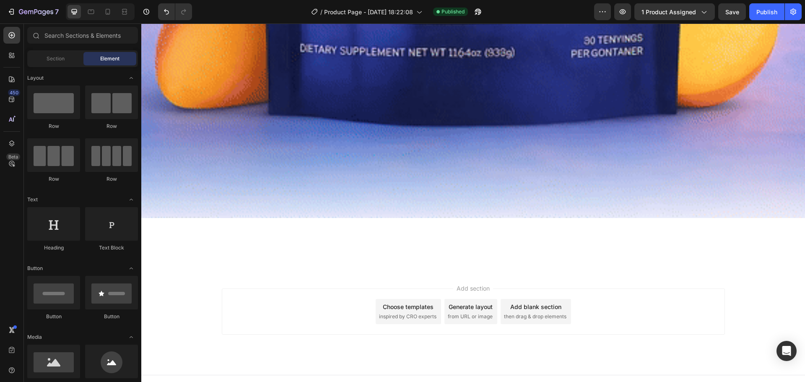
scroll to position [847, 0]
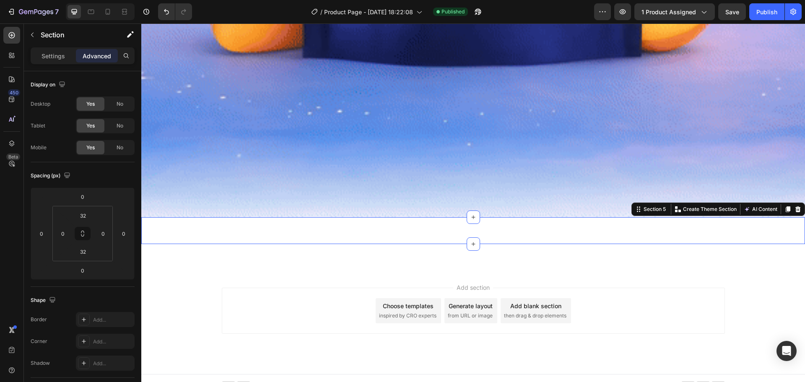
click at [436, 221] on div "Releasit COD Form & Upsells Releasit COD Form & Upsells Product Section 5 You c…" at bounding box center [473, 230] width 664 height 27
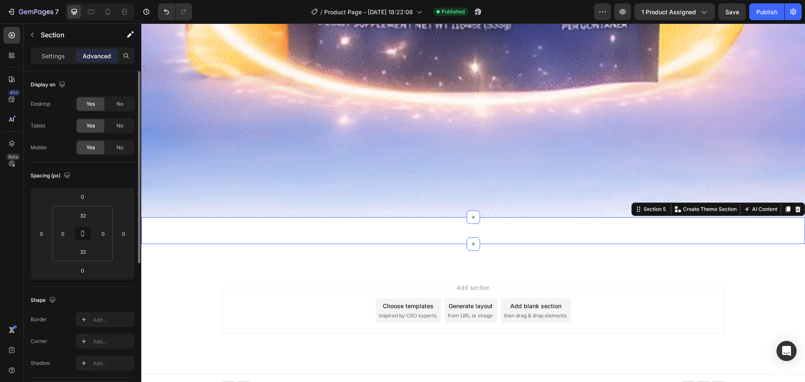
click at [127, 96] on div "Yes No" at bounding box center [105, 103] width 59 height 15
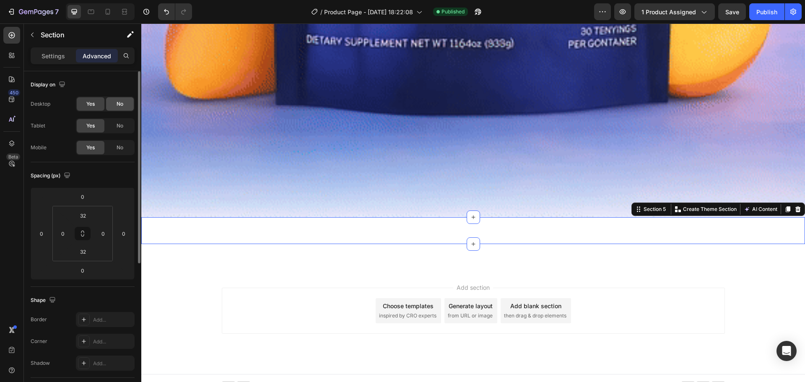
click at [123, 104] on span "No" at bounding box center [120, 104] width 7 height 8
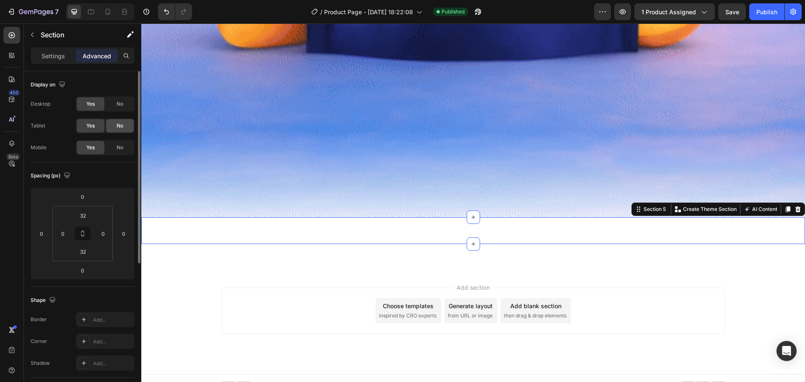
scroll to position [821, 0]
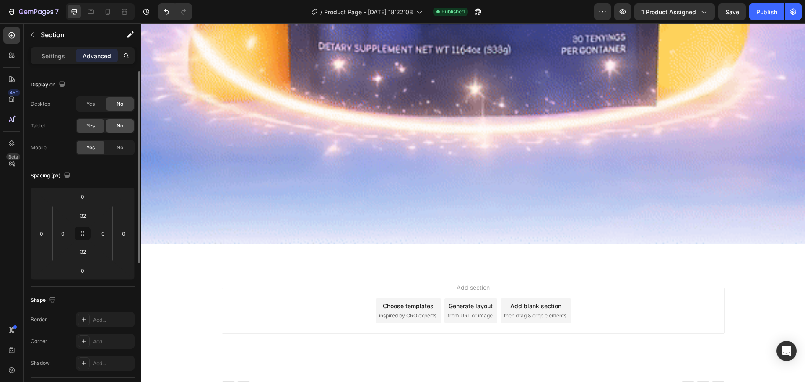
click at [122, 128] on span "No" at bounding box center [120, 126] width 7 height 8
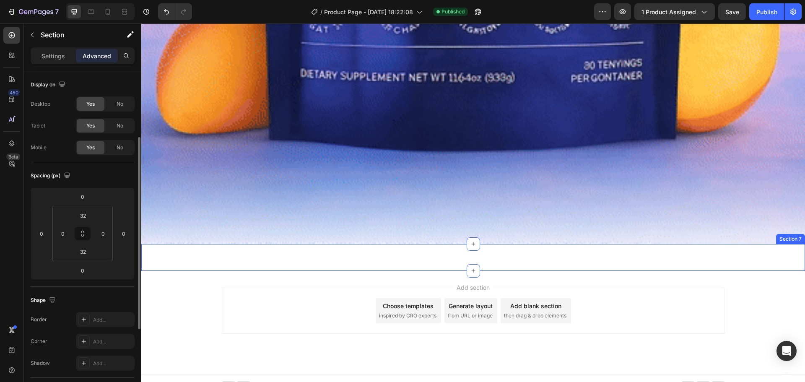
scroll to position [42, 0]
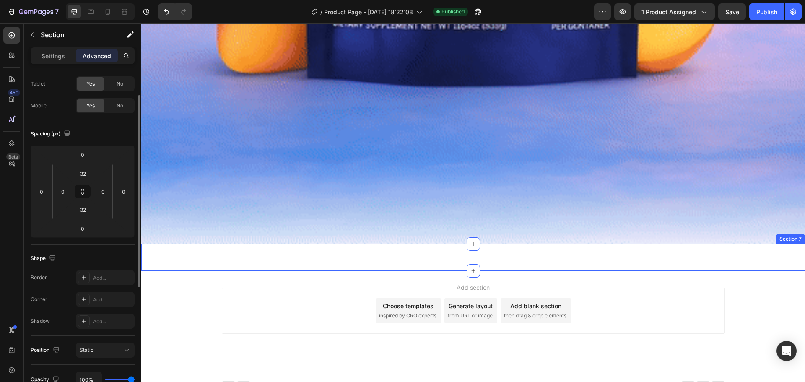
click at [271, 251] on div "Baja de peso Text Block Más energía Text Block Mejor digestión Text Block Baja …" at bounding box center [473, 257] width 664 height 27
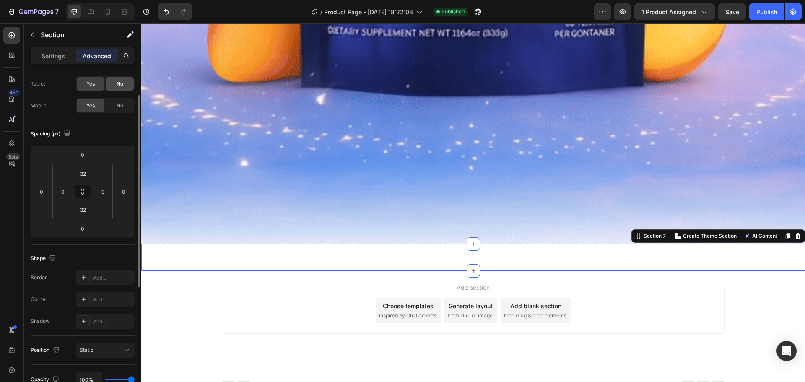
click at [114, 81] on div "No" at bounding box center [120, 83] width 28 height 13
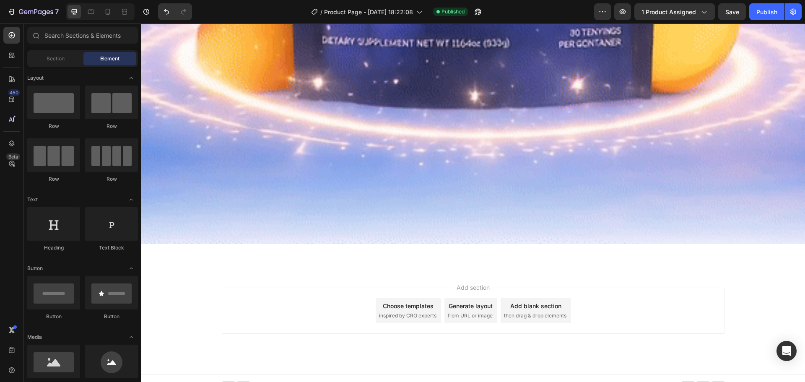
click at [232, 276] on div "Add section Choose templates inspired by CRO experts Generate layout from URL o…" at bounding box center [473, 322] width 664 height 103
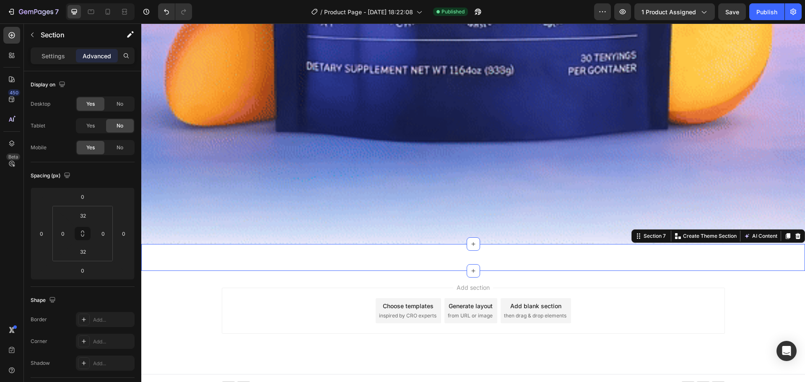
click at [316, 244] on div "Baja de peso Text Block Más energía Text Block Mejor digestión Text Block Baja …" at bounding box center [473, 257] width 664 height 27
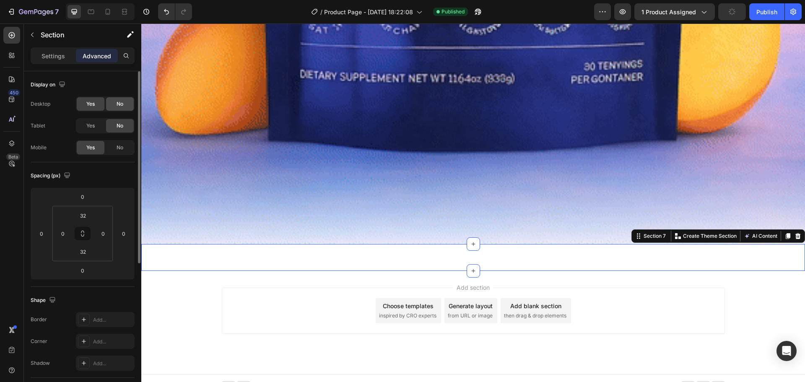
click at [122, 104] on span "No" at bounding box center [120, 104] width 7 height 8
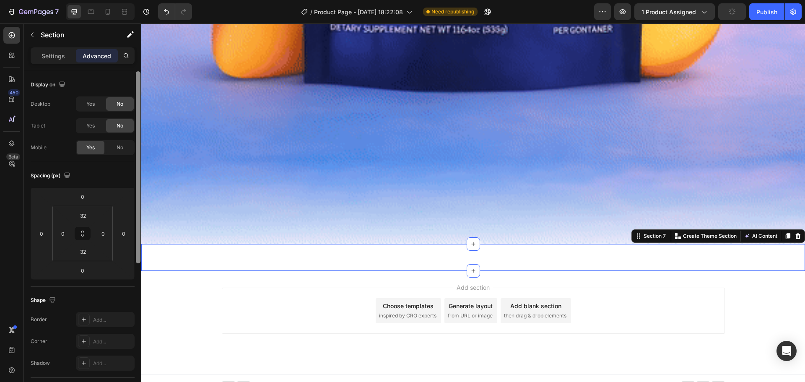
scroll to position [794, 0]
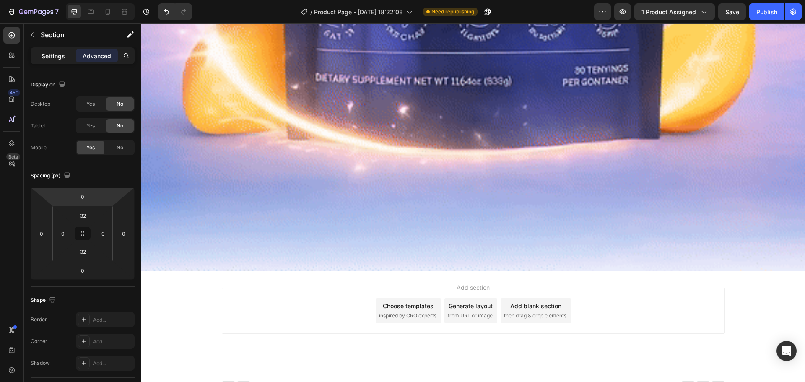
click at [62, 53] on p "Settings" at bounding box center [53, 56] width 23 height 9
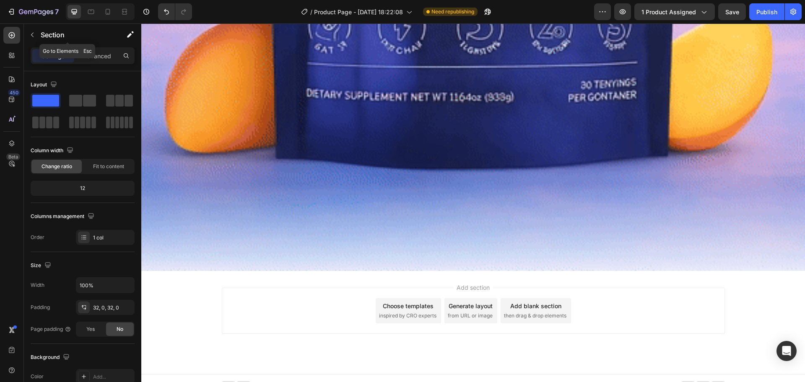
click at [32, 29] on button "button" at bounding box center [32, 34] width 13 height 13
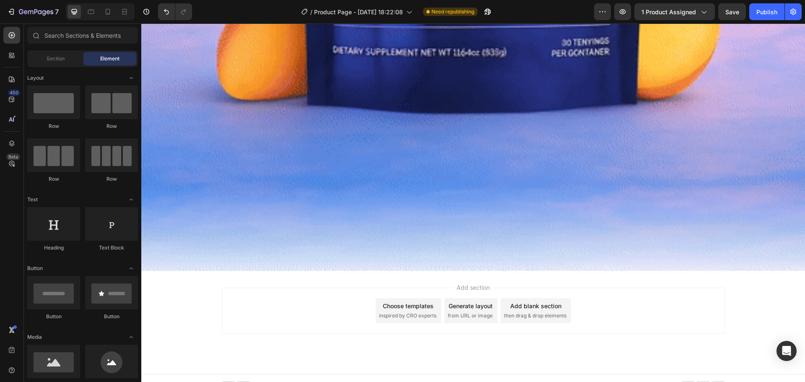
scroll to position [84, 0]
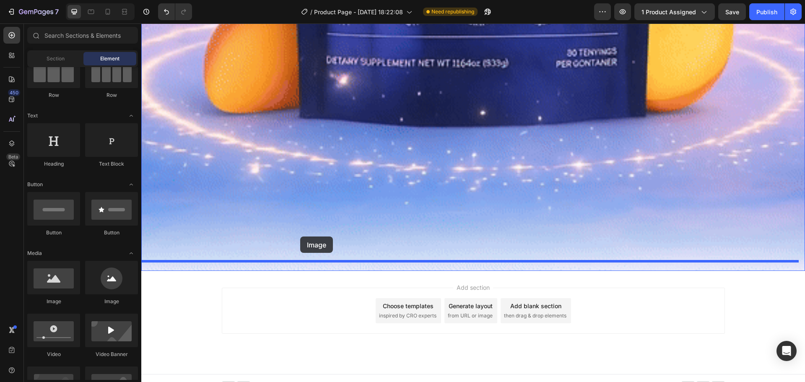
drag, startPoint x: 217, startPoint y: 302, endPoint x: 300, endPoint y: 237, distance: 106.0
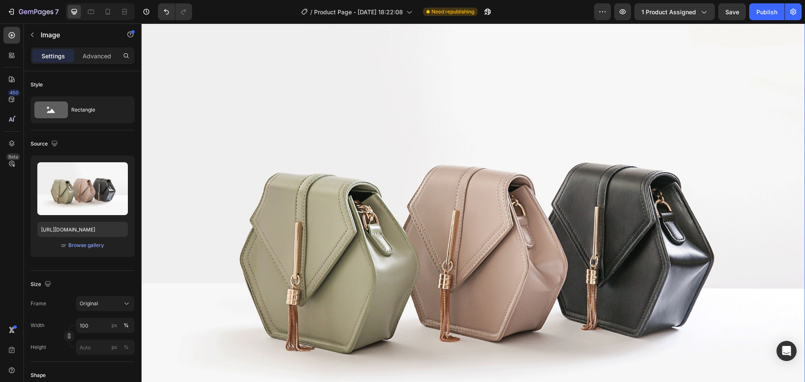
scroll to position [1099, 0]
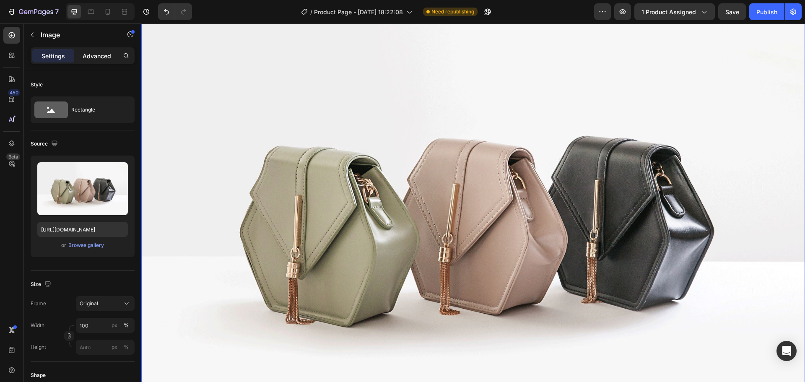
click at [107, 52] on p "Advanced" at bounding box center [97, 56] width 29 height 9
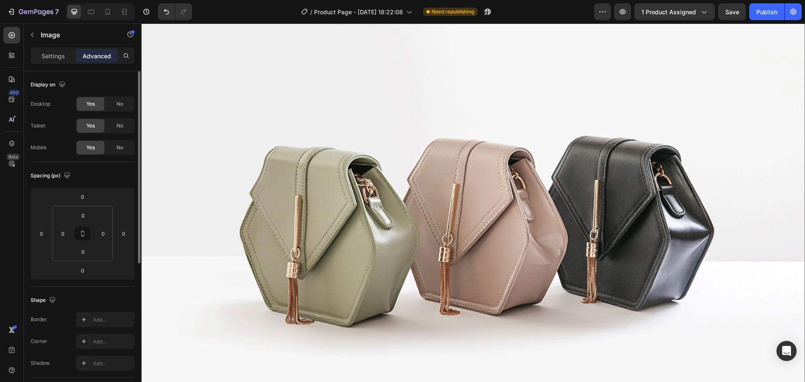
click at [120, 117] on div "Desktop Yes No Tablet Yes No Mobile Yes No" at bounding box center [83, 125] width 104 height 59
click at [122, 123] on span "No" at bounding box center [120, 126] width 7 height 8
click at [121, 145] on span "No" at bounding box center [120, 148] width 7 height 8
click at [49, 57] on p "Settings" at bounding box center [53, 56] width 23 height 9
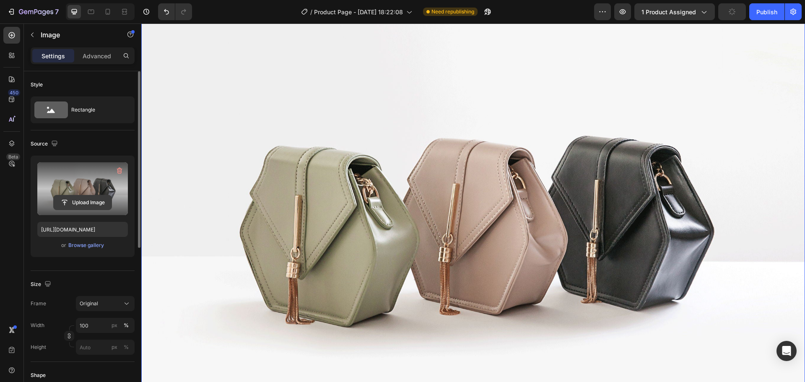
click at [81, 203] on input "file" at bounding box center [83, 202] width 58 height 14
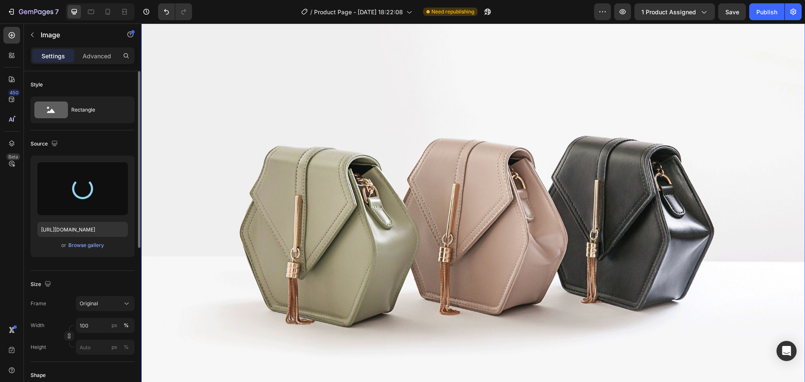
type input "https://cdn.shopify.com/s/files/1/0646/7534/8579/files/gempages_581547001959678…"
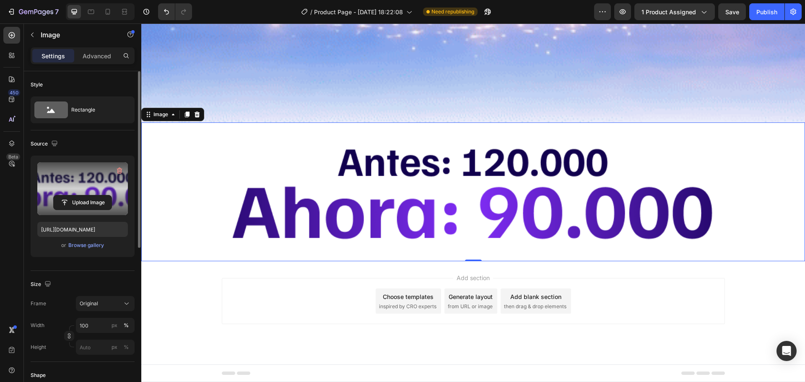
scroll to position [931, 0]
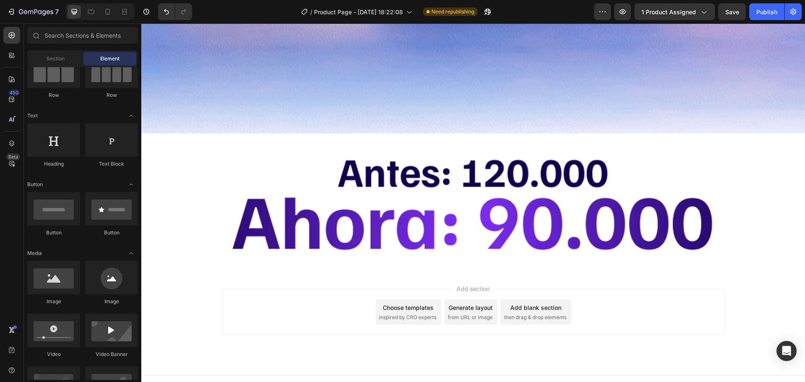
click at [353, 272] on div "Add section Choose templates inspired by CRO experts Generate layout from URL o…" at bounding box center [473, 323] width 664 height 103
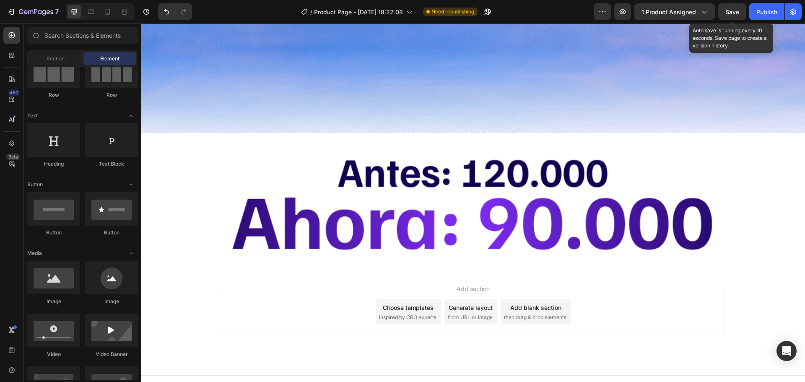
click at [737, 14] on span "Save" at bounding box center [732, 11] width 14 height 7
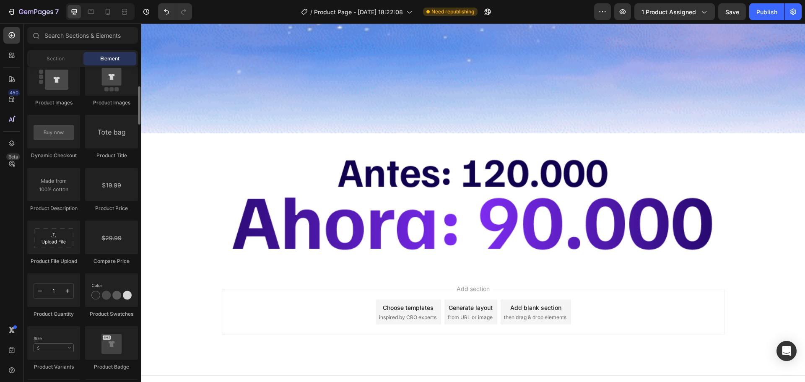
scroll to position [1179, 0]
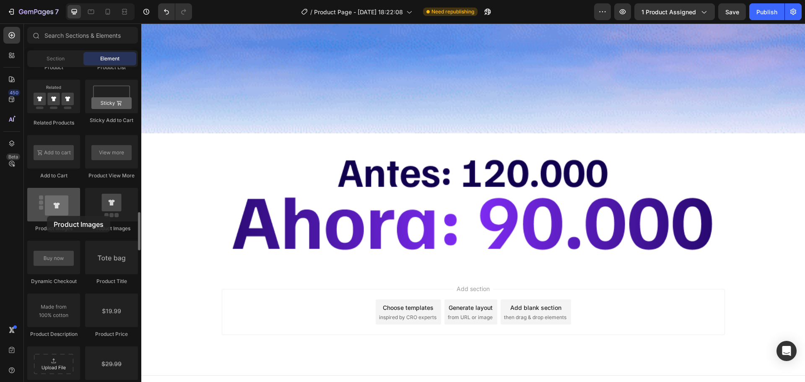
drag, startPoint x: 111, startPoint y: 198, endPoint x: 47, endPoint y: 216, distance: 66.5
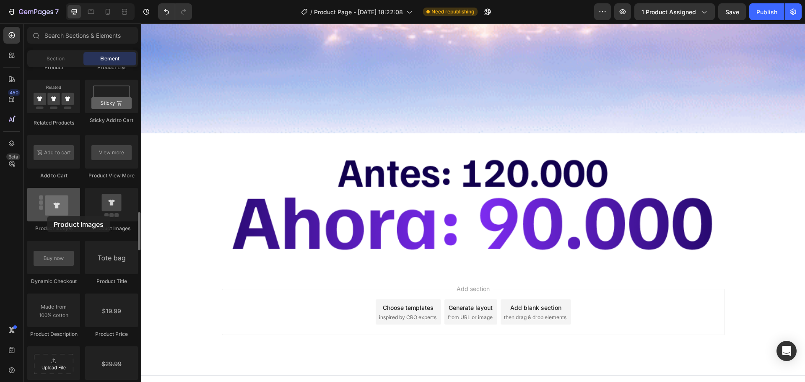
click at [47, 216] on div "Product Product Product Product List Related Products Sticky Add to Cart Add to…" at bounding box center [82, 292] width 111 height 636
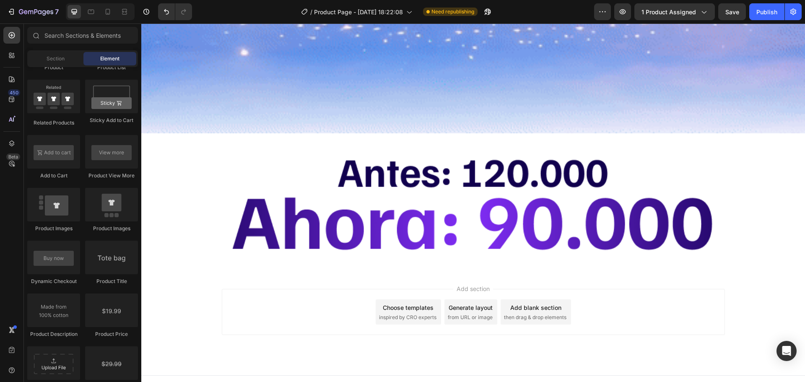
click at [518, 314] on span "then drag & drop elements" at bounding box center [535, 318] width 62 height 8
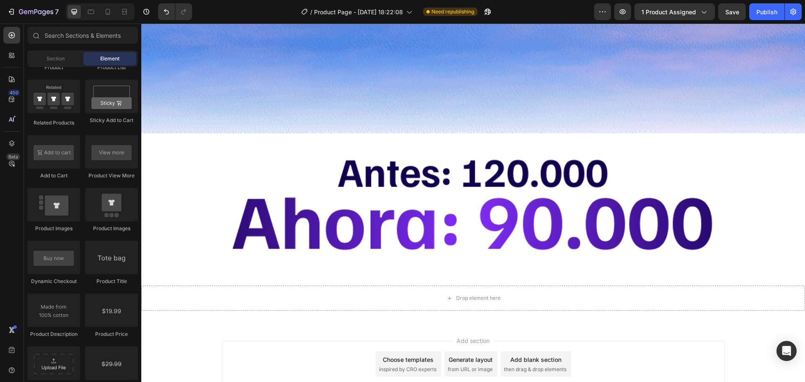
scroll to position [983, 0]
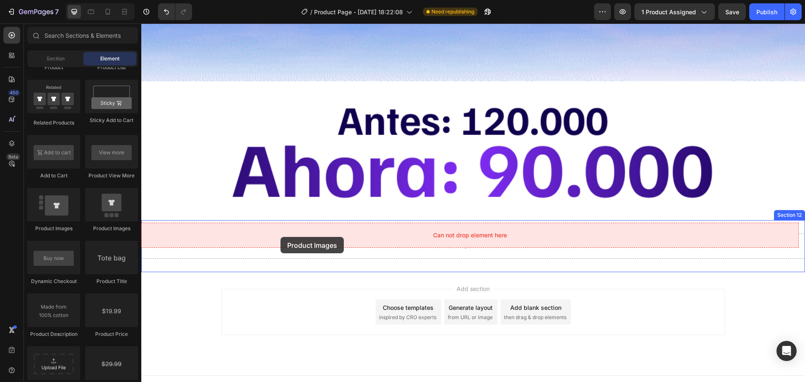
drag, startPoint x: 208, startPoint y: 231, endPoint x: 281, endPoint y: 237, distance: 72.4
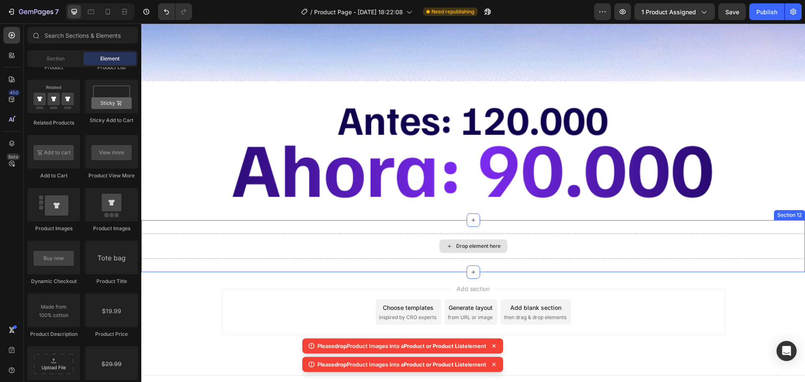
click at [385, 245] on div "Drop element here" at bounding box center [473, 246] width 664 height 25
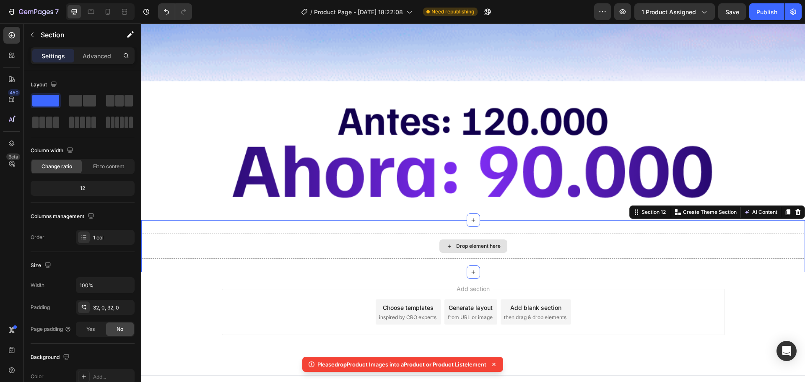
click at [410, 237] on div "Drop element here" at bounding box center [473, 246] width 664 height 25
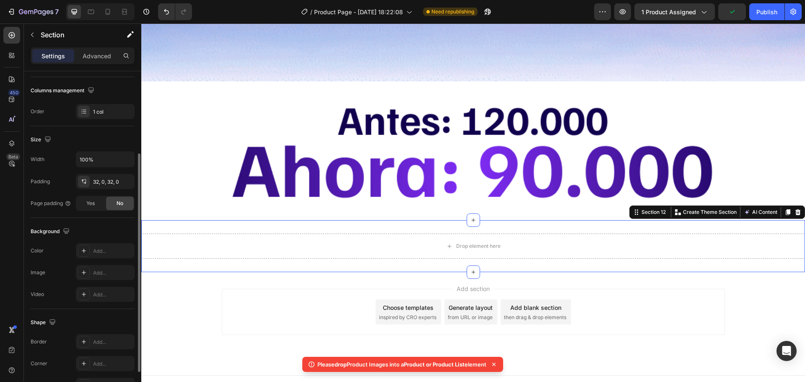
scroll to position [0, 0]
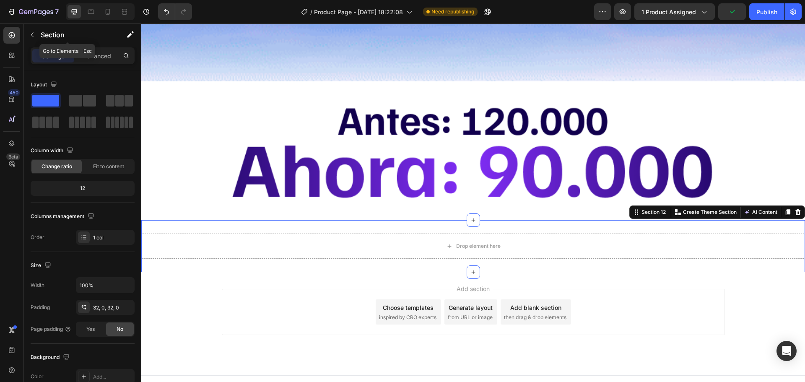
click at [29, 39] on button "button" at bounding box center [32, 34] width 13 height 13
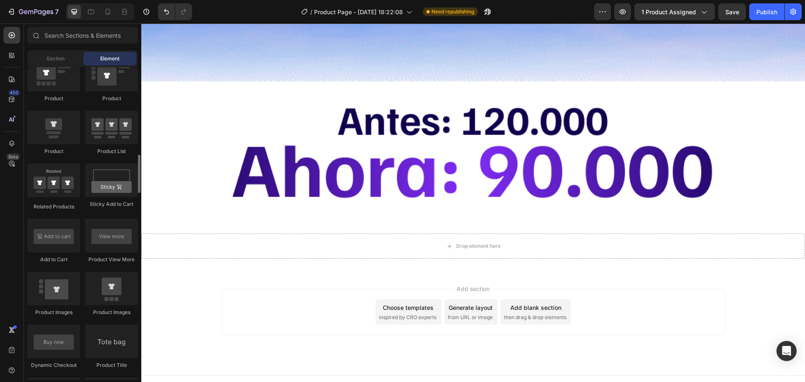
scroll to position [1053, 0]
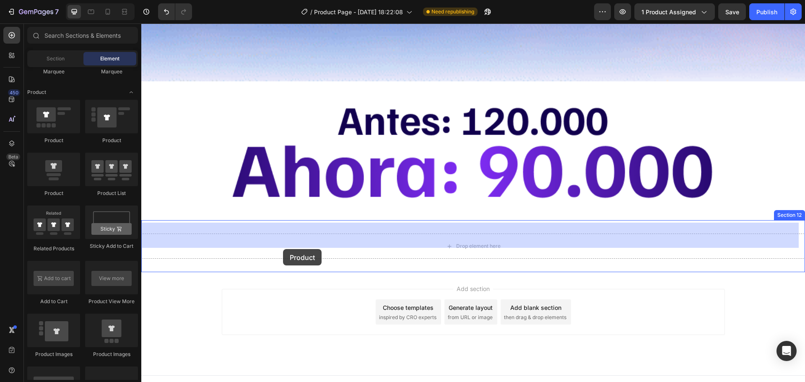
drag, startPoint x: 199, startPoint y: 146, endPoint x: 283, endPoint y: 249, distance: 132.9
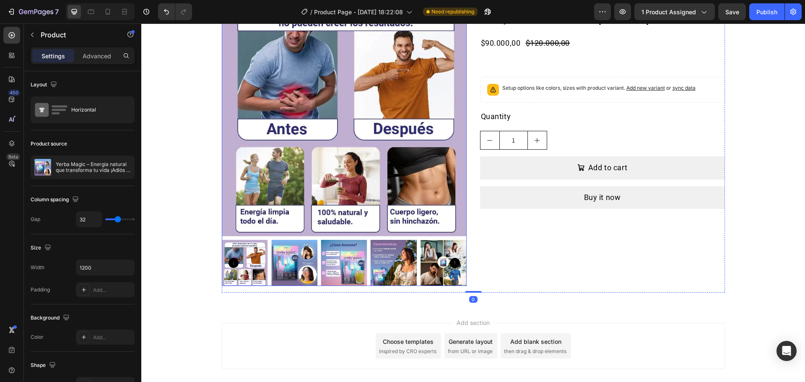
scroll to position [1225, 0]
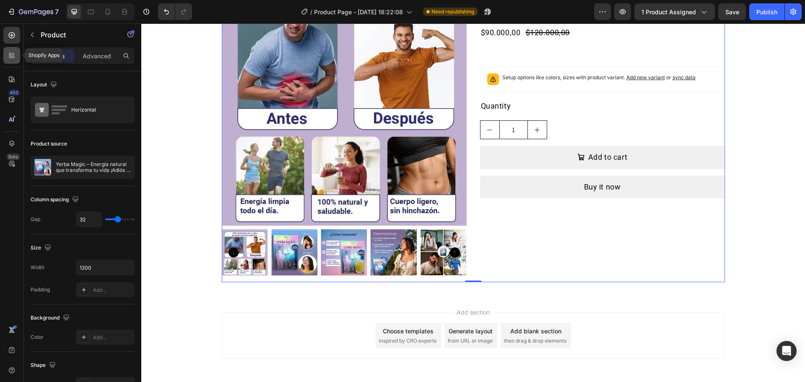
click at [8, 59] on icon at bounding box center [12, 55] width 8 height 8
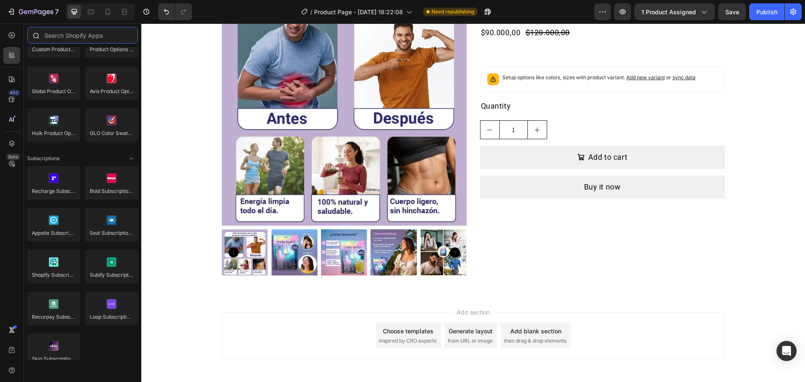
click at [62, 36] on input "text" at bounding box center [82, 35] width 111 height 17
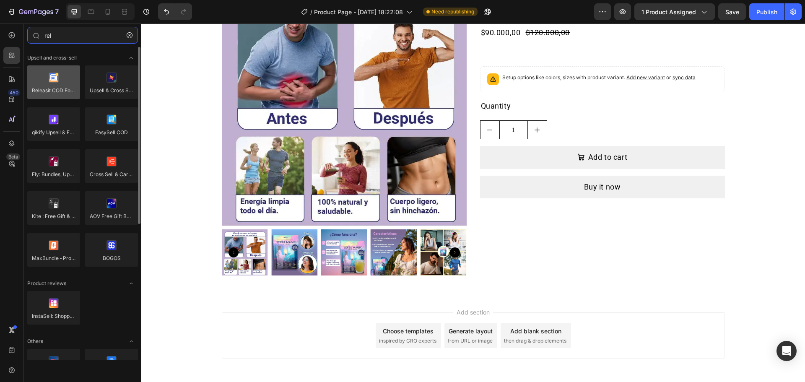
type input "rel"
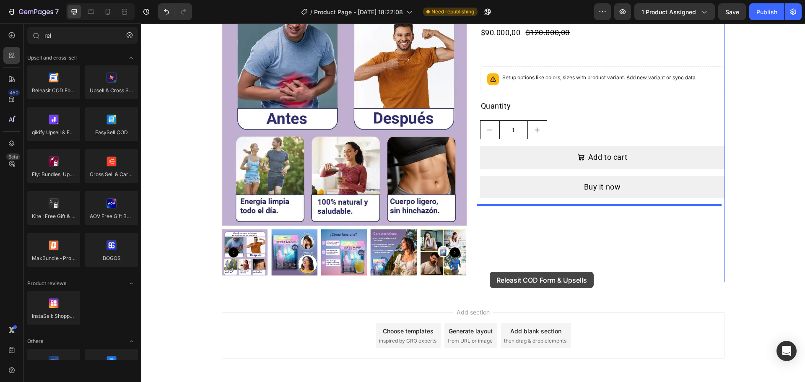
drag, startPoint x: 203, startPoint y: 110, endPoint x: 490, endPoint y: 272, distance: 329.1
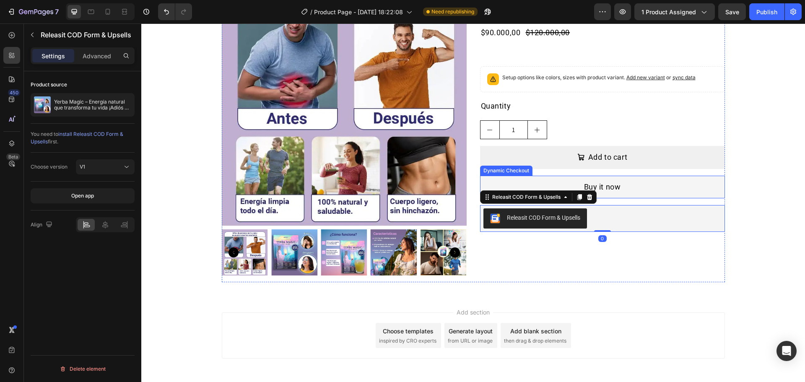
click at [632, 182] on button "Buy it now" at bounding box center [602, 187] width 245 height 23
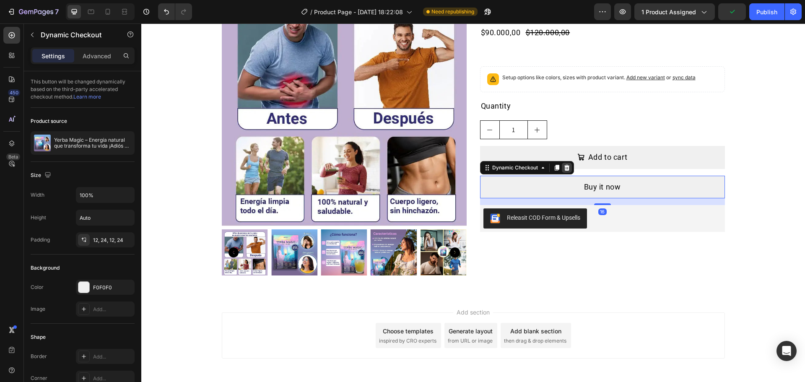
click at [563, 172] on div at bounding box center [567, 168] width 10 height 10
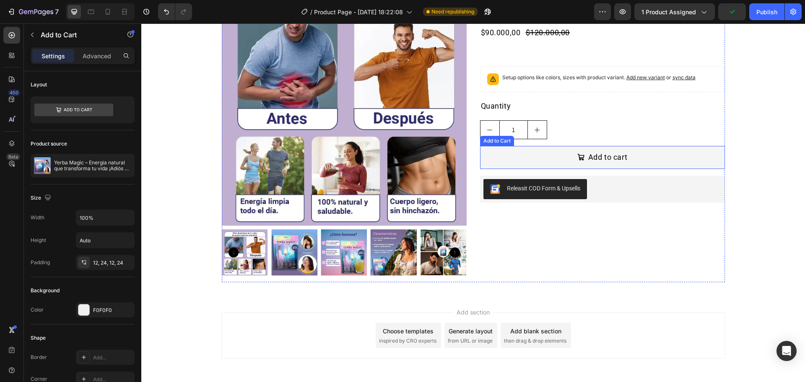
click at [568, 159] on button "Add to cart" at bounding box center [602, 157] width 245 height 23
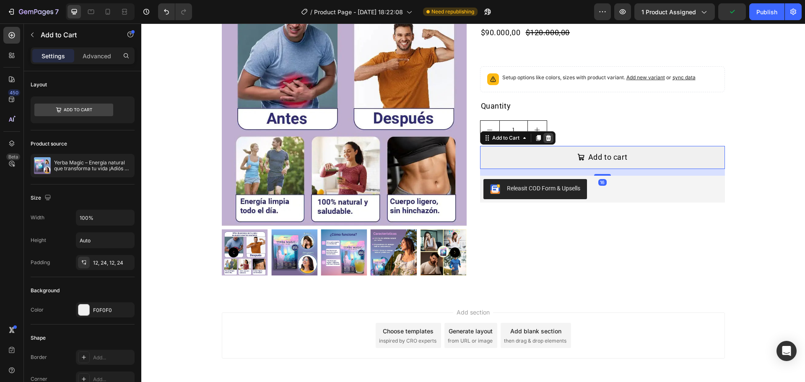
click at [547, 136] on icon at bounding box center [548, 138] width 5 height 6
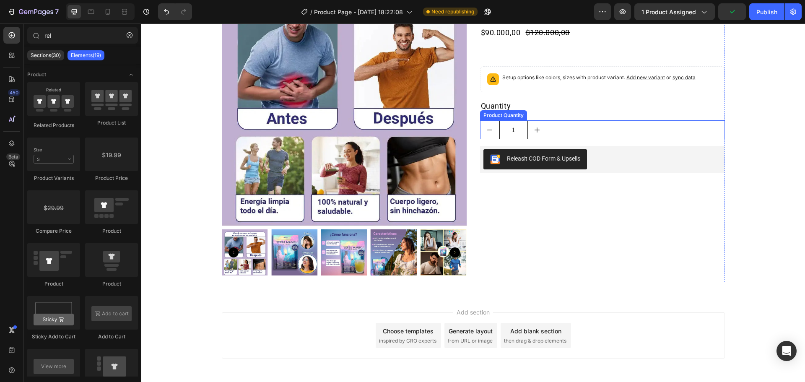
click at [548, 132] on div "1" at bounding box center [602, 129] width 245 height 19
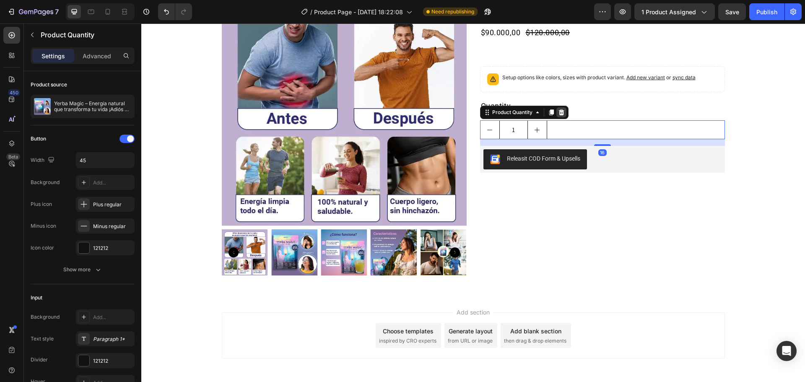
drag, startPoint x: 560, startPoint y: 119, endPoint x: 560, endPoint y: 114, distance: 4.2
click at [560, 115] on div "Product Quantity" at bounding box center [524, 112] width 88 height 13
click at [560, 114] on icon at bounding box center [561, 112] width 5 height 6
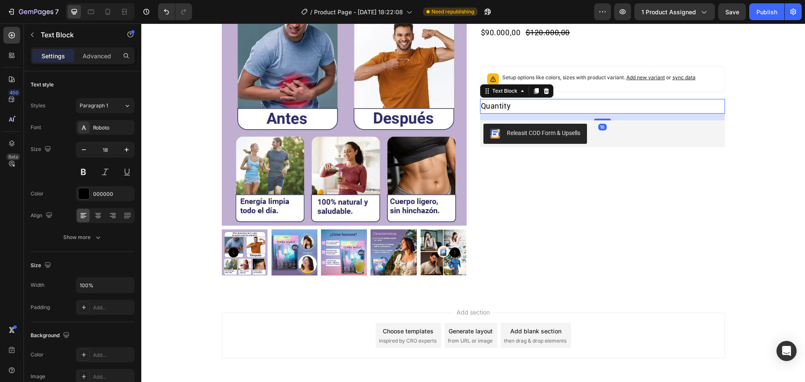
click at [555, 112] on div "Quantity" at bounding box center [602, 106] width 245 height 15
click at [543, 88] on icon at bounding box center [546, 91] width 7 height 7
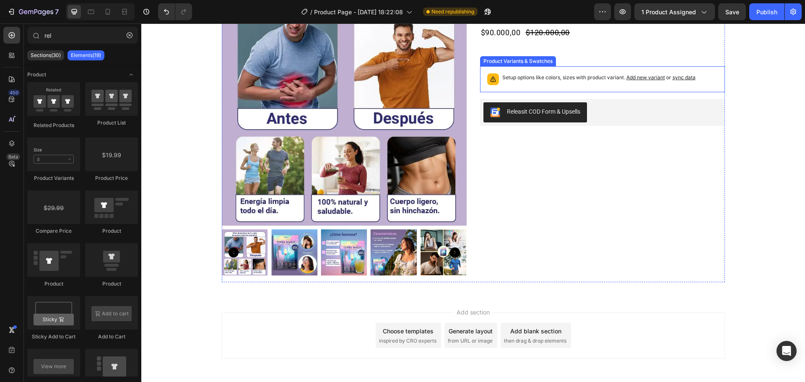
click at [543, 88] on div "Setup options like colors, sizes with product variant. Add new variant or sync …" at bounding box center [602, 79] width 237 height 18
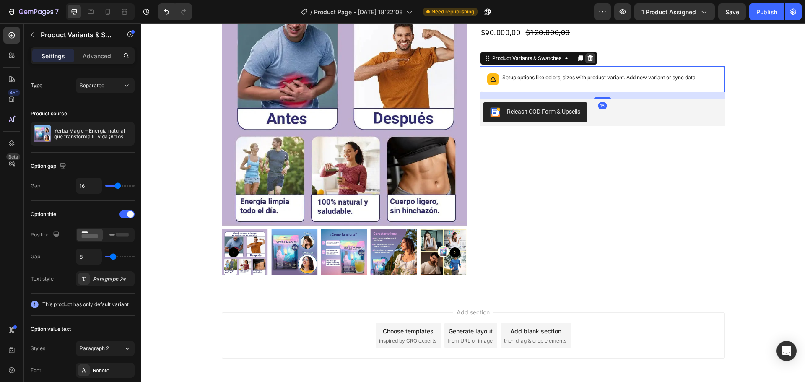
click at [590, 60] on icon at bounding box center [590, 58] width 7 height 7
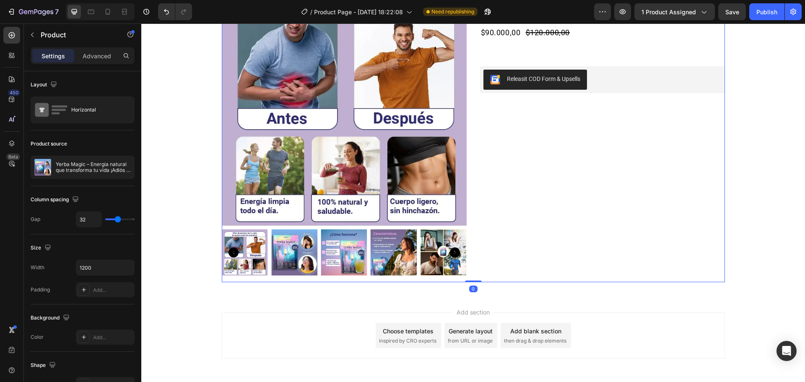
click at [572, 44] on div "Yerba Magic – Energía natural que transforma tu vida ¡Adiós al cansancio para s…" at bounding box center [602, 131] width 245 height 301
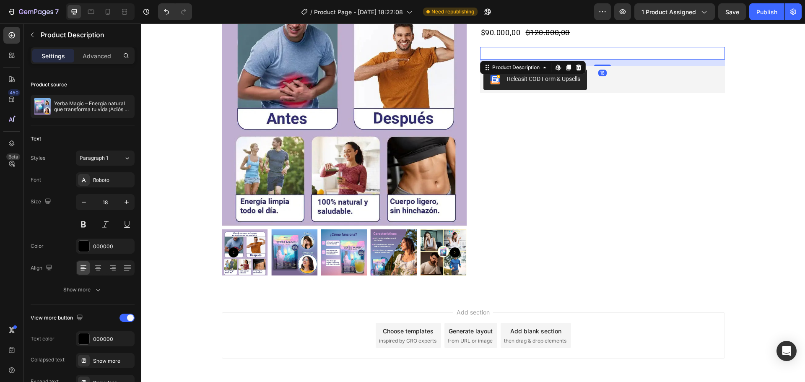
click at [570, 56] on div at bounding box center [602, 53] width 245 height 13
drag, startPoint x: 577, startPoint y: 66, endPoint x: 576, endPoint y: 41, distance: 25.2
click at [577, 65] on icon at bounding box center [578, 67] width 7 height 7
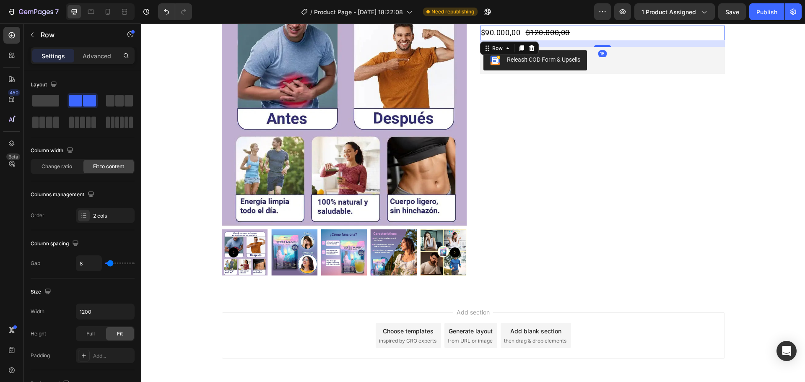
click at [575, 36] on div "$90.000,00 Product Price Product Price $120.000,00 Product Price Product Price …" at bounding box center [602, 33] width 245 height 15
click at [532, 49] on div at bounding box center [532, 48] width 10 height 10
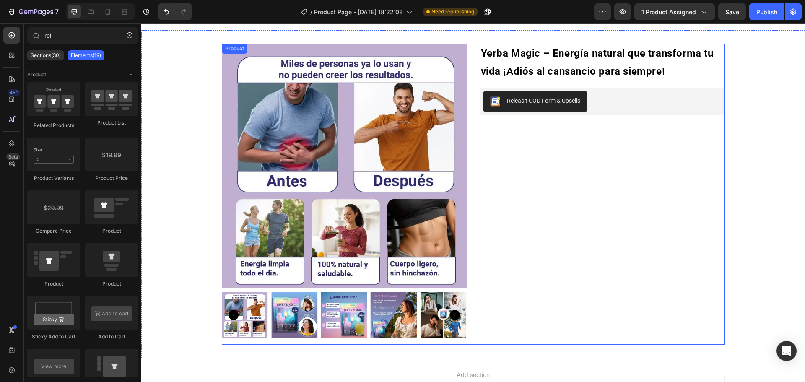
scroll to position [1141, 0]
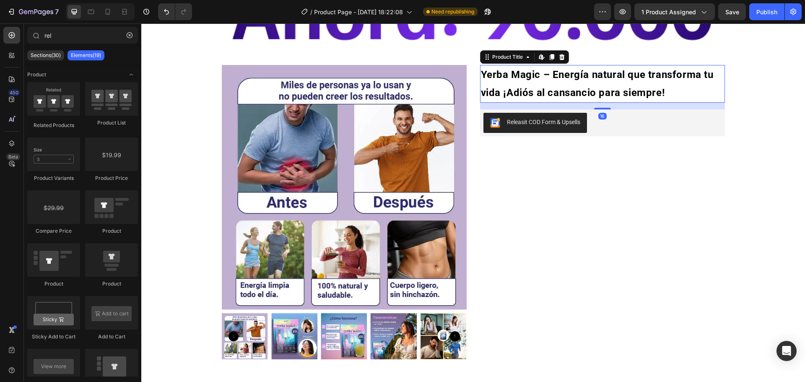
click at [556, 86] on h2 "Yerba Magic – Energía natural que transforma tu vida ¡Adiós al cansancio para s…" at bounding box center [602, 84] width 245 height 38
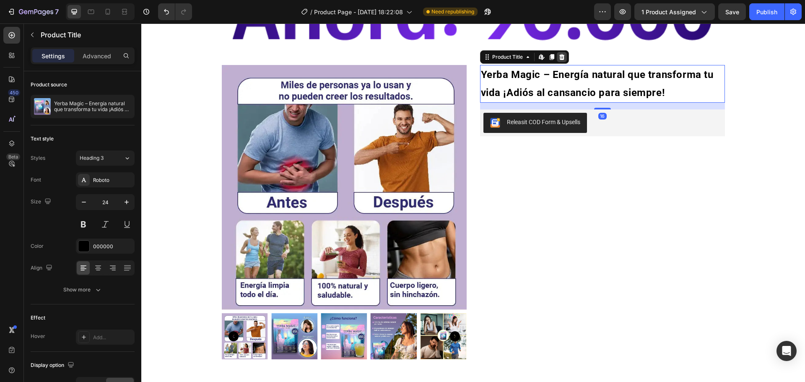
click at [560, 58] on icon at bounding box center [561, 57] width 5 height 6
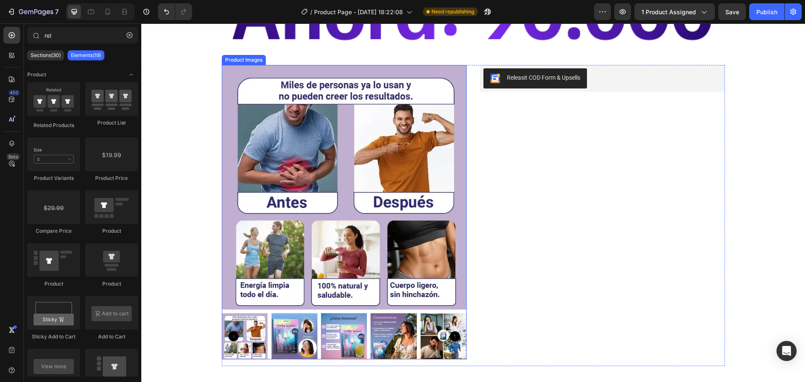
click at [356, 119] on img at bounding box center [344, 187] width 245 height 245
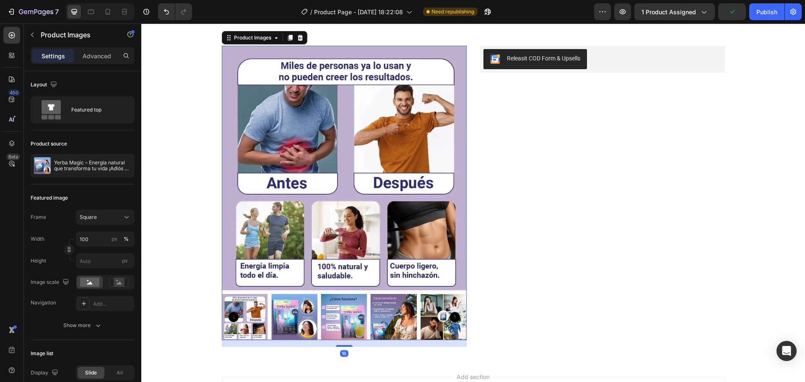
scroll to position [1133, 0]
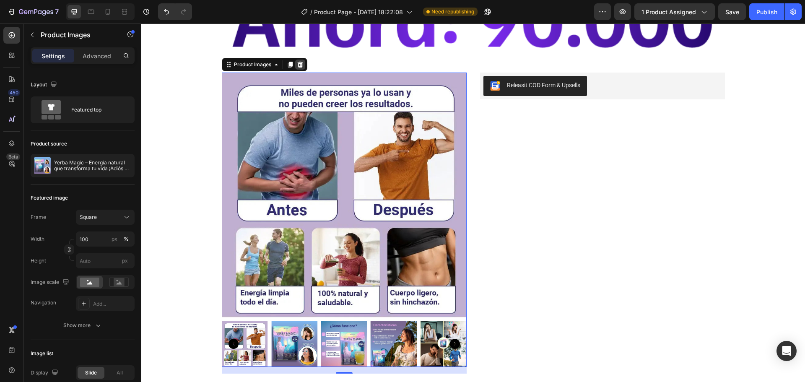
click at [299, 64] on icon at bounding box center [299, 65] width 5 height 6
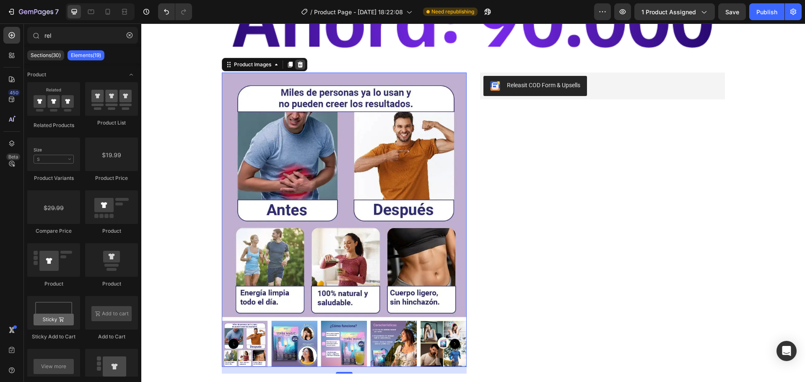
scroll to position [985, 0]
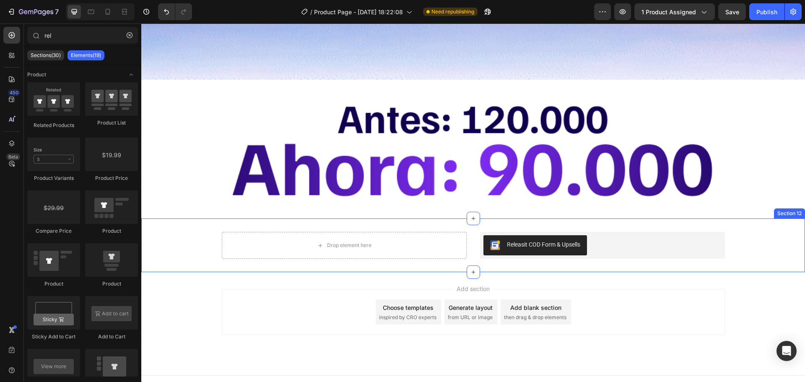
click at [471, 218] on div "Drop element here Releasit COD Form & Upsells Releasit COD Form & Upsells Produ…" at bounding box center [473, 245] width 664 height 54
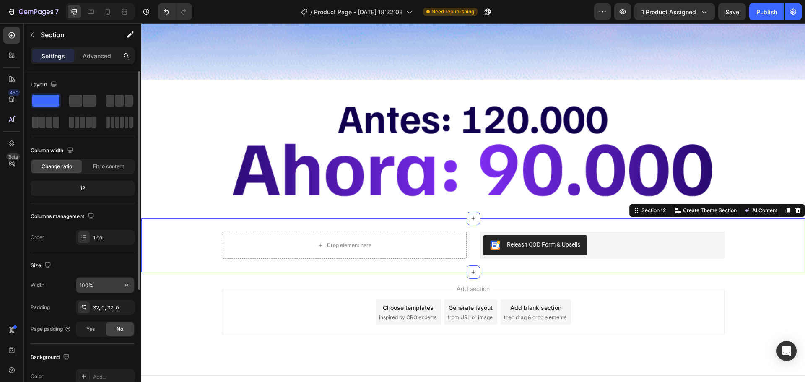
click at [90, 287] on input "100%" at bounding box center [105, 285] width 58 height 15
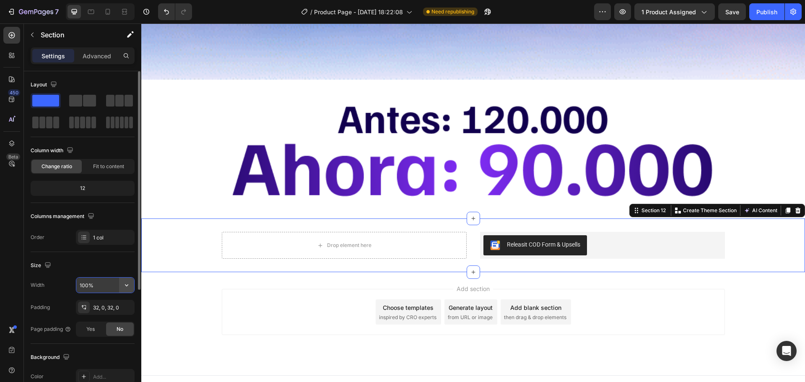
click at [127, 283] on icon "button" at bounding box center [126, 285] width 8 height 8
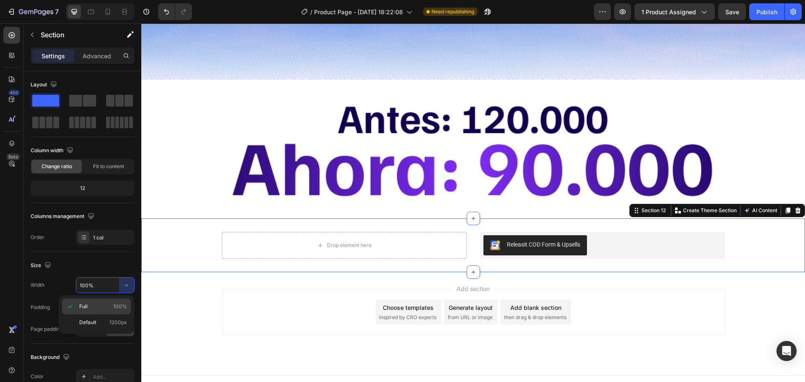
click at [107, 307] on p "Full 100%" at bounding box center [103, 307] width 48 height 8
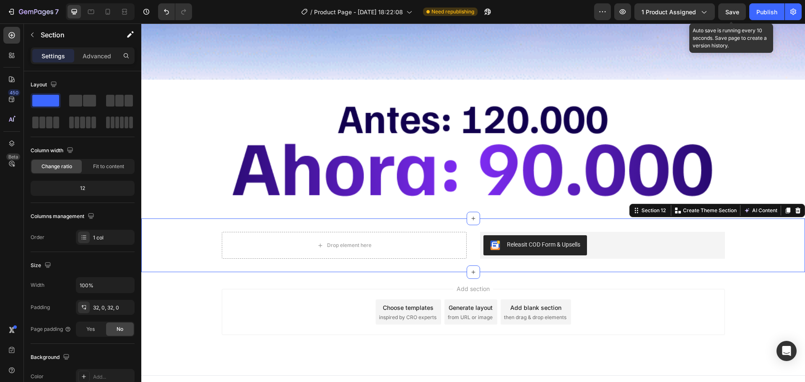
click at [735, 15] on span "Save" at bounding box center [732, 11] width 14 height 7
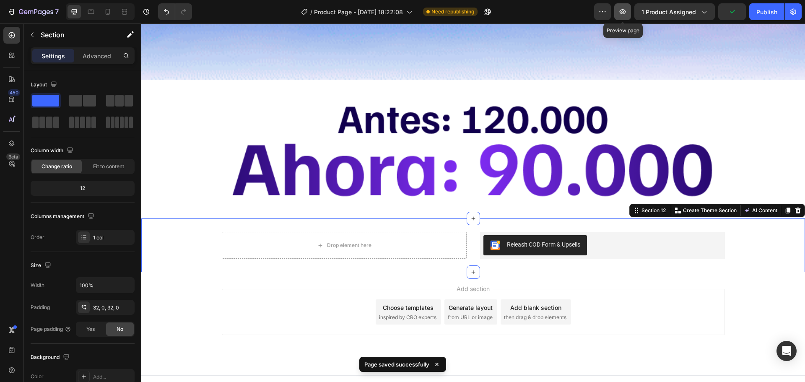
click at [625, 13] on icon "button" at bounding box center [623, 12] width 8 height 8
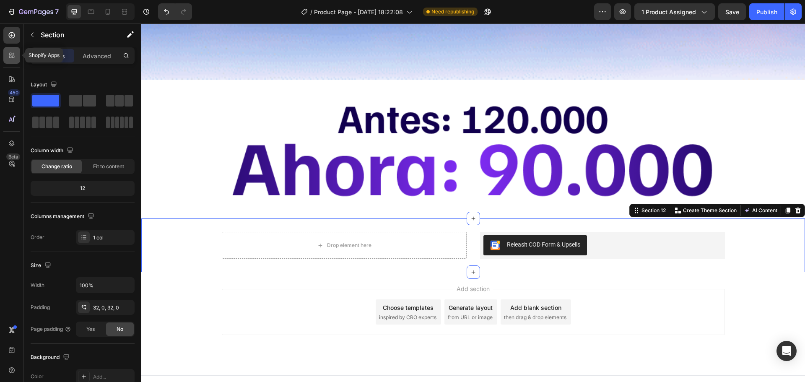
click at [16, 56] on div at bounding box center [11, 55] width 17 height 17
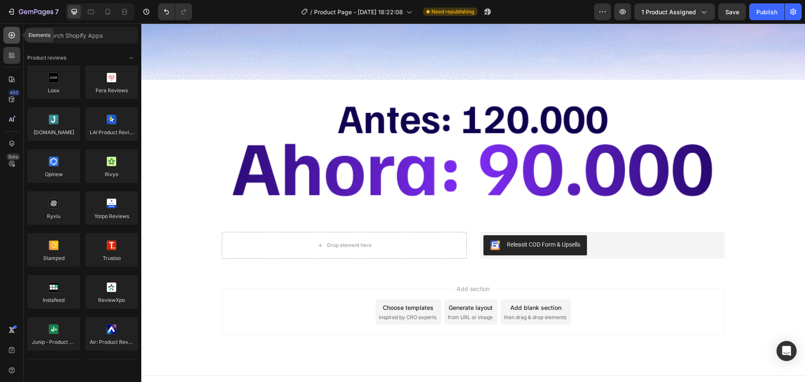
click at [6, 38] on div at bounding box center [11, 35] width 17 height 17
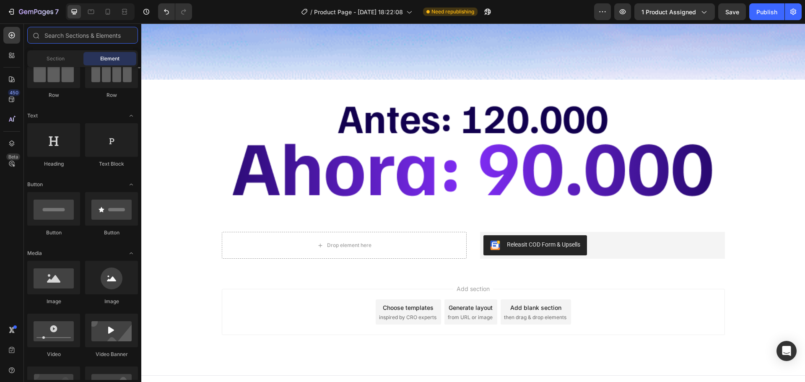
scroll to position [126, 0]
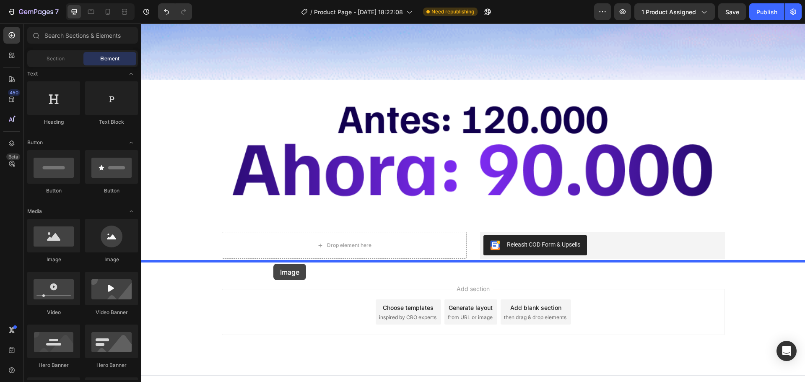
drag, startPoint x: 260, startPoint y: 273, endPoint x: 273, endPoint y: 263, distance: 17.0
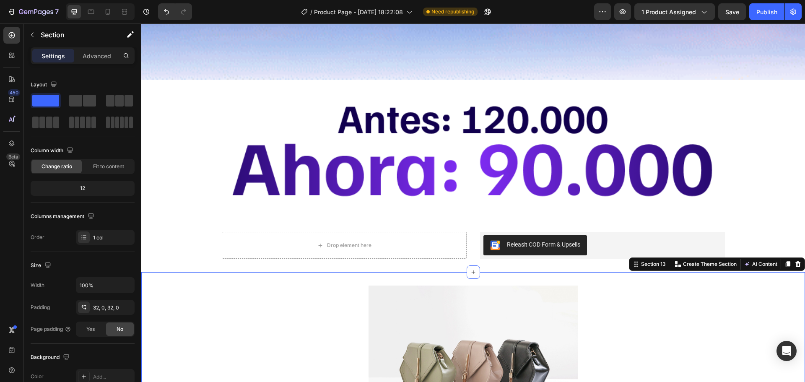
click at [339, 272] on div "Image Section 13 You can create reusable sections Create Theme Section AI Conte…" at bounding box center [473, 364] width 664 height 184
click at [108, 55] on p "Advanced" at bounding box center [97, 56] width 29 height 9
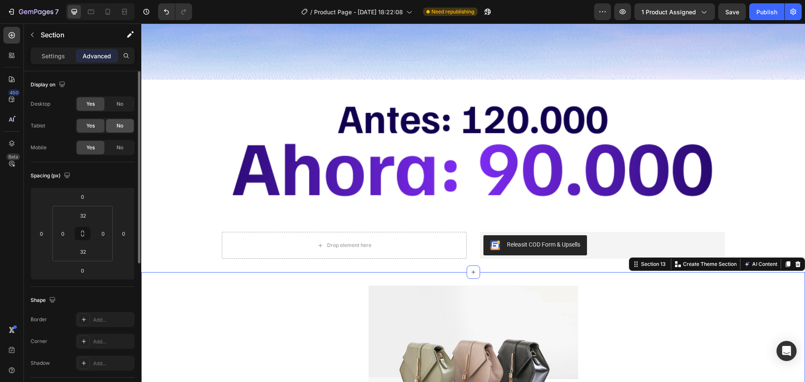
click at [121, 124] on span "No" at bounding box center [120, 126] width 7 height 8
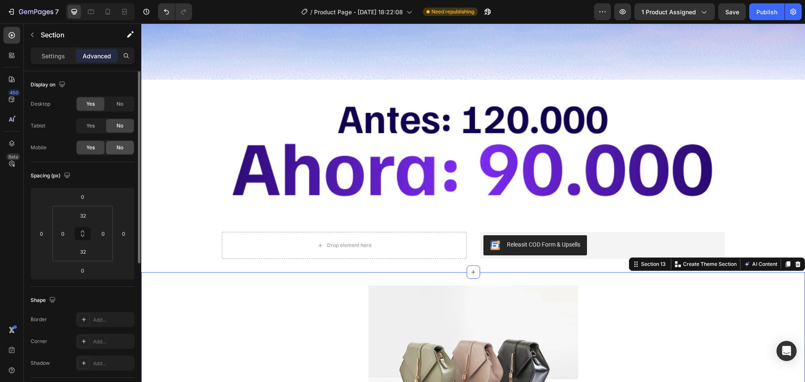
click at [125, 146] on div "No" at bounding box center [120, 147] width 28 height 13
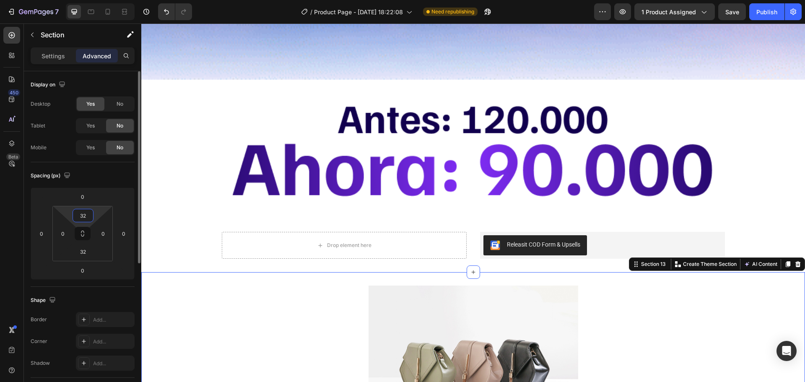
click at [87, 218] on input "32" at bounding box center [83, 215] width 17 height 13
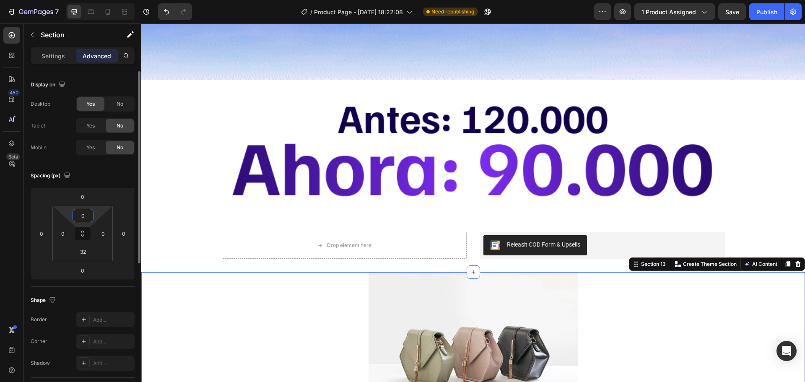
type input "0"
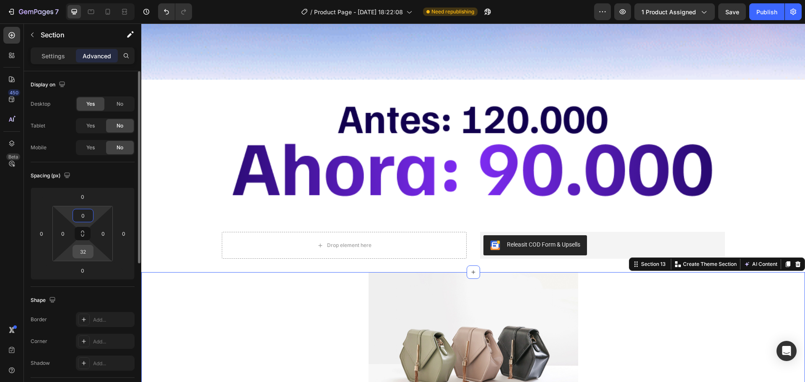
click at [85, 253] on input "32" at bounding box center [83, 251] width 17 height 13
type input "0"
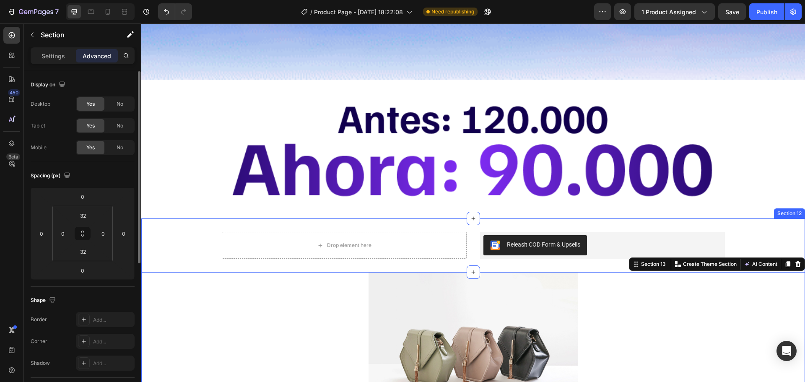
click at [177, 235] on div "Drop element here Releasit COD Form & Upsells Releasit COD Form & Upsells Produ…" at bounding box center [473, 245] width 664 height 27
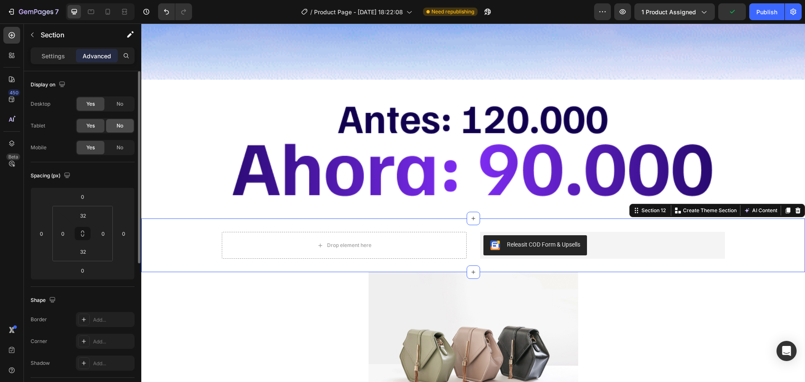
click at [125, 127] on div "No" at bounding box center [120, 125] width 28 height 13
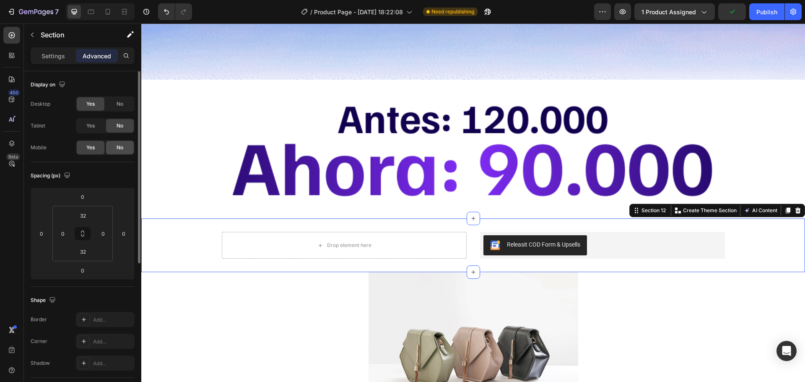
click at [127, 147] on div "No" at bounding box center [120, 147] width 28 height 13
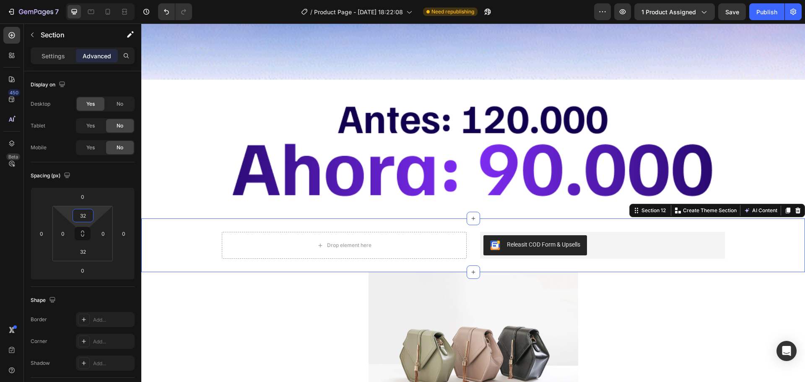
click at [82, 215] on input "32" at bounding box center [83, 215] width 17 height 13
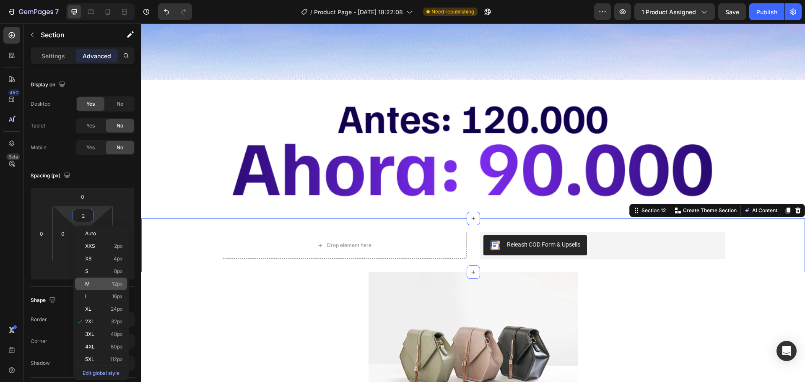
click at [115, 284] on span "12px" at bounding box center [117, 284] width 11 height 6
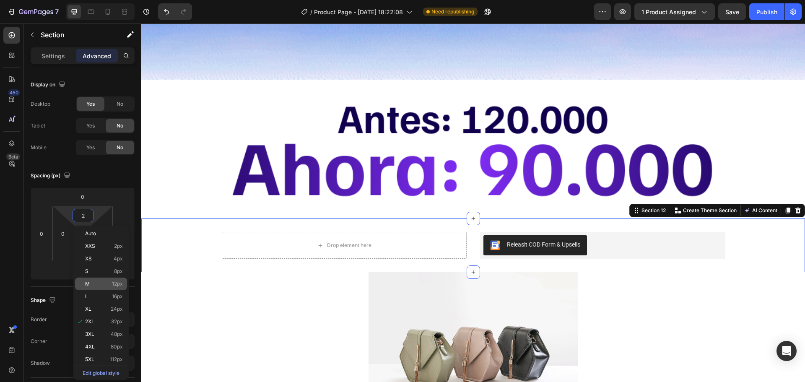
type input "12"
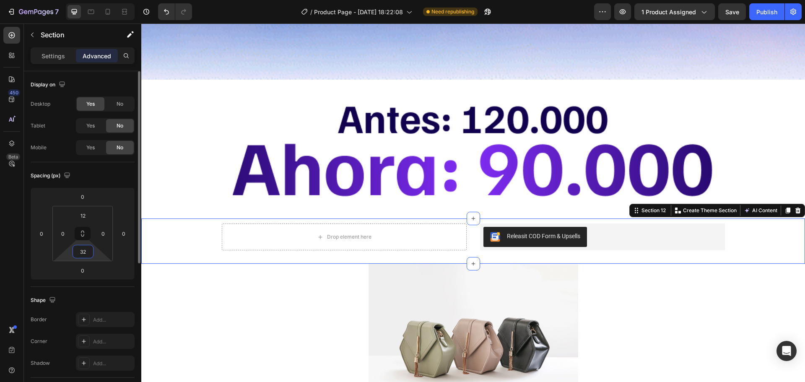
click at [84, 250] on input "32" at bounding box center [83, 251] width 17 height 13
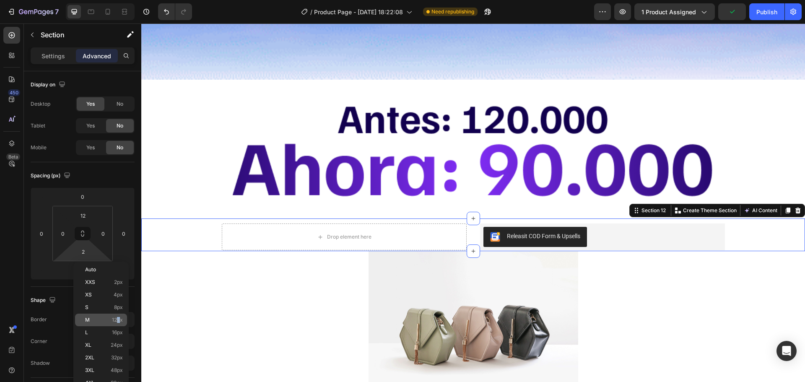
click at [119, 317] on div "M 12px" at bounding box center [101, 320] width 52 height 13
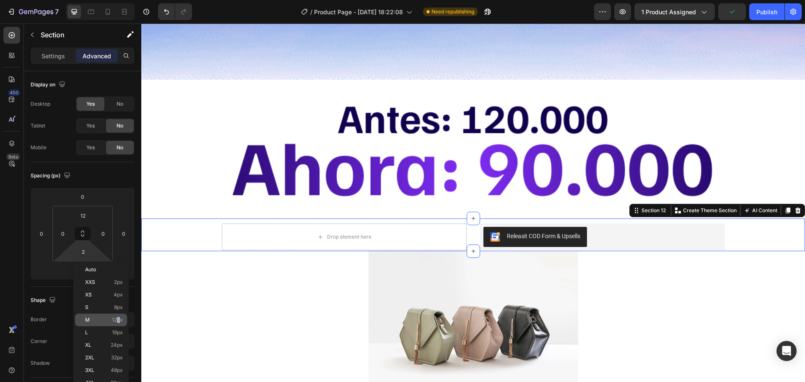
type input "12"
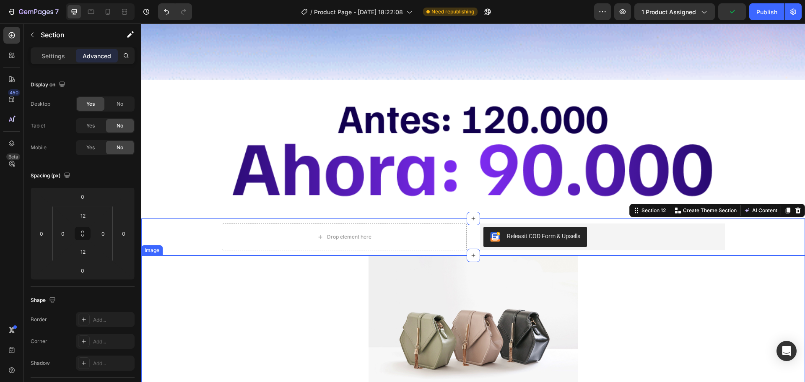
click at [317, 270] on div at bounding box center [473, 333] width 664 height 157
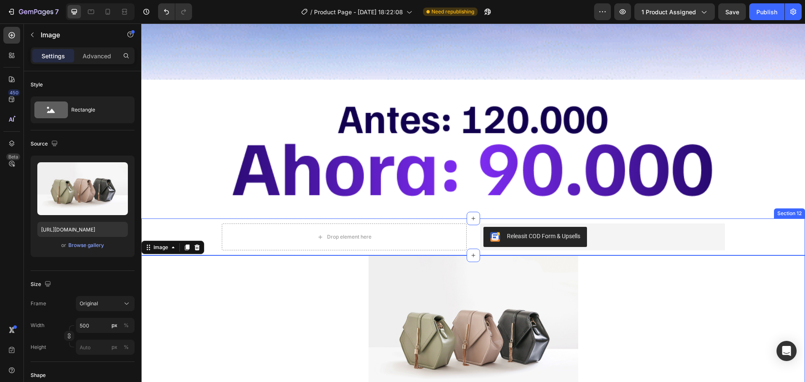
click at [195, 224] on div "Drop element here Releasit COD Form & Upsells Releasit COD Form & Upsells Produ…" at bounding box center [473, 237] width 664 height 27
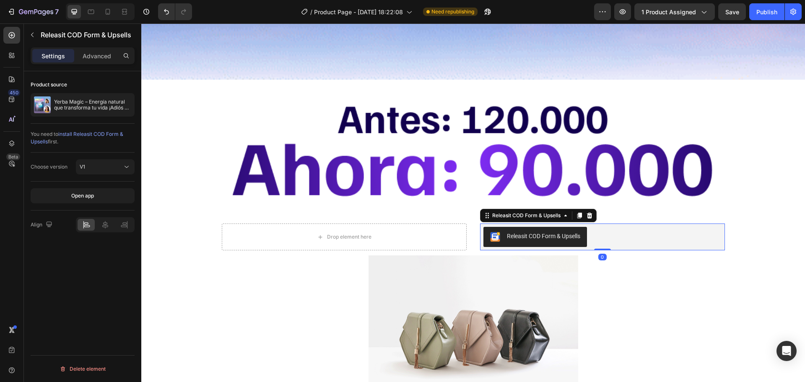
click at [484, 227] on button "Releasit COD Form & Upsells" at bounding box center [536, 237] width 104 height 20
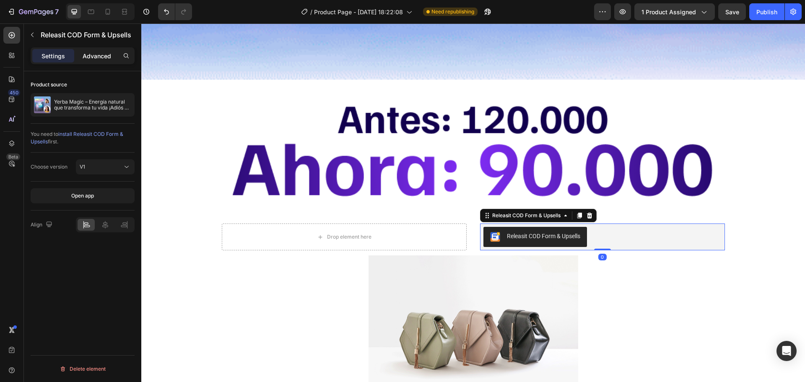
click at [84, 49] on div "Advanced" at bounding box center [97, 55] width 42 height 13
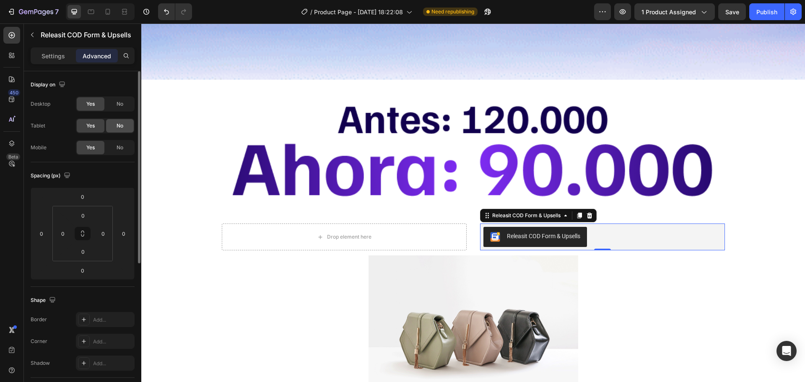
click at [124, 122] on div "No" at bounding box center [120, 125] width 28 height 13
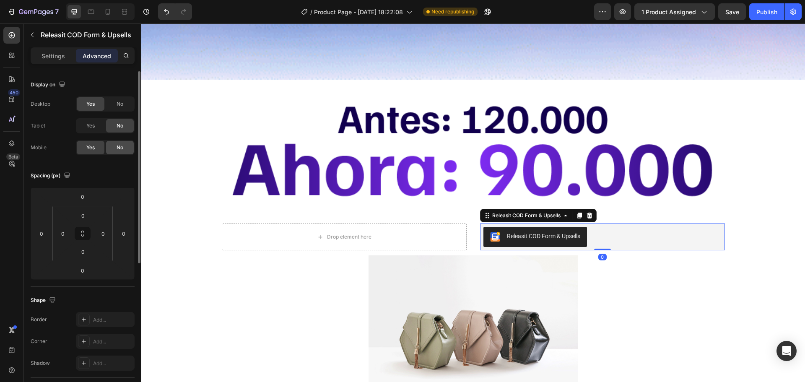
click at [122, 146] on span "No" at bounding box center [120, 148] width 7 height 8
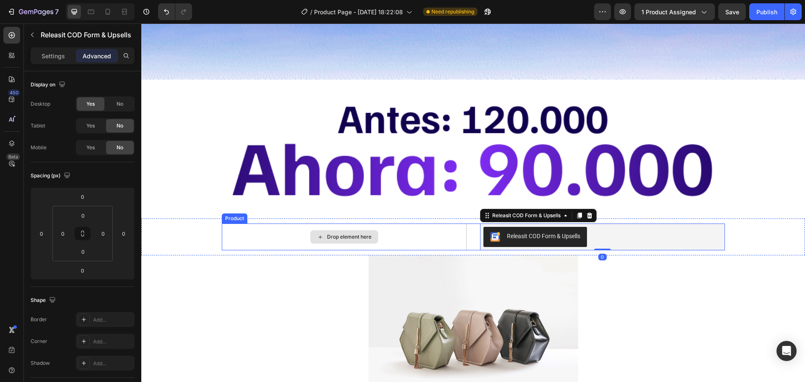
click at [272, 224] on div "Drop element here" at bounding box center [344, 237] width 245 height 27
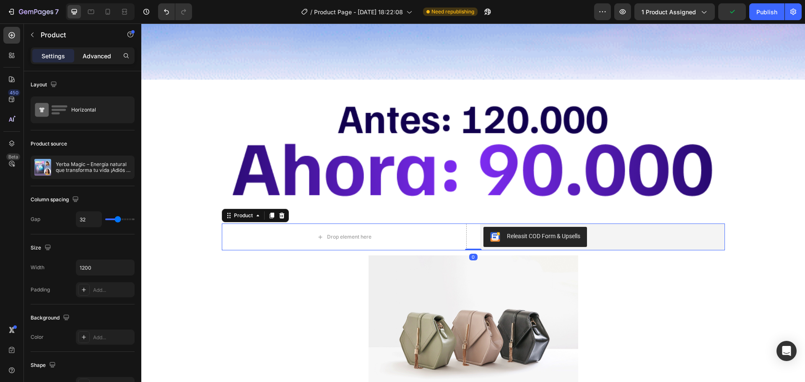
click at [103, 57] on p "Advanced" at bounding box center [97, 56] width 29 height 9
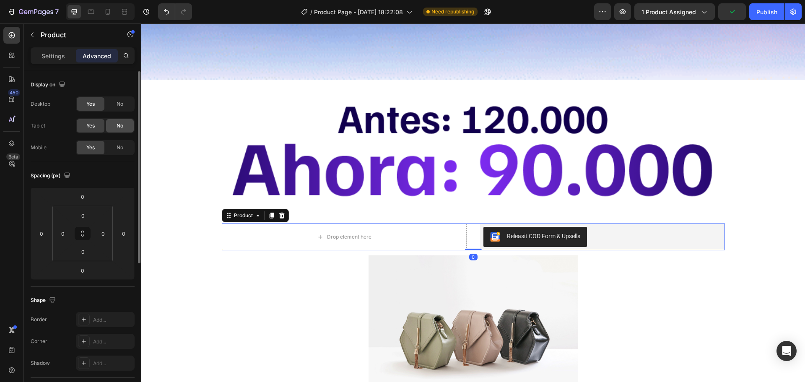
click at [124, 124] on div "No" at bounding box center [120, 125] width 28 height 13
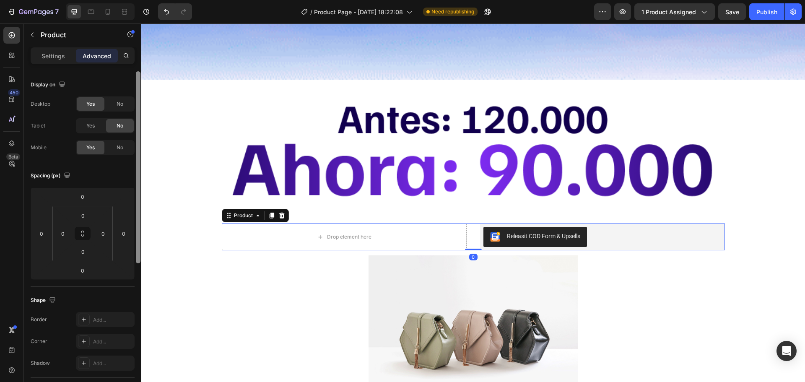
drag, startPoint x: 126, startPoint y: 147, endPoint x: 140, endPoint y: 161, distance: 19.9
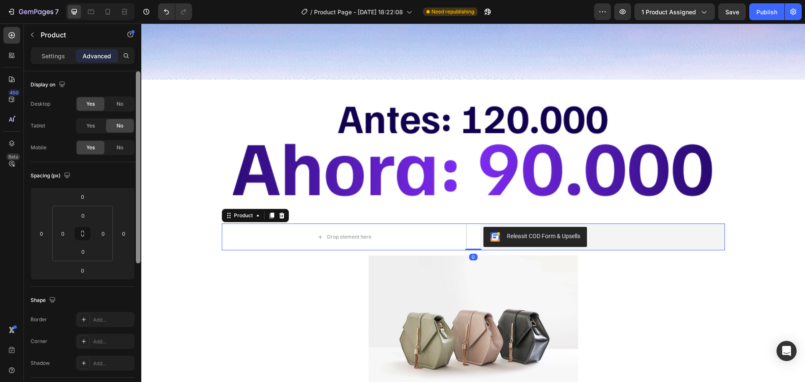
click at [126, 148] on div "No" at bounding box center [120, 147] width 28 height 13
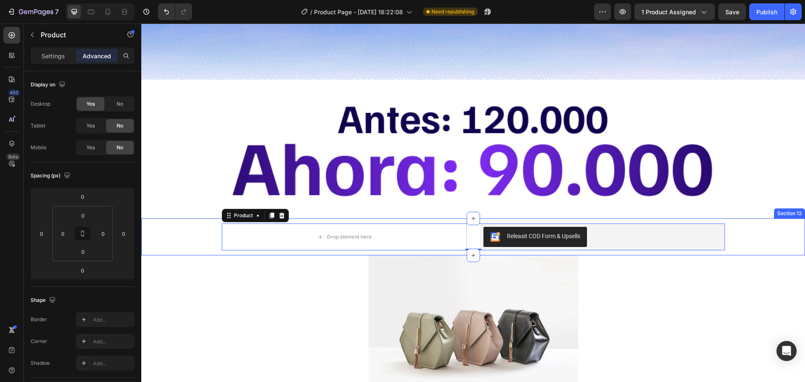
click at [195, 225] on div "Drop element here Releasit COD Form & Upsells Releasit COD Form & Upsells Produ…" at bounding box center [473, 237] width 664 height 27
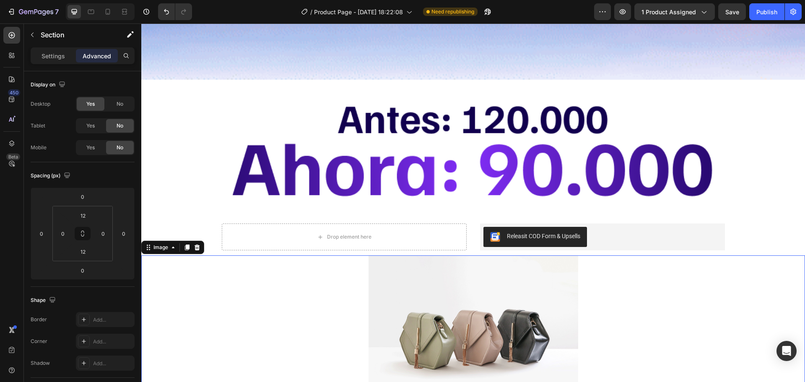
click at [620, 276] on div at bounding box center [473, 333] width 664 height 157
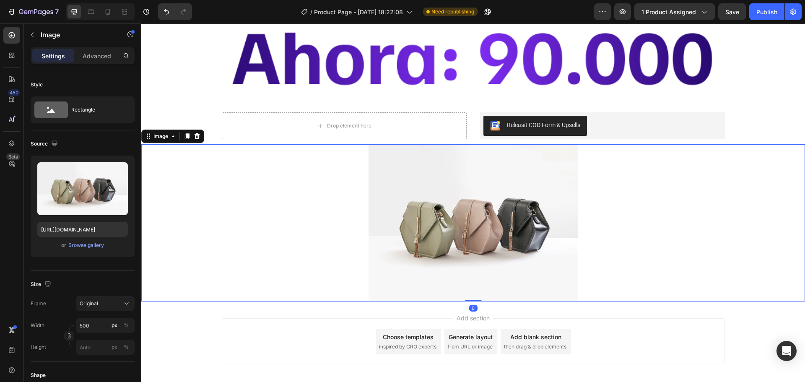
scroll to position [1111, 0]
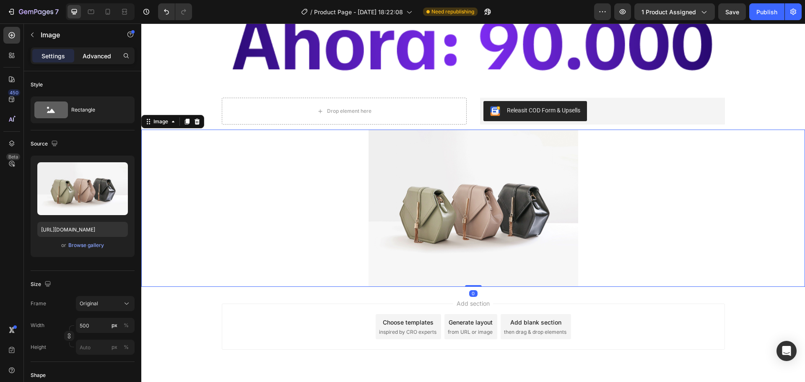
click at [92, 58] on p "Advanced" at bounding box center [97, 56] width 29 height 9
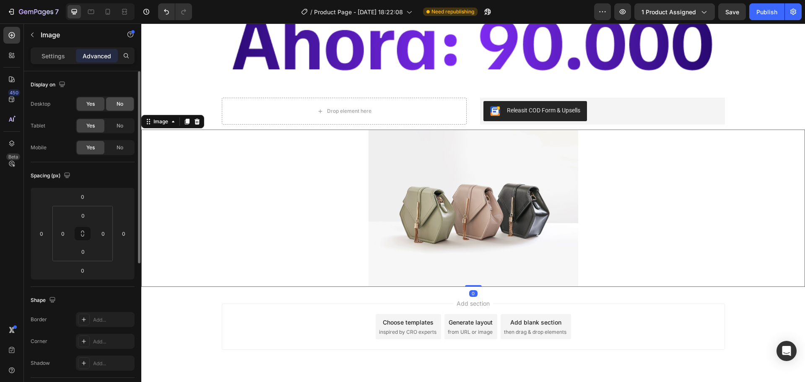
click at [112, 103] on div "No" at bounding box center [120, 103] width 28 height 13
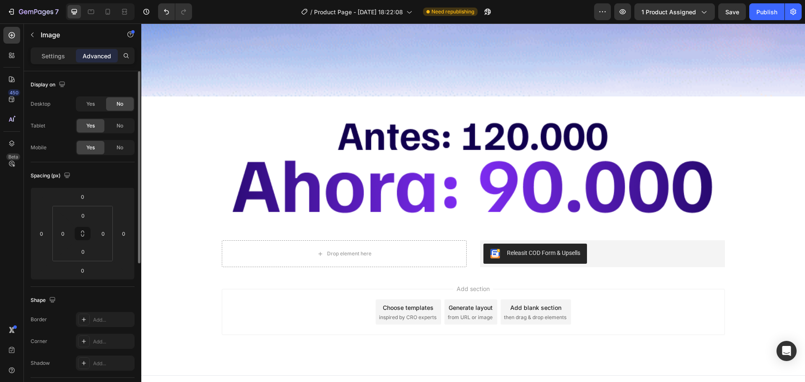
click at [112, 103] on div "No" at bounding box center [120, 103] width 28 height 13
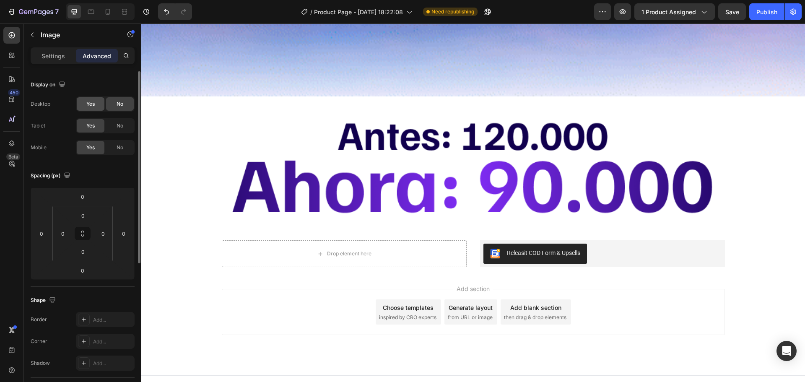
click at [96, 103] on div "Yes" at bounding box center [91, 103] width 28 height 13
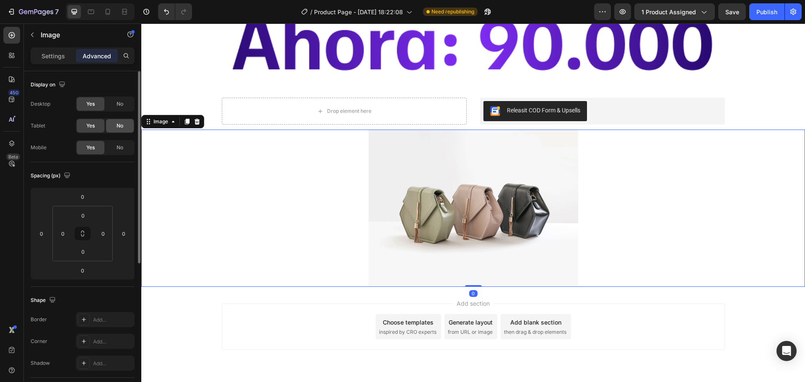
click at [115, 123] on div "No" at bounding box center [120, 125] width 28 height 13
click at [122, 142] on div "No" at bounding box center [120, 147] width 28 height 13
click at [49, 52] on p "Settings" at bounding box center [53, 56] width 23 height 9
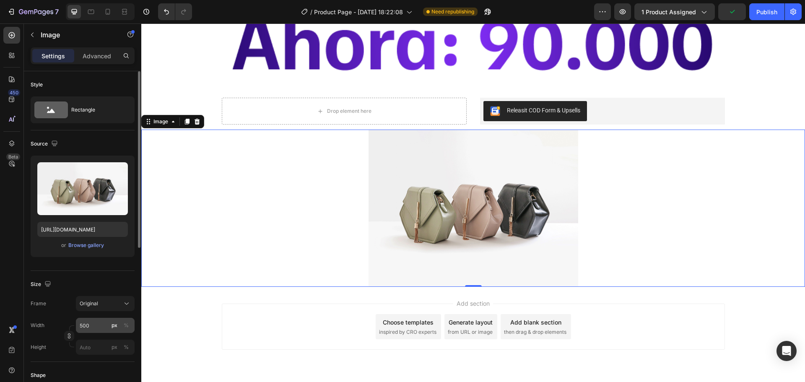
click at [116, 325] on div "px" at bounding box center [115, 326] width 6 height 8
click at [91, 325] on input "500" at bounding box center [105, 325] width 59 height 15
click at [91, 341] on div "Full 100%" at bounding box center [96, 345] width 69 height 15
type input "100"
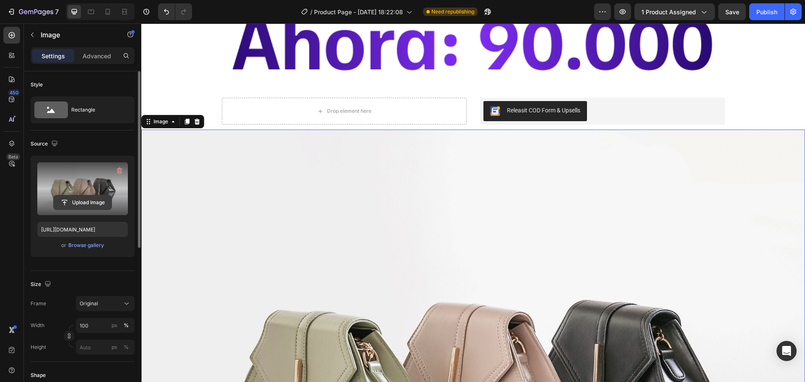
click at [96, 199] on input "file" at bounding box center [83, 202] width 58 height 14
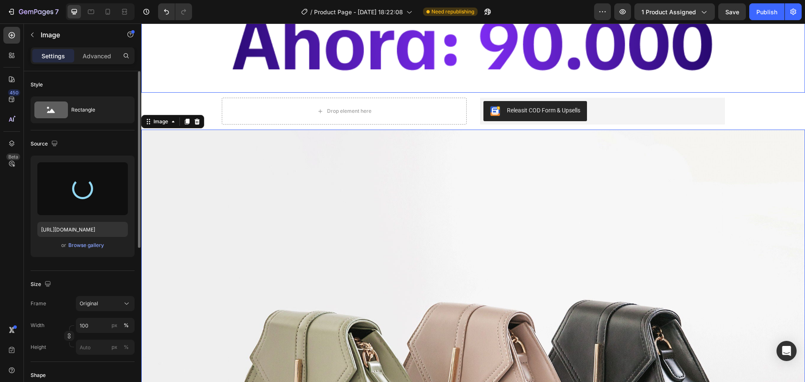
type input "https://cdn.shopify.com/s/files/1/0646/7534/8579/files/gempages_581547001959678…"
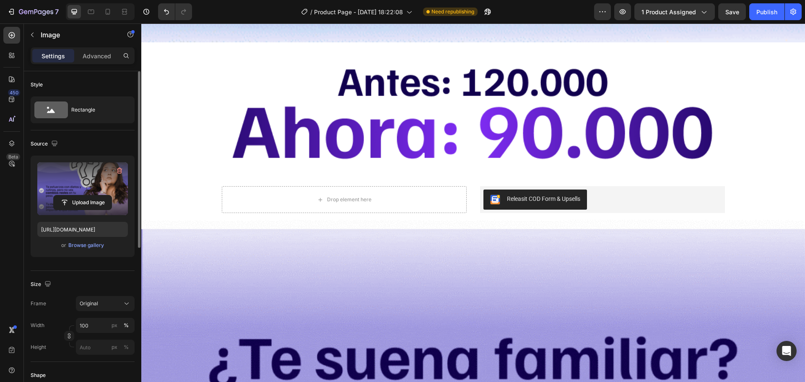
scroll to position [1025, 0]
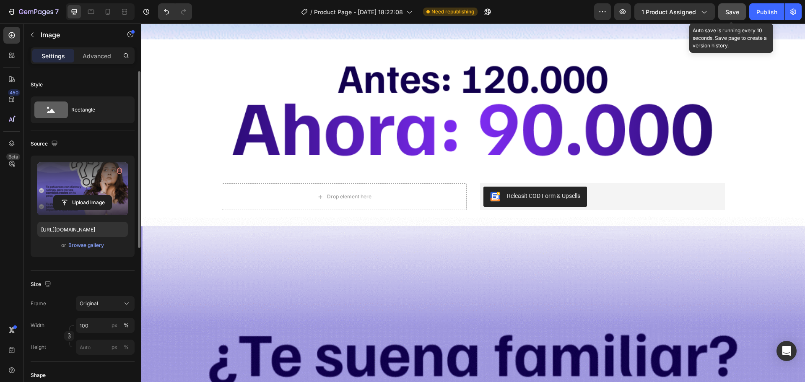
click at [738, 17] on button "Save" at bounding box center [732, 11] width 28 height 17
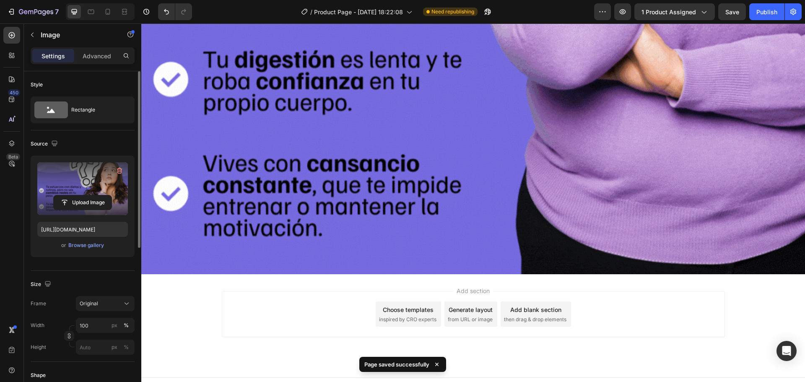
scroll to position [1821, 0]
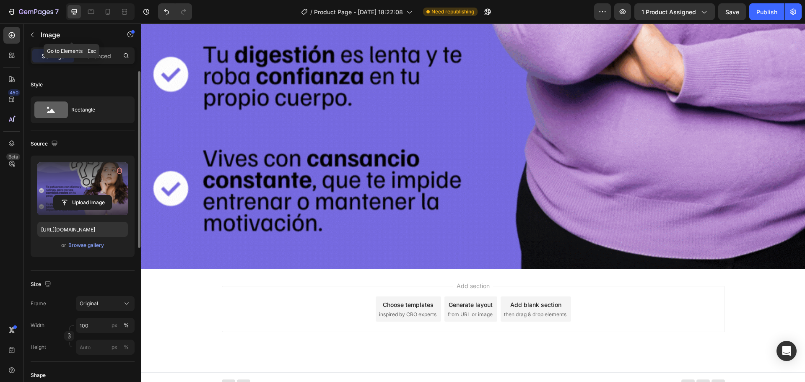
click at [39, 34] on div "Image" at bounding box center [72, 35] width 96 height 22
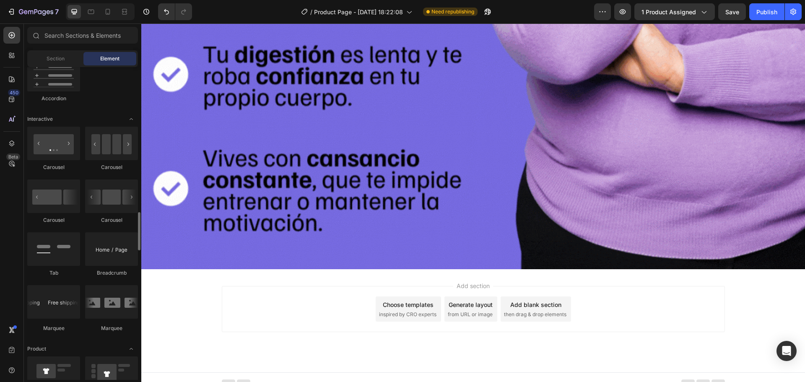
scroll to position [881, 0]
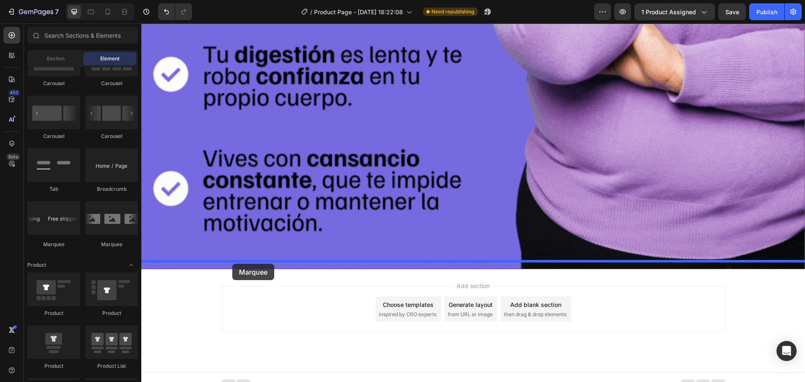
drag, startPoint x: 210, startPoint y: 238, endPoint x: 232, endPoint y: 264, distance: 33.9
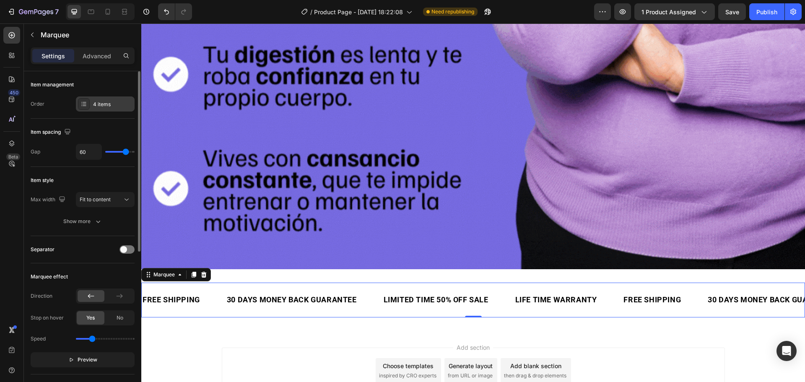
click at [84, 104] on icon at bounding box center [84, 104] width 7 height 7
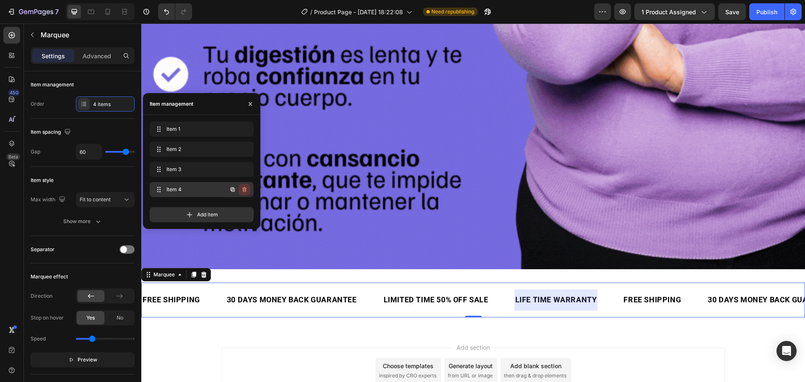
click at [246, 190] on icon "button" at bounding box center [244, 189] width 4 height 5
click at [239, 190] on div "Delete" at bounding box center [239, 190] width 16 height 8
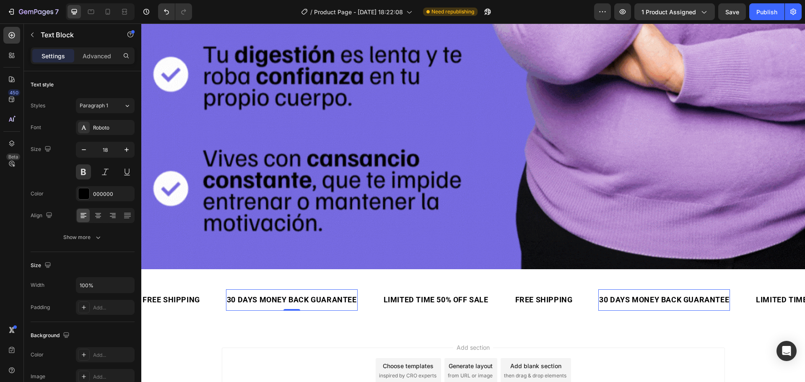
click at [266, 294] on div "30 DAYS MONEY BACK GUARANTEE" at bounding box center [292, 300] width 132 height 15
click at [298, 293] on div "30 DAYS MONEY BACK GUARANTEE" at bounding box center [292, 300] width 132 height 15
click at [298, 294] on p "30 DAYS MONEY BACK GUARANTEE" at bounding box center [292, 300] width 130 height 13
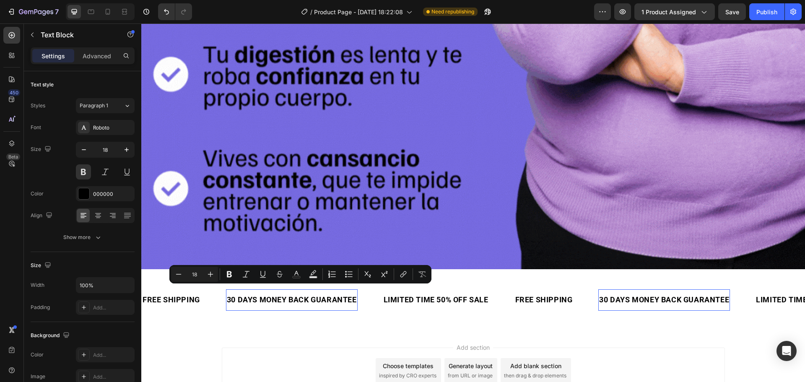
click at [322, 295] on p "30 DAYS MONEY BACK GUARANTEE" at bounding box center [292, 300] width 130 height 13
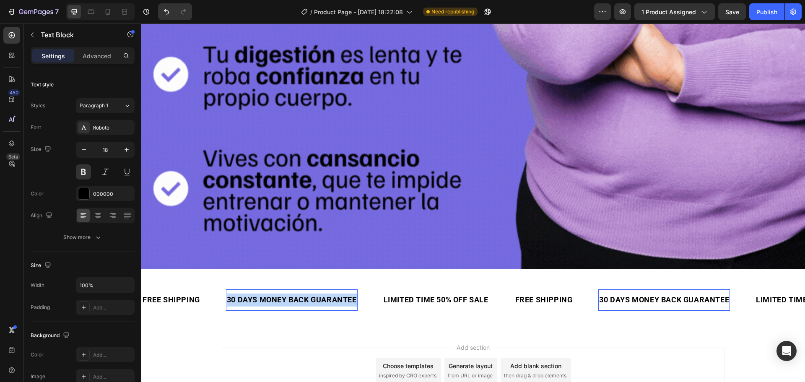
drag, startPoint x: 322, startPoint y: 295, endPoint x: 232, endPoint y: 295, distance: 89.7
click at [232, 295] on p "30 DAYS MONEY BACK GUARANTEE" at bounding box center [292, 300] width 130 height 13
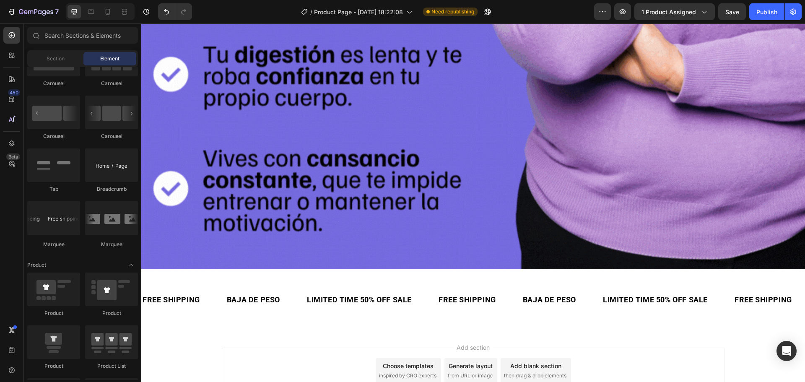
click at [272, 331] on div "Add section Choose templates inspired by CRO experts Generate layout from URL o…" at bounding box center [473, 382] width 664 height 103
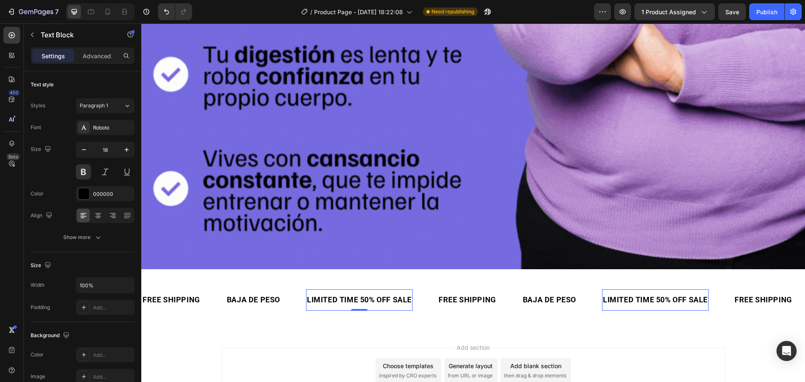
click at [321, 293] on div "LIMITED TIME 50% OFF SALE" at bounding box center [359, 300] width 107 height 15
drag, startPoint x: 321, startPoint y: 288, endPoint x: 408, endPoint y: 281, distance: 87.1
click at [408, 283] on div "FREE SHIPPING Text Block BAJA DE PESO Text Block LIMITED TIME 50% OFF SALE Text…" at bounding box center [473, 300] width 664 height 35
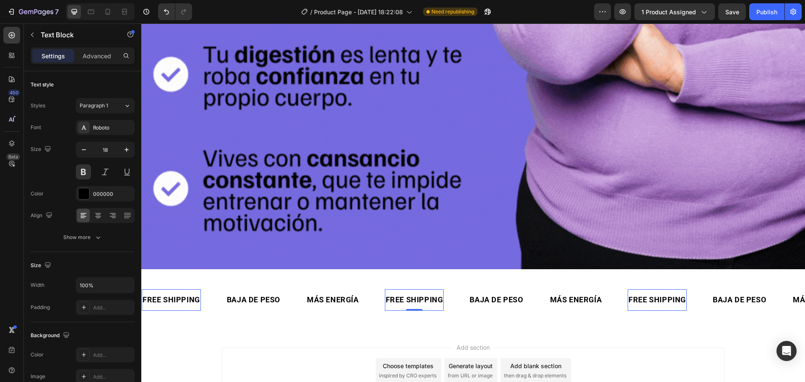
click at [400, 298] on div "FREE SHIPPING" at bounding box center [414, 300] width 59 height 15
click at [406, 293] on div "FREE SHIPPING" at bounding box center [414, 300] width 59 height 15
click at [396, 294] on p "FREE SHIPPING" at bounding box center [414, 300] width 57 height 13
drag, startPoint x: 396, startPoint y: 291, endPoint x: 418, endPoint y: 291, distance: 21.8
click at [418, 294] on p "FREE SHIPPING" at bounding box center [414, 300] width 57 height 13
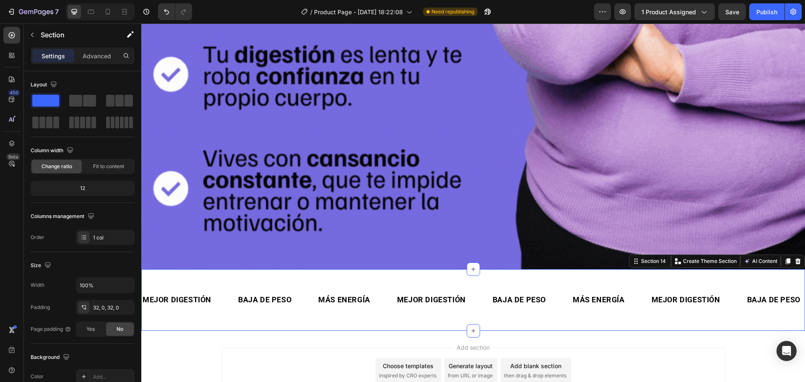
click at [446, 269] on div "MEJOR DIGESTIÓN Text Block BAJA DE PESO Text Block MÁS ENERGÍA Text Block MEJOR…" at bounding box center [473, 300] width 664 height 62
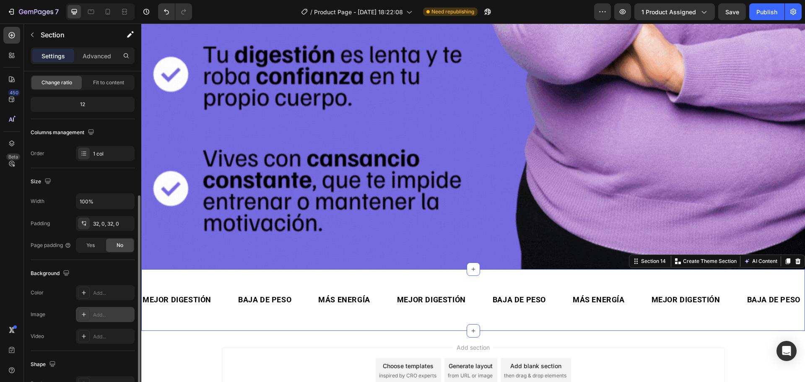
scroll to position [126, 0]
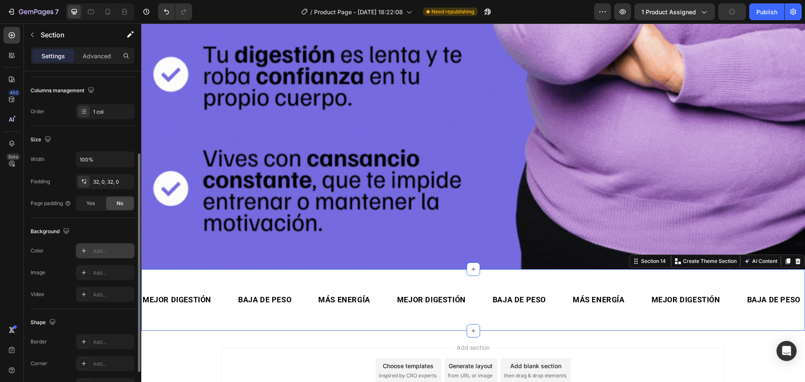
click at [84, 248] on icon at bounding box center [84, 250] width 7 height 7
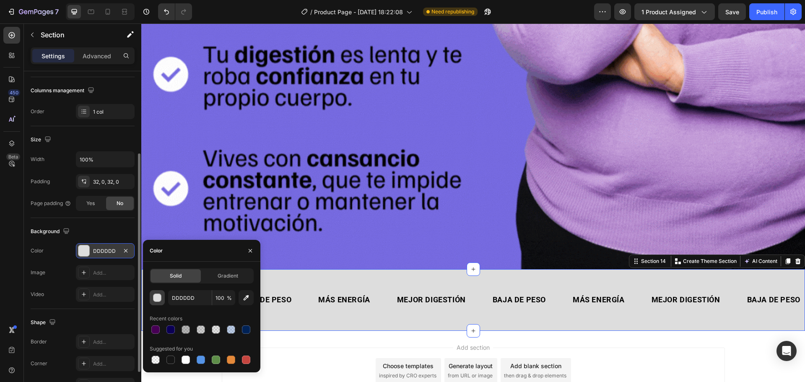
click at [159, 299] on div "button" at bounding box center [157, 298] width 8 height 8
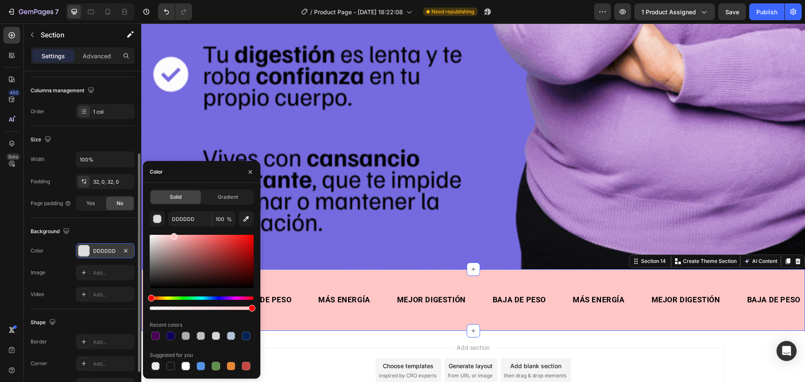
click at [173, 231] on div "DDDDDD 100 % Recent colors Suggested for you" at bounding box center [202, 291] width 104 height 161
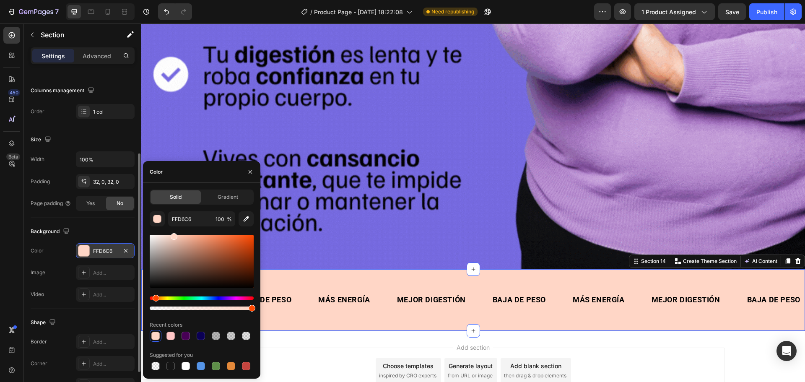
drag, startPoint x: 160, startPoint y: 299, endPoint x: 155, endPoint y: 301, distance: 5.8
click at [155, 300] on div "Hue" at bounding box center [202, 297] width 104 height 3
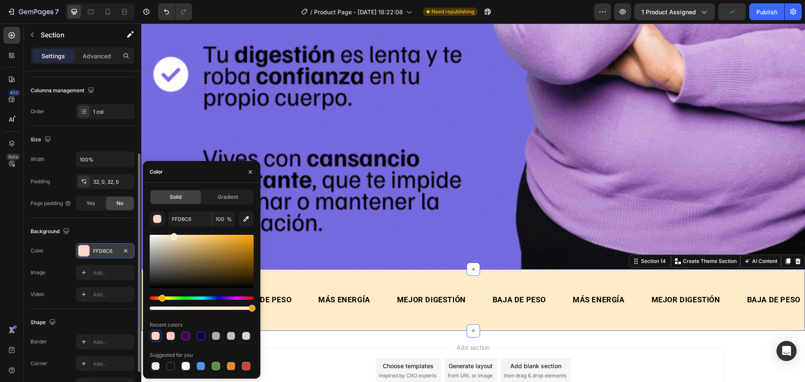
click at [161, 297] on div "Hue" at bounding box center [202, 297] width 104 height 3
type input "FFEBC6"
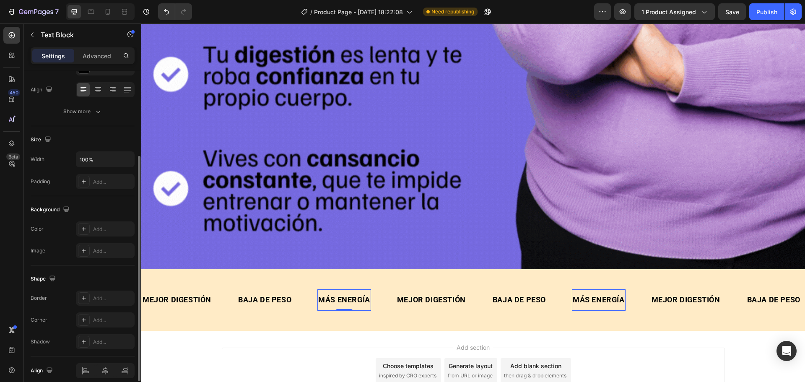
click at [359, 294] on p "MÁS ENERGÍA" at bounding box center [344, 300] width 52 height 13
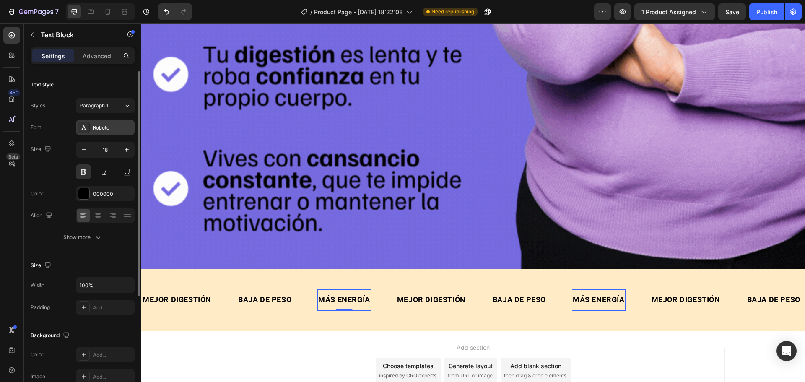
click at [80, 129] on div at bounding box center [84, 128] width 12 height 12
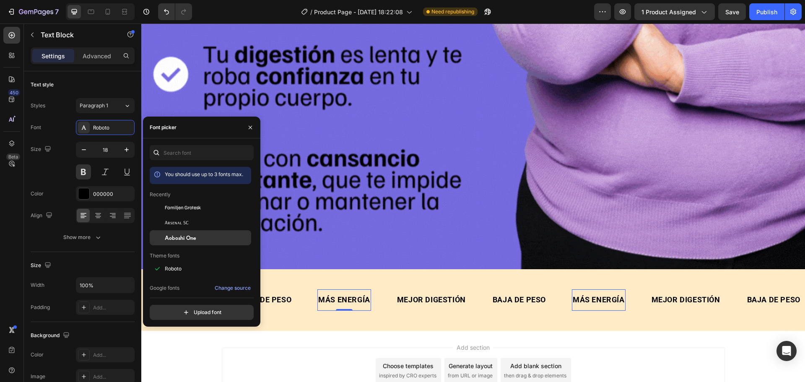
click at [187, 235] on span "Aoboshi One" at bounding box center [180, 238] width 31 height 8
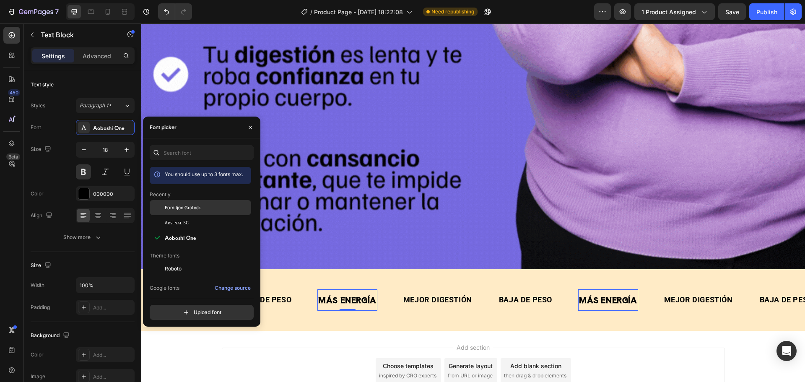
click at [187, 207] on span "Familjen Grotesk" at bounding box center [183, 208] width 36 height 8
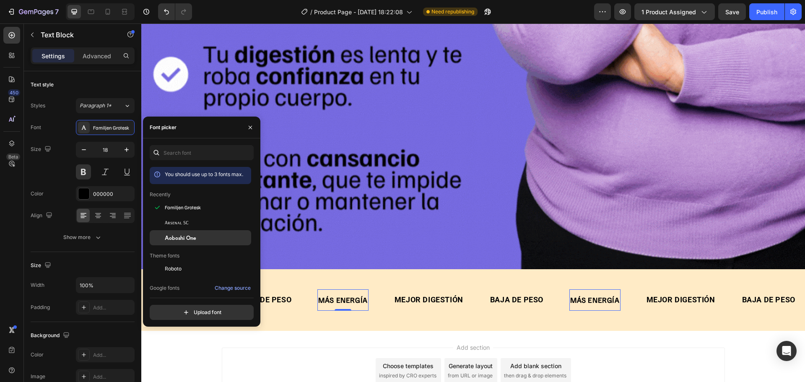
click at [196, 234] on div "Aoboshi One" at bounding box center [207, 238] width 85 height 8
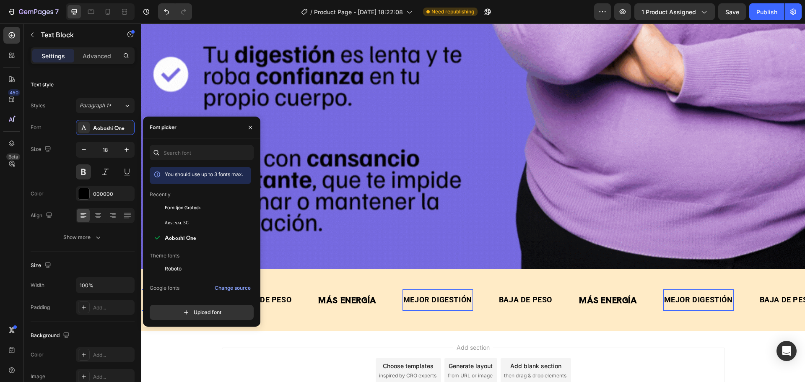
click at [459, 294] on p "MEJOR DIGESTIÓN" at bounding box center [437, 300] width 69 height 13
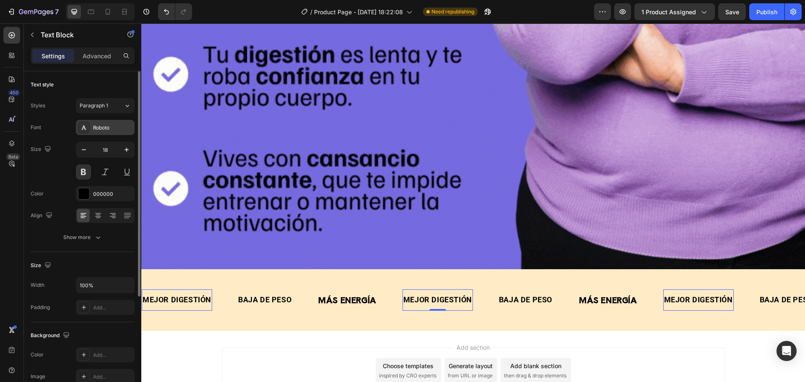
click at [85, 131] on div at bounding box center [84, 128] width 12 height 12
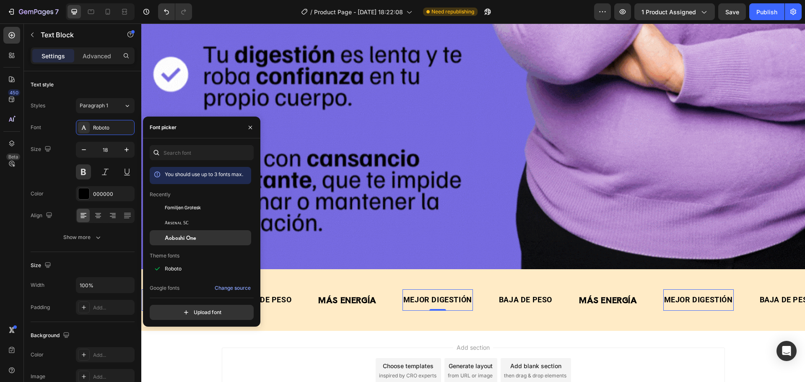
click at [192, 237] on span "Aoboshi One" at bounding box center [180, 238] width 31 height 8
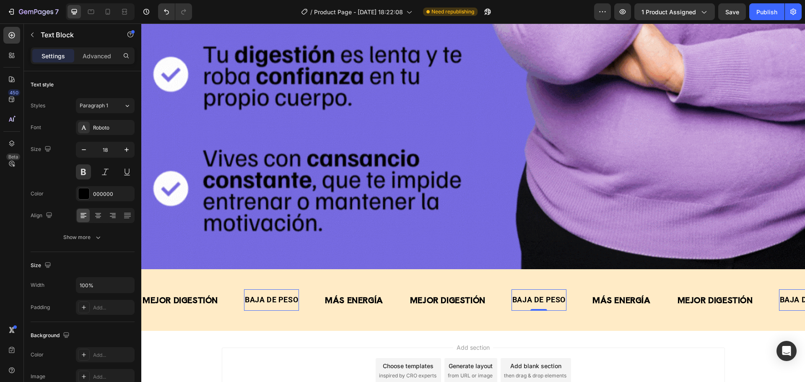
click at [522, 294] on p "BAJA DE PESO" at bounding box center [538, 300] width 53 height 13
click at [90, 129] on div "Roboto" at bounding box center [105, 127] width 59 height 15
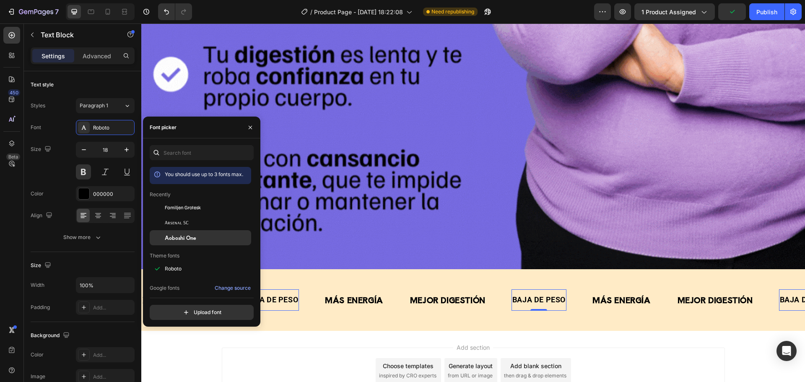
click at [205, 235] on div "Aoboshi One" at bounding box center [207, 238] width 85 height 8
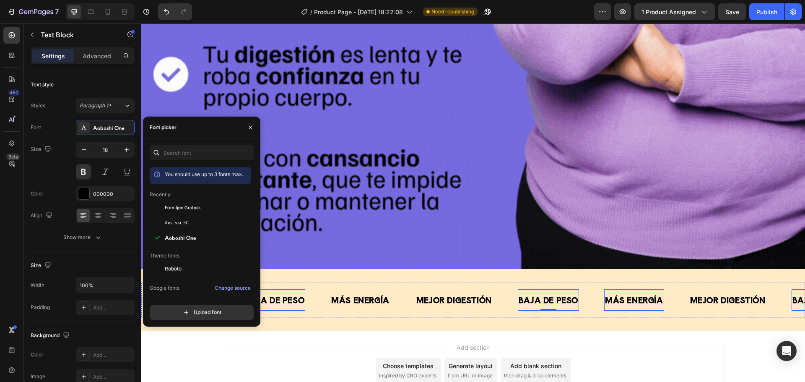
click at [609, 294] on p "MÁS ENERGÍA" at bounding box center [634, 300] width 58 height 13
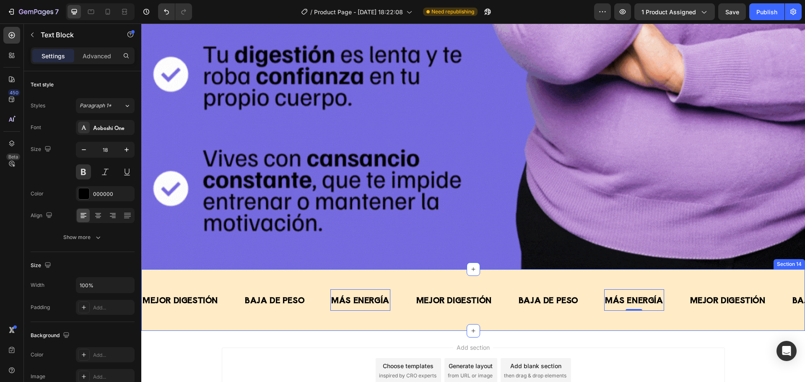
click at [335, 269] on div "MEJOR DIGESTIÓN Text Block BAJA DE PESO Text Block MÁS ENERGÍA Text Block 0 MEJ…" at bounding box center [473, 300] width 664 height 62
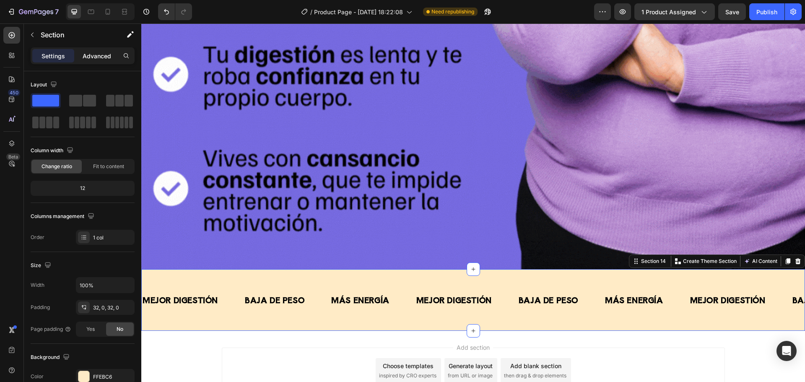
click at [82, 56] on div "Advanced" at bounding box center [97, 55] width 42 height 13
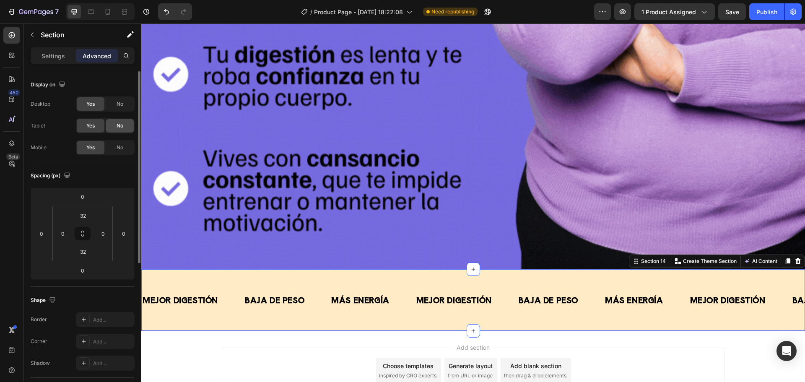
click at [114, 126] on div "No" at bounding box center [120, 125] width 28 height 13
drag, startPoint x: 119, startPoint y: 146, endPoint x: 121, endPoint y: 151, distance: 6.0
click at [120, 146] on span "No" at bounding box center [120, 148] width 7 height 8
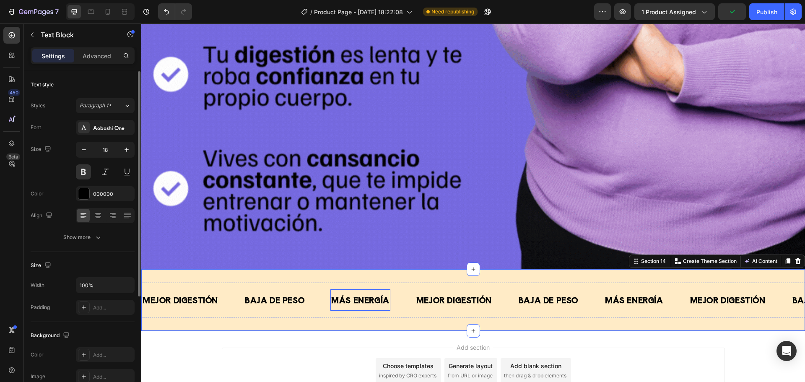
click at [355, 302] on div "MÁS ENERGÍA Text Block" at bounding box center [360, 299] width 60 height 21
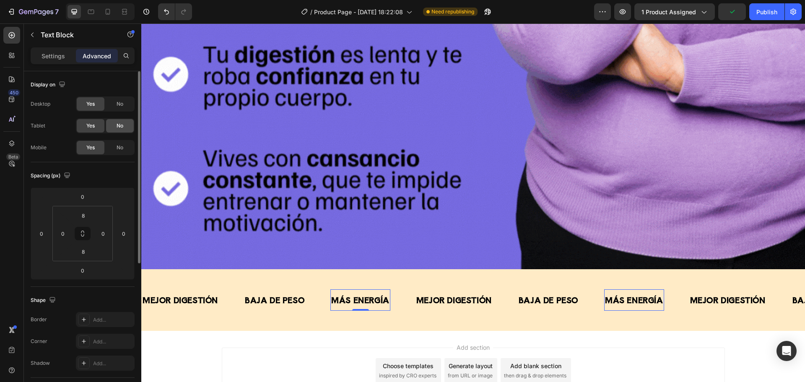
click at [120, 125] on span "No" at bounding box center [120, 126] width 7 height 8
click at [122, 150] on span "No" at bounding box center [120, 148] width 7 height 8
click at [250, 296] on p "BAJA DE PESO" at bounding box center [275, 300] width 60 height 13
click at [120, 130] on div "No" at bounding box center [120, 125] width 28 height 13
click at [121, 144] on span "No" at bounding box center [120, 148] width 7 height 8
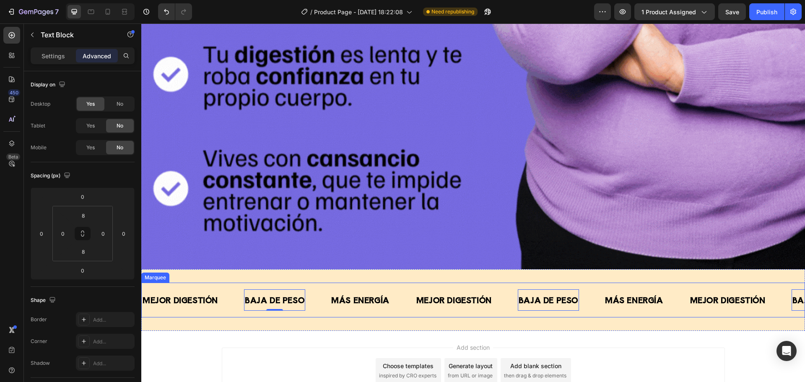
click at [221, 289] on div "MEJOR DIGESTIÓN Text Block" at bounding box center [193, 299] width 102 height 21
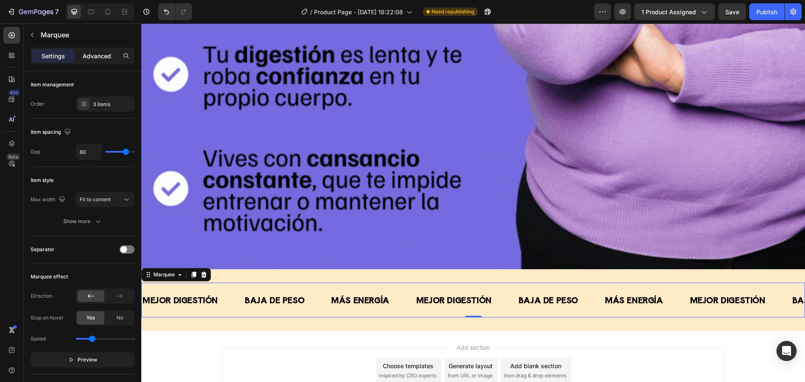
click at [98, 57] on p "Advanced" at bounding box center [97, 56] width 29 height 9
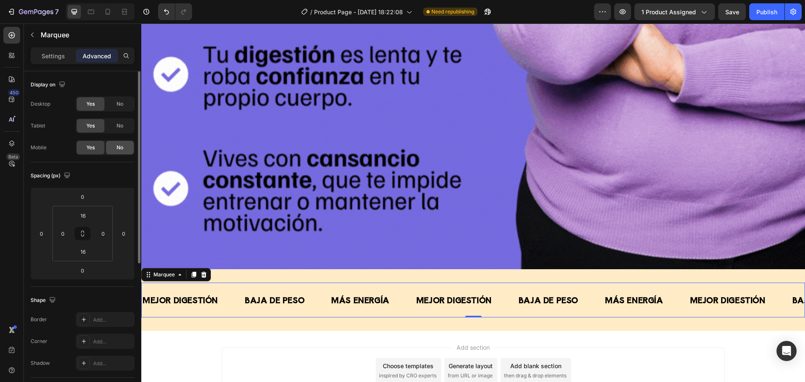
click at [121, 121] on div "No" at bounding box center [120, 125] width 28 height 13
click at [123, 146] on span "No" at bounding box center [120, 148] width 7 height 8
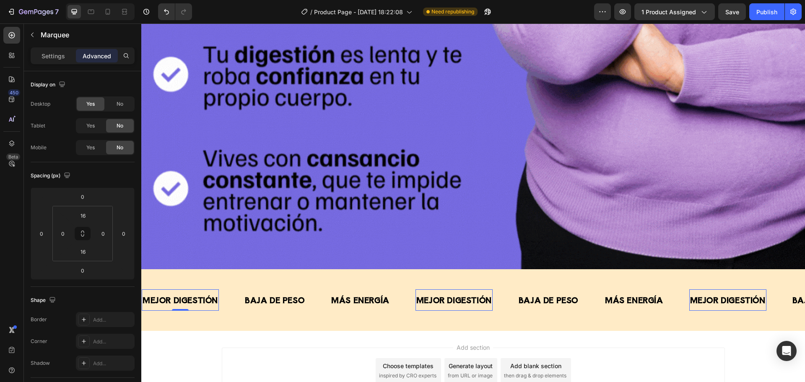
click at [190, 294] on p "MEJOR DIGESTIÓN" at bounding box center [180, 300] width 75 height 13
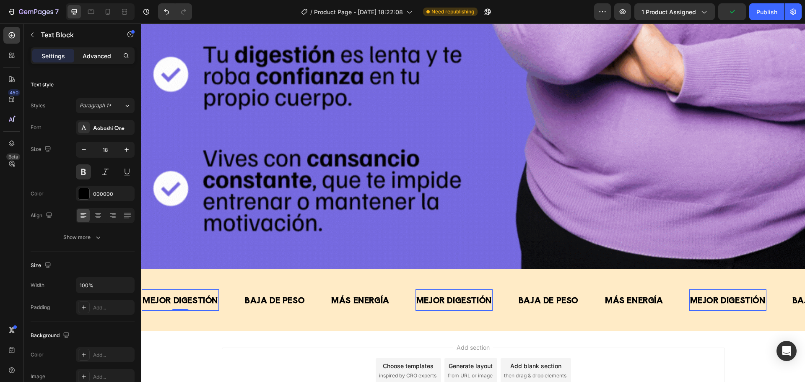
click at [99, 55] on p "Advanced" at bounding box center [97, 56] width 29 height 9
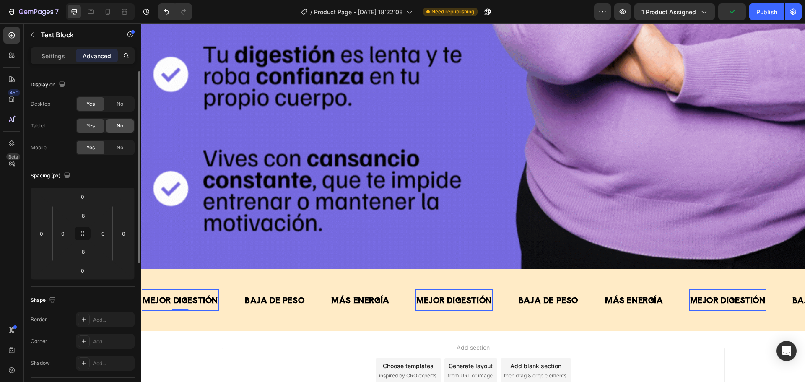
click at [116, 123] on div "No" at bounding box center [120, 125] width 28 height 13
click at [120, 146] on span "No" at bounding box center [120, 148] width 7 height 8
click at [529, 300] on div "BAJA DE PESO Text Block" at bounding box center [548, 299] width 61 height 21
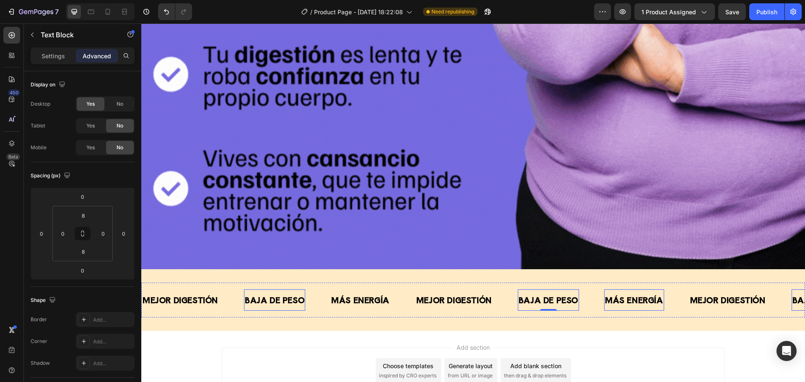
click at [628, 294] on p "MÁS ENERGÍA" at bounding box center [634, 300] width 58 height 13
click at [718, 294] on p "MEJOR DIGESTIÓN" at bounding box center [727, 300] width 75 height 13
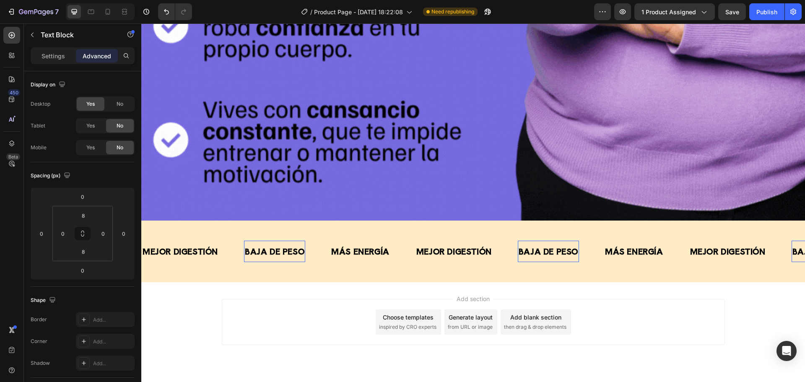
scroll to position [1883, 0]
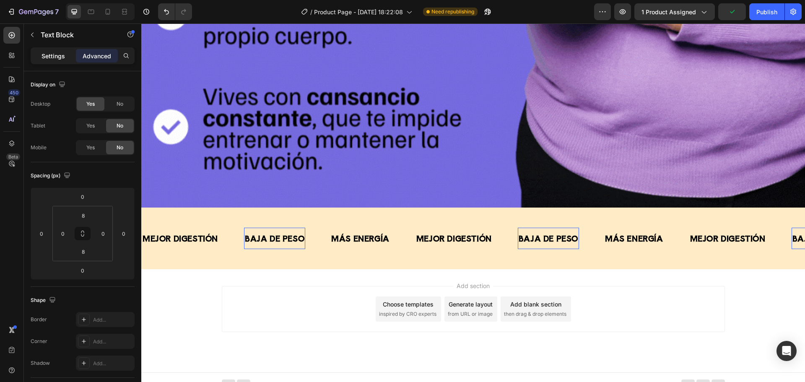
click at [35, 52] on div "Settings" at bounding box center [53, 55] width 42 height 13
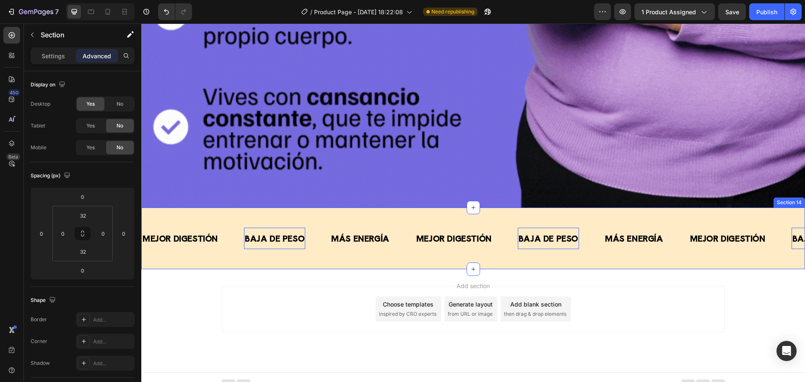
click at [179, 208] on div "MEJOR DIGESTIÓN Text Block BAJA DE PESO Text Block 0 MÁS ENERGÍA Text Block MEJ…" at bounding box center [473, 239] width 664 height 62
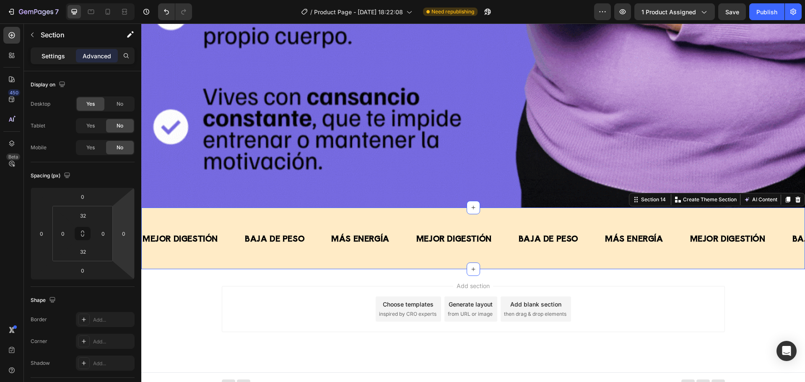
click at [52, 56] on p "Settings" at bounding box center [53, 56] width 23 height 9
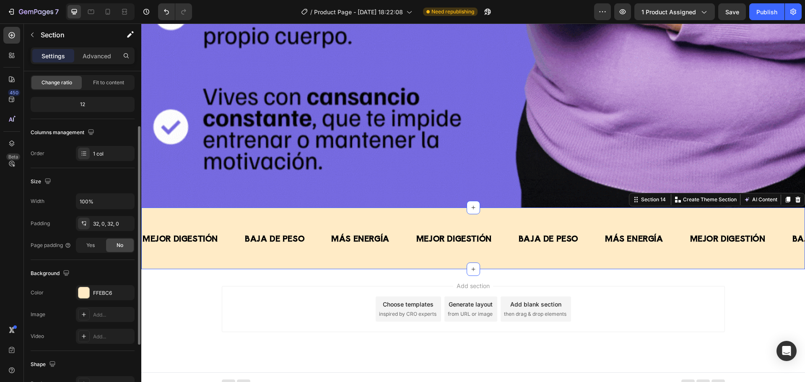
scroll to position [126, 0]
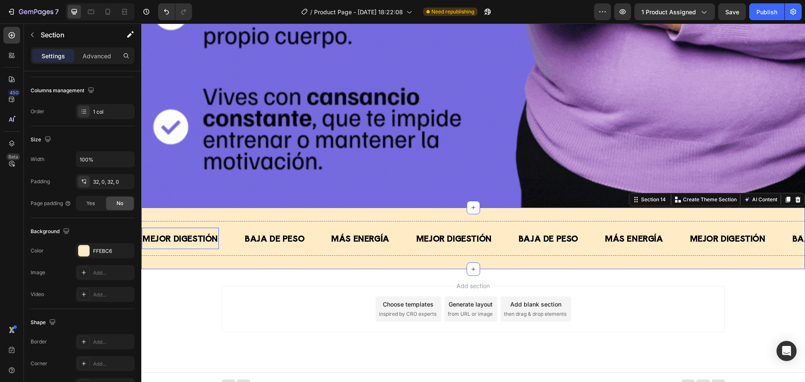
click at [187, 232] on p "MEJOR DIGESTIÓN" at bounding box center [180, 238] width 75 height 13
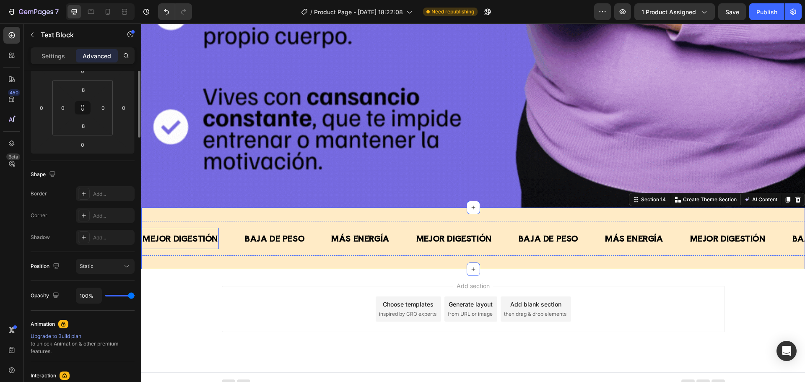
scroll to position [0, 0]
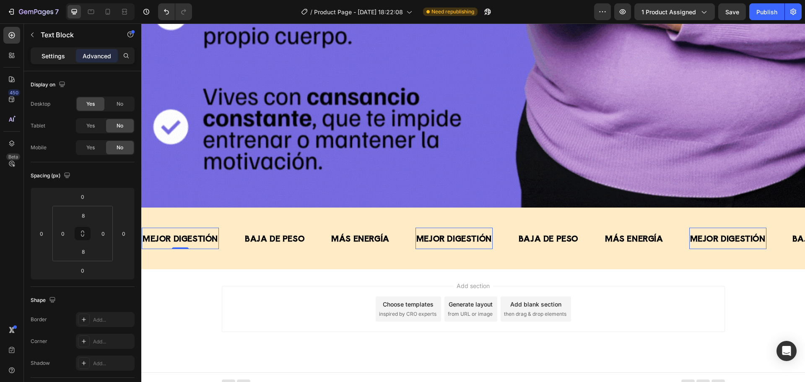
click at [63, 51] on div "Settings" at bounding box center [53, 55] width 42 height 13
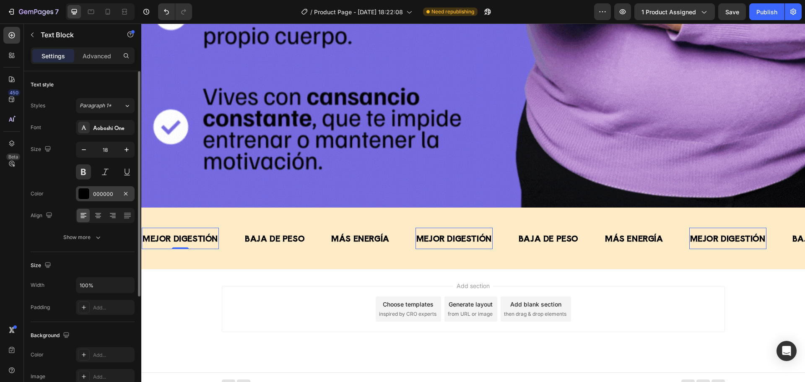
click at [86, 191] on div at bounding box center [83, 193] width 11 height 11
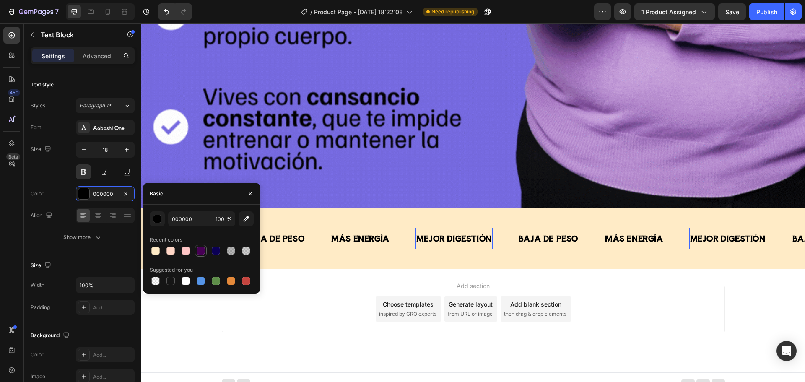
click at [200, 255] on div at bounding box center [201, 251] width 8 height 8
type input "470055"
click at [182, 218] on input "470055" at bounding box center [190, 218] width 44 height 15
click at [339, 235] on p "MÁS ENERGÍA" at bounding box center [360, 238] width 58 height 13
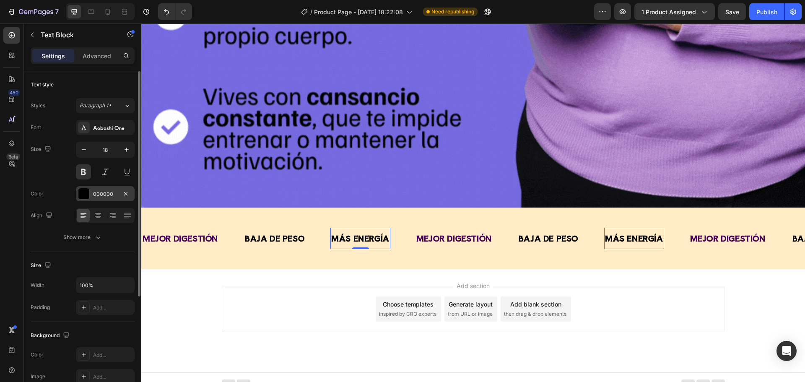
click at [97, 192] on div "000000" at bounding box center [105, 194] width 24 height 8
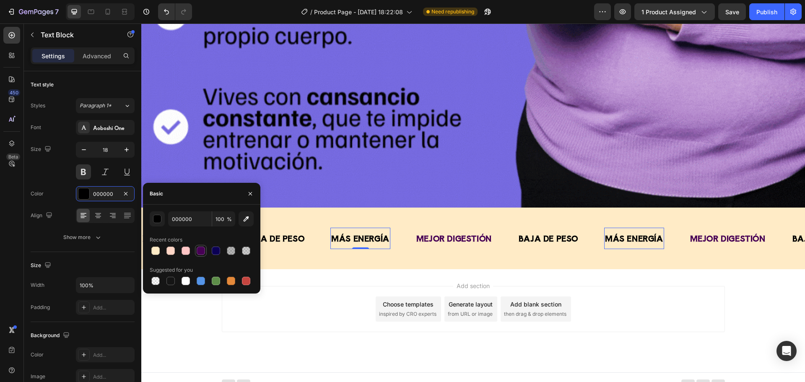
click at [203, 251] on div at bounding box center [201, 251] width 8 height 8
type input "470055"
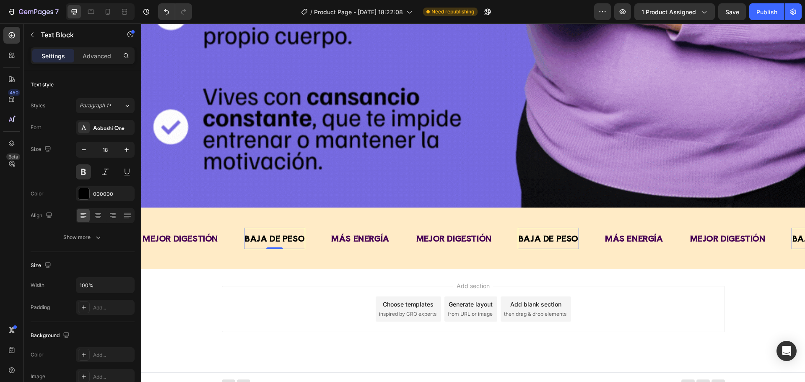
click at [293, 232] on p "BAJA DE PESO" at bounding box center [275, 238] width 60 height 13
click at [87, 190] on div at bounding box center [83, 193] width 11 height 11
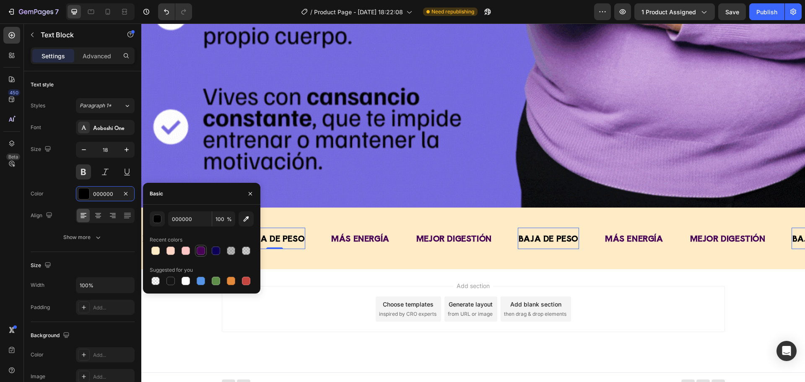
click at [200, 250] on div at bounding box center [201, 251] width 8 height 8
type input "470055"
click at [346, 272] on div "Add section Choose templates inspired by CRO experts Generate layout from URL o…" at bounding box center [473, 320] width 664 height 103
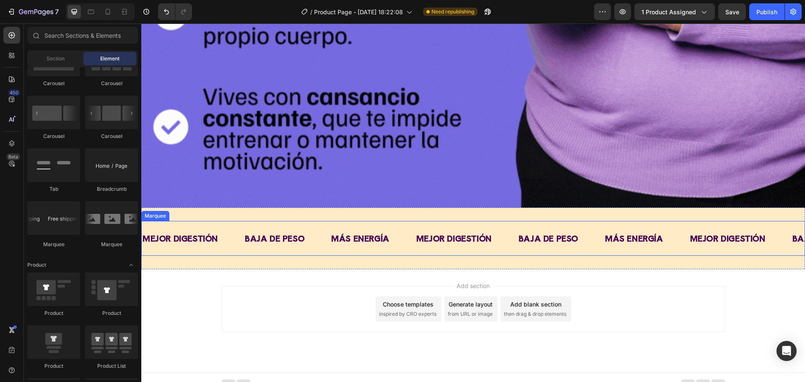
click at [234, 246] on div "MEJOR DIGESTIÓN Text Block BAJA DE PESO Text Block MÁS ENERGÍA Text Block MEJOR…" at bounding box center [473, 238] width 664 height 35
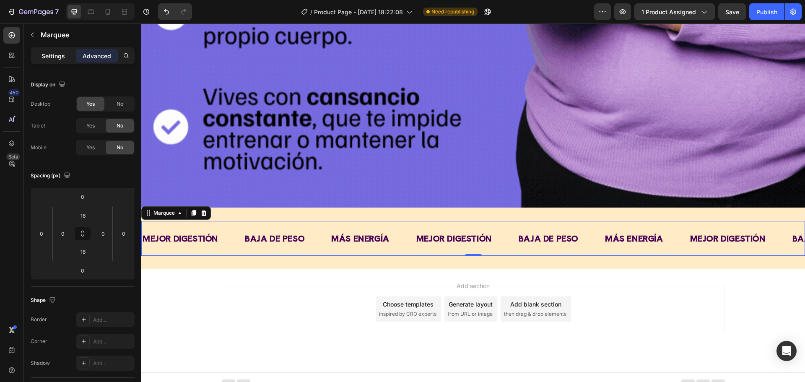
click at [60, 57] on p "Settings" at bounding box center [53, 56] width 23 height 9
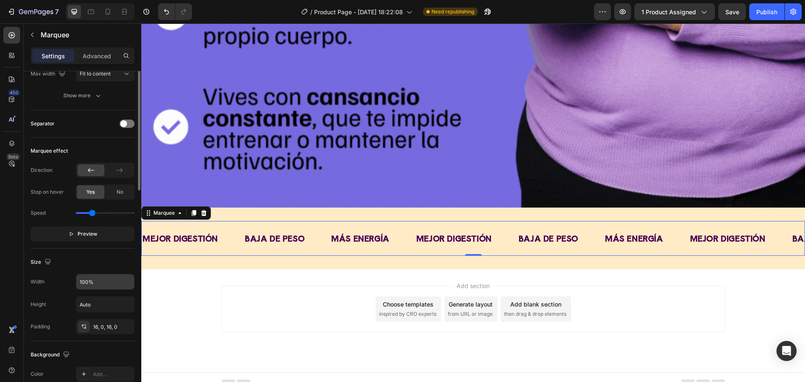
scroll to position [42, 0]
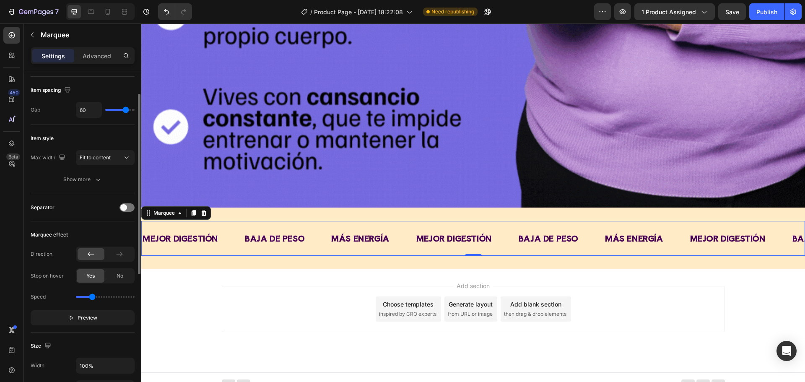
type input "80"
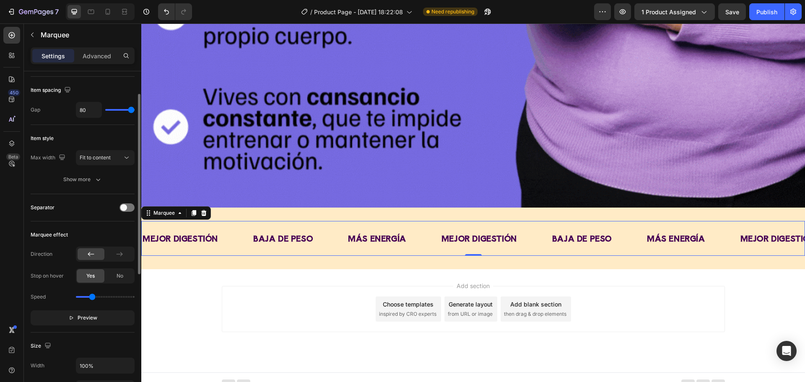
drag, startPoint x: 127, startPoint y: 107, endPoint x: 149, endPoint y: 105, distance: 21.9
type input "80"
click at [135, 109] on input "range" at bounding box center [119, 110] width 29 height 2
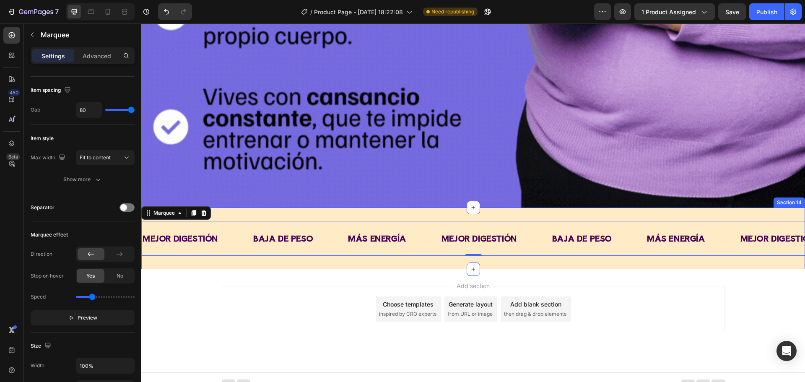
click at [220, 254] on div "MEJOR DIGESTIÓN Text Block BAJA DE PESO Text Block MÁS ENERGÍA Text Block MEJOR…" at bounding box center [473, 239] width 664 height 62
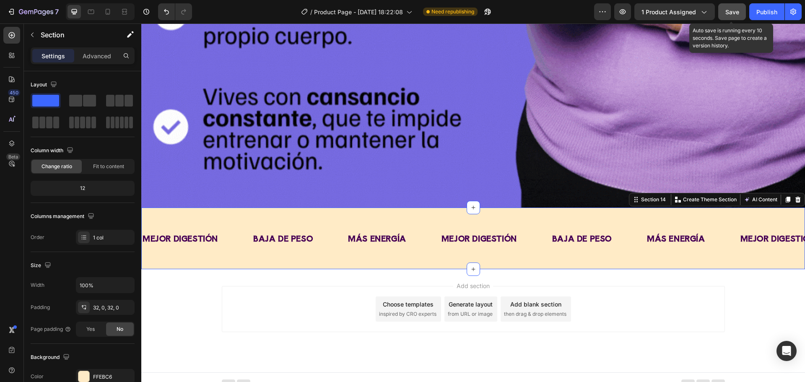
click at [740, 12] on button "Save" at bounding box center [732, 11] width 28 height 17
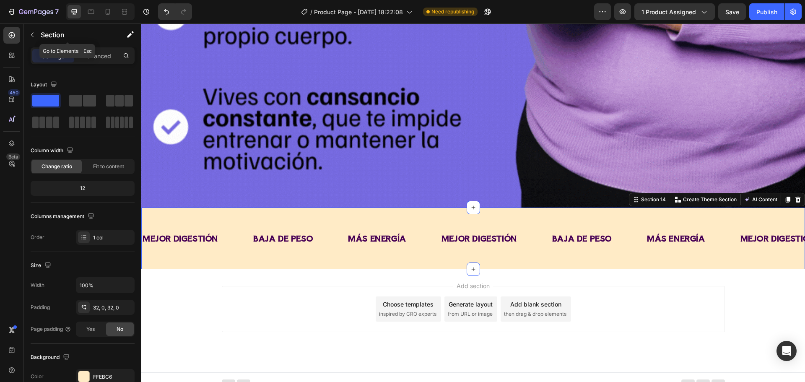
click at [46, 27] on div "Section" at bounding box center [67, 35] width 87 height 22
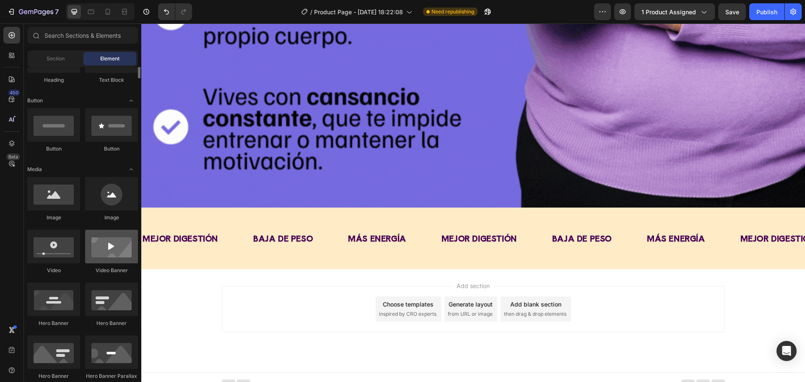
scroll to position [126, 0]
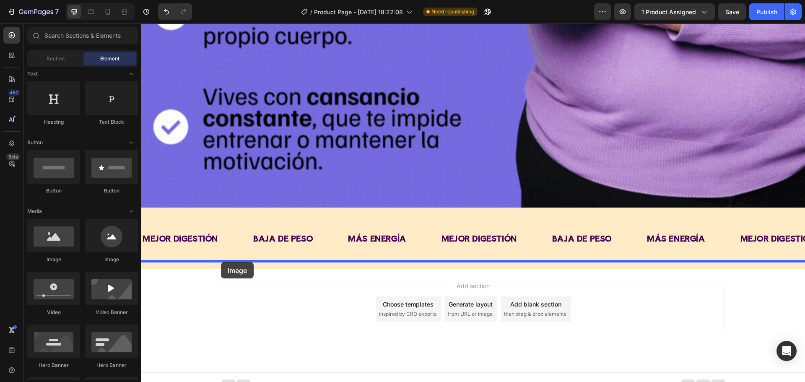
drag, startPoint x: 210, startPoint y: 262, endPoint x: 221, endPoint y: 262, distance: 11.3
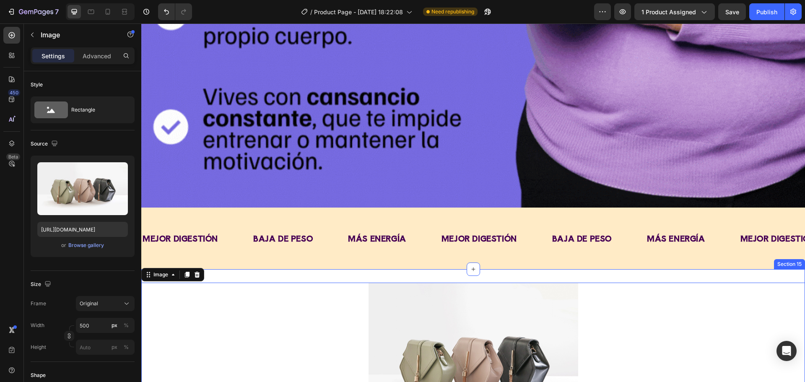
click at [405, 270] on div "Image 0 Section 15" at bounding box center [473, 361] width 664 height 184
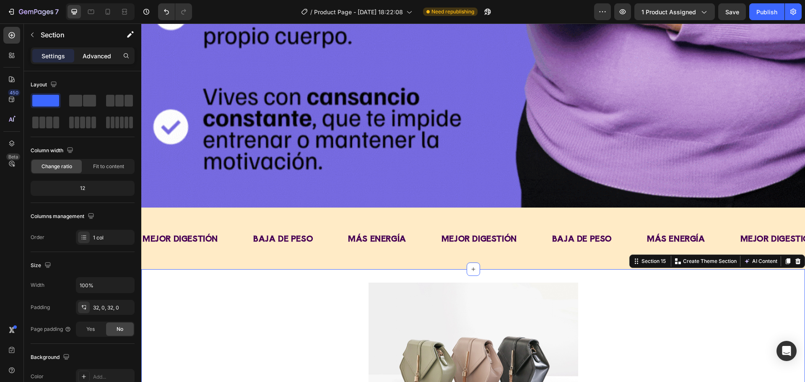
click at [97, 55] on p "Advanced" at bounding box center [97, 56] width 29 height 9
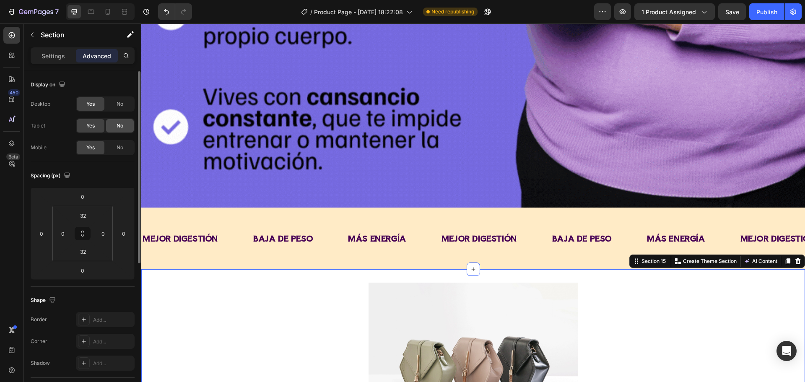
click at [117, 120] on div "No" at bounding box center [120, 125] width 28 height 13
click at [124, 146] on div "No" at bounding box center [120, 147] width 28 height 13
click at [94, 0] on html "7 / Product Page - [DATE] 18:22:08 Need republishing Preview 1 product assigned…" at bounding box center [402, 0] width 805 height 0
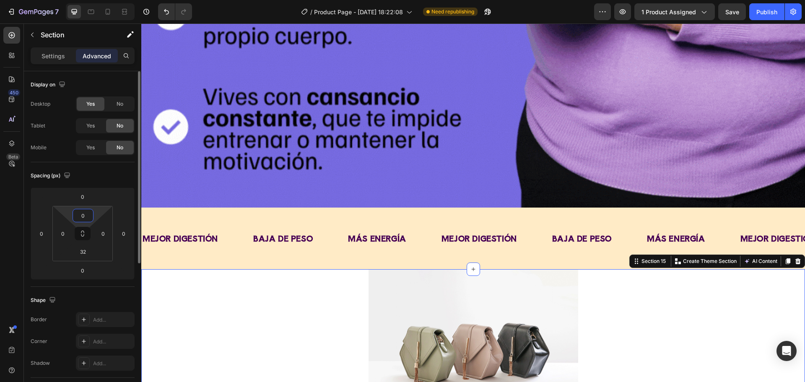
type input "0"
click at [86, 255] on input "32" at bounding box center [83, 251] width 17 height 13
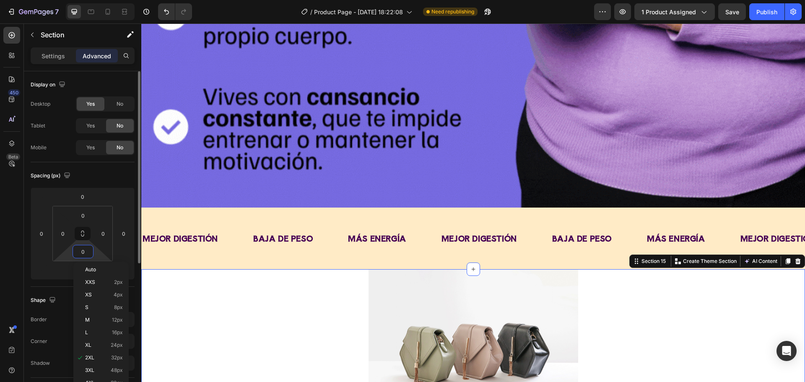
type input "0"
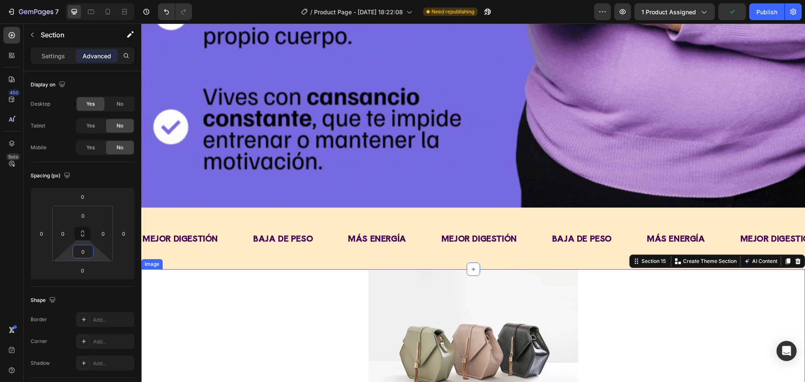
click at [255, 275] on div at bounding box center [473, 347] width 664 height 157
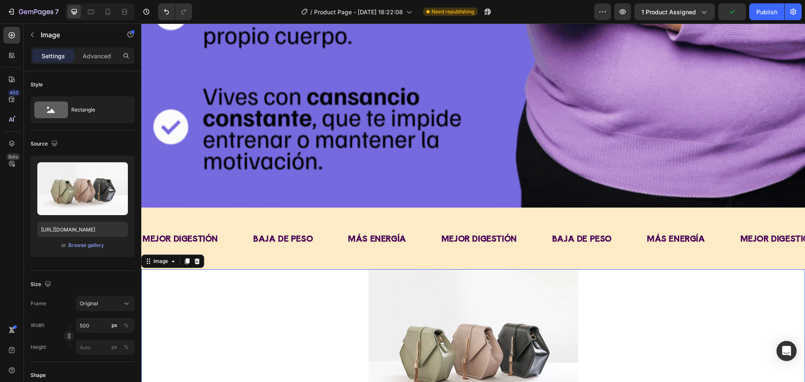
click at [374, 302] on img at bounding box center [474, 347] width 210 height 157
click at [104, 60] on div "Advanced" at bounding box center [97, 55] width 42 height 13
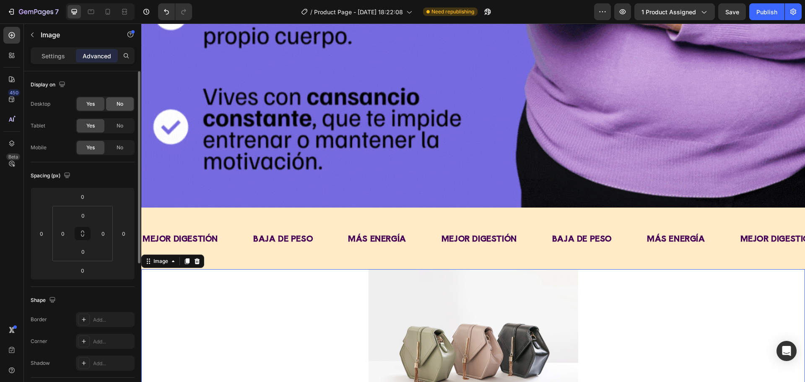
click at [124, 109] on div "No" at bounding box center [120, 103] width 28 height 13
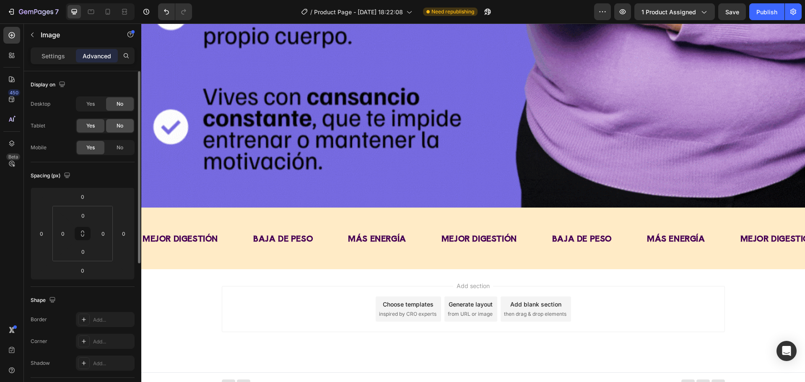
click at [124, 122] on div "No" at bounding box center [120, 125] width 28 height 13
click at [118, 151] on div "No" at bounding box center [120, 147] width 28 height 13
click at [86, 101] on div "Yes" at bounding box center [91, 103] width 28 height 13
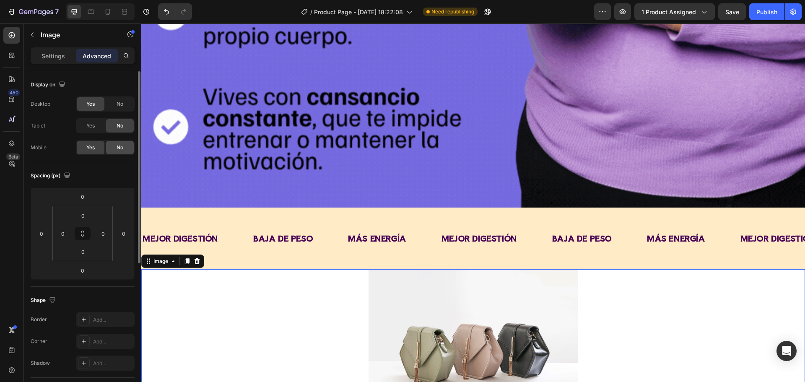
click at [119, 146] on span "No" at bounding box center [120, 148] width 7 height 8
click at [58, 54] on p "Settings" at bounding box center [53, 56] width 23 height 9
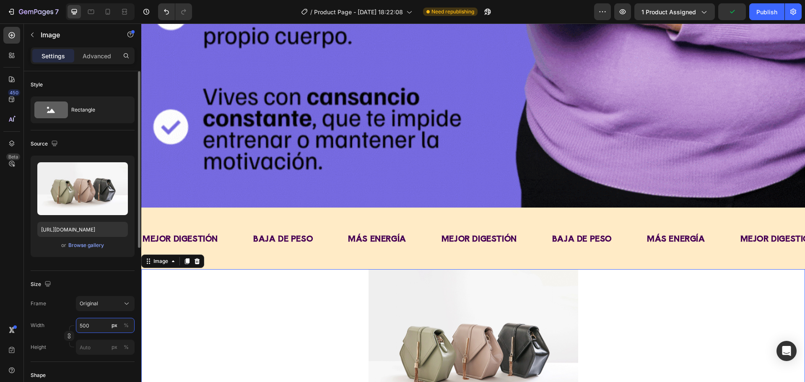
click at [95, 327] on input "500" at bounding box center [105, 325] width 59 height 15
click at [86, 347] on span "Full" at bounding box center [83, 346] width 8 height 8
type input "100"
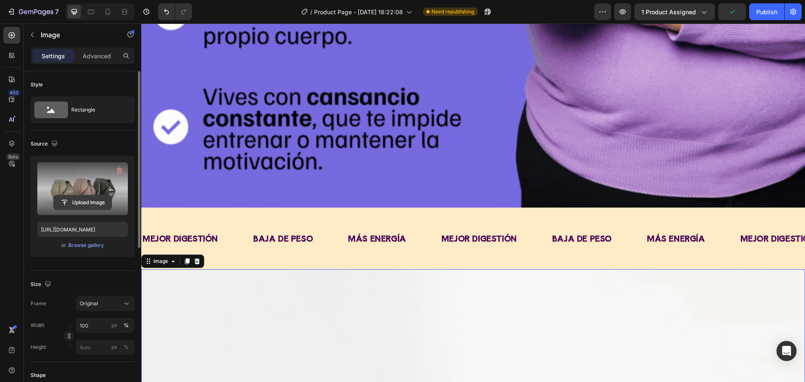
click at [62, 203] on input "file" at bounding box center [83, 202] width 58 height 14
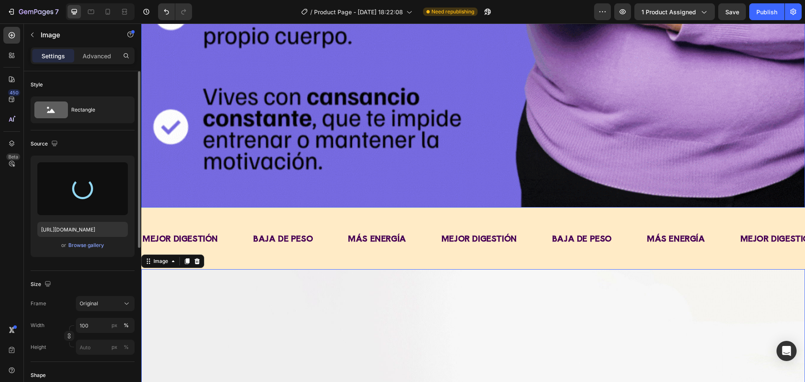
type input "https://cdn.shopify.com/s/files/1/0646/7534/8579/files/gempages_581547001959678…"
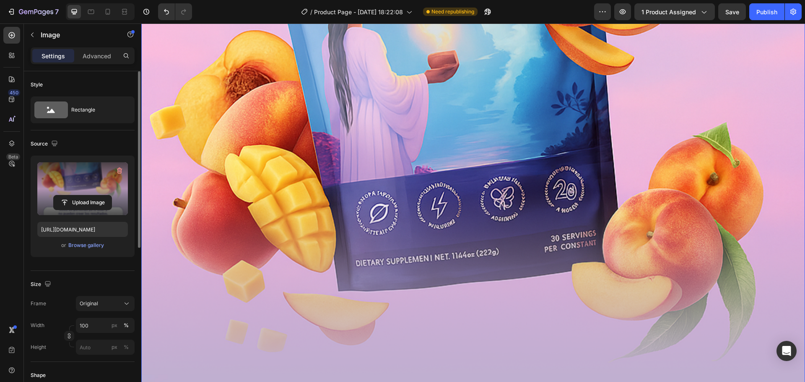
scroll to position [2680, 0]
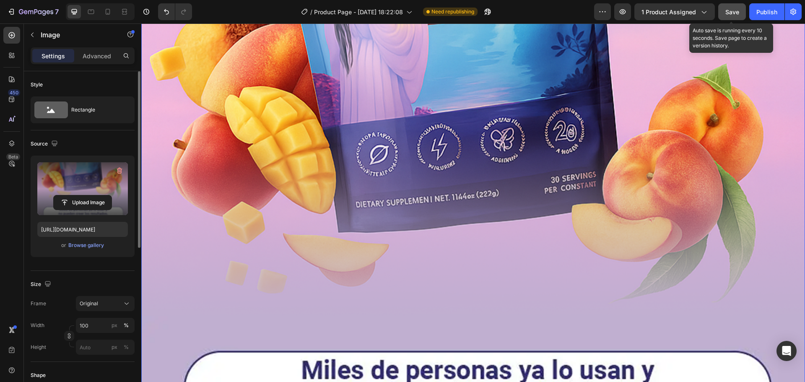
click at [723, 13] on button "Save" at bounding box center [732, 11] width 28 height 17
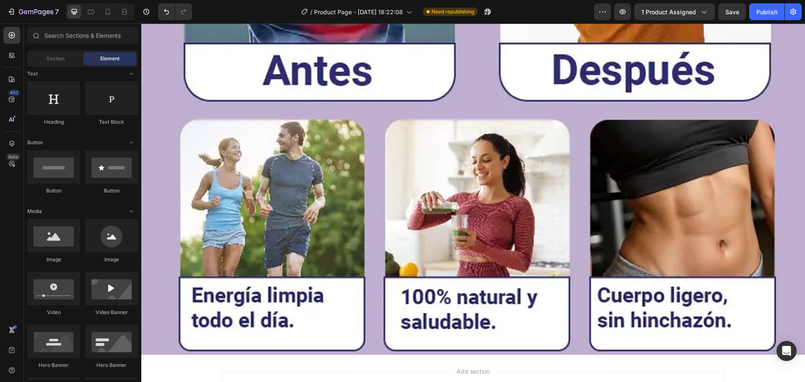
scroll to position [3377, 0]
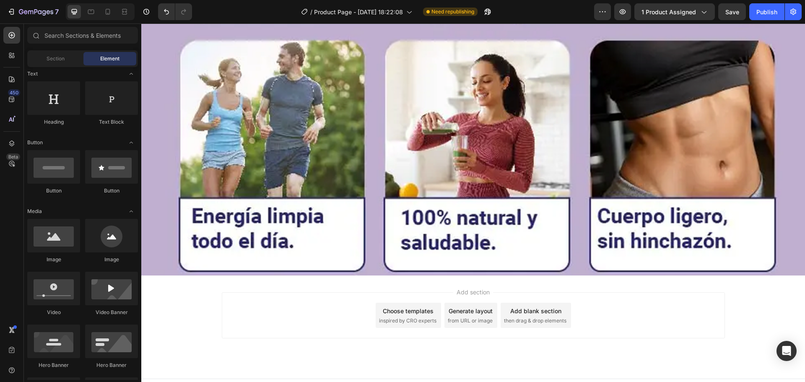
drag, startPoint x: 804, startPoint y: 277, endPoint x: 920, endPoint y: 381, distance: 156.2
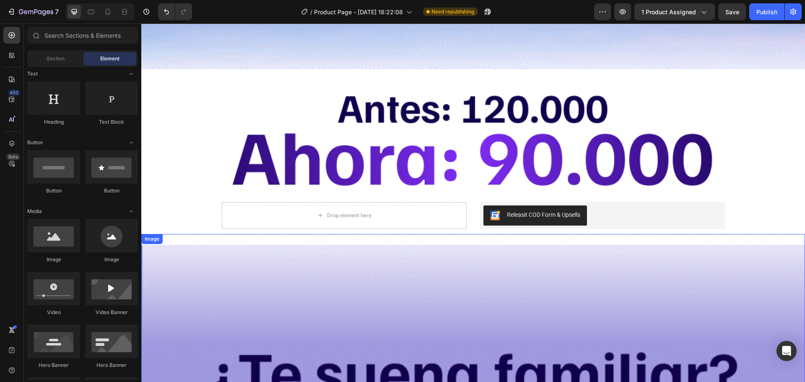
scroll to position [986, 0]
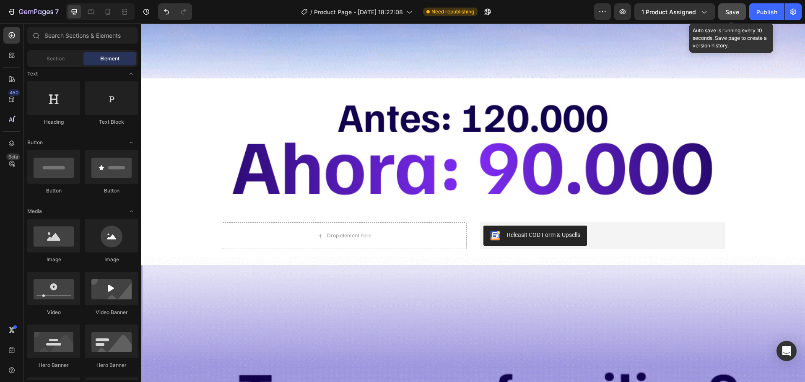
click at [740, 13] on button "Save" at bounding box center [732, 11] width 28 height 17
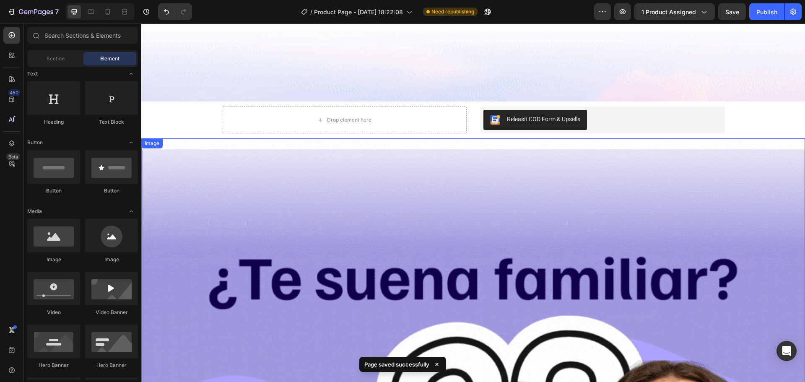
scroll to position [148, 0]
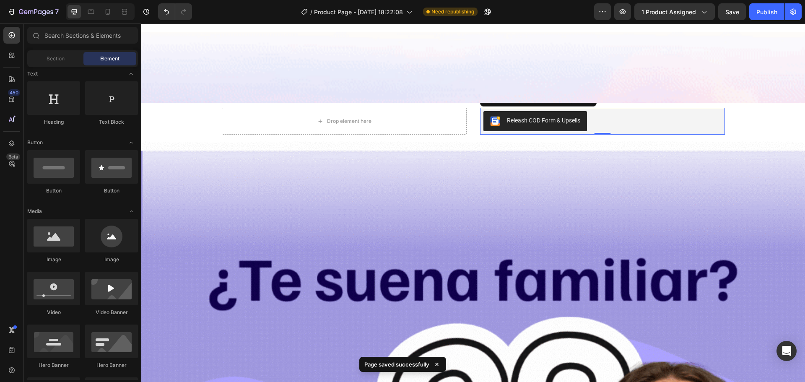
click at [610, 118] on div "Releasit COD Form & Upsells" at bounding box center [603, 121] width 238 height 20
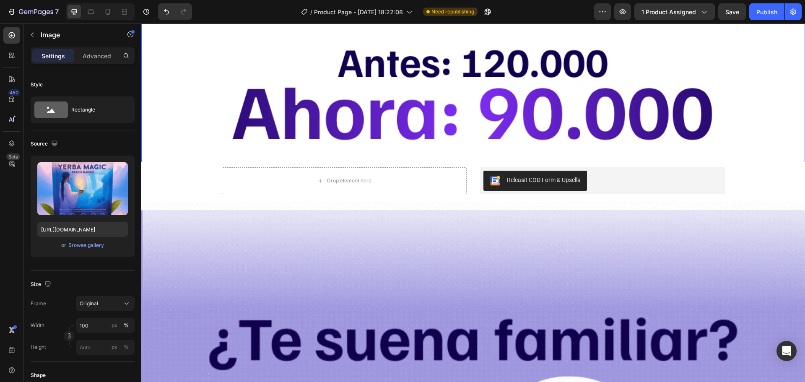
scroll to position [1048, 0]
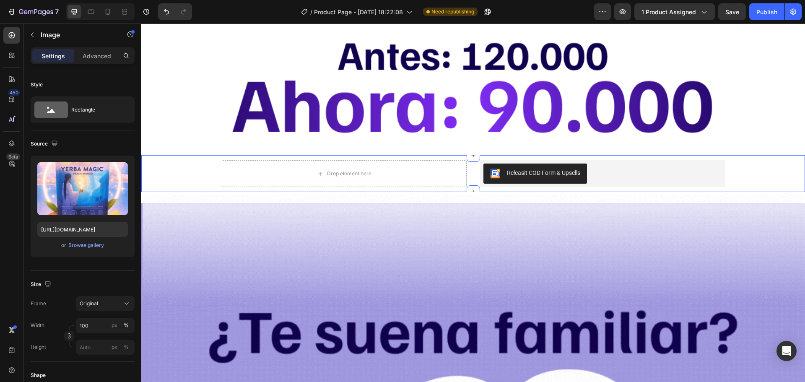
click at [769, 161] on div "Drop element here Releasit COD Form & Upsells Releasit COD Form & Upsells Produ…" at bounding box center [473, 173] width 664 height 27
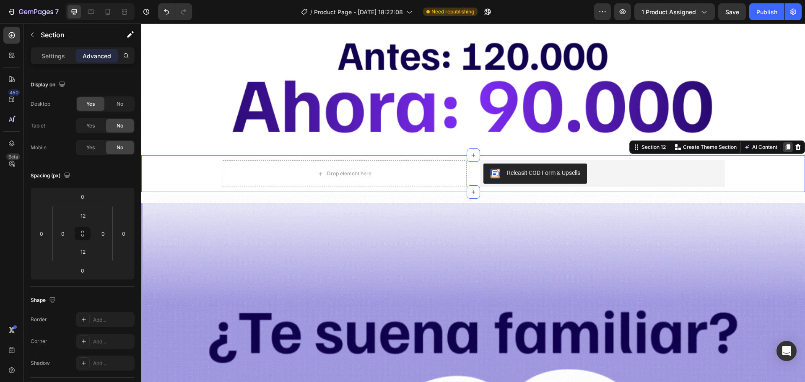
click at [785, 144] on icon at bounding box center [788, 147] width 7 height 7
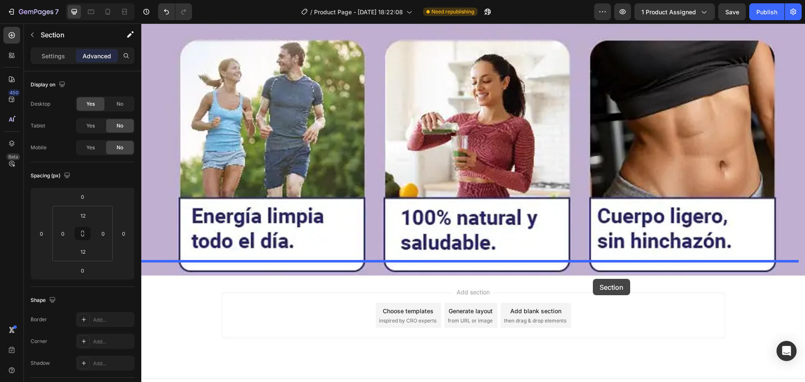
drag, startPoint x: 599, startPoint y: 184, endPoint x: 593, endPoint y: 279, distance: 95.4
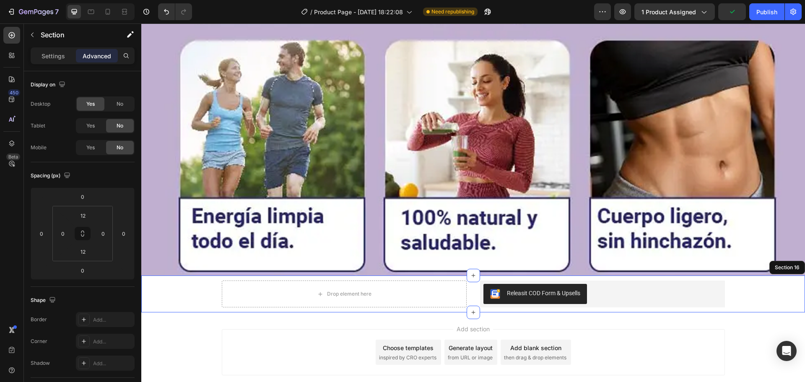
click at [749, 312] on div "Add section Choose templates inspired by CRO experts Generate layout from URL o…" at bounding box center [473, 363] width 664 height 103
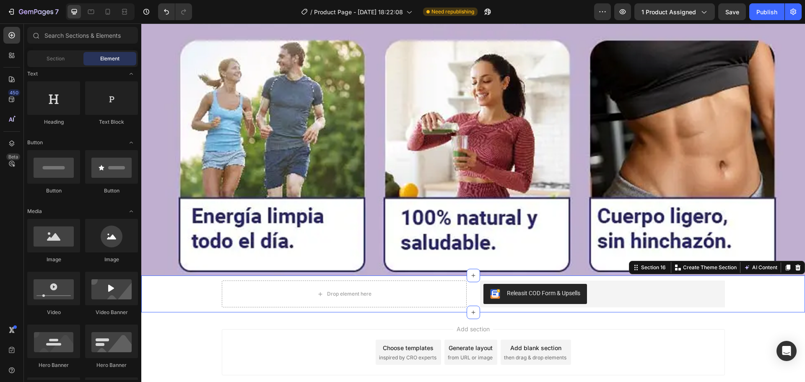
click at [601, 276] on div "Drop element here Releasit COD Form & Upsells Releasit COD Form & Upsells Produ…" at bounding box center [473, 294] width 664 height 37
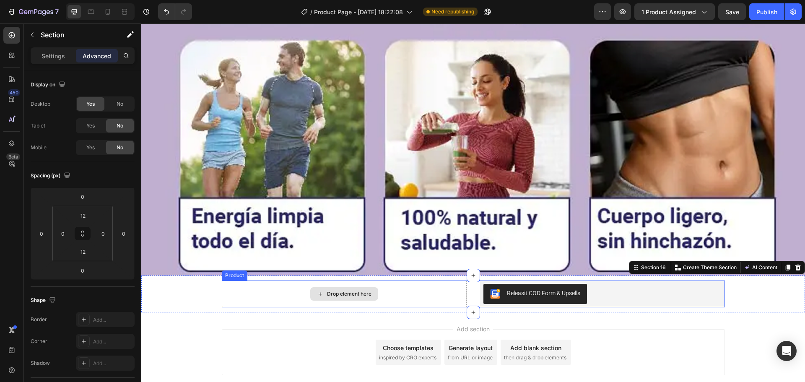
click at [423, 285] on div "Drop element here" at bounding box center [344, 294] width 245 height 27
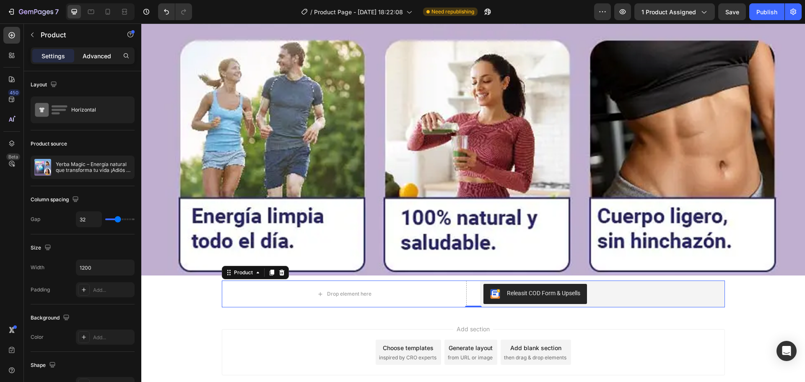
click at [97, 55] on p "Advanced" at bounding box center [97, 56] width 29 height 9
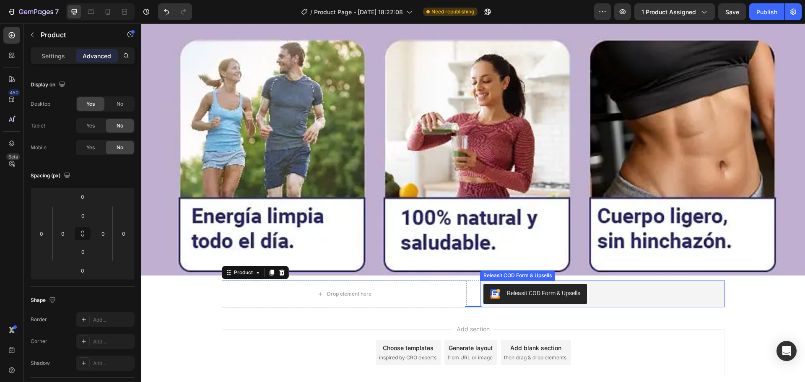
click at [624, 284] on div "Releasit COD Form & Upsells" at bounding box center [603, 294] width 238 height 20
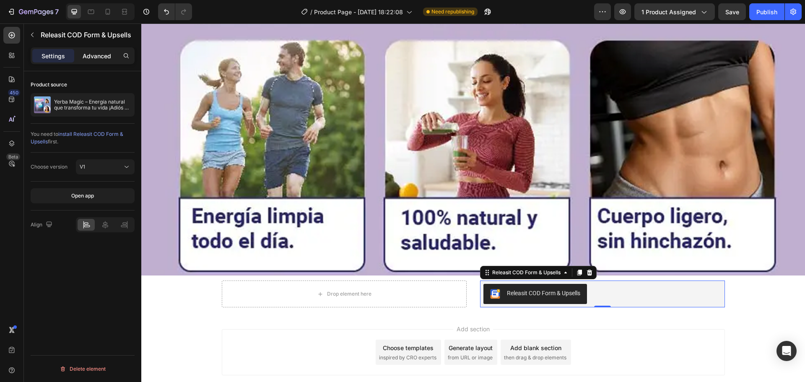
click at [88, 60] on p "Advanced" at bounding box center [97, 56] width 29 height 9
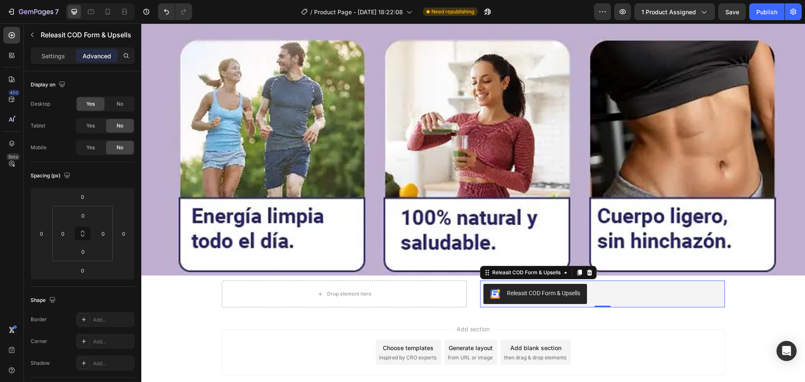
click at [445, 312] on div "Add section Choose templates inspired by CRO experts Generate layout from URL o…" at bounding box center [473, 363] width 664 height 103
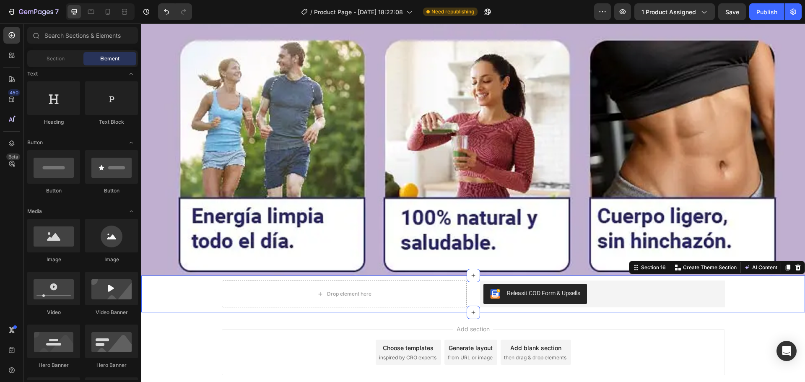
click at [446, 297] on div "Drop element here Releasit COD Form & Upsells Releasit COD Form & Upsells Produ…" at bounding box center [473, 294] width 664 height 37
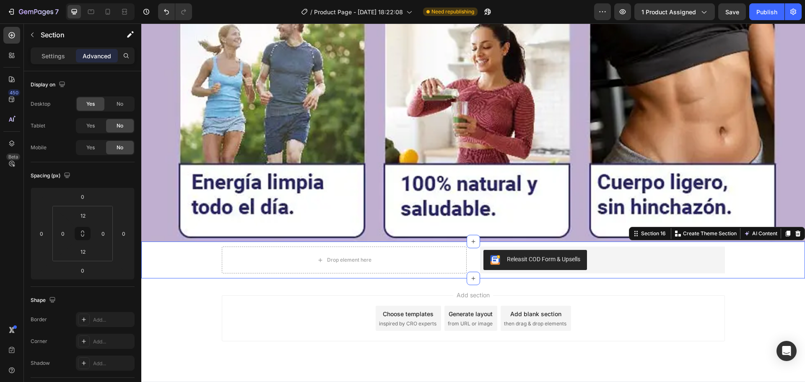
scroll to position [3413, 0]
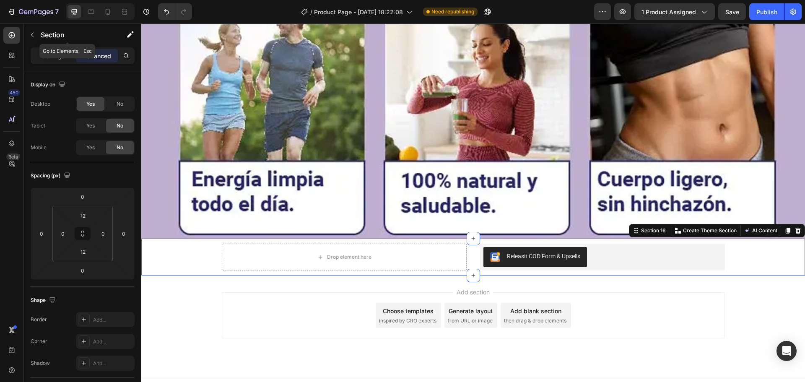
drag, startPoint x: 39, startPoint y: 32, endPoint x: 38, endPoint y: 38, distance: 5.9
click at [38, 32] on button "button" at bounding box center [32, 34] width 13 height 13
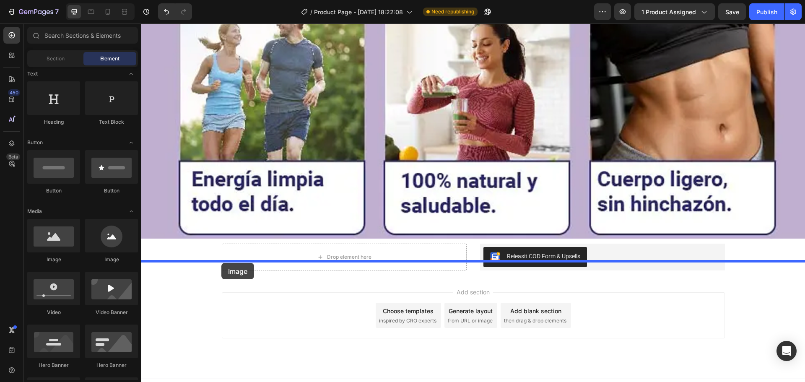
drag, startPoint x: 210, startPoint y: 265, endPoint x: 221, endPoint y: 263, distance: 11.9
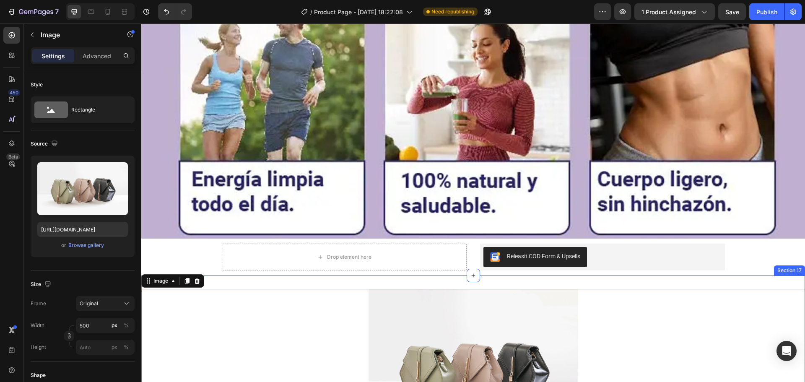
click at [252, 276] on div "Image 0 Section 17" at bounding box center [473, 368] width 664 height 184
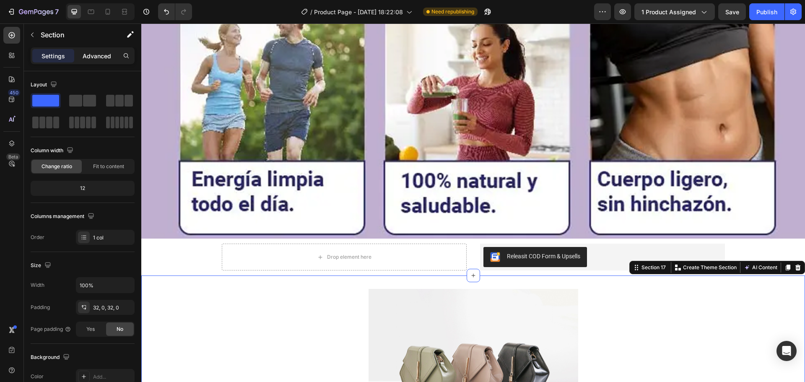
click at [105, 54] on p "Advanced" at bounding box center [97, 56] width 29 height 9
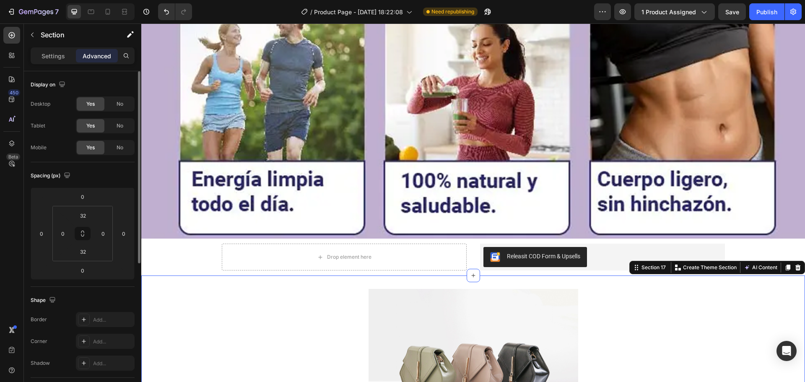
drag, startPoint x: 126, startPoint y: 127, endPoint x: 125, endPoint y: 138, distance: 11.4
click at [126, 127] on div "No" at bounding box center [120, 125] width 28 height 13
click at [125, 140] on div "Desktop Yes No Tablet Yes No Mobile Yes No" at bounding box center [83, 125] width 104 height 59
click at [127, 151] on div "No" at bounding box center [120, 147] width 28 height 13
click at [92, 215] on div "32" at bounding box center [83, 215] width 21 height 13
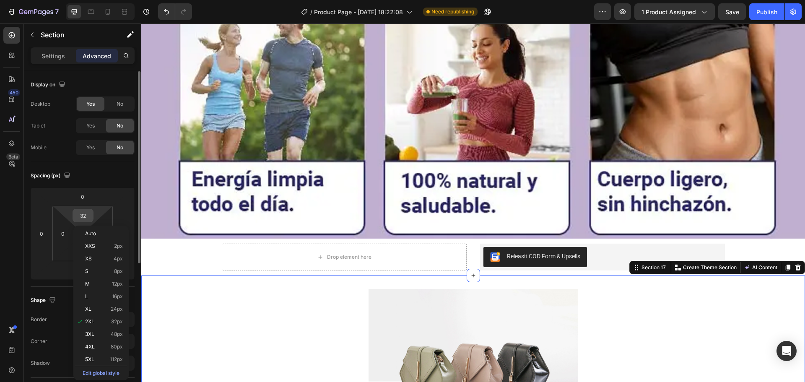
click at [87, 213] on input "32" at bounding box center [83, 215] width 17 height 13
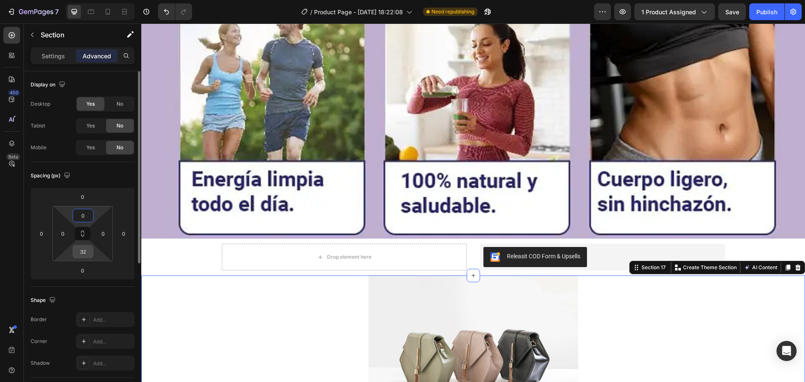
type input "0"
click at [86, 247] on input "32" at bounding box center [83, 251] width 17 height 13
type input "0"
click at [403, 329] on img at bounding box center [474, 354] width 210 height 157
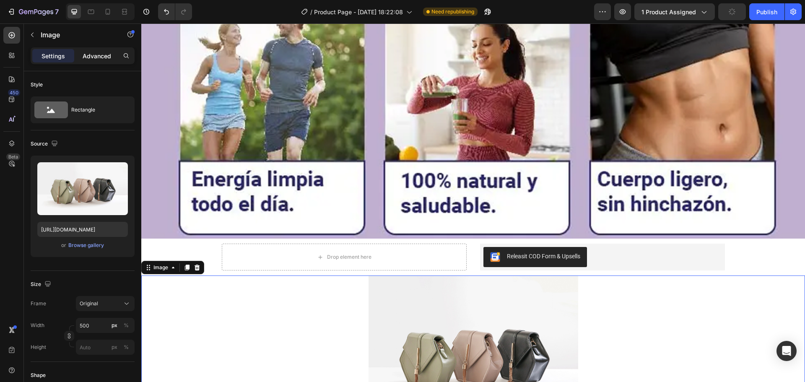
click at [88, 52] on p "Advanced" at bounding box center [97, 56] width 29 height 9
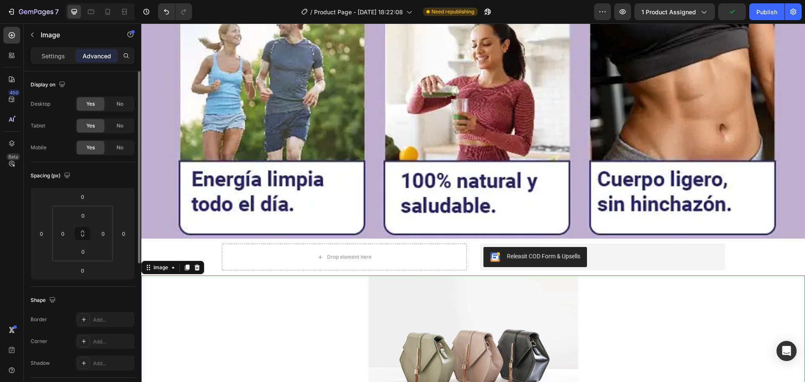
drag, startPoint x: 116, startPoint y: 119, endPoint x: 121, endPoint y: 154, distance: 35.9
click at [116, 120] on div "Yes No" at bounding box center [105, 125] width 59 height 15
click at [119, 150] on span "No" at bounding box center [120, 148] width 7 height 8
click at [118, 116] on div "Desktop Yes No Tablet Yes No Mobile Yes No" at bounding box center [83, 125] width 104 height 59
click at [114, 125] on div "No" at bounding box center [120, 125] width 28 height 13
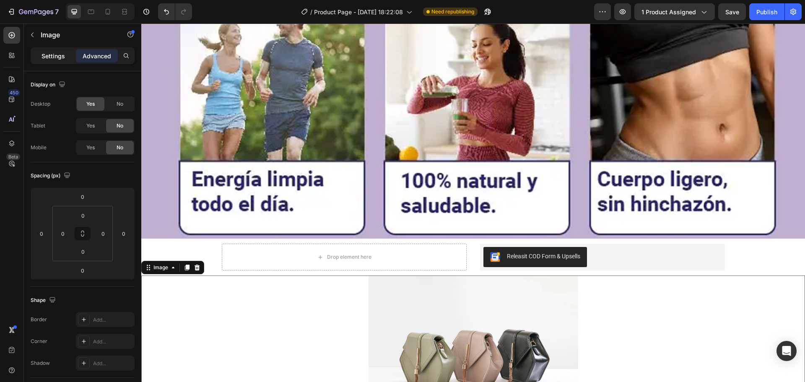
click at [64, 55] on p "Settings" at bounding box center [53, 56] width 23 height 9
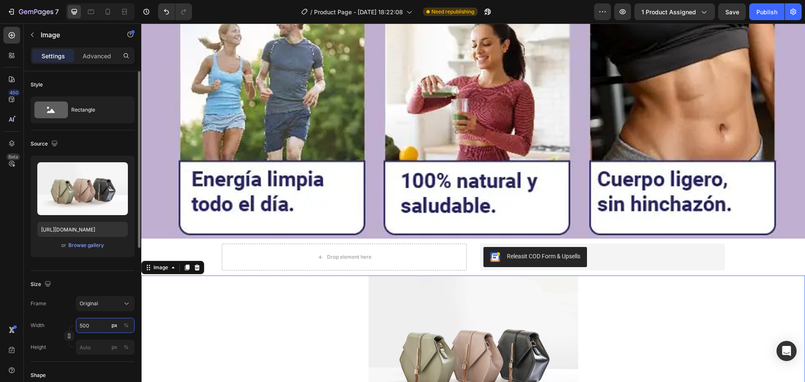
click at [84, 327] on input "500" at bounding box center [105, 325] width 59 height 15
click at [90, 346] on p "Full 100%" at bounding box center [103, 346] width 49 height 8
type input "100"
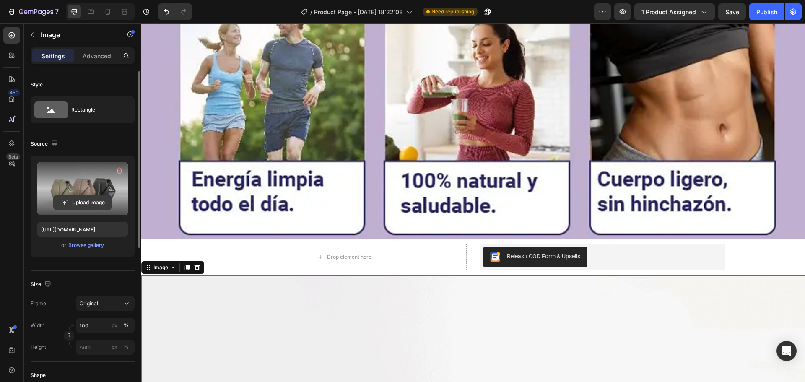
click at [78, 203] on input "file" at bounding box center [83, 202] width 58 height 14
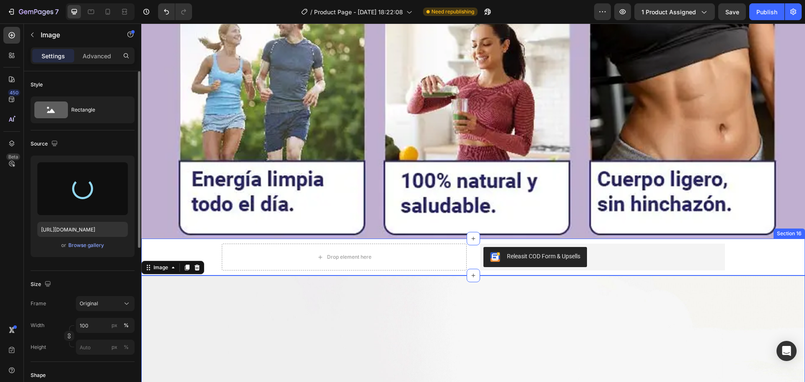
type input "https://cdn.shopify.com/s/files/1/0646/7534/8579/files/gempages_581547001959678…"
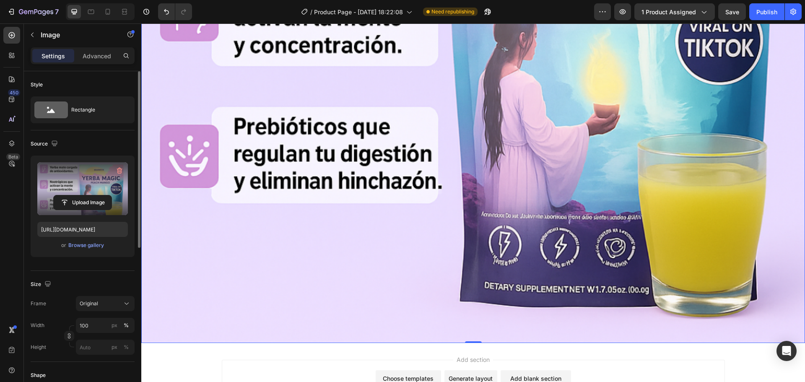
scroll to position [4013, 0]
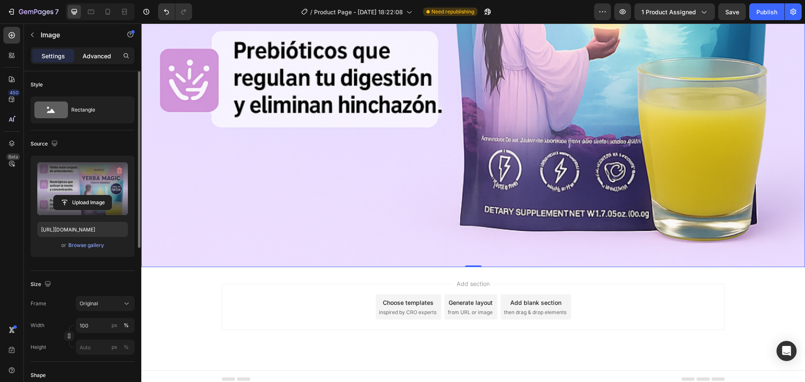
click at [94, 60] on p "Advanced" at bounding box center [97, 56] width 29 height 9
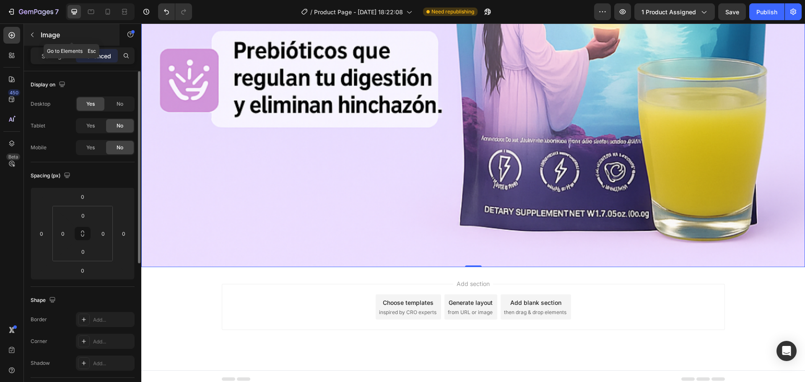
click at [49, 45] on div "Image" at bounding box center [72, 35] width 96 height 22
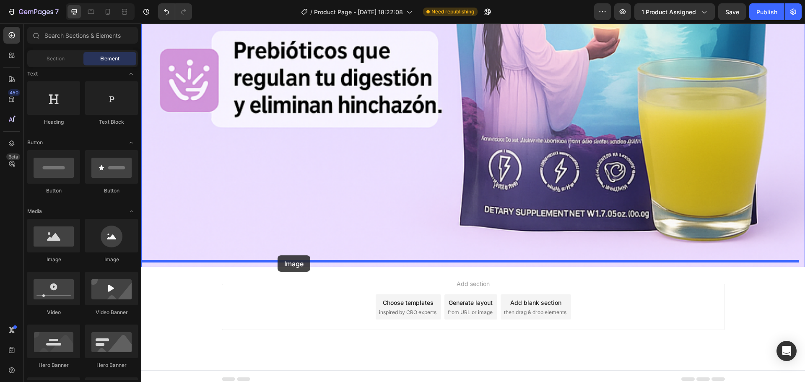
drag, startPoint x: 201, startPoint y: 264, endPoint x: 278, endPoint y: 255, distance: 77.2
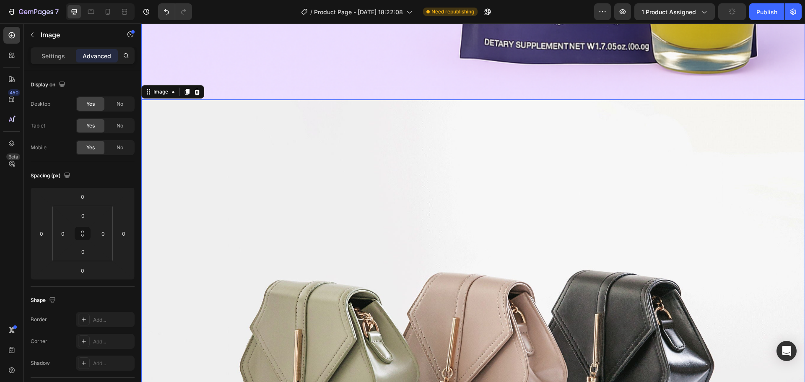
scroll to position [4181, 0]
click at [124, 120] on div "No" at bounding box center [120, 125] width 28 height 13
click at [125, 143] on div "No" at bounding box center [120, 147] width 28 height 13
click at [60, 48] on div "Settings Advanced" at bounding box center [83, 55] width 104 height 17
click at [60, 49] on div "Settings" at bounding box center [53, 55] width 42 height 13
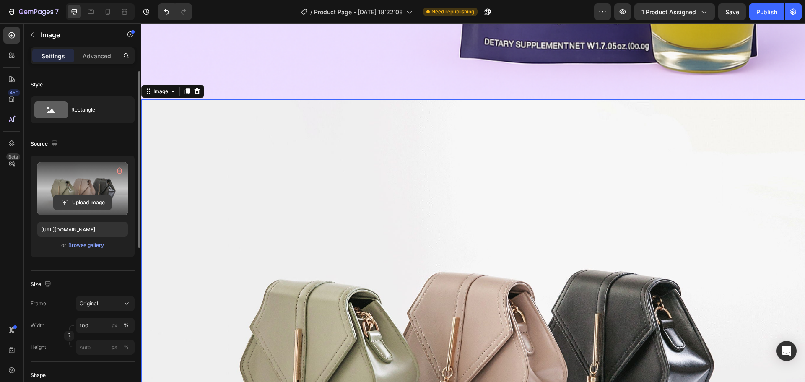
click at [99, 203] on input "file" at bounding box center [83, 202] width 58 height 14
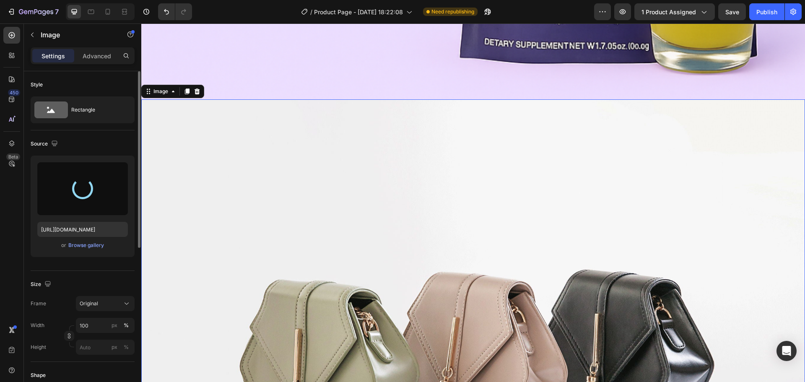
type input "https://cdn.shopify.com/s/files/1/0646/7534/8579/files/gempages_581547001959678…"
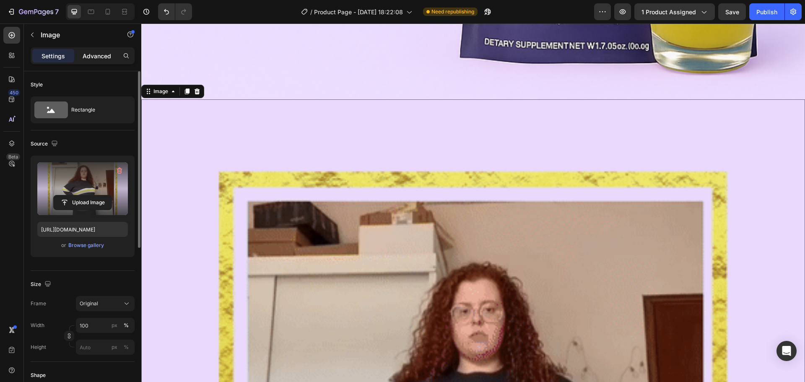
click at [106, 52] on p "Advanced" at bounding box center [97, 56] width 29 height 9
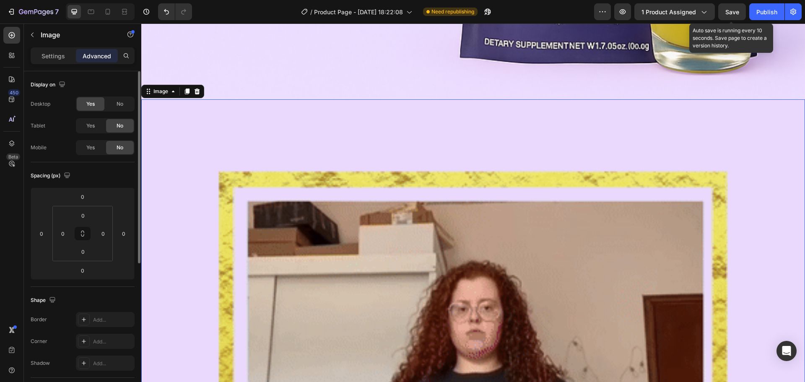
click at [727, 15] on span "Save" at bounding box center [732, 11] width 14 height 7
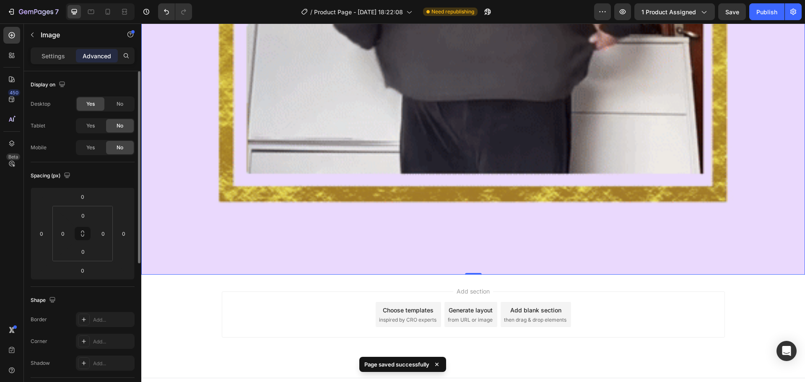
scroll to position [4671, 0]
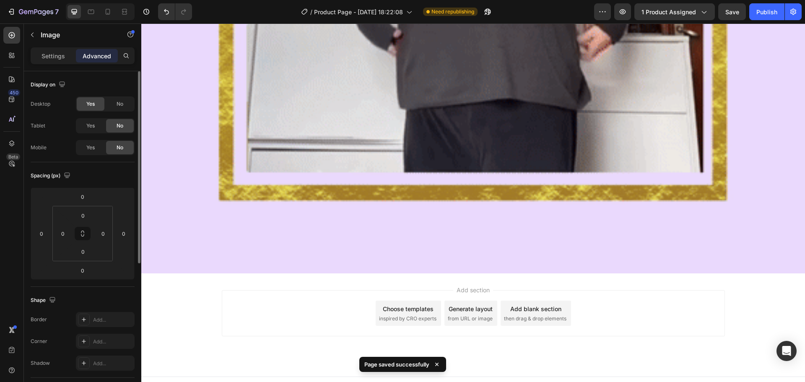
click at [699, 290] on div "Add section Choose templates inspired by CRO experts Generate layout from URL o…" at bounding box center [473, 313] width 503 height 46
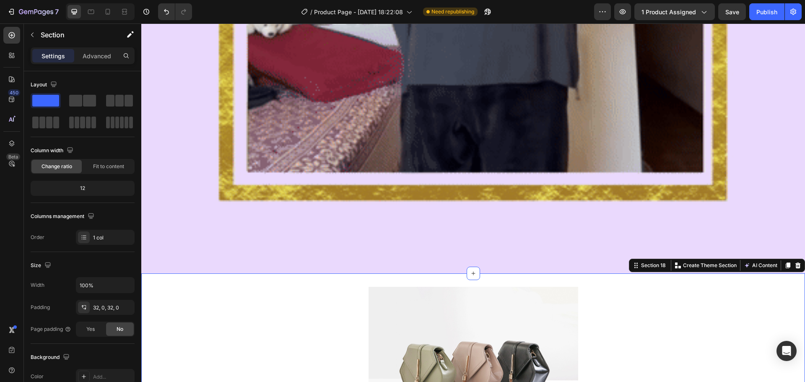
click at [377, 273] on div "Image Section 18 You can create reusable sections Create Theme Section AI Conte…" at bounding box center [473, 365] width 664 height 184
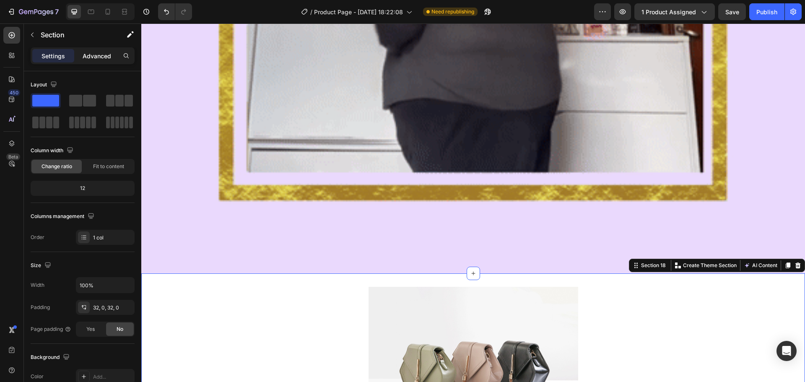
click at [96, 58] on p "Advanced" at bounding box center [97, 56] width 29 height 9
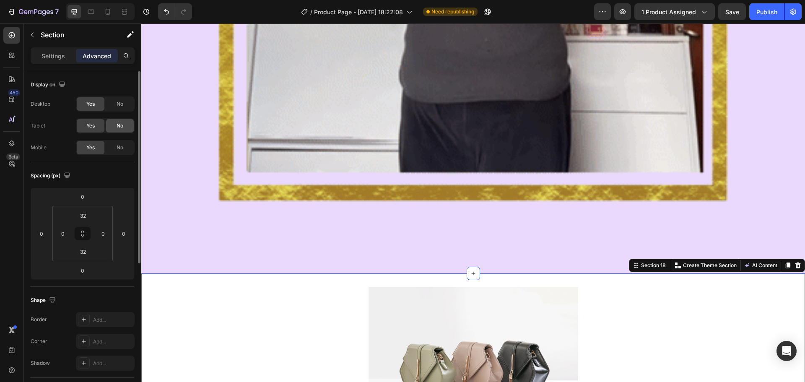
click at [127, 124] on div "No" at bounding box center [120, 125] width 28 height 13
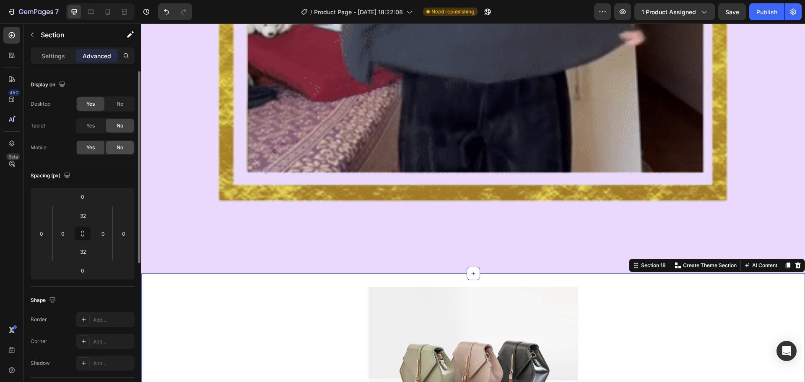
drag, startPoint x: 128, startPoint y: 135, endPoint x: 128, endPoint y: 142, distance: 7.1
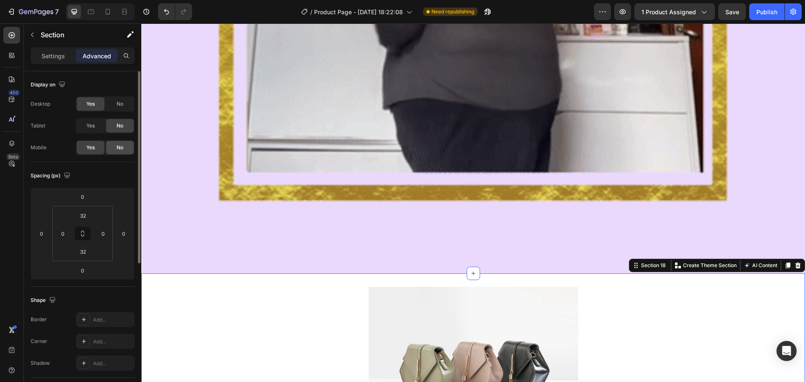
click at [128, 136] on div "Desktop Yes No Tablet Yes No Mobile Yes No" at bounding box center [83, 125] width 104 height 59
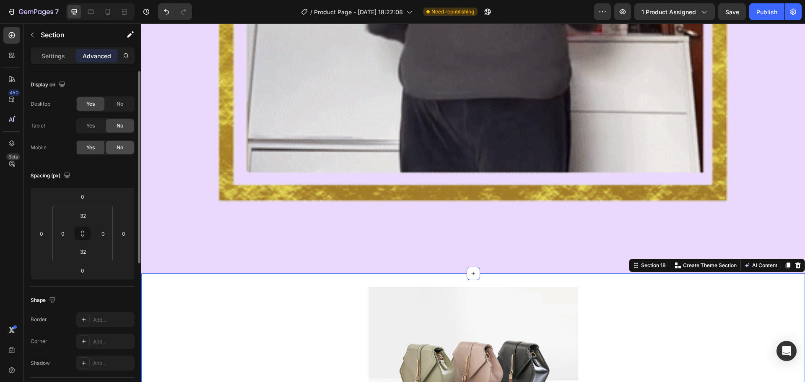
click at [128, 142] on div "No" at bounding box center [120, 147] width 28 height 13
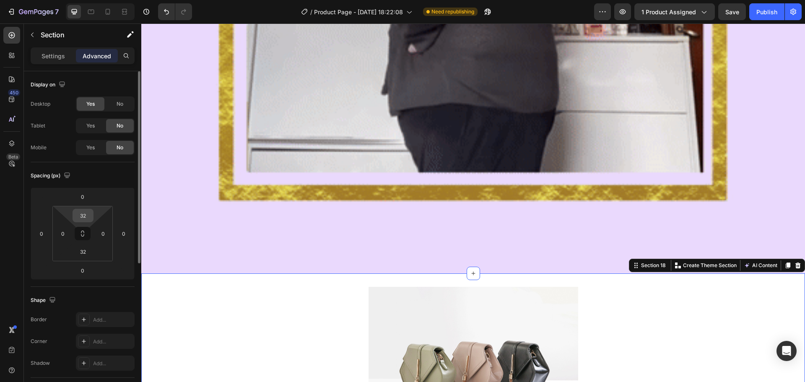
click at [83, 214] on input "32" at bounding box center [83, 215] width 17 height 13
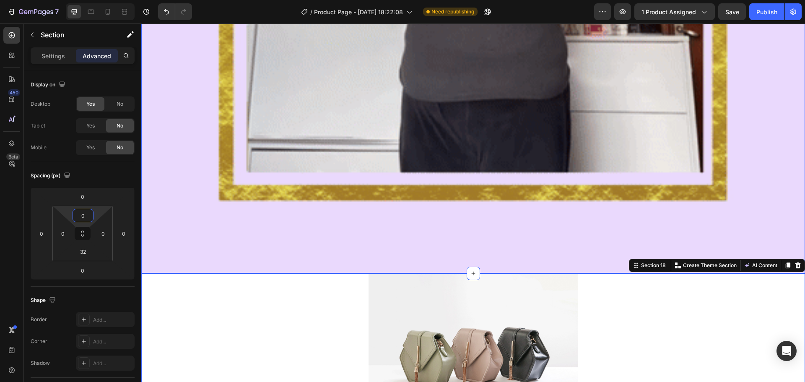
type input "0"
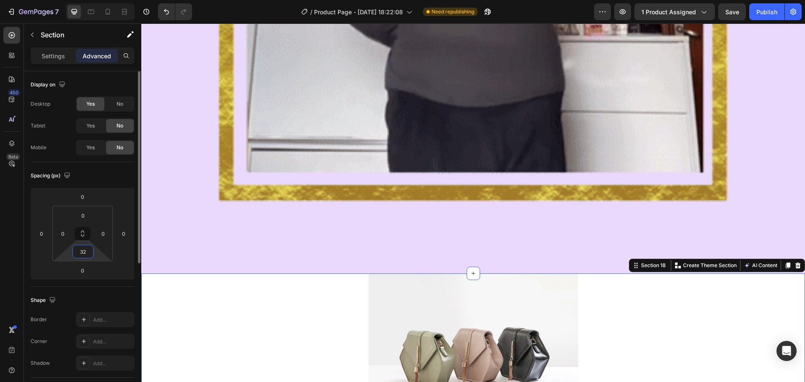
click at [84, 250] on input "32" at bounding box center [83, 251] width 17 height 13
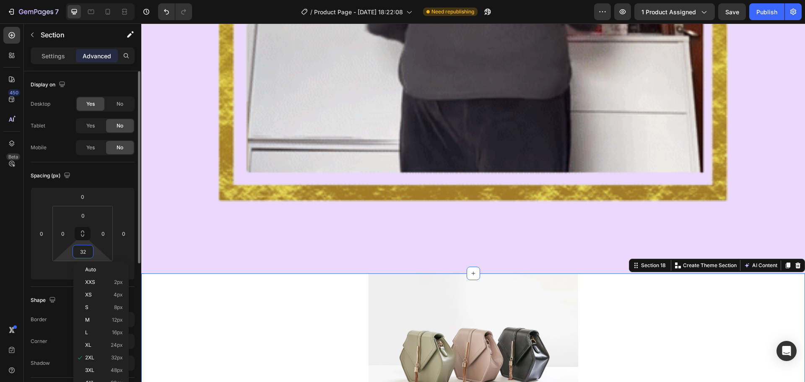
type input "0"
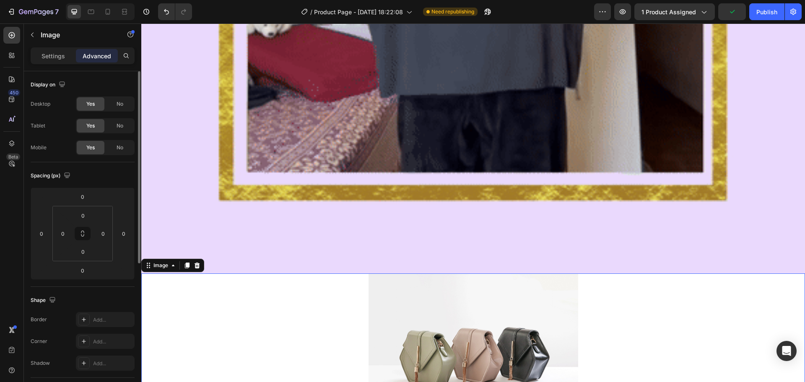
click at [377, 309] on img at bounding box center [474, 351] width 210 height 157
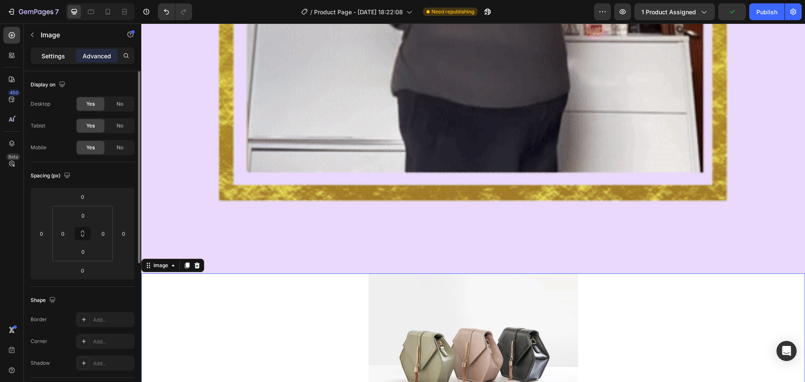
click at [48, 57] on p "Settings" at bounding box center [53, 56] width 23 height 9
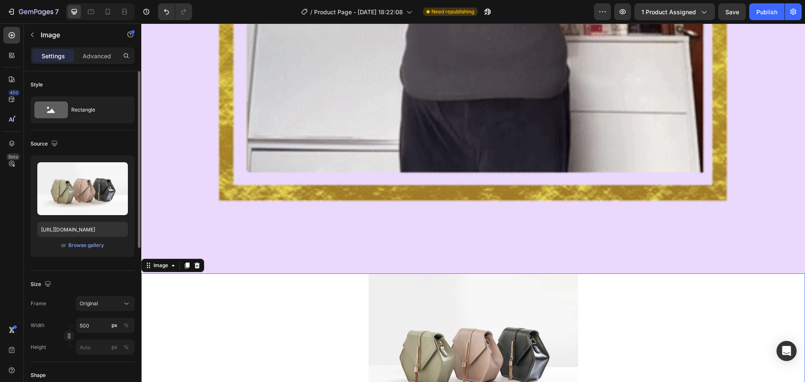
drag, startPoint x: 86, startPoint y: 57, endPoint x: 96, endPoint y: 75, distance: 21.0
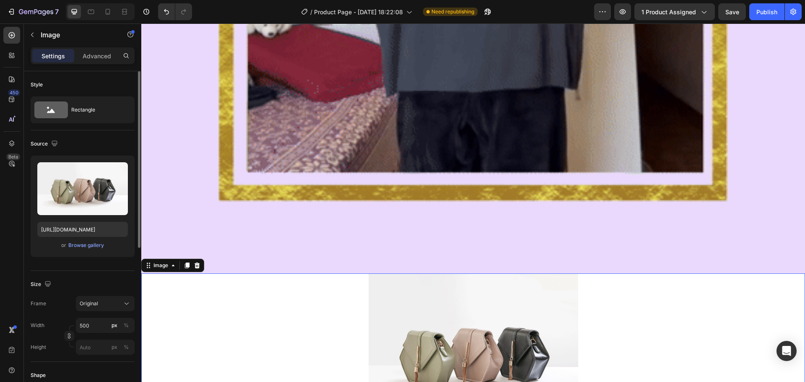
click at [87, 57] on p "Advanced" at bounding box center [97, 56] width 29 height 9
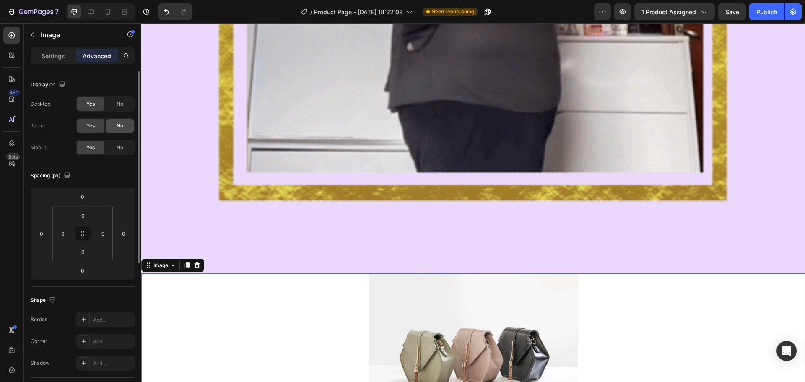
click at [120, 122] on span "No" at bounding box center [120, 126] width 7 height 8
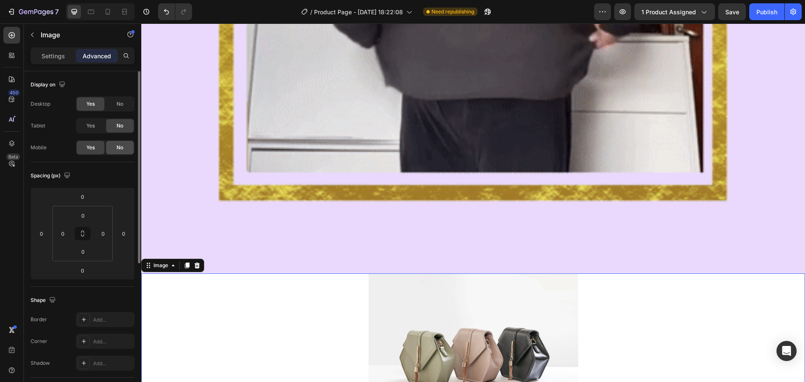
click at [117, 146] on span "No" at bounding box center [120, 148] width 7 height 8
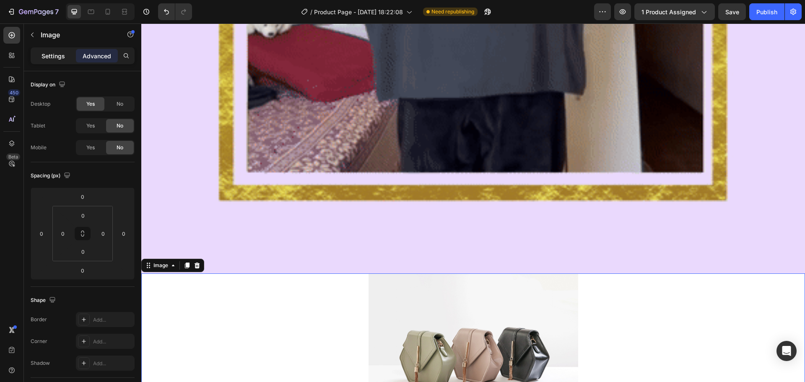
click at [53, 60] on p "Settings" at bounding box center [53, 56] width 23 height 9
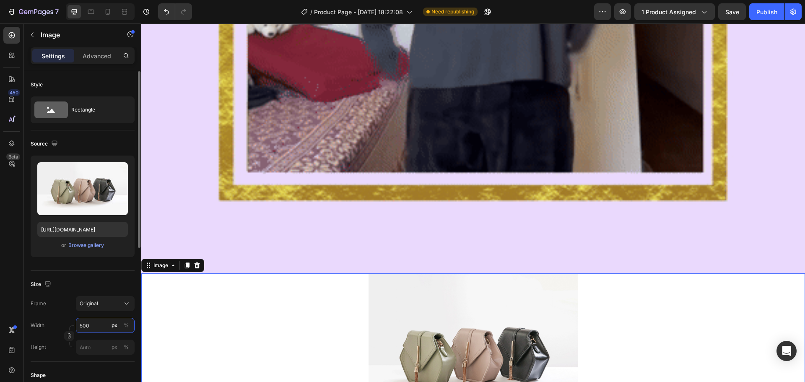
click at [82, 322] on input "500" at bounding box center [105, 325] width 59 height 15
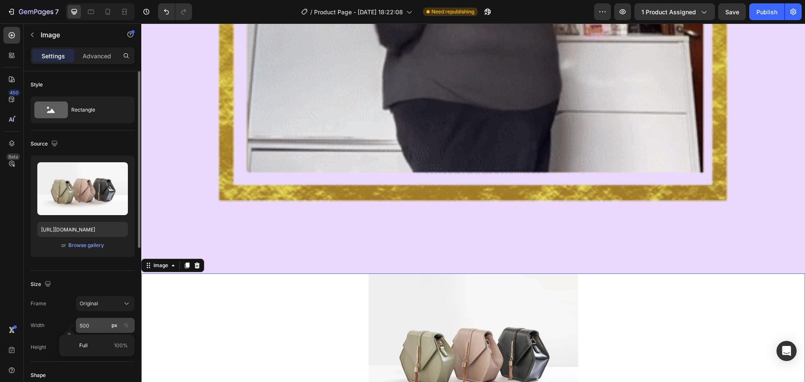
drag, startPoint x: 97, startPoint y: 344, endPoint x: 96, endPoint y: 322, distance: 21.4
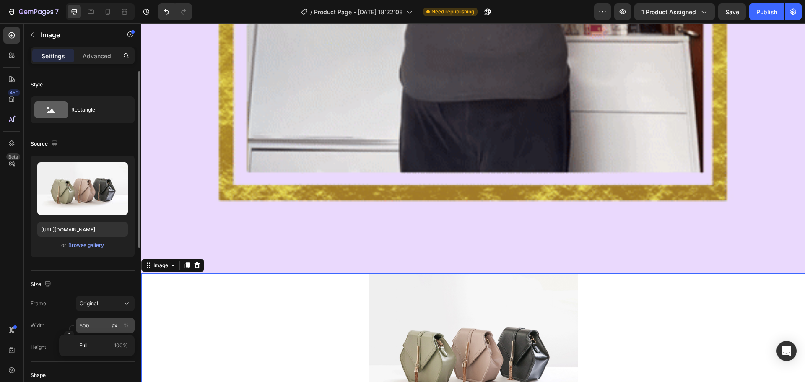
click at [96, 344] on p "Full 100%" at bounding box center [103, 346] width 49 height 8
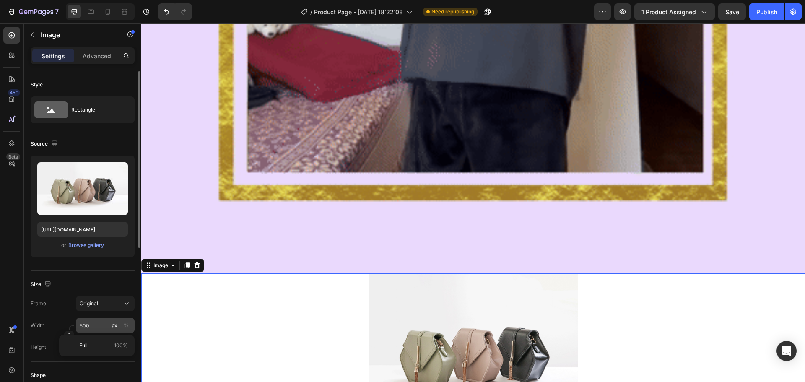
type input "100"
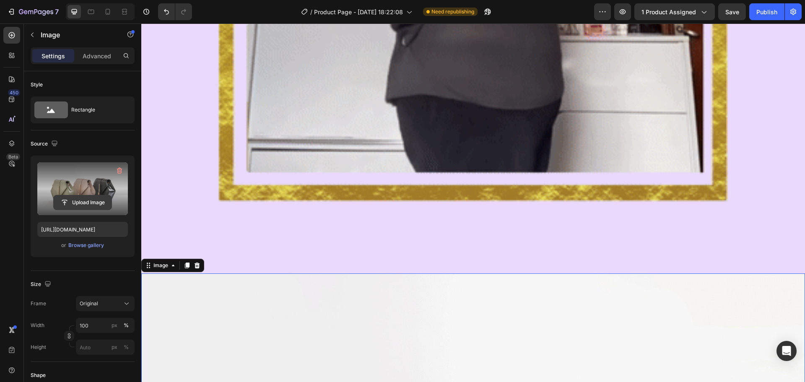
click at [87, 202] on input "file" at bounding box center [83, 202] width 58 height 14
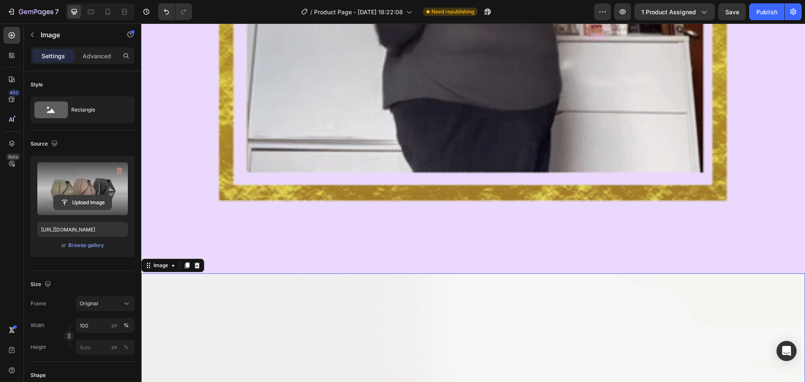
click at [91, 203] on input "file" at bounding box center [83, 202] width 58 height 14
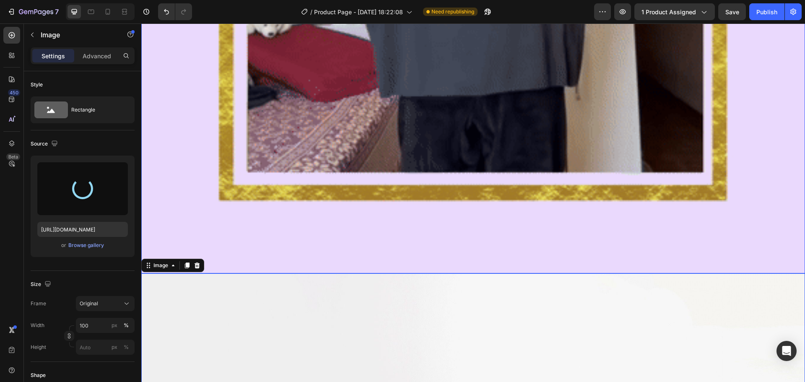
type input "https://cdn.shopify.com/s/files/1/0646/7534/8579/files/gempages_581547001959678…"
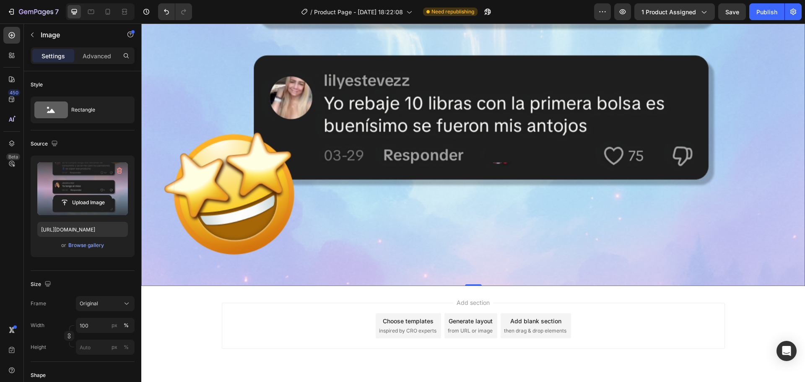
scroll to position [5530, 0]
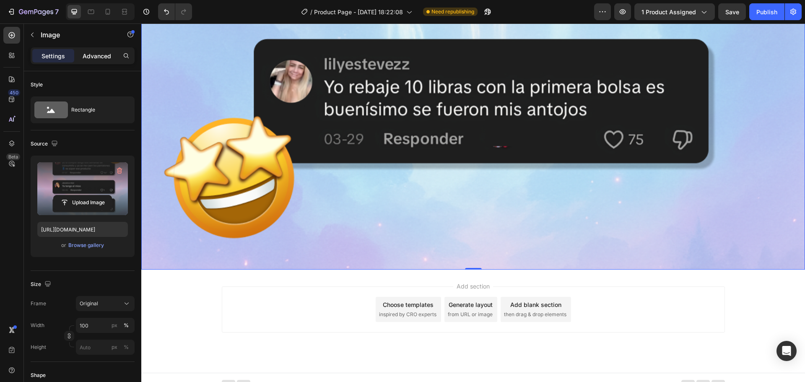
click at [92, 57] on p "Advanced" at bounding box center [97, 56] width 29 height 9
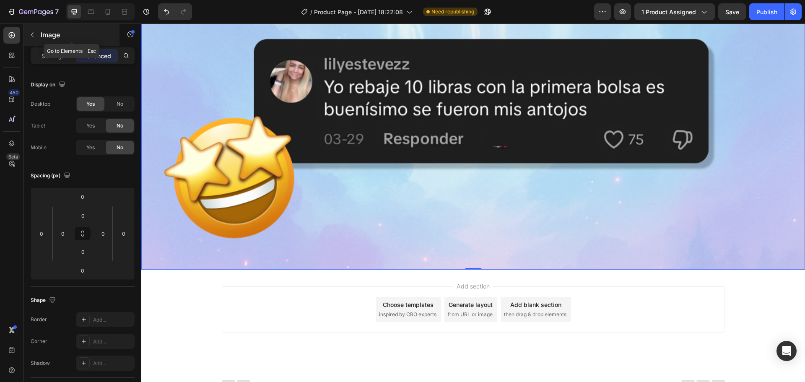
click at [37, 32] on button "button" at bounding box center [32, 34] width 13 height 13
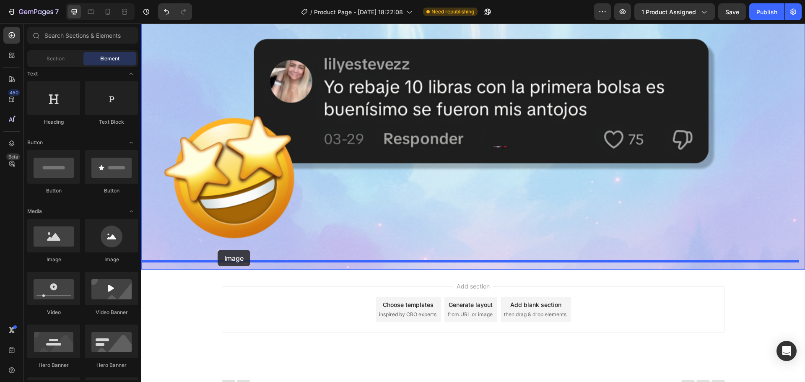
drag, startPoint x: 205, startPoint y: 270, endPoint x: 218, endPoint y: 250, distance: 24.8
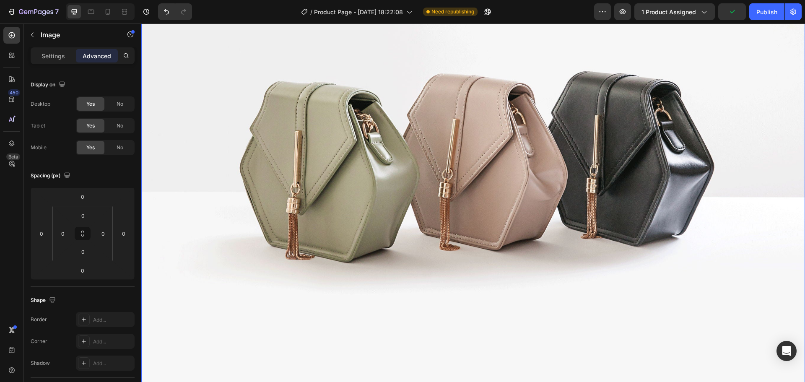
scroll to position [5866, 0]
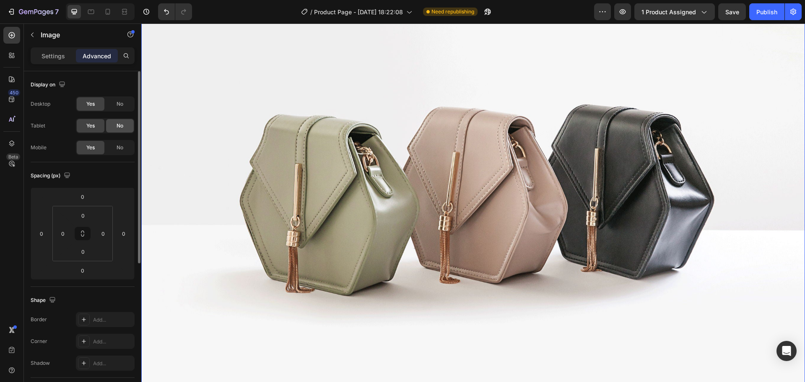
click at [123, 123] on span "No" at bounding box center [120, 126] width 7 height 8
click at [122, 145] on span "No" at bounding box center [120, 148] width 7 height 8
drag, startPoint x: 61, startPoint y: 51, endPoint x: 61, endPoint y: 57, distance: 6.3
click at [61, 52] on div "Settings" at bounding box center [53, 55] width 42 height 13
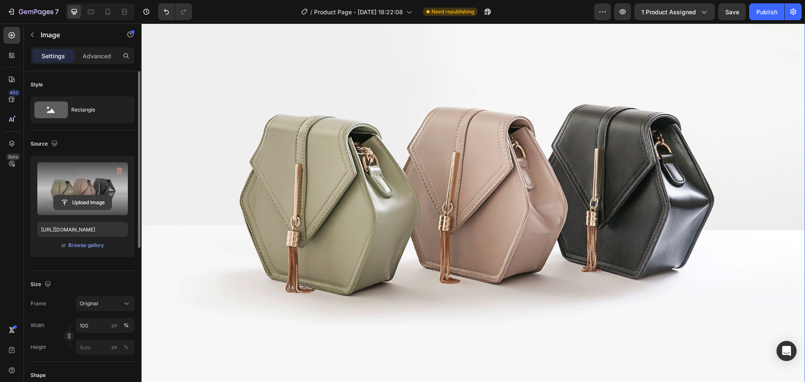
click at [84, 198] on input "file" at bounding box center [83, 202] width 58 height 14
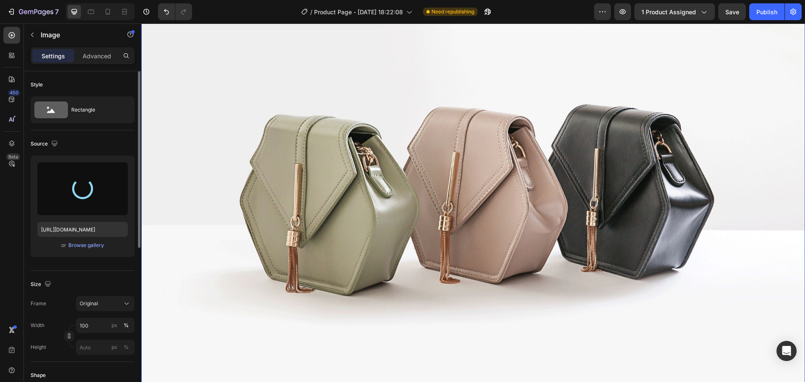
type input "https://cdn.shopify.com/s/files/1/0646/7534/8579/files/gempages_581547001959678…"
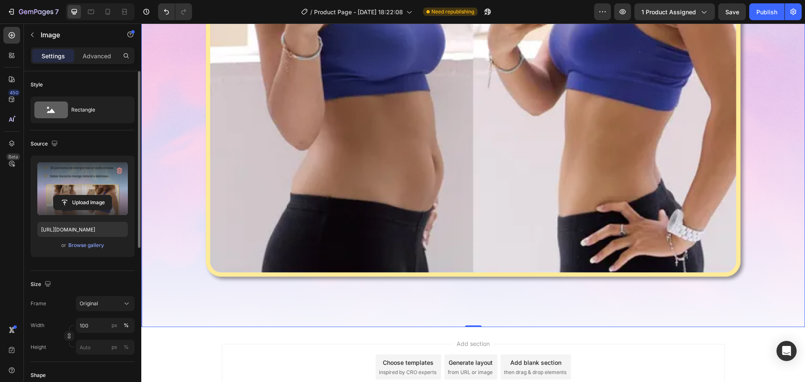
scroll to position [6310, 0]
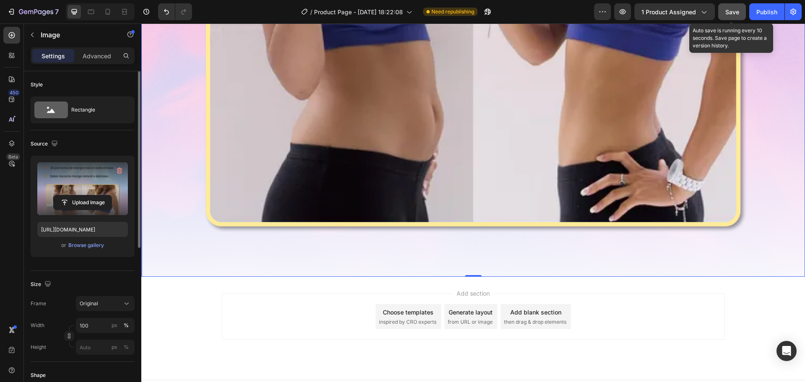
click at [725, 14] on button "Save" at bounding box center [732, 11] width 28 height 17
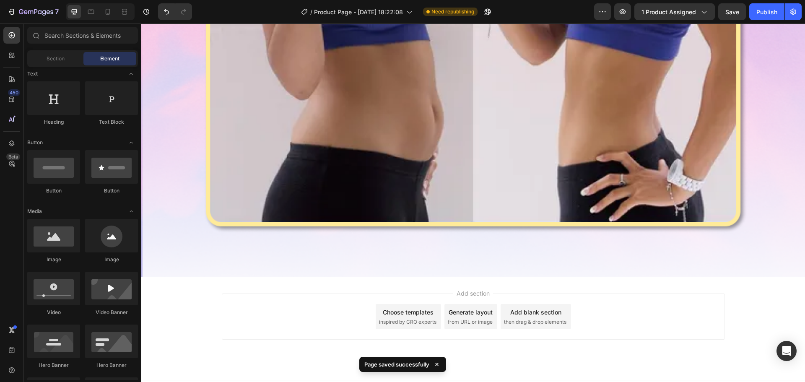
click at [280, 294] on div "Add section Choose templates inspired by CRO experts Generate layout from URL o…" at bounding box center [473, 317] width 503 height 46
click at [104, 10] on icon at bounding box center [108, 12] width 8 height 8
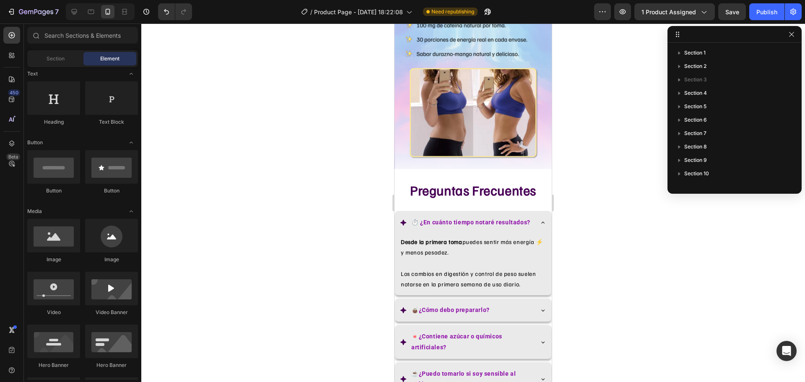
scroll to position [1426, 0]
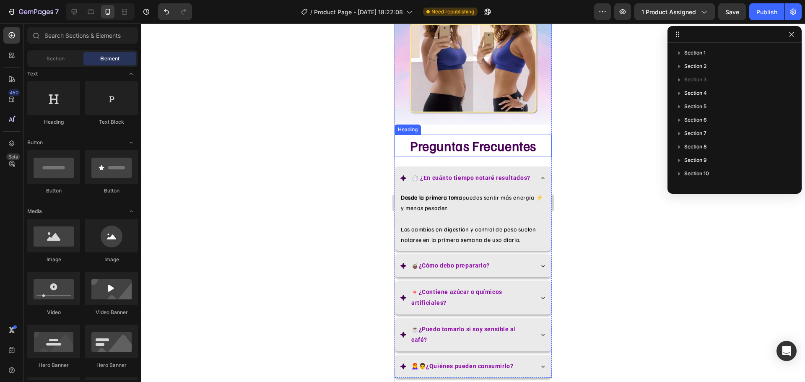
click at [482, 135] on h2 "Preguntas Frecuentes" at bounding box center [473, 146] width 157 height 22
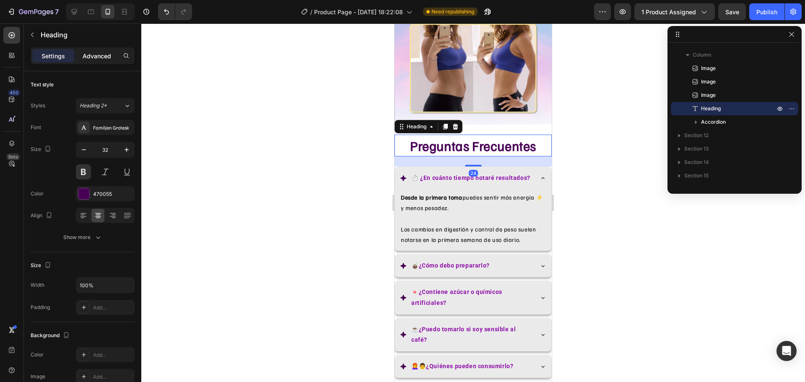
click at [106, 57] on p "Advanced" at bounding box center [97, 56] width 29 height 9
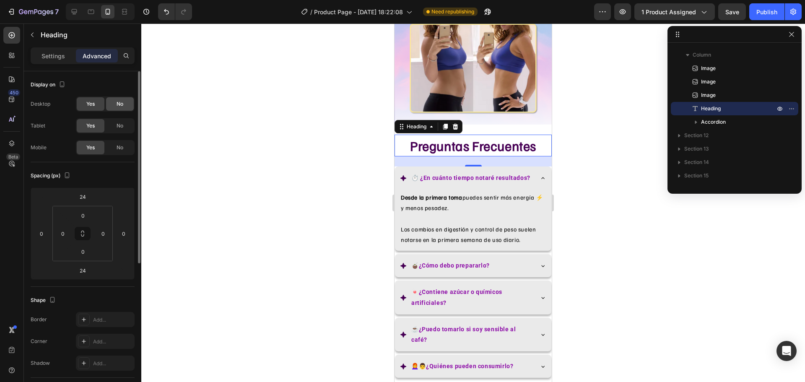
click at [120, 104] on span "No" at bounding box center [120, 104] width 7 height 8
click at [123, 130] on div "No" at bounding box center [120, 125] width 28 height 13
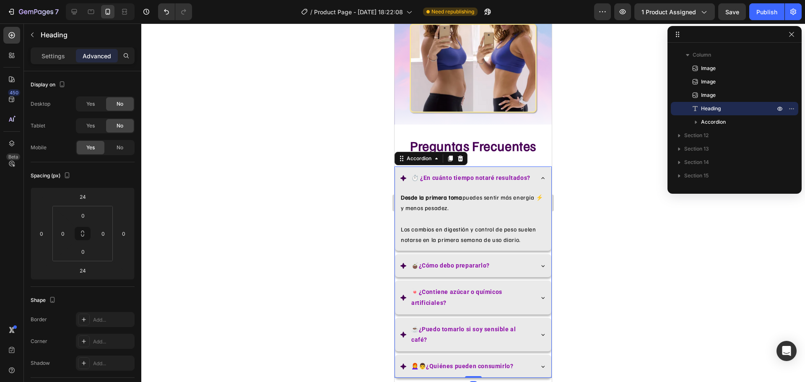
click at [501, 166] on div "⏱️ ¿En cuánto tiempo notaré resultados?" at bounding box center [473, 177] width 156 height 23
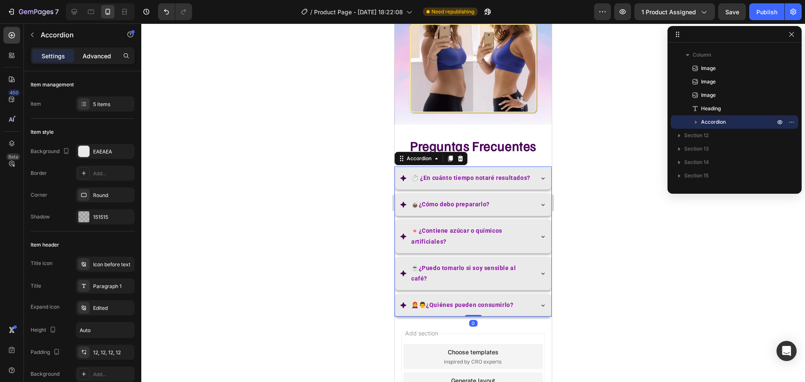
click at [97, 55] on p "Advanced" at bounding box center [97, 56] width 29 height 9
type input "100%"
type input "100"
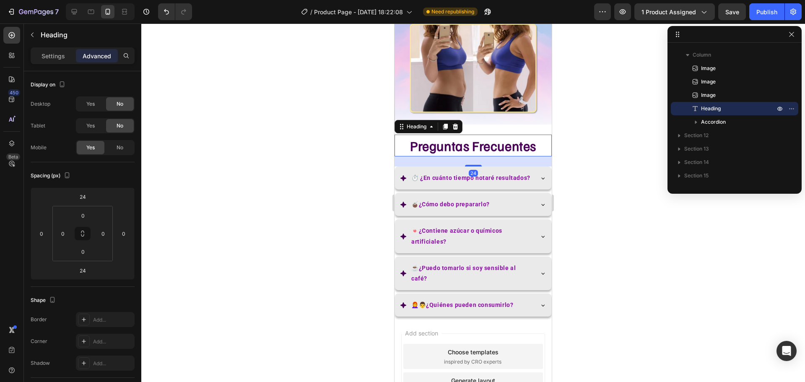
click at [443, 135] on h2 "Preguntas Frecuentes" at bounding box center [473, 146] width 157 height 22
click at [449, 135] on h2 "Preguntas Frecuentes" at bounding box center [473, 146] width 157 height 22
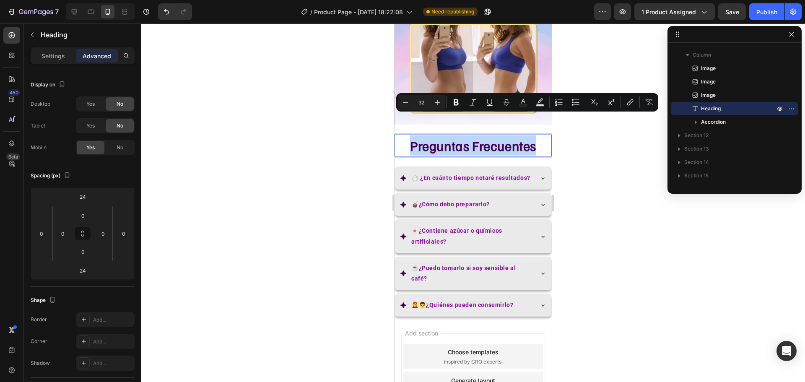
drag, startPoint x: 449, startPoint y: 123, endPoint x: 473, endPoint y: 125, distance: 24.0
click at [473, 135] on p "Preguntas Frecuentes" at bounding box center [473, 145] width 156 height 20
click at [72, 13] on icon at bounding box center [74, 12] width 8 height 8
type input "0"
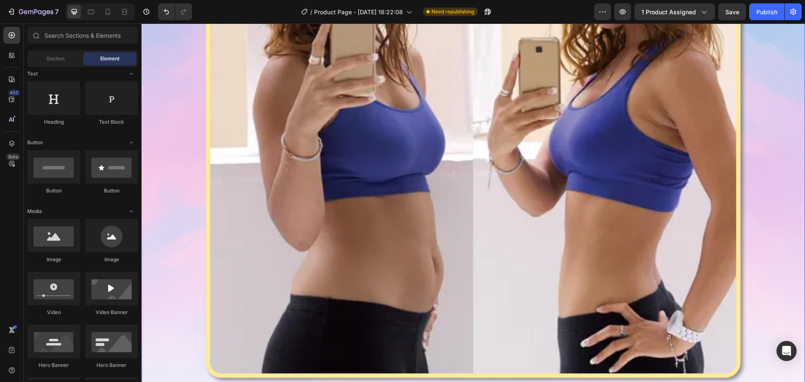
scroll to position [5933, 0]
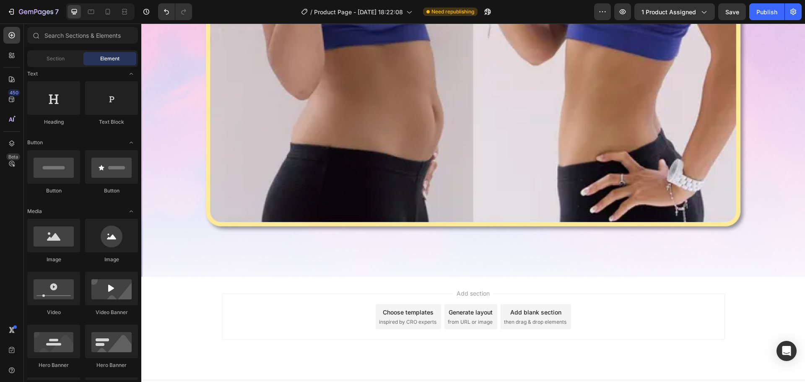
click at [543, 308] on div "Add blank section" at bounding box center [535, 312] width 51 height 9
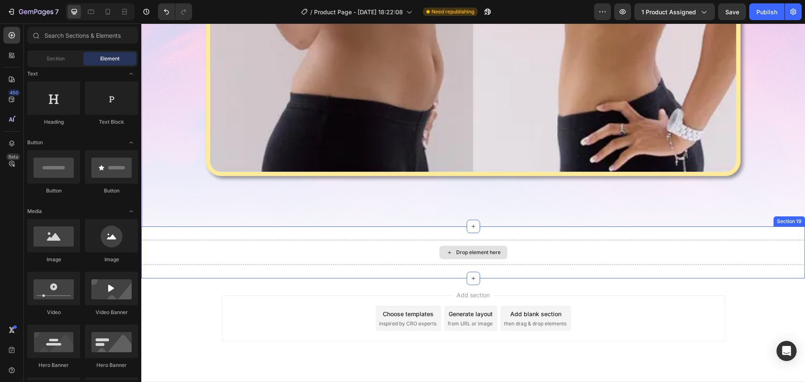
scroll to position [5985, 0]
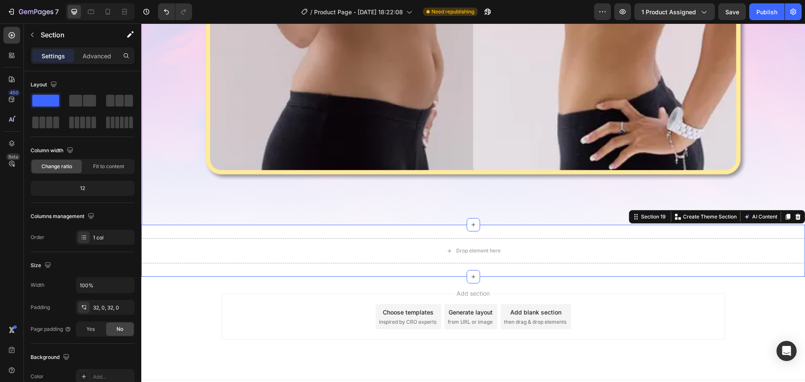
click at [523, 225] on div "Drop element here Section 19 You can create reusable sections Create Theme Sect…" at bounding box center [473, 251] width 664 height 52
click at [97, 59] on p "Advanced" at bounding box center [97, 56] width 29 height 9
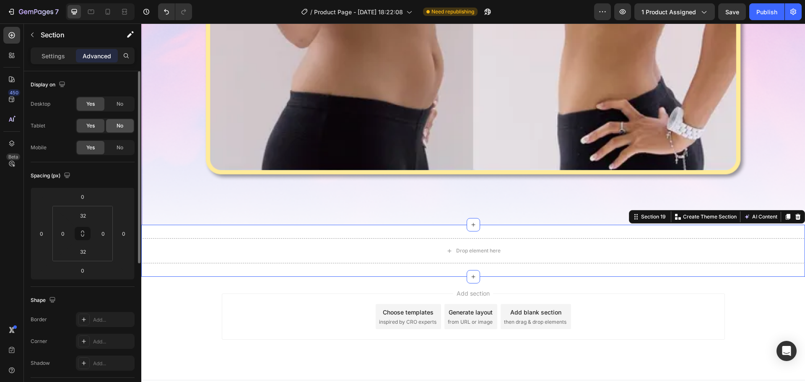
click at [118, 120] on div "No" at bounding box center [120, 125] width 28 height 13
click at [128, 145] on div "No" at bounding box center [120, 147] width 28 height 13
click at [63, 59] on p "Settings" at bounding box center [53, 56] width 23 height 9
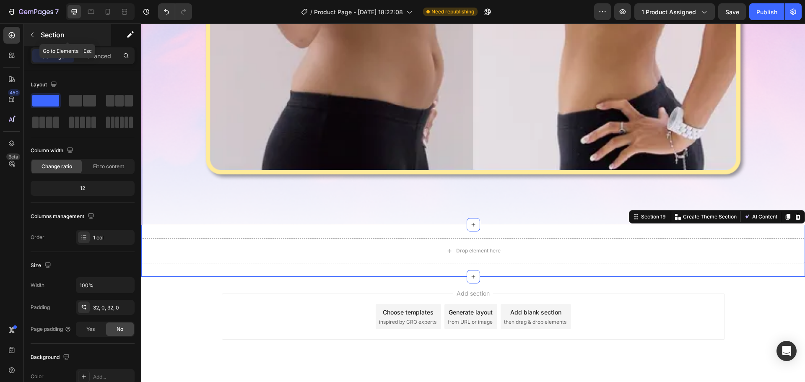
click at [35, 34] on icon "button" at bounding box center [32, 34] width 7 height 7
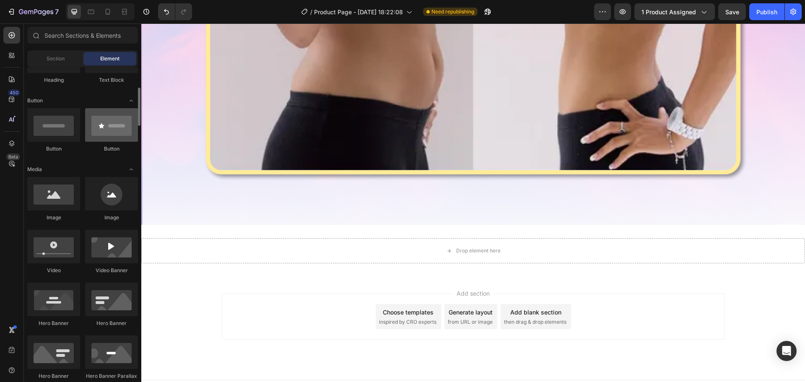
scroll to position [42, 0]
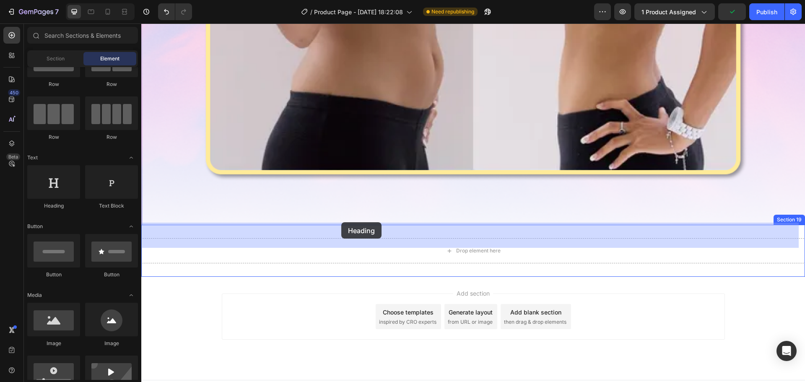
drag, startPoint x: 218, startPoint y: 216, endPoint x: 341, endPoint y: 222, distance: 123.4
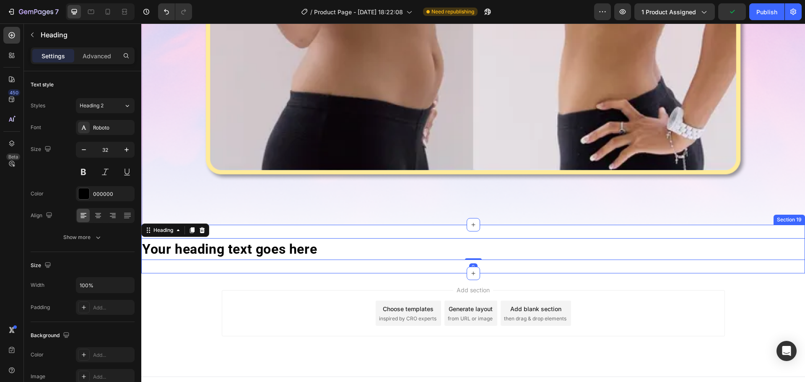
scroll to position [5982, 0]
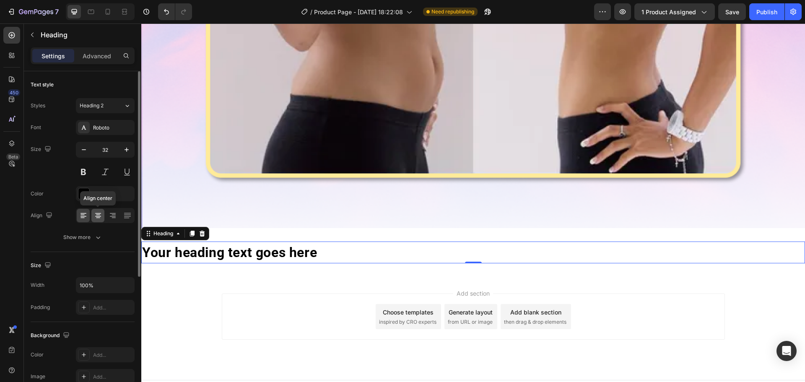
click at [100, 218] on icon at bounding box center [98, 215] width 8 height 8
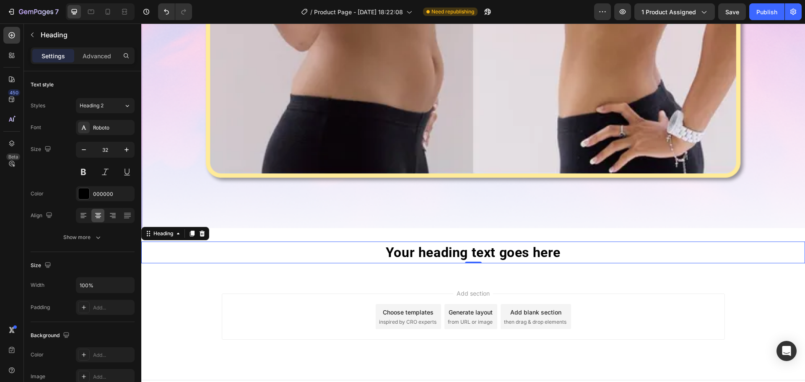
click at [388, 242] on h2 "Your heading text goes here" at bounding box center [473, 253] width 664 height 22
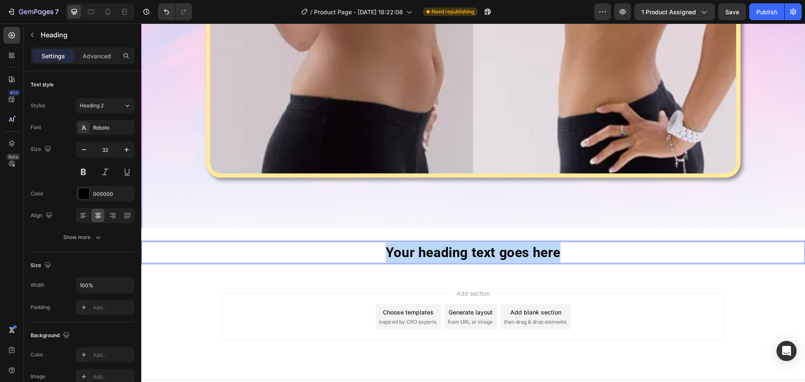
drag, startPoint x: 388, startPoint y: 234, endPoint x: 546, endPoint y: 229, distance: 158.2
click at [546, 242] on p "Your heading text goes here" at bounding box center [473, 252] width 662 height 20
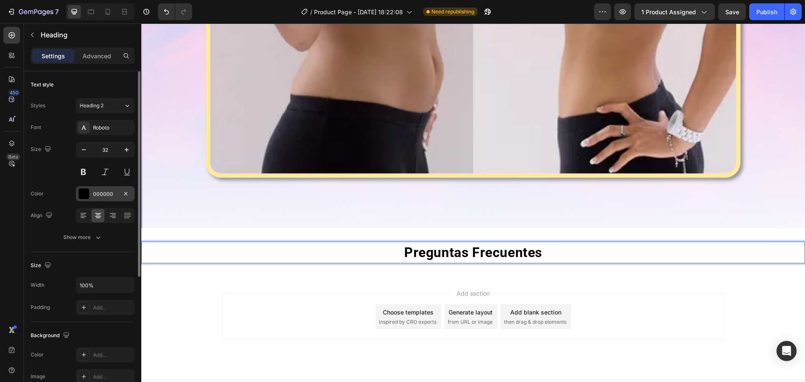
click at [86, 193] on div at bounding box center [83, 193] width 11 height 11
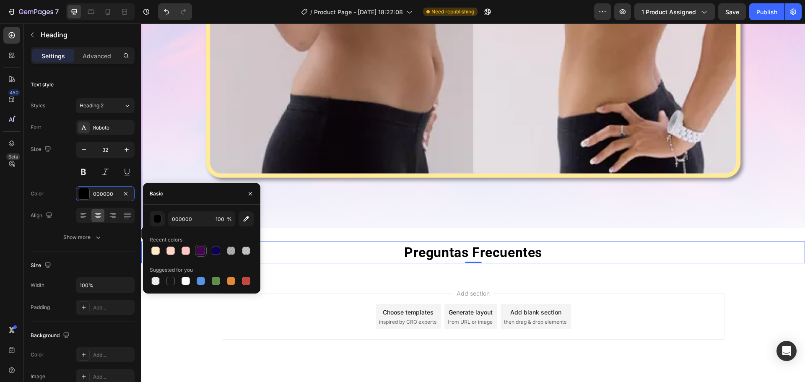
click at [202, 247] on div at bounding box center [201, 251] width 8 height 8
type input "470055"
click at [85, 130] on icon at bounding box center [84, 127] width 7 height 7
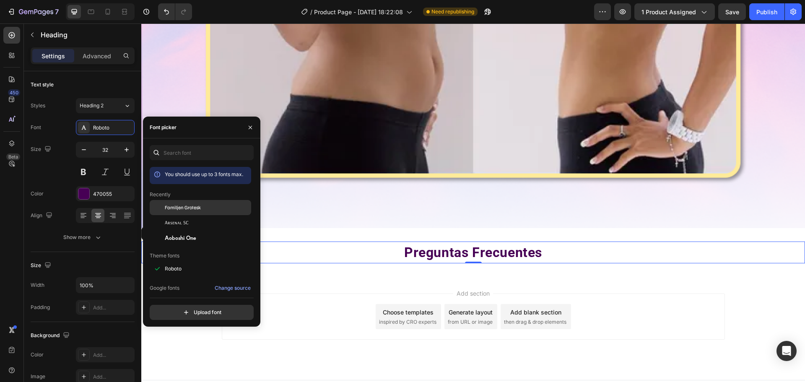
click at [181, 202] on div "Familjen Grotesk" at bounding box center [200, 207] width 101 height 15
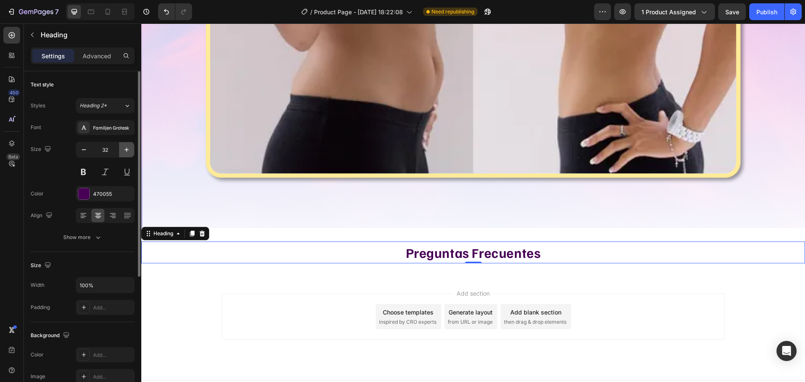
click at [126, 146] on icon "button" at bounding box center [126, 150] width 8 height 8
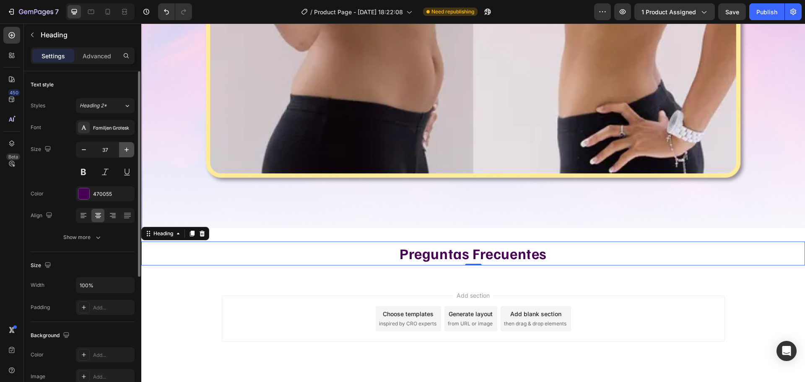
click at [126, 146] on icon "button" at bounding box center [126, 150] width 8 height 8
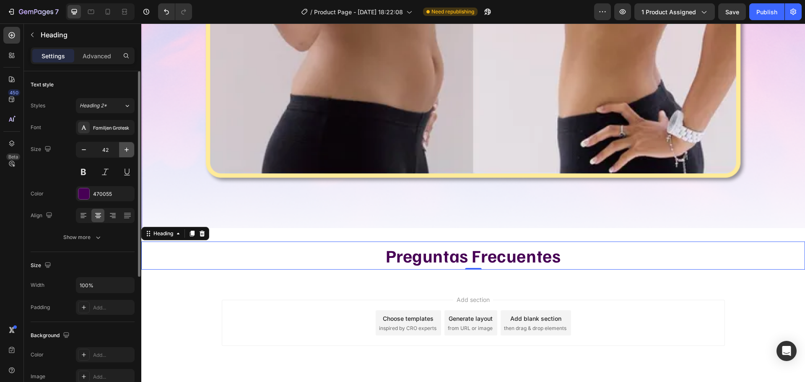
click at [126, 146] on icon "button" at bounding box center [126, 150] width 8 height 8
click at [127, 146] on icon "button" at bounding box center [126, 150] width 8 height 8
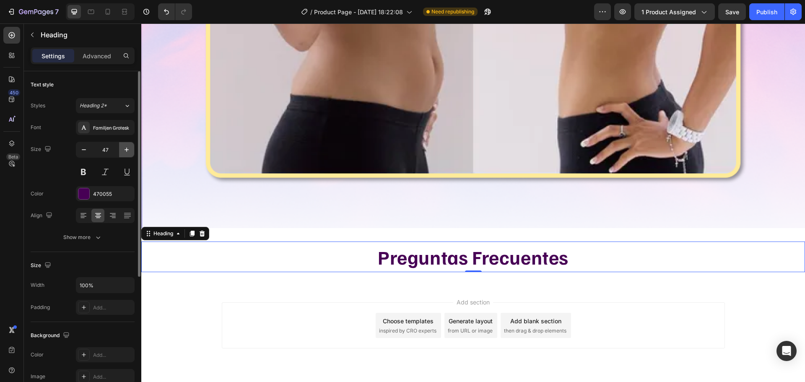
click at [127, 146] on icon "button" at bounding box center [126, 150] width 8 height 8
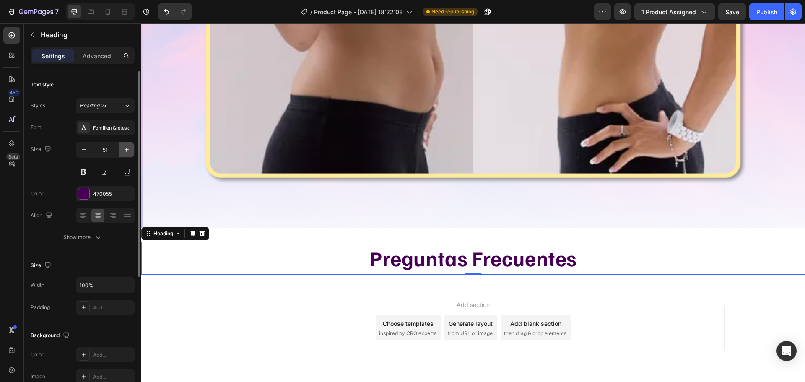
click at [127, 146] on icon "button" at bounding box center [126, 150] width 8 height 8
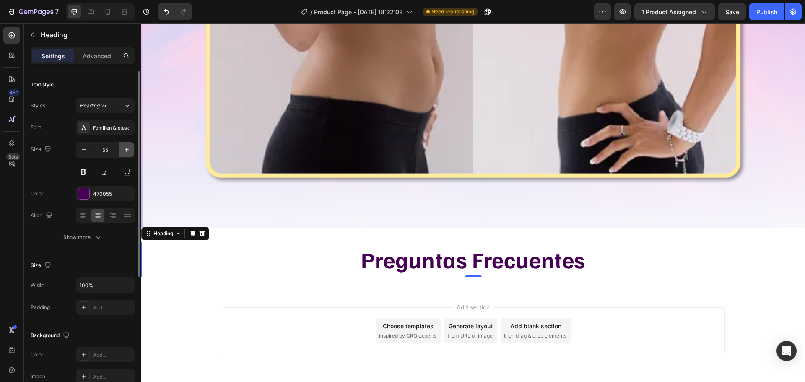
click at [127, 146] on icon "button" at bounding box center [126, 150] width 8 height 8
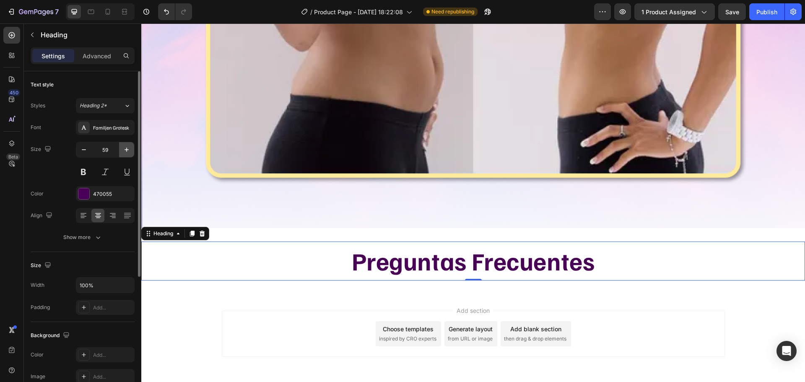
click at [127, 146] on icon "button" at bounding box center [126, 150] width 8 height 8
click at [129, 146] on icon "button" at bounding box center [126, 150] width 8 height 8
type input "62"
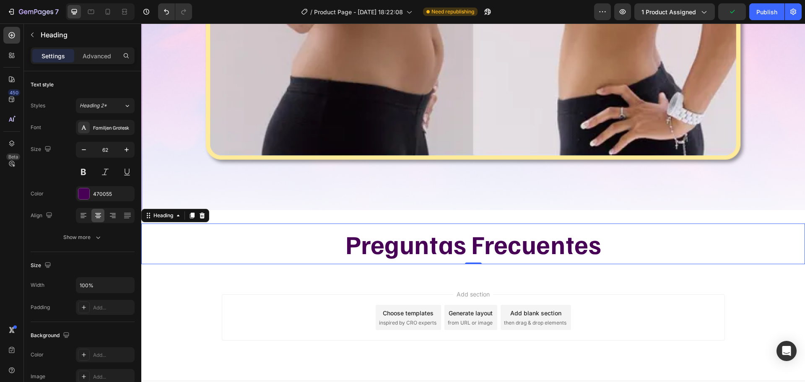
scroll to position [6000, 0]
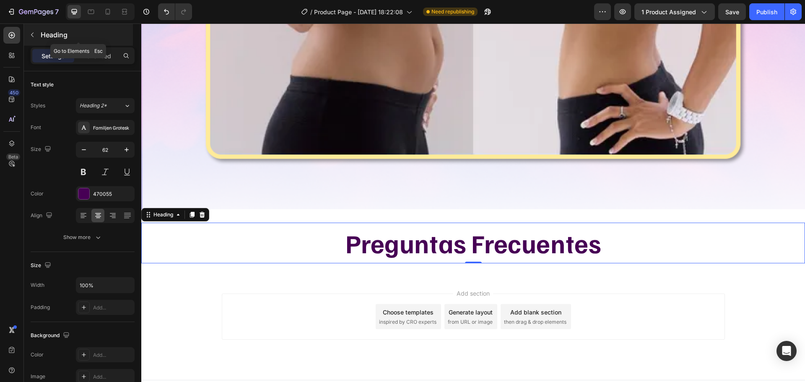
click at [34, 37] on icon "button" at bounding box center [32, 34] width 7 height 7
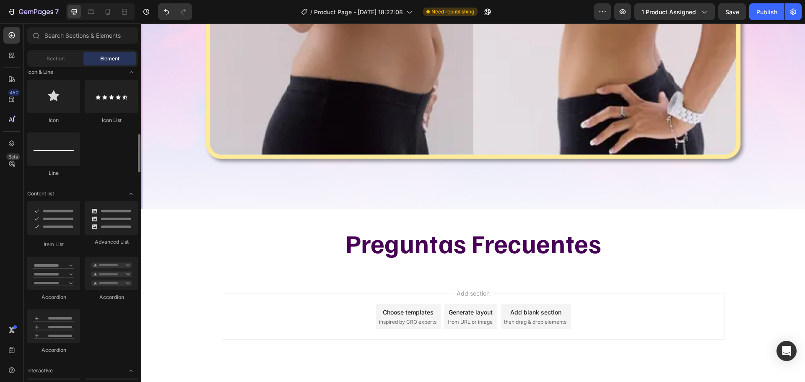
scroll to position [587, 0]
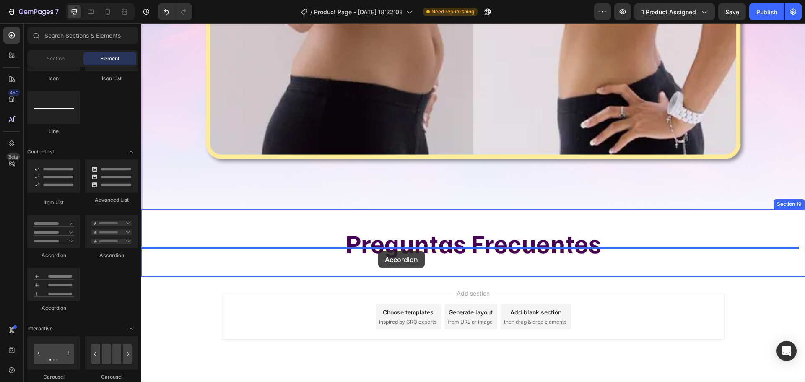
drag, startPoint x: 244, startPoint y: 261, endPoint x: 378, endPoint y: 251, distance: 134.5
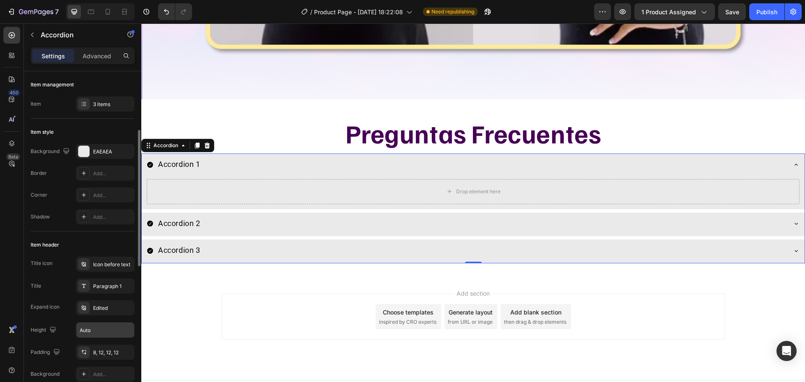
scroll to position [42, 0]
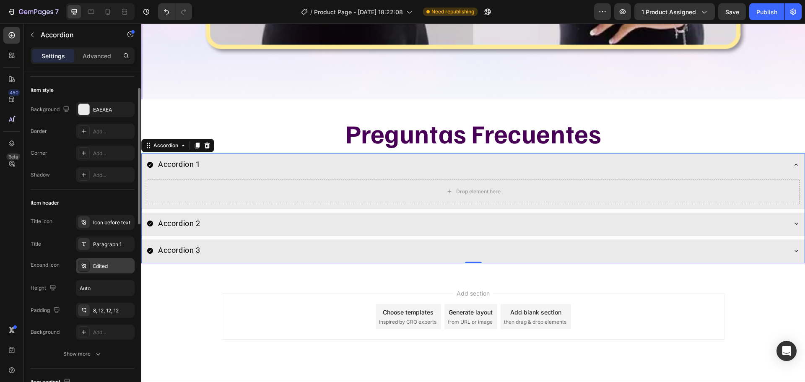
click at [86, 270] on div at bounding box center [84, 266] width 12 height 12
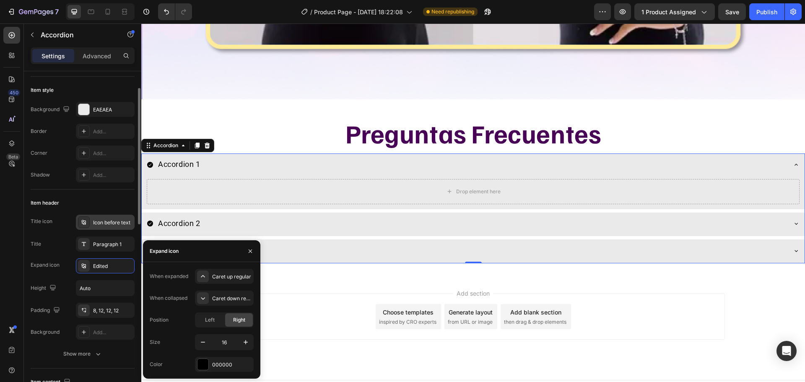
click at [86, 225] on icon at bounding box center [84, 222] width 7 height 7
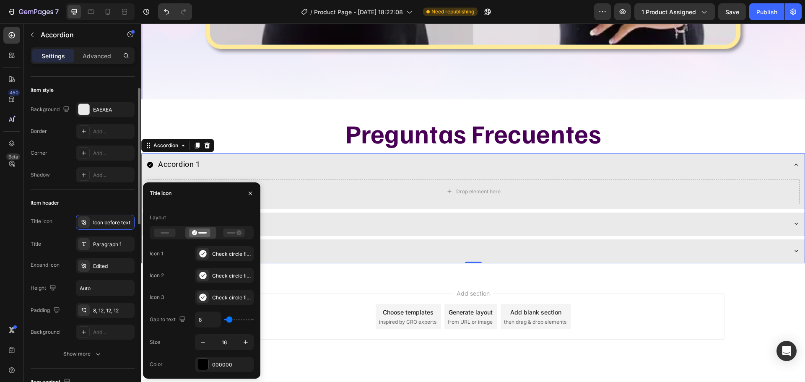
scroll to position [0, 0]
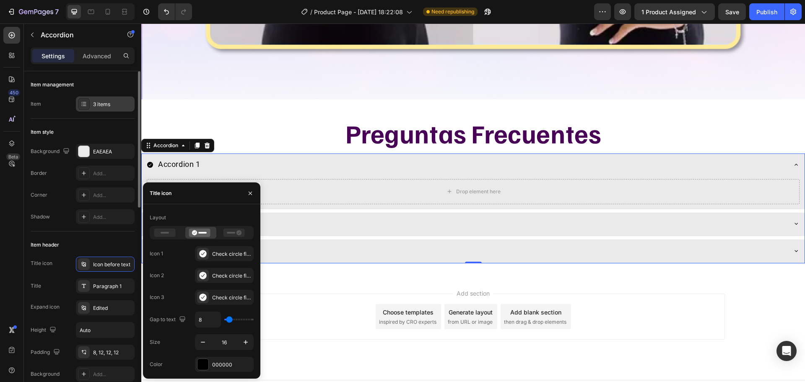
click at [83, 105] on icon at bounding box center [84, 104] width 7 height 7
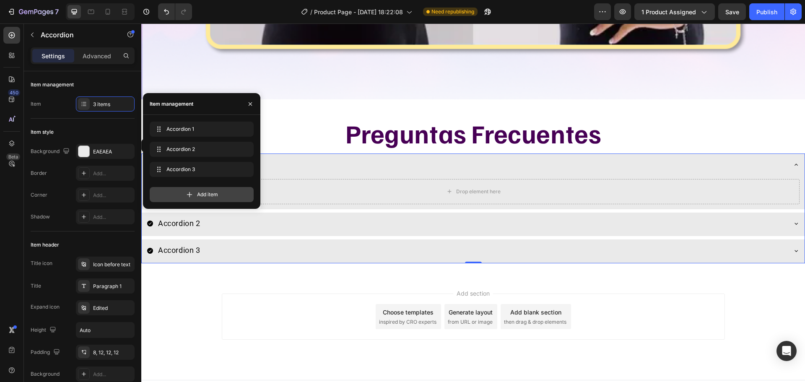
click at [162, 193] on div "Add item" at bounding box center [202, 194] width 104 height 15
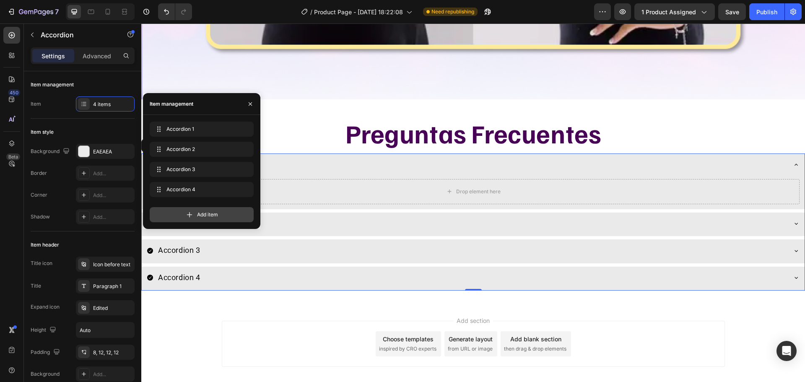
click at [178, 212] on div "Add item" at bounding box center [202, 214] width 104 height 15
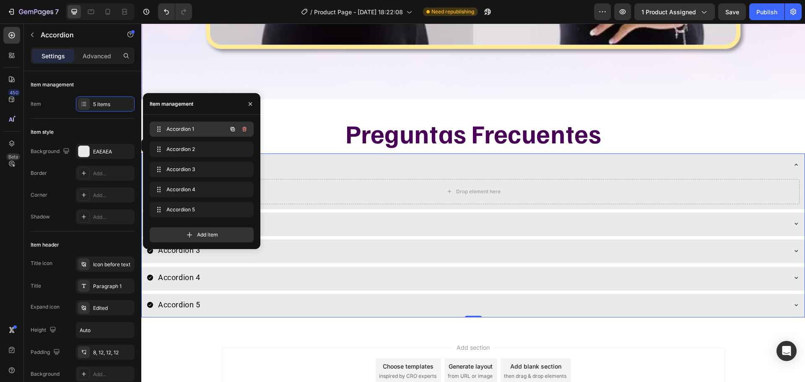
click at [209, 130] on span "Accordion 1" at bounding box center [189, 129] width 47 height 8
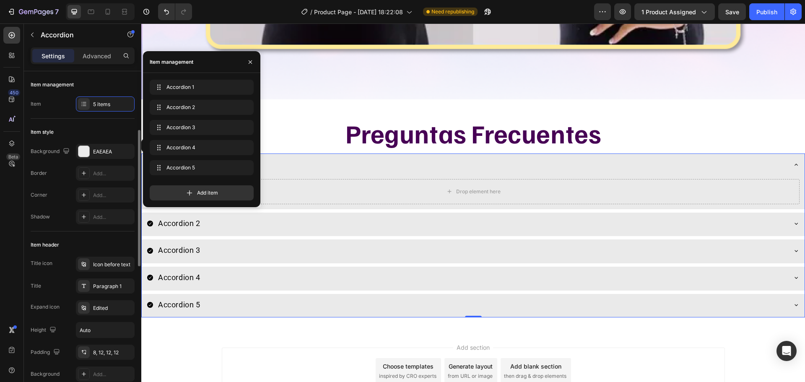
scroll to position [42, 0]
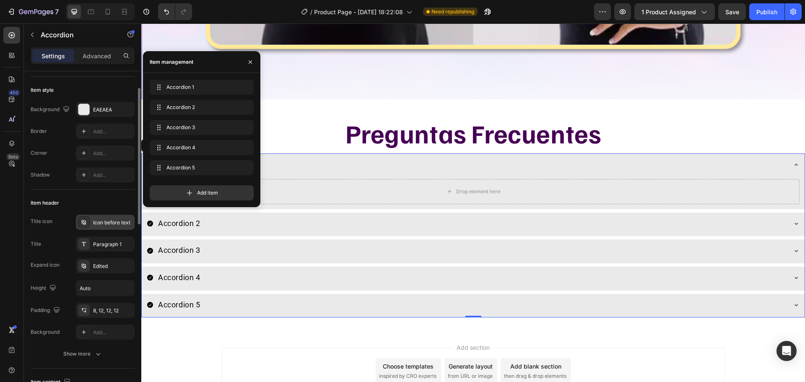
click at [83, 223] on icon at bounding box center [84, 222] width 7 height 7
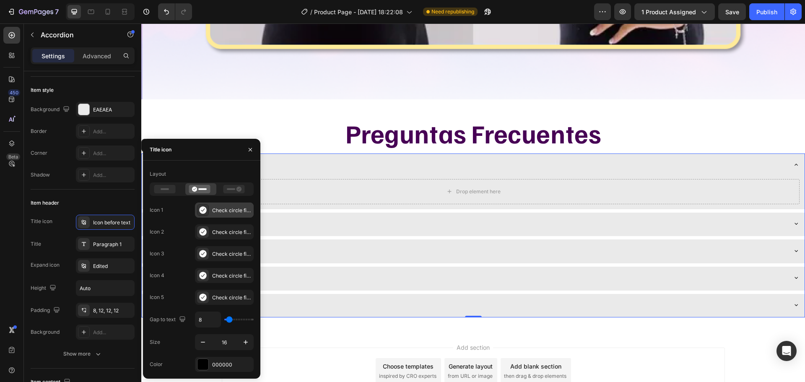
click at [203, 213] on icon at bounding box center [202, 209] width 7 height 7
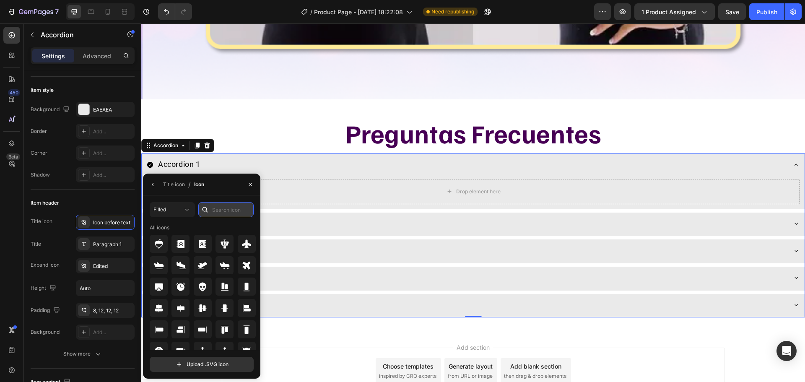
click at [214, 205] on input "text" at bounding box center [225, 209] width 55 height 15
type input "STAR"
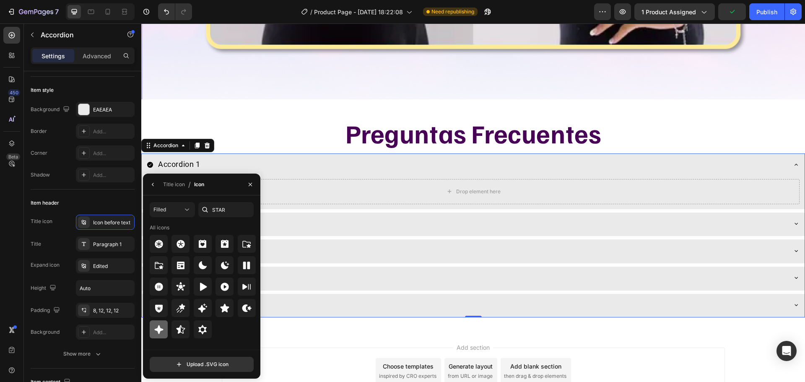
click at [165, 336] on div at bounding box center [159, 329] width 18 height 18
click at [150, 187] on icon "button" at bounding box center [153, 184] width 7 height 7
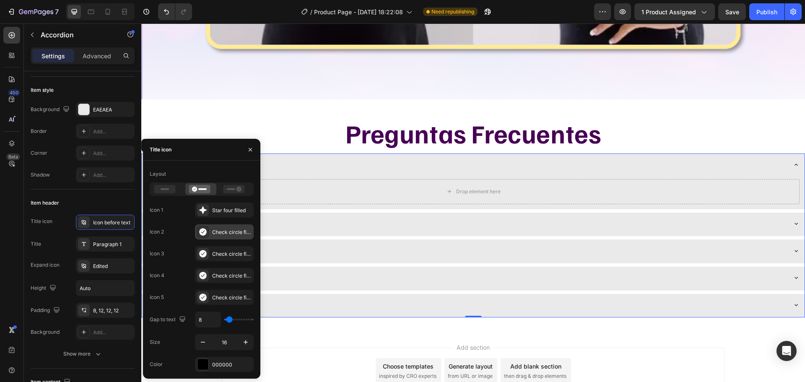
click at [204, 236] on icon at bounding box center [203, 232] width 8 height 8
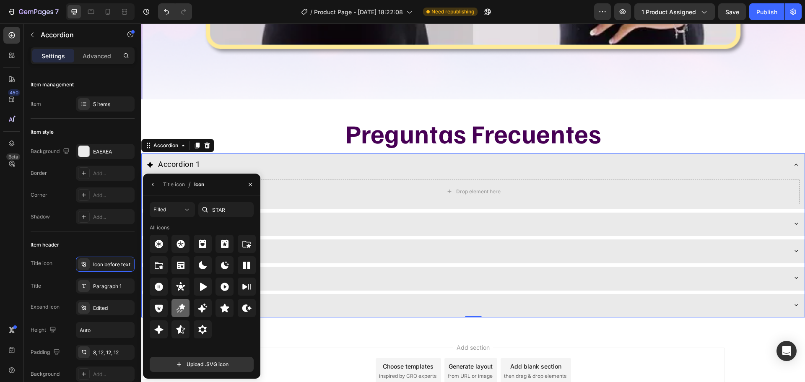
scroll to position [42, 0]
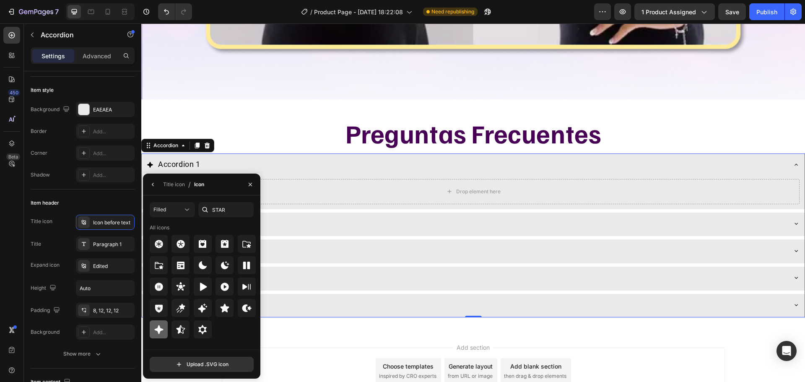
click at [164, 326] on icon at bounding box center [159, 330] width 10 height 10
click at [152, 184] on icon "button" at bounding box center [153, 184] width 2 height 3
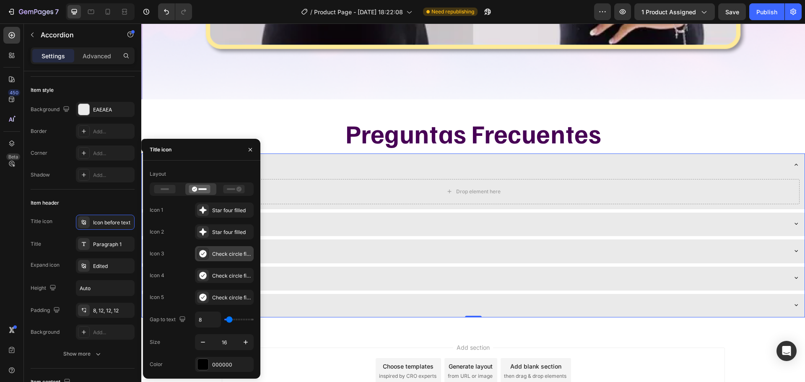
click at [204, 250] on icon at bounding box center [203, 254] width 8 height 8
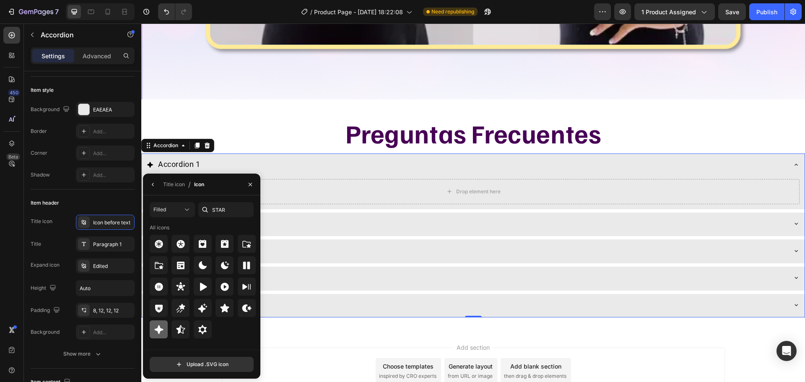
click at [156, 326] on icon at bounding box center [159, 330] width 10 height 10
click at [152, 185] on icon "button" at bounding box center [153, 184] width 7 height 7
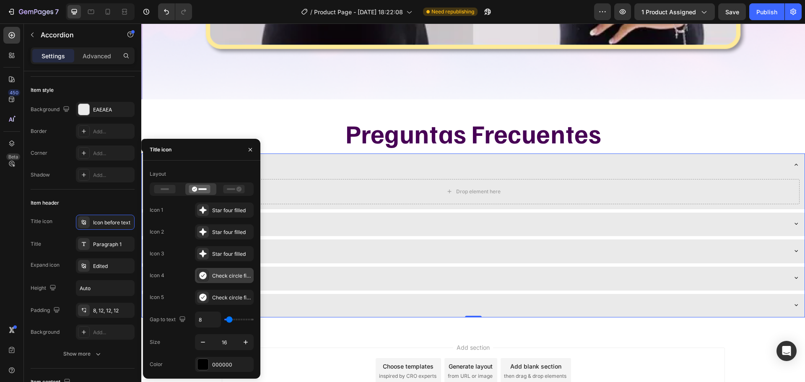
click at [201, 278] on icon at bounding box center [202, 276] width 7 height 8
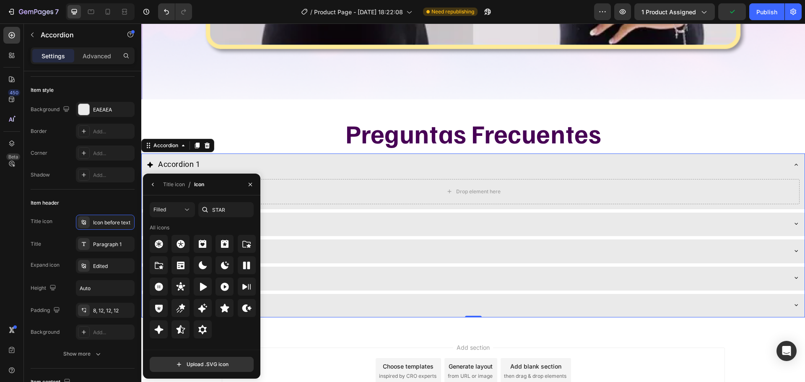
click at [159, 321] on div at bounding box center [159, 329] width 18 height 18
click at [149, 187] on button "button" at bounding box center [152, 184] width 13 height 13
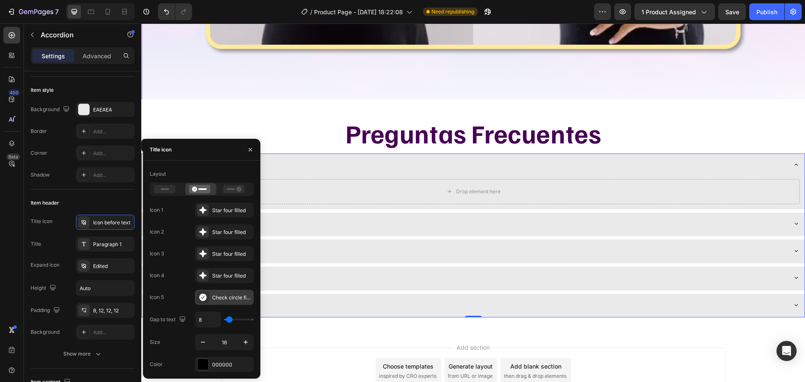
click at [202, 301] on icon at bounding box center [202, 298] width 7 height 8
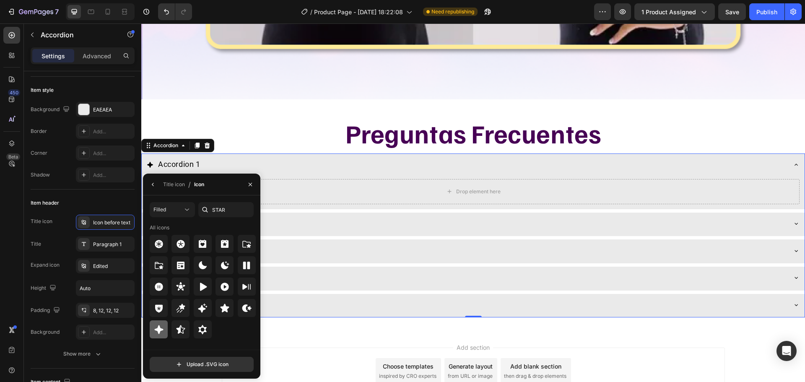
click at [161, 328] on icon at bounding box center [159, 330] width 10 height 10
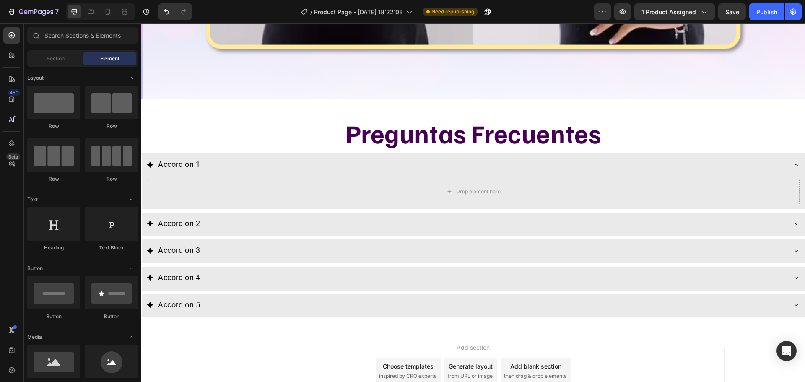
click at [286, 331] on div "Add section Choose templates inspired by CRO experts Generate layout from URL o…" at bounding box center [473, 382] width 664 height 103
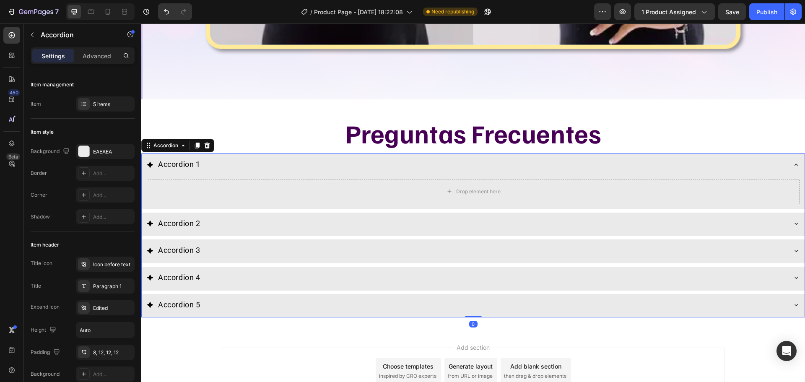
click at [151, 162] on icon at bounding box center [150, 165] width 6 height 6
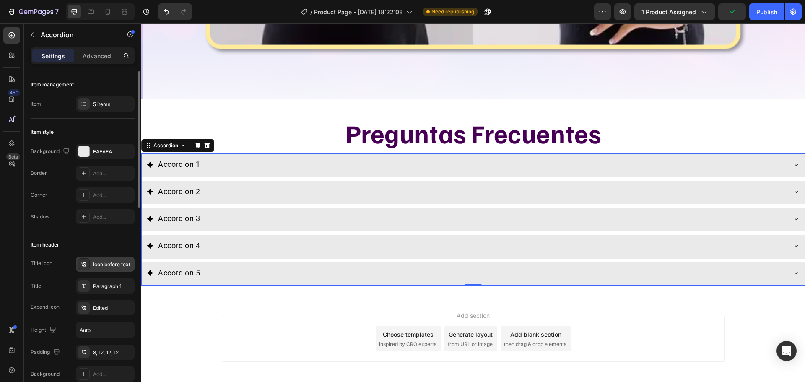
click at [88, 264] on div at bounding box center [84, 264] width 12 height 12
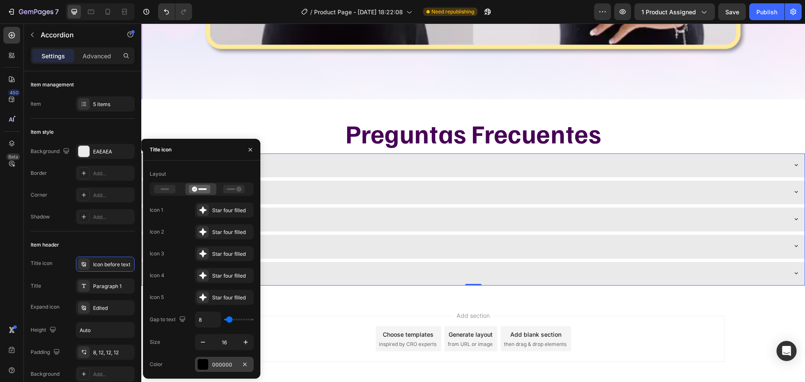
click at [221, 365] on div "000000" at bounding box center [224, 365] width 24 height 8
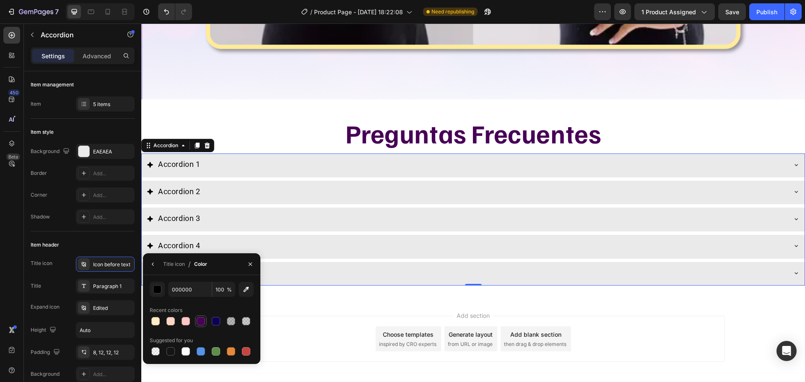
click at [204, 320] on div at bounding box center [201, 321] width 8 height 8
type input "470055"
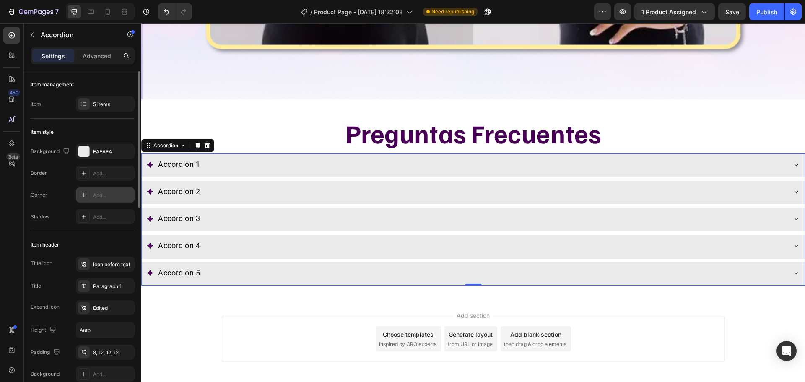
click at [84, 191] on div at bounding box center [84, 195] width 12 height 12
click at [81, 211] on div at bounding box center [84, 217] width 12 height 12
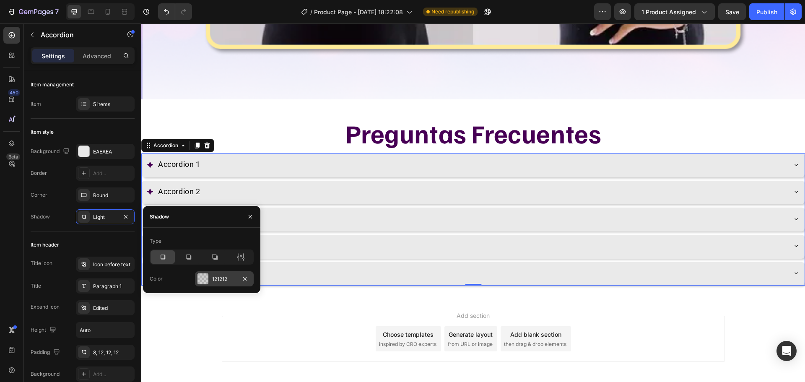
click at [198, 275] on div at bounding box center [203, 278] width 11 height 11
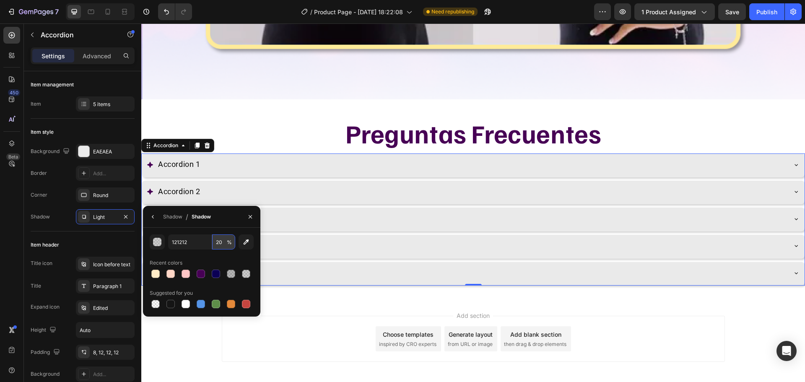
click at [225, 244] on input "20" at bounding box center [223, 241] width 23 height 15
type input "30"
click at [322, 316] on div "Add section Choose templates inspired by CRO experts Generate layout from URL o…" at bounding box center [473, 339] width 503 height 46
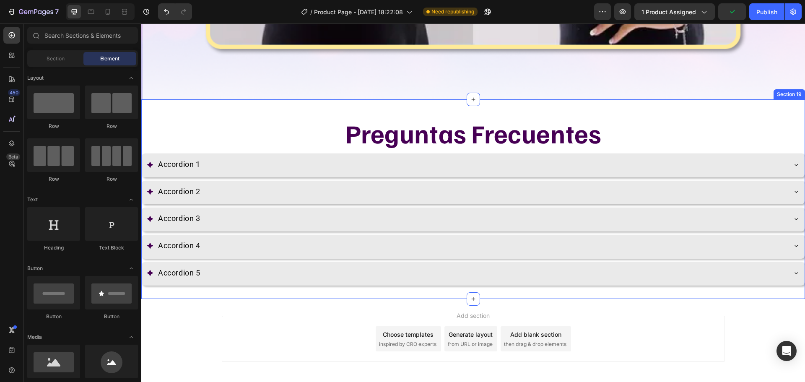
click at [307, 99] on div "Preguntas Frecuentes Heading Accordion 1 Accordion 2 Accordion 3 Accordion 4 Ac…" at bounding box center [473, 199] width 664 height 200
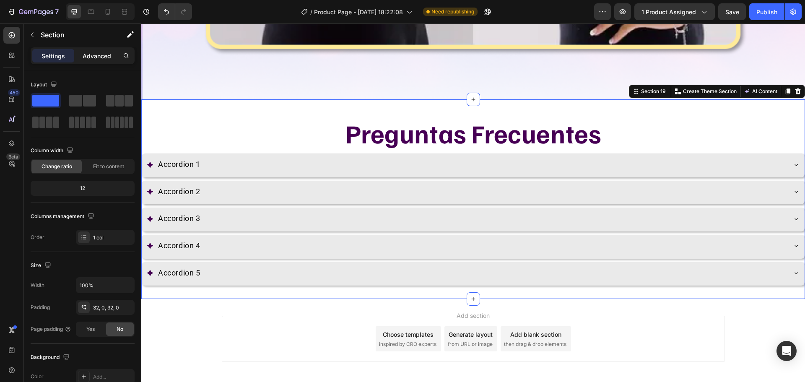
click at [98, 52] on p "Advanced" at bounding box center [97, 56] width 29 height 9
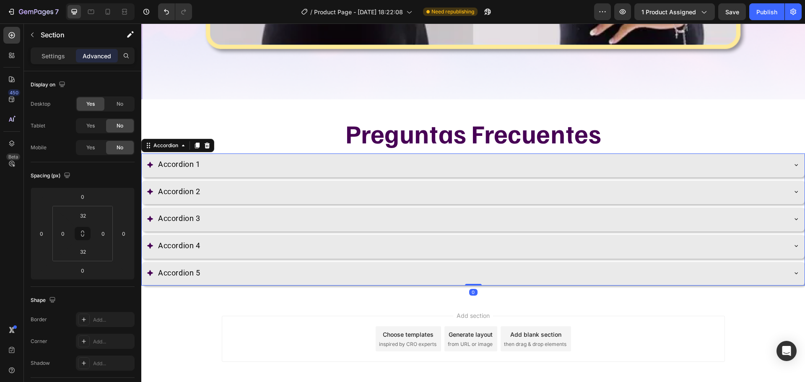
click at [216, 157] on div "Accordion 1" at bounding box center [467, 165] width 640 height 16
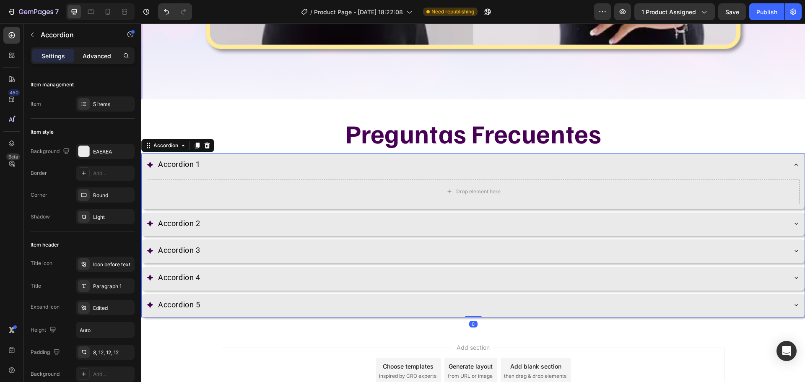
click at [112, 57] on div "Advanced" at bounding box center [97, 55] width 42 height 13
type input "100%"
type input "100"
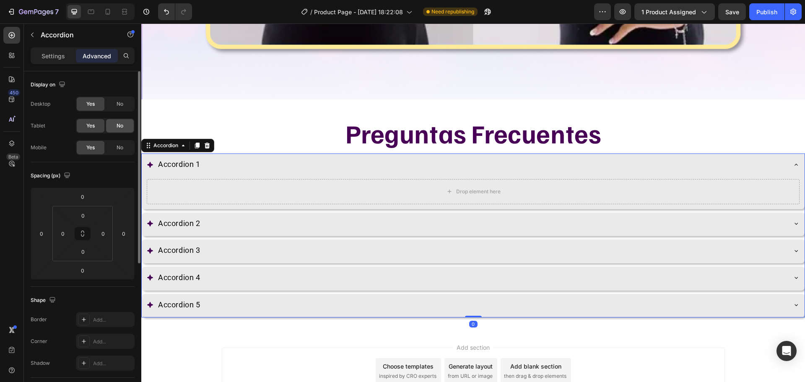
click at [117, 126] on span "No" at bounding box center [120, 126] width 7 height 8
click at [119, 146] on span "No" at bounding box center [120, 148] width 7 height 8
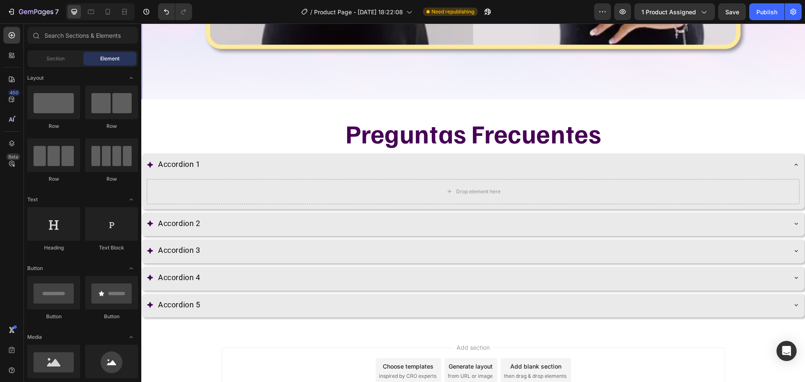
click at [240, 331] on div "Add section Choose templates inspired by CRO experts Generate layout from URL o…" at bounding box center [473, 382] width 664 height 103
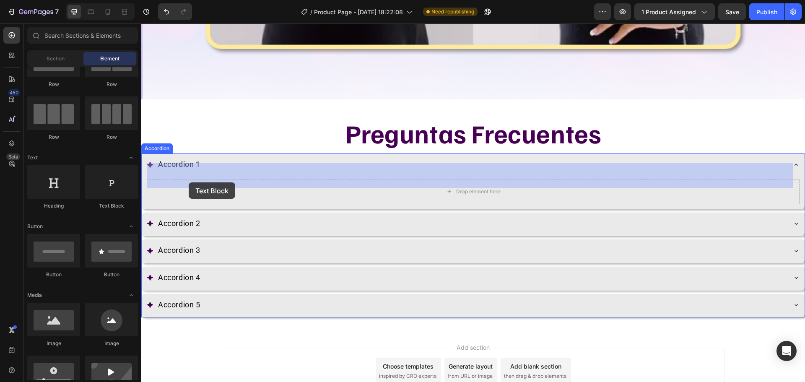
drag, startPoint x: 259, startPoint y: 202, endPoint x: 188, endPoint y: 183, distance: 73.3
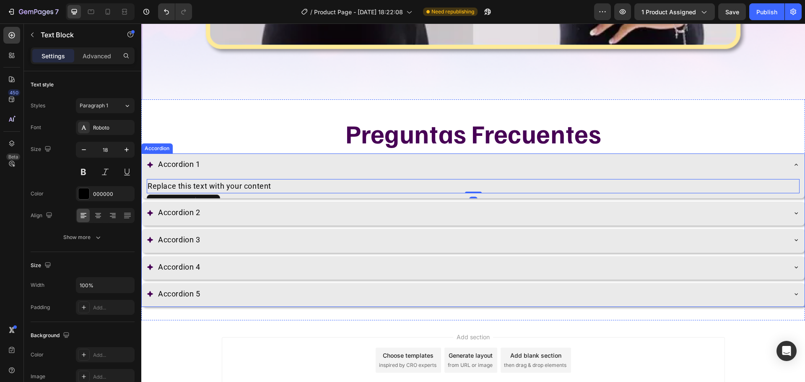
click at [241, 205] on div "Accordion 2" at bounding box center [467, 213] width 640 height 16
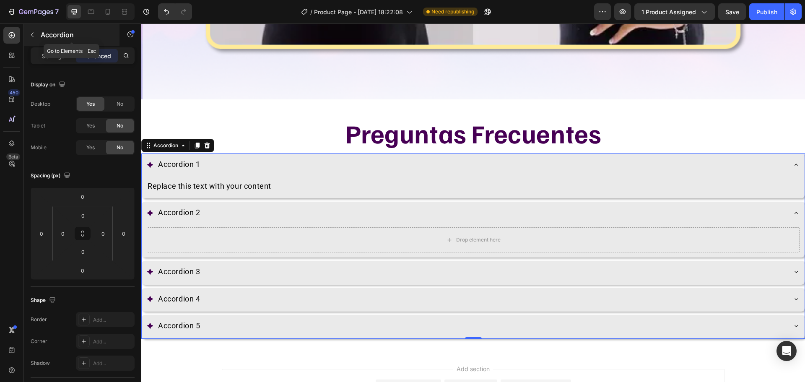
click at [34, 29] on button "button" at bounding box center [32, 34] width 13 height 13
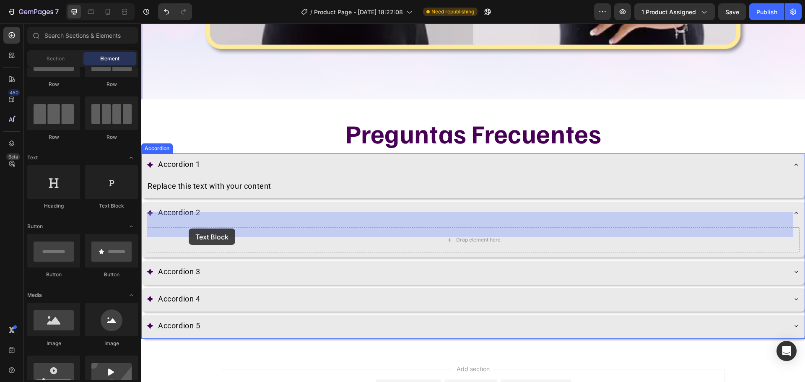
drag, startPoint x: 278, startPoint y: 228, endPoint x: 189, endPoint y: 229, distance: 89.7
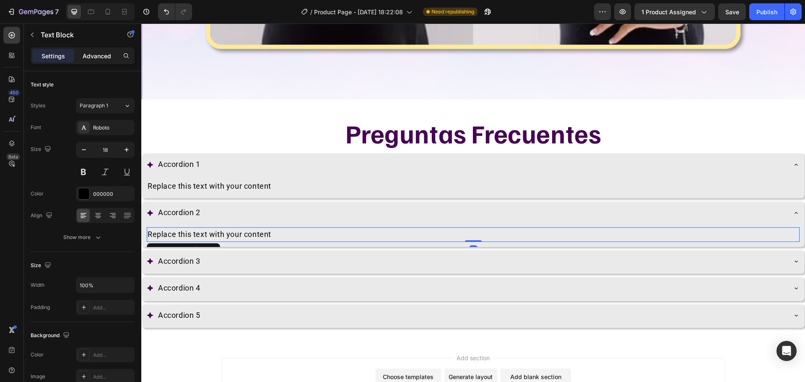
click at [105, 54] on p "Advanced" at bounding box center [97, 56] width 29 height 9
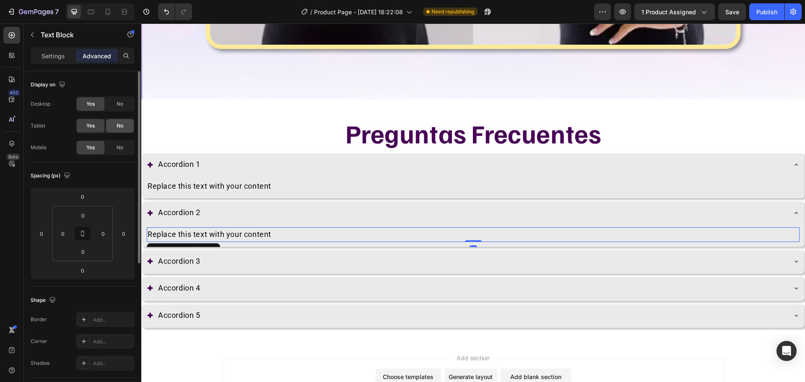
click at [117, 125] on span "No" at bounding box center [120, 126] width 7 height 8
click at [124, 148] on div "No" at bounding box center [120, 147] width 28 height 13
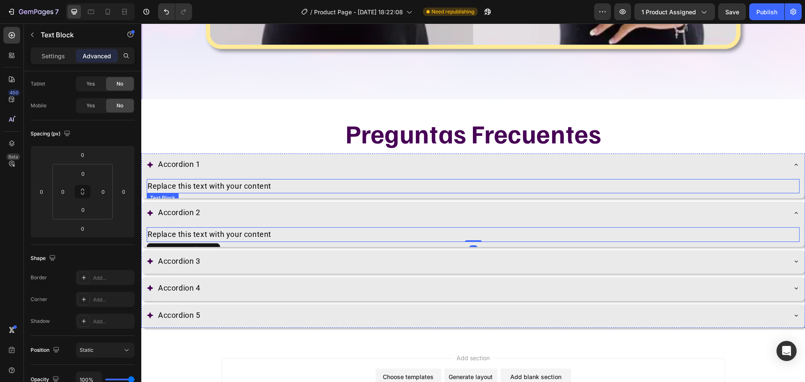
click at [190, 179] on div "Replace this text with your content" at bounding box center [473, 186] width 653 height 15
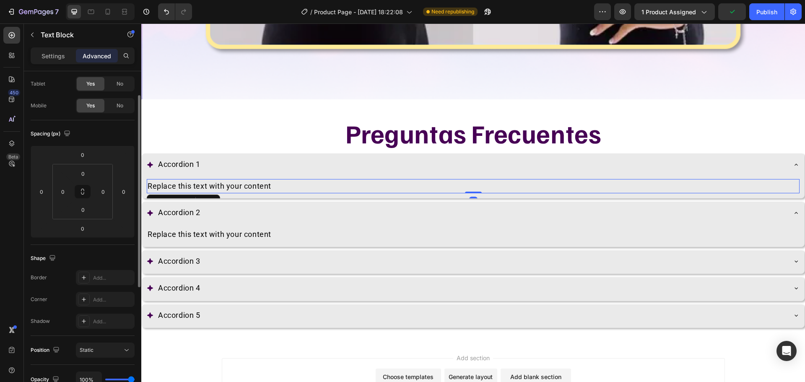
click at [114, 88] on div "No" at bounding box center [120, 83] width 28 height 13
click at [117, 104] on span "No" at bounding box center [120, 106] width 7 height 8
click at [44, 55] on p "Settings" at bounding box center [53, 56] width 23 height 9
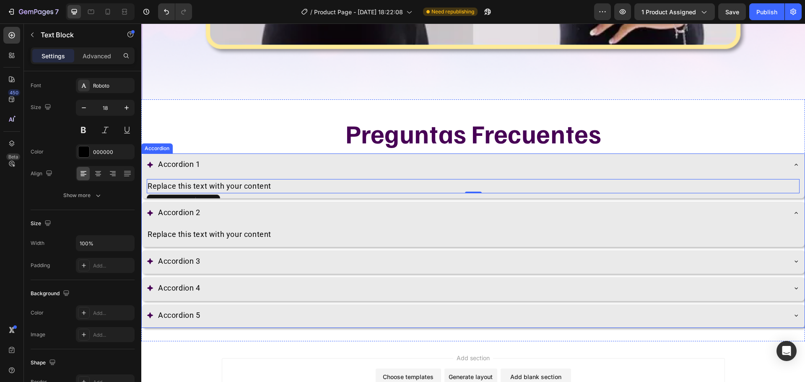
click at [238, 254] on div "Accordion 3" at bounding box center [467, 262] width 640 height 16
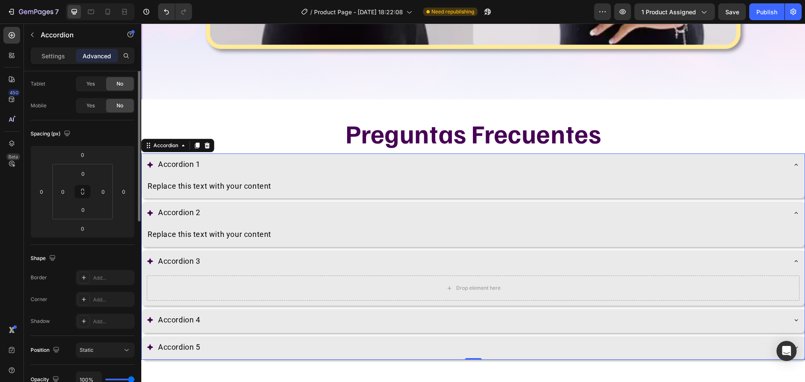
scroll to position [0, 0]
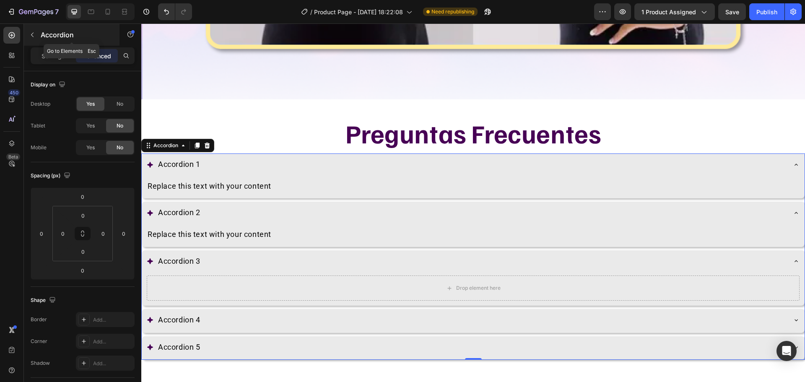
click at [29, 37] on icon "button" at bounding box center [32, 34] width 7 height 7
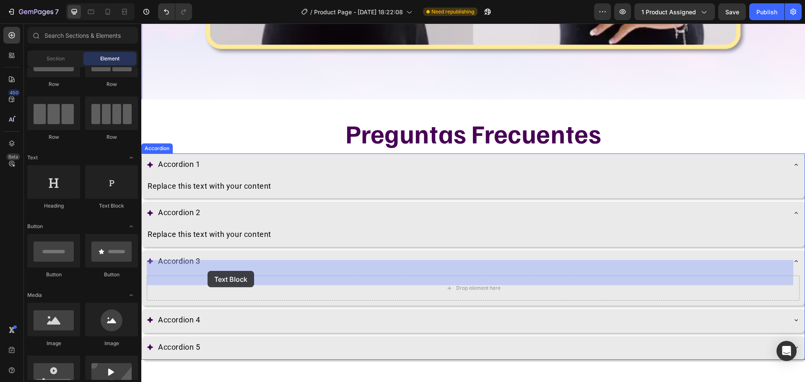
drag, startPoint x: 255, startPoint y: 217, endPoint x: 207, endPoint y: 268, distance: 70.6
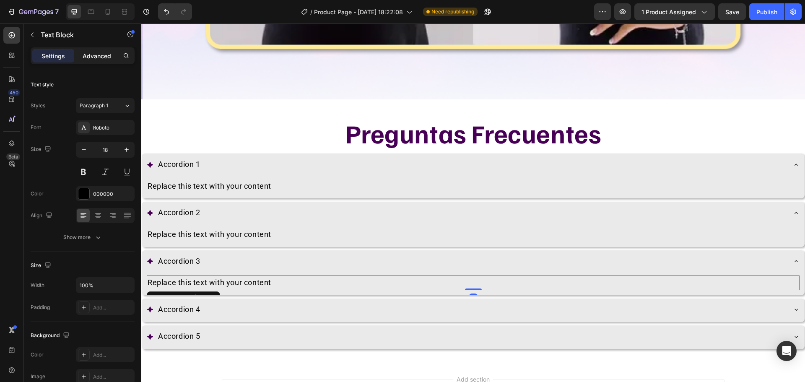
click at [100, 53] on p "Advanced" at bounding box center [97, 56] width 29 height 9
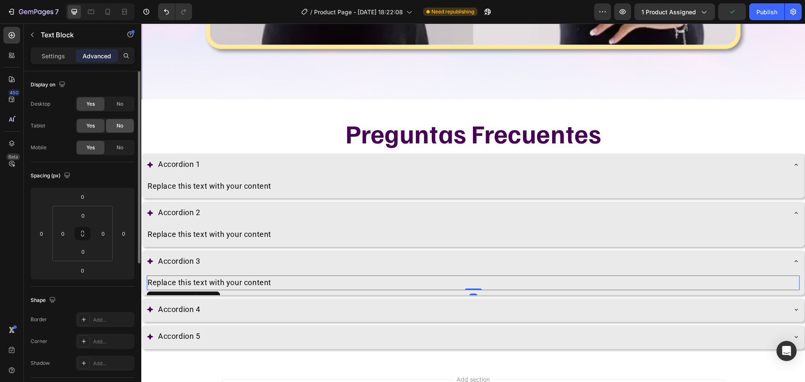
drag, startPoint x: 117, startPoint y: 123, endPoint x: 117, endPoint y: 159, distance: 35.6
click at [117, 124] on span "No" at bounding box center [120, 126] width 7 height 8
click at [113, 154] on div "No" at bounding box center [120, 147] width 28 height 13
click at [252, 302] on div "Accordion 4" at bounding box center [467, 310] width 640 height 16
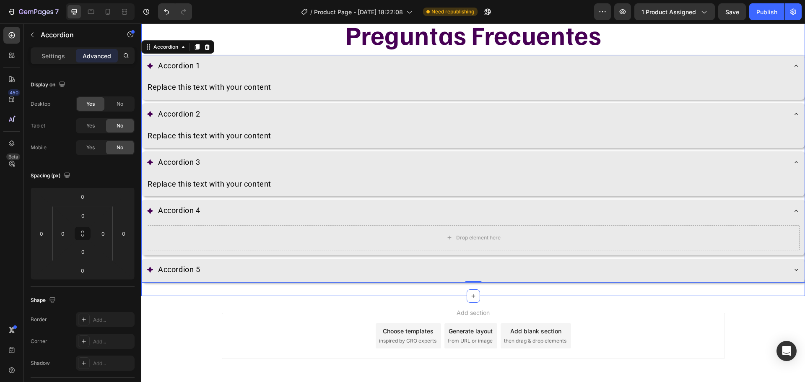
scroll to position [6194, 0]
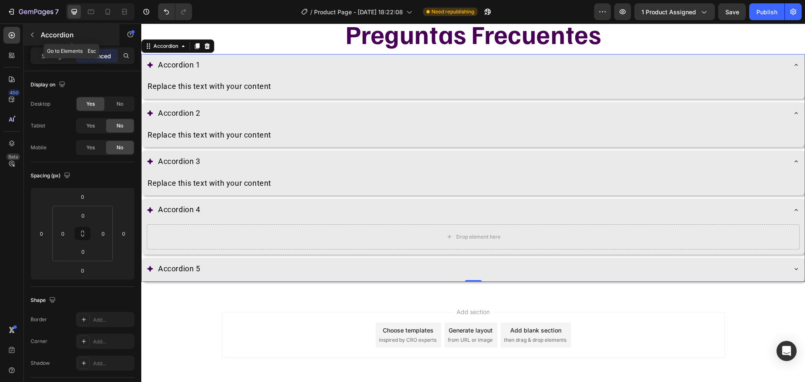
click at [31, 31] on button "button" at bounding box center [32, 34] width 13 height 13
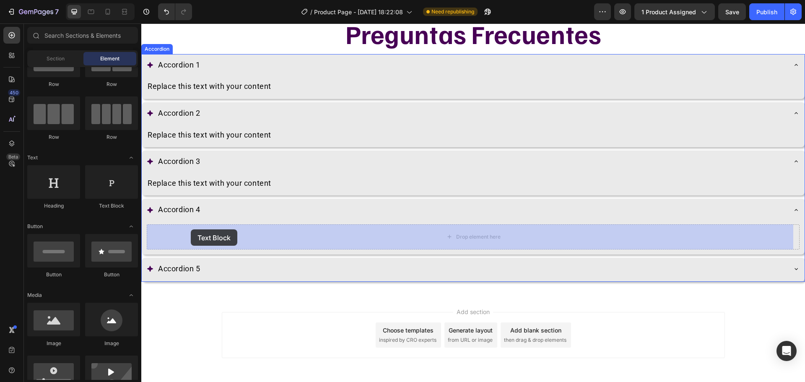
drag, startPoint x: 258, startPoint y: 214, endPoint x: 192, endPoint y: 231, distance: 68.3
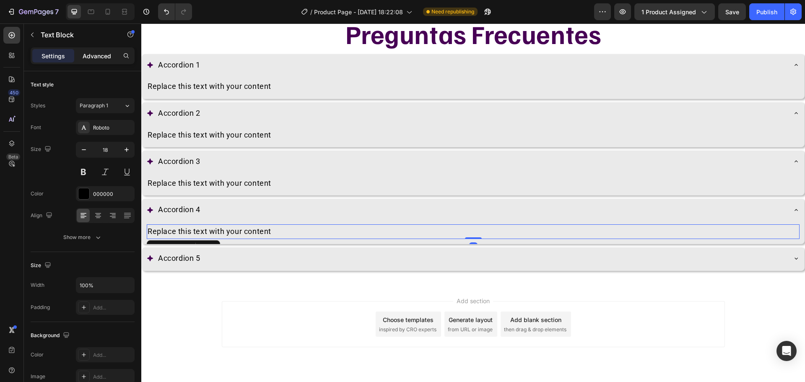
click at [106, 59] on p "Advanced" at bounding box center [97, 56] width 29 height 9
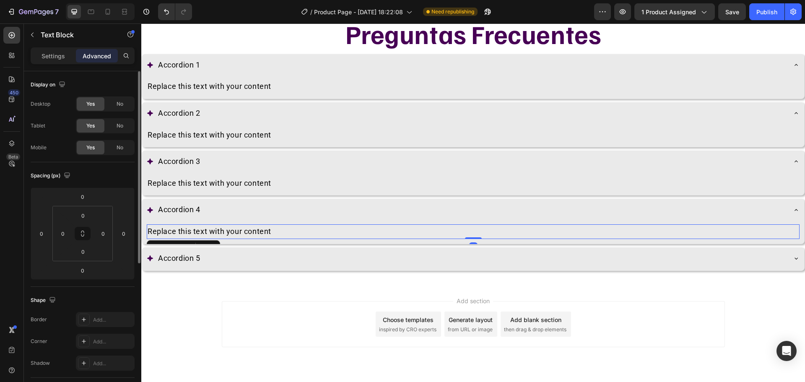
drag, startPoint x: 121, startPoint y: 129, endPoint x: 122, endPoint y: 136, distance: 7.2
click at [121, 130] on div "No" at bounding box center [120, 125] width 28 height 13
click at [123, 148] on span "No" at bounding box center [120, 148] width 7 height 8
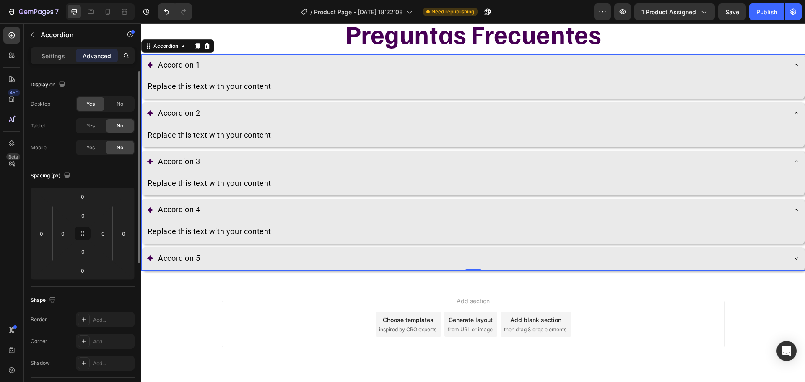
click at [258, 257] on div "Accordion 5" at bounding box center [467, 259] width 640 height 16
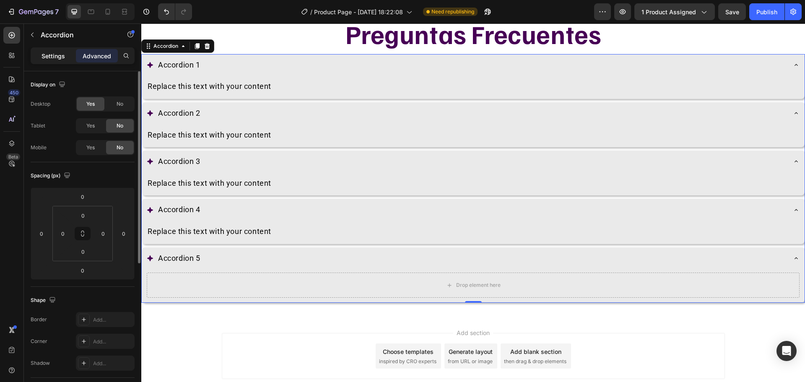
click at [62, 53] on p "Settings" at bounding box center [53, 56] width 23 height 9
type input "8"
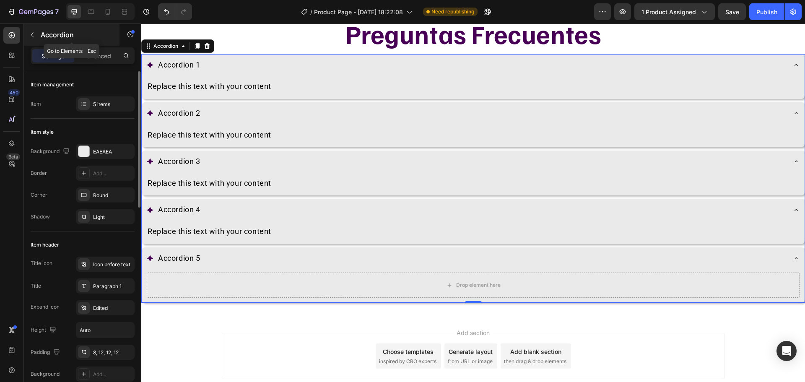
click at [33, 36] on icon "button" at bounding box center [32, 34] width 7 height 7
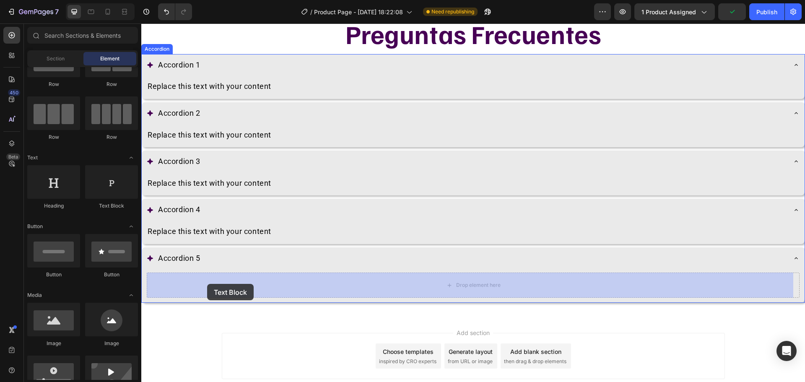
drag, startPoint x: 255, startPoint y: 202, endPoint x: 208, endPoint y: 284, distance: 94.5
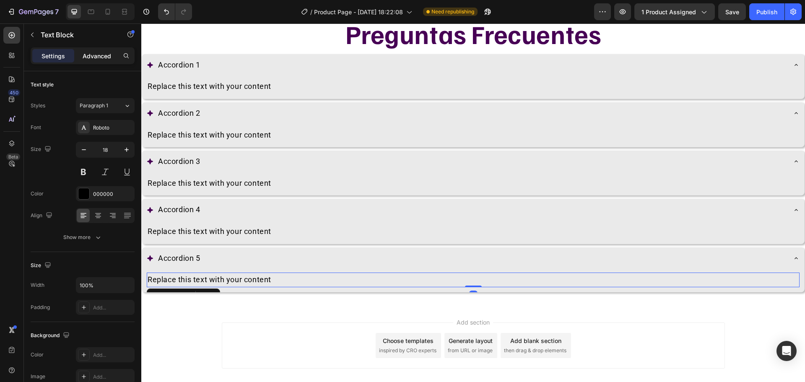
click at [96, 57] on p "Advanced" at bounding box center [97, 56] width 29 height 9
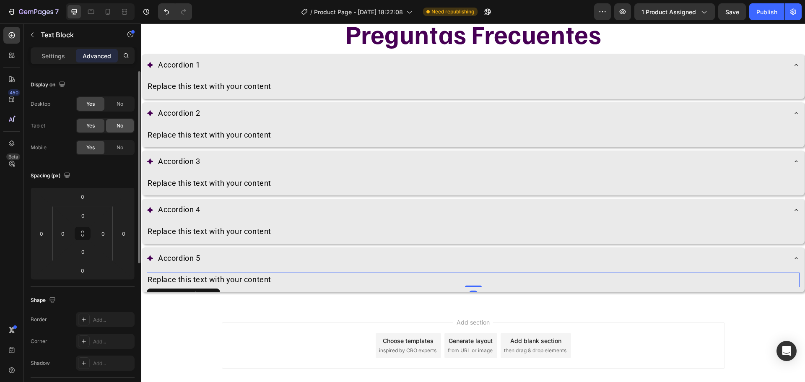
drag, startPoint x: 117, startPoint y: 122, endPoint x: 121, endPoint y: 143, distance: 21.2
click at [117, 124] on div "No" at bounding box center [120, 125] width 28 height 13
click at [121, 143] on div "No" at bounding box center [120, 147] width 28 height 13
click at [54, 56] on p "Settings" at bounding box center [53, 56] width 23 height 9
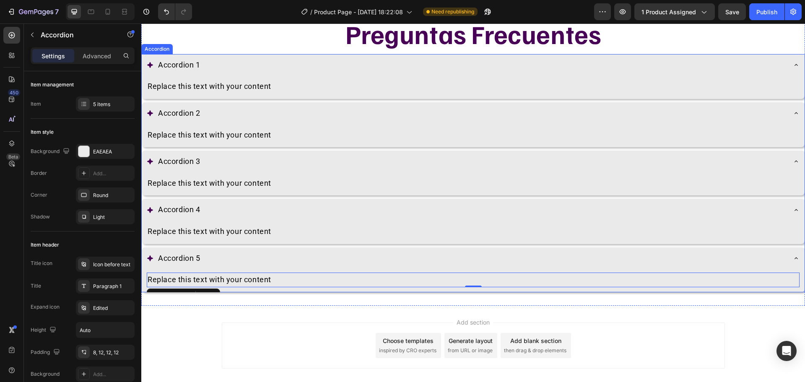
click at [168, 61] on div "Accordion 1" at bounding box center [179, 65] width 45 height 16
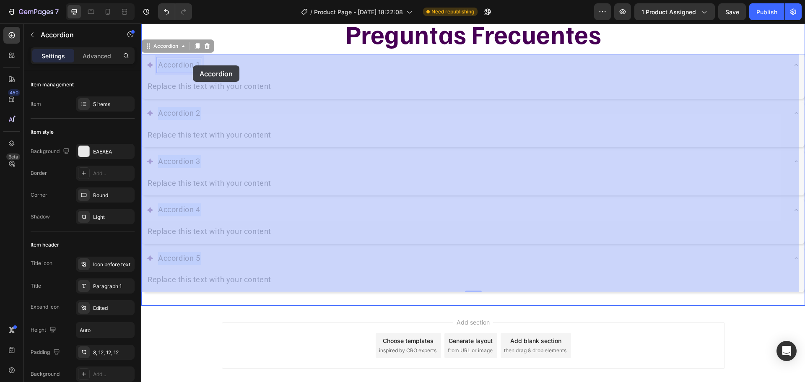
drag, startPoint x: 168, startPoint y: 61, endPoint x: 192, endPoint y: 65, distance: 24.3
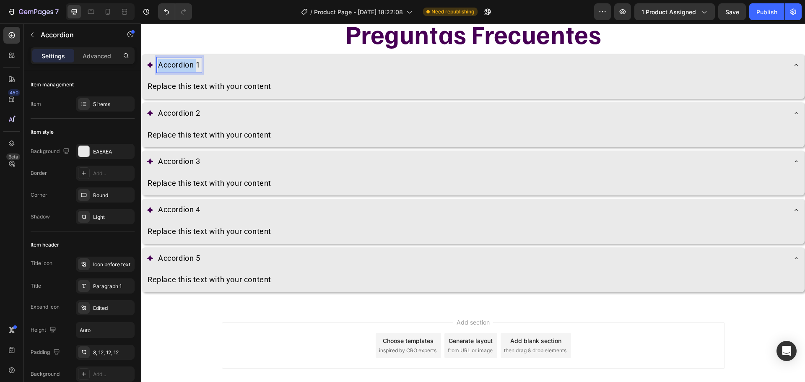
click at [174, 69] on p "Accordion 1" at bounding box center [179, 65] width 42 height 13
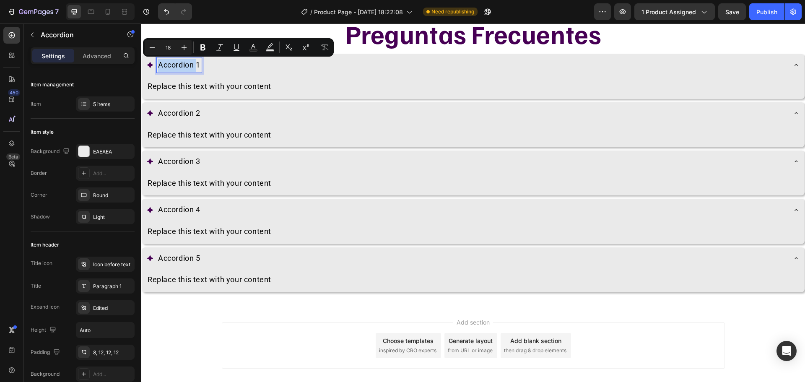
click at [174, 67] on p "Accordion 1" at bounding box center [179, 65] width 42 height 13
drag, startPoint x: 174, startPoint y: 67, endPoint x: 198, endPoint y: 67, distance: 23.9
click at [198, 67] on p "Accordion 1" at bounding box center [179, 65] width 42 height 13
click at [200, 47] on icon "Editor contextual toolbar" at bounding box center [203, 47] width 8 height 8
click at [187, 47] on icon "Editor contextual toolbar" at bounding box center [184, 47] width 8 height 8
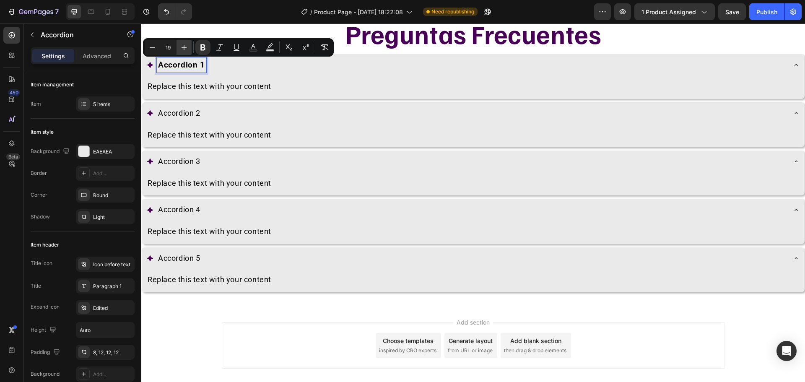
click at [187, 47] on icon "Editor contextual toolbar" at bounding box center [184, 47] width 8 height 8
type input "22"
click at [181, 112] on p "Accordion 2" at bounding box center [179, 113] width 42 height 13
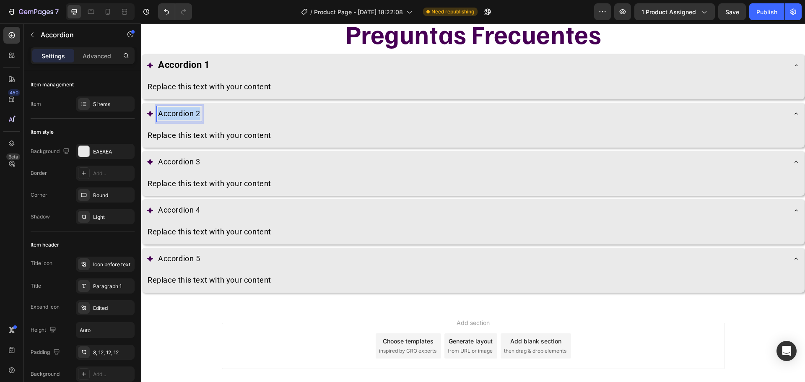
drag, startPoint x: 181, startPoint y: 112, endPoint x: 199, endPoint y: 113, distance: 18.0
click at [199, 113] on p "Accordion 2" at bounding box center [179, 113] width 42 height 13
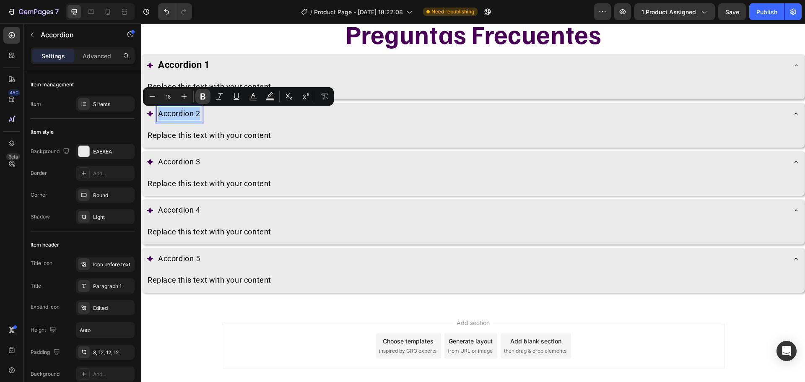
click at [201, 99] on icon "Editor contextual toolbar" at bounding box center [202, 97] width 5 height 6
click at [184, 96] on icon "Editor contextual toolbar" at bounding box center [184, 96] width 8 height 8
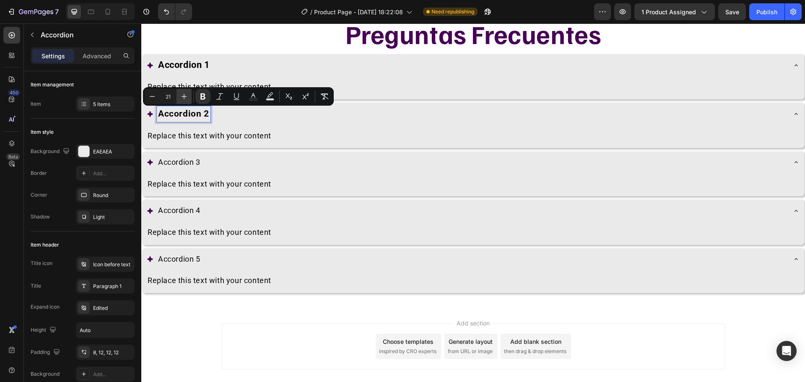
type input "22"
click at [177, 156] on p "Accordion 3" at bounding box center [179, 162] width 42 height 13
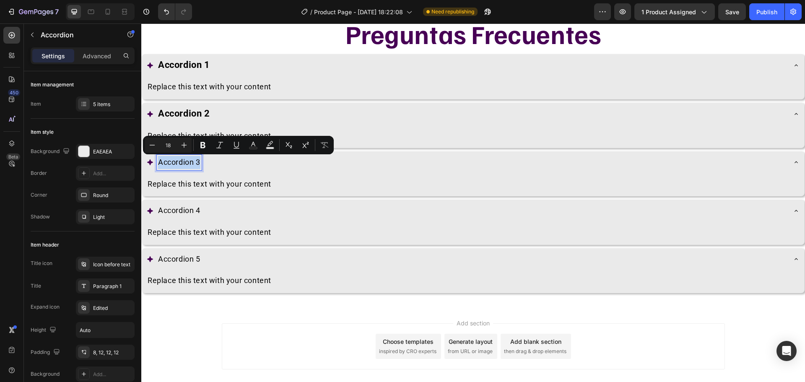
drag, startPoint x: 177, startPoint y: 156, endPoint x: 198, endPoint y: 160, distance: 21.7
click at [198, 160] on p "Accordion 3" at bounding box center [179, 162] width 42 height 13
click at [184, 141] on icon "Editor contextual toolbar" at bounding box center [184, 145] width 8 height 8
click at [185, 141] on icon "Editor contextual toolbar" at bounding box center [184, 145] width 8 height 8
click at [186, 142] on icon "Editor contextual toolbar" at bounding box center [184, 145] width 8 height 8
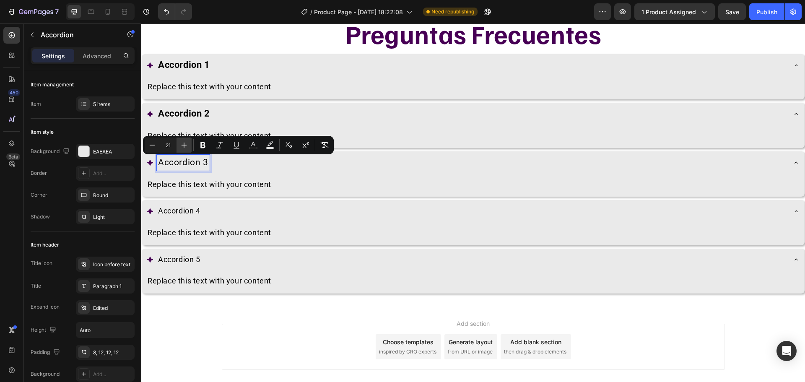
click at [186, 142] on icon "Editor contextual toolbar" at bounding box center [184, 145] width 8 height 8
type input "24"
click at [202, 145] on icon "Editor contextual toolbar" at bounding box center [202, 145] width 5 height 6
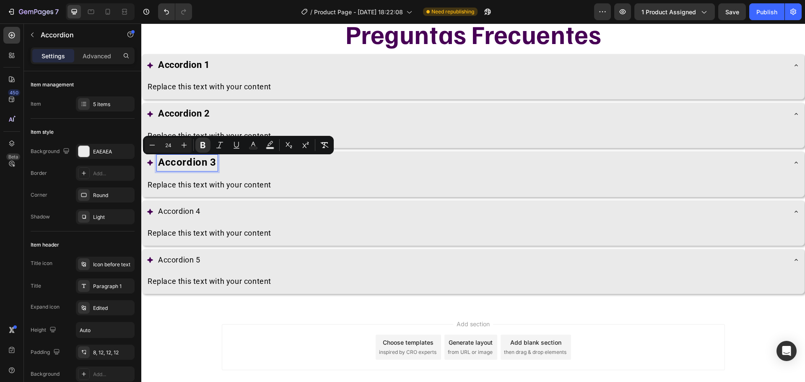
click at [174, 113] on strong "Accordion 2" at bounding box center [184, 113] width 52 height 10
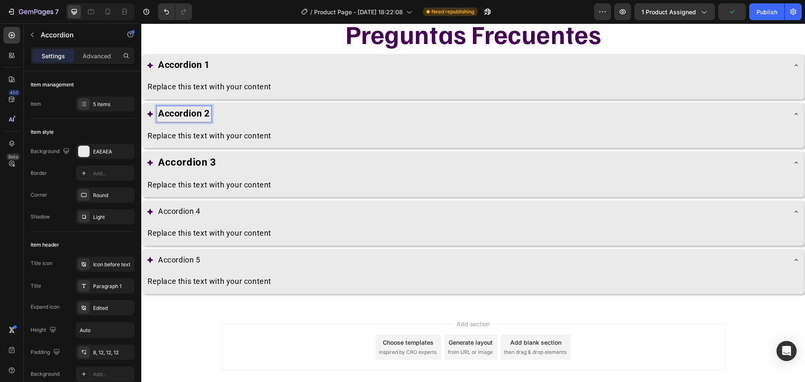
click at [172, 114] on strong "Accordion 2" at bounding box center [184, 113] width 52 height 10
drag, startPoint x: 172, startPoint y: 114, endPoint x: 208, endPoint y: 119, distance: 36.1
click at [208, 119] on p "Accordion 2" at bounding box center [184, 113] width 52 height 13
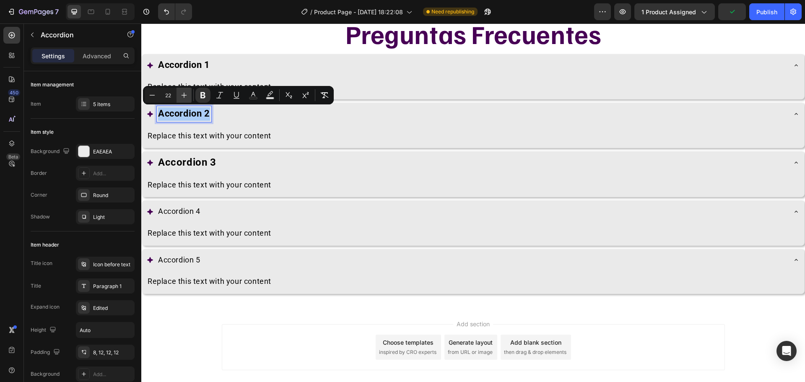
click at [182, 97] on icon "Editor contextual toolbar" at bounding box center [184, 95] width 8 height 8
type input "24"
click at [166, 66] on strong "Accordion 1" at bounding box center [184, 65] width 52 height 10
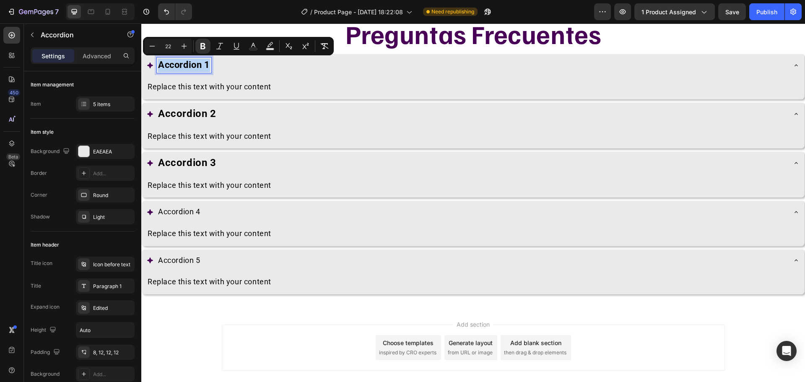
drag, startPoint x: 166, startPoint y: 66, endPoint x: 209, endPoint y: 69, distance: 43.3
click at [209, 69] on strong "Accordion 1" at bounding box center [184, 65] width 52 height 10
click at [181, 45] on icon "Editor contextual toolbar" at bounding box center [184, 46] width 8 height 8
type input "24"
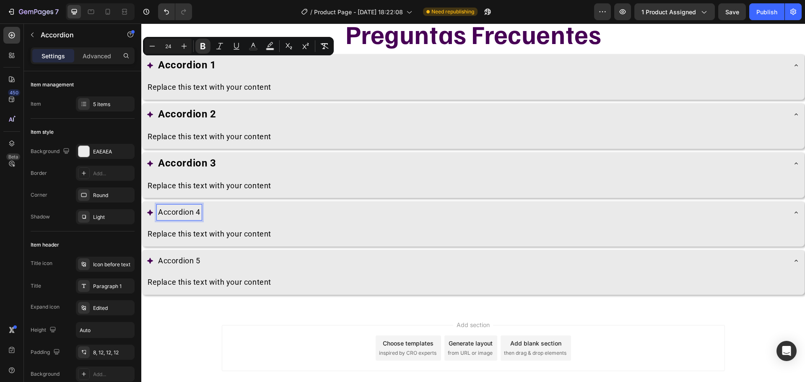
click at [177, 208] on p "Accordion 4" at bounding box center [179, 212] width 42 height 13
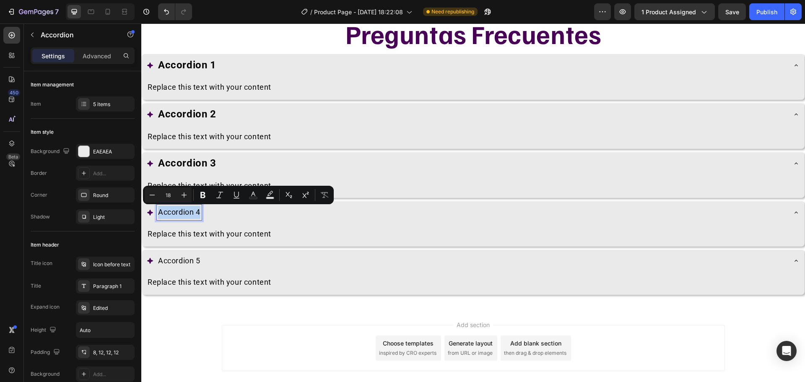
drag, startPoint x: 177, startPoint y: 208, endPoint x: 199, endPoint y: 208, distance: 22.7
click at [199, 208] on p "Accordion 4" at bounding box center [179, 212] width 42 height 13
click at [205, 190] on button "Bold" at bounding box center [202, 194] width 15 height 15
click at [188, 194] on icon "Editor contextual toolbar" at bounding box center [184, 195] width 8 height 8
click at [189, 194] on button "Plus" at bounding box center [184, 194] width 15 height 15
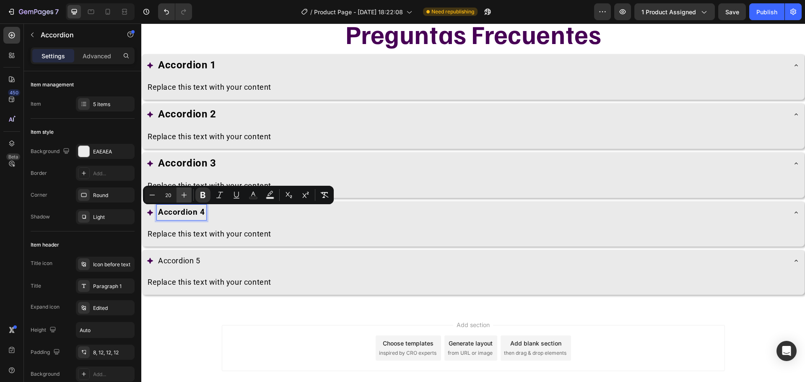
click at [189, 194] on button "Plus" at bounding box center [184, 194] width 15 height 15
click at [188, 194] on button "Plus" at bounding box center [184, 194] width 15 height 15
click at [187, 194] on icon "Editor contextual toolbar" at bounding box center [184, 195] width 8 height 8
type input "24"
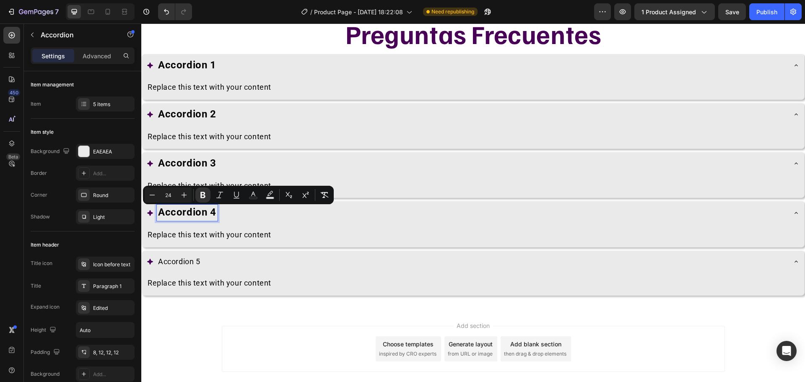
click at [176, 256] on p "Accordion 5" at bounding box center [179, 261] width 42 height 13
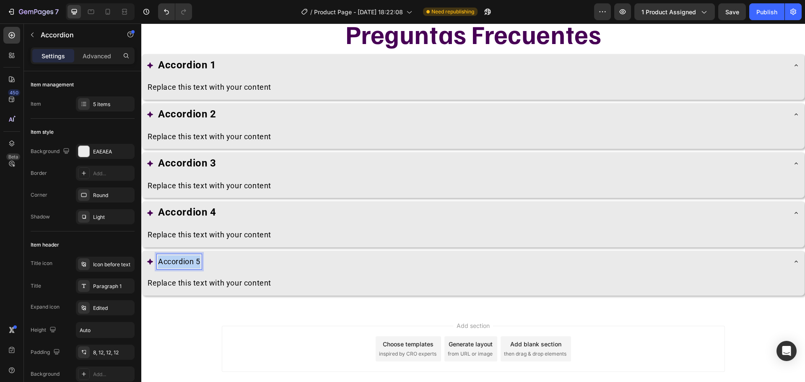
drag, startPoint x: 177, startPoint y: 256, endPoint x: 197, endPoint y: 258, distance: 20.6
click at [197, 258] on p "Accordion 5" at bounding box center [179, 261] width 42 height 13
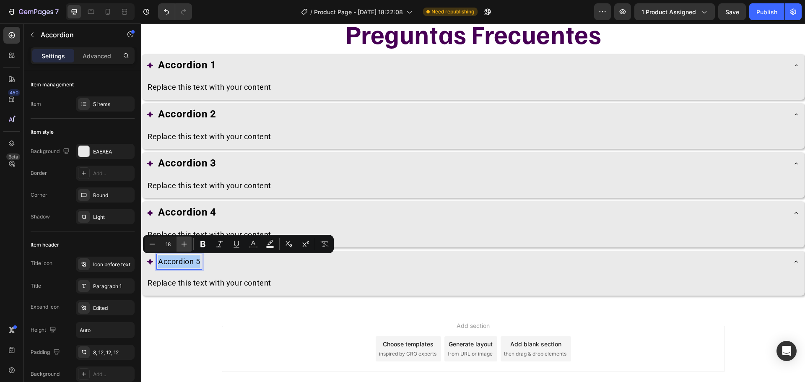
click at [182, 243] on icon "Editor contextual toolbar" at bounding box center [184, 244] width 8 height 8
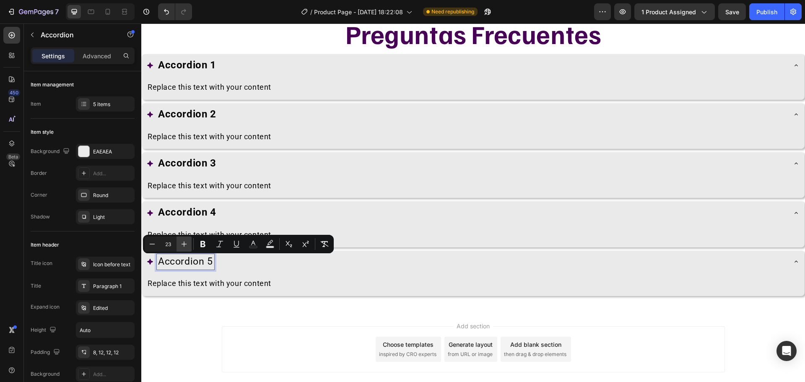
click at [182, 243] on icon "Editor contextual toolbar" at bounding box center [184, 244] width 8 height 8
type input "24"
click at [200, 242] on icon "Editor contextual toolbar" at bounding box center [203, 244] width 8 height 8
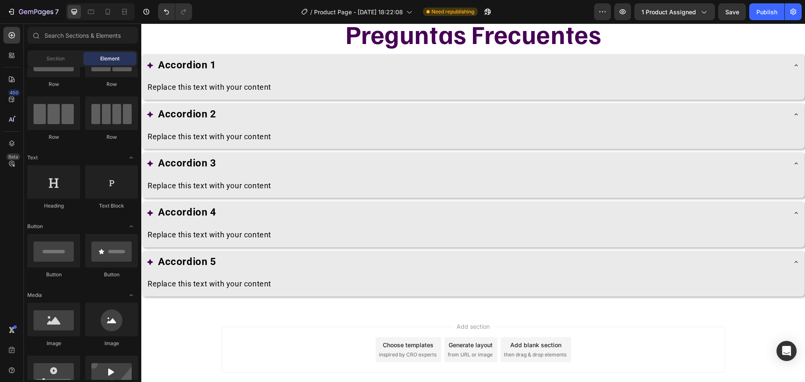
click at [255, 315] on div "Add section Choose templates inspired by CRO experts Generate layout from URL o…" at bounding box center [473, 361] width 664 height 103
click at [738, 10] on span "Save" at bounding box center [732, 11] width 14 height 7
click at [109, 15] on icon at bounding box center [108, 12] width 8 height 8
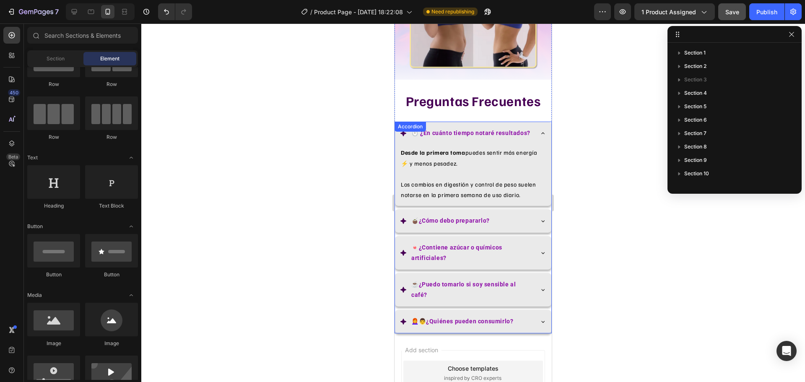
scroll to position [1426, 0]
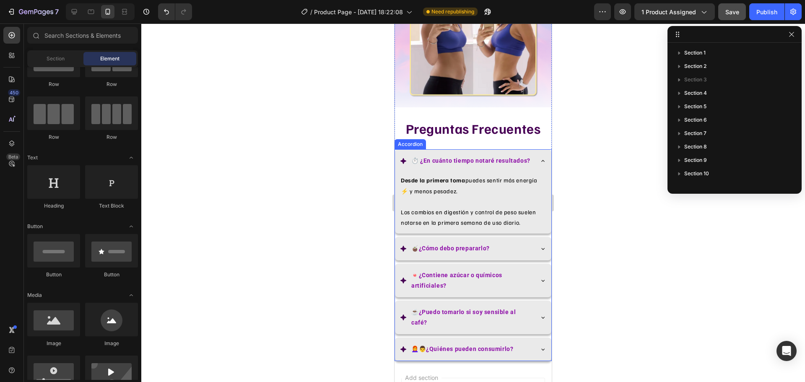
click at [448, 157] on strong "¿En cuánto tiempo notaré resultados?" at bounding box center [475, 160] width 110 height 7
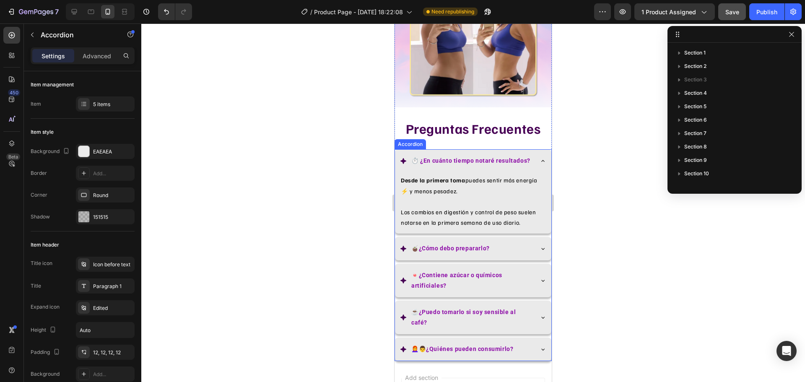
scroll to position [159, 0]
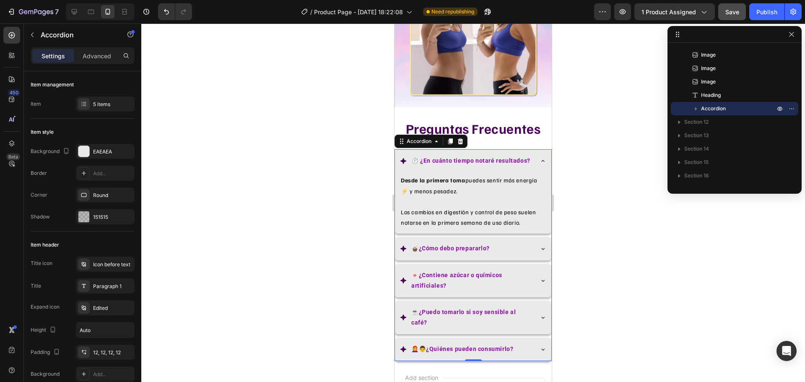
click at [441, 157] on strong "¿En cuánto tiempo notaré resultados?" at bounding box center [475, 160] width 110 height 7
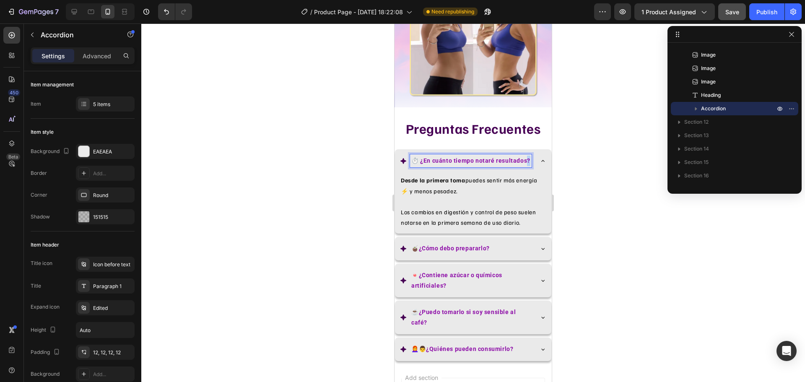
click at [441, 157] on strong "¿En cuánto tiempo notaré resultados?" at bounding box center [475, 160] width 110 height 7
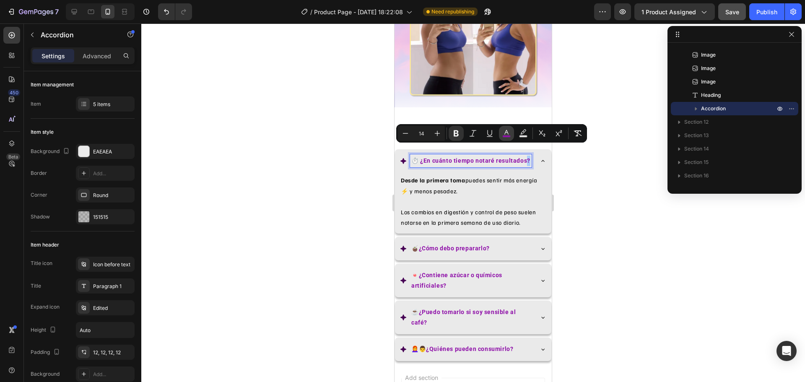
click at [508, 133] on icon "Editor contextual toolbar" at bounding box center [506, 132] width 4 height 5
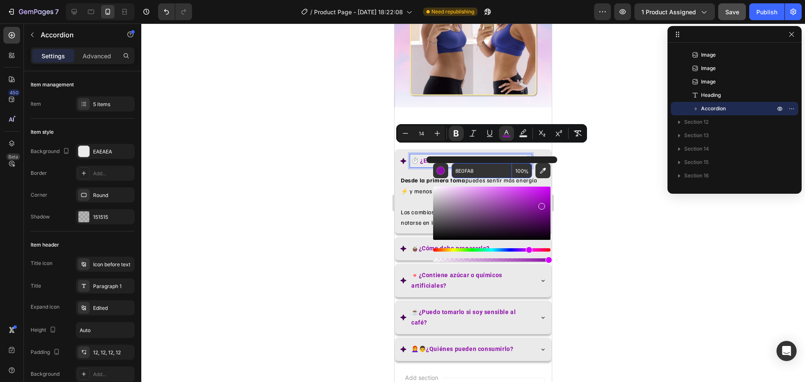
click at [461, 172] on input "8E0FA8" at bounding box center [482, 170] width 60 height 15
click at [351, 189] on div at bounding box center [473, 202] width 664 height 359
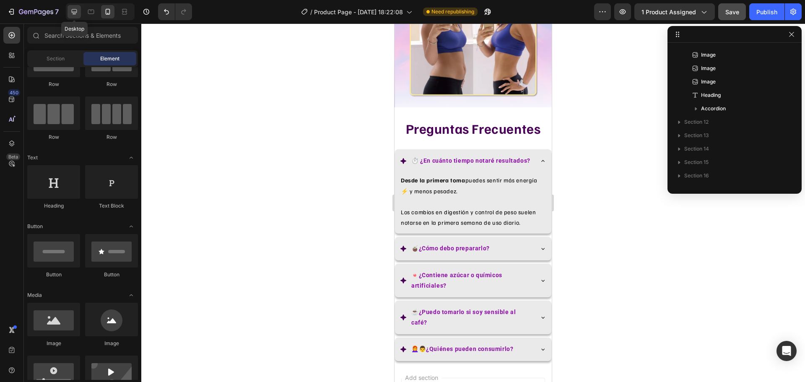
click at [74, 8] on icon at bounding box center [74, 12] width 8 height 8
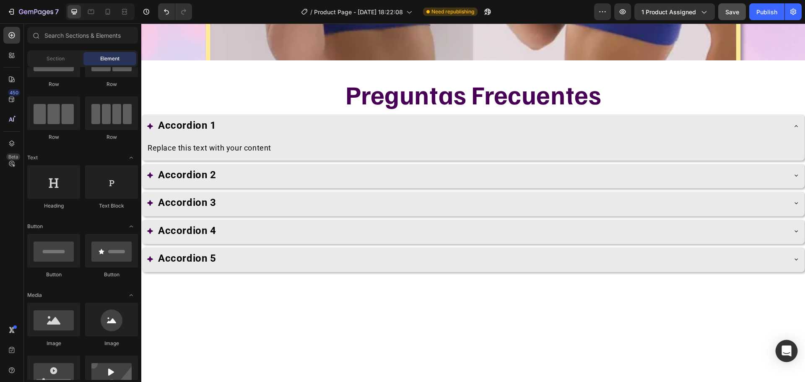
scroll to position [5926, 0]
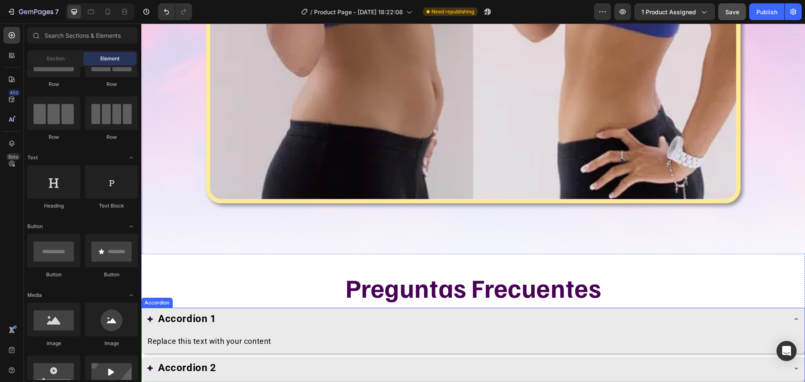
click at [185, 313] on strong "Accordion 1" at bounding box center [187, 319] width 58 height 12
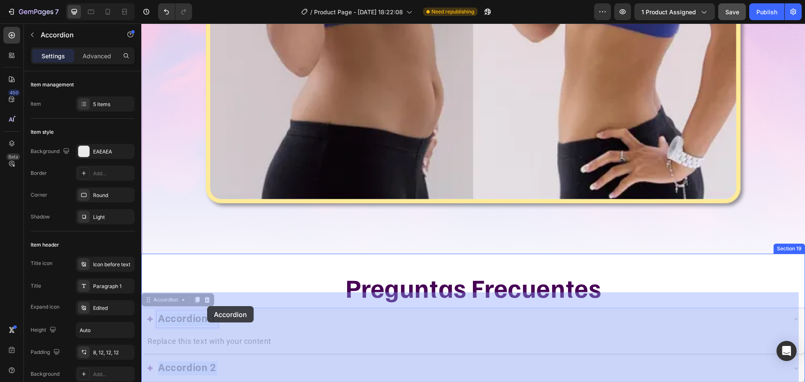
drag, startPoint x: 185, startPoint y: 304, endPoint x: 206, endPoint y: 306, distance: 21.9
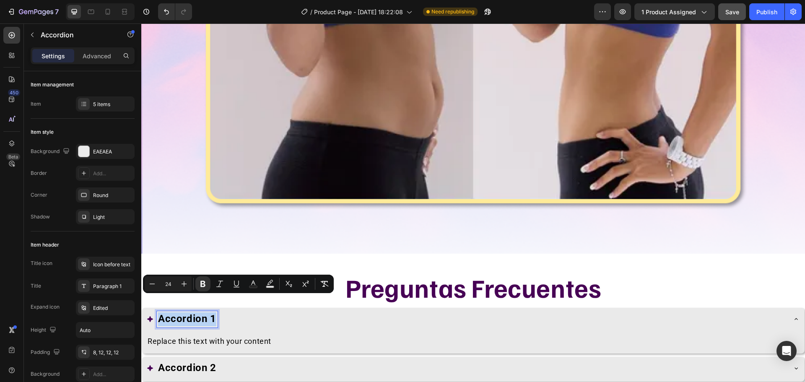
drag, startPoint x: 199, startPoint y: 305, endPoint x: 210, endPoint y: 304, distance: 11.4
click at [210, 313] on strong "Accordion 1" at bounding box center [187, 319] width 58 height 12
click at [251, 287] on rect "Editor contextual toolbar" at bounding box center [254, 287] width 8 height 2
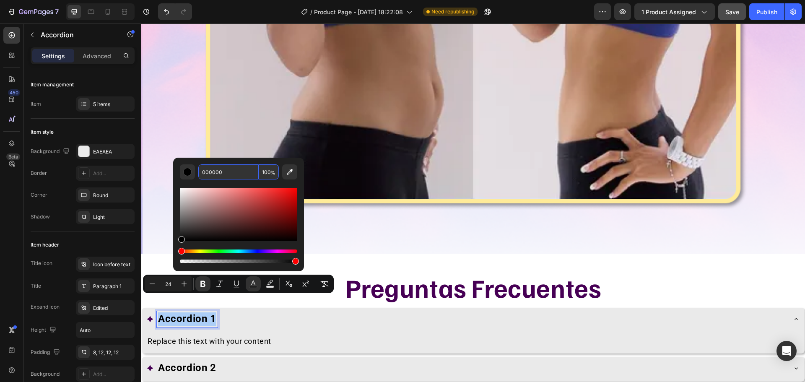
click at [229, 171] on input "000000" at bounding box center [228, 171] width 60 height 15
paste input "8E0FA8"
type input "8E0FA8"
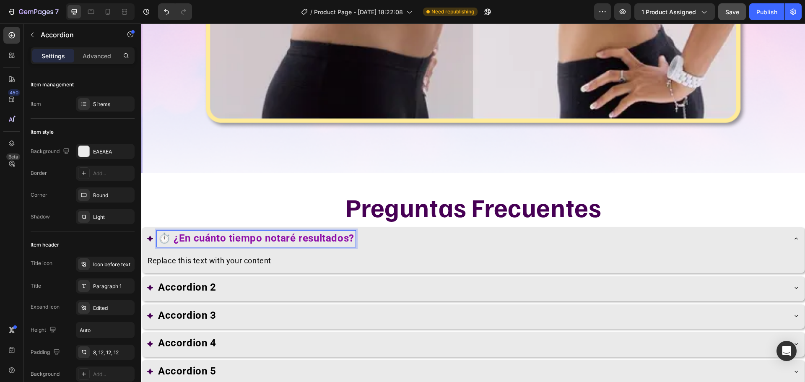
scroll to position [6010, 0]
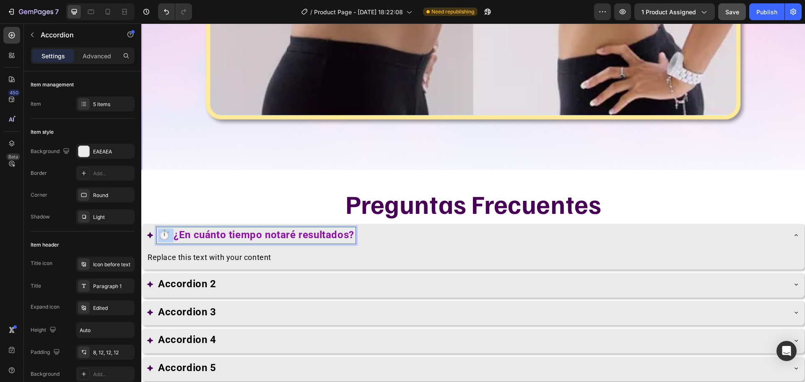
drag, startPoint x: 176, startPoint y: 218, endPoint x: 161, endPoint y: 218, distance: 14.3
click at [161, 229] on strong "⏱️ ¿En cuánto tiempo notaré resultados?" at bounding box center [256, 235] width 196 height 12
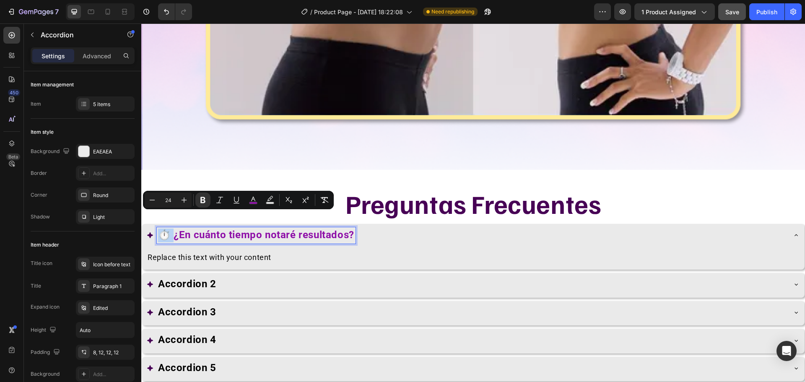
copy strong "⏱️"
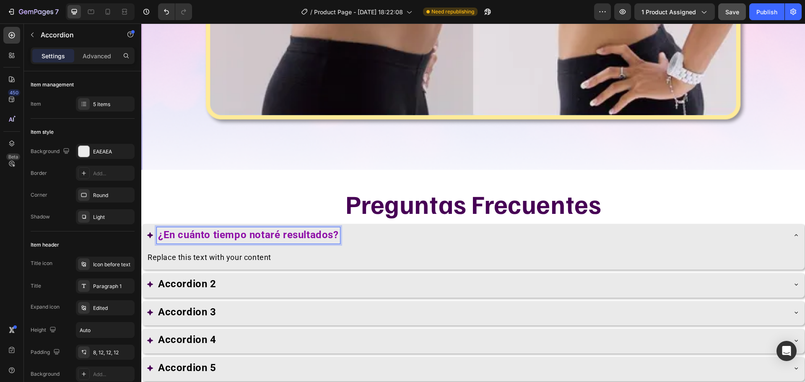
click at [333, 229] on strong "¿En cuánto tiempo notaré resultados?" at bounding box center [248, 235] width 181 height 12
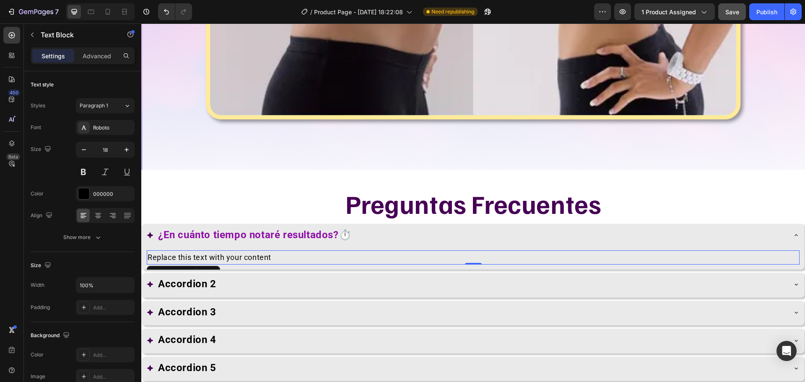
click at [406, 250] on div "Replace this text with your content" at bounding box center [473, 257] width 653 height 15
click at [86, 122] on div at bounding box center [84, 128] width 12 height 12
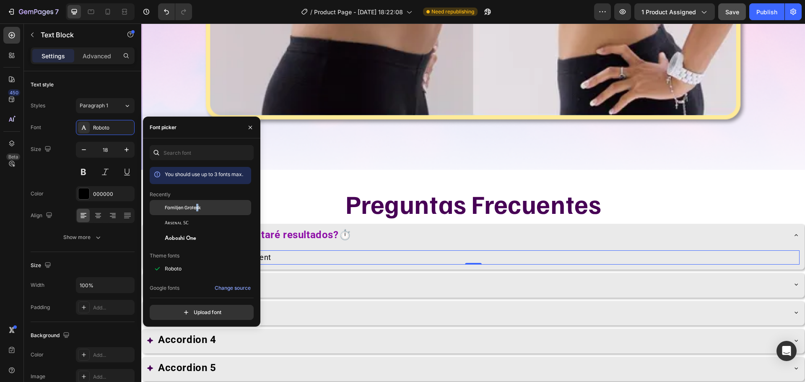
click at [196, 205] on span "Familjen Grotesk" at bounding box center [183, 208] width 36 height 8
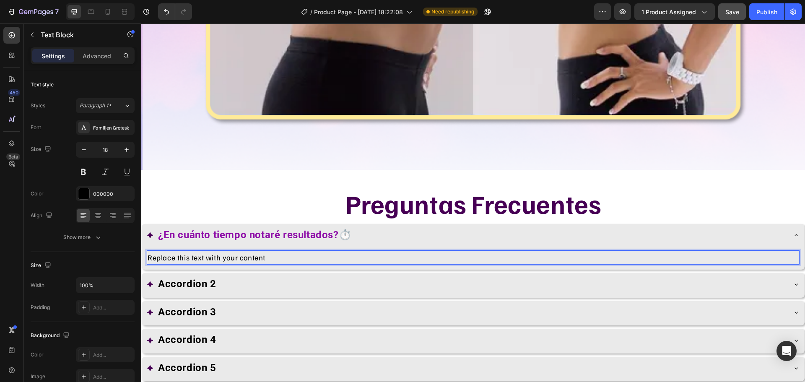
click at [340, 250] on div "Replace this text with your content" at bounding box center [473, 257] width 653 height 15
click at [171, 251] on p "Replace this text with your content" at bounding box center [473, 257] width 651 height 13
drag, startPoint x: 171, startPoint y: 239, endPoint x: 257, endPoint y: 245, distance: 86.6
click at [257, 251] on p "Replace this text with your content" at bounding box center [473, 257] width 651 height 13
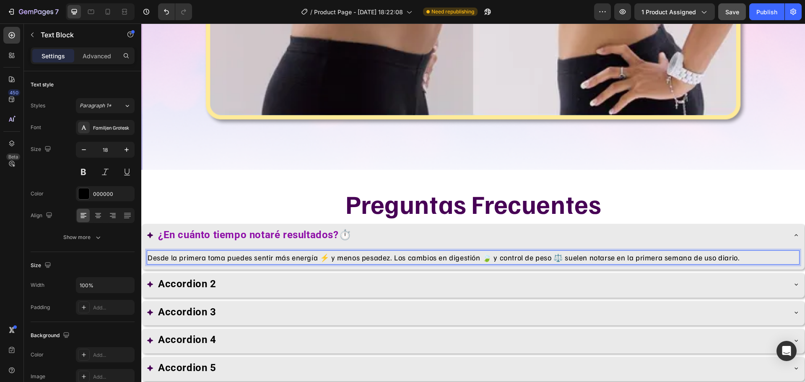
click at [490, 251] on p "Desde la primera toma puedes sentir más energía ⚡ y menos pesadez. Los cambios …" at bounding box center [473, 257] width 651 height 13
click at [550, 251] on p "Desde la primera toma puedes sentir más energía ⚡ y menos pesadez. Los cambios …" at bounding box center [473, 257] width 651 height 13
click at [793, 232] on icon at bounding box center [796, 235] width 7 height 7
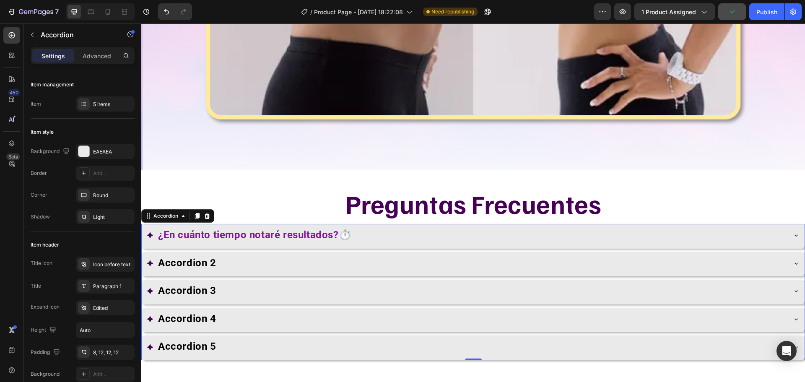
click at [793, 232] on icon at bounding box center [796, 235] width 7 height 7
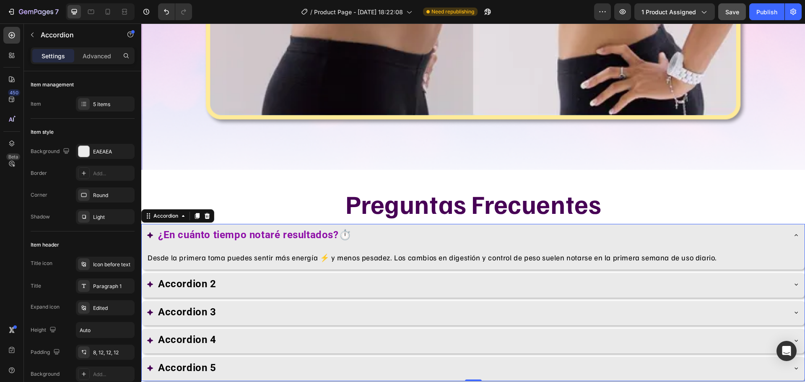
click at [793, 281] on icon at bounding box center [796, 284] width 7 height 7
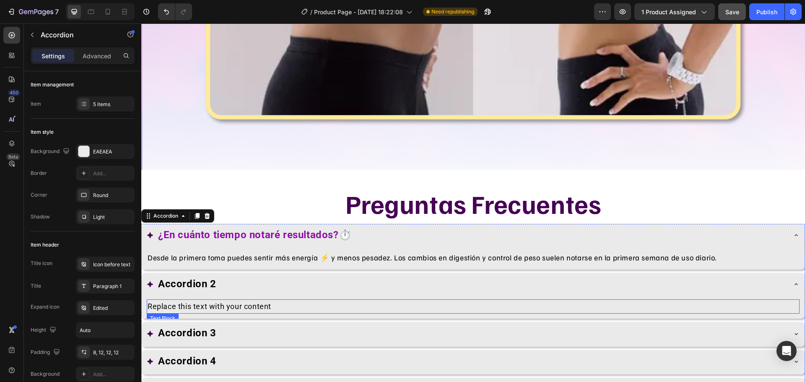
click at [257, 299] on div "Replace this text with your content" at bounding box center [473, 306] width 653 height 15
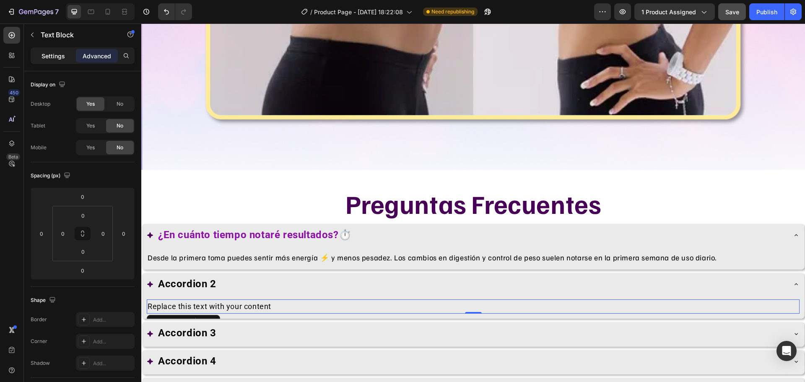
click at [49, 49] on div "Settings" at bounding box center [53, 55] width 42 height 13
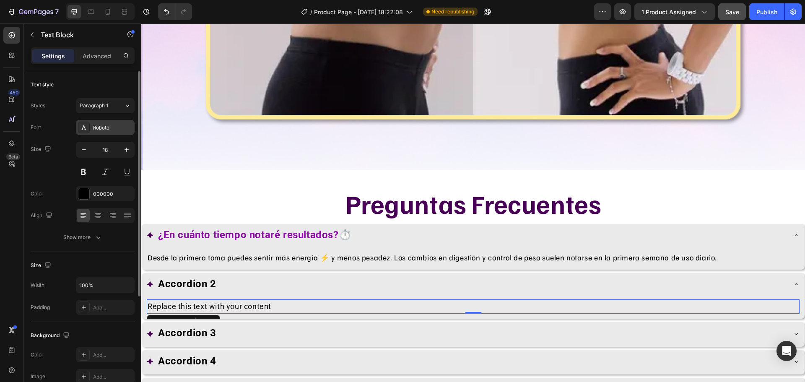
click at [116, 131] on div "Roboto" at bounding box center [112, 128] width 39 height 8
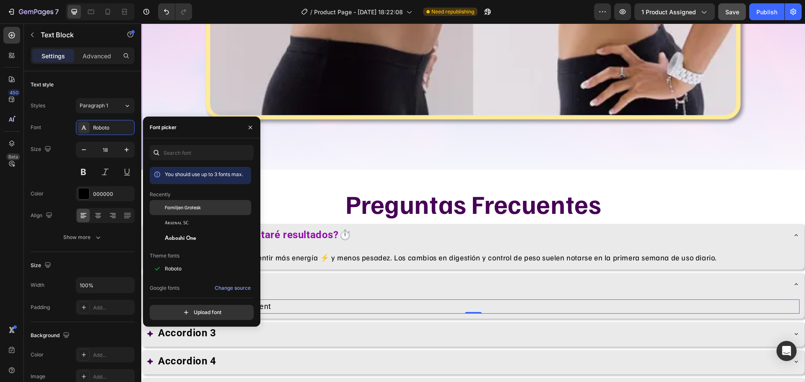
click at [188, 211] on span "Familjen Grotesk" at bounding box center [183, 208] width 36 height 8
click at [339, 299] on div "Replace this text with your content" at bounding box center [473, 306] width 653 height 15
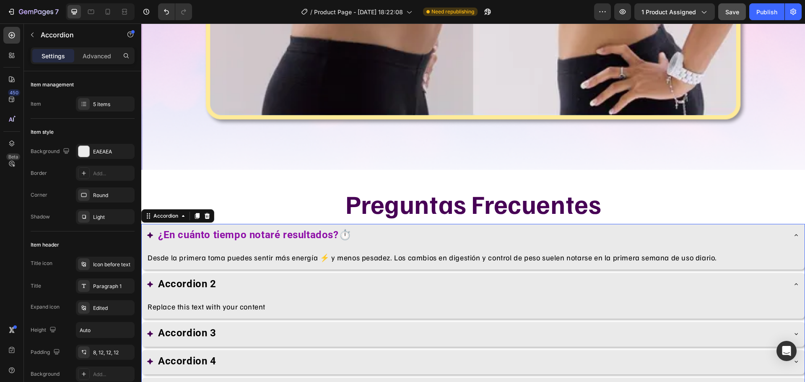
click at [175, 229] on strong "¿En cuánto tiempo notaré resultados?⏱️" at bounding box center [254, 235] width 193 height 12
click at [203, 278] on strong "Accordion 2" at bounding box center [187, 284] width 58 height 12
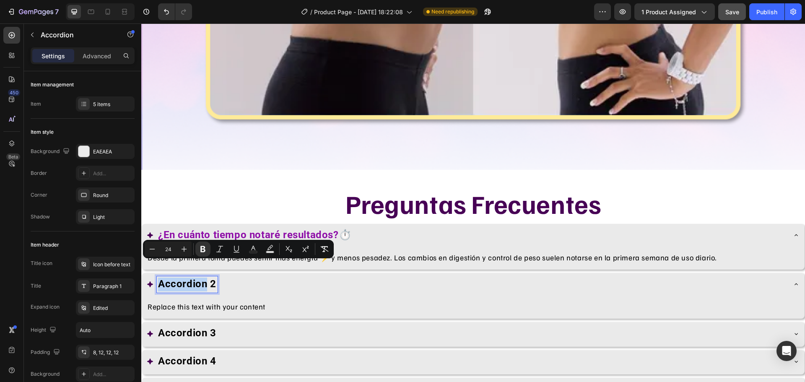
click at [200, 278] on strong "Accordion 2" at bounding box center [187, 284] width 58 height 12
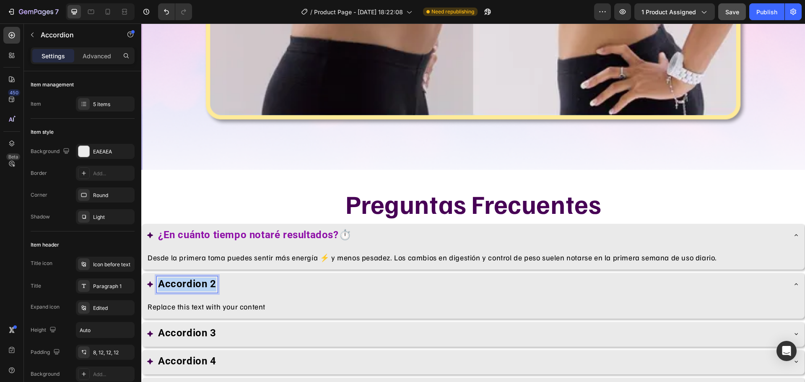
drag, startPoint x: 200, startPoint y: 270, endPoint x: 239, endPoint y: 267, distance: 39.1
click at [217, 276] on div "Accordion 2" at bounding box center [467, 284] width 640 height 16
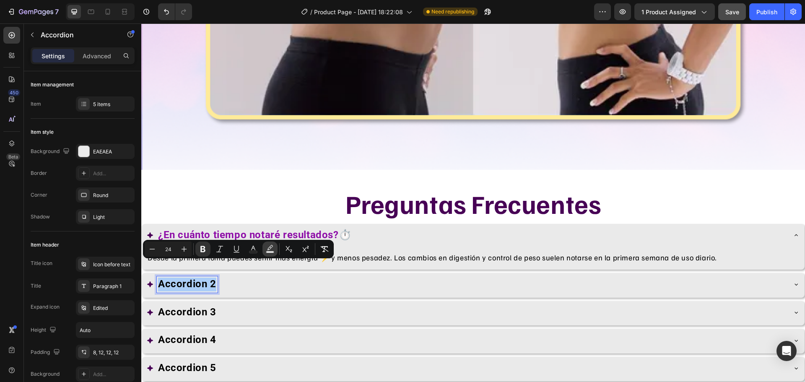
click at [265, 252] on button "Text Background Color" at bounding box center [270, 249] width 15 height 15
type input "000000"
type input "77"
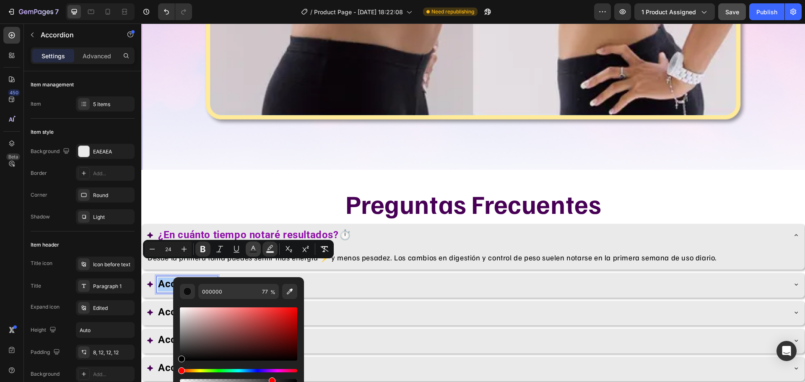
click at [256, 250] on icon "Editor contextual toolbar" at bounding box center [253, 249] width 8 height 8
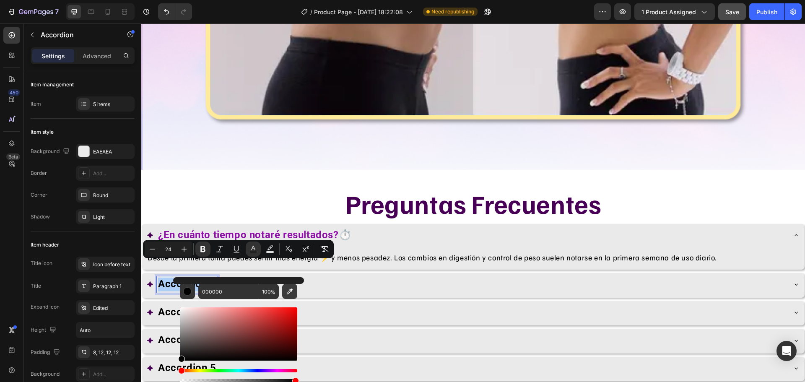
click at [291, 292] on icon "Editor contextual toolbar" at bounding box center [290, 291] width 8 height 8
type input "8E0FA8"
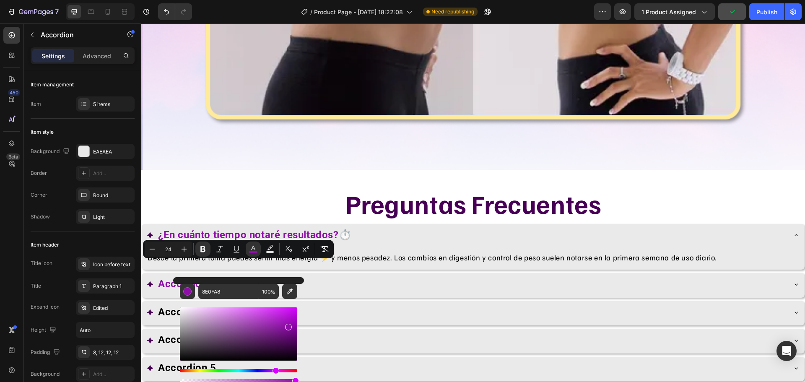
click at [316, 276] on div "Accordion 2" at bounding box center [467, 284] width 640 height 16
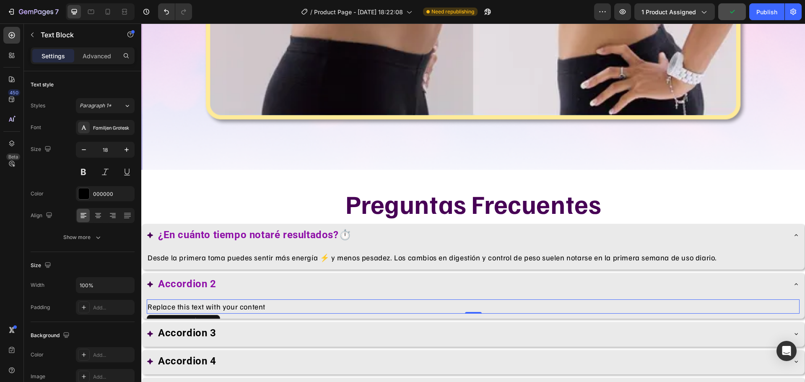
click at [261, 299] on div "Replace this text with your content" at bounding box center [473, 306] width 653 height 15
click at [187, 278] on strong "Accordion 2" at bounding box center [187, 284] width 58 height 12
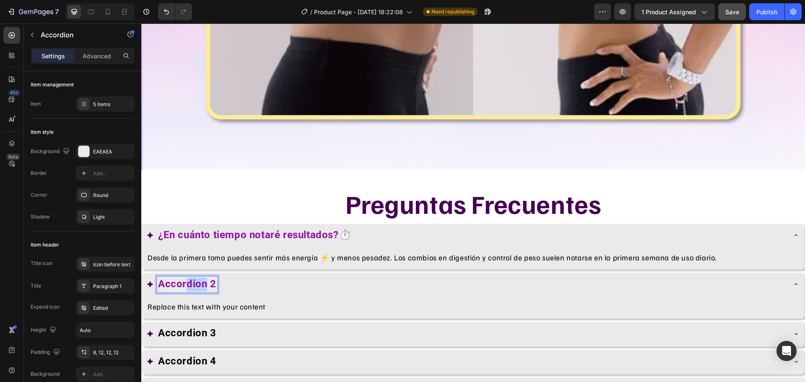
drag, startPoint x: 187, startPoint y: 270, endPoint x: 192, endPoint y: 268, distance: 5.2
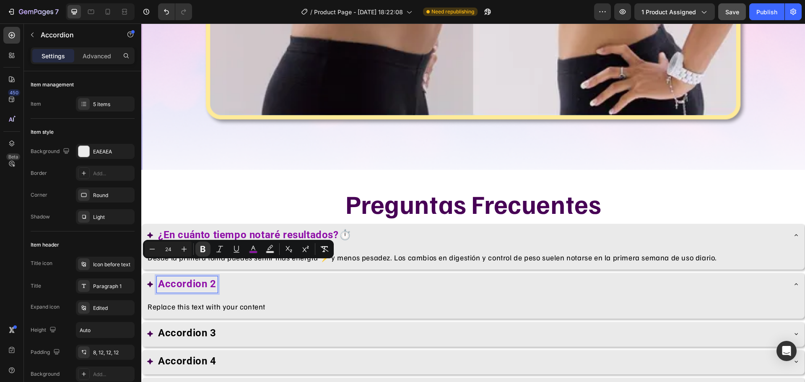
click at [183, 278] on strong "Accordion 2" at bounding box center [187, 284] width 58 height 12
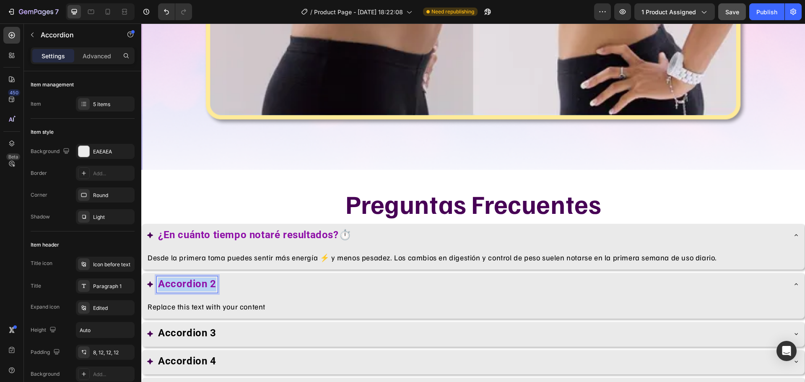
drag, startPoint x: 184, startPoint y: 267, endPoint x: 214, endPoint y: 266, distance: 29.8
click at [214, 278] on strong "Accordion 2" at bounding box center [187, 284] width 58 height 12
drag, startPoint x: 174, startPoint y: 273, endPoint x: 159, endPoint y: 266, distance: 16.0
click at [159, 278] on strong "🧉 ¿Cómo debo prepararlo?" at bounding box center [225, 284] width 134 height 12
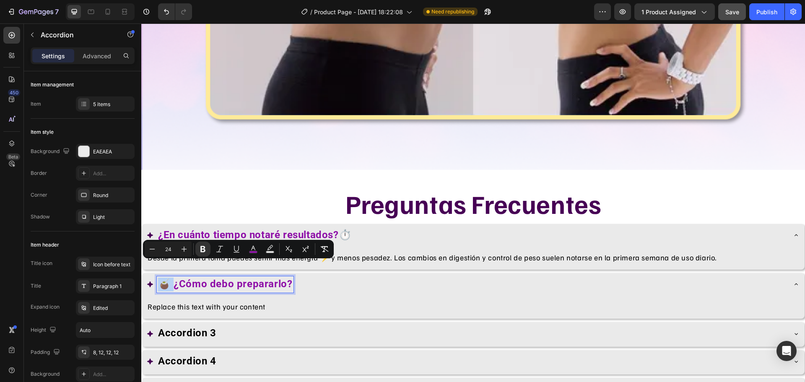
copy strong "🧉 ¿"
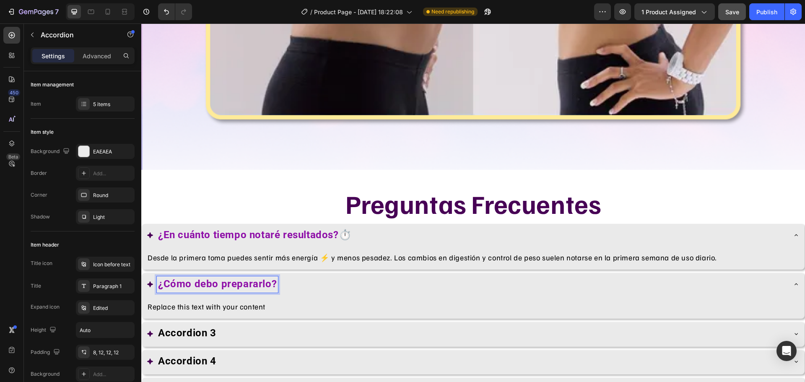
click at [273, 278] on strong "¿Cómo debo prepararlo?" at bounding box center [217, 284] width 119 height 12
click at [158, 299] on div "Replace this text with your content" at bounding box center [473, 306] width 653 height 15
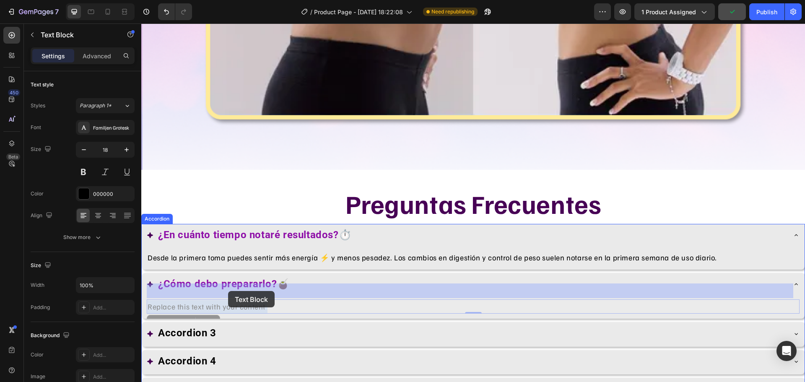
drag, startPoint x: 159, startPoint y: 290, endPoint x: 226, endPoint y: 291, distance: 67.9
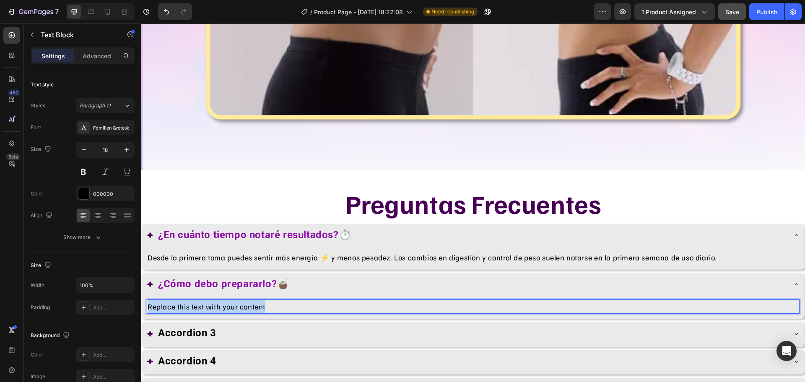
drag, startPoint x: 156, startPoint y: 292, endPoint x: 268, endPoint y: 297, distance: 111.2
click at [268, 300] on p "Replace this text with your content" at bounding box center [473, 306] width 651 height 13
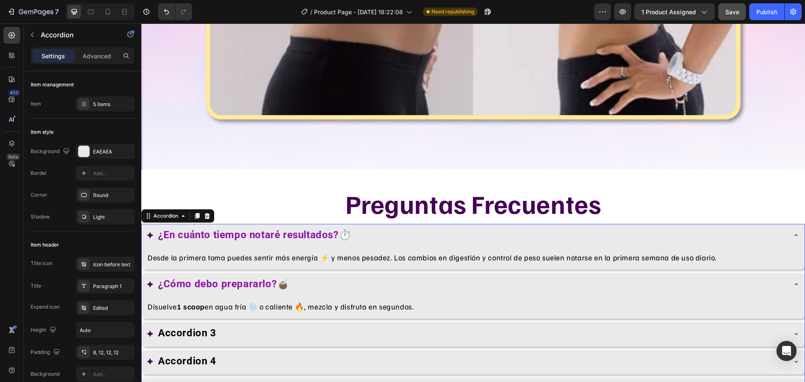
click at [565, 325] on div "Accordion 3" at bounding box center [467, 333] width 640 height 16
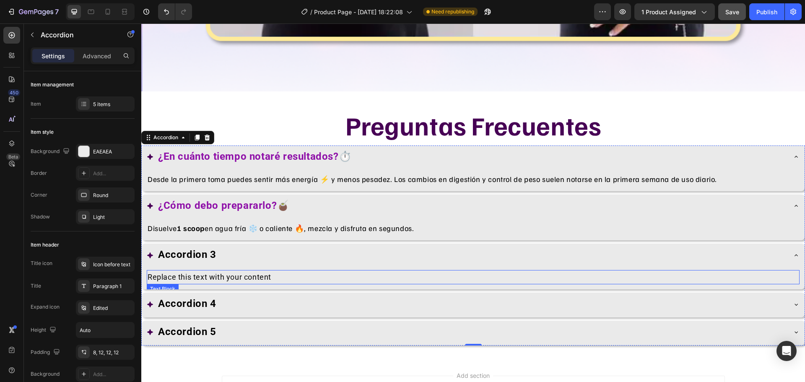
scroll to position [6094, 0]
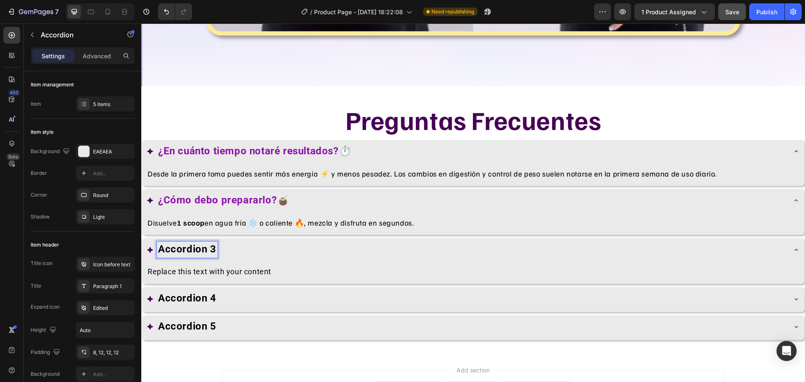
click at [185, 243] on strong "Accordion 3" at bounding box center [187, 249] width 58 height 12
drag, startPoint x: 185, startPoint y: 233, endPoint x: 213, endPoint y: 234, distance: 28.5
click at [213, 243] on strong "Accordion 3" at bounding box center [187, 249] width 58 height 12
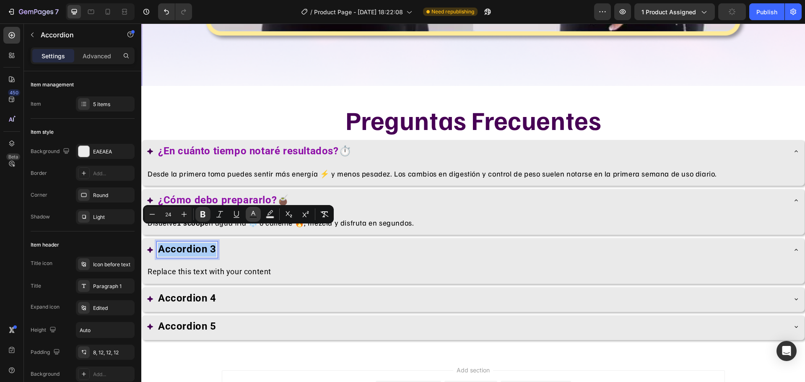
click at [257, 213] on icon "Editor contextual toolbar" at bounding box center [253, 214] width 8 height 8
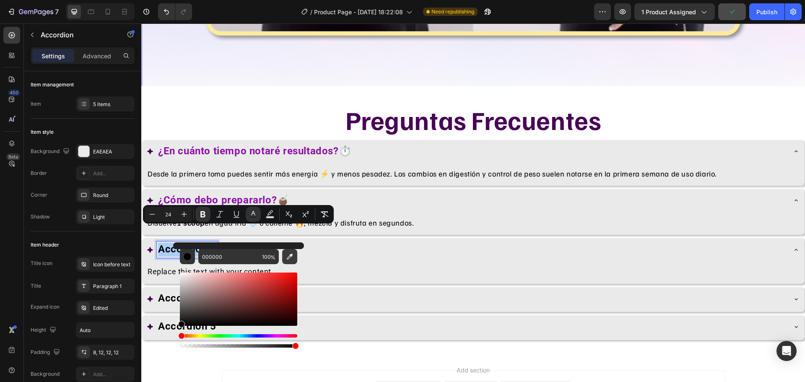
click at [295, 256] on button "Editor contextual toolbar" at bounding box center [289, 256] width 15 height 15
type input "8E0FA8"
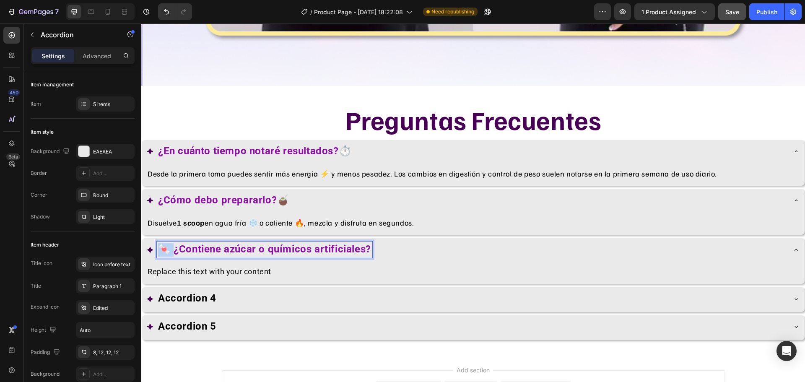
drag, startPoint x: 175, startPoint y: 234, endPoint x: 149, endPoint y: 232, distance: 26.5
click at [149, 242] on div "🍬 ¿Contiene azúcar o químicos artificiales?" at bounding box center [467, 250] width 640 height 16
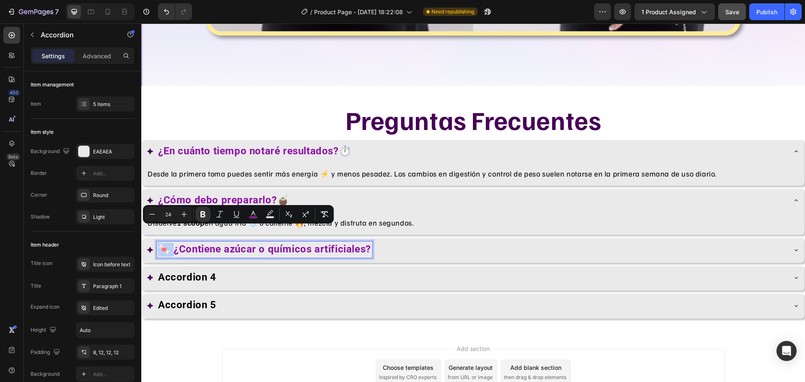
copy strong "🍬 ¿"
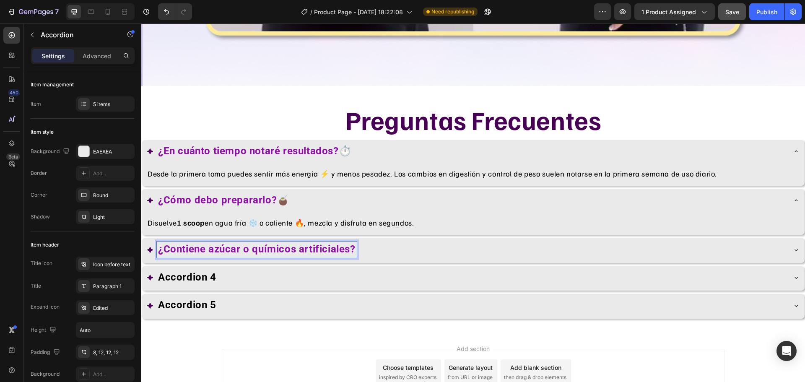
click at [354, 243] on strong "¿Contiene azúcar o químicos artificiales?" at bounding box center [257, 249] width 198 height 12
click at [394, 167] on p "Desde la primera toma puedes sentir más energía ⚡ y menos pesadez. Los cambios …" at bounding box center [473, 173] width 651 height 13
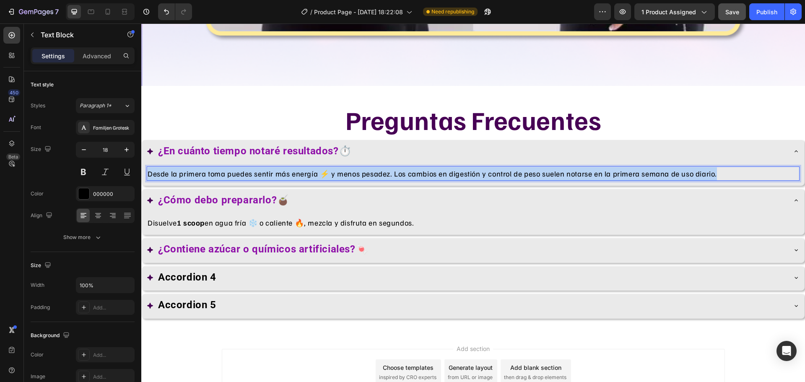
click at [394, 167] on p "Desde la primera toma puedes sentir más energía ⚡ y menos pesadez. Los cambios …" at bounding box center [473, 173] width 651 height 13
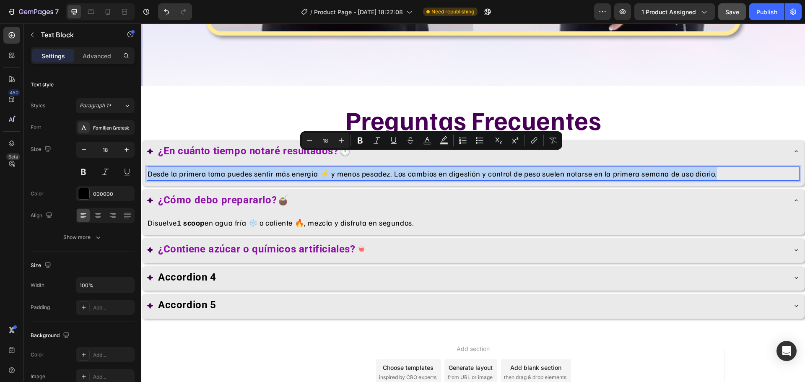
click at [394, 167] on p "Desde la primera toma puedes sentir más energía ⚡ y menos pesadez. Los cambios …" at bounding box center [473, 173] width 651 height 13
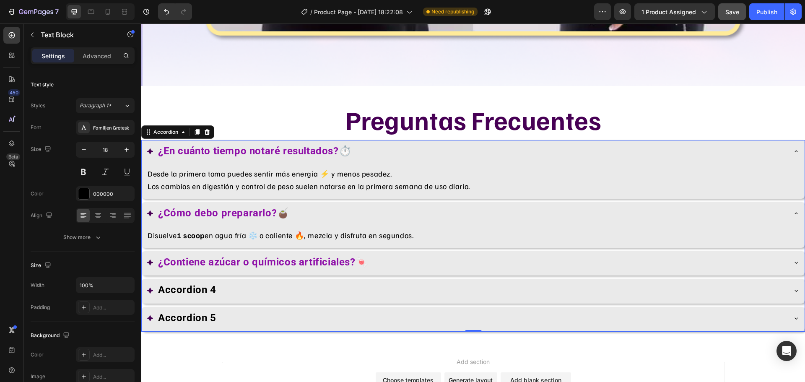
click at [793, 148] on icon at bounding box center [796, 151] width 7 height 7
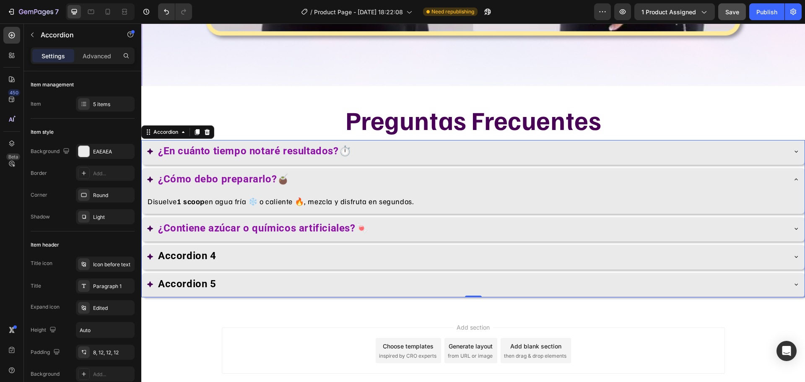
click at [793, 176] on icon at bounding box center [796, 179] width 7 height 7
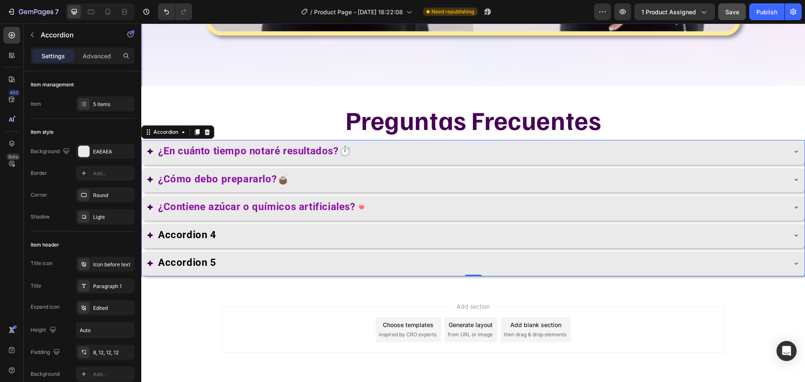
click at [793, 204] on icon at bounding box center [796, 207] width 7 height 7
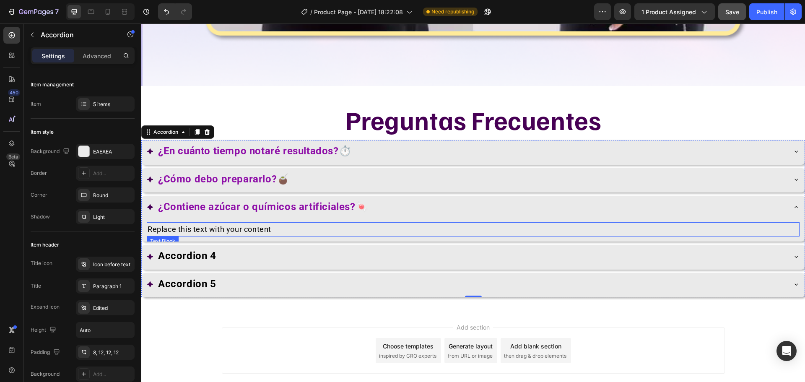
click at [167, 222] on div "Replace this text with your content" at bounding box center [473, 229] width 653 height 15
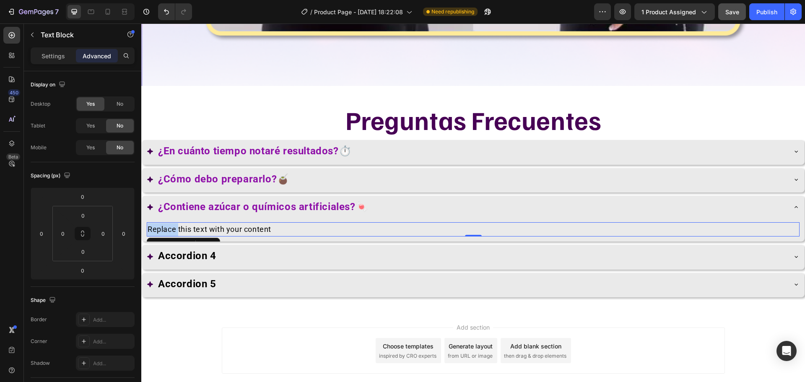
click at [167, 223] on p "Replace this text with your content" at bounding box center [473, 229] width 651 height 13
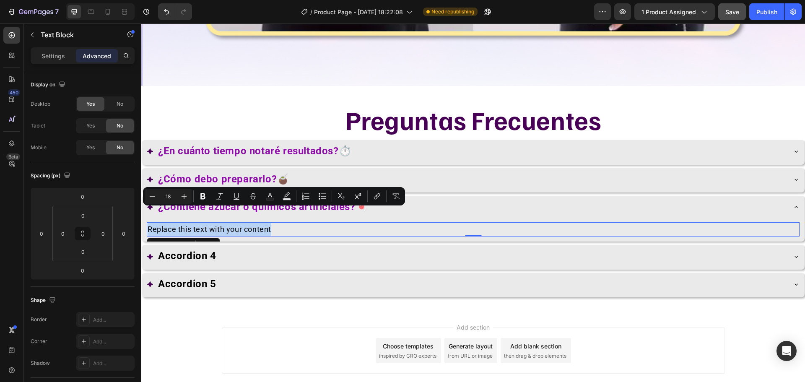
drag, startPoint x: 167, startPoint y: 210, endPoint x: 262, endPoint y: 213, distance: 94.4
click at [261, 223] on p "Replace this text with your content" at bounding box center [473, 229] width 651 height 13
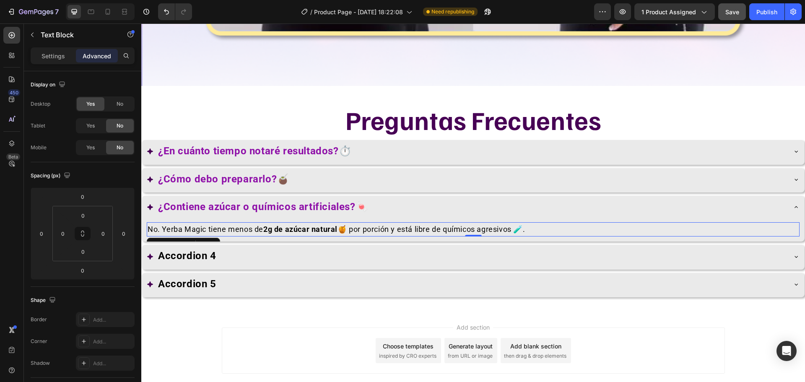
click at [355, 223] on p "No. Yerba Magic tiene menos de 2g de azúcar natural 🍯 por porción y está libre …" at bounding box center [473, 229] width 651 height 13
click at [518, 223] on p "No. Yerba Magic tiene menos de 2g de azúcar natural por porción y está libre de…" at bounding box center [473, 229] width 651 height 13
click at [793, 204] on icon at bounding box center [796, 207] width 7 height 7
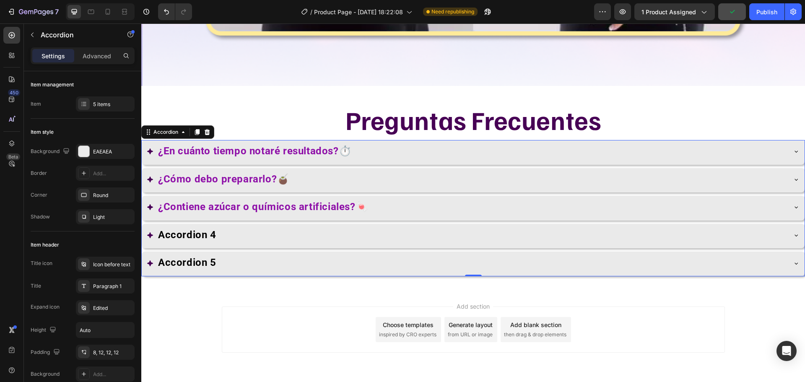
click at [793, 232] on icon at bounding box center [796, 235] width 7 height 7
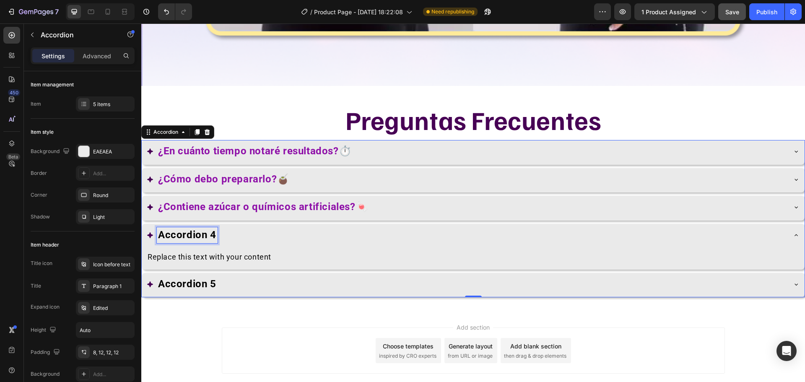
click at [216, 227] on div "Accordion 4" at bounding box center [187, 235] width 61 height 16
click at [209, 229] on strong "Accordion 4" at bounding box center [187, 235] width 58 height 12
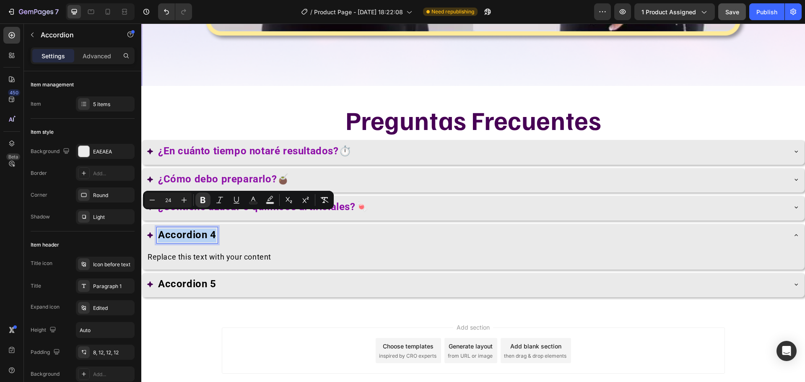
drag, startPoint x: 209, startPoint y: 219, endPoint x: 185, endPoint y: 222, distance: 24.1
click at [185, 229] on strong "Accordion 4" at bounding box center [187, 235] width 58 height 12
click at [251, 203] on rect "Editor contextual toolbar" at bounding box center [254, 203] width 8 height 2
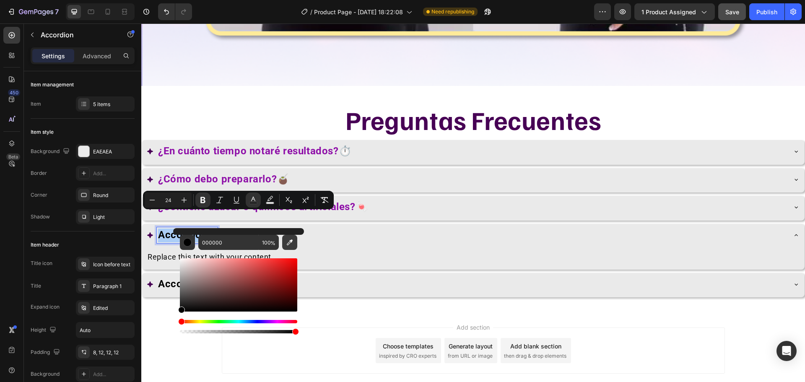
click at [284, 242] on button "Editor contextual toolbar" at bounding box center [289, 242] width 15 height 15
type input "9124B1"
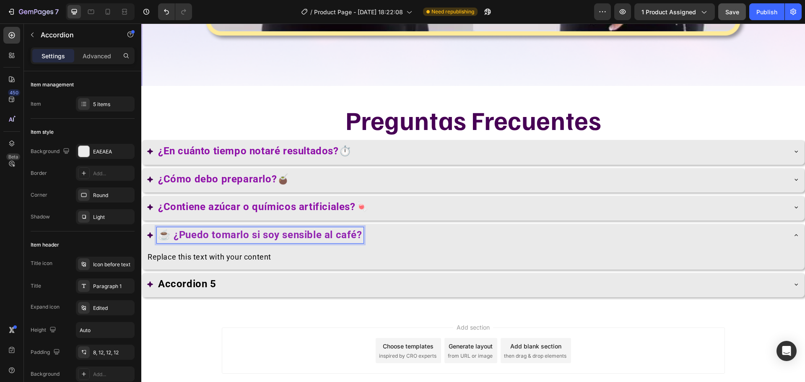
click at [175, 229] on strong "☕ ¿Puedo tomarlo si soy sensible al café?" at bounding box center [260, 235] width 204 height 12
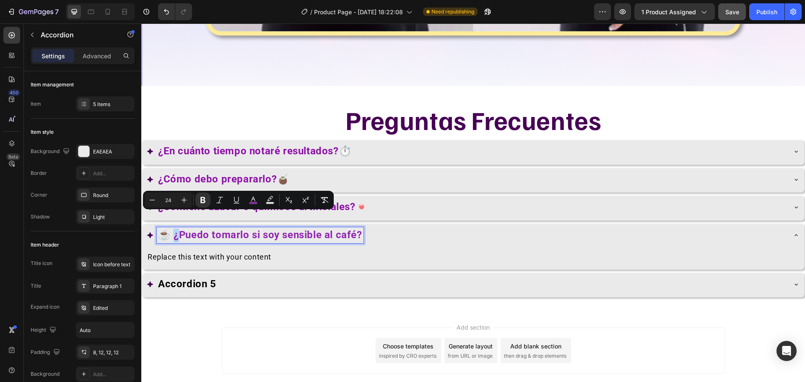
click at [174, 229] on strong "☕ ¿Puedo tomarlo si soy sensible al café?" at bounding box center [260, 235] width 204 height 12
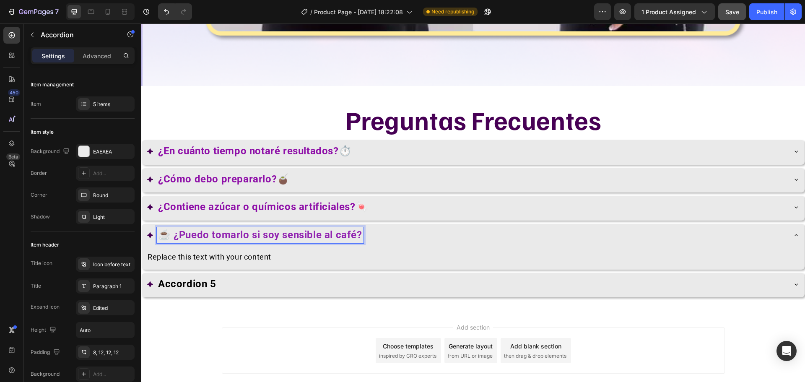
click at [172, 229] on strong "☕ ¿Puedo tomarlo si soy sensible al café?" at bounding box center [260, 235] width 204 height 12
drag, startPoint x: 174, startPoint y: 218, endPoint x: 157, endPoint y: 216, distance: 17.0
click at [157, 227] on div "☕ ¿Puedo tomarlo si soy sensible al café?" at bounding box center [260, 235] width 207 height 16
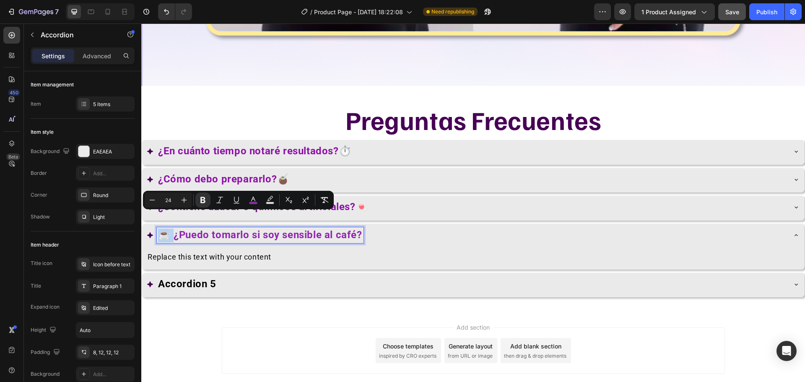
copy strong "☕"
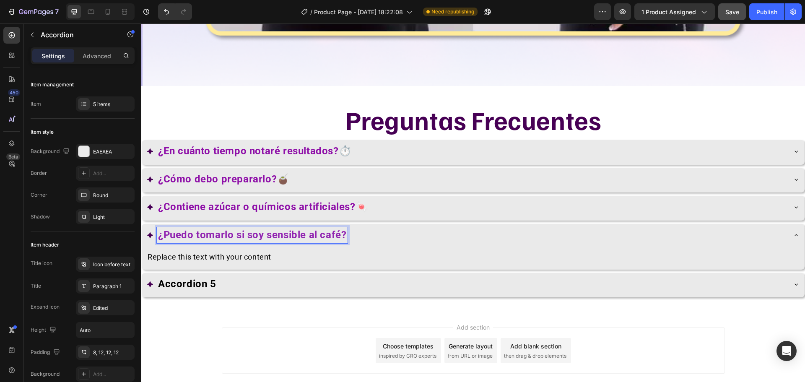
click at [344, 229] on strong "¿Puedo tomarlo si soy sensible al café?" at bounding box center [252, 235] width 188 height 12
click at [165, 250] on div "Replace this text with your content" at bounding box center [473, 257] width 653 height 15
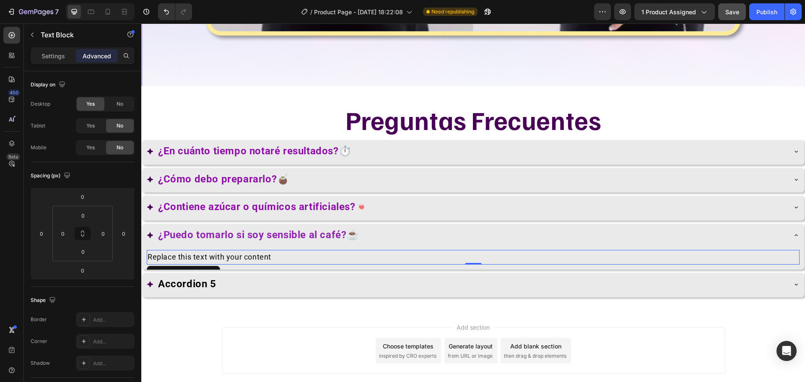
click at [165, 251] on p "Replace this text with your content" at bounding box center [473, 257] width 651 height 13
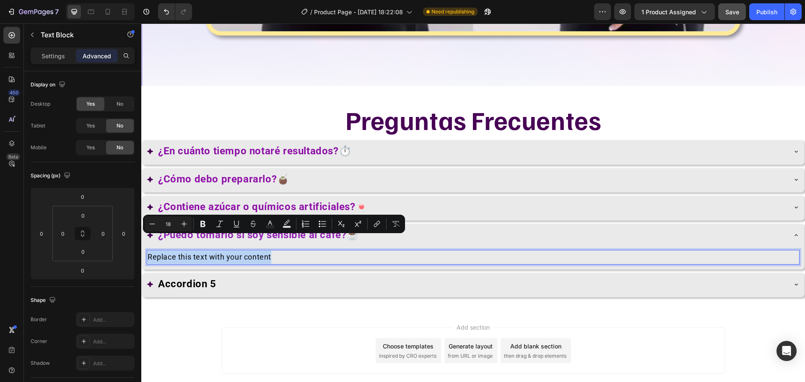
drag, startPoint x: 166, startPoint y: 242, endPoint x: 275, endPoint y: 245, distance: 109.1
click at [275, 251] on p "Replace this text with your content" at bounding box center [473, 257] width 651 height 13
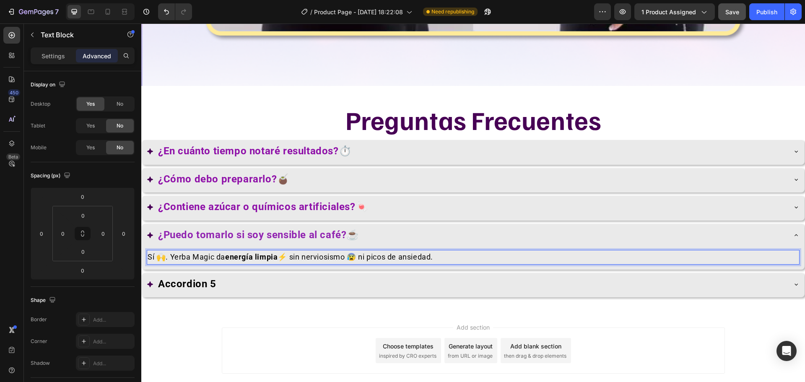
drag, startPoint x: 166, startPoint y: 243, endPoint x: 275, endPoint y: 287, distance: 118.1
click at [166, 251] on p "Sí 🙌. Yerba Magic da energía limpia ⚡ sin nerviosismo 😰 ni picos de ansiedad." at bounding box center [473, 257] width 651 height 13
click at [278, 251] on p "Sí. Yerba Magic da energía limpia ⚡ sin nerviosismo 😰 ni picos de ansiedad." at bounding box center [473, 257] width 651 height 13
click at [283, 251] on p "Sí. Yerba Magic da energía limpia ⚡ sin nerviosismo 😰 ni picos de ansiedad." at bounding box center [473, 257] width 651 height 13
click at [339, 251] on p "Sí. Yerba Magic da energía limpia sin nerviosismo 😰 ni picos de ansiedad." at bounding box center [473, 257] width 651 height 13
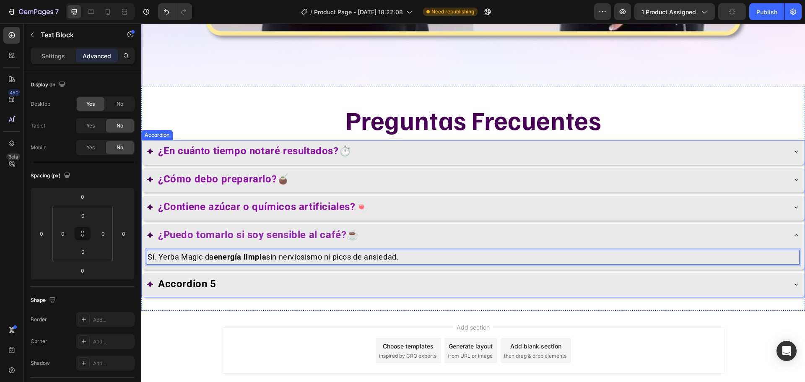
click at [442, 227] on div "¿Puedo tomarlo si soy sensible al café?☕" at bounding box center [467, 235] width 640 height 16
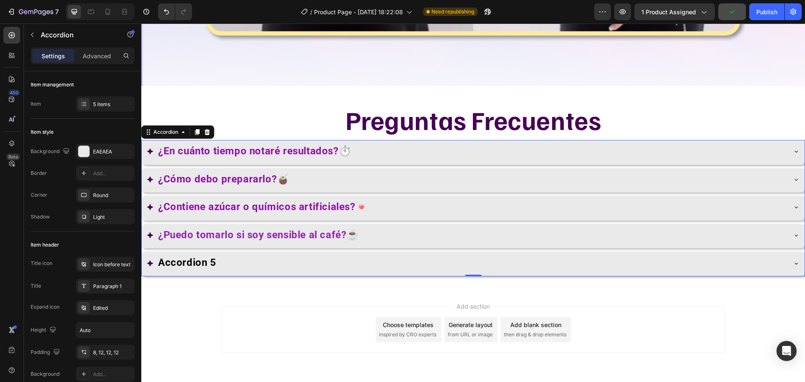
click at [441, 227] on div "¿Puedo tomarlo si soy sensible al café?☕" at bounding box center [467, 235] width 640 height 16
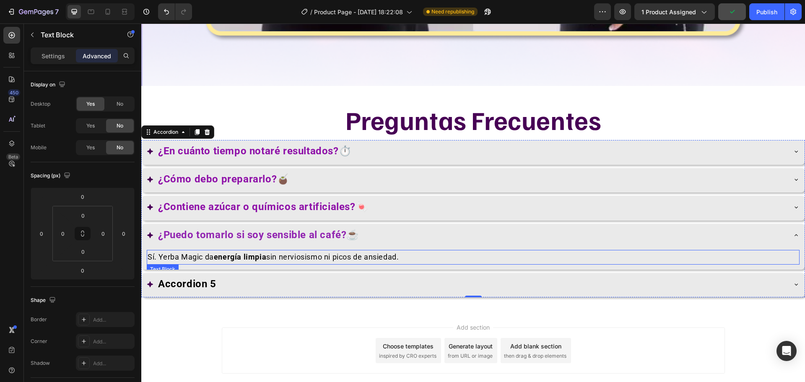
click at [417, 251] on p "Sí. Yerba Magic da energía limpia sin nerviosismo ni picos de ansiedad." at bounding box center [473, 257] width 651 height 13
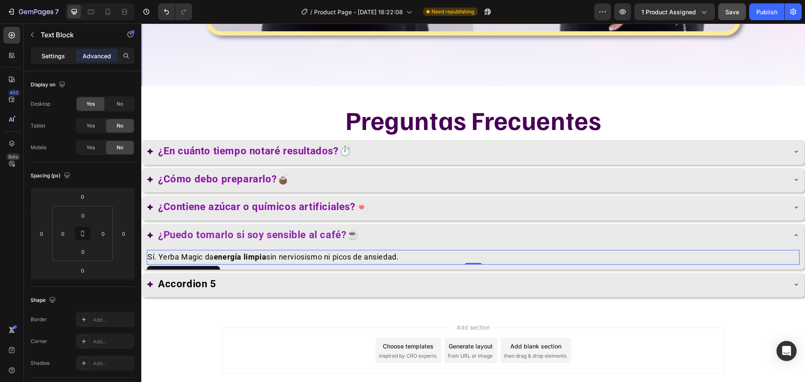
click at [62, 60] on div "Settings" at bounding box center [53, 55] width 42 height 13
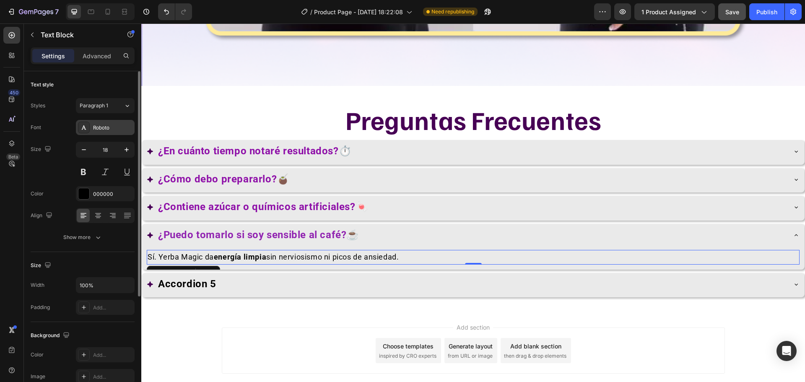
click at [114, 123] on div "Roboto" at bounding box center [105, 127] width 59 height 15
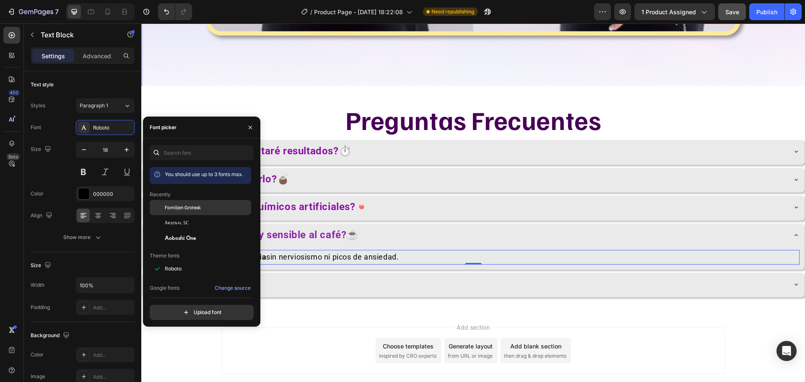
click at [187, 205] on span "Familjen Grotesk" at bounding box center [183, 208] width 36 height 8
click at [406, 199] on div "¿Contiene azúcar o químicos artificiales?🍬" at bounding box center [467, 207] width 640 height 16
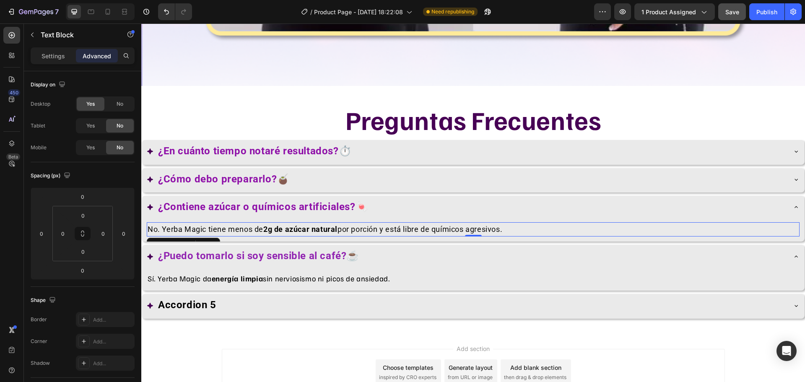
click at [413, 223] on p "No. Yerba Magic tiene menos de 2g de azúcar natural por porción y está libre de…" at bounding box center [473, 229] width 651 height 13
click at [56, 57] on p "Settings" at bounding box center [53, 56] width 23 height 9
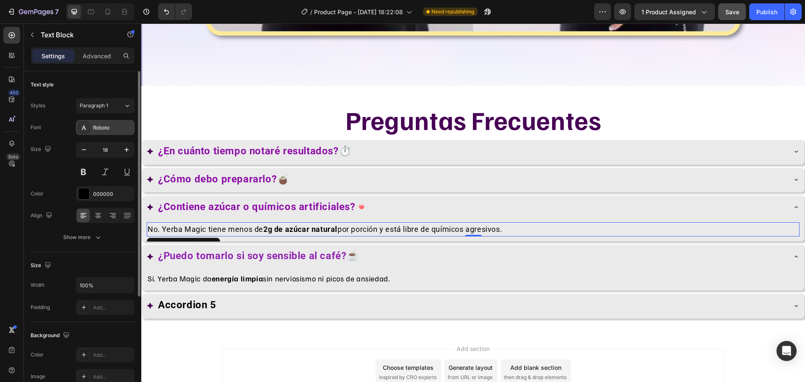
click at [128, 122] on div "Roboto" at bounding box center [105, 127] width 59 height 15
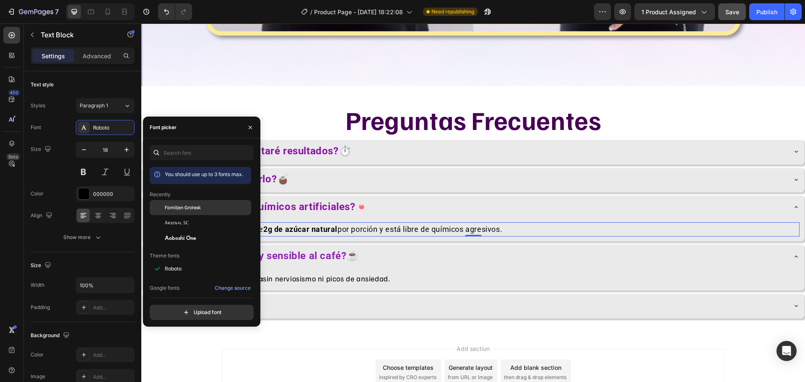
click at [187, 206] on span "Familjen Grotesk" at bounding box center [183, 208] width 36 height 8
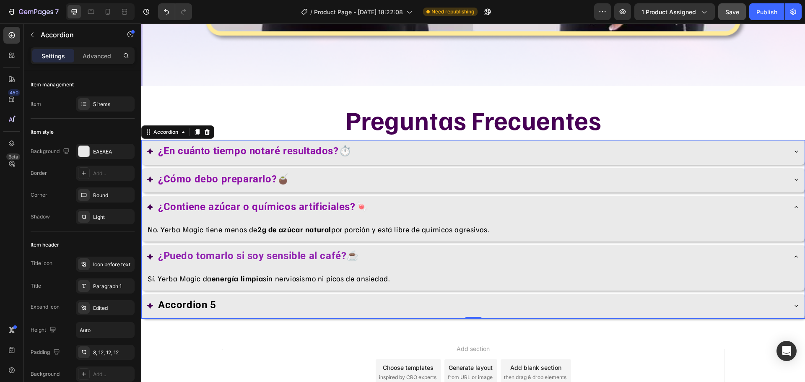
click at [476, 249] on div "¿Puedo tomarlo si soy sensible al café?☕" at bounding box center [473, 257] width 663 height 25
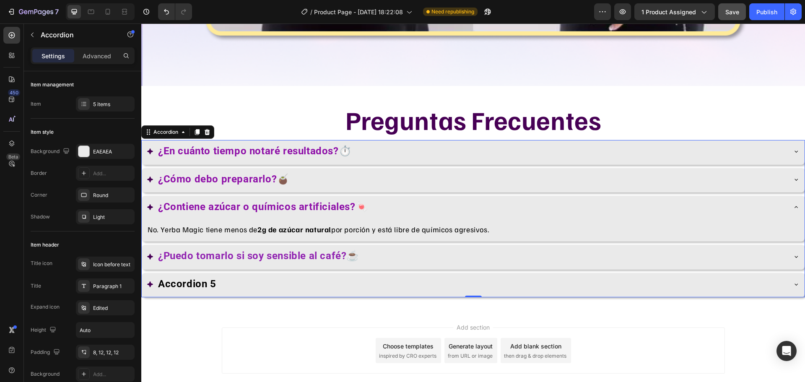
click at [786, 196] on div "¿Contiene azúcar o químicos artificiales?🍬" at bounding box center [473, 208] width 663 height 25
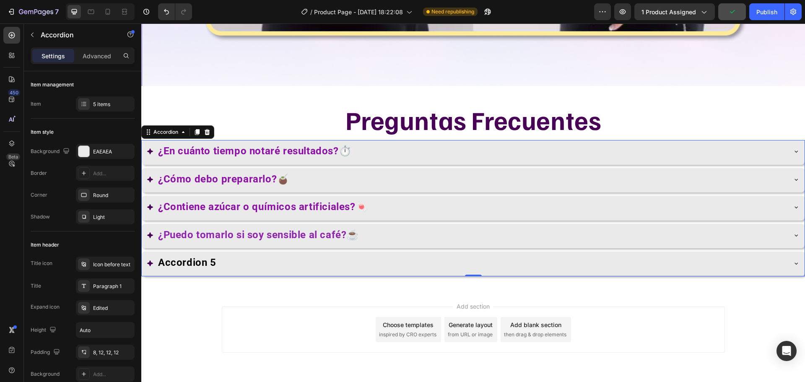
click at [285, 255] on div "Accordion 5" at bounding box center [467, 263] width 640 height 16
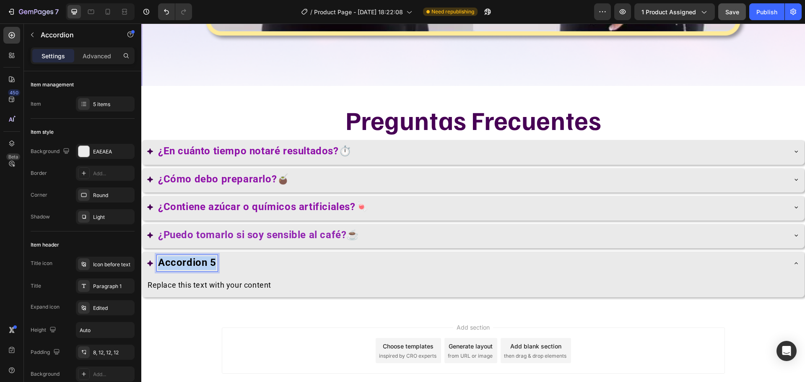
drag, startPoint x: 183, startPoint y: 241, endPoint x: 212, endPoint y: 245, distance: 29.7
click at [212, 257] on strong "Accordion 5" at bounding box center [187, 263] width 58 height 12
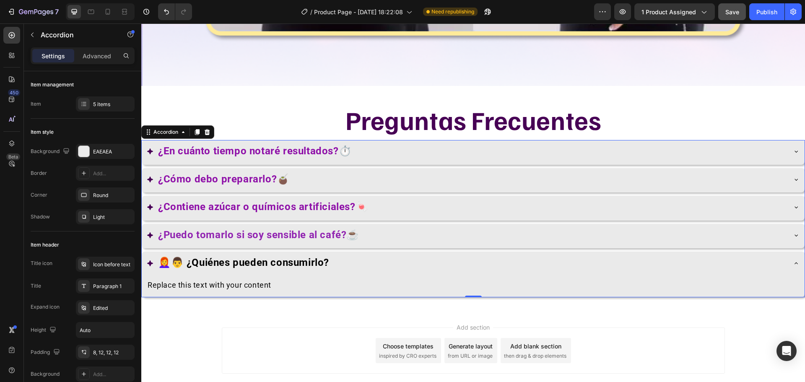
click at [333, 255] on div "👩‍🦰👨 ¿Quiénes pueden consumirlo?" at bounding box center [467, 263] width 640 height 16
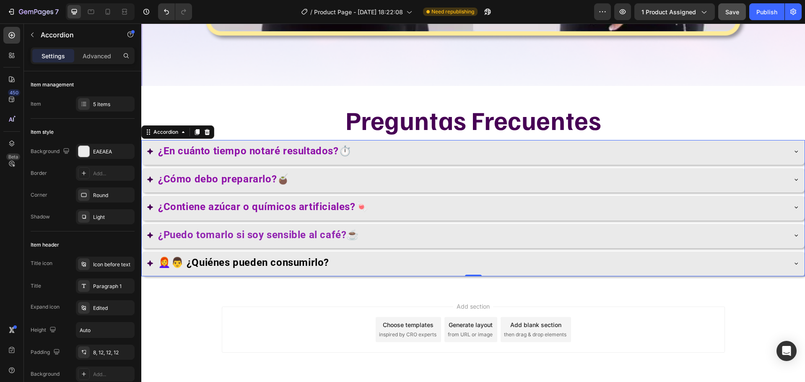
click at [329, 257] on strong "👩‍🦰👨 ¿Quiénes pueden consumirlo?" at bounding box center [243, 263] width 171 height 12
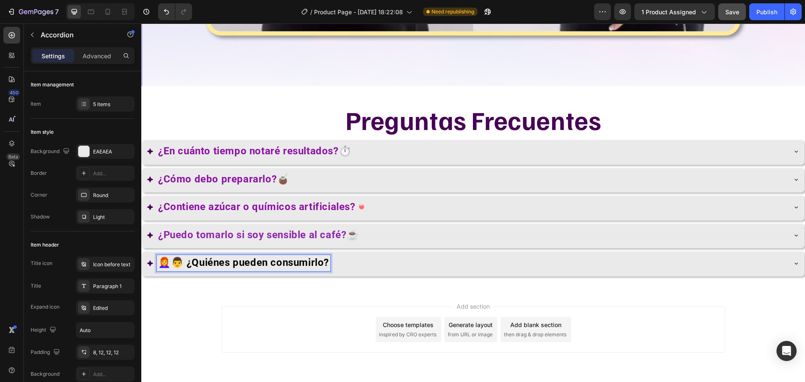
click at [329, 257] on strong "👩‍🦰👨 ¿Quiénes pueden consumirlo?" at bounding box center [243, 263] width 171 height 12
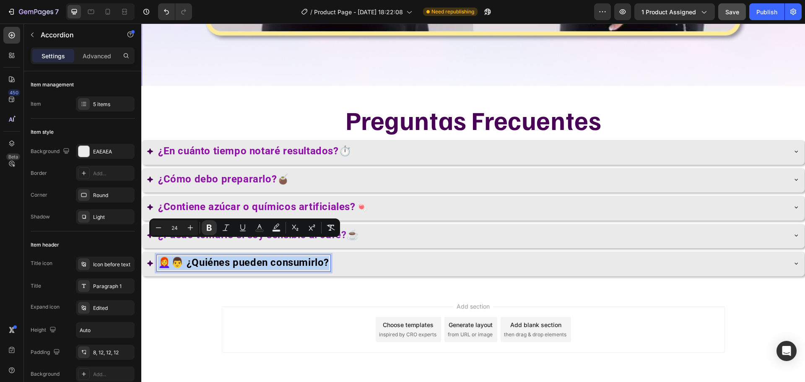
drag, startPoint x: 330, startPoint y: 248, endPoint x: 166, endPoint y: 247, distance: 163.5
click at [166, 257] on strong "👩‍🦰👨 ¿Quiénes pueden consumirlo?" at bounding box center [243, 263] width 171 height 12
click at [272, 229] on icon "Editor contextual toolbar" at bounding box center [276, 228] width 8 height 8
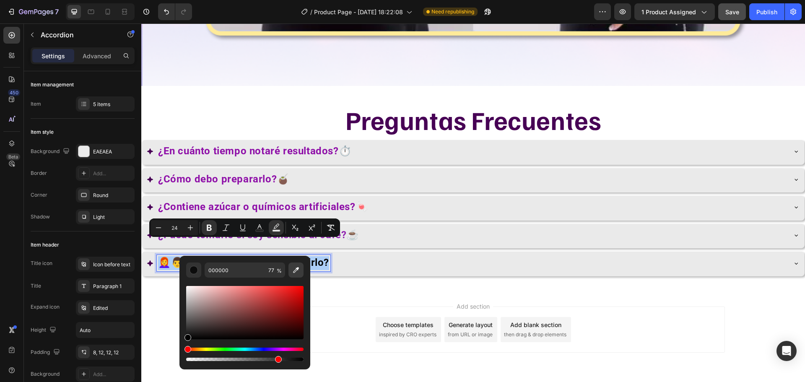
click at [296, 273] on icon "Editor contextual toolbar" at bounding box center [296, 270] width 8 height 8
type input "8E0FA8"
type input "100"
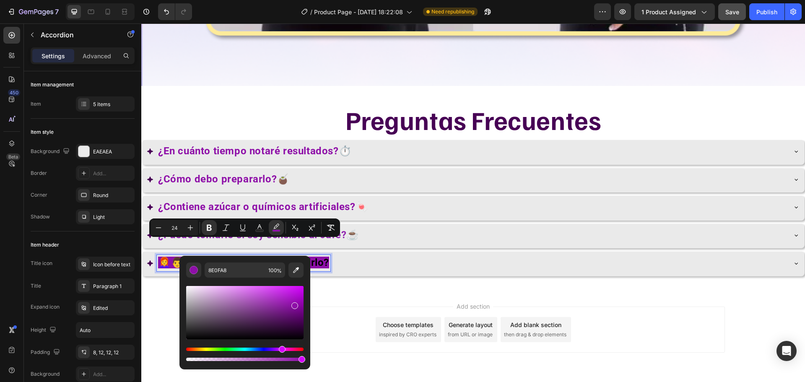
click at [354, 290] on div "Add section Choose templates inspired by CRO experts Generate layout from URL o…" at bounding box center [473, 341] width 664 height 103
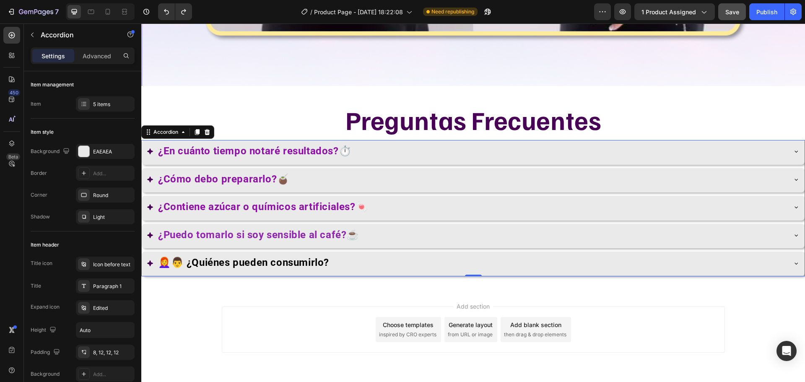
click at [329, 257] on strong "👩‍🦰👨 ¿Quiénes pueden consumirlo?" at bounding box center [243, 263] width 171 height 12
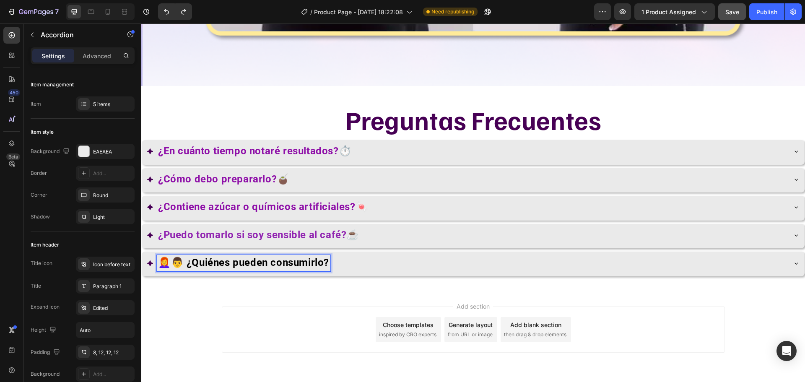
click at [329, 257] on strong "👩‍🦰👨 ¿Quiénes pueden consumirlo?" at bounding box center [243, 263] width 171 height 12
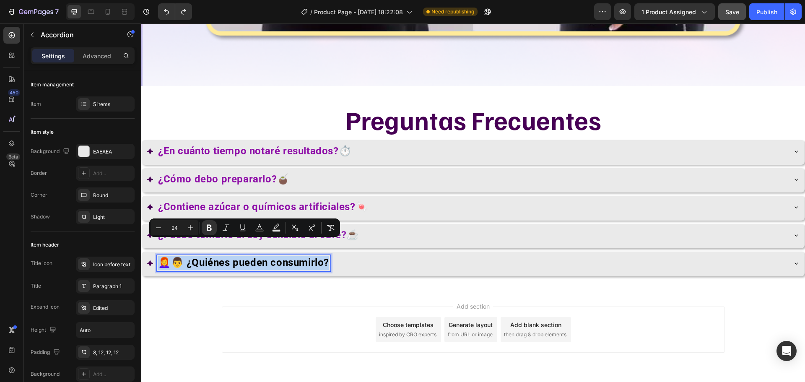
drag, startPoint x: 331, startPoint y: 247, endPoint x: 159, endPoint y: 250, distance: 172.0
click at [159, 257] on strong "👩‍🦰👨 ¿Quiénes pueden consumirlo?" at bounding box center [243, 263] width 171 height 12
click at [255, 233] on button "Text Color" at bounding box center [259, 227] width 15 height 15
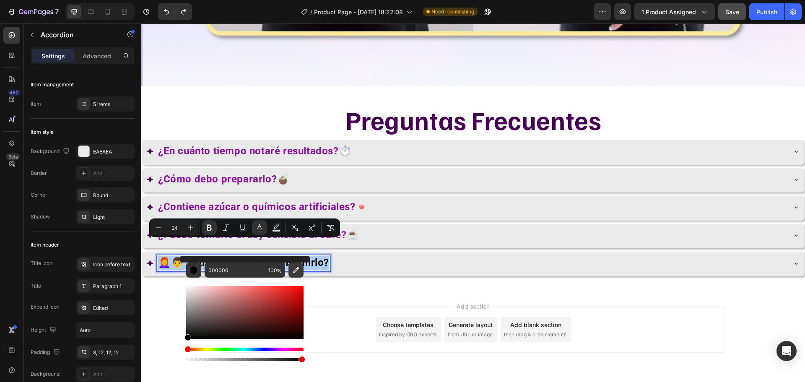
click at [294, 265] on button "Editor contextual toolbar" at bounding box center [296, 270] width 15 height 15
type input "8E0FA8"
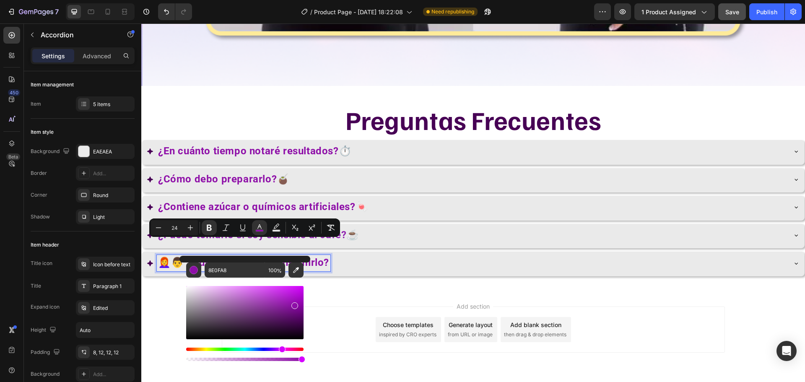
click at [334, 290] on div "Add section Choose templates inspired by CRO experts Generate layout from URL o…" at bounding box center [473, 341] width 664 height 103
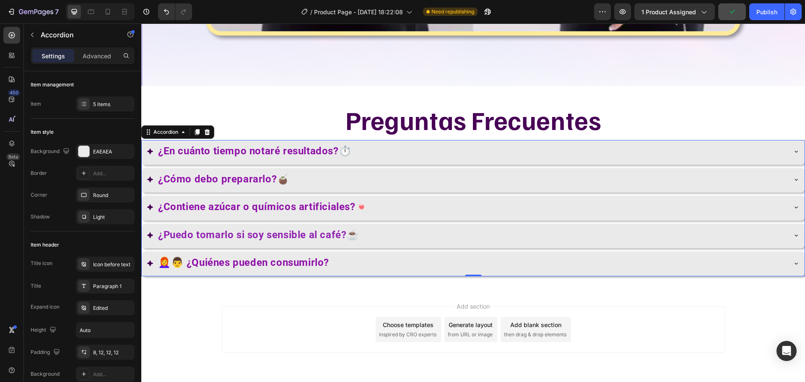
click at [185, 257] on strong "👩‍🦰👨 ¿Quiénes pueden consumirlo?" at bounding box center [243, 263] width 171 height 12
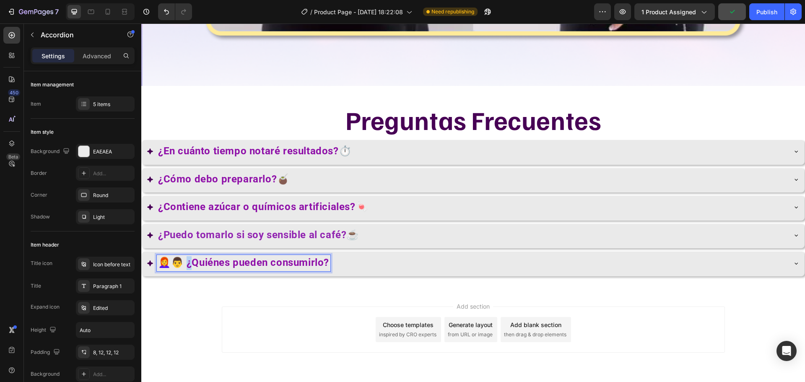
click at [190, 257] on strong "👩‍🦰👨 ¿Quiénes pueden consumirlo?" at bounding box center [243, 263] width 171 height 12
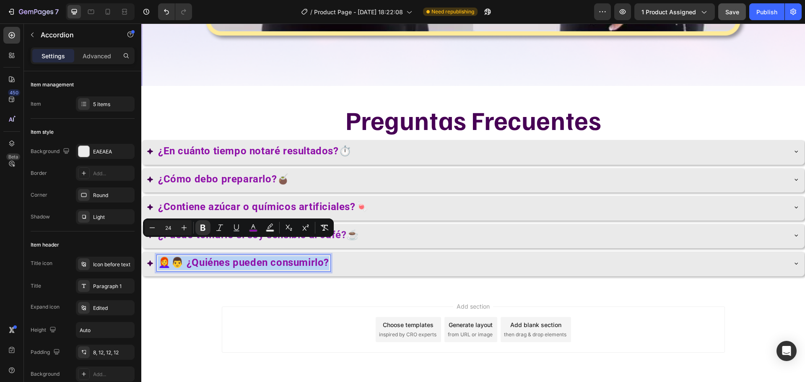
click at [190, 257] on strong "👩‍🦰👨 ¿Quiénes pueden consumirlo?" at bounding box center [243, 263] width 171 height 12
click at [187, 257] on strong "👩‍🦰👨 ¿Quiénes pueden consumirlo?" at bounding box center [243, 263] width 171 height 12
drag, startPoint x: 187, startPoint y: 246, endPoint x: 160, endPoint y: 245, distance: 27.7
click at [160, 257] on strong "👩‍🦰👨 ¿Quiénes pueden consumirlo?" at bounding box center [243, 263] width 171 height 12
copy strong "👩‍🦰👨 ¿Qu"
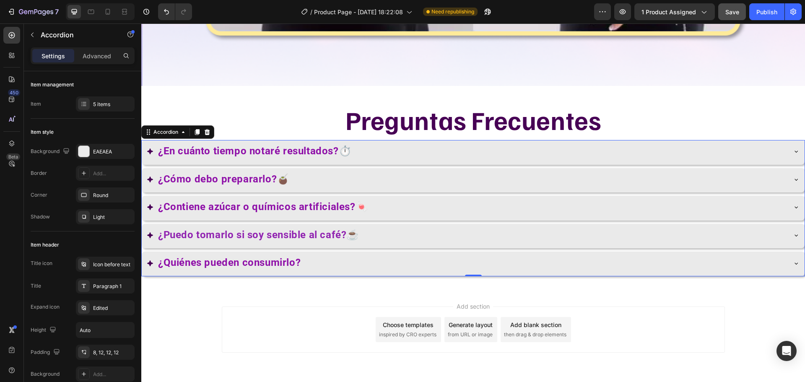
click at [302, 255] on div "¿Quiénes pueden consumirlo?" at bounding box center [467, 263] width 640 height 16
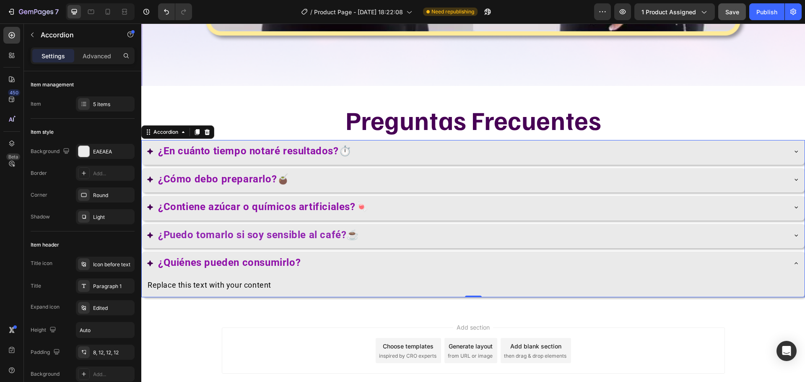
click at [301, 257] on strong "¿Quiénes pueden consumirlo?" at bounding box center [229, 263] width 143 height 12
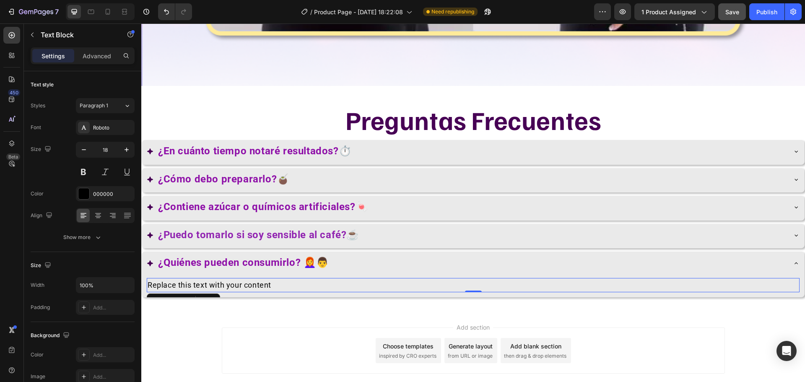
click at [322, 278] on div "Replace this text with your content" at bounding box center [473, 285] width 653 height 15
click at [103, 124] on div "Roboto" at bounding box center [112, 128] width 39 height 8
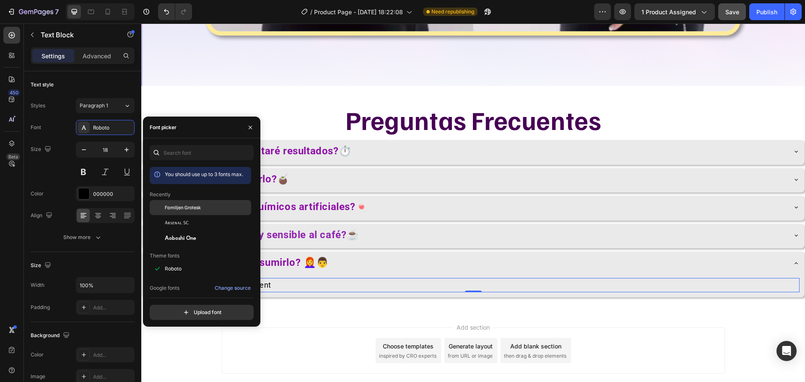
click at [201, 209] on div "Familjen Grotesk" at bounding box center [207, 208] width 85 height 8
click at [331, 278] on div "Replace this text with your content" at bounding box center [473, 285] width 653 height 15
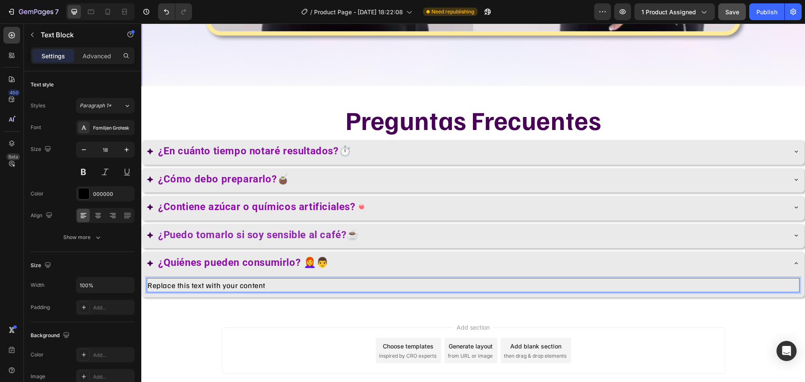
click at [331, 279] on p "Replace this text with your content" at bounding box center [473, 285] width 651 height 13
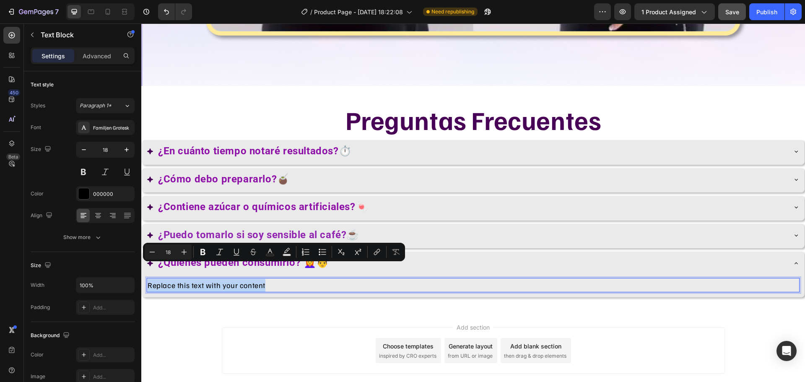
click at [331, 279] on p "Replace this text with your content" at bounding box center [473, 285] width 651 height 13
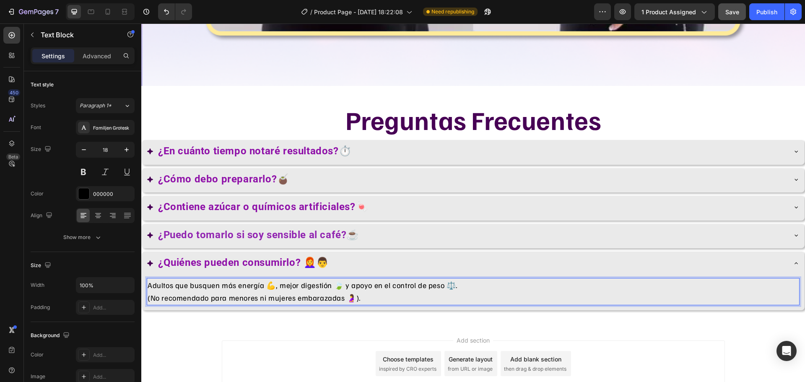
drag, startPoint x: 276, startPoint y: 271, endPoint x: 364, endPoint y: 305, distance: 95.3
click at [276, 279] on p "Adultos que busquen más energía 💪, mejor digestión 🍃 y apoyo en el control de p…" at bounding box center [473, 292] width 651 height 26
click at [334, 279] on p "Adultos que busquen más energía, mejor digestión 🍃 y apoyo en el control de pes…" at bounding box center [473, 292] width 651 height 26
click at [432, 279] on p "Adultos que busquen más energía, mejor digestión y apoyo en el control de peso …" at bounding box center [473, 292] width 651 height 26
click at [356, 283] on p "Adultos que busquen más energía, mejor digestión y apoyo en el control de peso.…" at bounding box center [473, 292] width 651 height 26
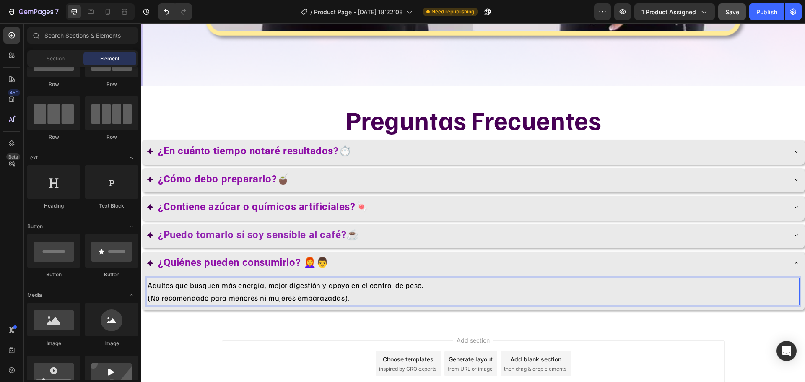
click at [347, 324] on div "Add section Choose templates inspired by CRO experts Generate layout from URL o…" at bounding box center [473, 375] width 664 height 103
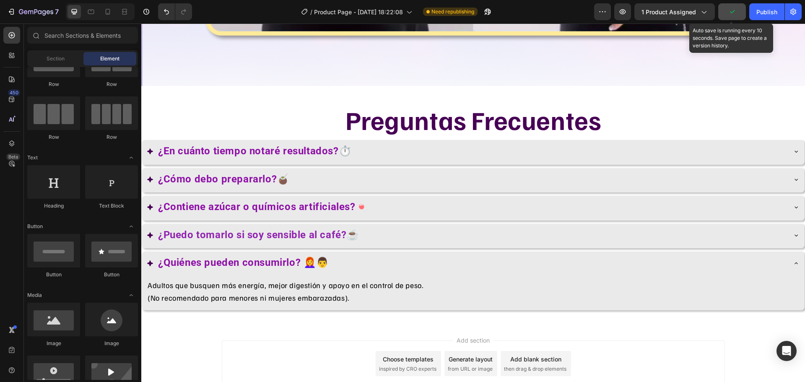
click at [731, 15] on icon "button" at bounding box center [732, 12] width 8 height 8
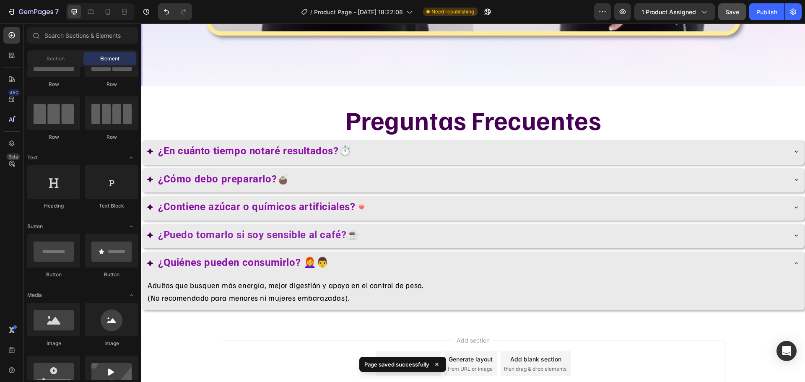
click at [760, 15] on div "Publish" at bounding box center [766, 12] width 21 height 9
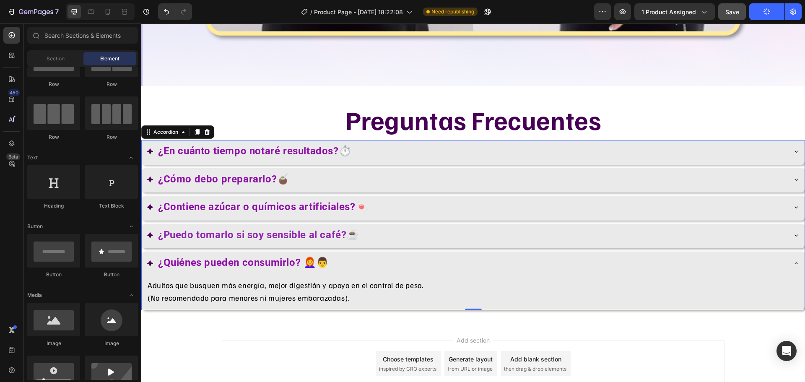
click at [793, 260] on icon at bounding box center [796, 263] width 7 height 7
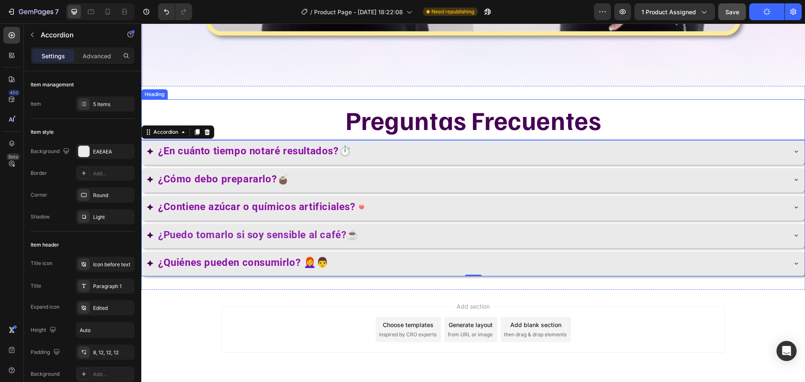
click at [653, 106] on h2 "Preguntas Frecuentes" at bounding box center [473, 119] width 664 height 41
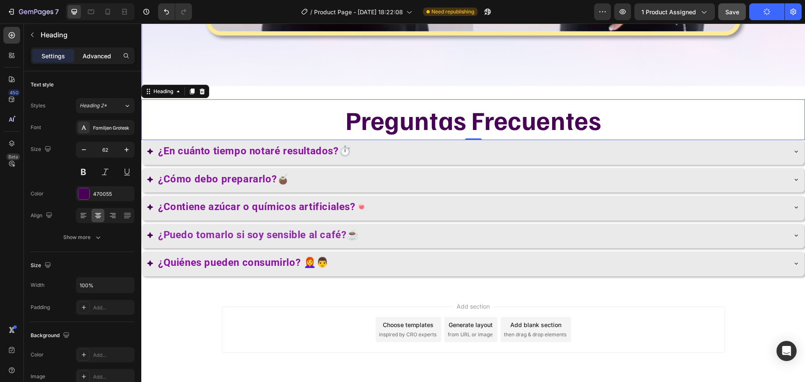
click at [102, 57] on p "Advanced" at bounding box center [97, 56] width 29 height 9
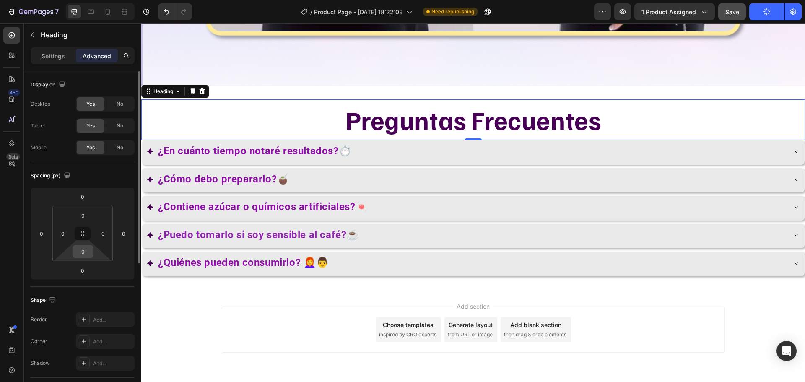
click at [86, 252] on input "0" at bounding box center [83, 251] width 17 height 13
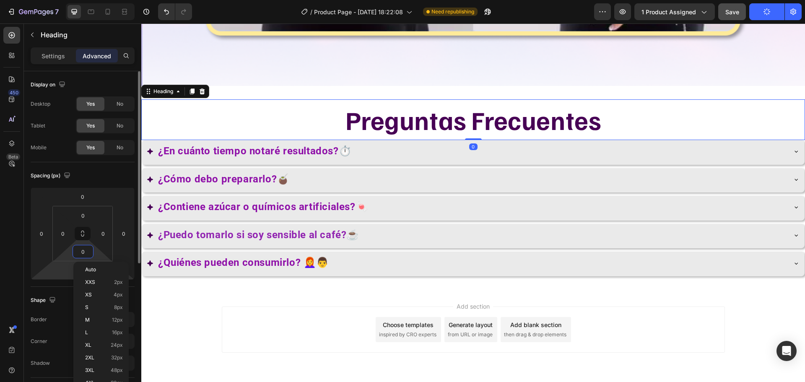
click at [61, 0] on html "7 / Product Page - [DATE] 18:22:08 Need republishing Preview 1 product assigned…" at bounding box center [402, 0] width 805 height 0
click at [83, 272] on input "0" at bounding box center [82, 270] width 17 height 13
click at [105, 351] on p "L 16px" at bounding box center [104, 351] width 38 height 6
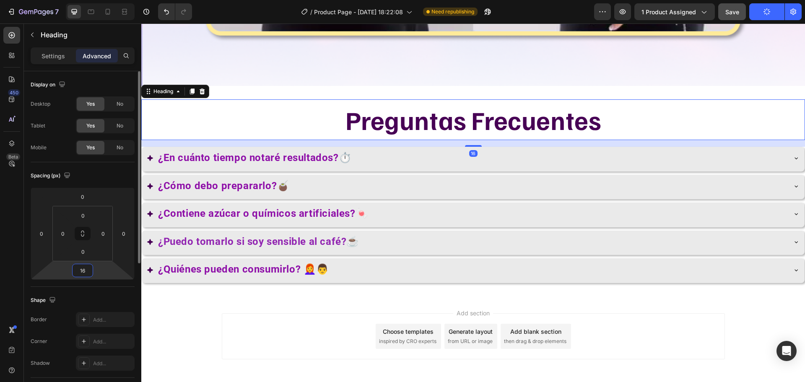
click at [87, 267] on input "16" at bounding box center [82, 270] width 17 height 13
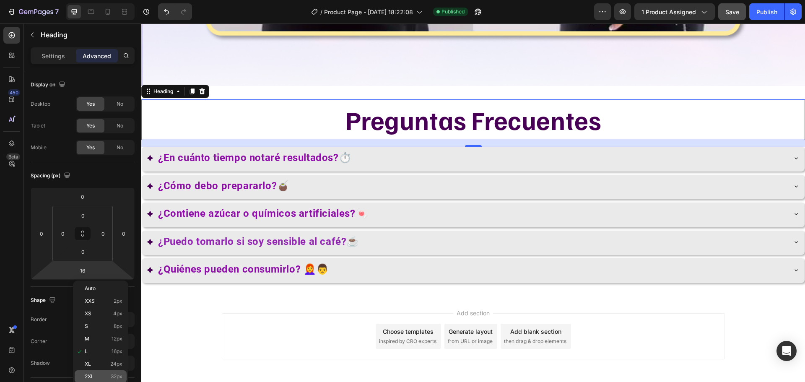
click at [113, 373] on div "2XL 32px" at bounding box center [101, 376] width 52 height 13
type input "32"
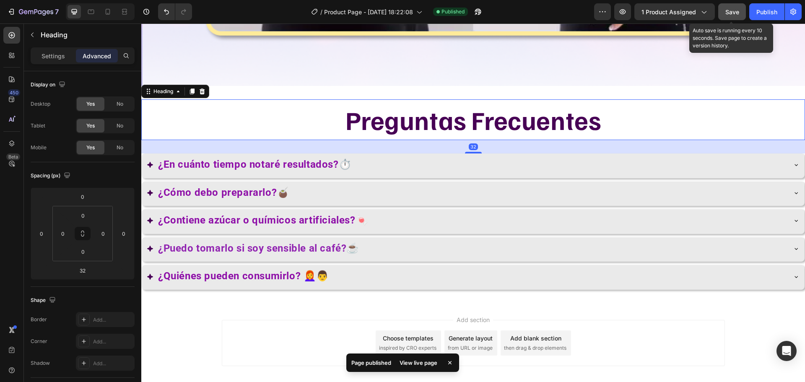
drag, startPoint x: 725, startPoint y: 10, endPoint x: 728, endPoint y: 16, distance: 5.8
click at [725, 11] on span "Save" at bounding box center [732, 11] width 14 height 7
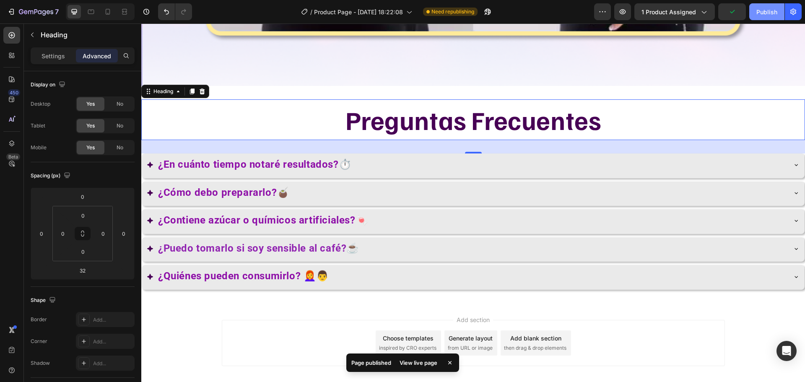
click at [771, 16] on button "Publish" at bounding box center [766, 11] width 35 height 17
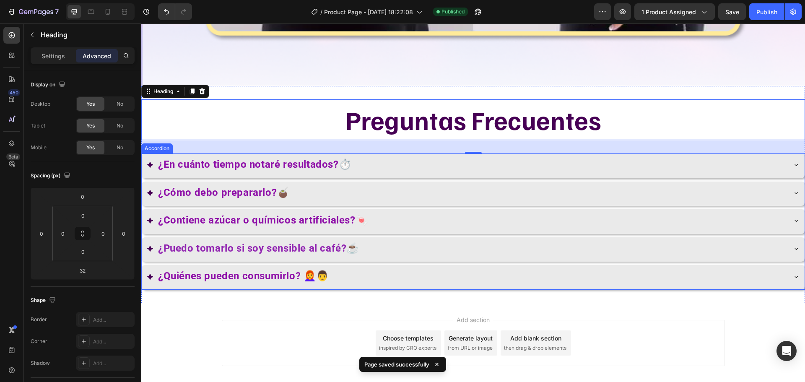
click at [793, 161] on icon at bounding box center [796, 164] width 7 height 7
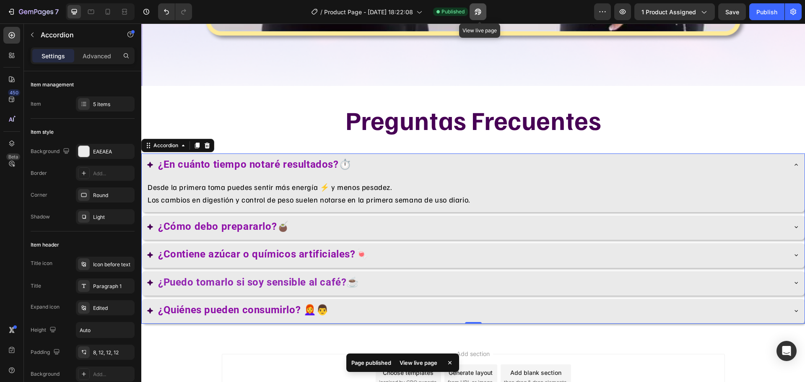
click at [478, 8] on icon "button" at bounding box center [478, 12] width 8 height 8
